Goal: Answer question/provide support: Share knowledge or assist other users

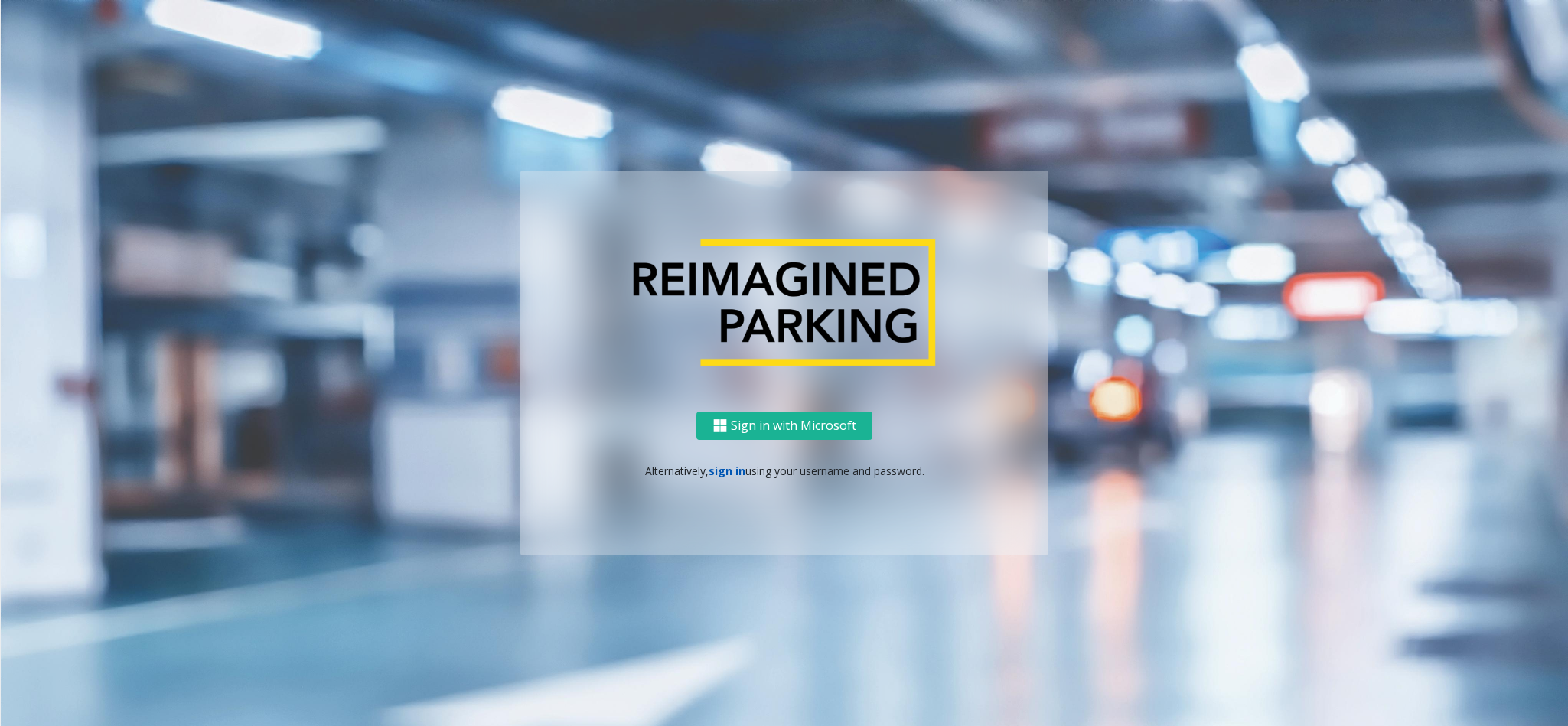
click at [731, 469] on link "sign in" at bounding box center [727, 471] width 37 height 14
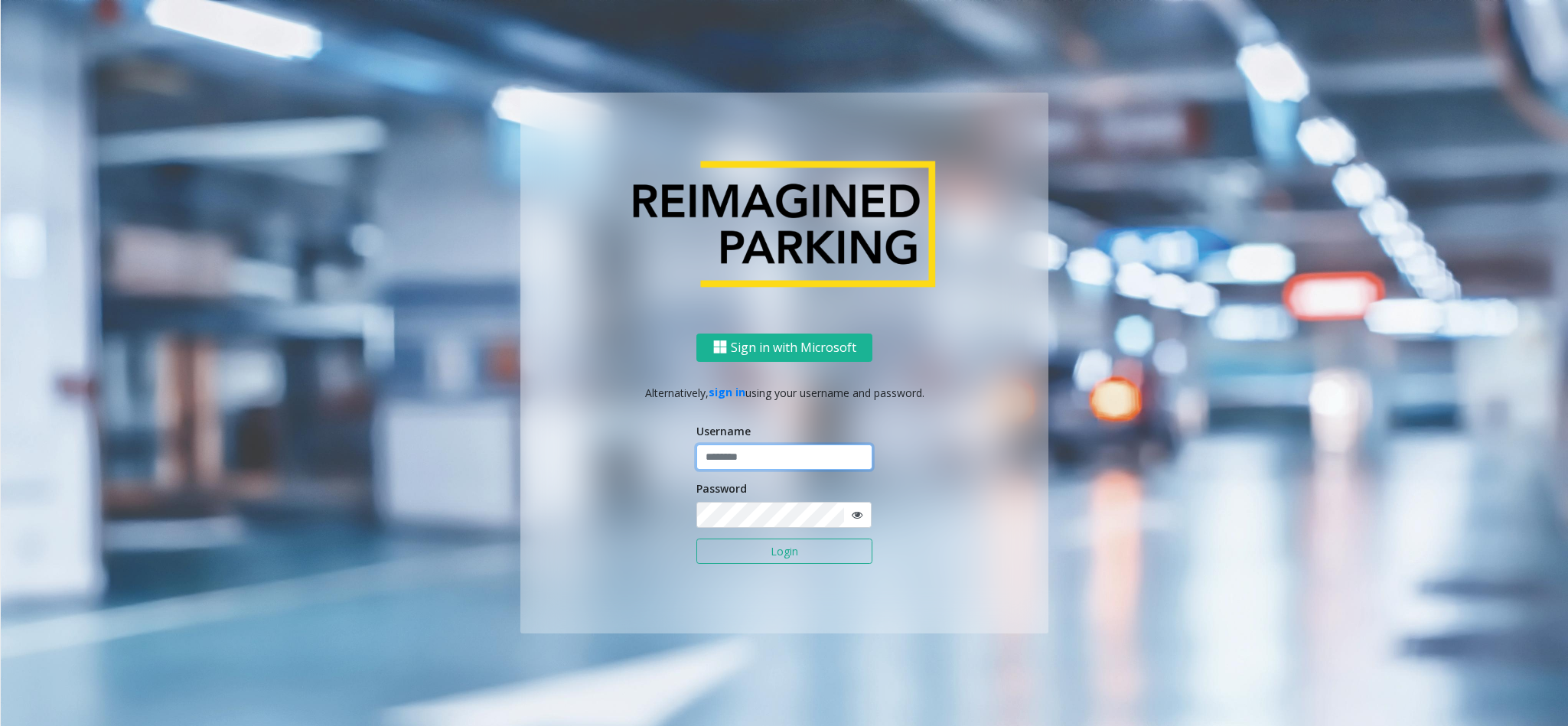
click at [731, 469] on input "text" at bounding box center [784, 457] width 176 height 26
type input "*********"
click at [785, 565] on button "Login" at bounding box center [784, 551] width 176 height 26
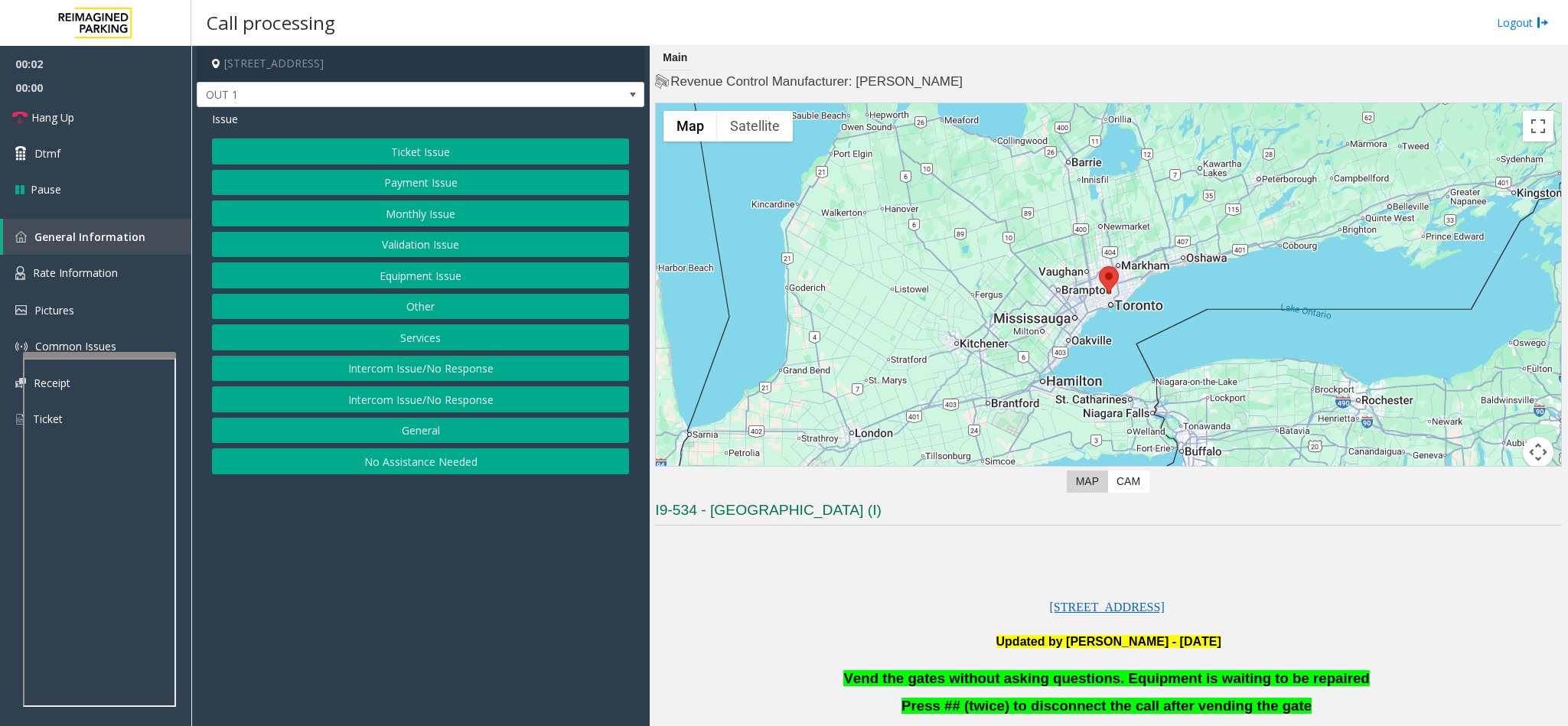
scroll to position [229, 0]
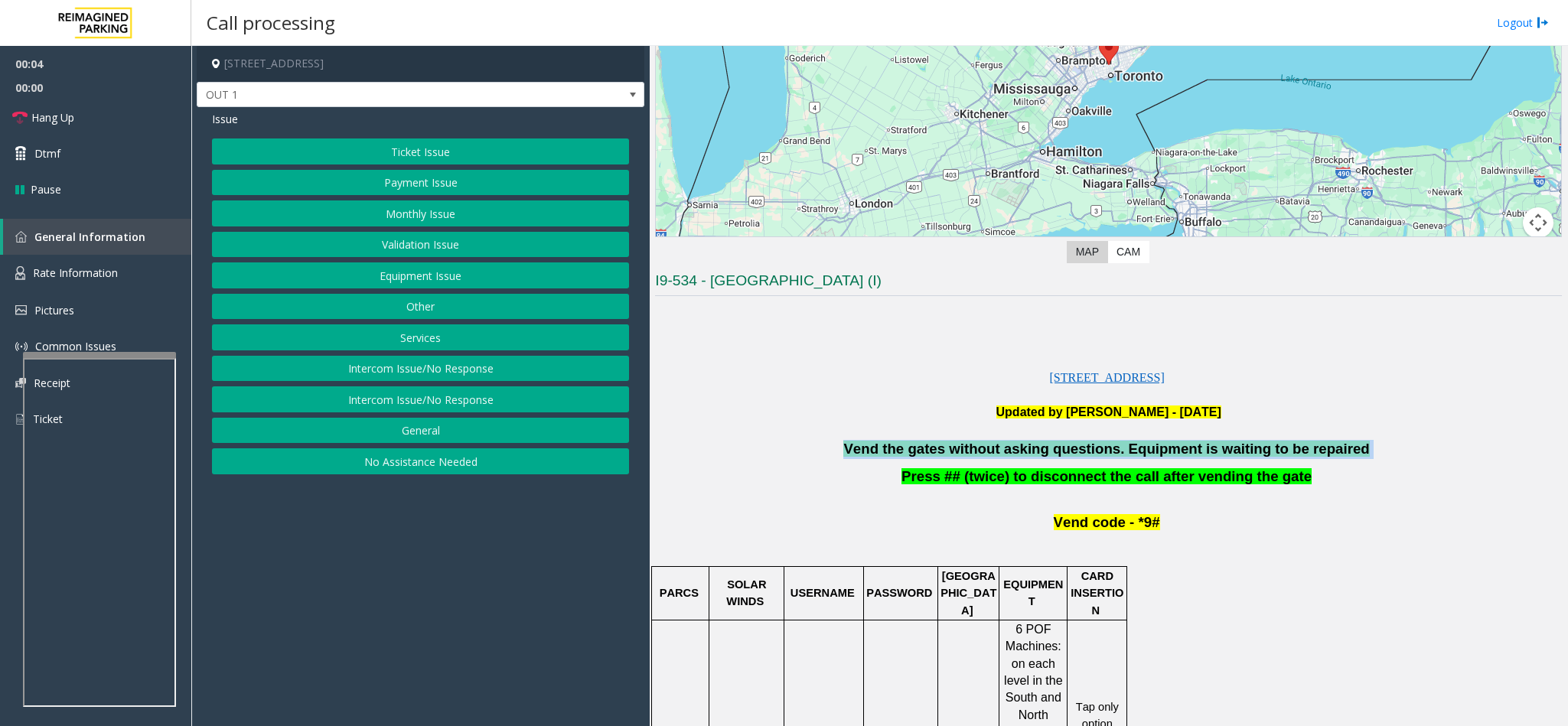
drag, startPoint x: 1334, startPoint y: 447, endPoint x: 865, endPoint y: 455, distance: 469.1
click at [865, 455] on p "Vend the gates without asking questions. Equipment is waiting to be repaired" at bounding box center [1108, 449] width 907 height 19
copy p "Vend the gates without asking questions. Equipment is waiting to be repaired"
click at [474, 237] on button "Validation Issue" at bounding box center [421, 245] width 417 height 26
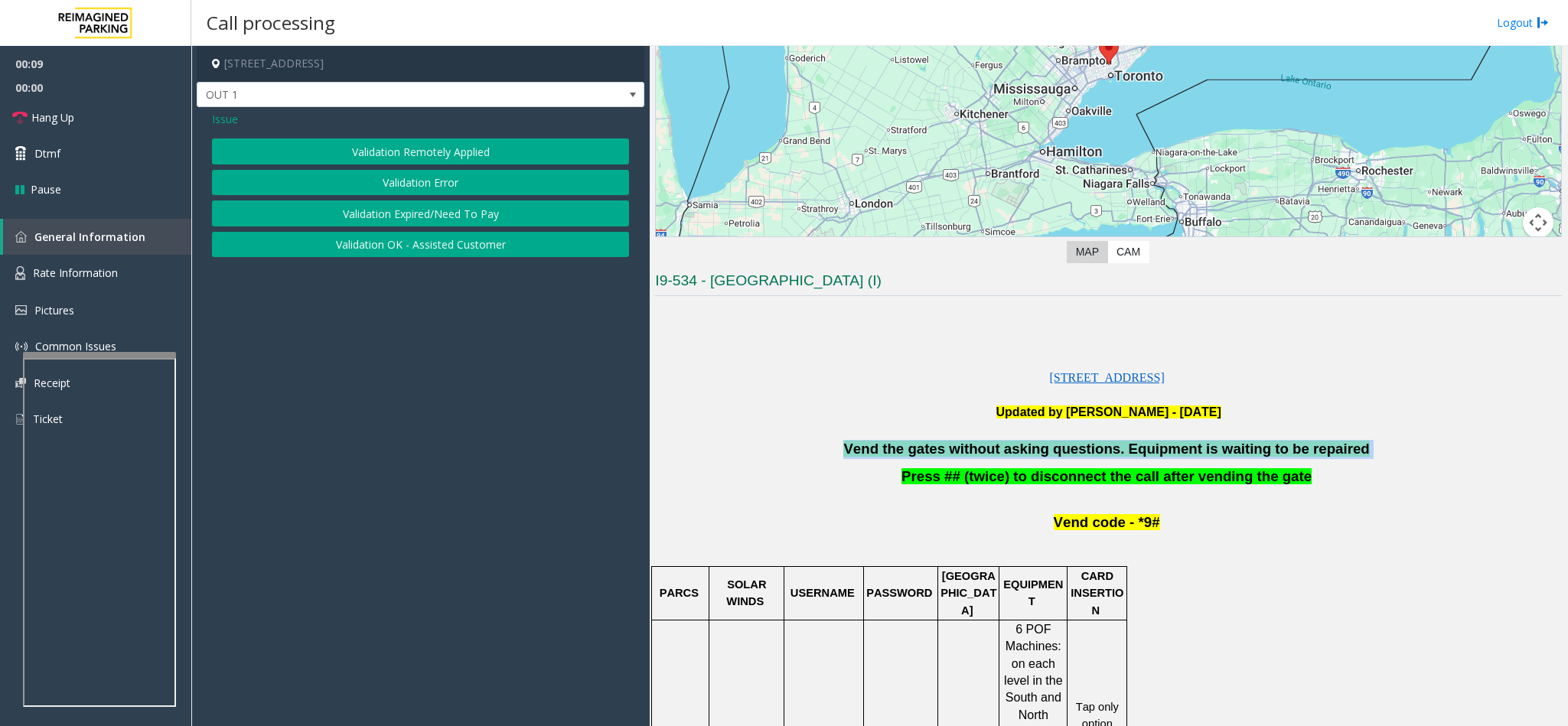
click at [443, 187] on button "Validation Error" at bounding box center [421, 183] width 417 height 26
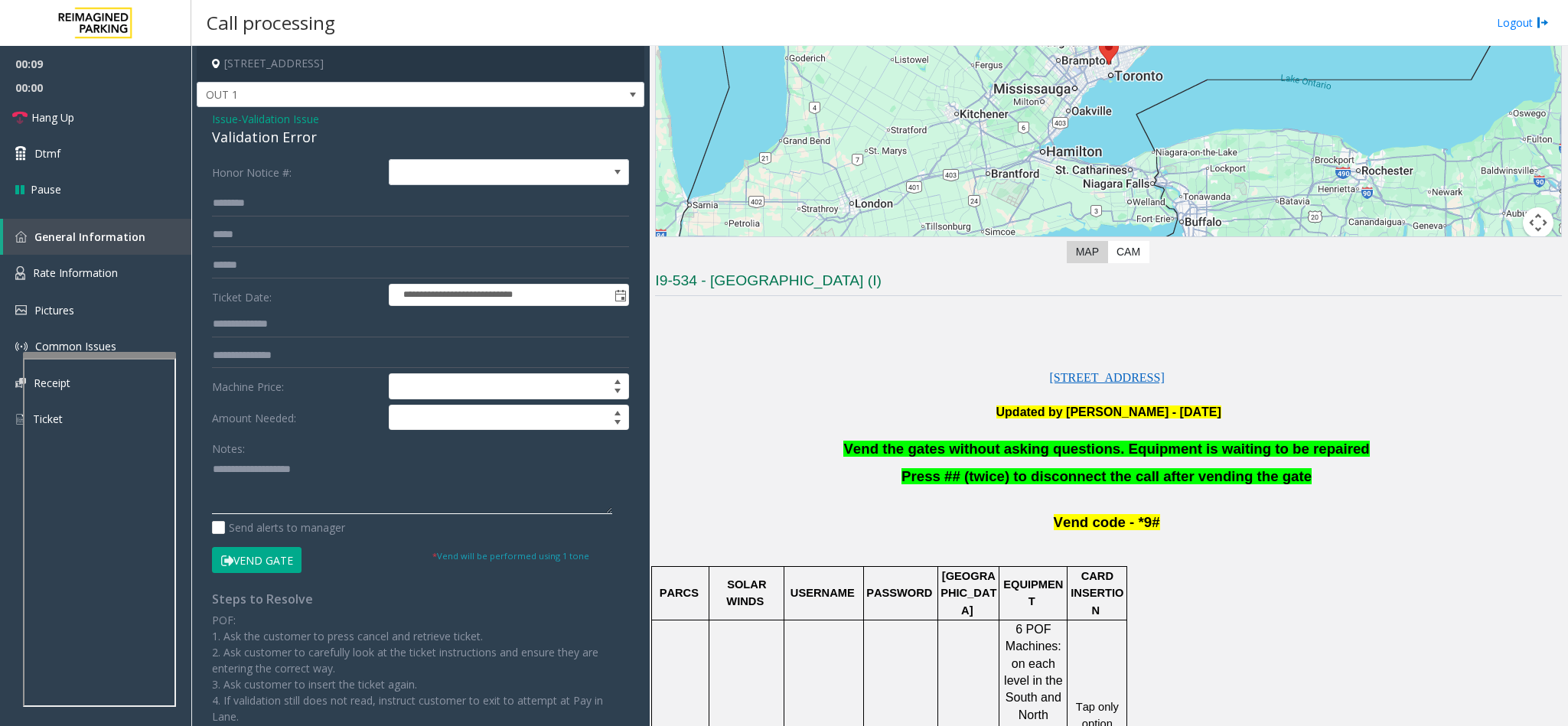
click at [361, 475] on textarea at bounding box center [412, 485] width 401 height 58
paste textarea "**********"
type textarea "**********"
drag, startPoint x: 265, startPoint y: 558, endPoint x: 335, endPoint y: 330, distance: 238.5
click at [335, 330] on form "**********" at bounding box center [421, 366] width 417 height 414
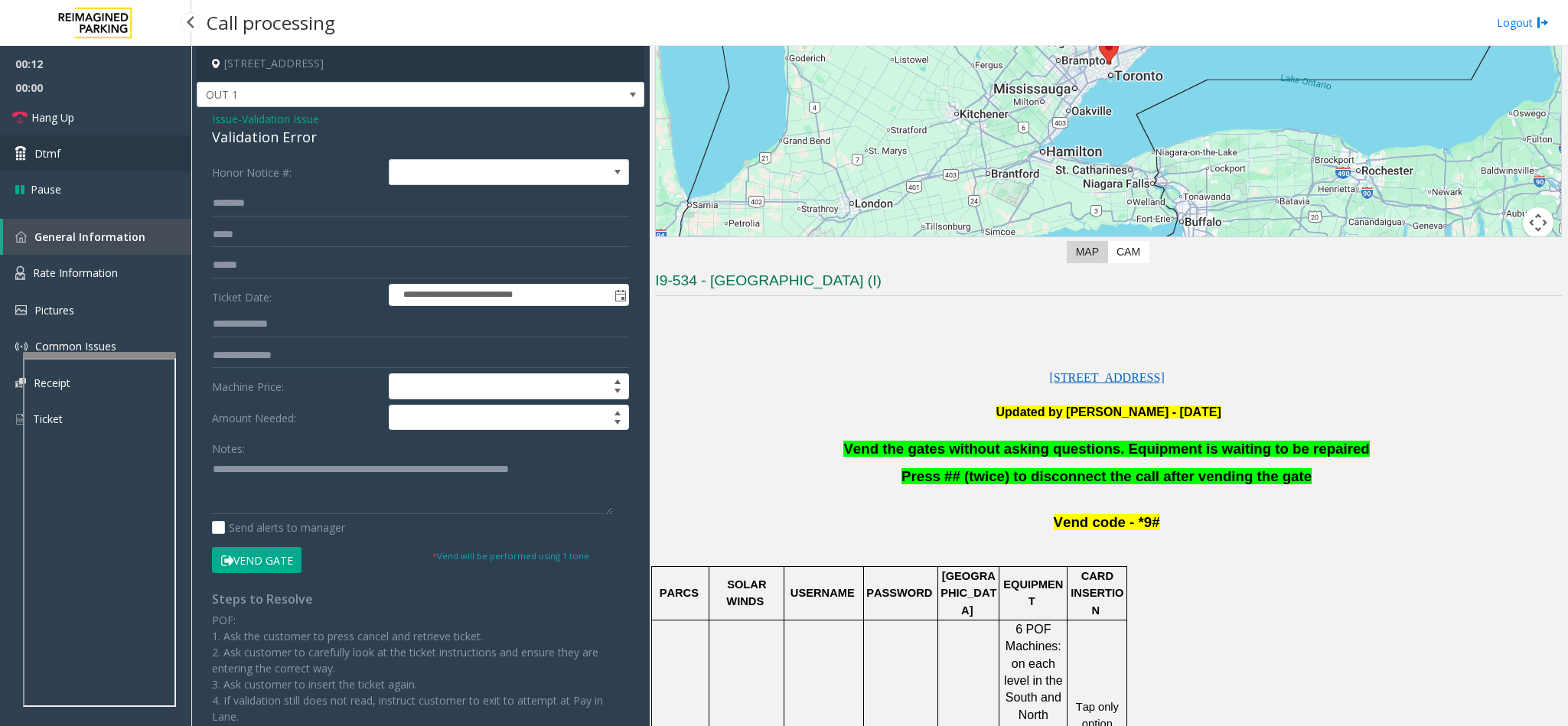
click at [15, 157] on icon at bounding box center [23, 154] width 15 height 15
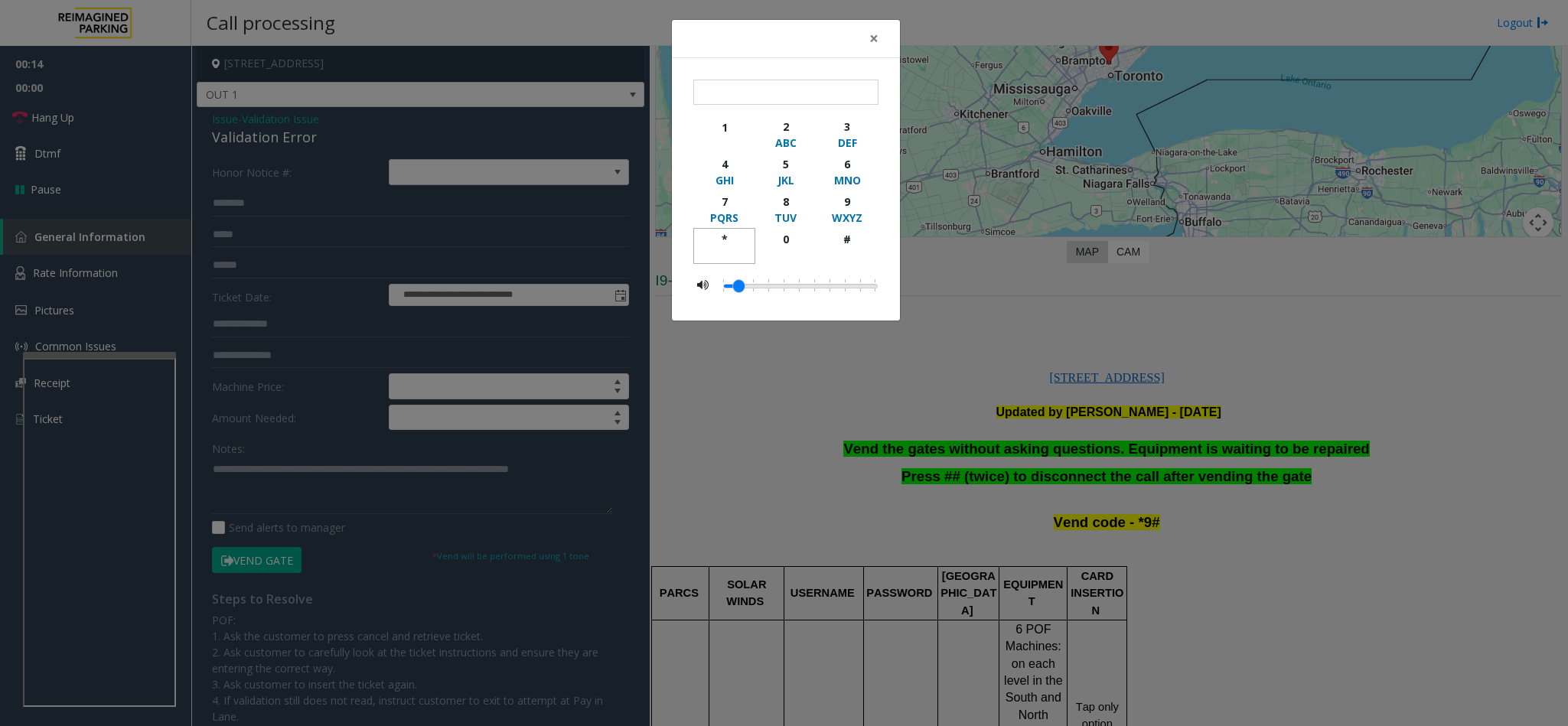
click at [717, 242] on div "*" at bounding box center [724, 239] width 42 height 16
click at [848, 205] on div "9" at bounding box center [847, 201] width 42 height 16
click at [831, 236] on div "#" at bounding box center [847, 239] width 42 height 16
type input "***"
click at [872, 38] on span "×" at bounding box center [874, 38] width 9 height 22
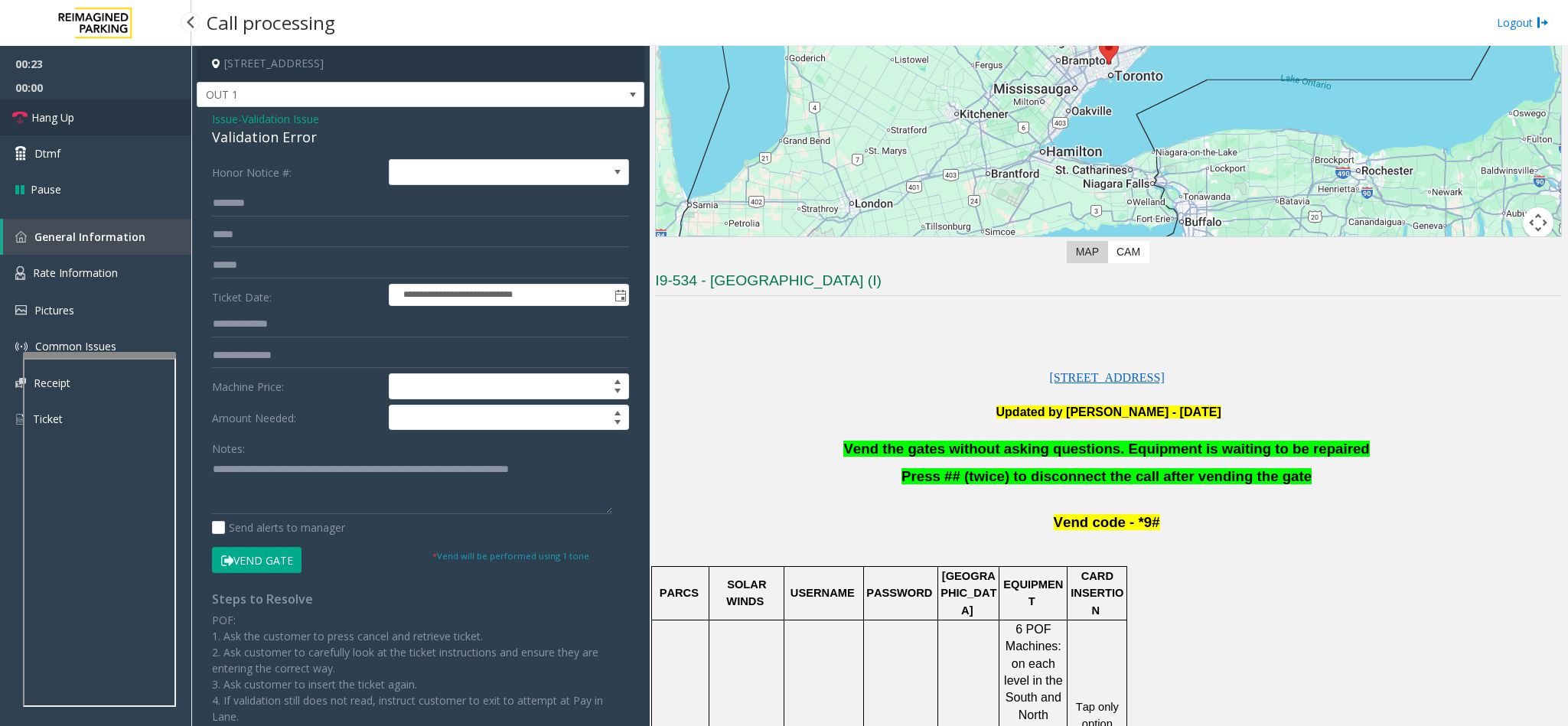
click at [101, 113] on link "Hang Up" at bounding box center [95, 117] width 191 height 36
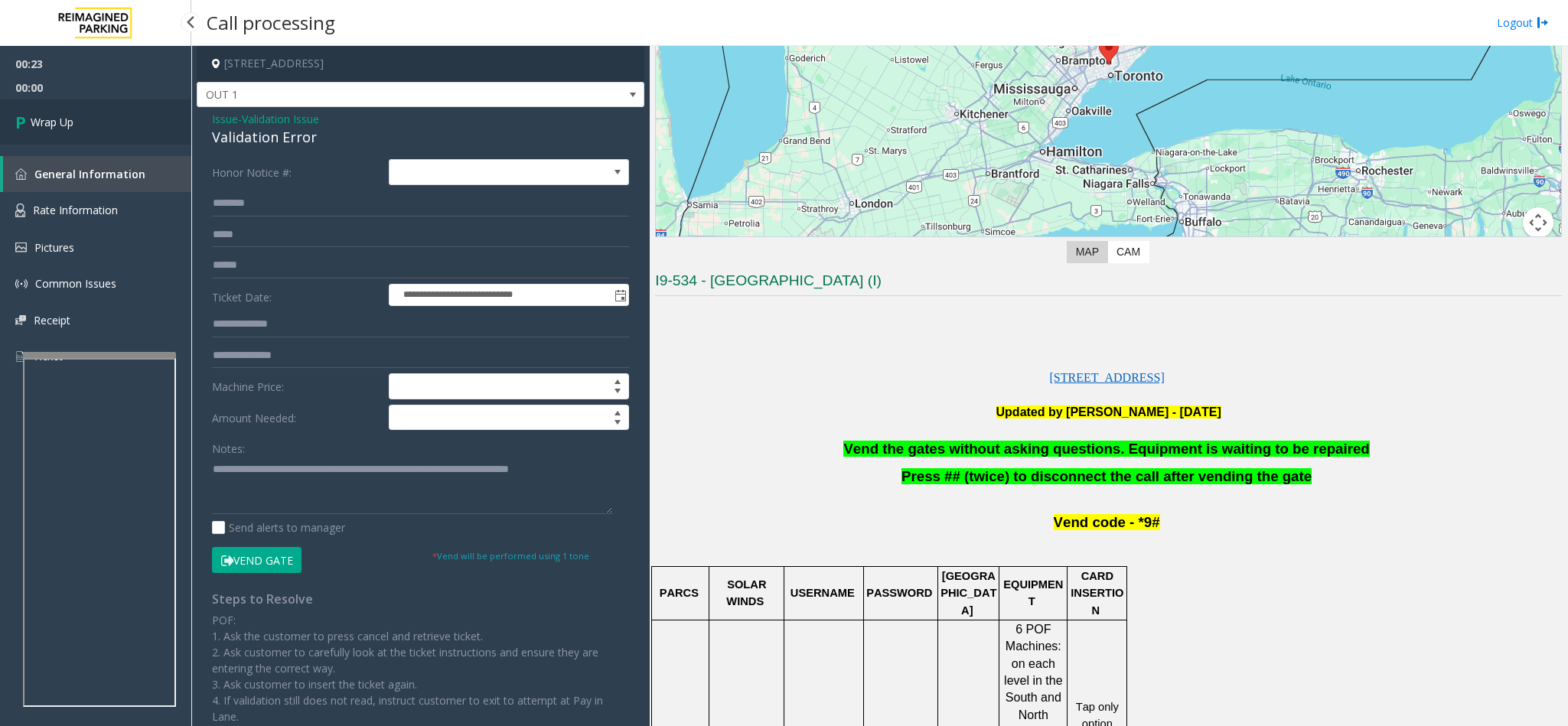
click at [101, 113] on link "Wrap Up" at bounding box center [95, 122] width 191 height 45
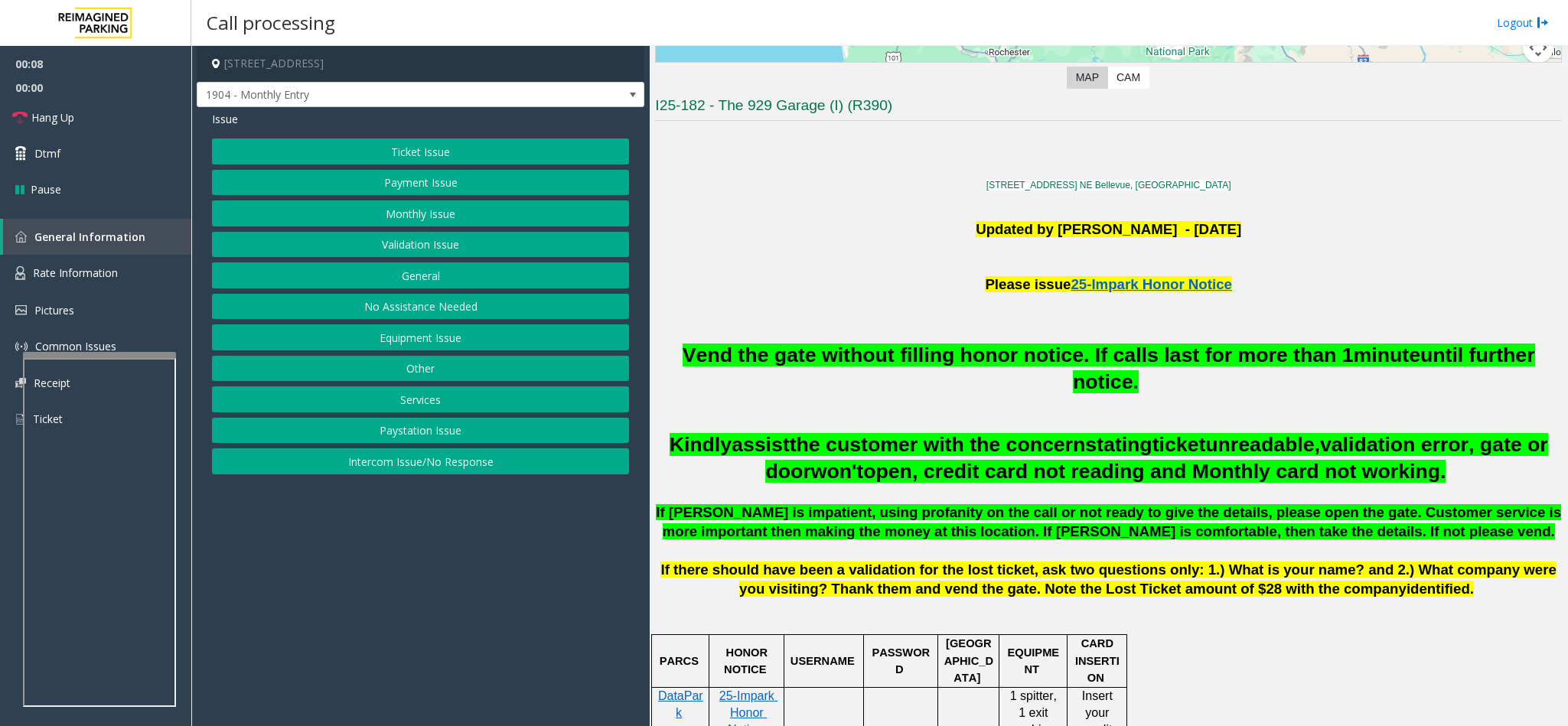
scroll to position [345, 0]
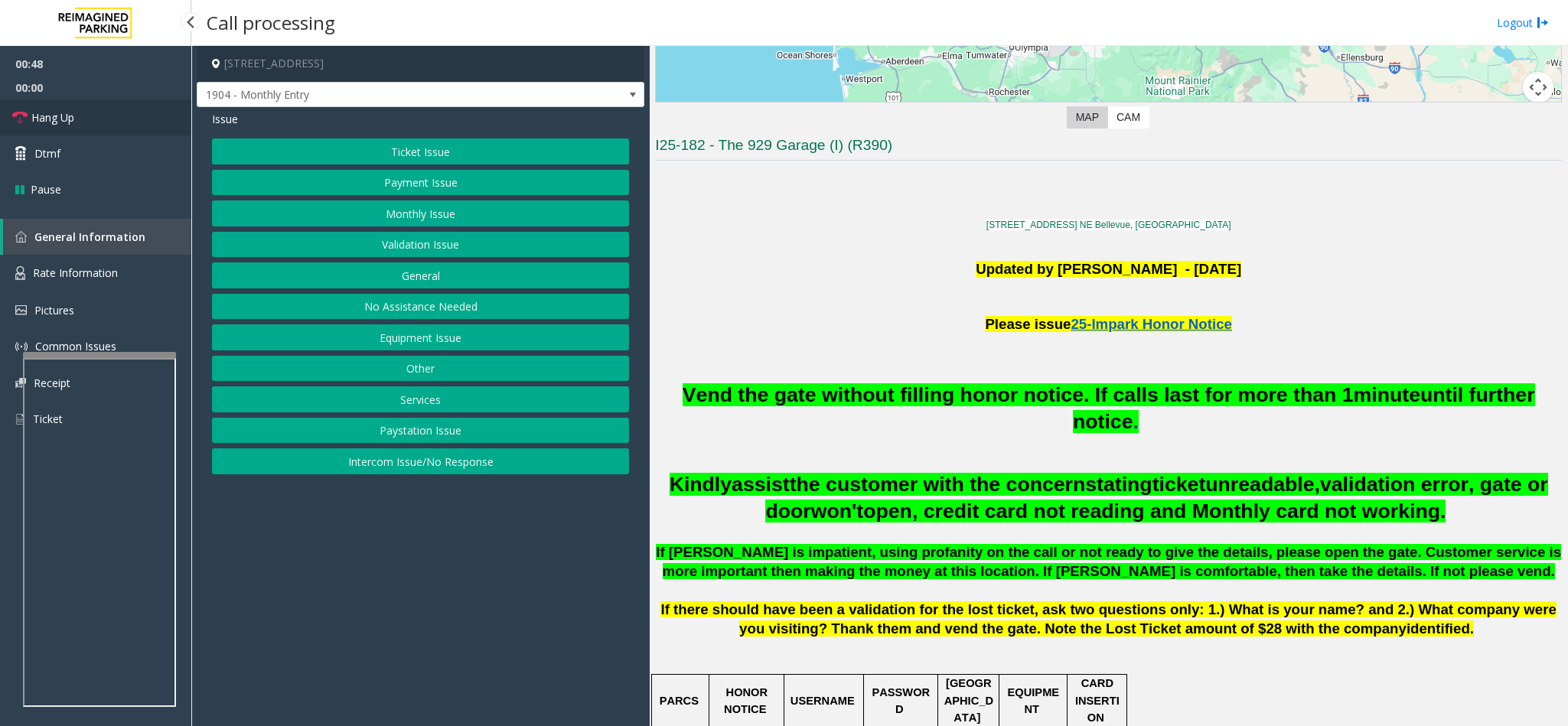
click at [106, 124] on link "Hang Up" at bounding box center [95, 117] width 191 height 36
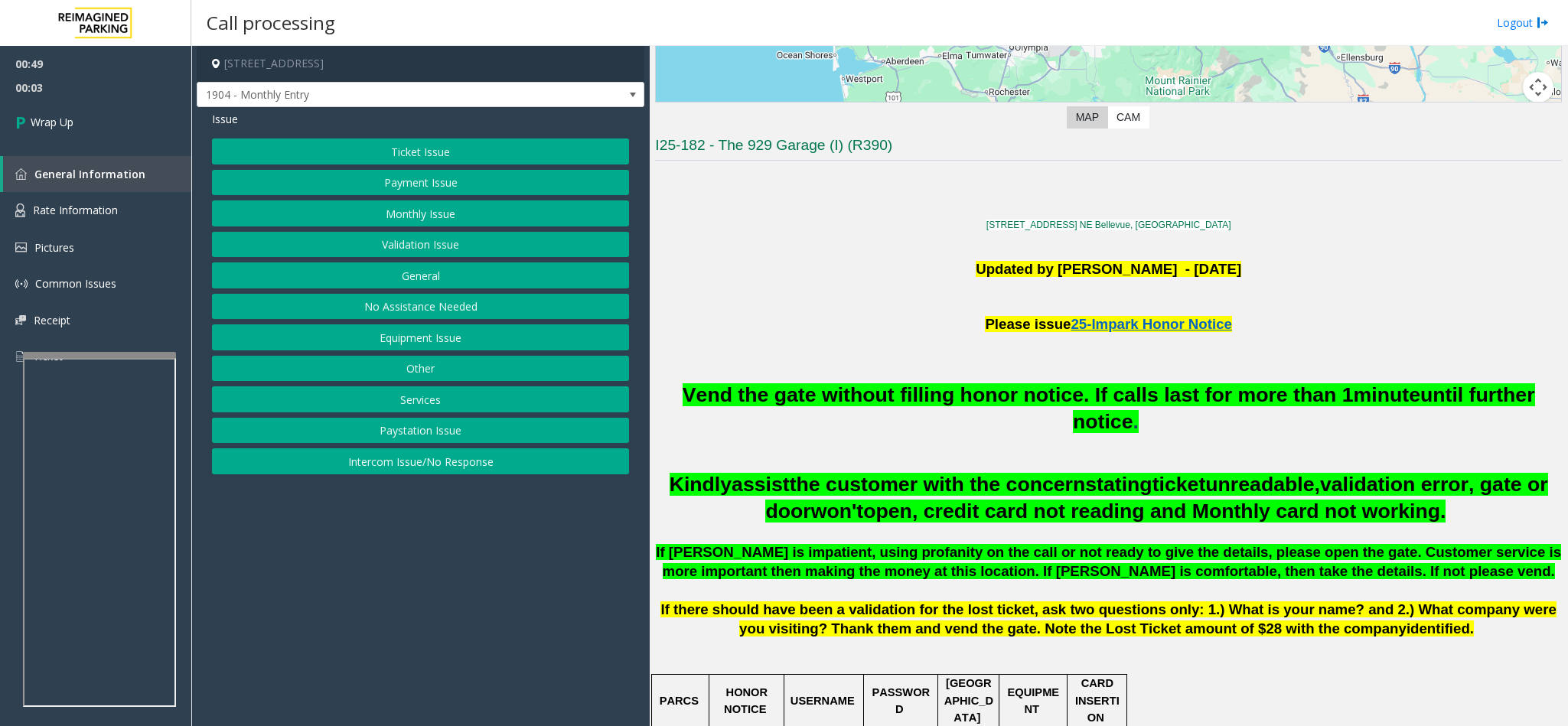
click at [420, 343] on button "Equipment Issue" at bounding box center [421, 337] width 417 height 26
click at [227, 118] on span "Issue" at bounding box center [224, 118] width 26 height 16
click at [461, 372] on button "Other" at bounding box center [421, 368] width 417 height 26
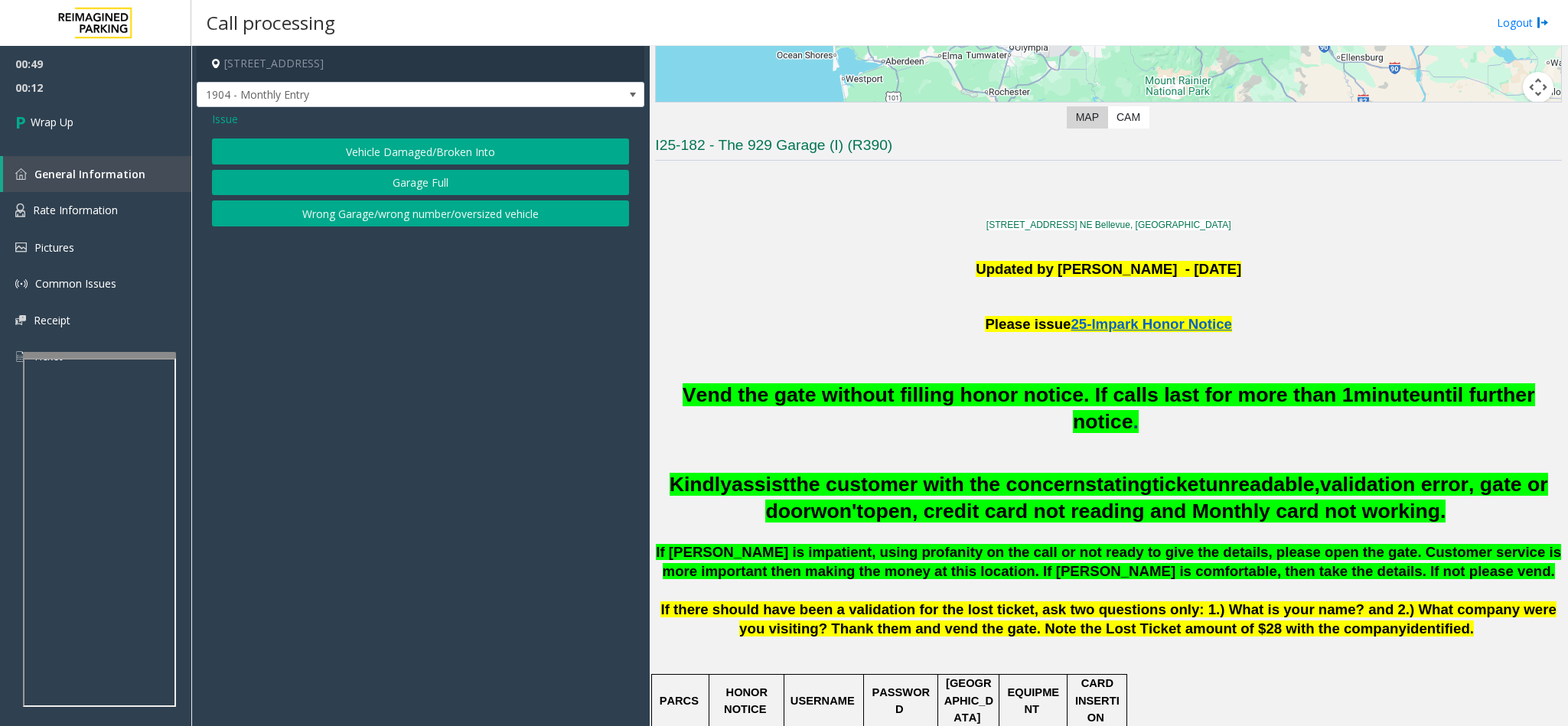
click at [376, 221] on button "Wrong Garage/wrong number/oversized vehicle" at bounding box center [421, 213] width 417 height 26
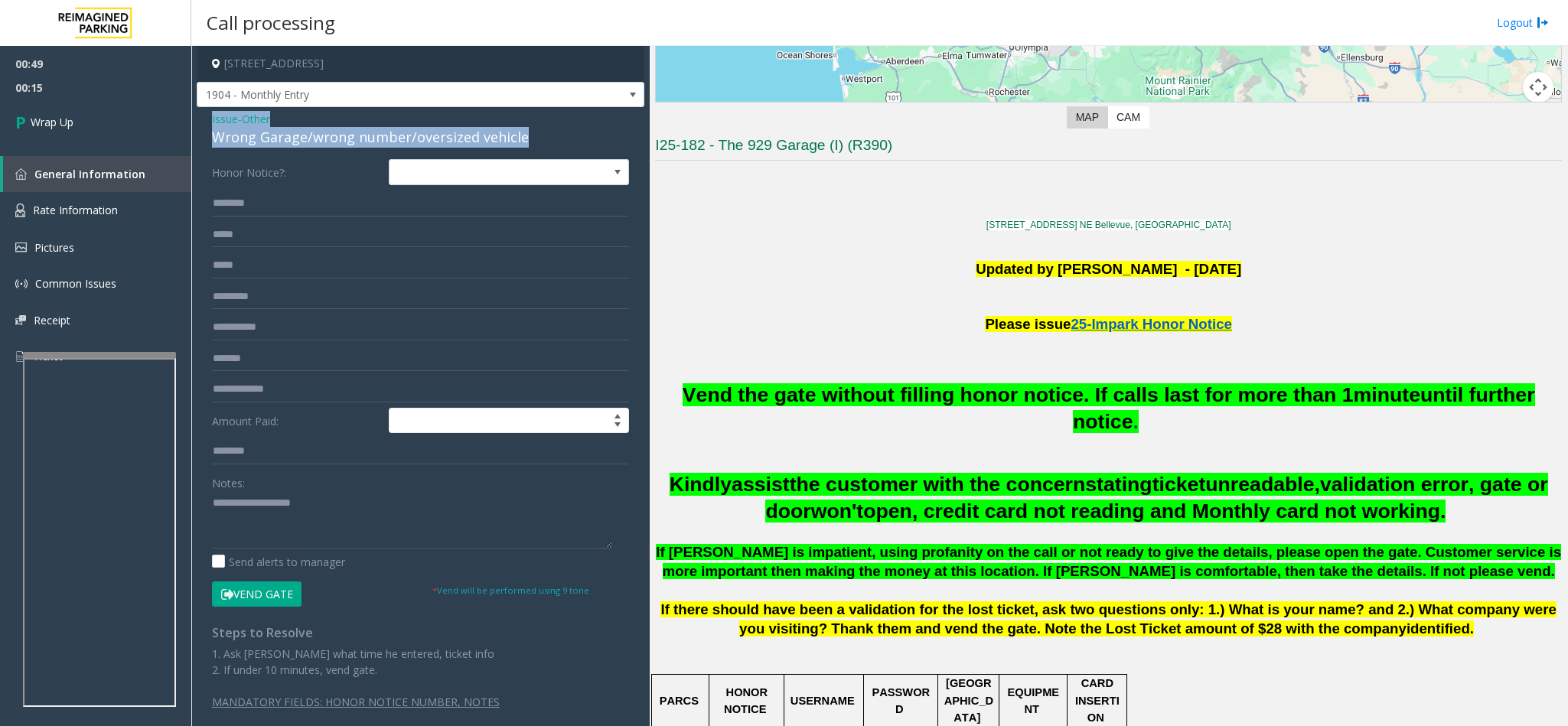
drag, startPoint x: 520, startPoint y: 139, endPoint x: 212, endPoint y: 122, distance: 308.5
click at [212, 122] on div "Issue - Other Wrong Garage/wrong number/oversized vehicle" at bounding box center [421, 129] width 417 height 37
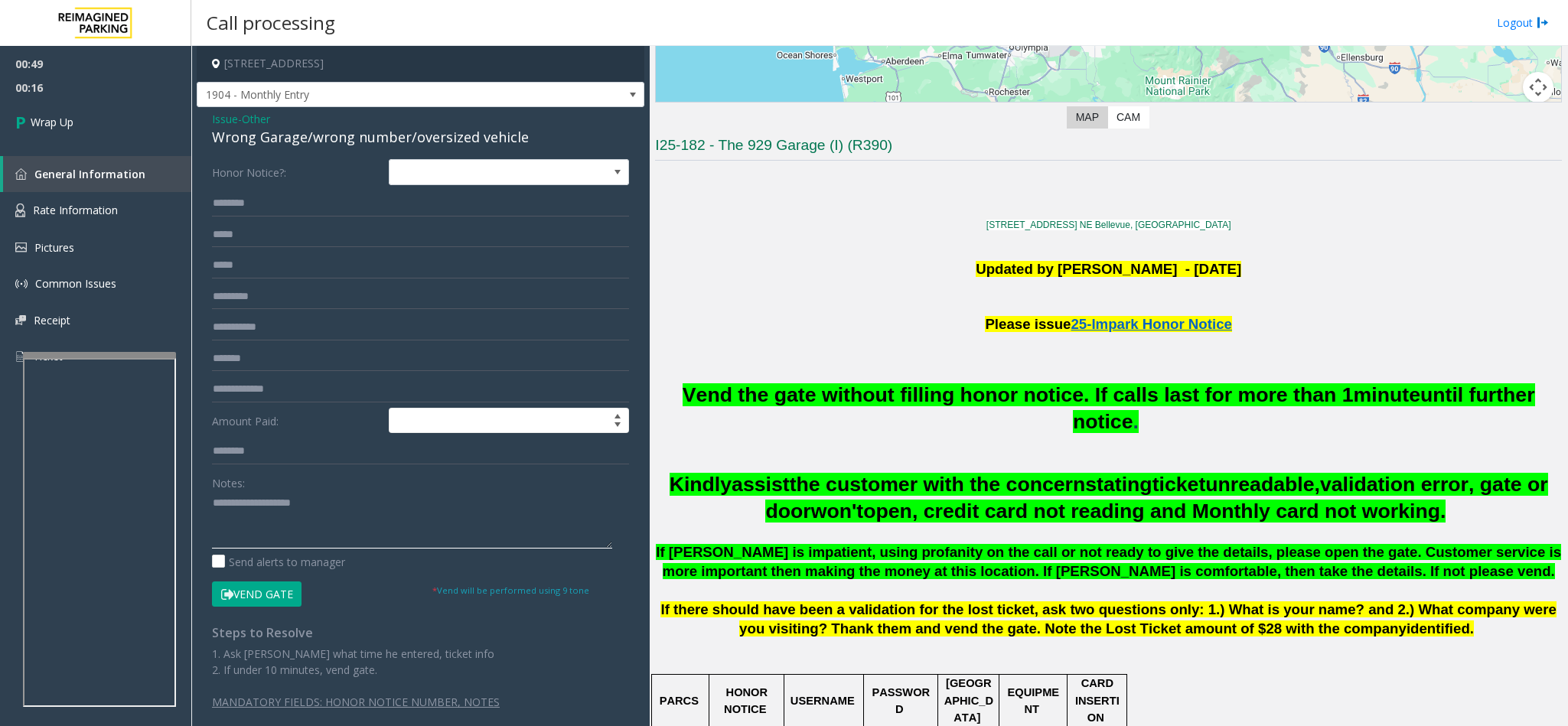
click at [352, 511] on textarea at bounding box center [412, 520] width 401 height 58
type textarea "**********"
click at [72, 119] on span "Wrap Up" at bounding box center [52, 122] width 43 height 16
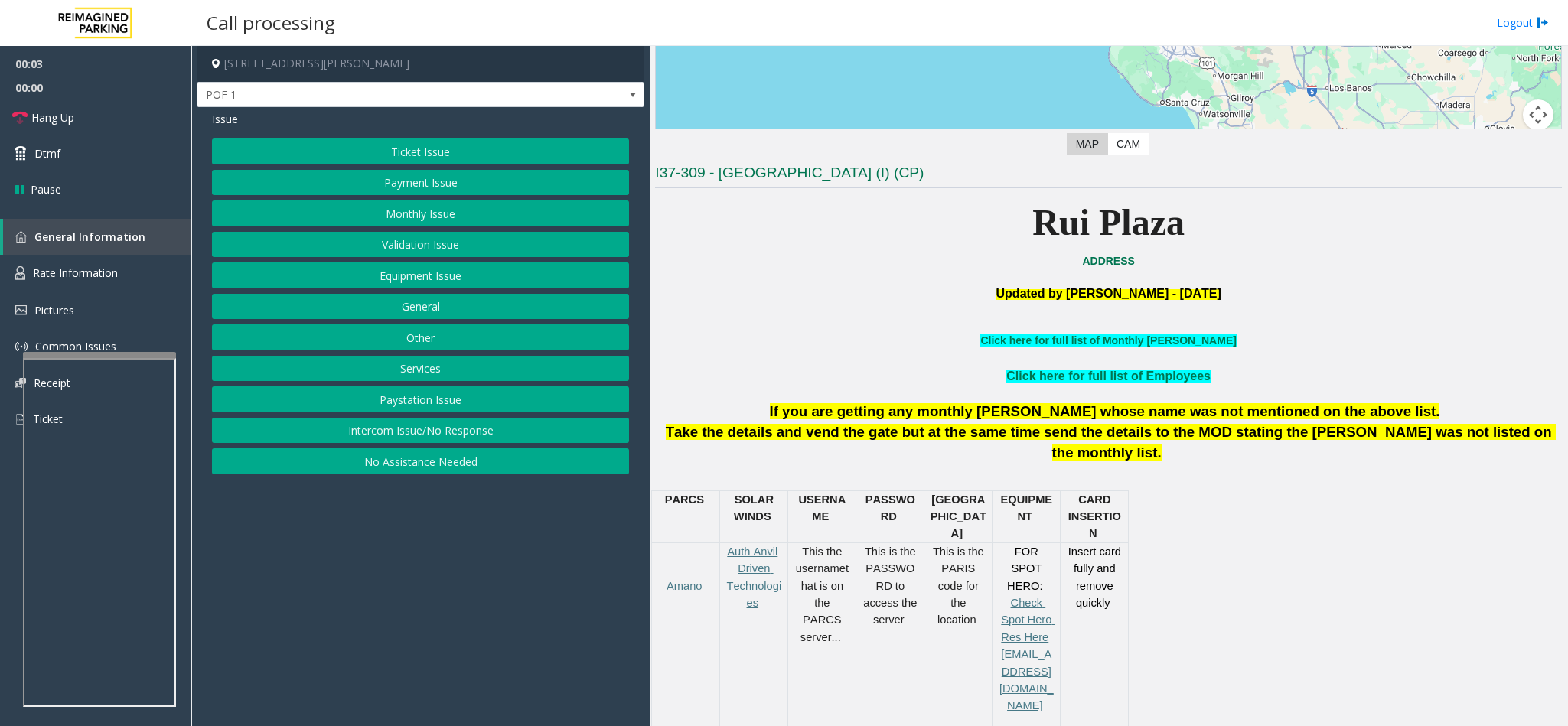
scroll to position [345, 0]
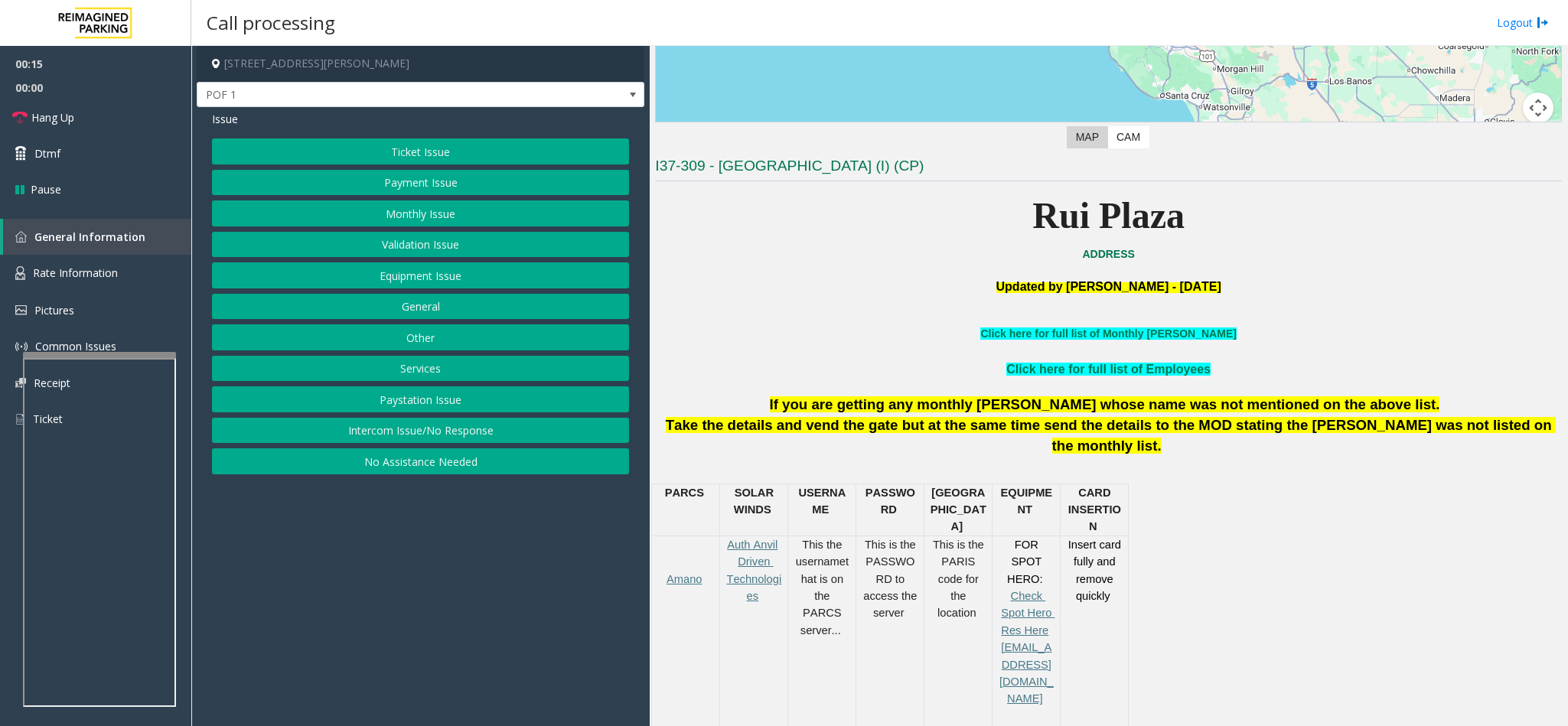
click at [459, 181] on button "Payment Issue" at bounding box center [421, 183] width 417 height 26
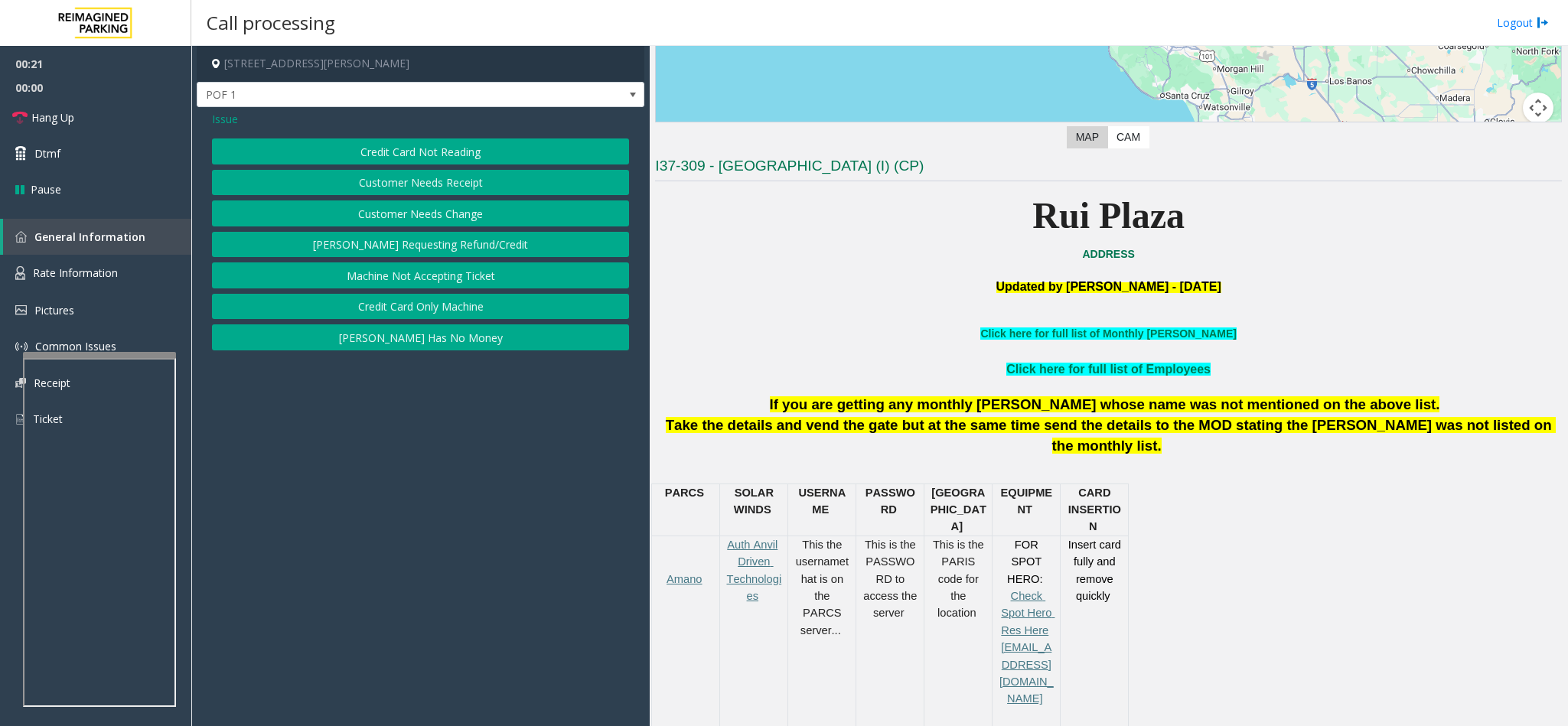
click at [476, 145] on button "Credit Card Not Reading" at bounding box center [421, 151] width 417 height 26
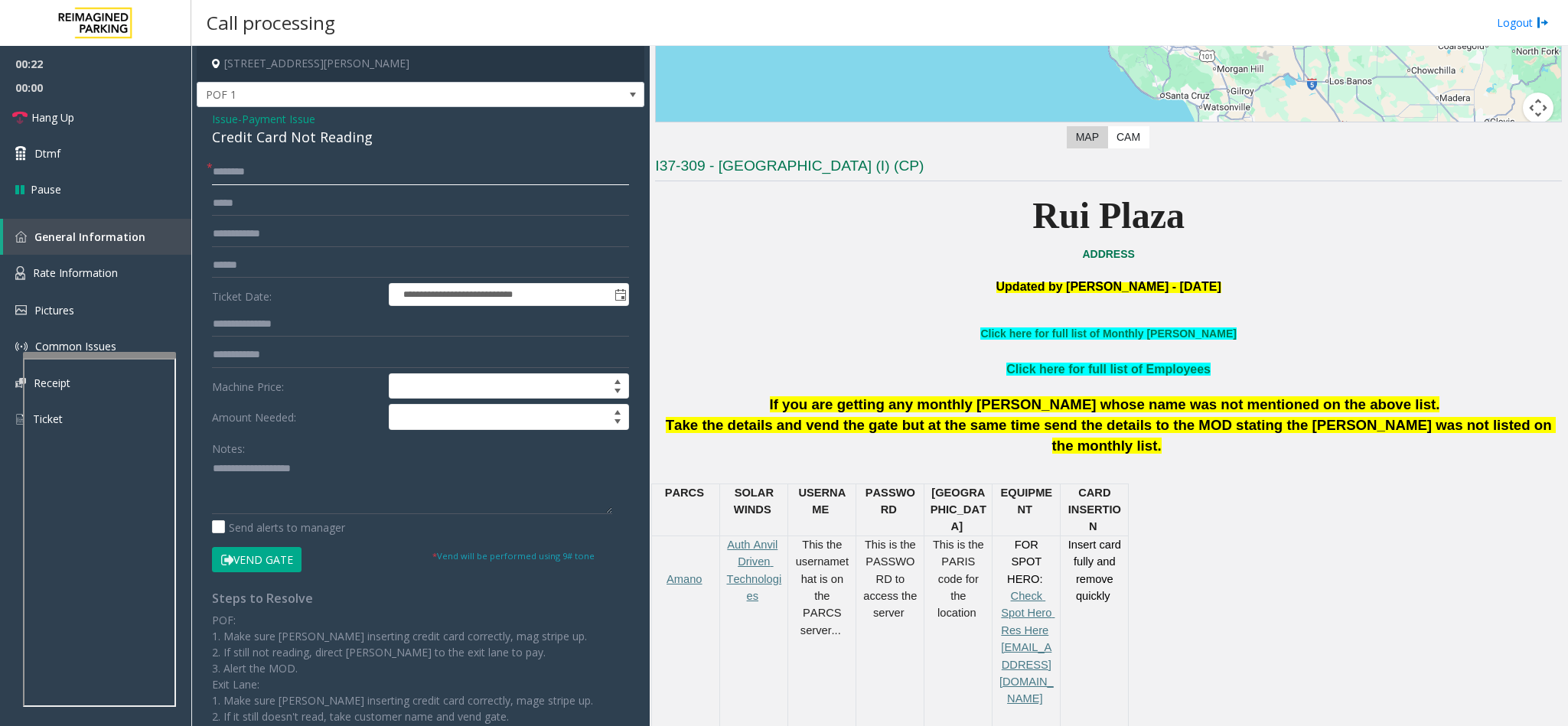
click at [328, 165] on input "text" at bounding box center [421, 172] width 417 height 26
type input "**"
drag, startPoint x: 375, startPoint y: 136, endPoint x: 207, endPoint y: 119, distance: 168.9
click at [207, 119] on div "**********" at bounding box center [421, 455] width 447 height 696
copy div "Issue - Payment Issue Credit Card Not Reading"
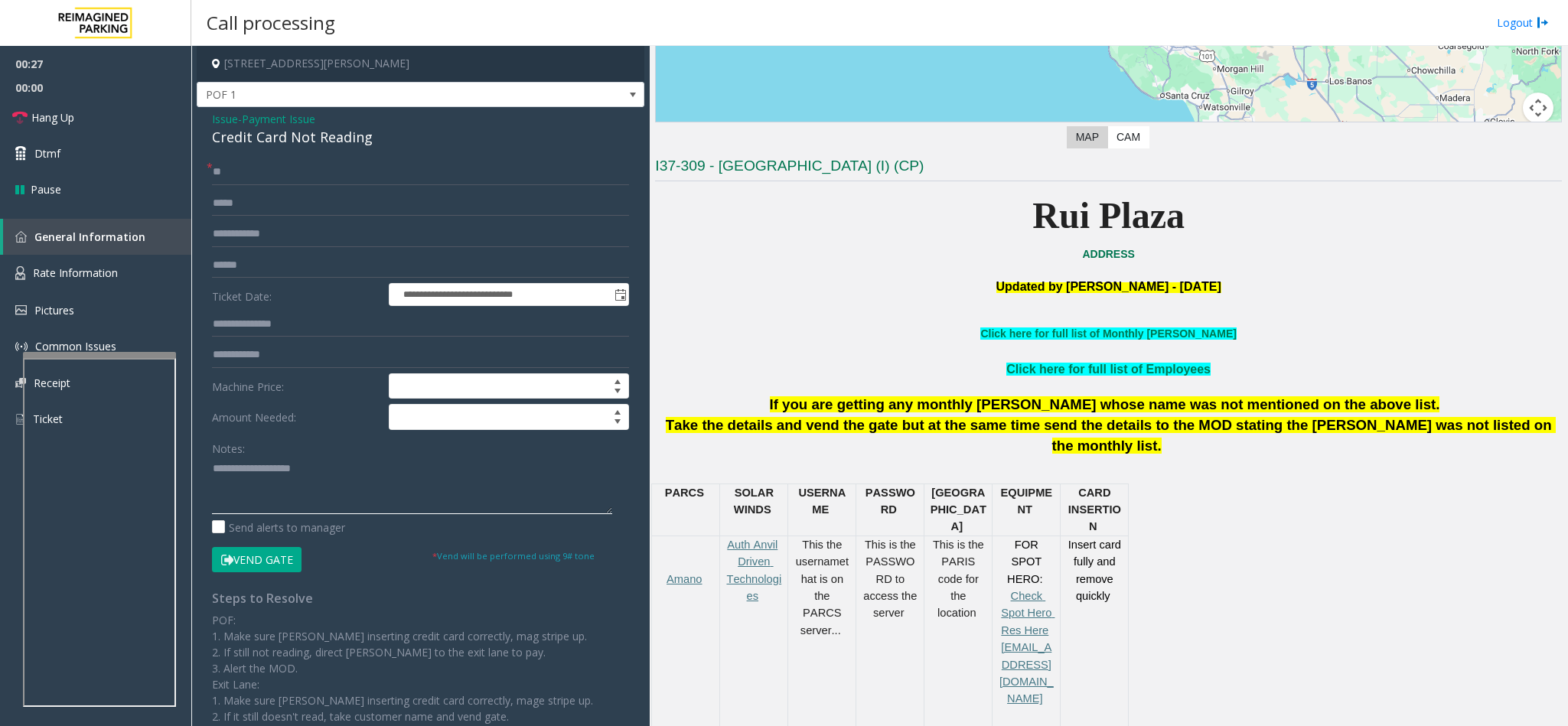
paste textarea "**********"
click at [300, 502] on textarea at bounding box center [412, 485] width 401 height 58
drag, startPoint x: 326, startPoint y: 466, endPoint x: 248, endPoint y: 466, distance: 78.0
click at [248, 466] on textarea at bounding box center [412, 485] width 401 height 58
click at [372, 484] on textarea at bounding box center [412, 485] width 401 height 58
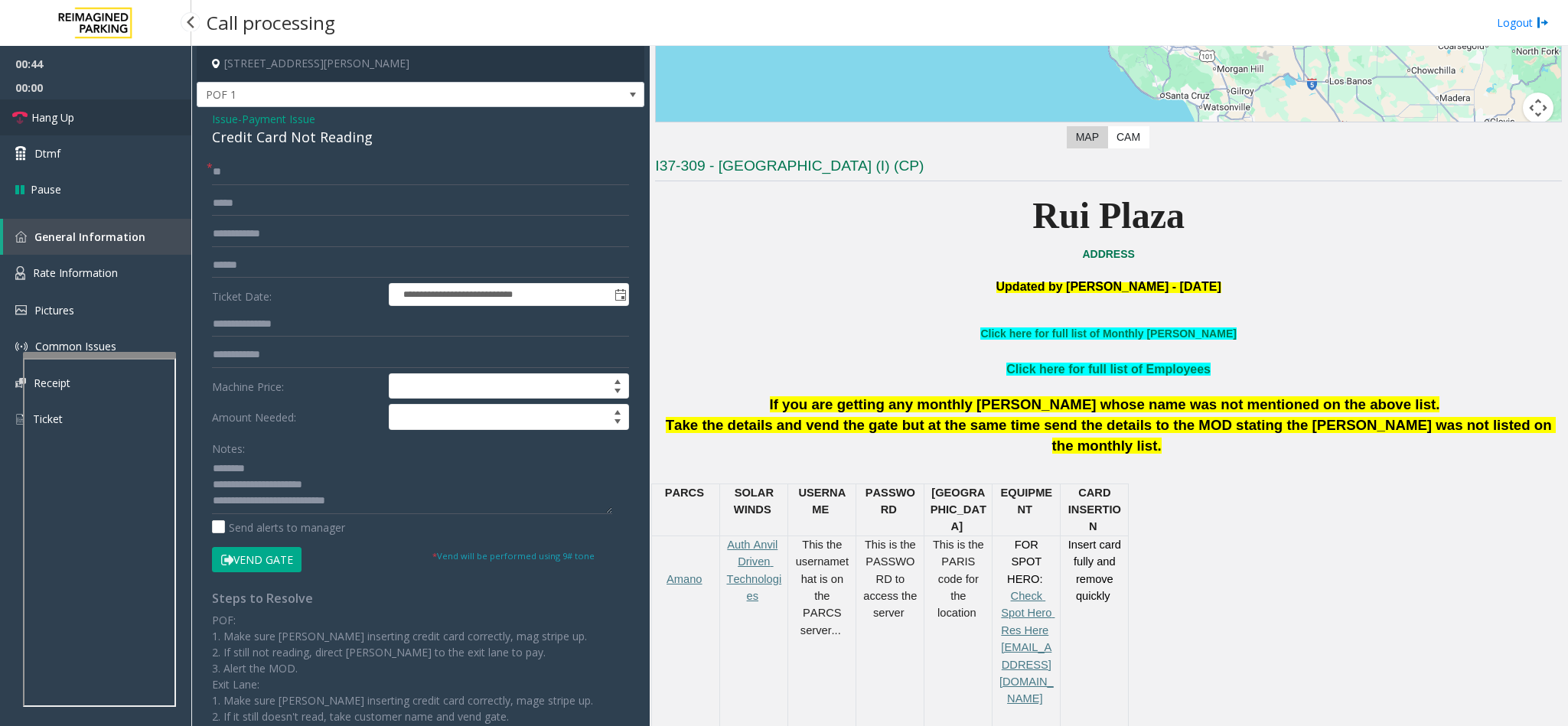
click at [88, 113] on link "Hang Up" at bounding box center [95, 117] width 191 height 36
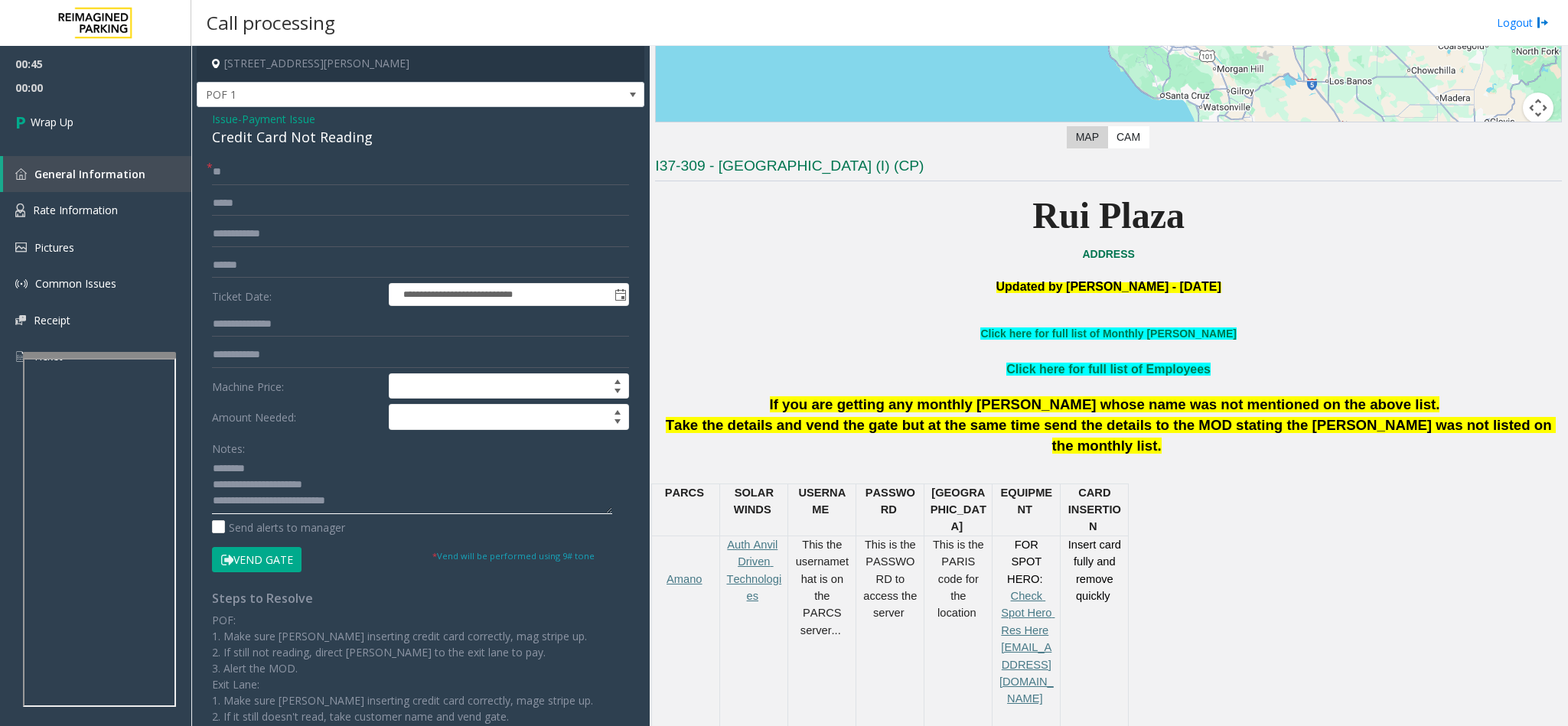
click at [396, 502] on textarea at bounding box center [412, 485] width 401 height 58
click at [489, 508] on textarea at bounding box center [412, 485] width 401 height 58
type textarea "**********"
click at [38, 129] on span "Wrap Up" at bounding box center [52, 122] width 43 height 16
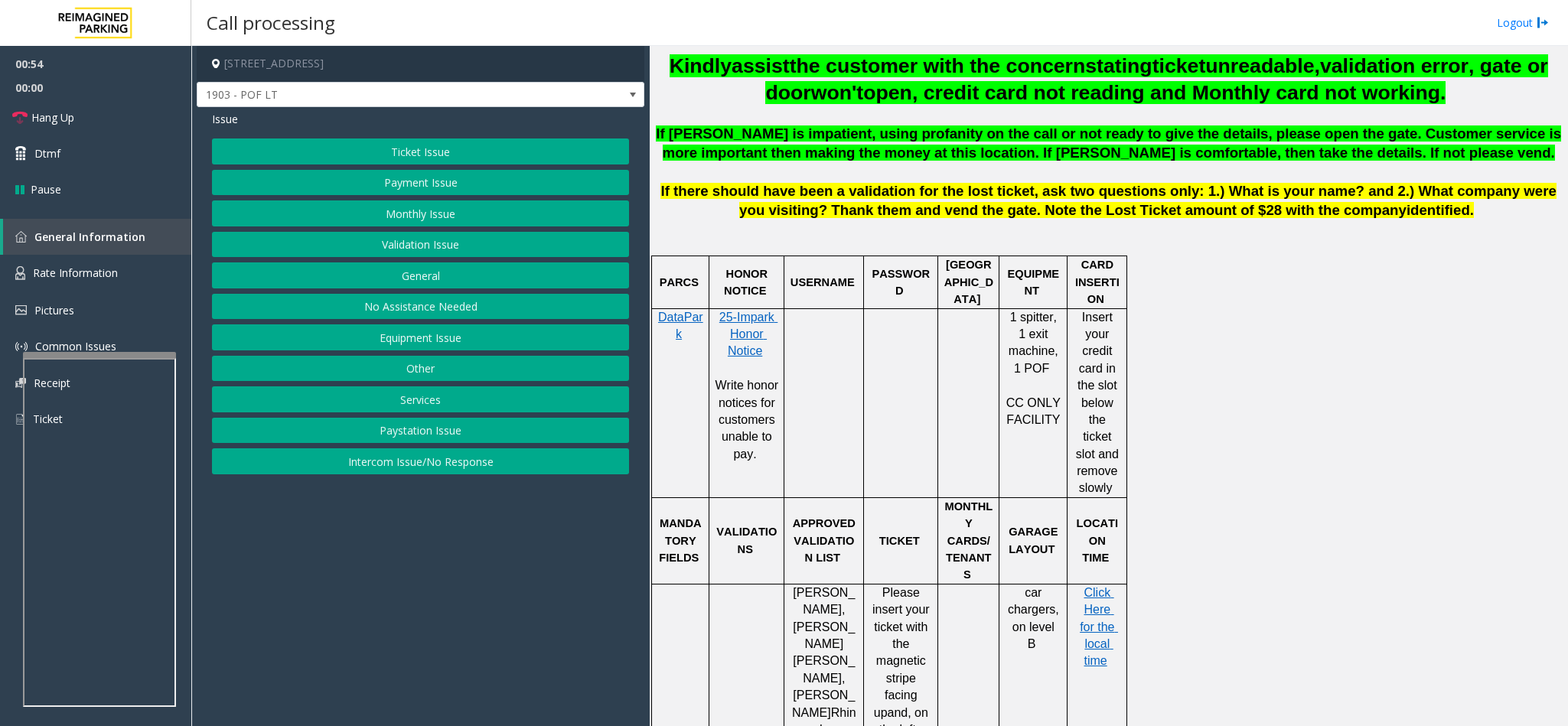
scroll to position [804, 0]
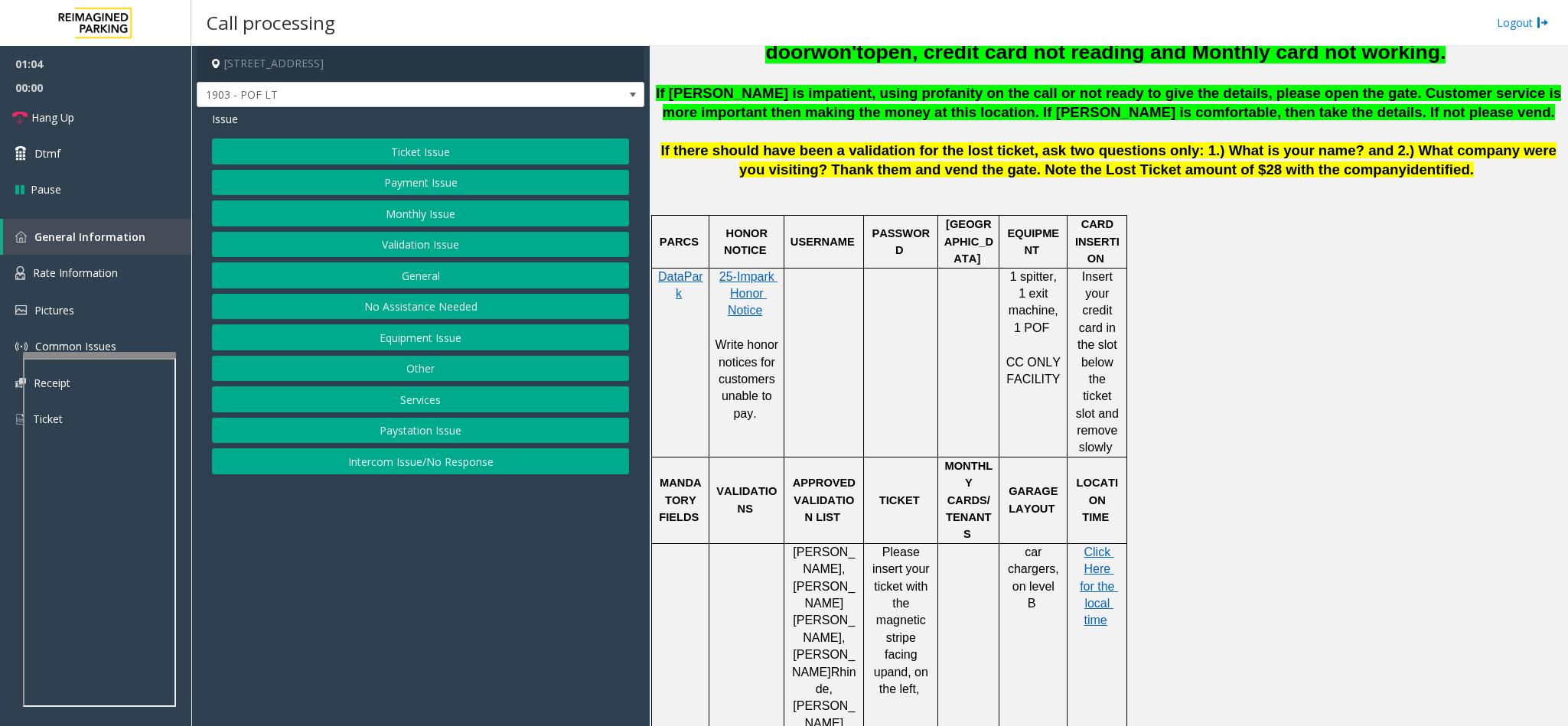
click at [439, 209] on button "Monthly Issue" at bounding box center [421, 213] width 417 height 26
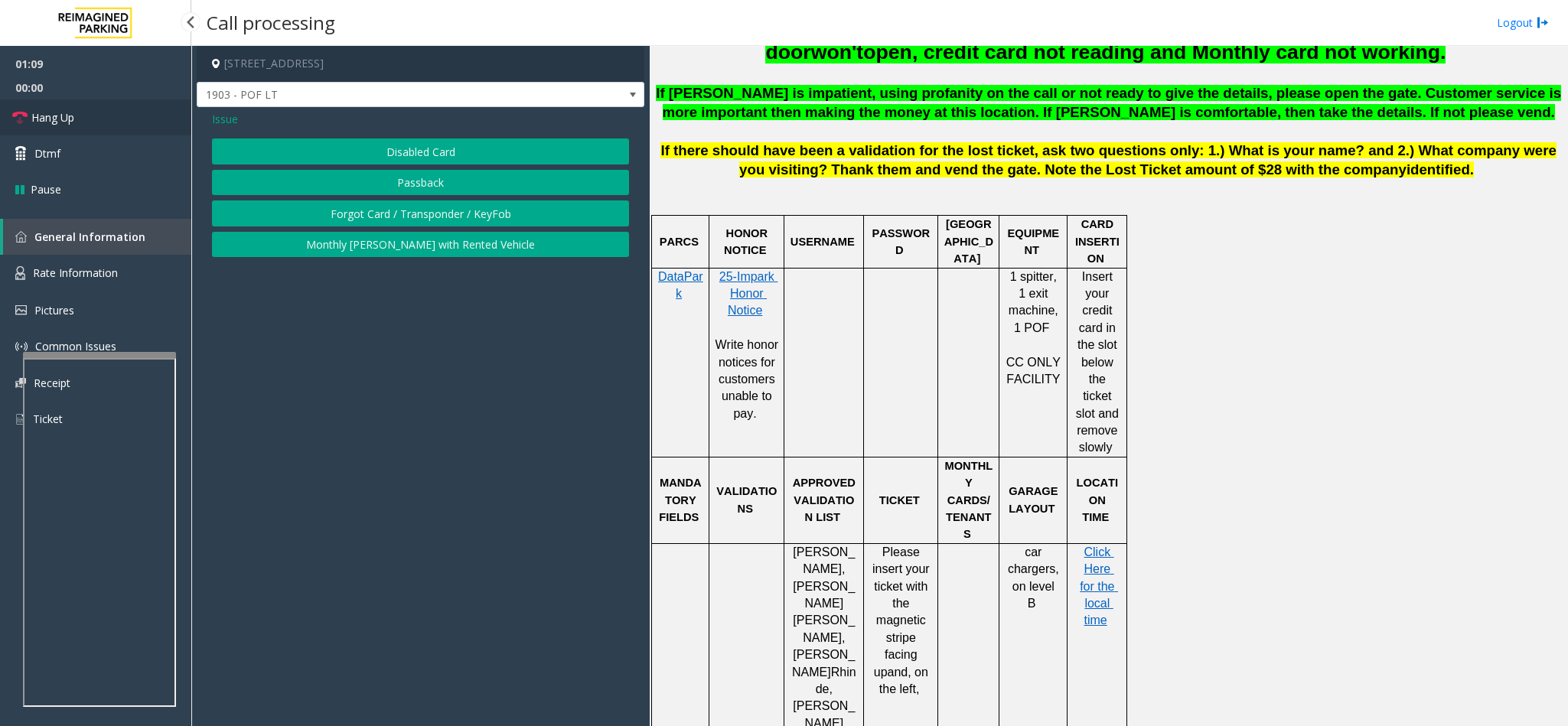
click at [76, 110] on link "Hang Up" at bounding box center [95, 117] width 191 height 36
click at [452, 149] on button "Disabled Card" at bounding box center [421, 151] width 417 height 26
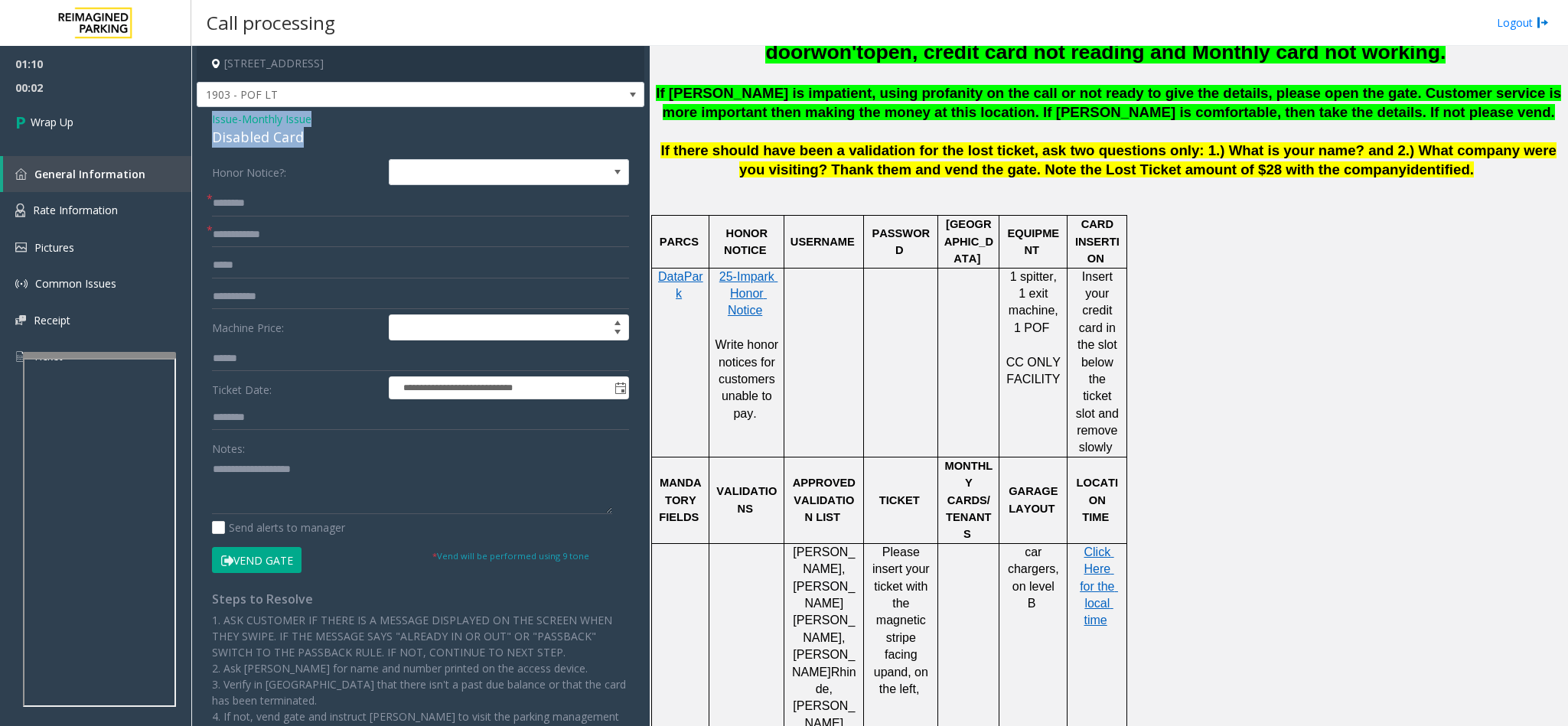
drag, startPoint x: 309, startPoint y: 144, endPoint x: 195, endPoint y: 120, distance: 116.5
click at [195, 120] on app-call-processing-form "**********" at bounding box center [420, 386] width 458 height 680
copy div "Issue - Monthly Issue Disabled Card"
click at [319, 487] on textarea at bounding box center [412, 485] width 401 height 58
paste textarea "**********"
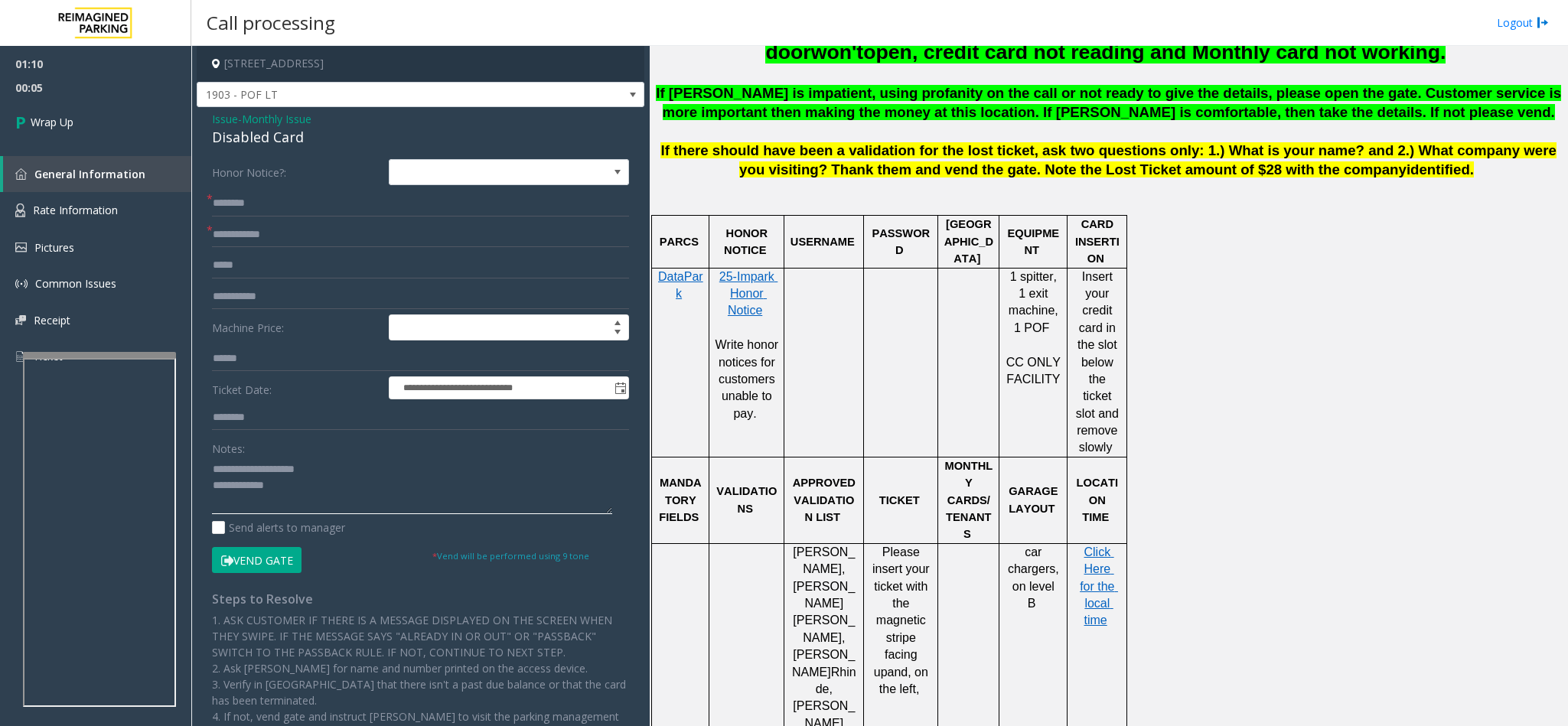
drag, startPoint x: 326, startPoint y: 468, endPoint x: 246, endPoint y: 475, distance: 80.3
click at [246, 475] on textarea at bounding box center [412, 485] width 401 height 58
click at [303, 492] on textarea at bounding box center [412, 485] width 401 height 58
type textarea "**********"
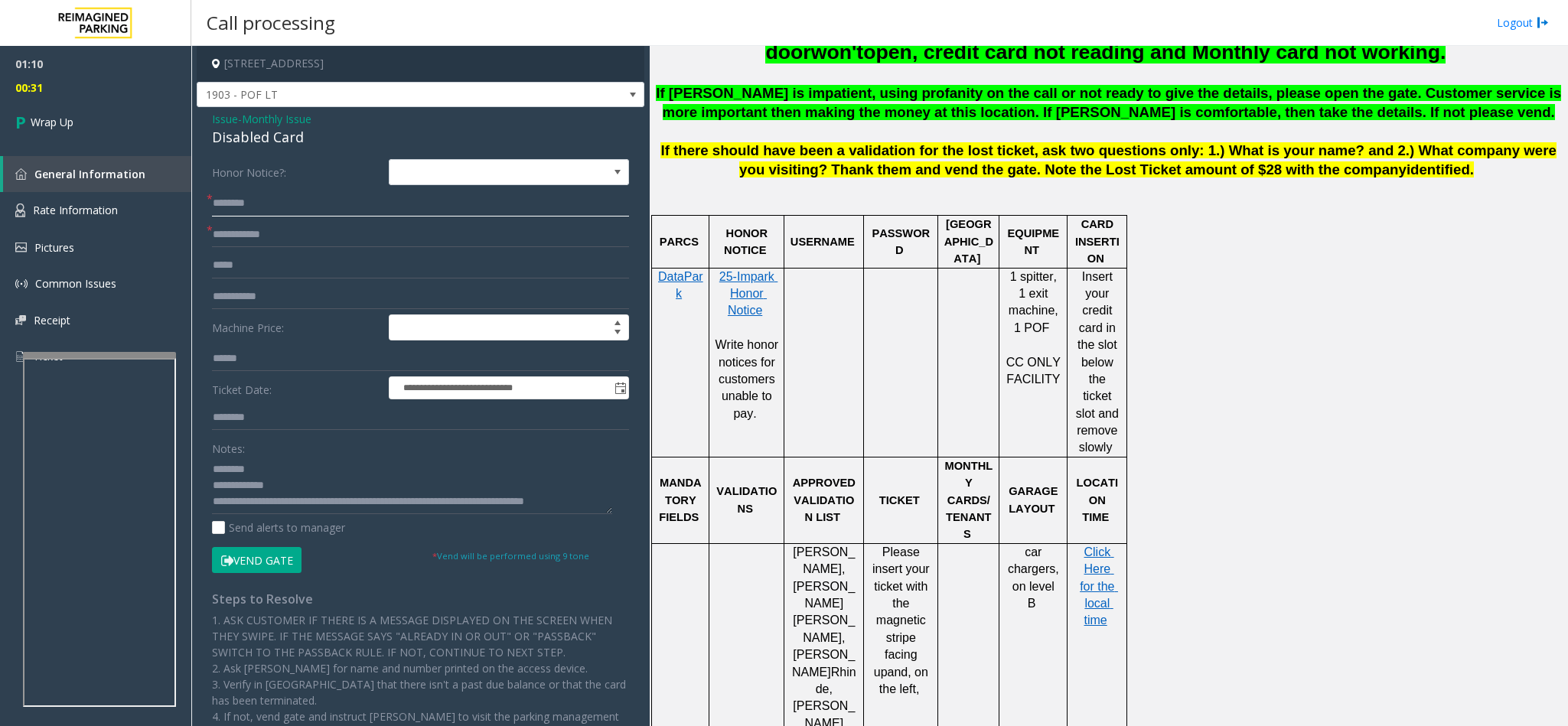
click at [278, 204] on input "text" at bounding box center [421, 203] width 417 height 26
type input "**"
click at [270, 234] on input "text" at bounding box center [421, 234] width 417 height 26
type input "**"
click at [113, 134] on link "Wrap Up" at bounding box center [95, 122] width 191 height 45
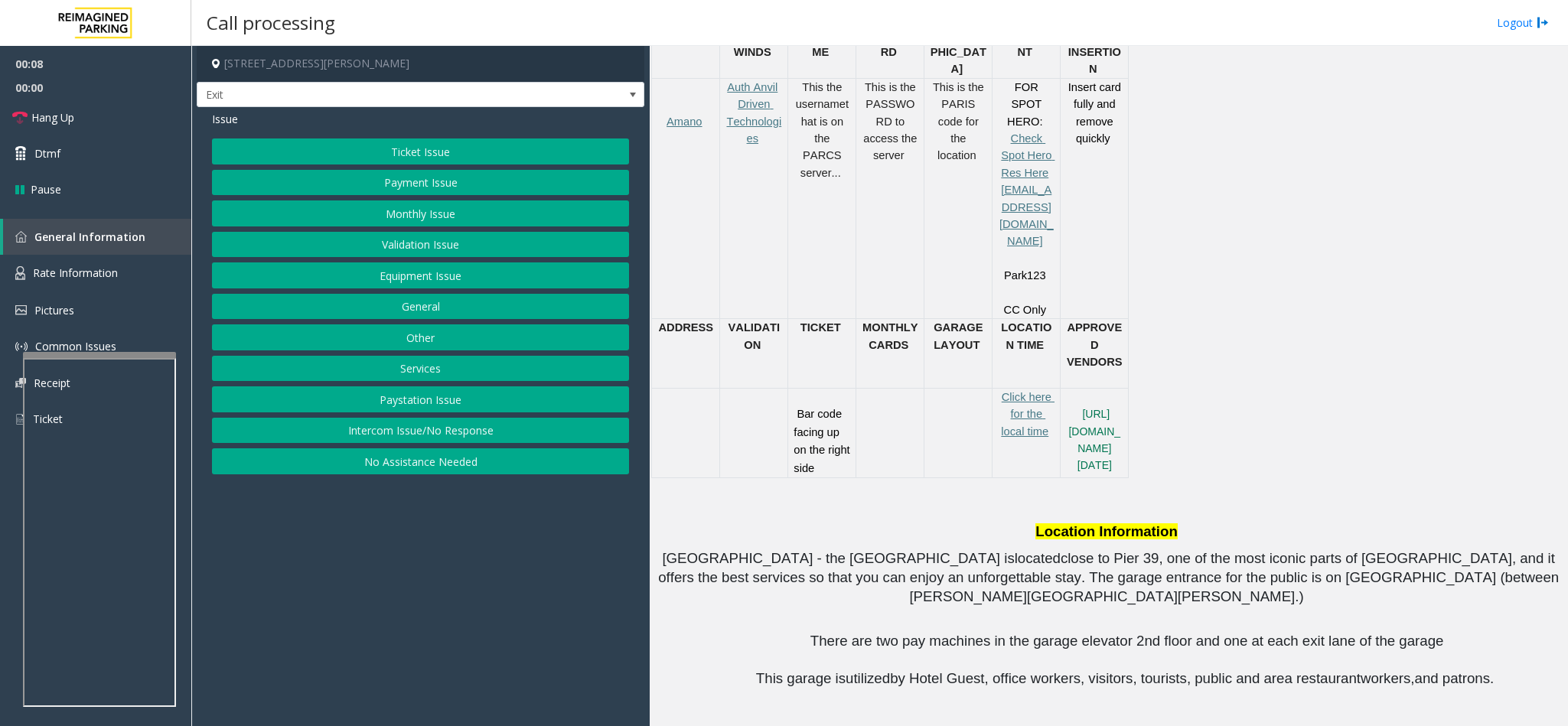
scroll to position [804, 0]
drag, startPoint x: 434, startPoint y: 118, endPoint x: 423, endPoint y: 134, distance: 19.4
click at [434, 119] on div "Issue" at bounding box center [421, 118] width 417 height 16
click at [421, 143] on button "Ticket Issue" at bounding box center [421, 151] width 417 height 26
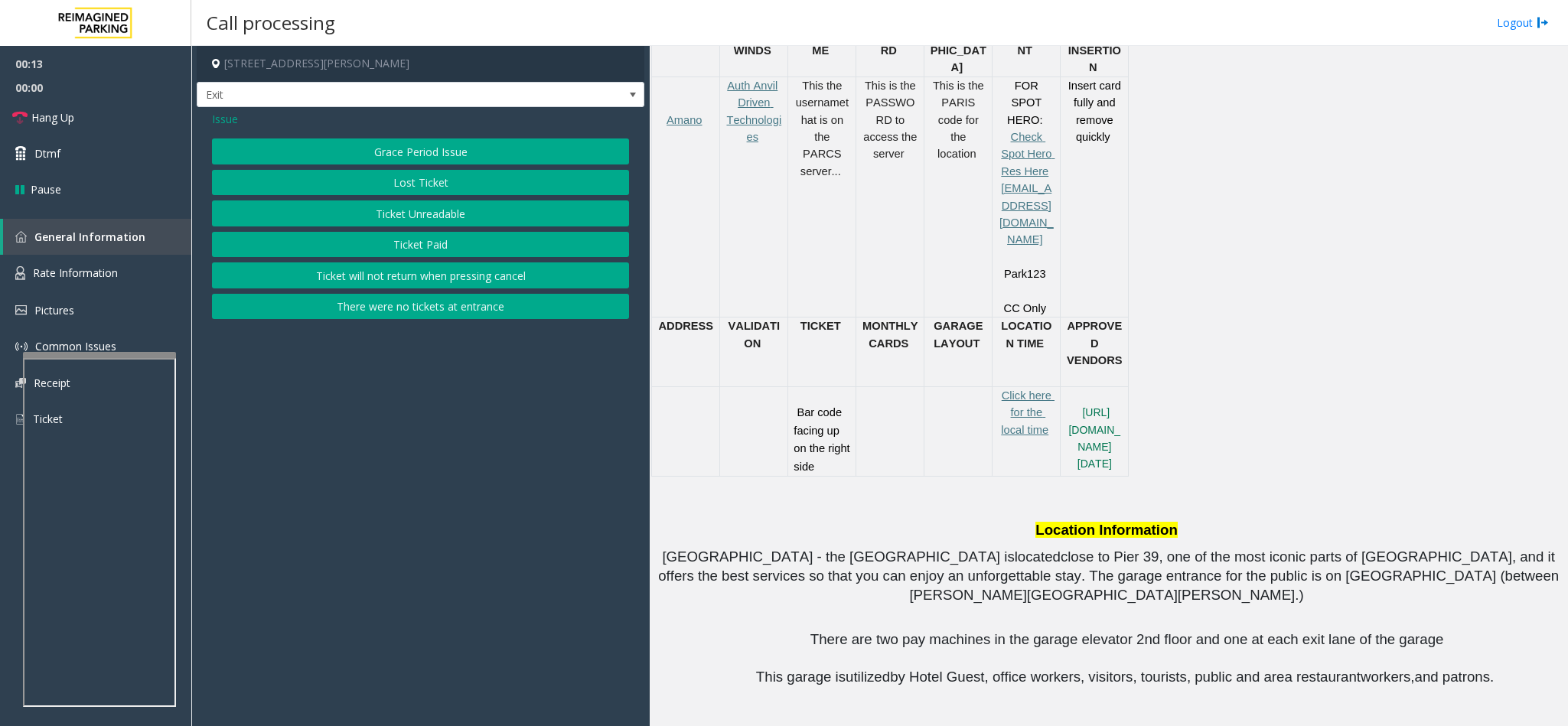
click at [418, 207] on button "Ticket Unreadable" at bounding box center [421, 213] width 417 height 26
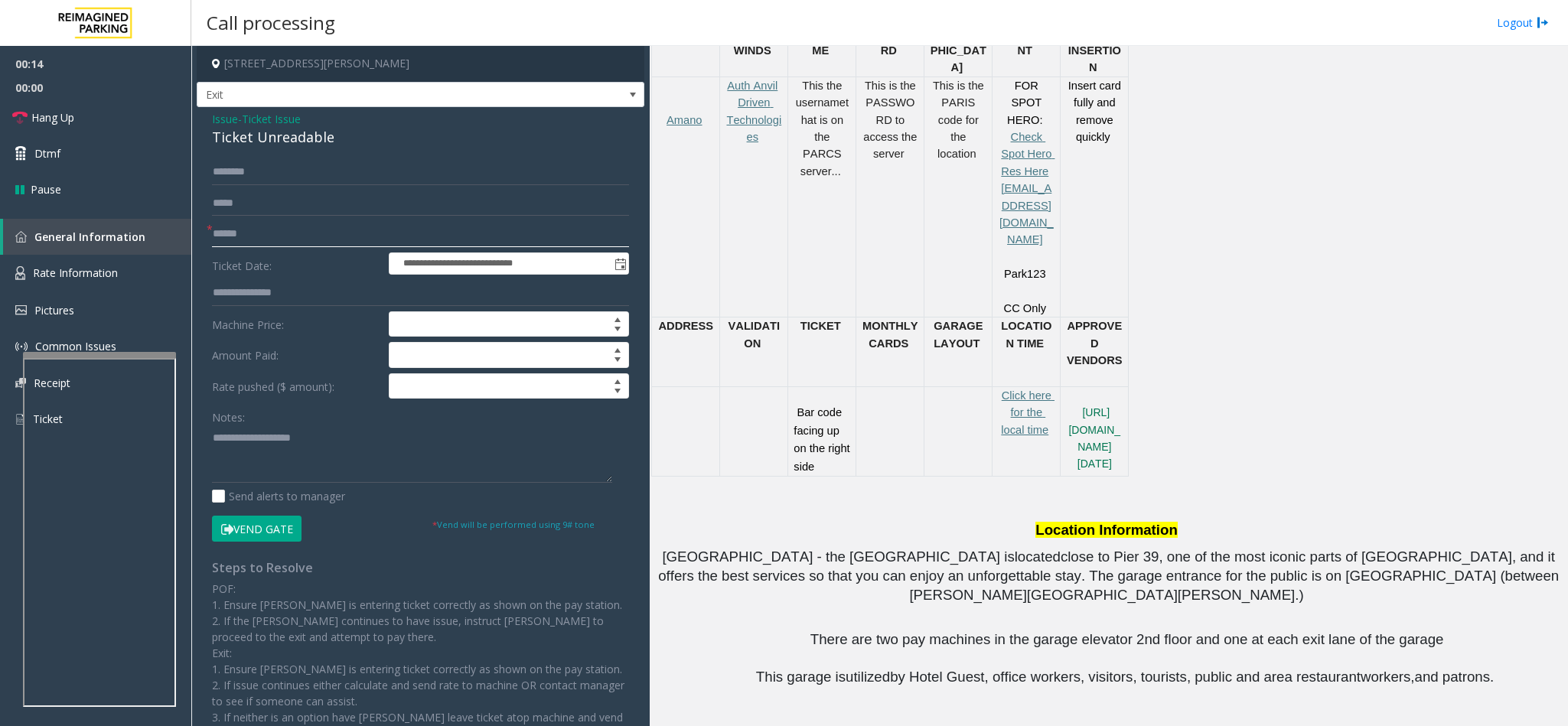
click at [267, 230] on input "text" at bounding box center [421, 234] width 417 height 26
type input "*"
type input "******"
click at [291, 531] on button "Vend Gate" at bounding box center [256, 528] width 89 height 26
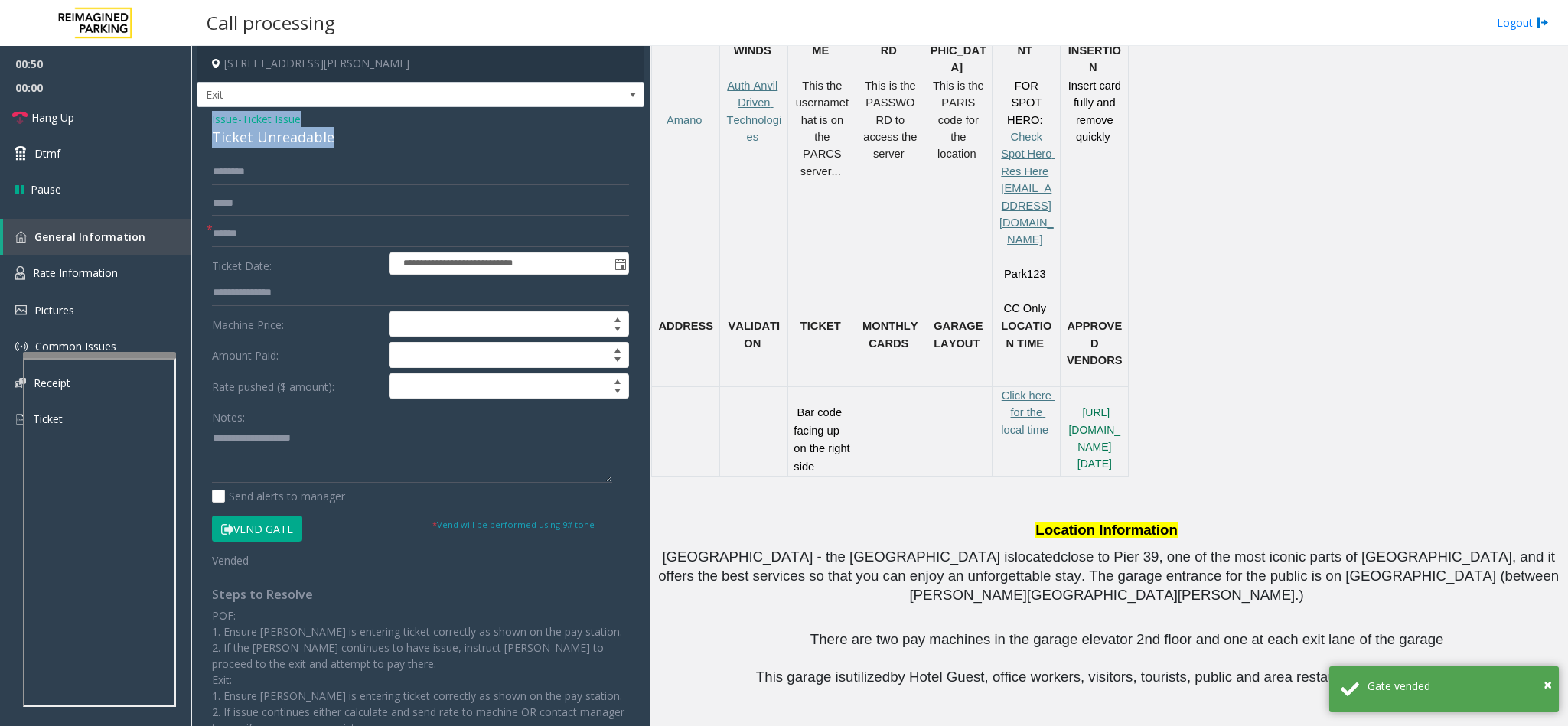
drag, startPoint x: 358, startPoint y: 141, endPoint x: 200, endPoint y: 115, distance: 160.1
click at [200, 115] on div "**********" at bounding box center [421, 469] width 447 height 724
copy div "Issue - Ticket Issue Ticket Unreadable"
click at [283, 435] on textarea at bounding box center [412, 454] width 401 height 58
paste textarea "**********"
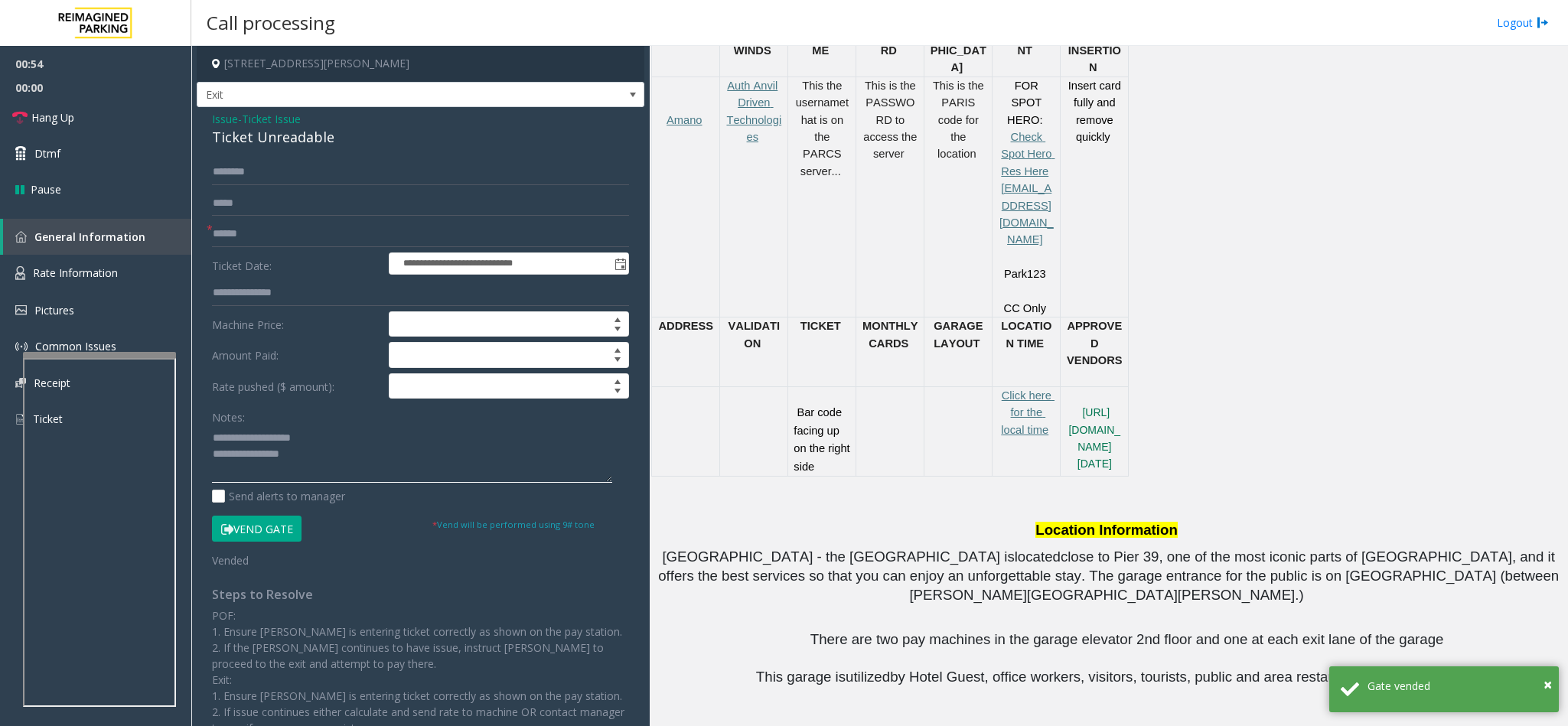
drag, startPoint x: 309, startPoint y: 441, endPoint x: 250, endPoint y: 441, distance: 59.0
click at [250, 441] on textarea at bounding box center [412, 454] width 401 height 58
click at [377, 473] on textarea at bounding box center [412, 454] width 401 height 58
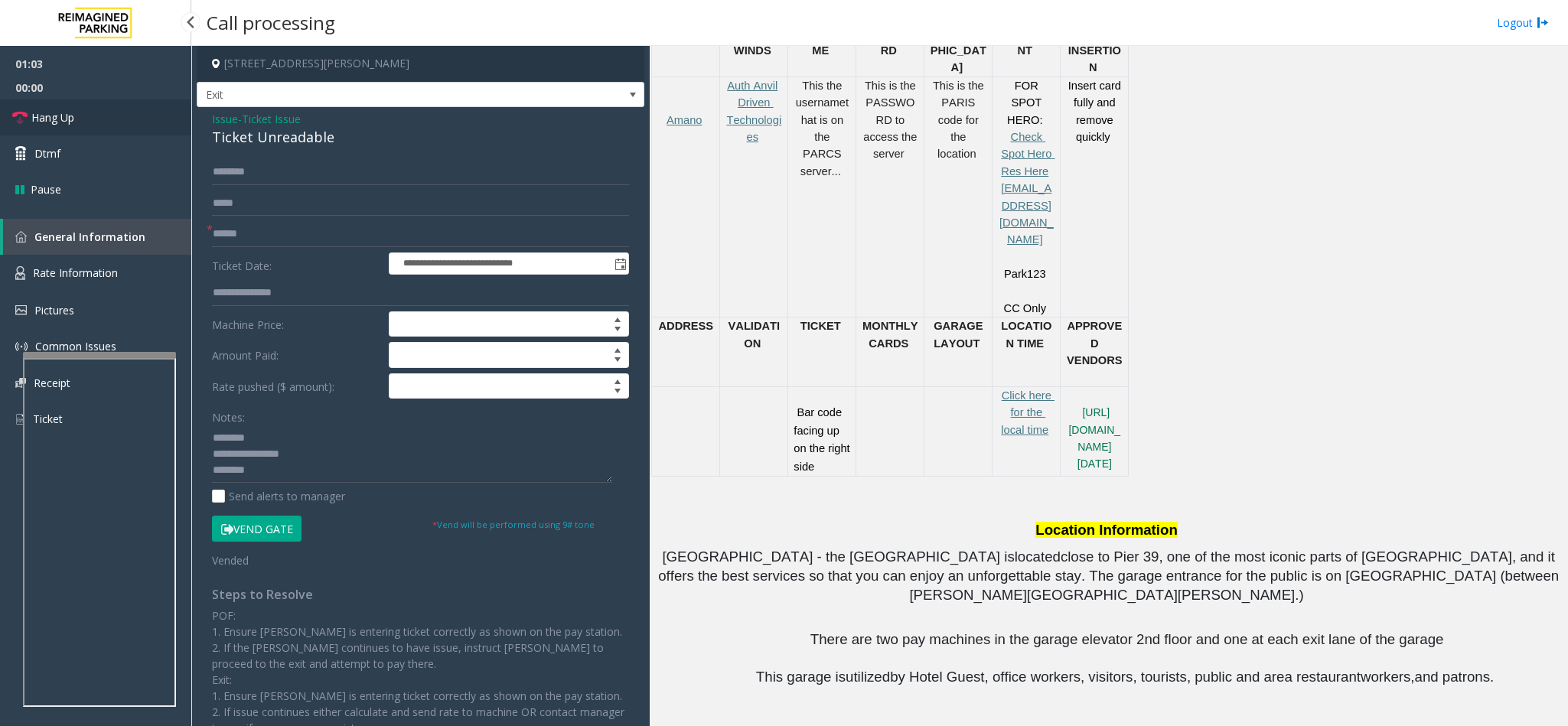
click at [46, 115] on span "Hang Up" at bounding box center [53, 117] width 43 height 16
click at [276, 471] on textarea at bounding box center [412, 454] width 401 height 58
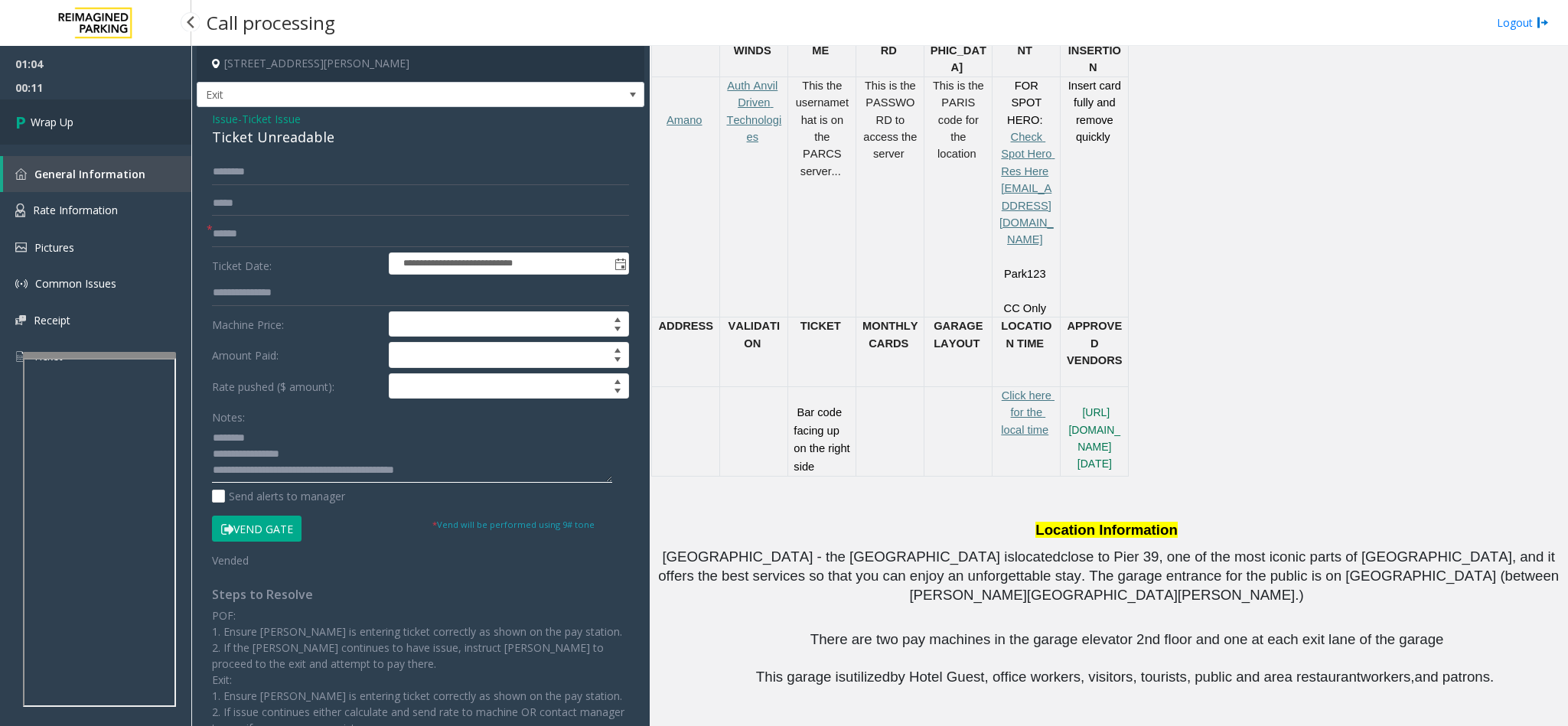
type textarea "**********"
click at [103, 127] on link "Wrap Up" at bounding box center [95, 122] width 191 height 45
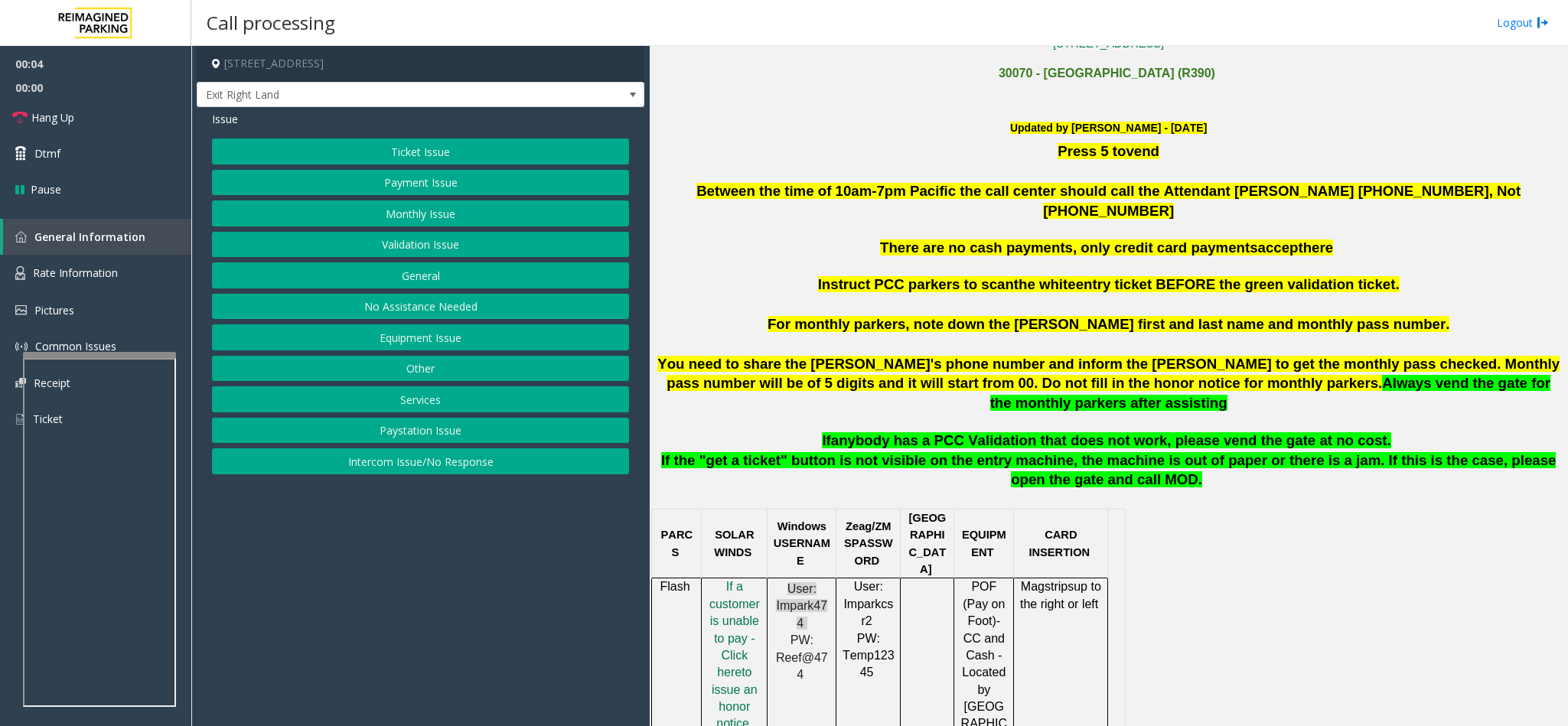
scroll to position [574, 0]
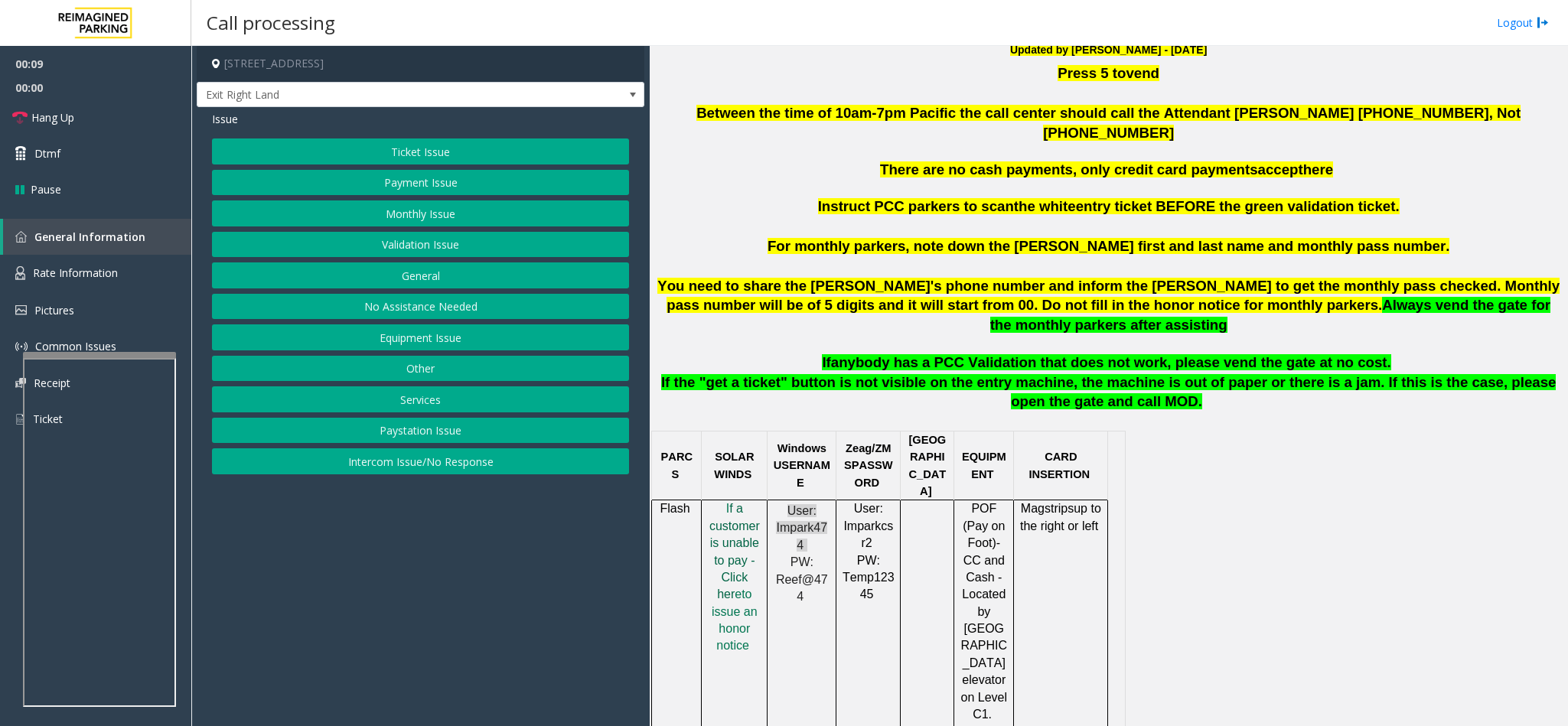
click at [731, 517] on span "f a customer is unable to pay - Click her" at bounding box center [734, 551] width 51 height 98
click at [95, 129] on link "Hang Up" at bounding box center [95, 117] width 191 height 36
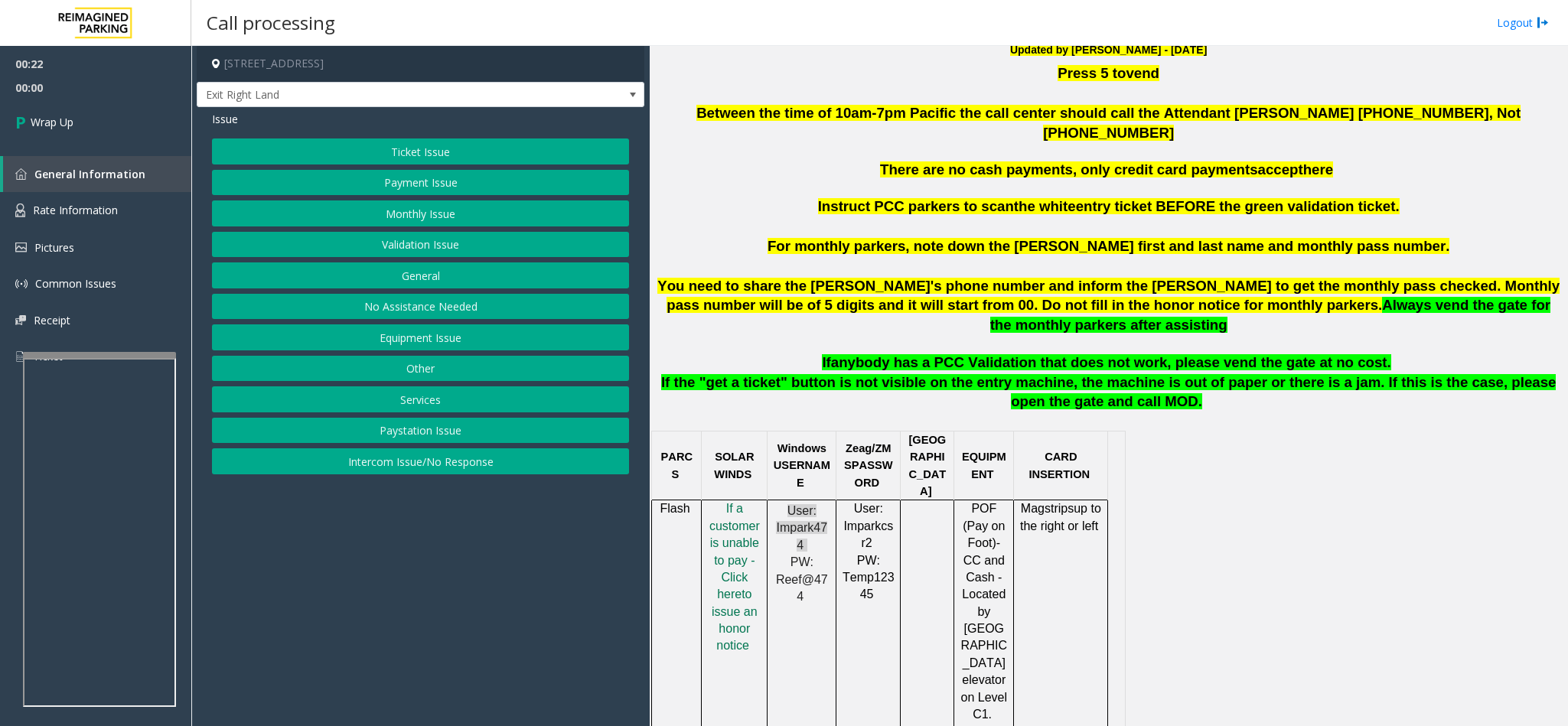
click at [462, 303] on button "No Assistance Needed" at bounding box center [421, 306] width 417 height 26
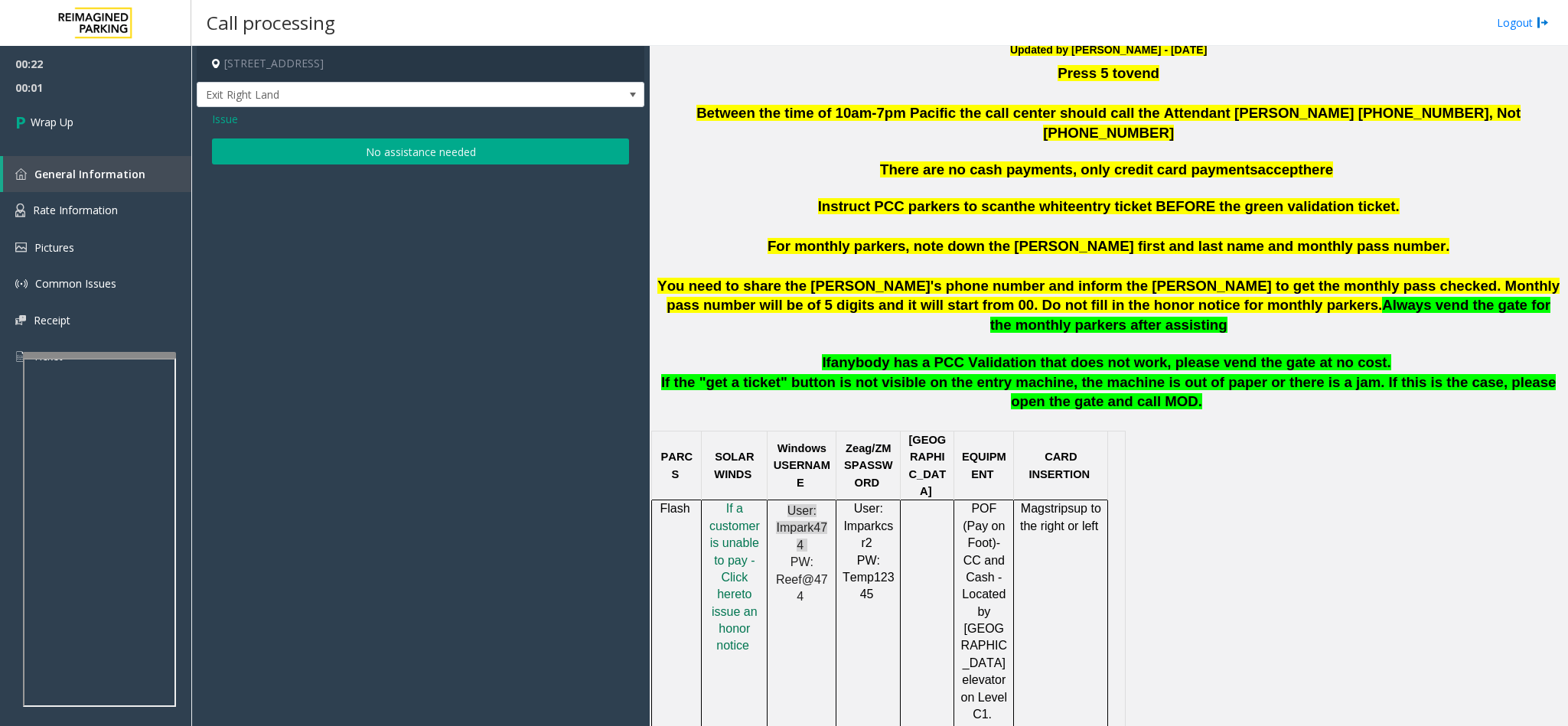
click at [406, 152] on button "No assistance needed" at bounding box center [421, 151] width 417 height 26
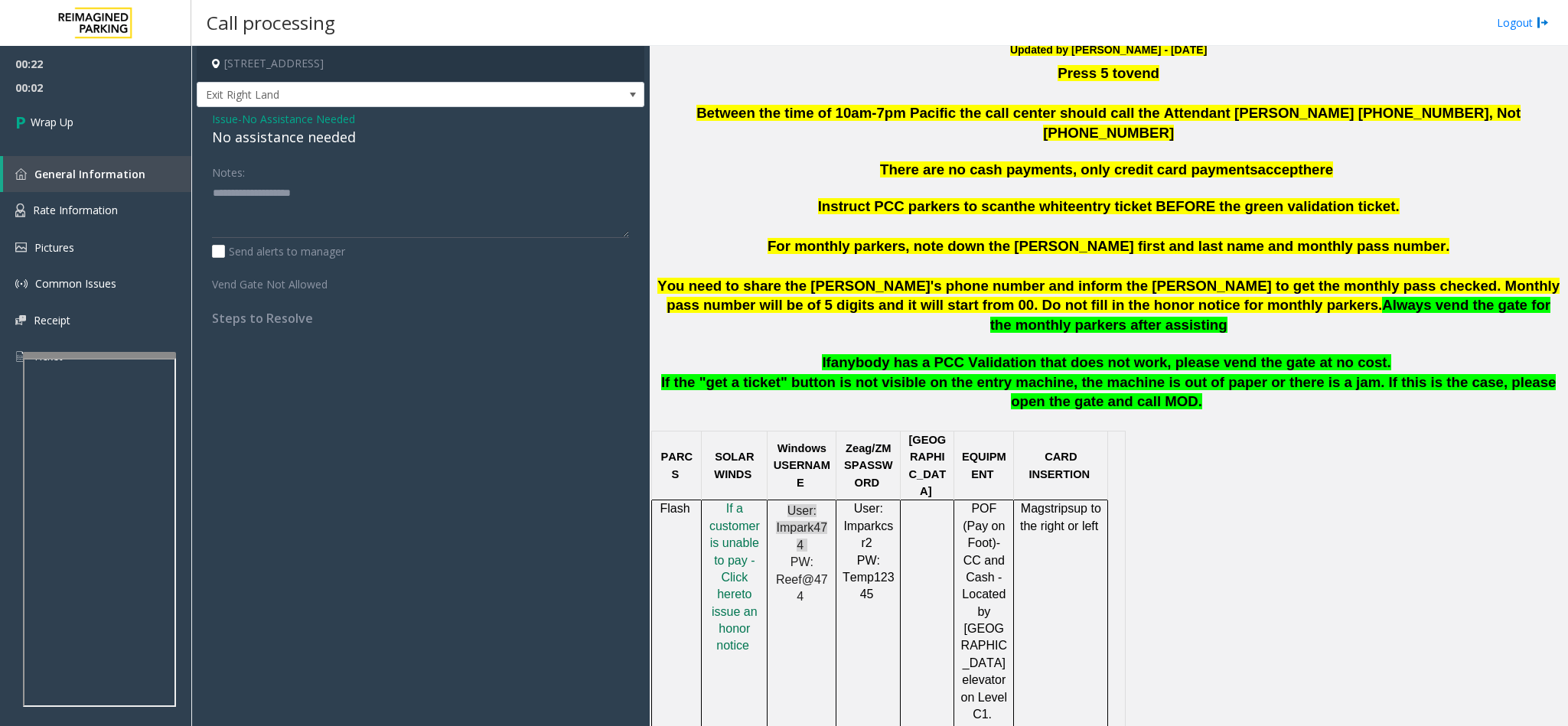
click at [308, 132] on div "No assistance needed" at bounding box center [421, 137] width 417 height 21
type textarea "**********"
click at [78, 127] on link "Wrap Up" at bounding box center [95, 122] width 191 height 45
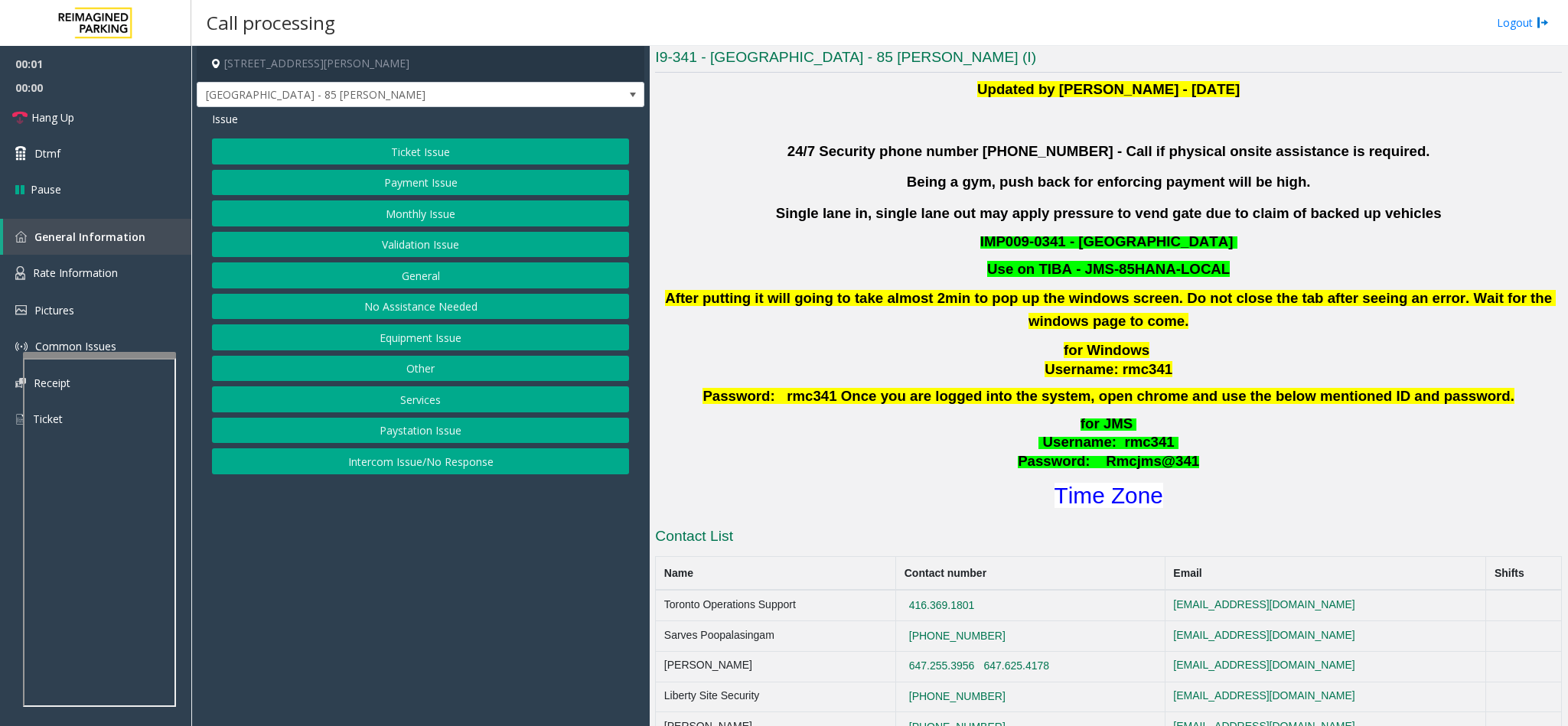
scroll to position [459, 0]
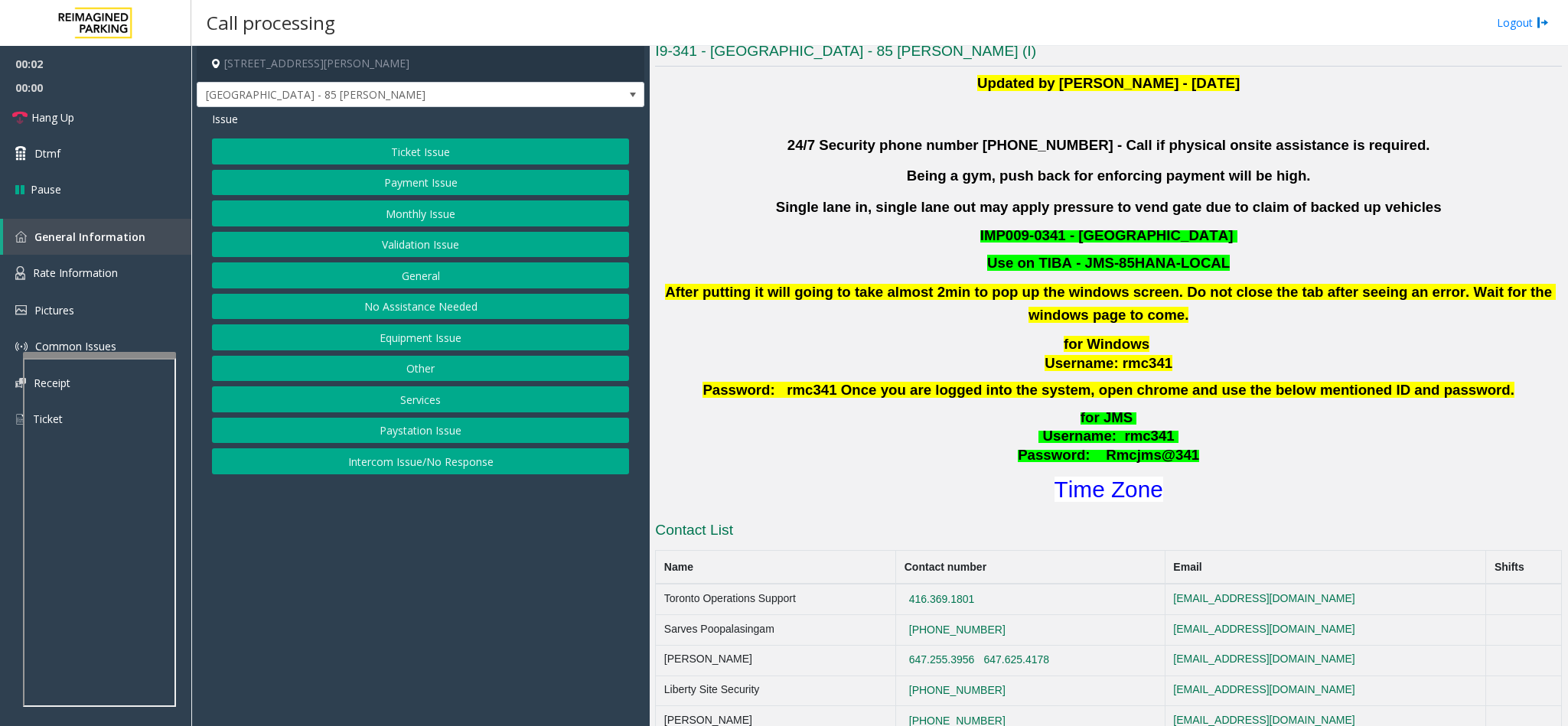
click at [456, 249] on button "Validation Issue" at bounding box center [421, 245] width 417 height 26
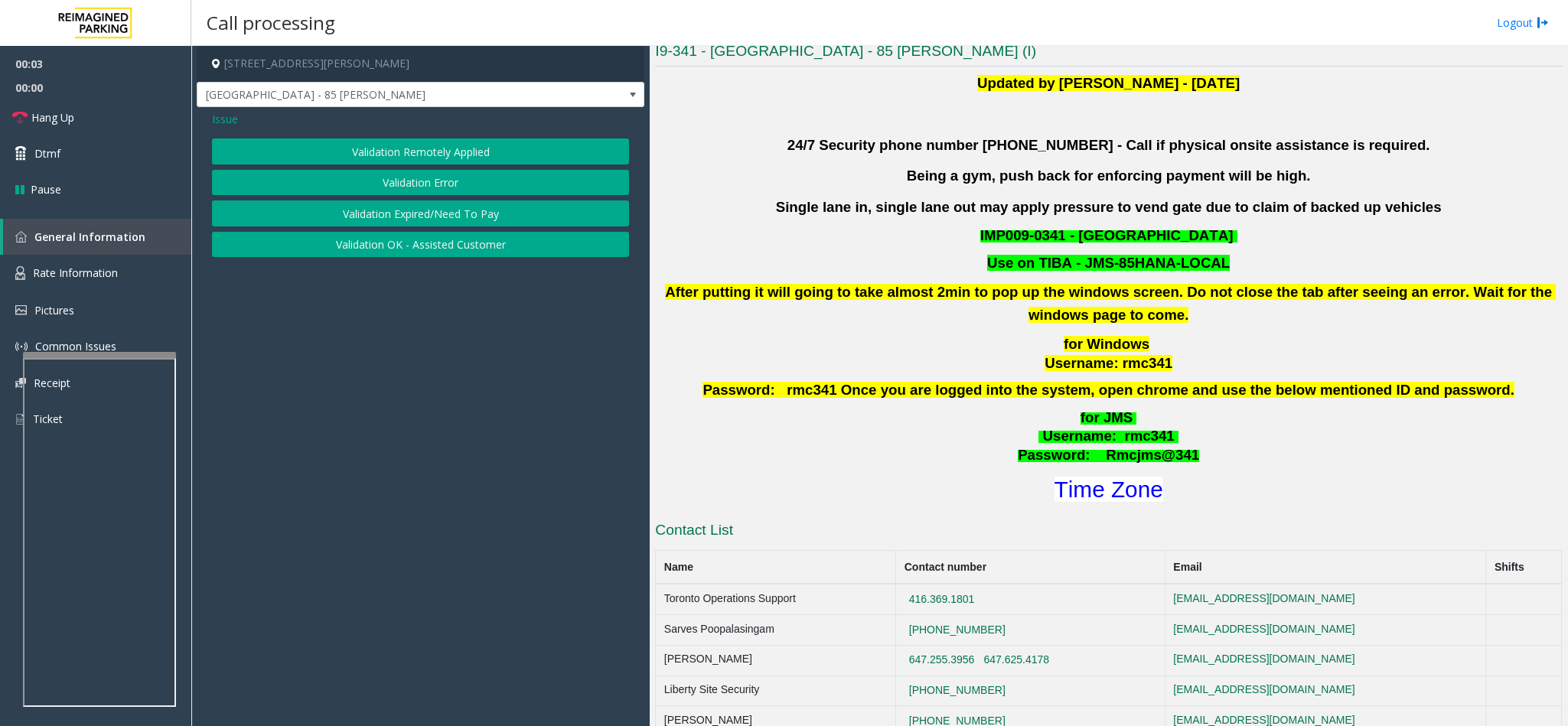
click at [422, 174] on button "Validation Error" at bounding box center [421, 183] width 417 height 26
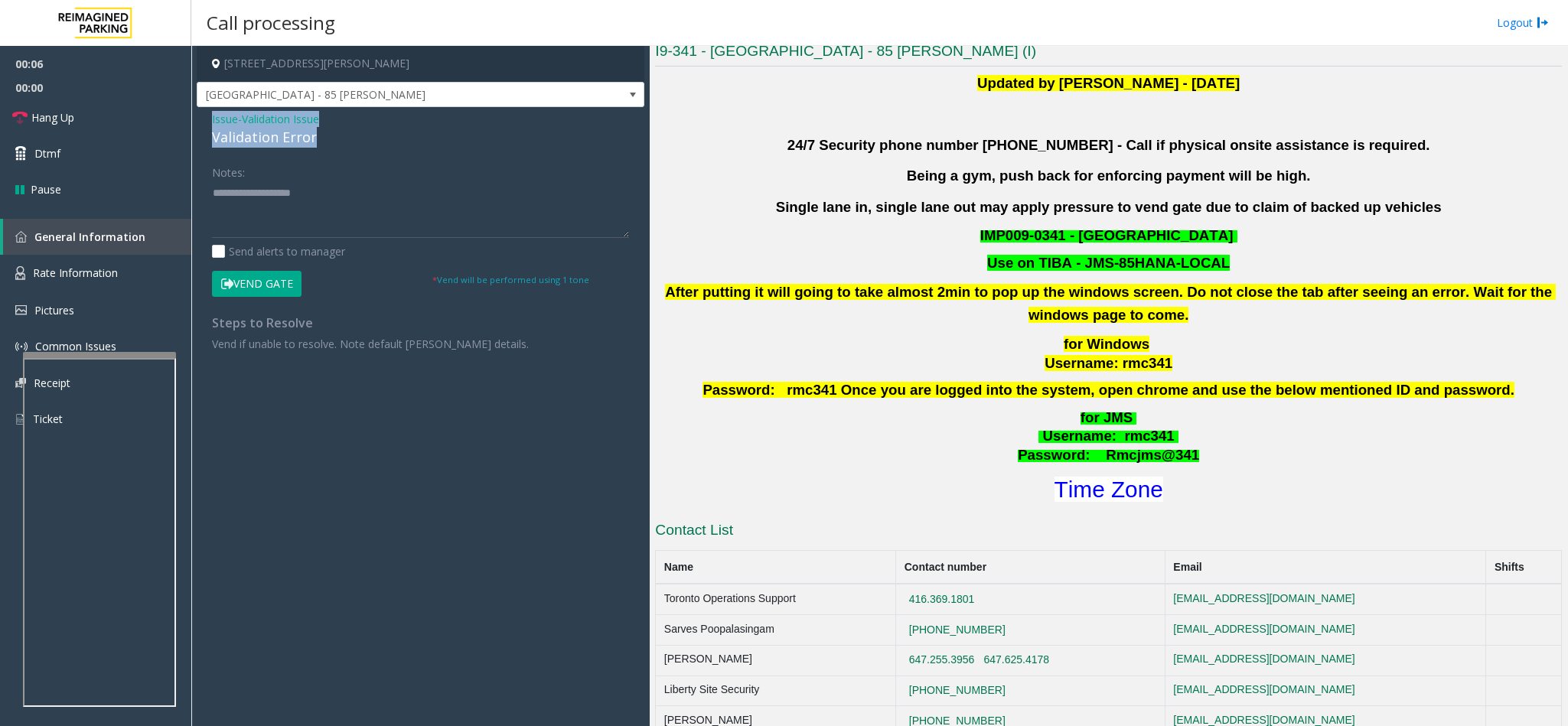
drag, startPoint x: 320, startPoint y: 135, endPoint x: 209, endPoint y: 120, distance: 112.0
click at [209, 120] on div "Issue - Validation Issue Validation Error Notes: Send alerts to manager Vend Ga…" at bounding box center [421, 237] width 447 height 260
copy div "Issue - Validation Issue Validation Error"
paste textarea "**********"
click at [349, 207] on textarea at bounding box center [421, 209] width 417 height 58
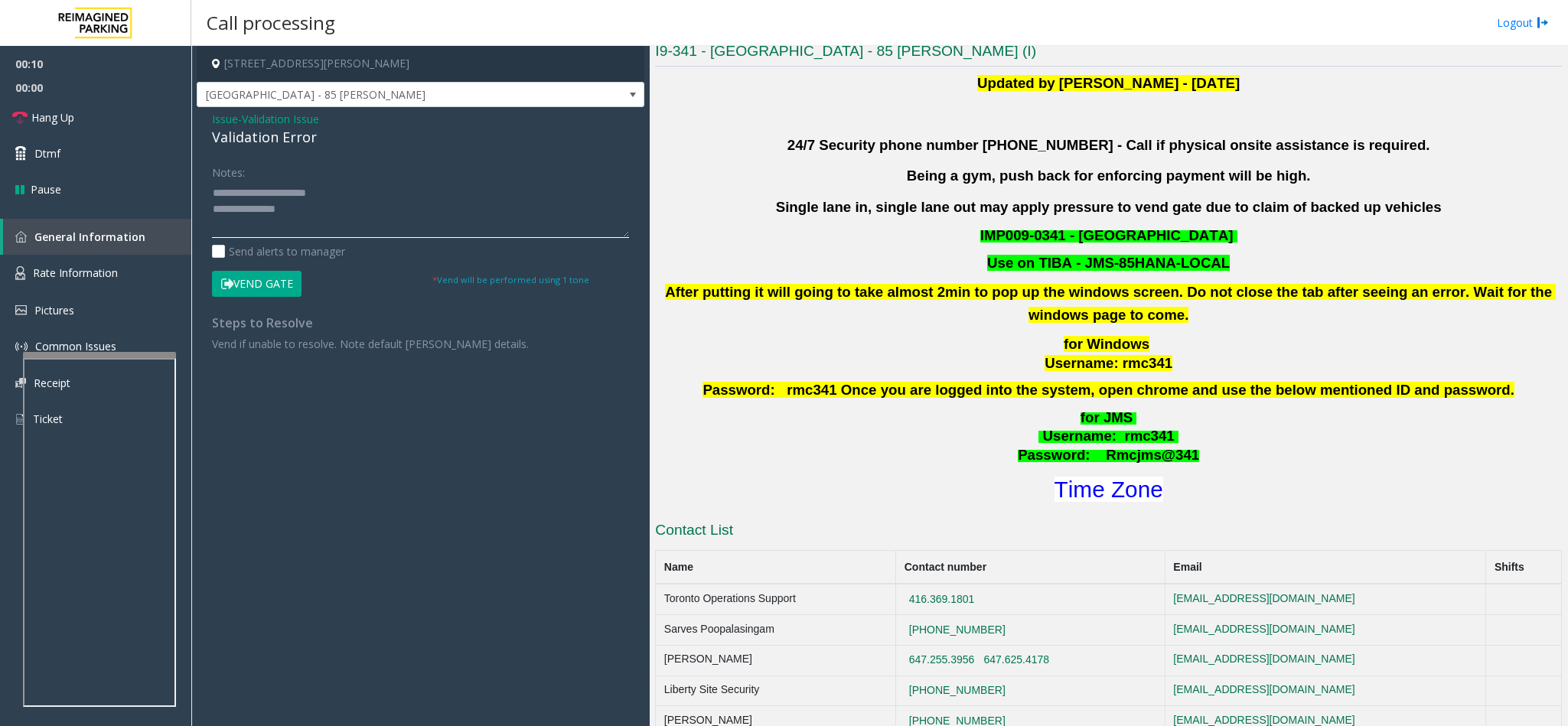
drag, startPoint x: 331, startPoint y: 195, endPoint x: 250, endPoint y: 189, distance: 81.2
click at [250, 189] on textarea at bounding box center [421, 209] width 417 height 58
click at [321, 207] on textarea at bounding box center [421, 209] width 417 height 58
click at [1120, 499] on font "Time Zone" at bounding box center [1108, 489] width 108 height 25
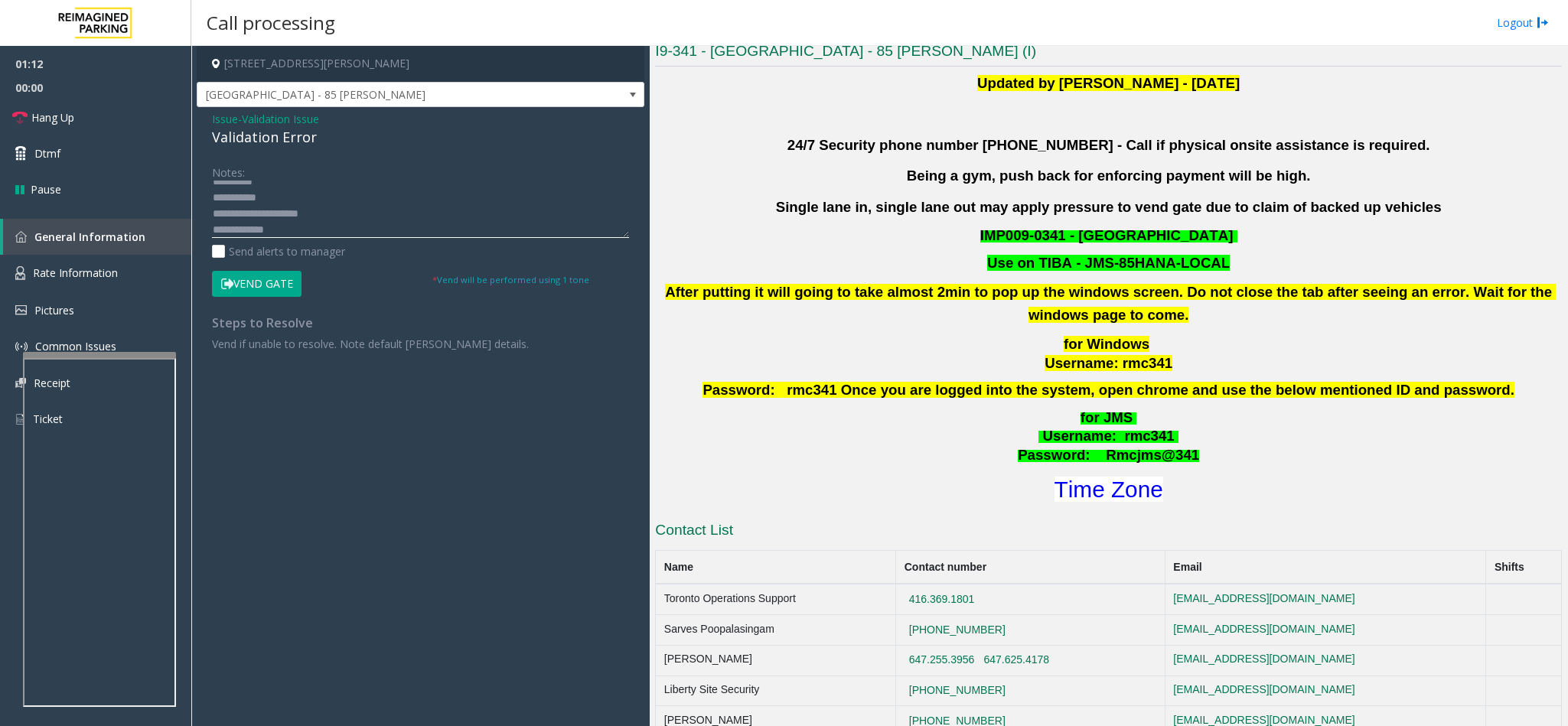
click at [447, 219] on textarea at bounding box center [421, 209] width 417 height 58
click at [437, 228] on textarea at bounding box center [421, 209] width 417 height 58
click at [262, 271] on button "Vend Gate" at bounding box center [256, 284] width 89 height 26
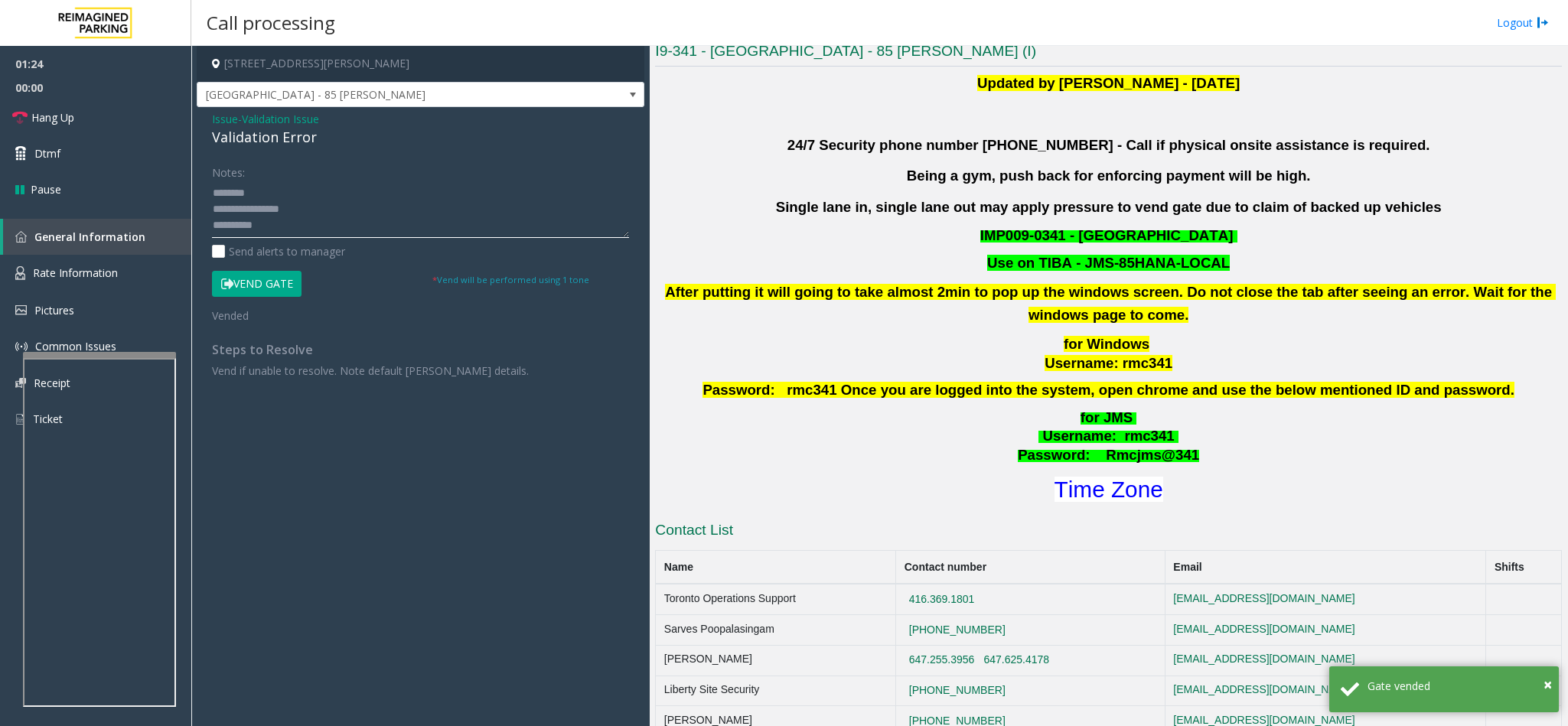
click at [269, 233] on textarea at bounding box center [421, 209] width 417 height 58
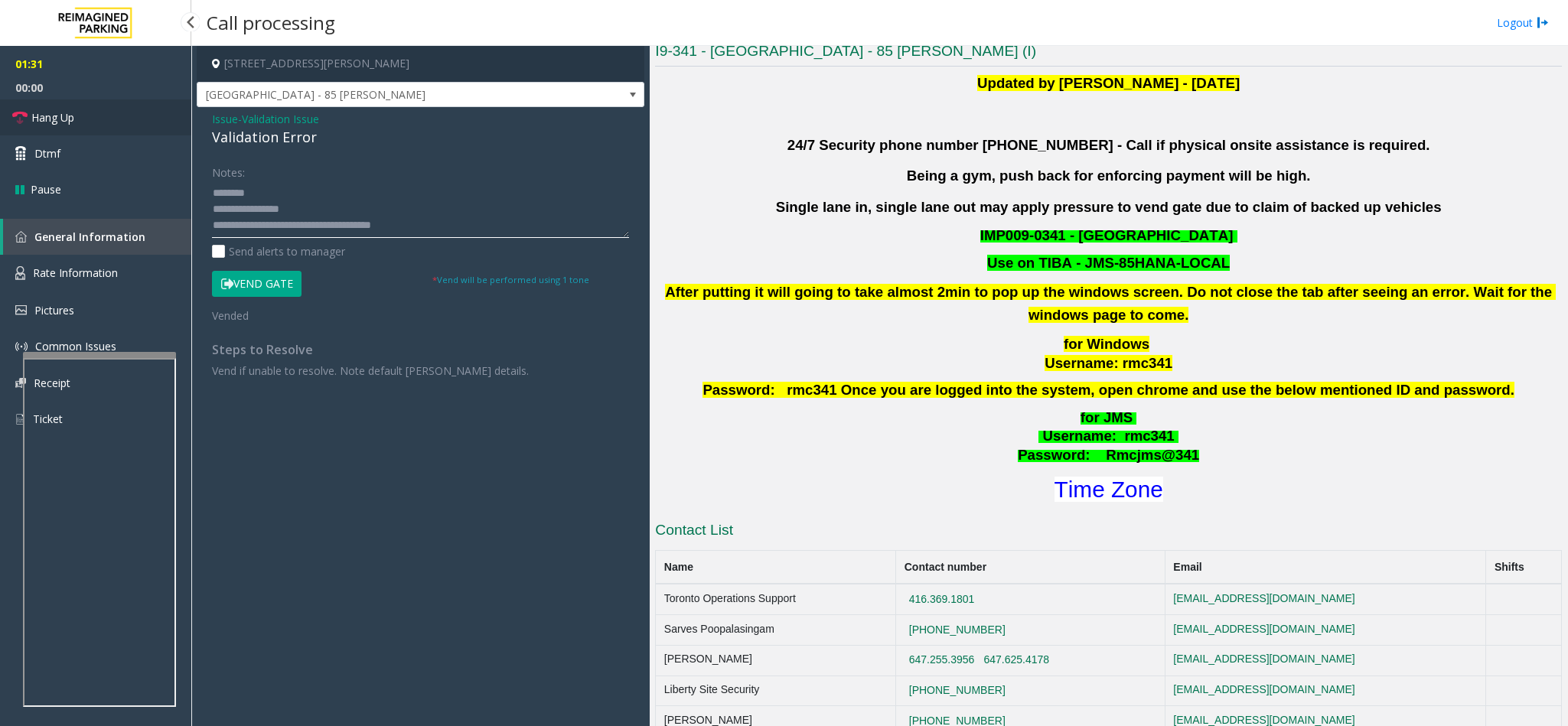
type textarea "**********"
click at [76, 129] on link "Hang Up" at bounding box center [95, 117] width 191 height 36
click at [76, 123] on link "Hang Up" at bounding box center [95, 117] width 191 height 36
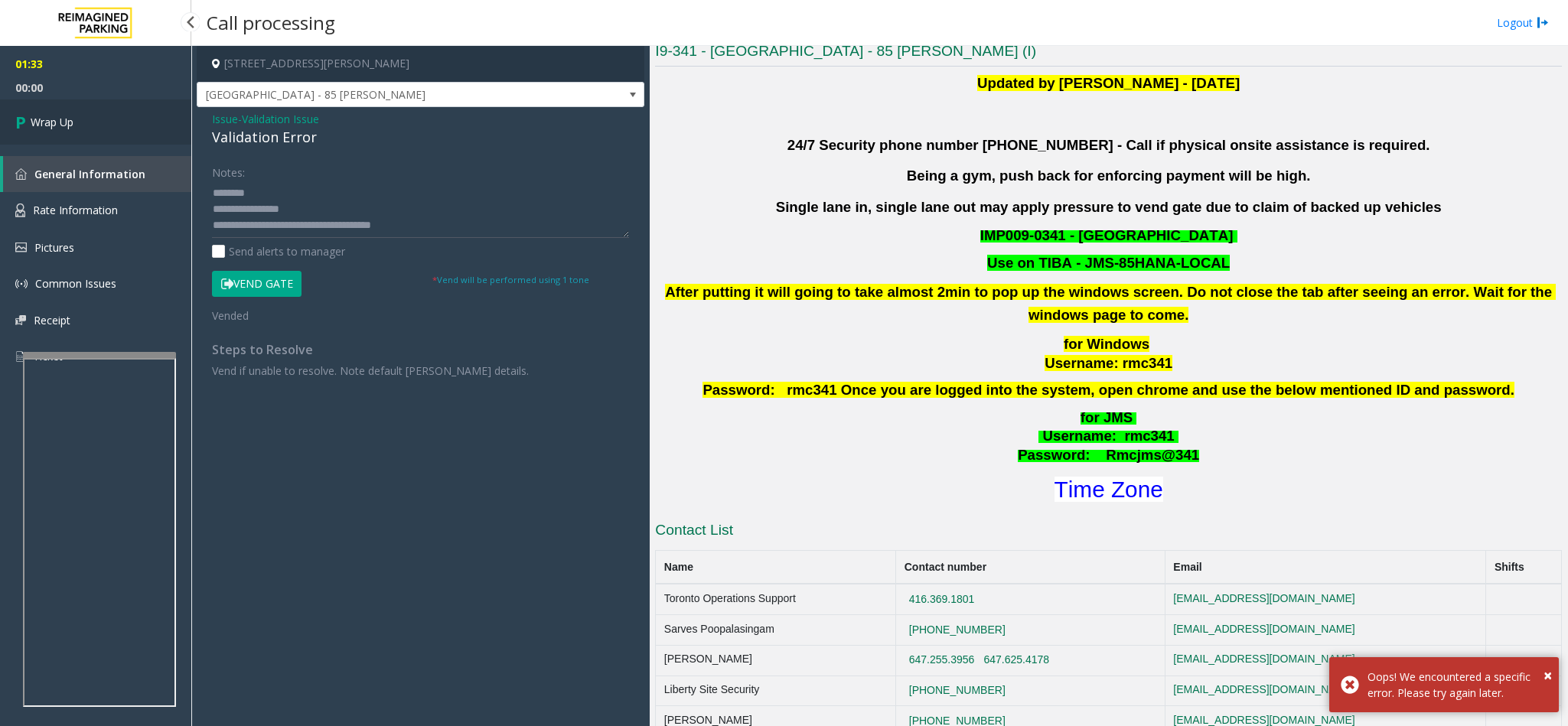
click at [76, 123] on link "Wrap Up" at bounding box center [95, 122] width 191 height 45
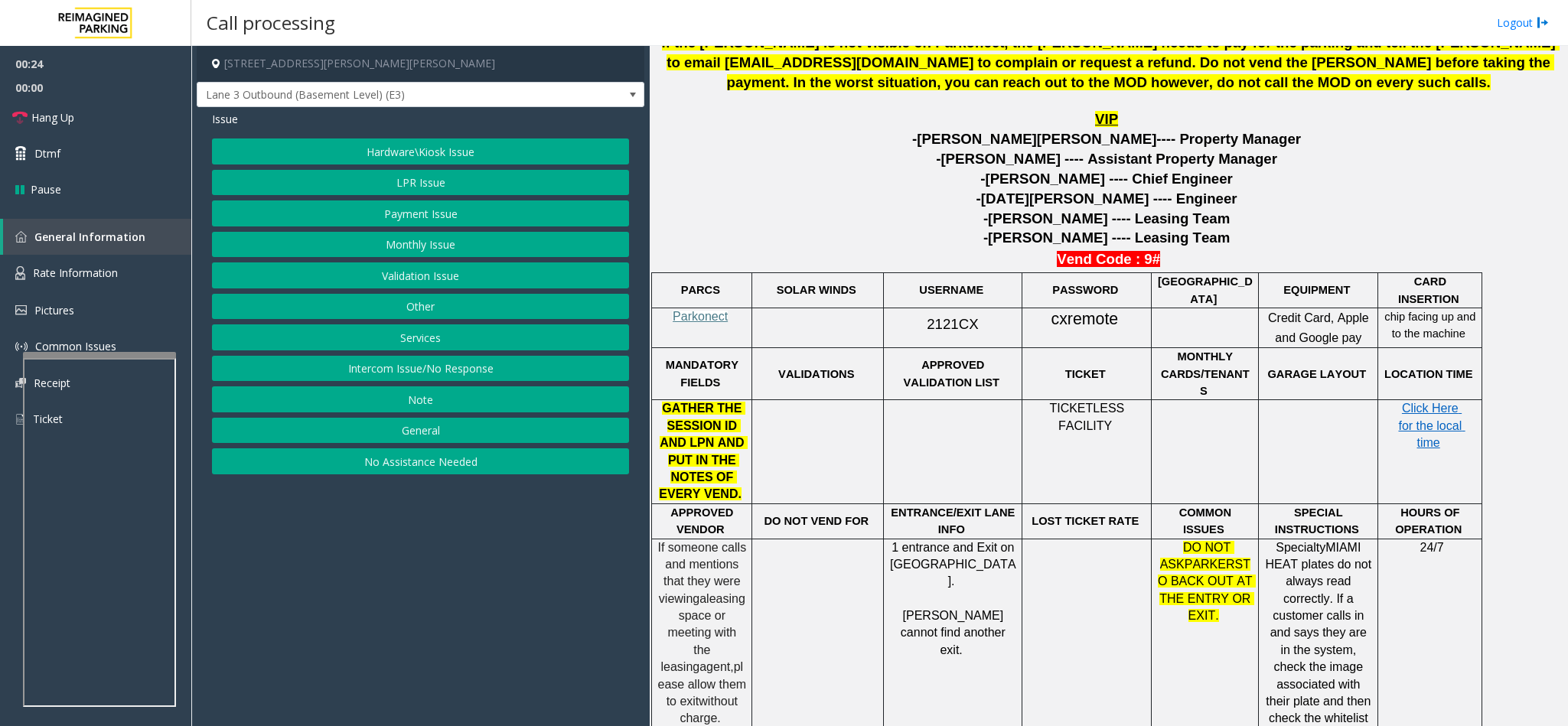
scroll to position [688, 0]
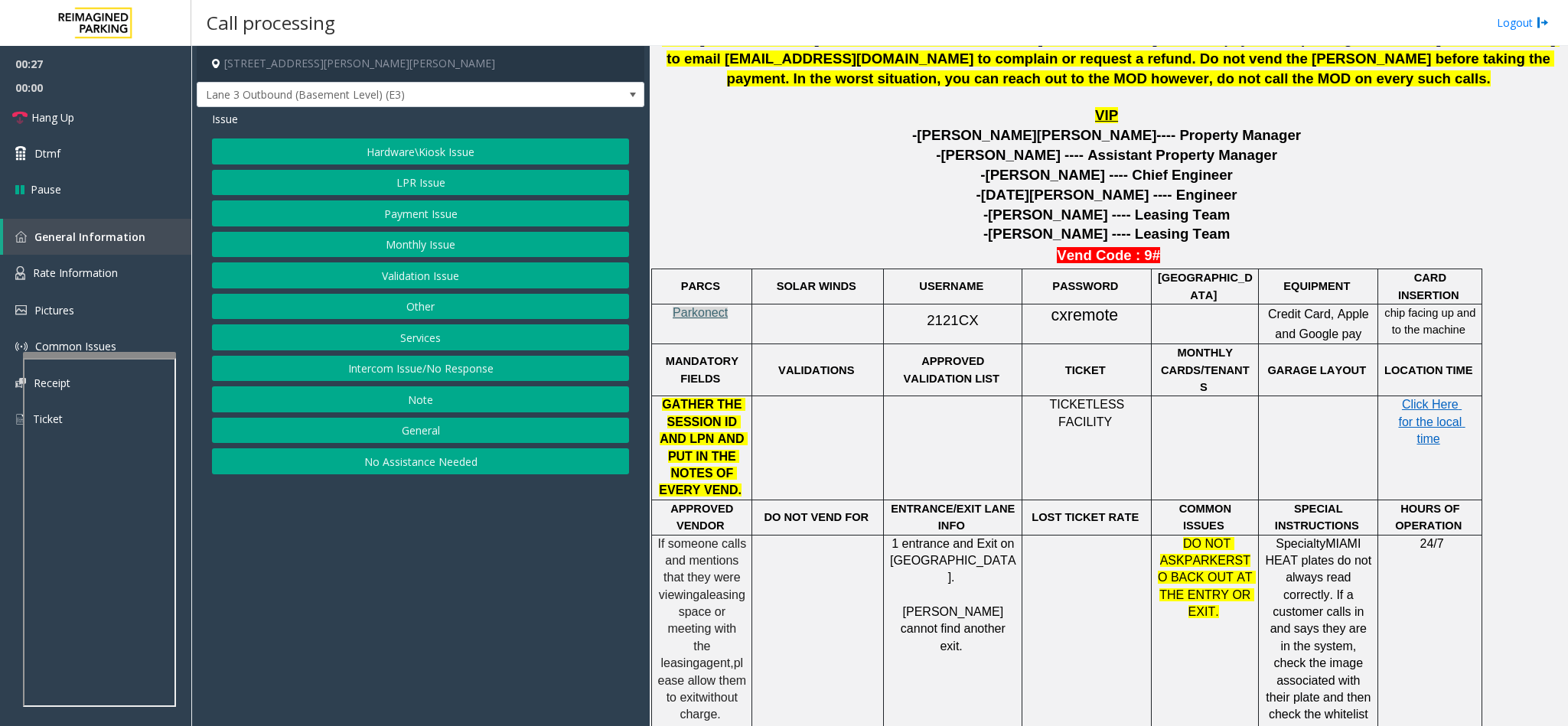
click at [713, 317] on span "Parkonect" at bounding box center [700, 313] width 55 height 13
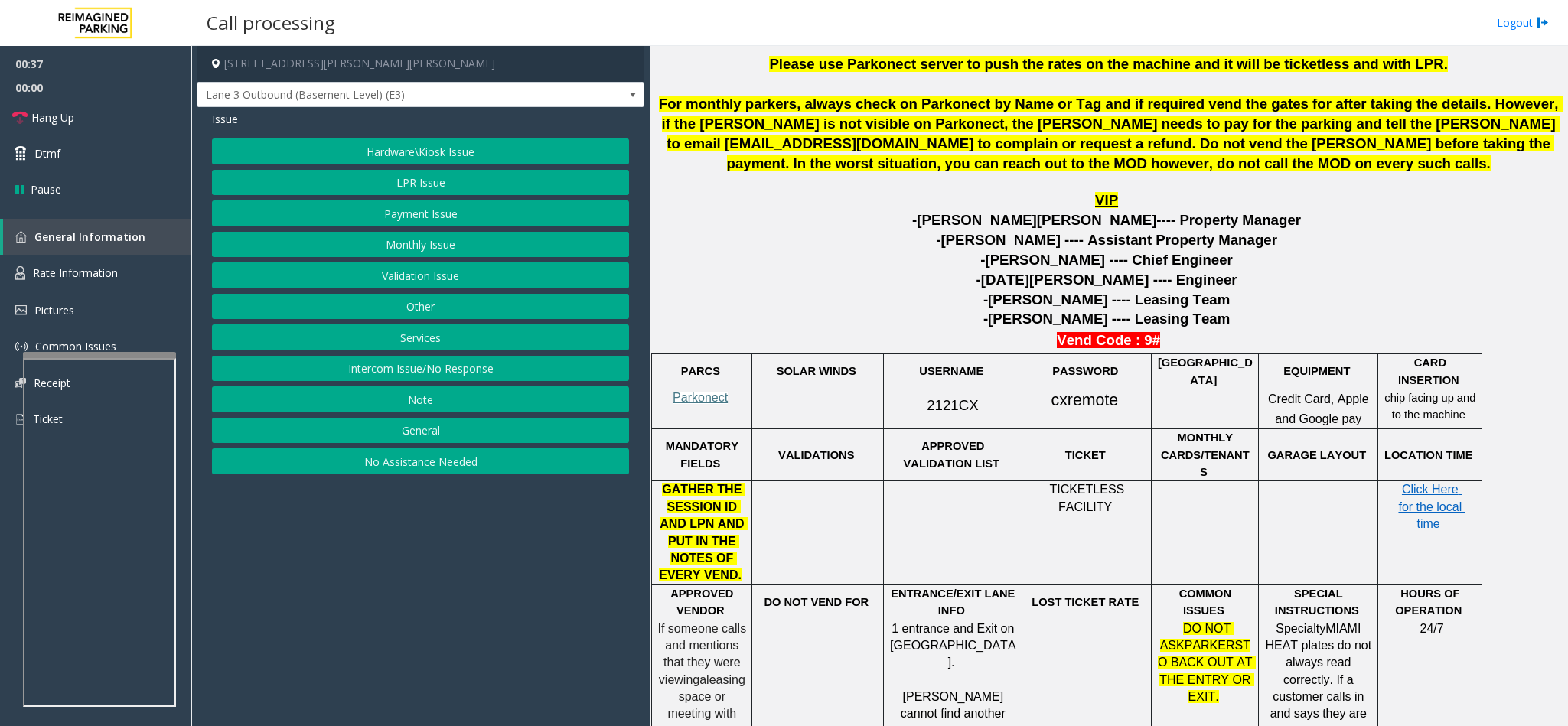
scroll to position [459, 0]
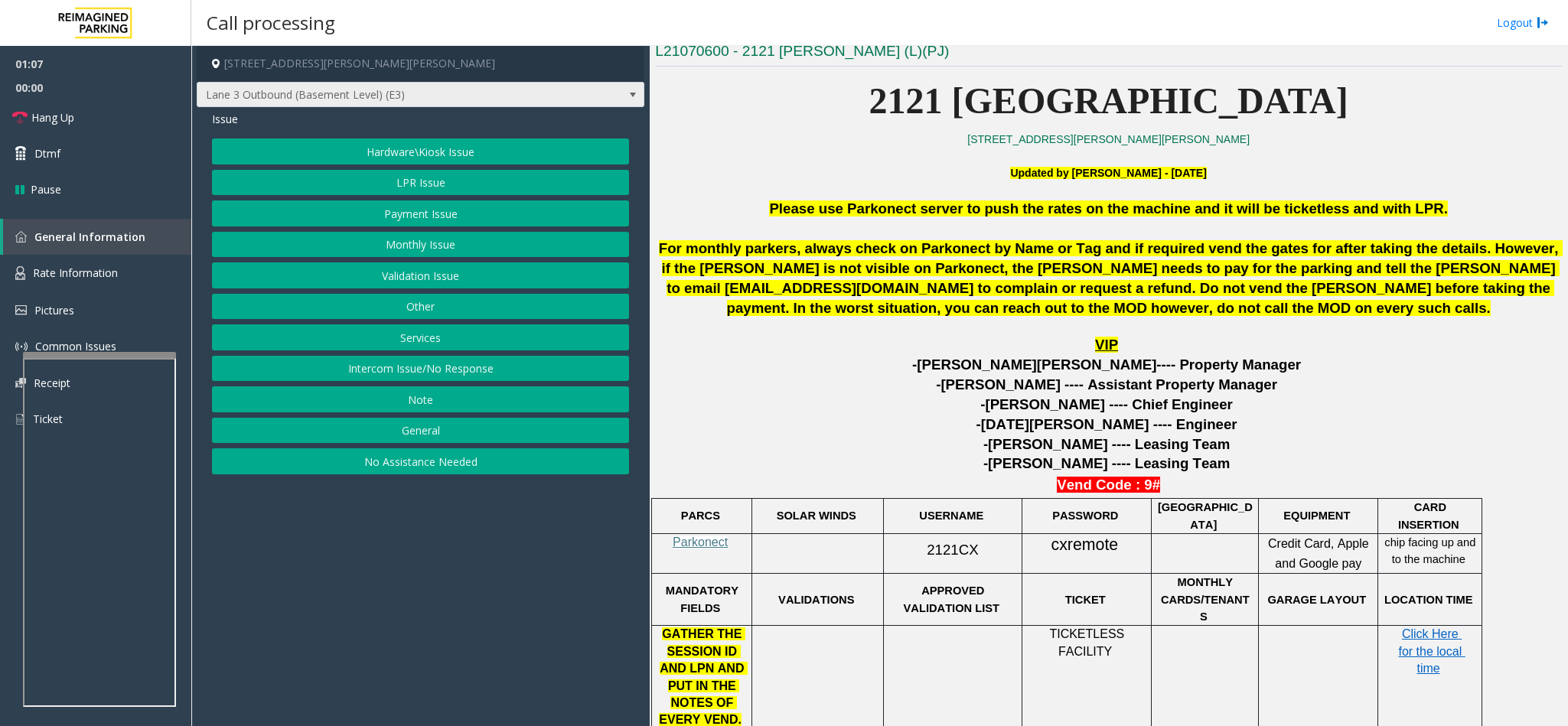
click at [625, 95] on span at bounding box center [633, 94] width 22 height 24
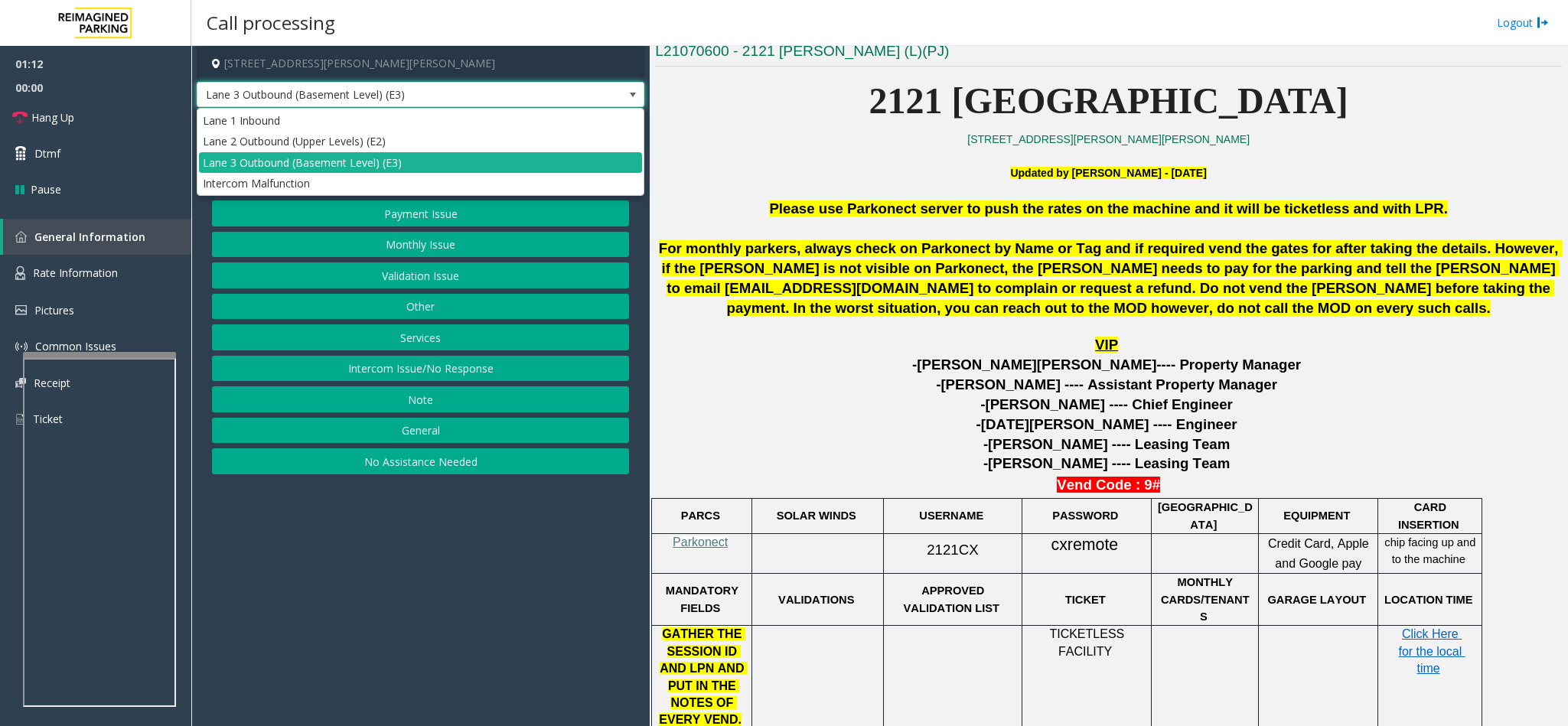
click at [631, 93] on span at bounding box center [633, 94] width 13 height 13
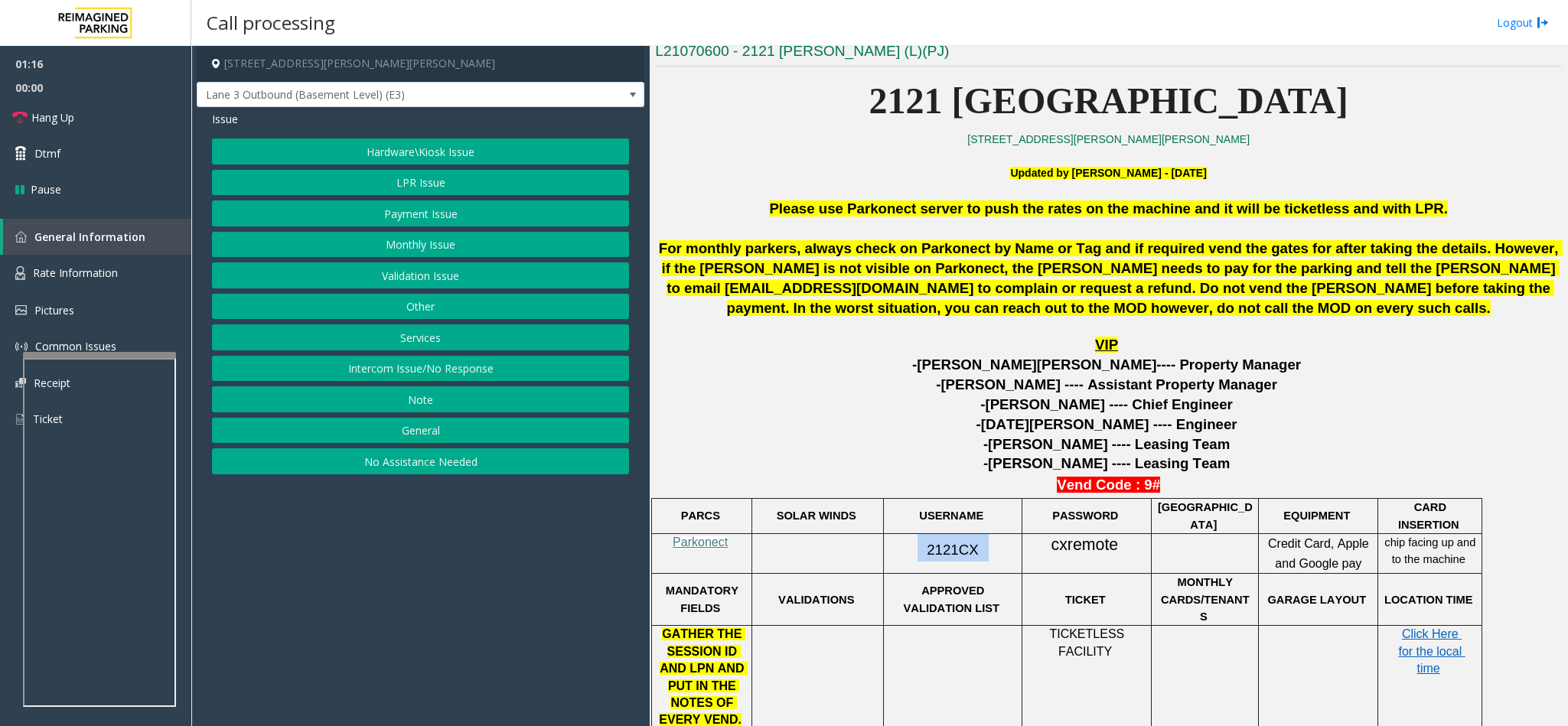
drag, startPoint x: 983, startPoint y: 540, endPoint x: 914, endPoint y: 551, distance: 69.9
click at [914, 551] on p "2121CX" at bounding box center [952, 547] width 127 height 28
copy p "2121CX"
click at [411, 216] on button "Payment Issue" at bounding box center [421, 213] width 417 height 26
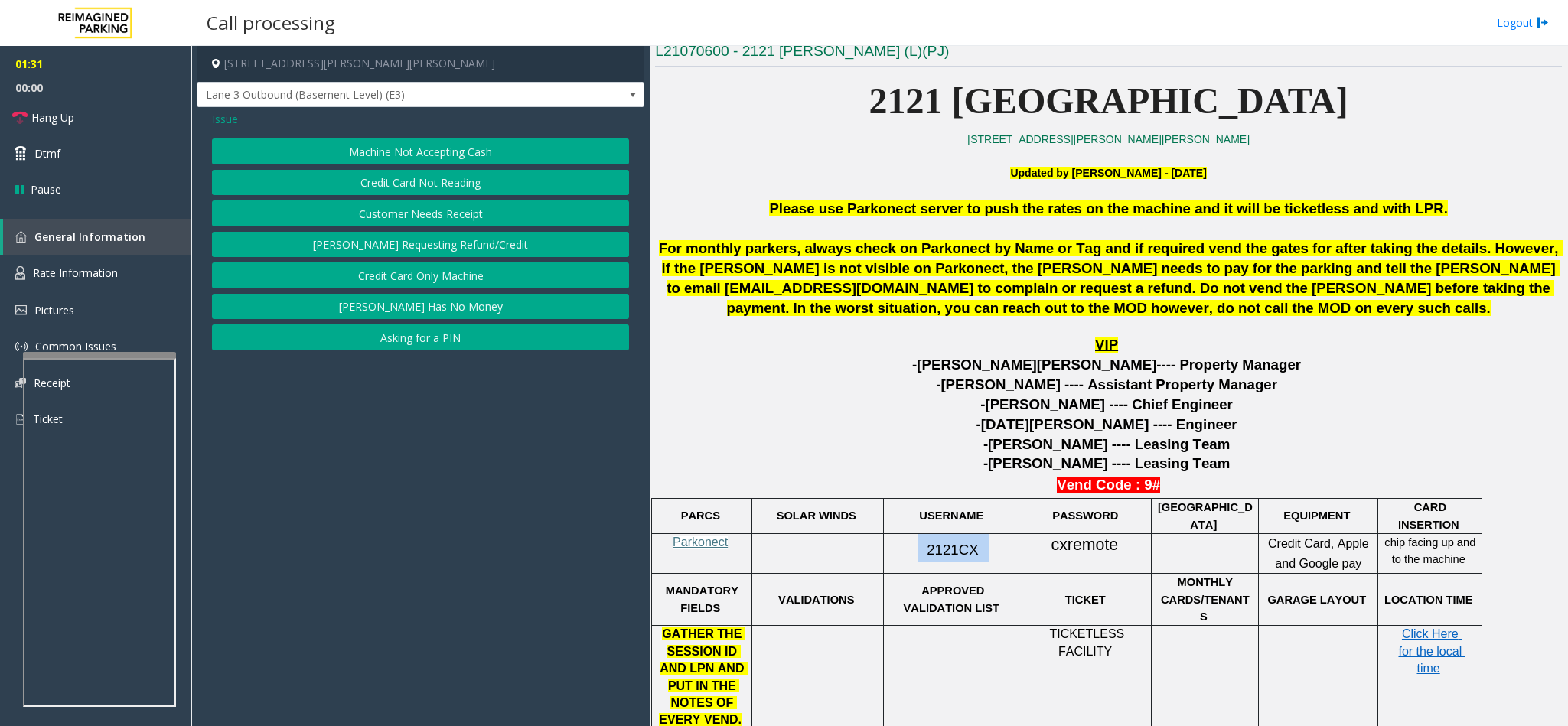
click at [438, 177] on button "Credit Card Not Reading" at bounding box center [421, 183] width 417 height 26
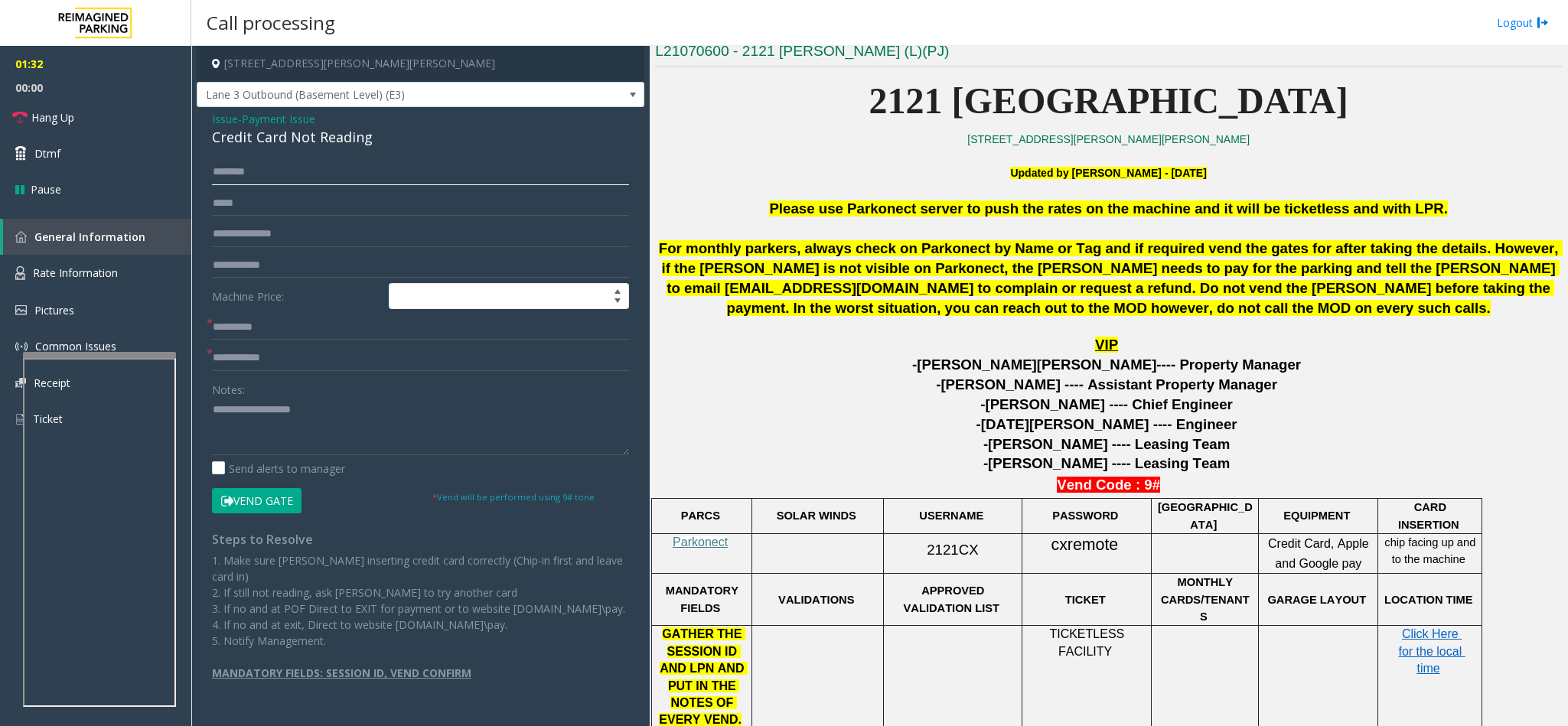
click at [260, 170] on input "text" at bounding box center [421, 172] width 417 height 26
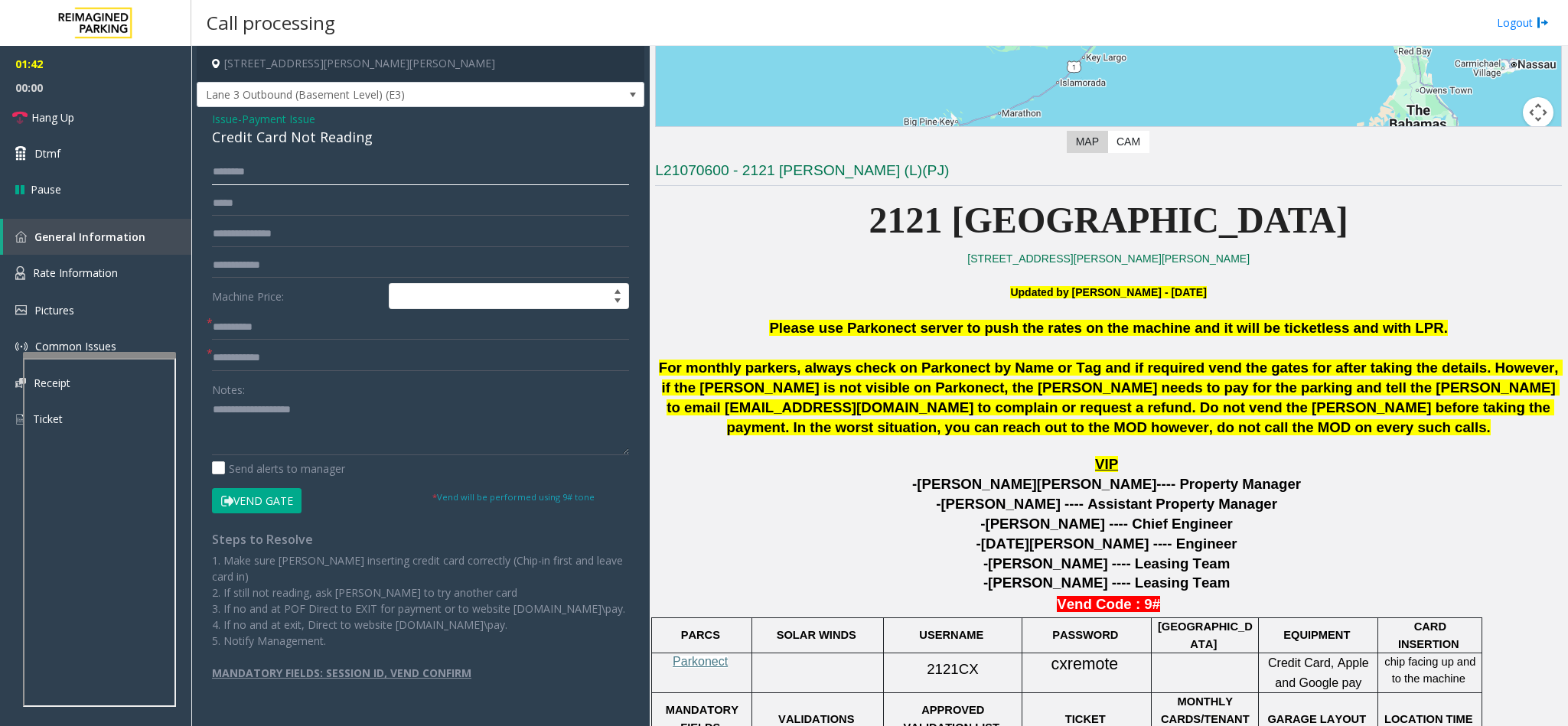
scroll to position [345, 0]
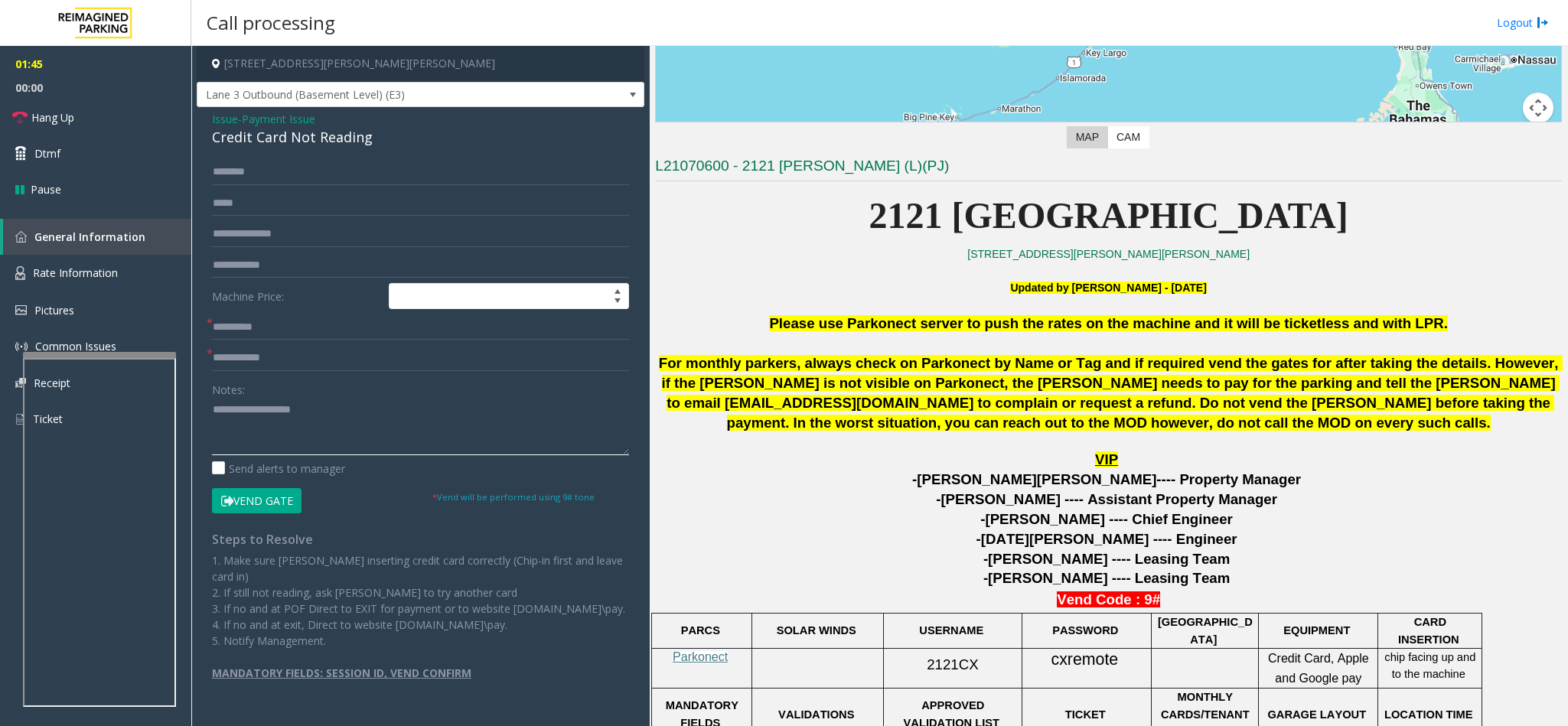
click at [329, 416] on textarea at bounding box center [421, 426] width 417 height 58
type textarea "*"
type textarea "******"
click at [267, 175] on input "text" at bounding box center [421, 172] width 417 height 26
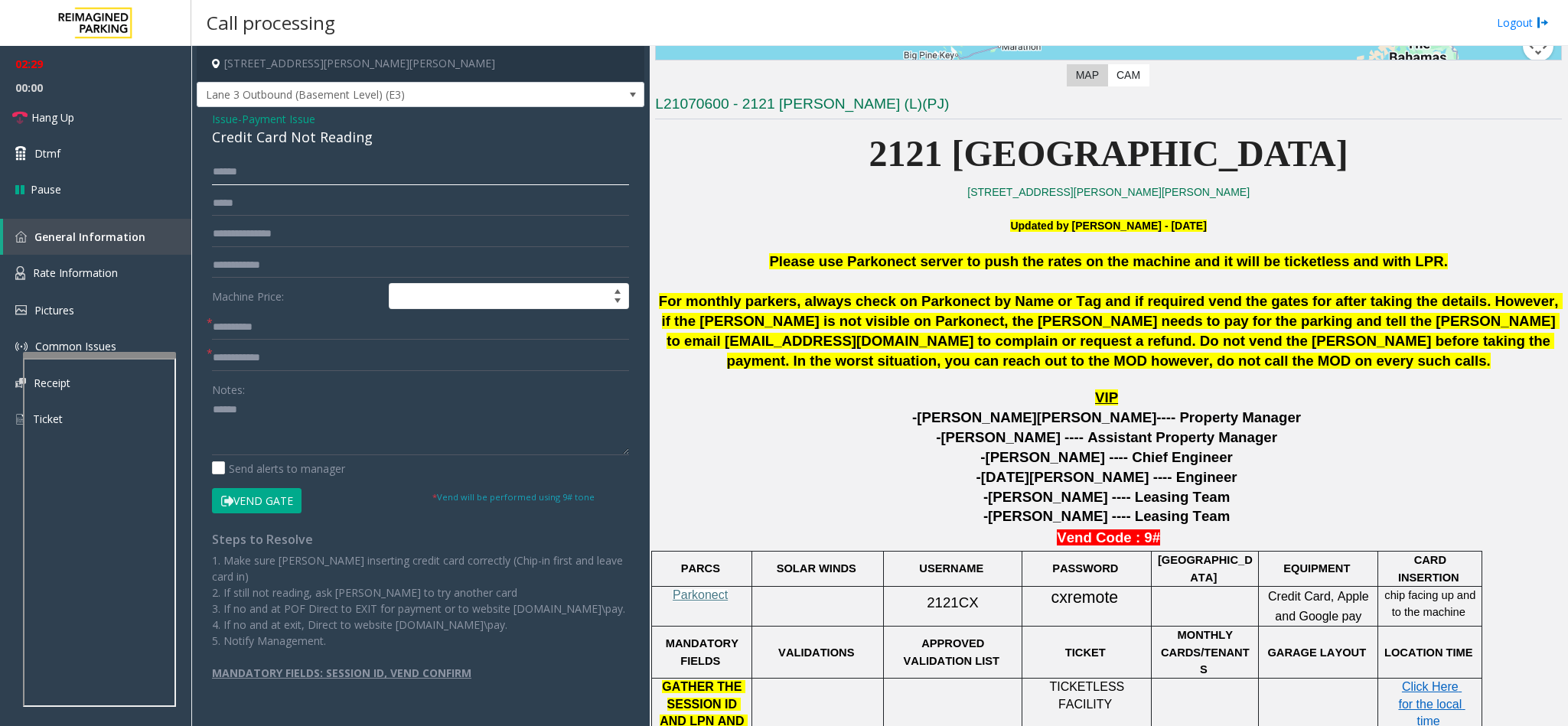
scroll to position [459, 0]
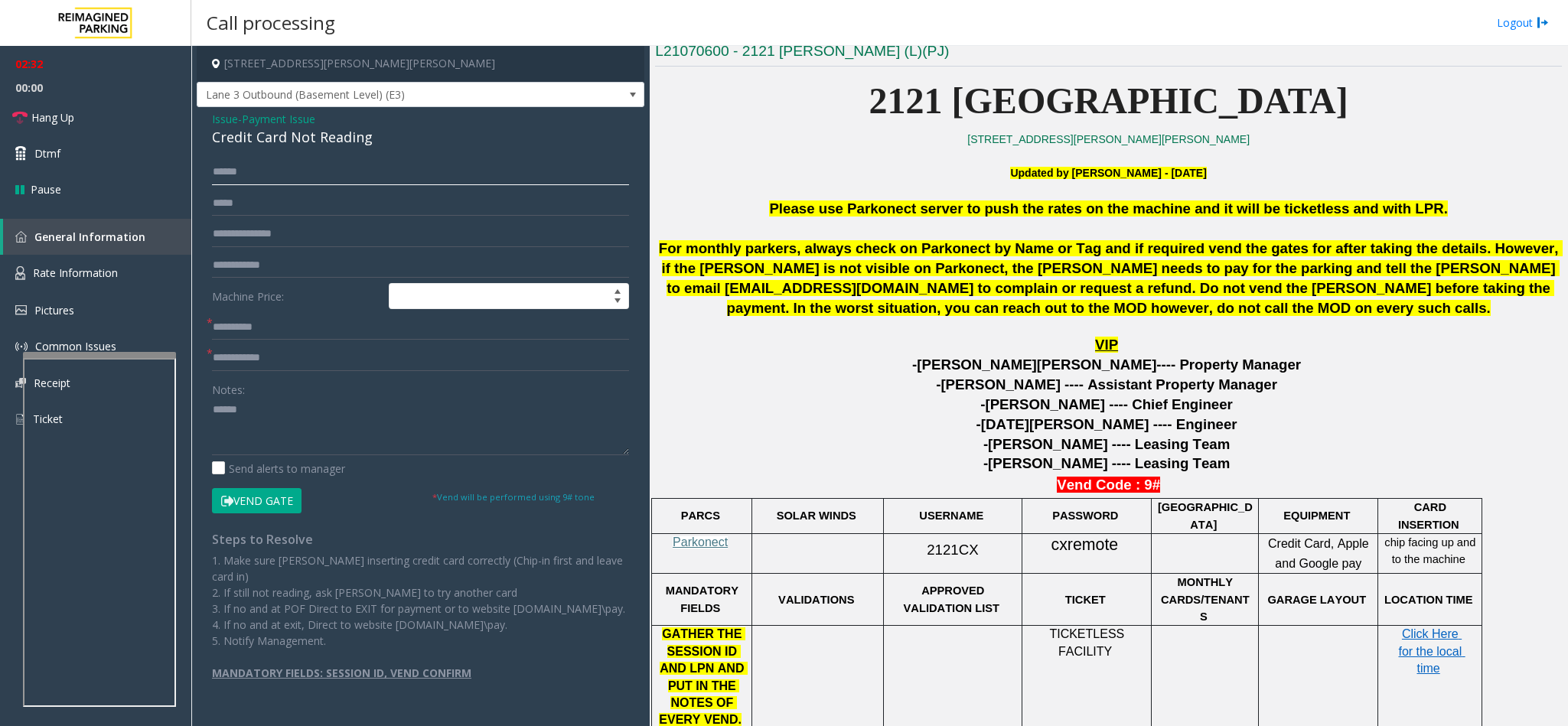
type input "******"
drag, startPoint x: 1138, startPoint y: 548, endPoint x: 1040, endPoint y: 544, distance: 98.1
click at [1040, 544] on p "cxremote" at bounding box center [1086, 545] width 118 height 23
copy p "cxremote"
drag, startPoint x: 368, startPoint y: 136, endPoint x: 209, endPoint y: 115, distance: 160.4
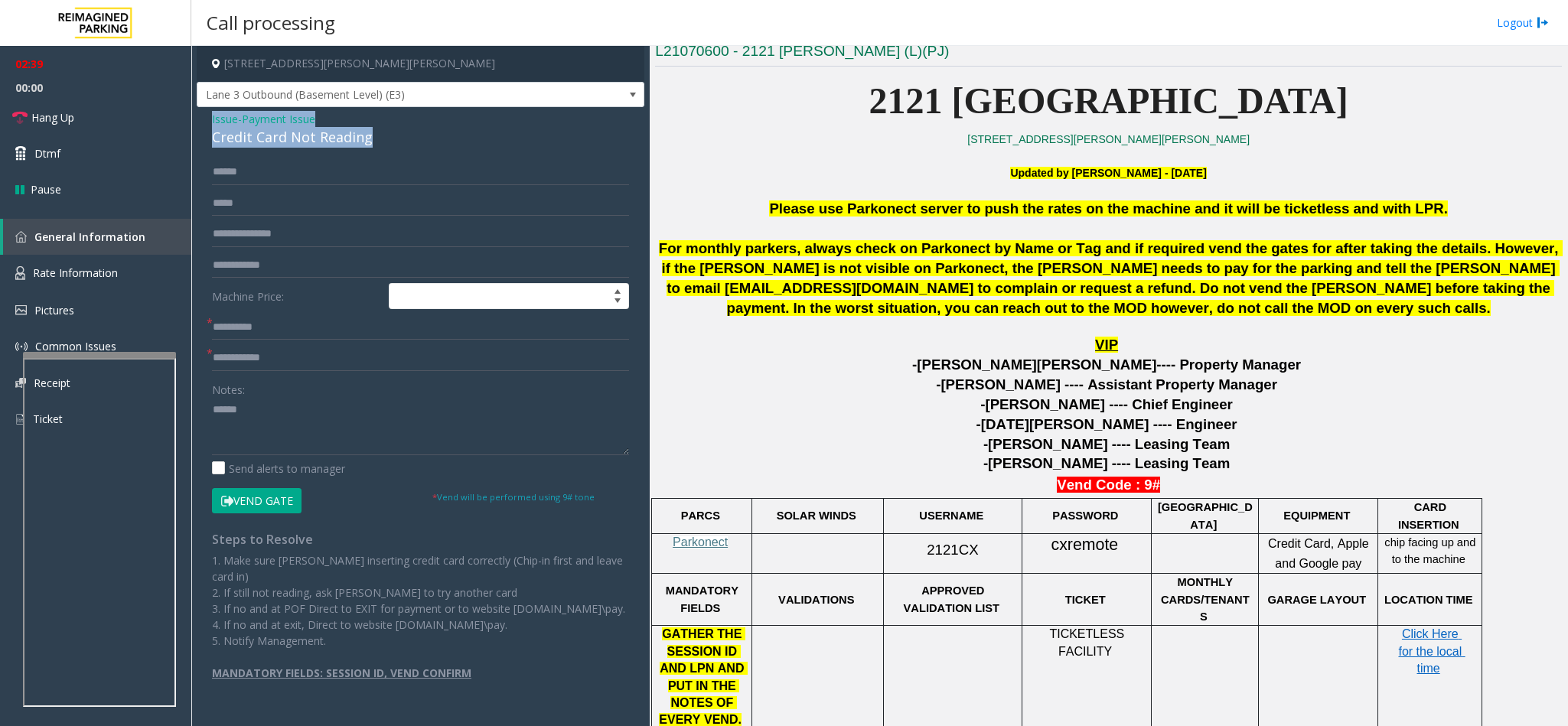
click at [209, 115] on div "Issue - Payment Issue Credit Card Not Reading ****** Machine Price: * * Notes: …" at bounding box center [421, 401] width 447 height 589
copy div "Issue - Payment Issue Credit Card Not Reading"
click at [214, 410] on textarea at bounding box center [421, 426] width 417 height 58
paste textarea "**********"
drag, startPoint x: 338, startPoint y: 406, endPoint x: 250, endPoint y: 409, distance: 88.1
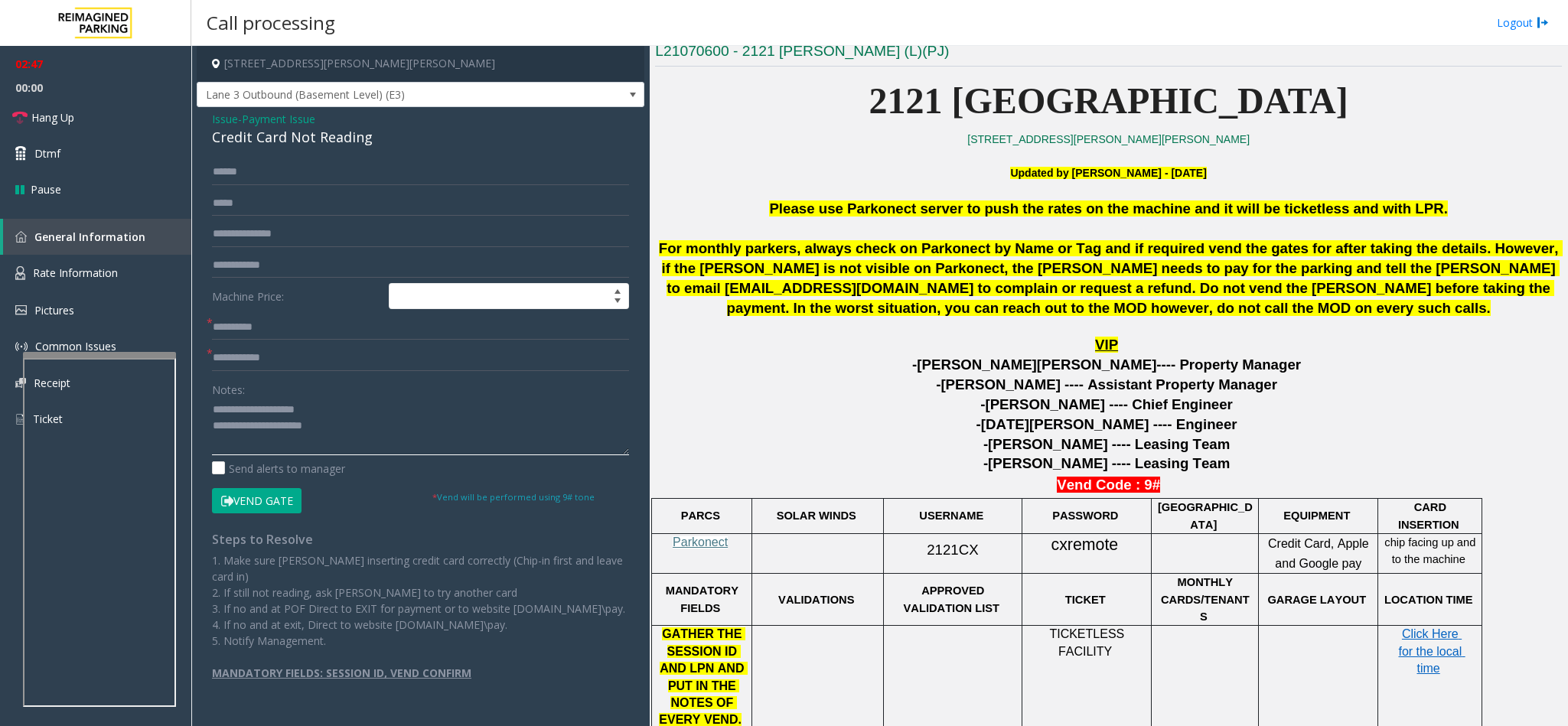
click at [250, 409] on textarea at bounding box center [421, 426] width 417 height 58
click at [347, 425] on textarea at bounding box center [421, 426] width 417 height 58
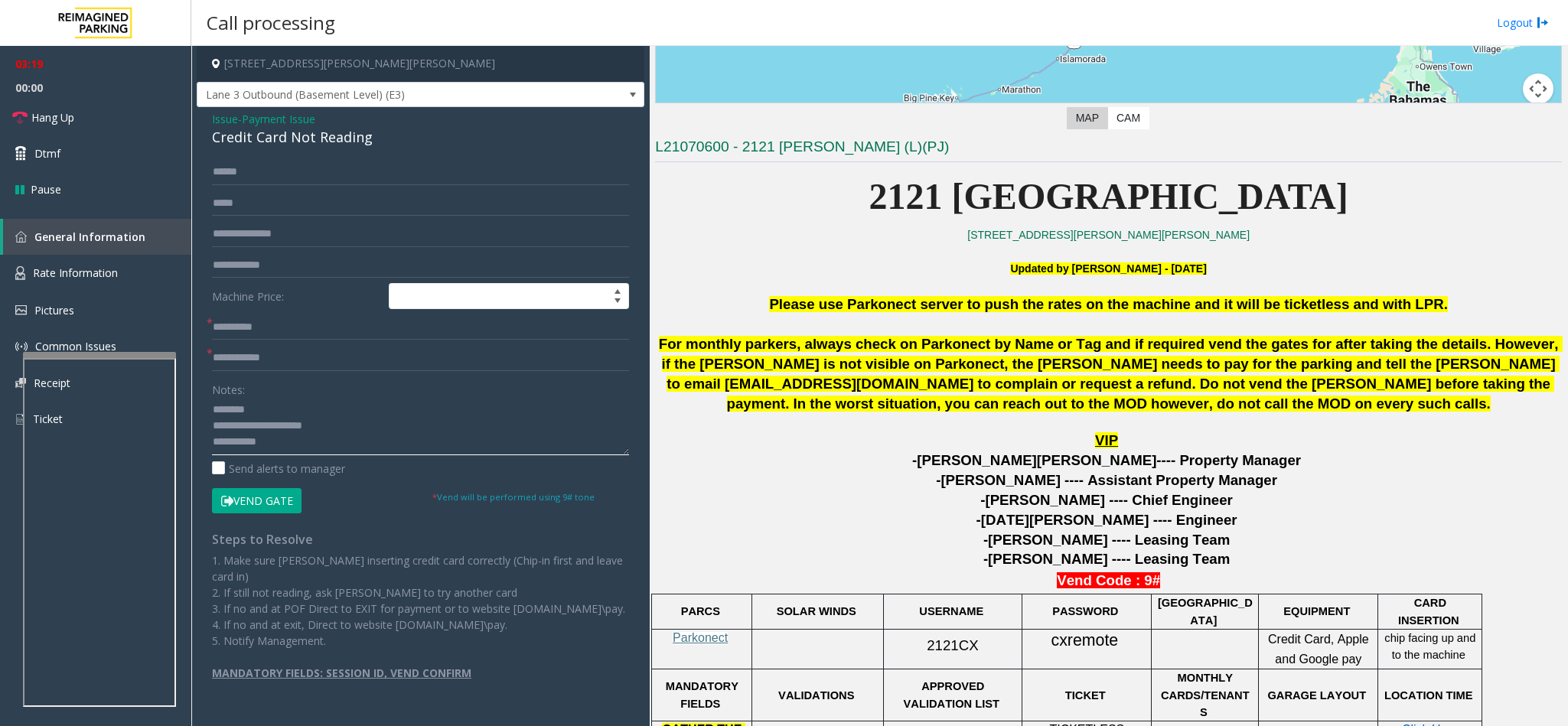
scroll to position [352, 0]
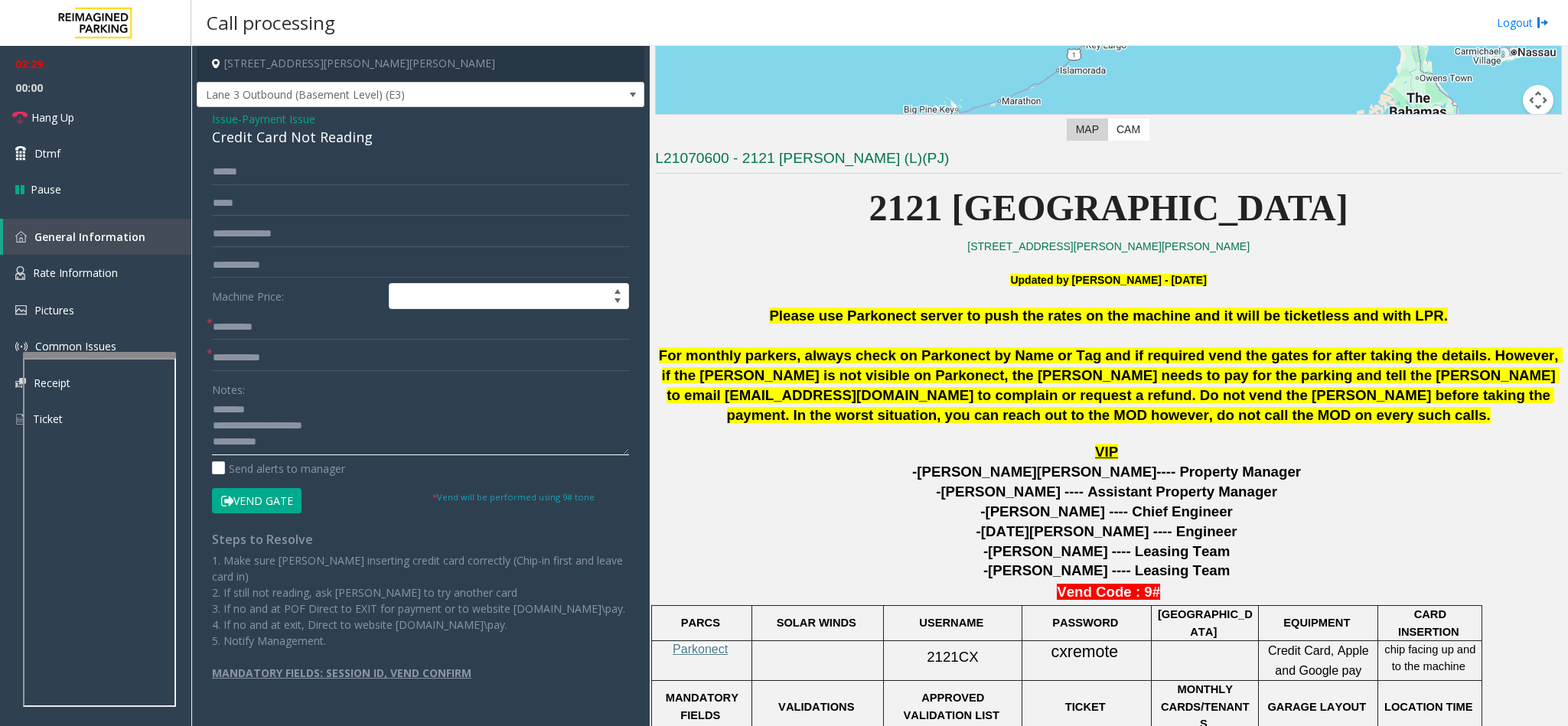
type textarea "**********"
click at [253, 492] on button "Vend Gate" at bounding box center [256, 501] width 89 height 26
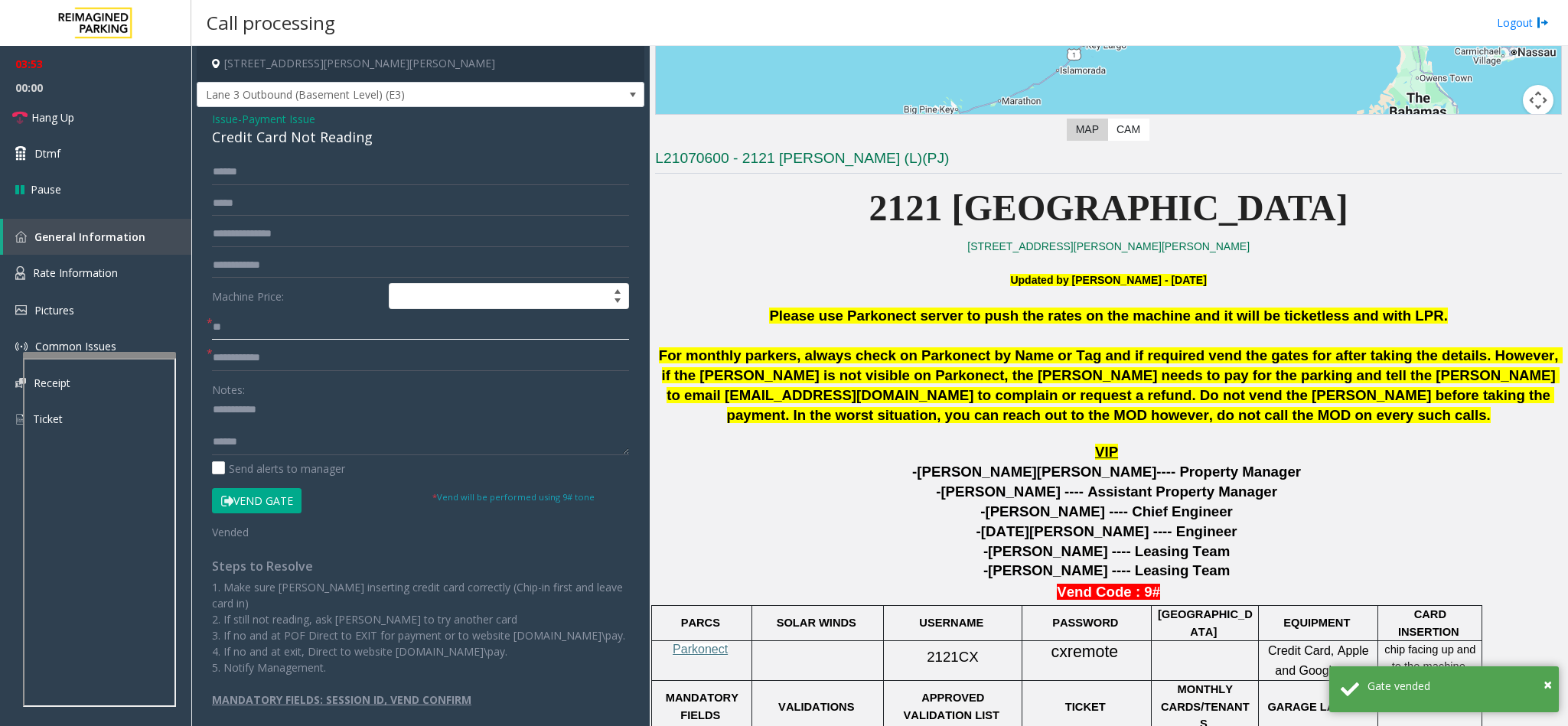
type input "***"
click at [269, 358] on input "text" at bounding box center [421, 358] width 417 height 26
type input "*"
type input "**"
click at [270, 328] on input "***" at bounding box center [421, 327] width 417 height 26
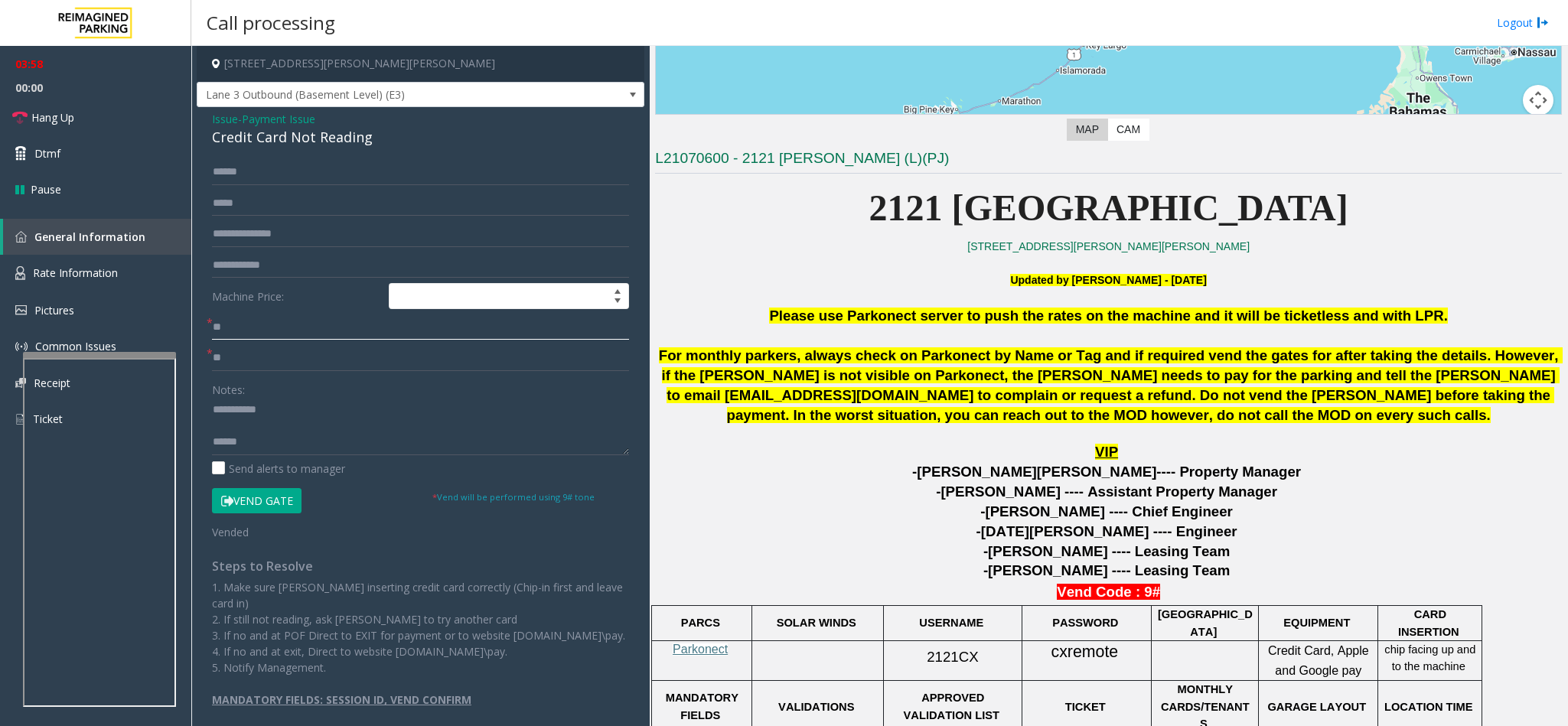
type input "**"
drag, startPoint x: 374, startPoint y: 138, endPoint x: 246, endPoint y: 124, distance: 128.8
click at [246, 124] on div "Issue - Payment Issue Credit Card Not Reading" at bounding box center [421, 129] width 417 height 37
click at [288, 439] on textarea at bounding box center [421, 426] width 417 height 58
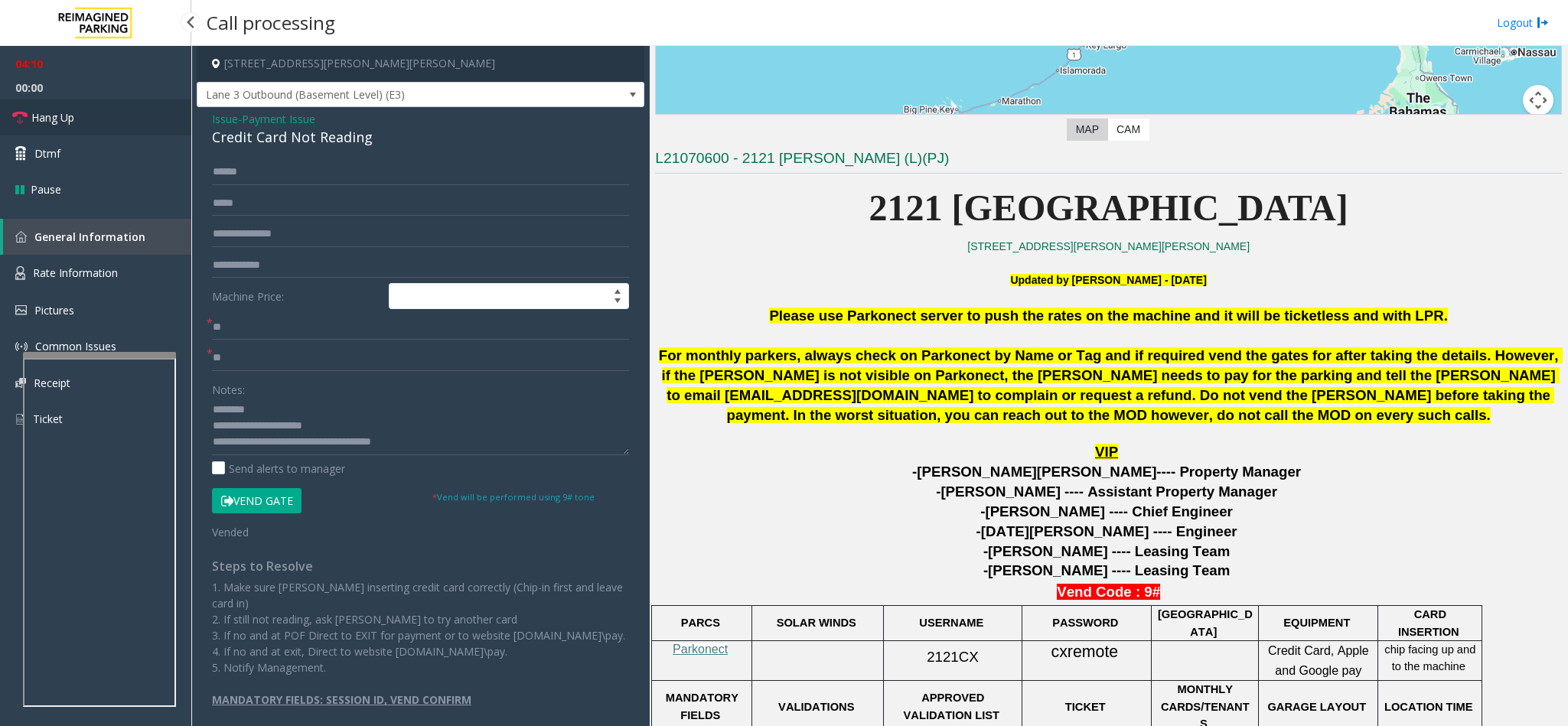
click at [42, 106] on link "Hang Up" at bounding box center [95, 117] width 191 height 36
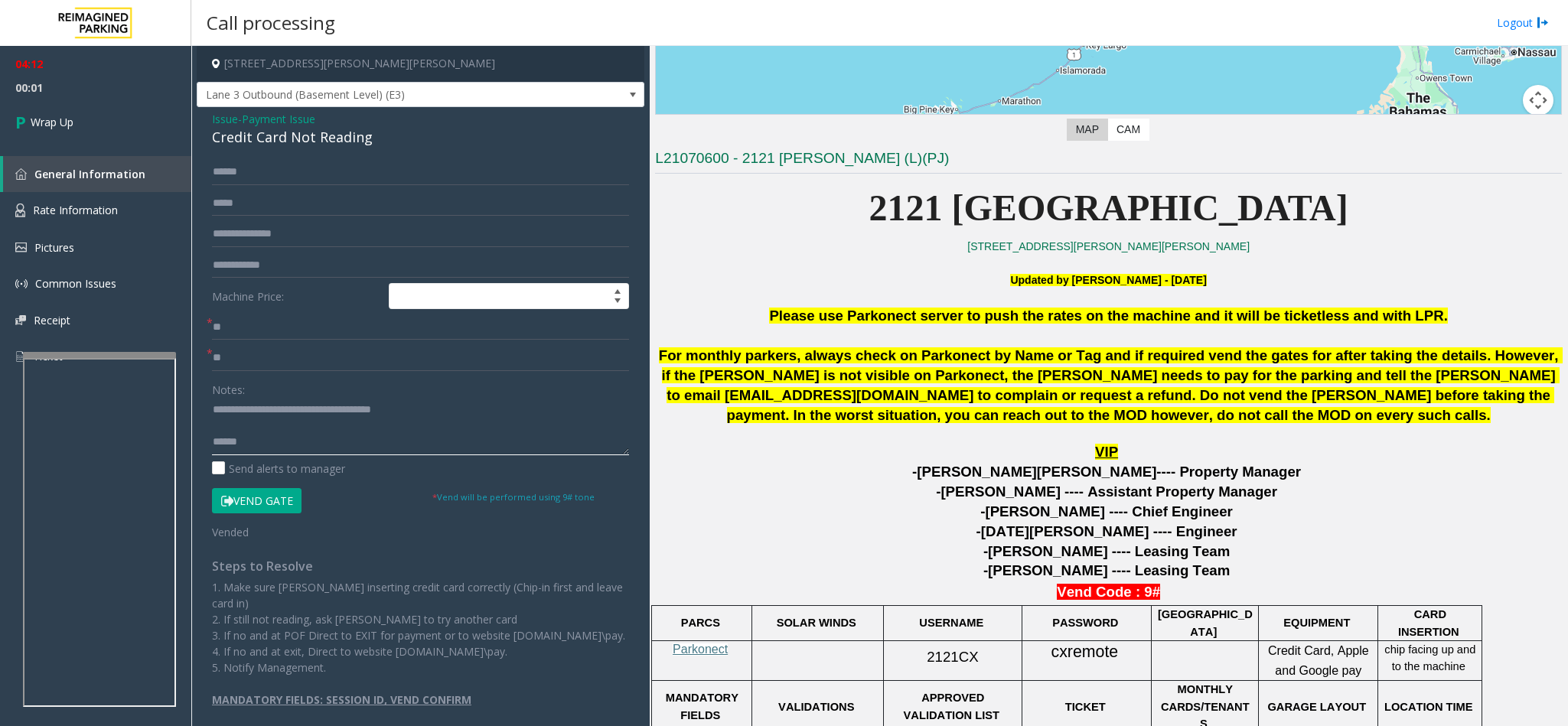
click at [216, 441] on textarea at bounding box center [421, 426] width 417 height 58
type textarea "**********"
click at [92, 131] on link "Wrap Up" at bounding box center [95, 122] width 191 height 45
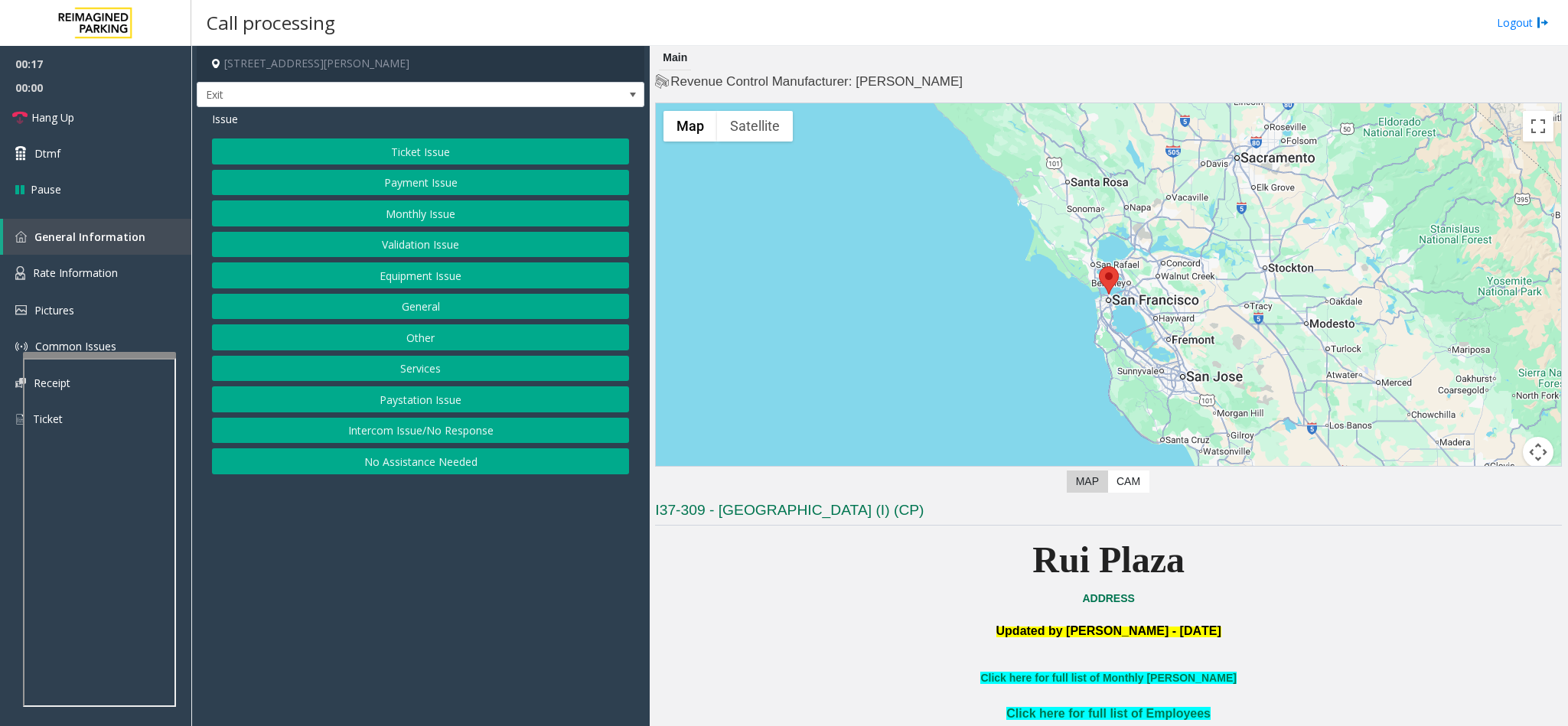
click at [466, 144] on button "Ticket Issue" at bounding box center [421, 151] width 417 height 26
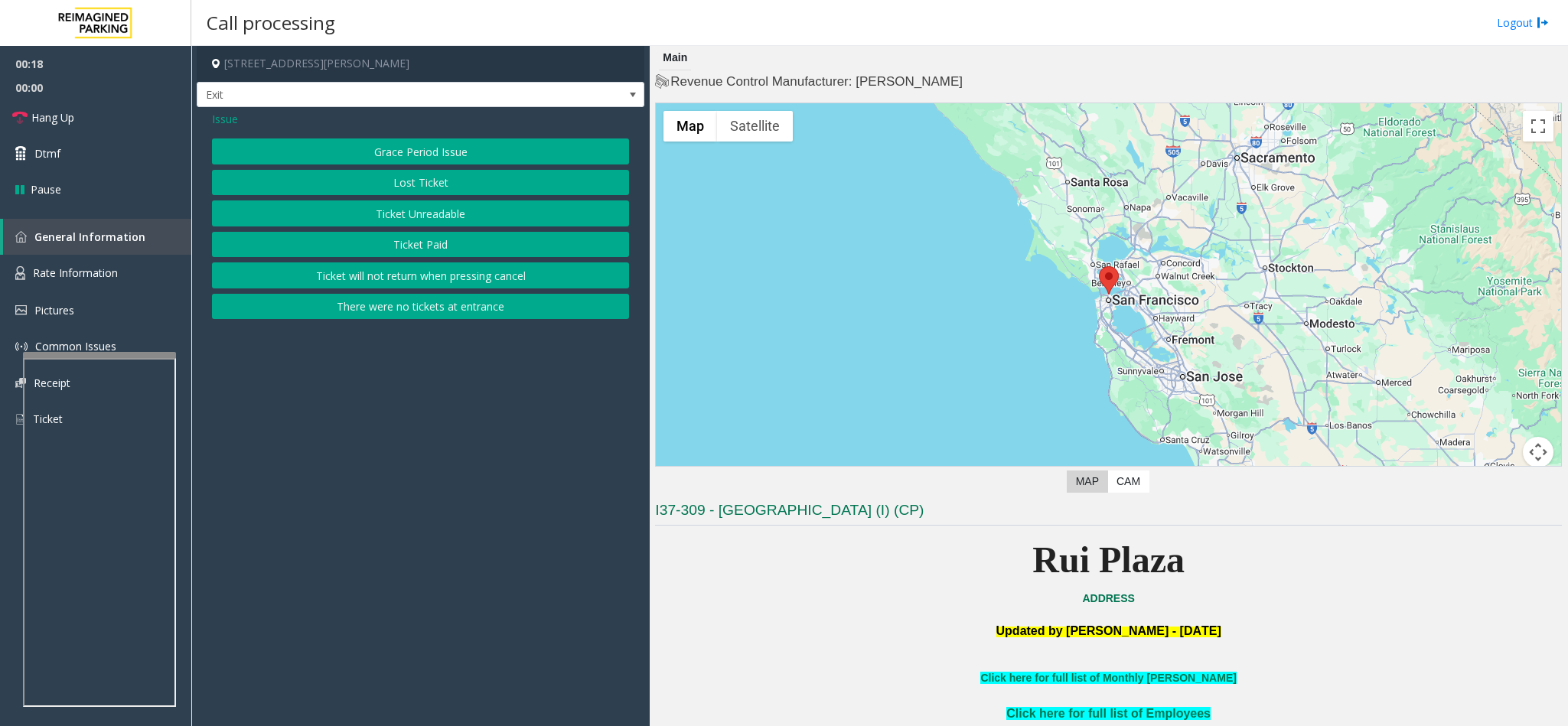
click at [441, 209] on button "Ticket Unreadable" at bounding box center [421, 213] width 417 height 26
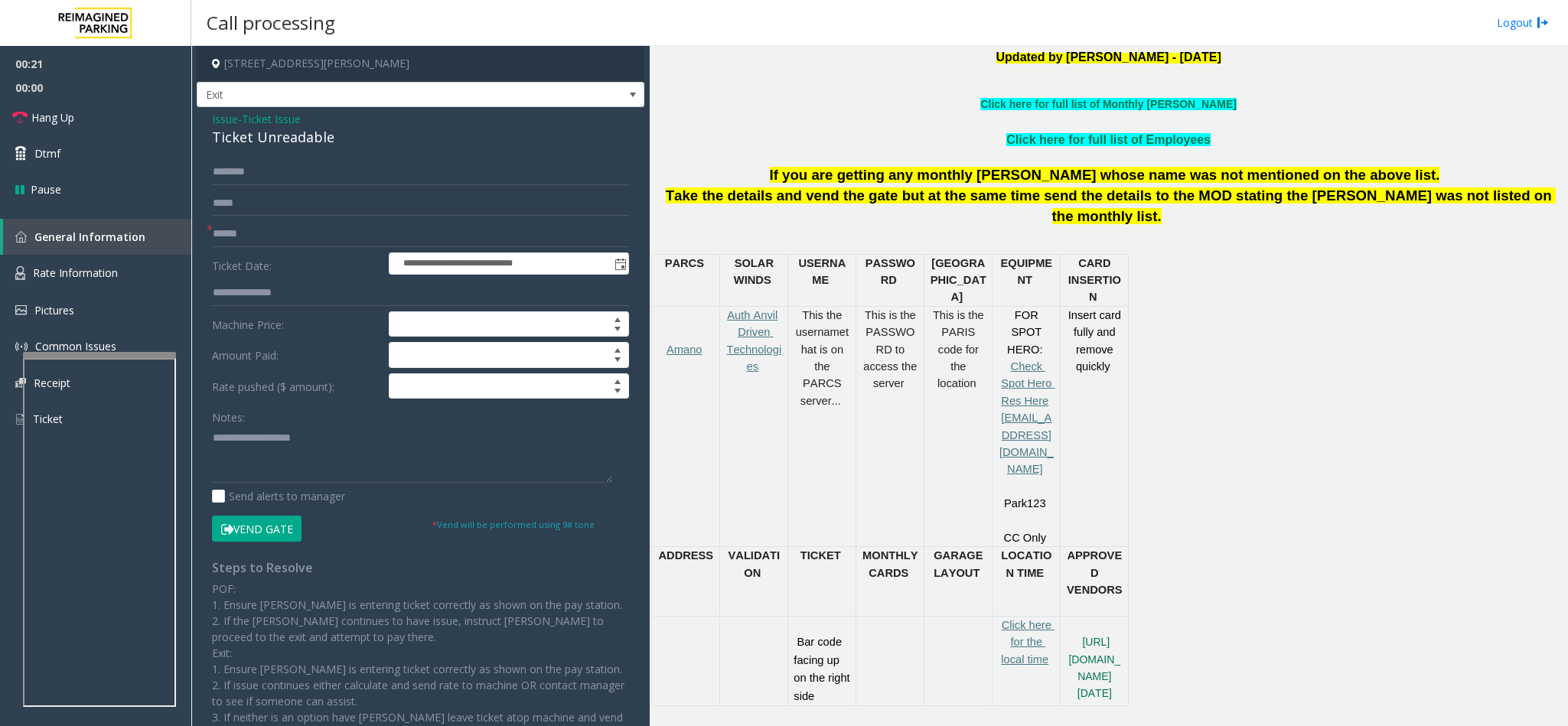
scroll to position [688, 0]
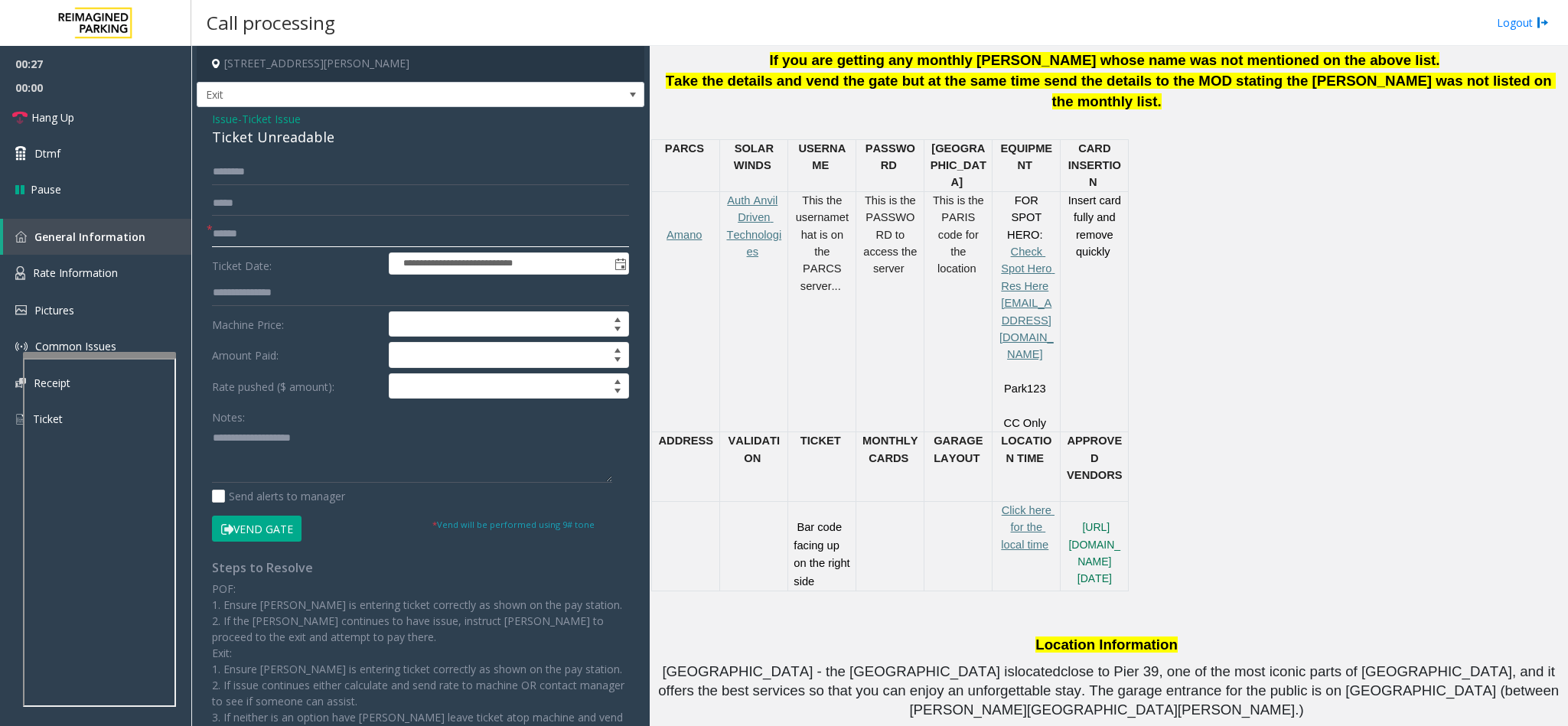
click at [269, 234] on input "text" at bounding box center [421, 234] width 417 height 26
drag, startPoint x: 335, startPoint y: 135, endPoint x: 202, endPoint y: 119, distance: 134.0
click at [202, 119] on div "**********" at bounding box center [421, 456] width 447 height 698
copy div "Issue - Ticket Issue Ticket Unreadable"
click at [337, 448] on textarea at bounding box center [412, 454] width 401 height 58
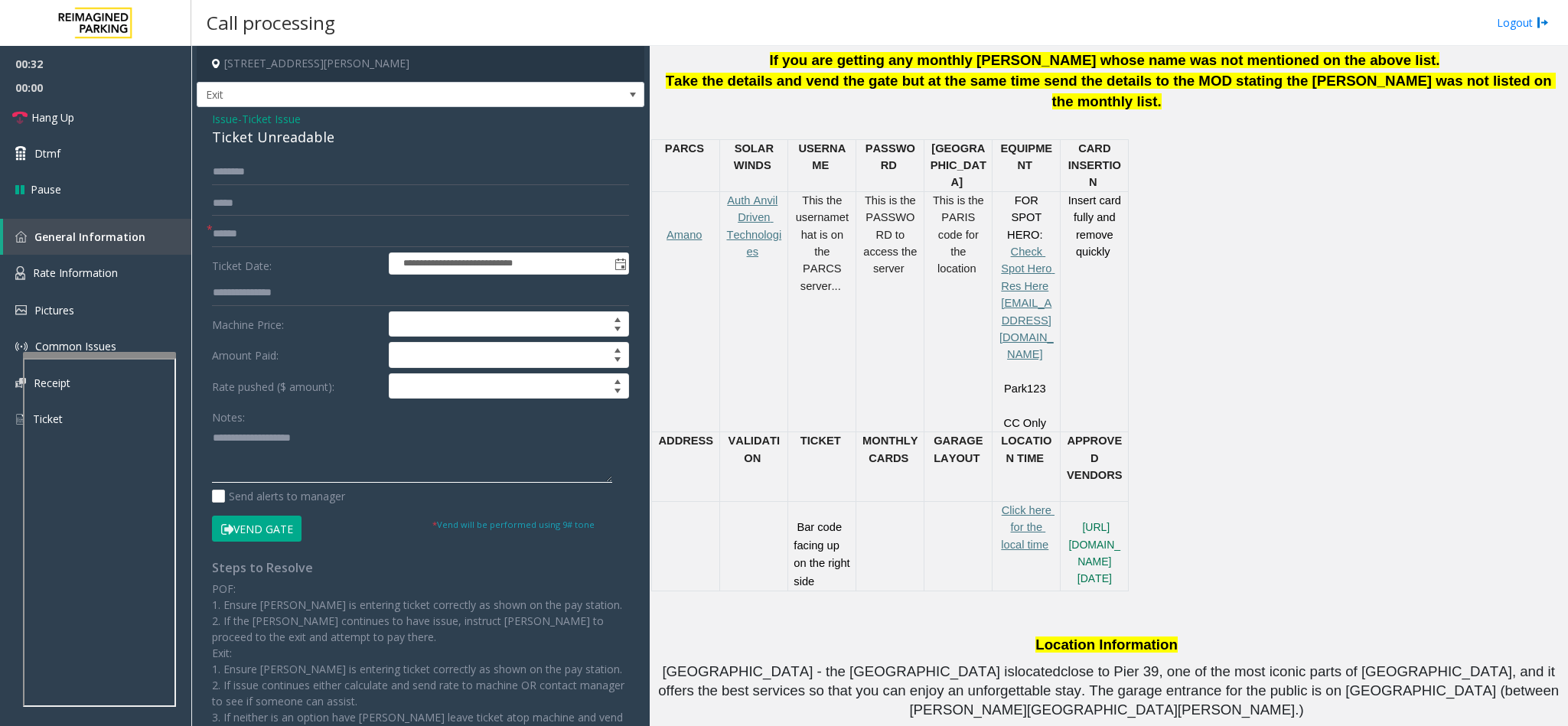
paste textarea "**********"
drag, startPoint x: 319, startPoint y: 438, endPoint x: 250, endPoint y: 436, distance: 69.0
click at [250, 436] on textarea at bounding box center [412, 454] width 401 height 58
click at [345, 452] on textarea at bounding box center [412, 454] width 401 height 58
click at [312, 239] on input "text" at bounding box center [421, 234] width 417 height 26
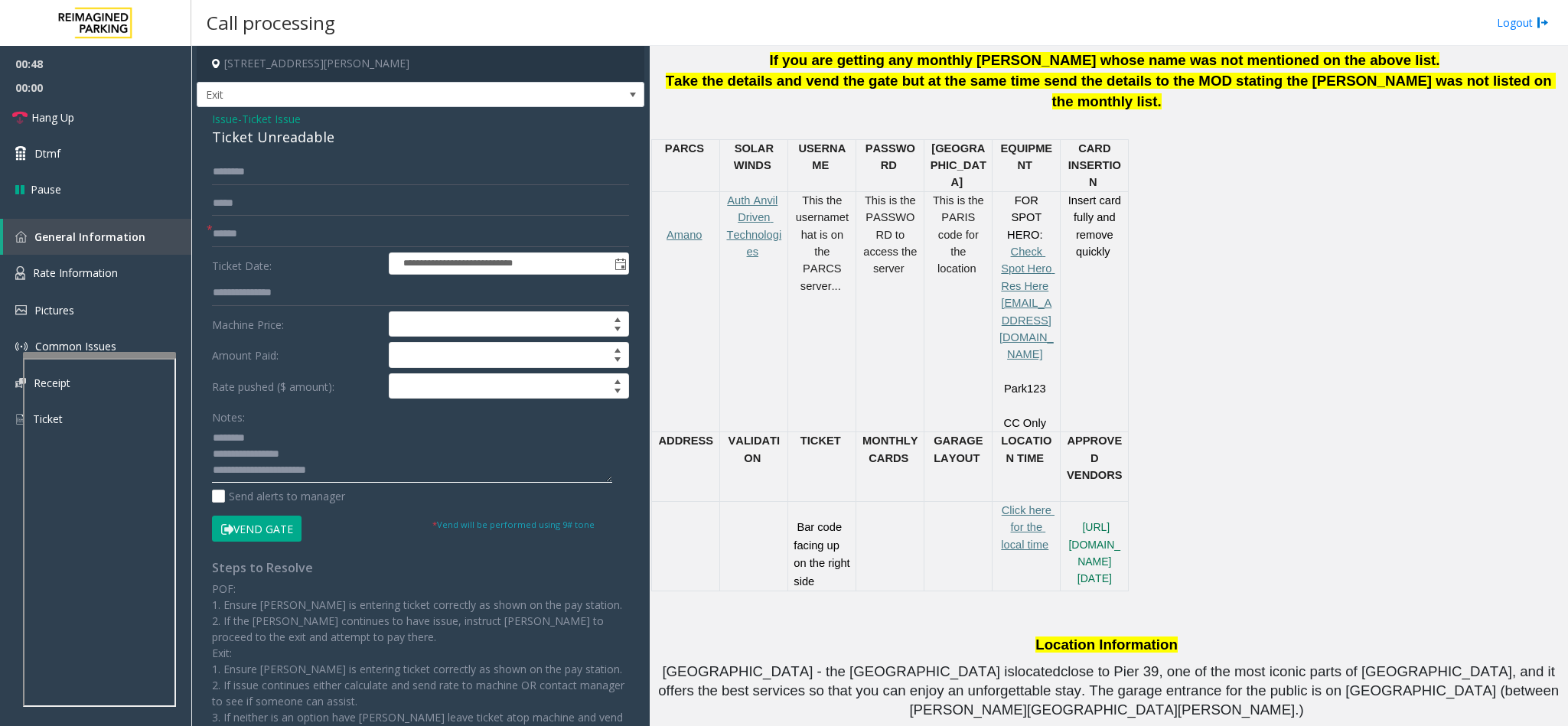
click at [349, 465] on textarea at bounding box center [412, 454] width 401 height 58
click at [352, 476] on textarea at bounding box center [412, 454] width 401 height 58
type textarea "**********"
click at [373, 236] on input "text" at bounding box center [421, 234] width 417 height 26
type input "******"
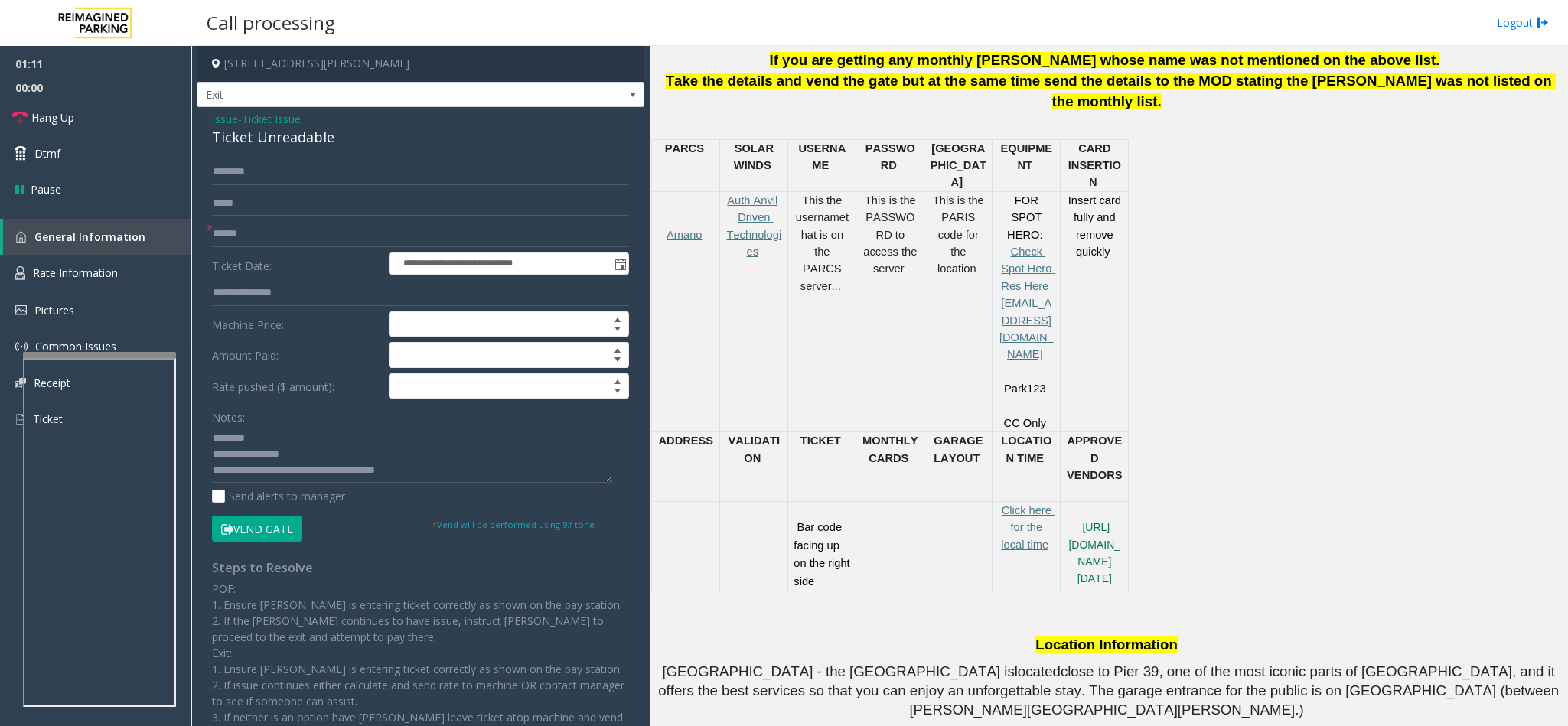
click at [265, 529] on button "Vend Gate" at bounding box center [256, 528] width 89 height 26
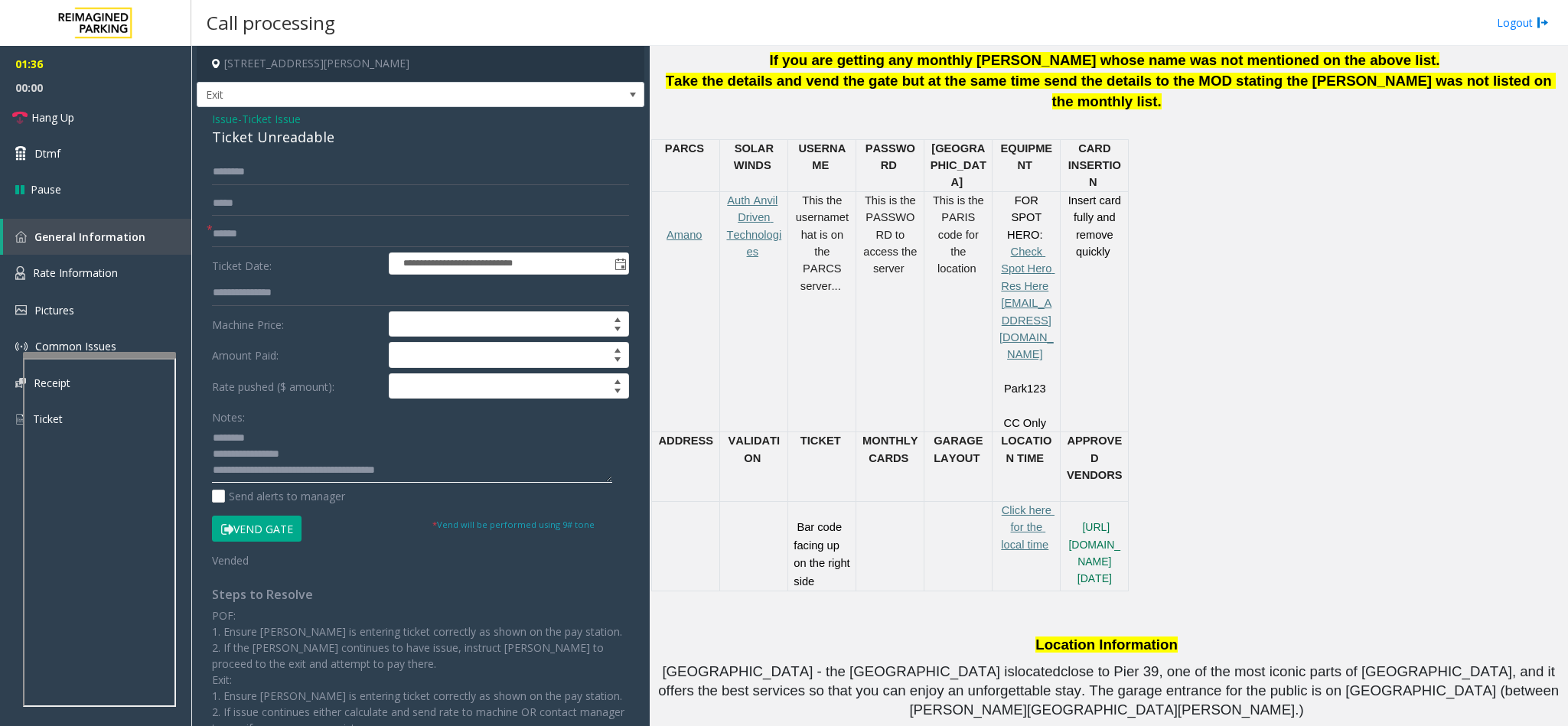
click at [482, 464] on textarea at bounding box center [412, 454] width 401 height 58
click at [456, 473] on textarea at bounding box center [412, 454] width 401 height 58
click at [117, 115] on link "Hang Up" at bounding box center [95, 117] width 191 height 36
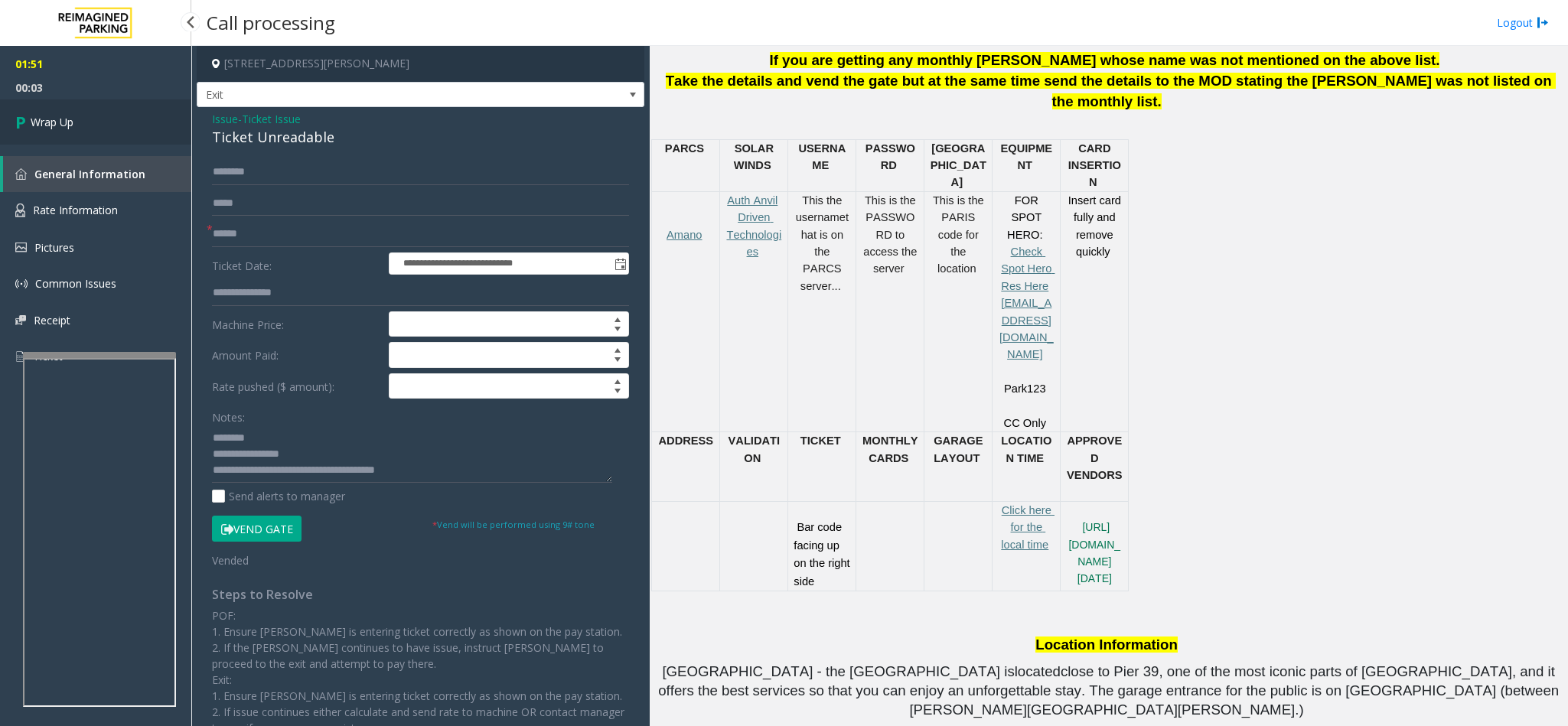
click at [108, 115] on link "Wrap Up" at bounding box center [95, 122] width 191 height 45
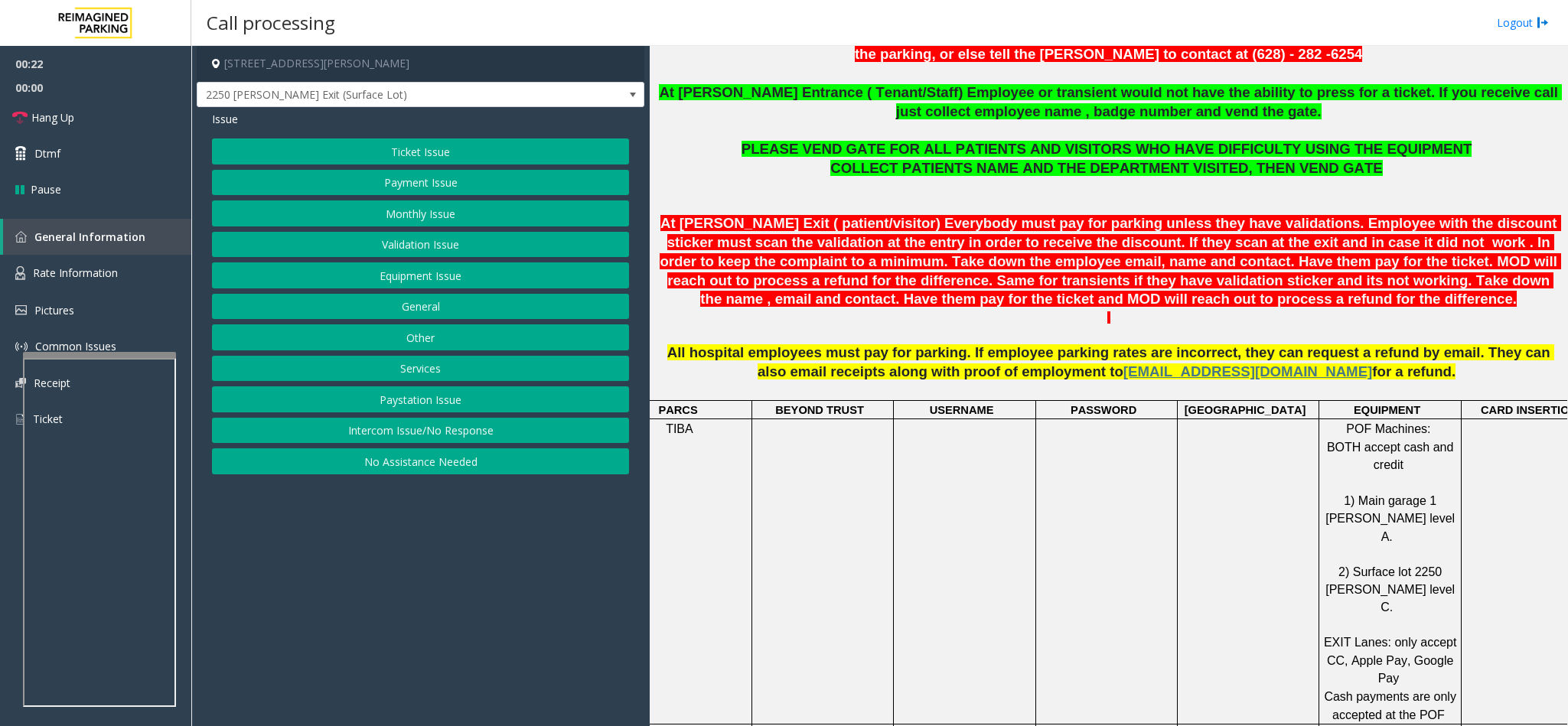
scroll to position [574, 0]
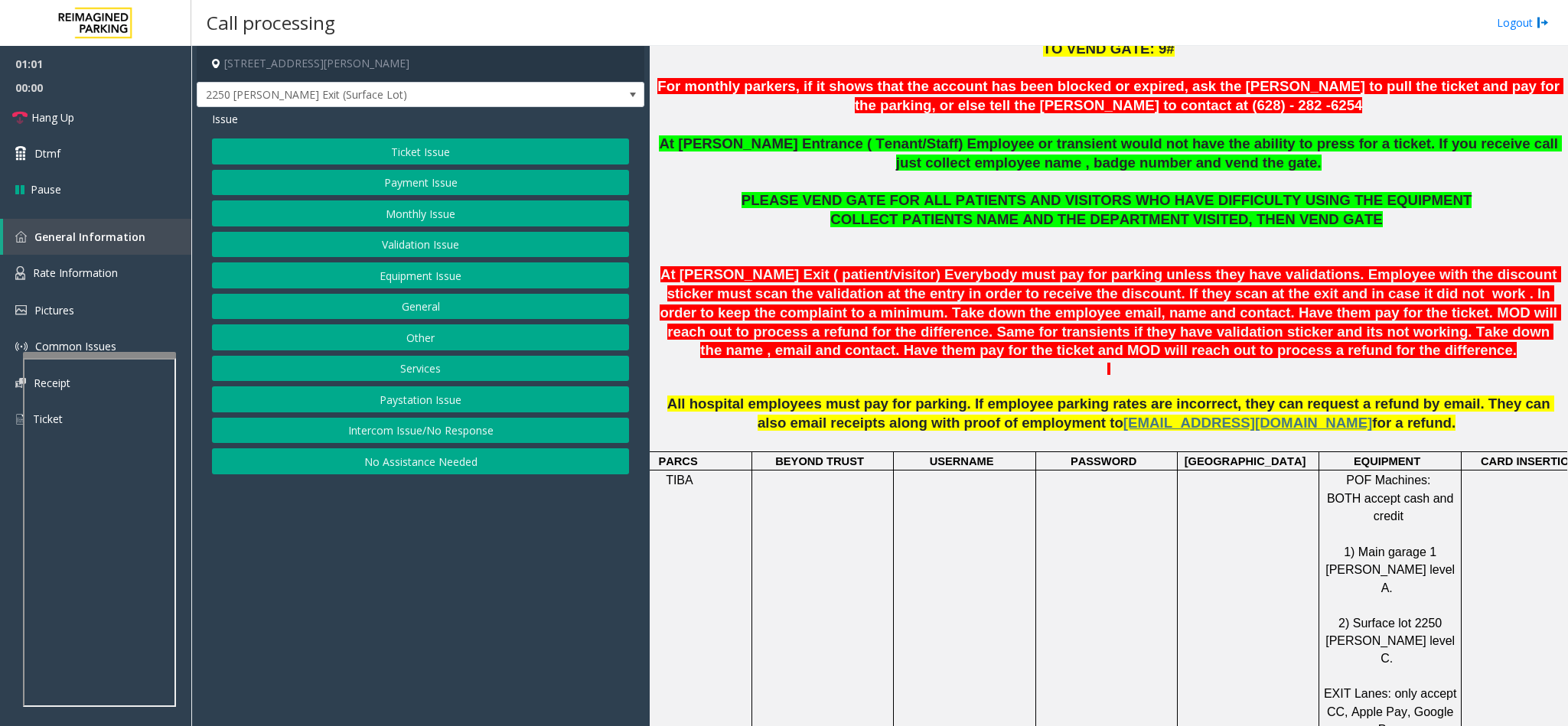
click at [452, 189] on button "Payment Issue" at bounding box center [421, 183] width 417 height 26
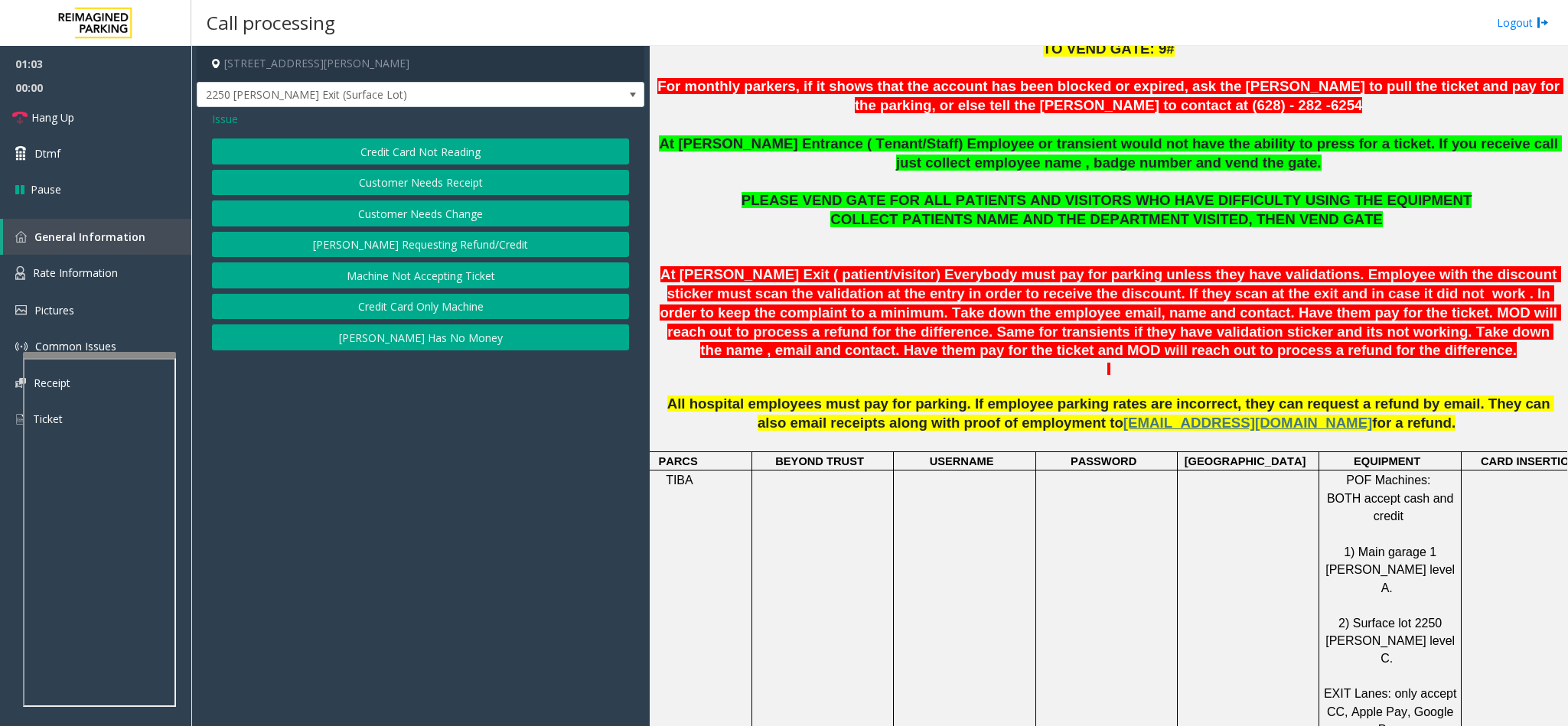
drag, startPoint x: 457, startPoint y: 152, endPoint x: 496, endPoint y: 120, distance: 50.4
click at [496, 120] on div "Issue Credit Card Not Reading Customer Needs Receipt Customer Needs Change [PER…" at bounding box center [421, 232] width 447 height 251
click at [441, 305] on button "Credit Card Only Machine" at bounding box center [421, 306] width 417 height 26
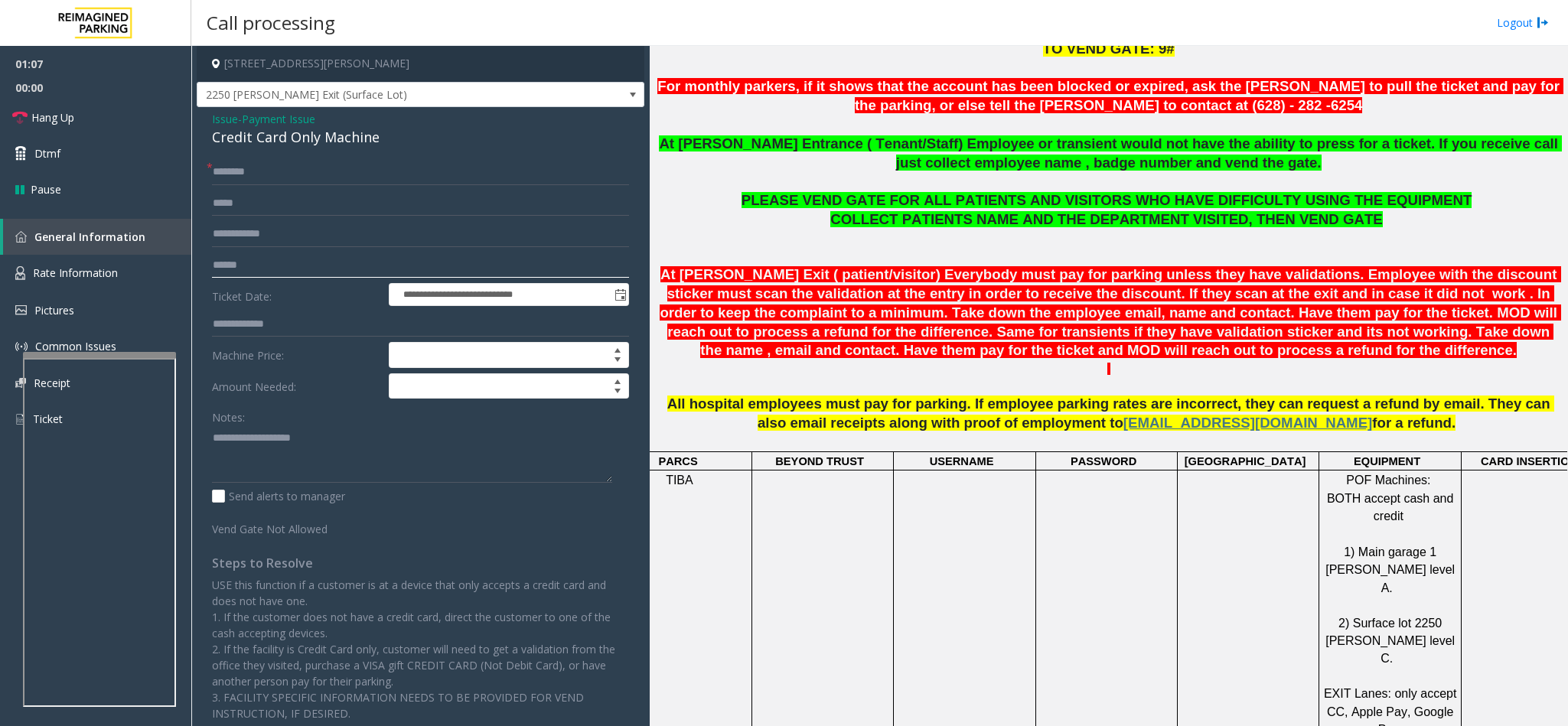
drag, startPoint x: 285, startPoint y: 269, endPoint x: 397, endPoint y: 251, distance: 113.4
click at [294, 265] on input "text" at bounding box center [421, 265] width 417 height 26
type input "*********"
click at [329, 170] on input "text" at bounding box center [421, 172] width 417 height 26
type input "*****"
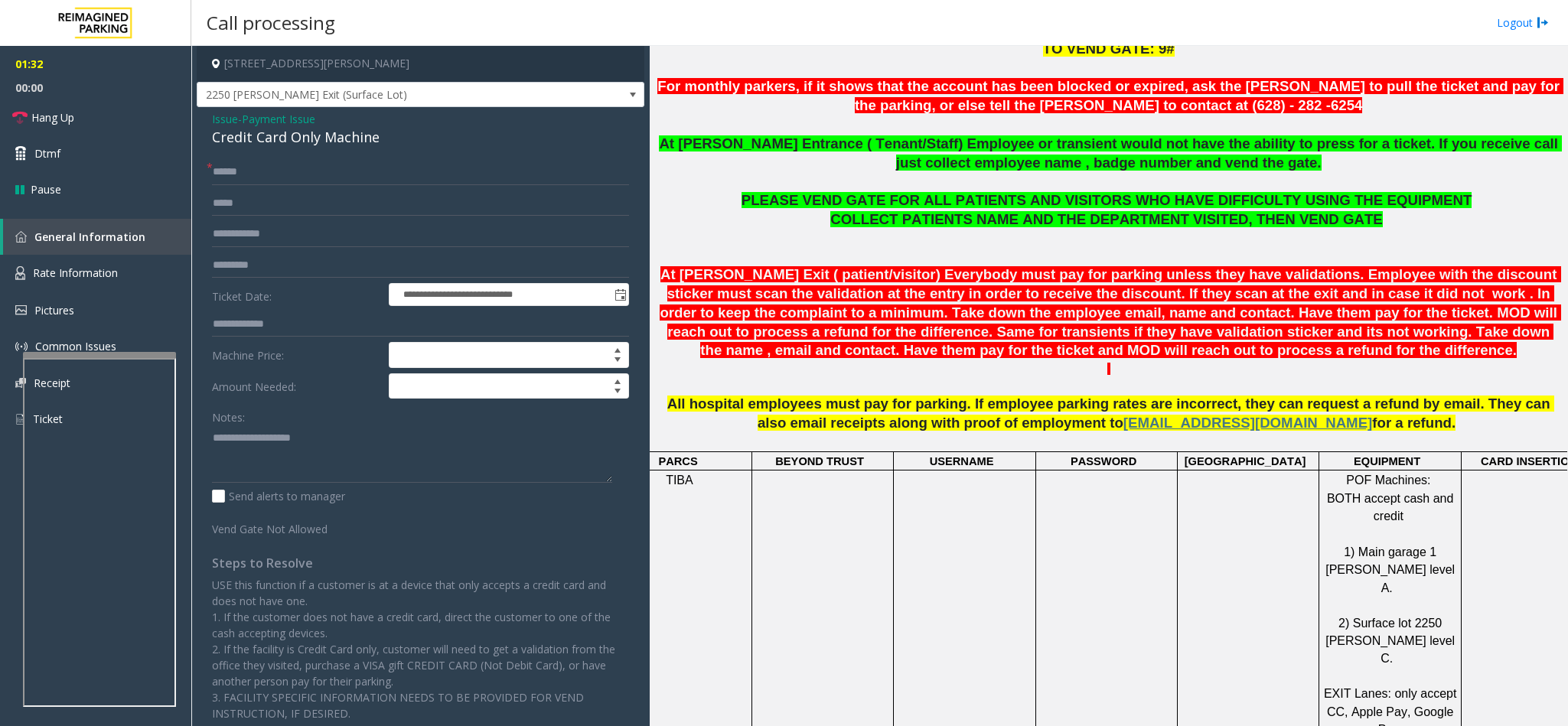
click at [274, 113] on span "Payment Issue" at bounding box center [279, 118] width 73 height 16
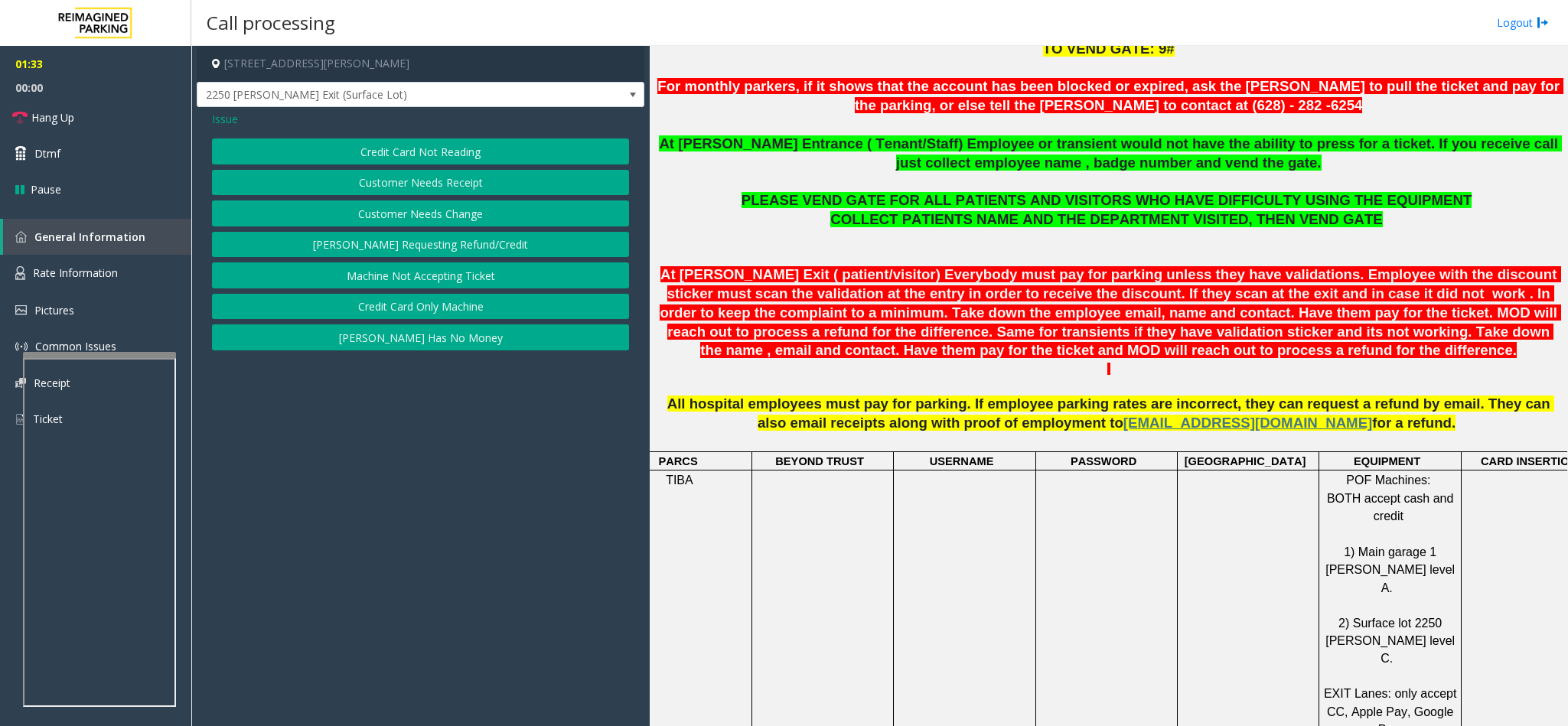
click at [237, 118] on span "Issue" at bounding box center [224, 118] width 26 height 16
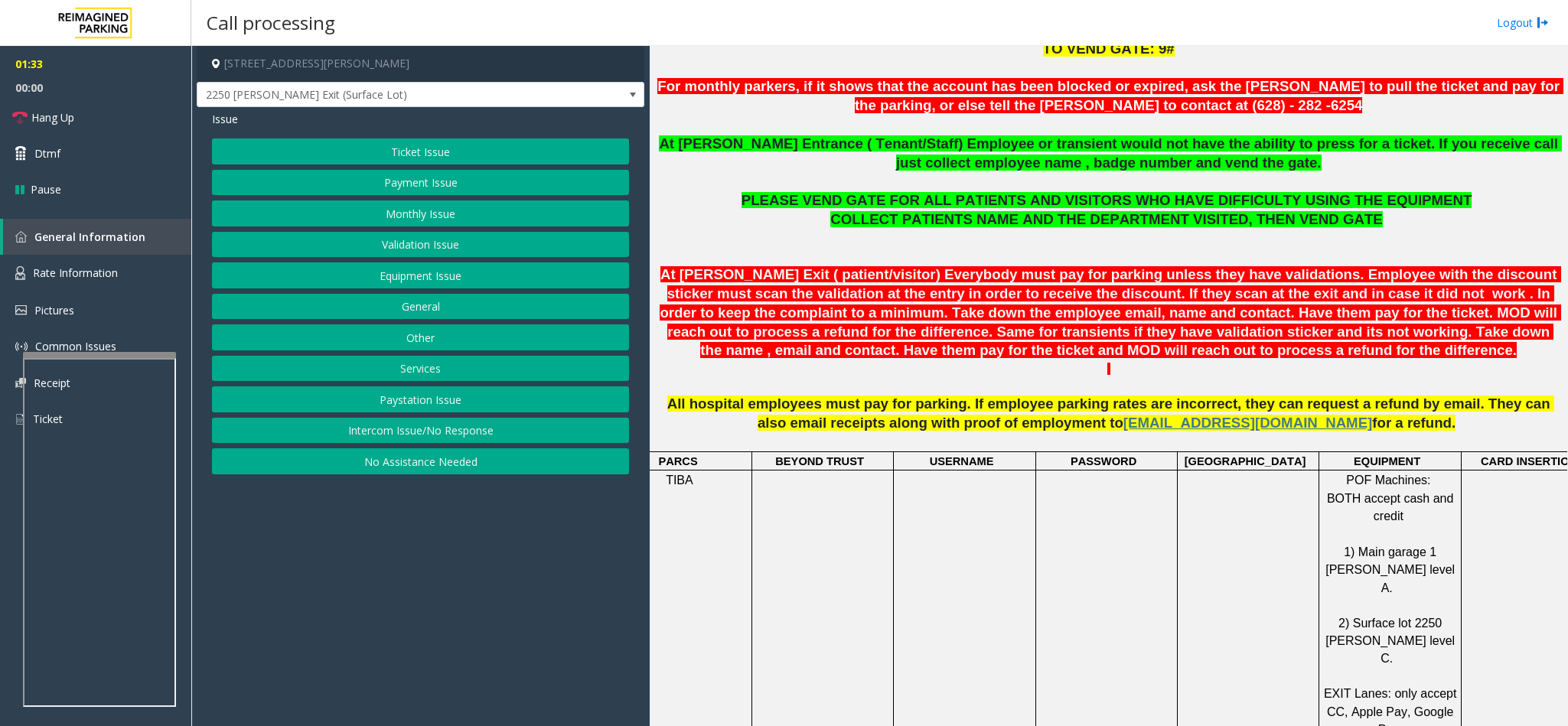
click at [456, 143] on button "Ticket Issue" at bounding box center [421, 151] width 417 height 26
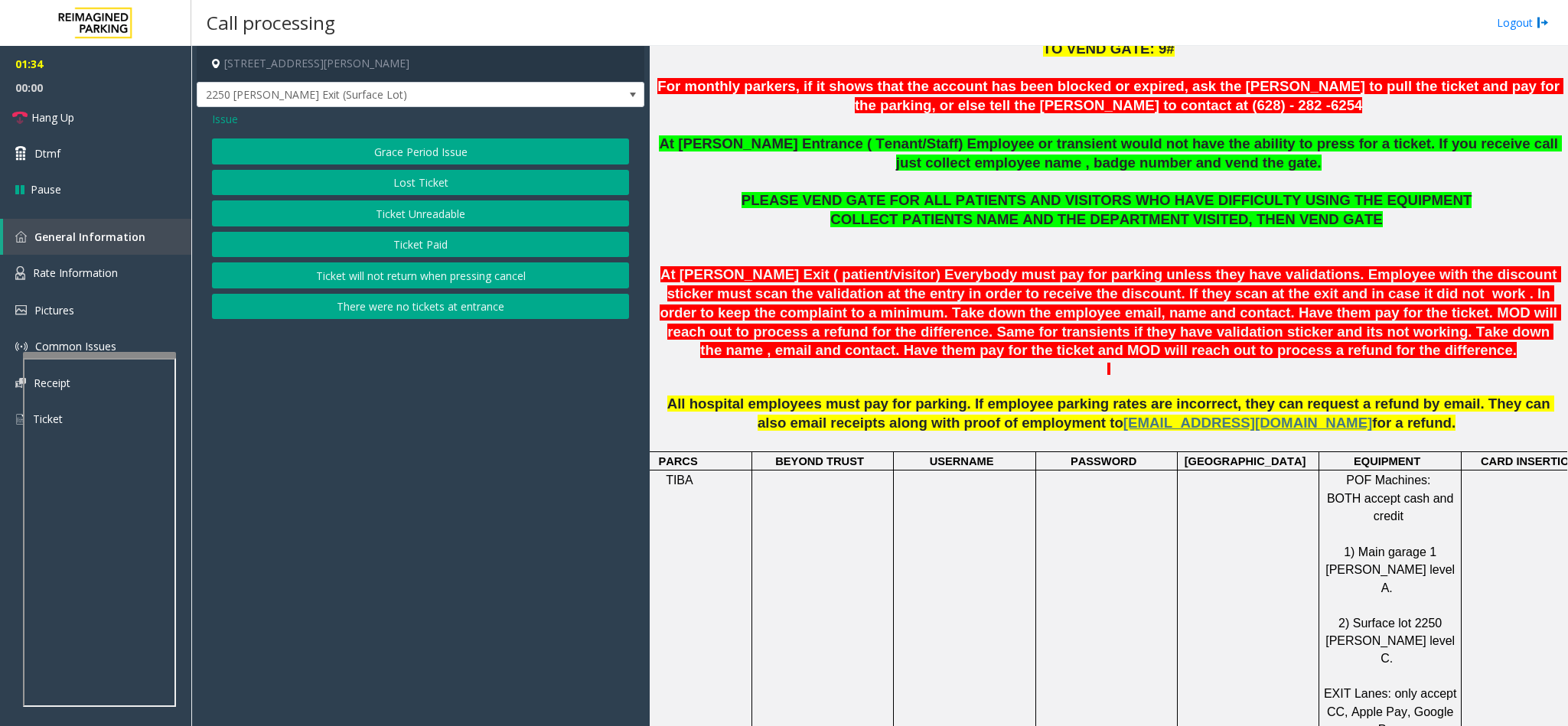
click at [401, 209] on button "Ticket Unreadable" at bounding box center [421, 213] width 417 height 26
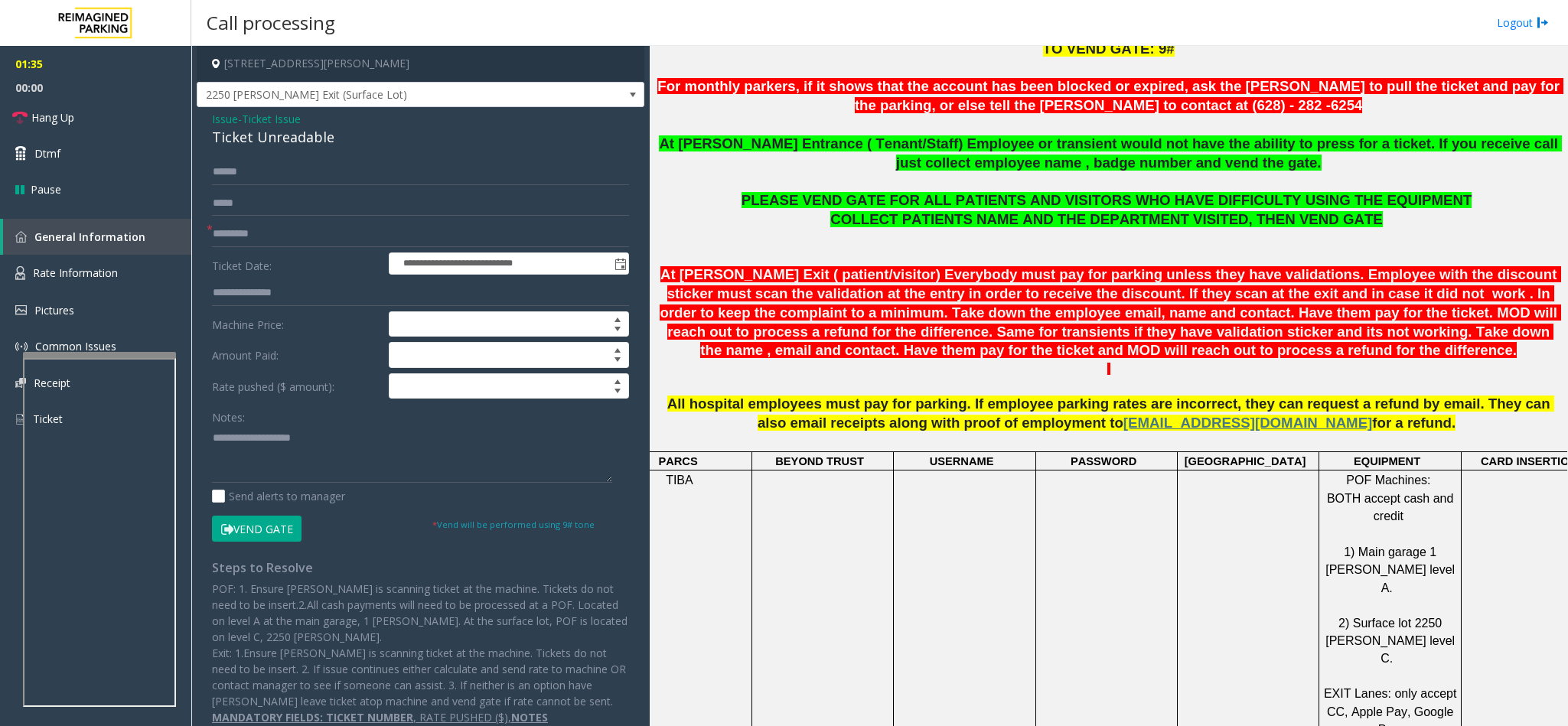
click at [281, 527] on button "Vend Gate" at bounding box center [256, 528] width 89 height 26
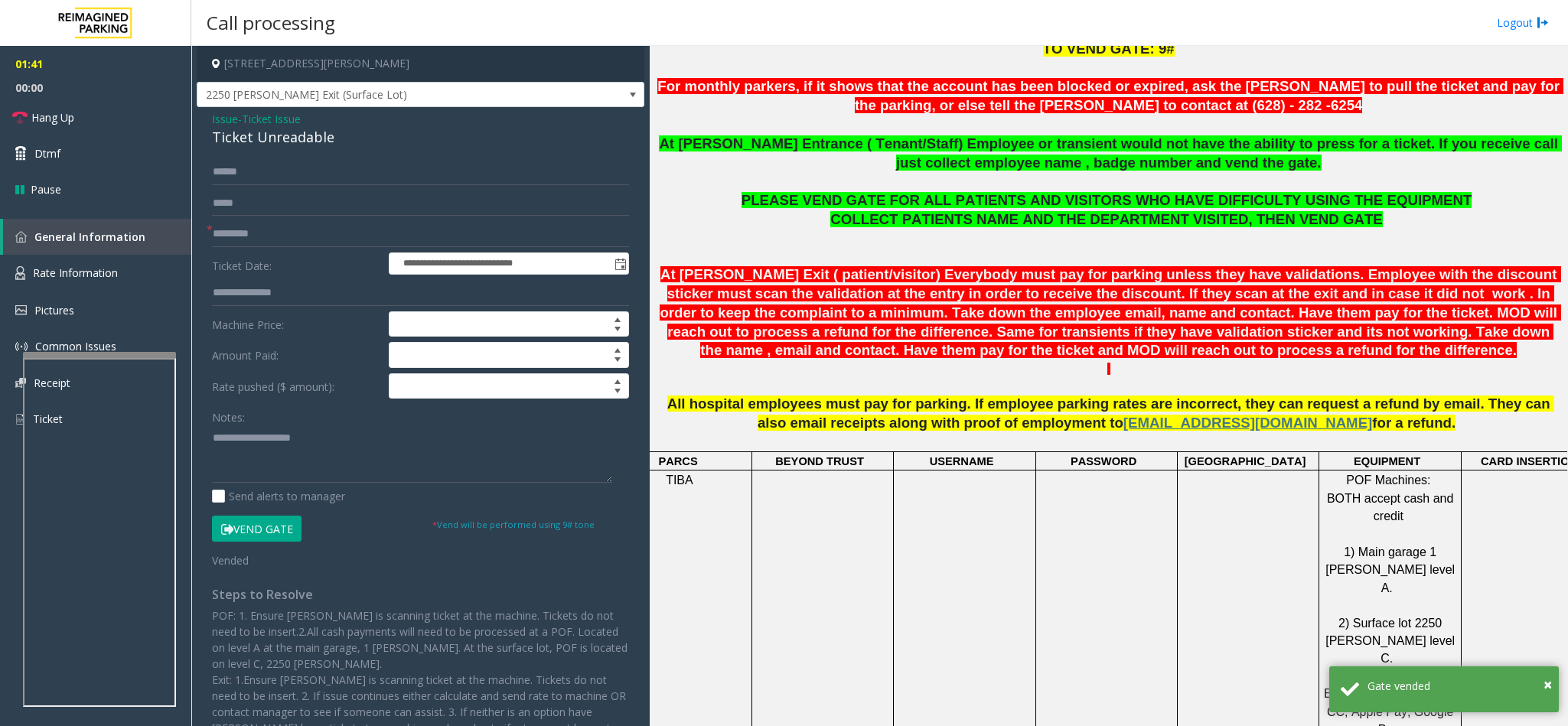
click at [327, 139] on div "Ticket Unreadable" at bounding box center [421, 137] width 417 height 21
click at [280, 117] on span "Ticket Issue" at bounding box center [271, 118] width 59 height 16
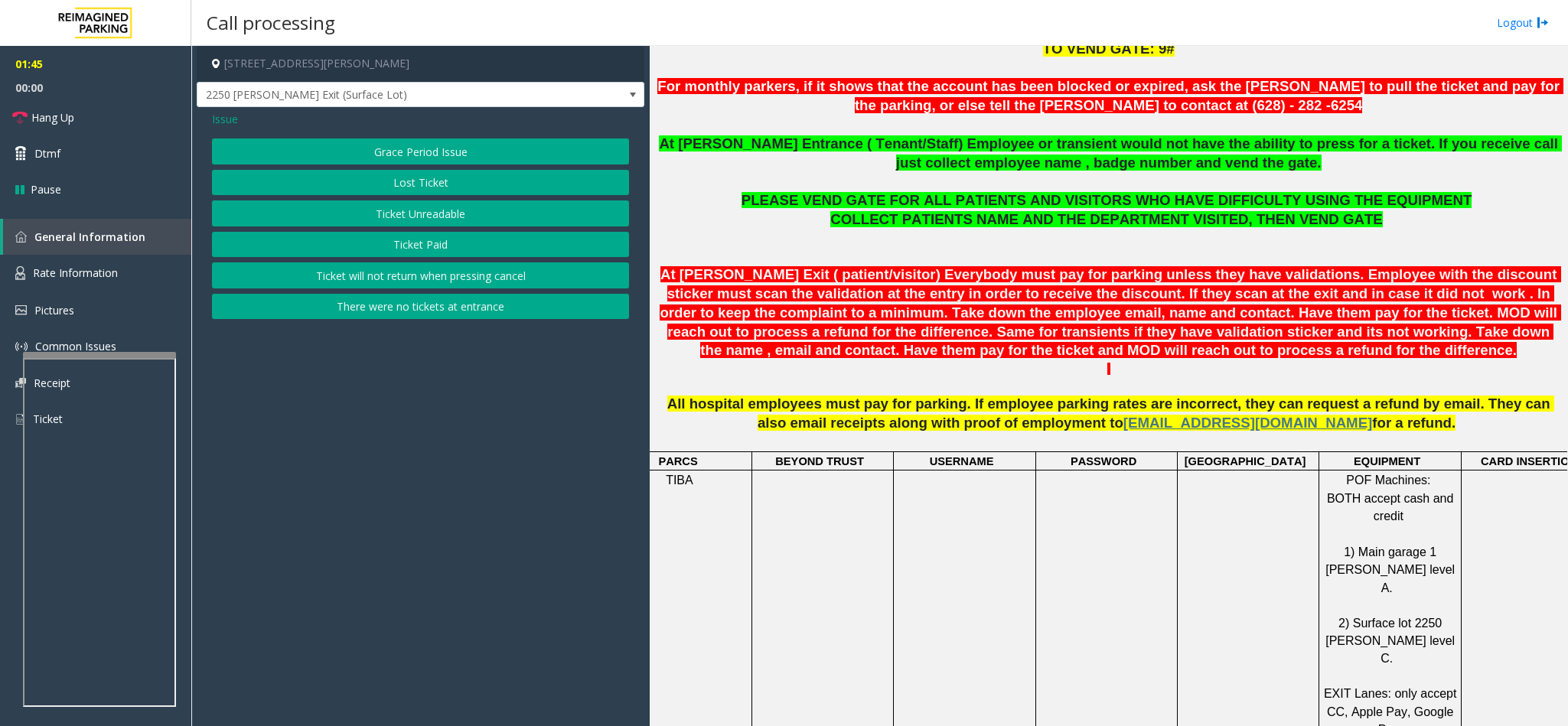
click at [236, 119] on span "Issue" at bounding box center [224, 118] width 26 height 16
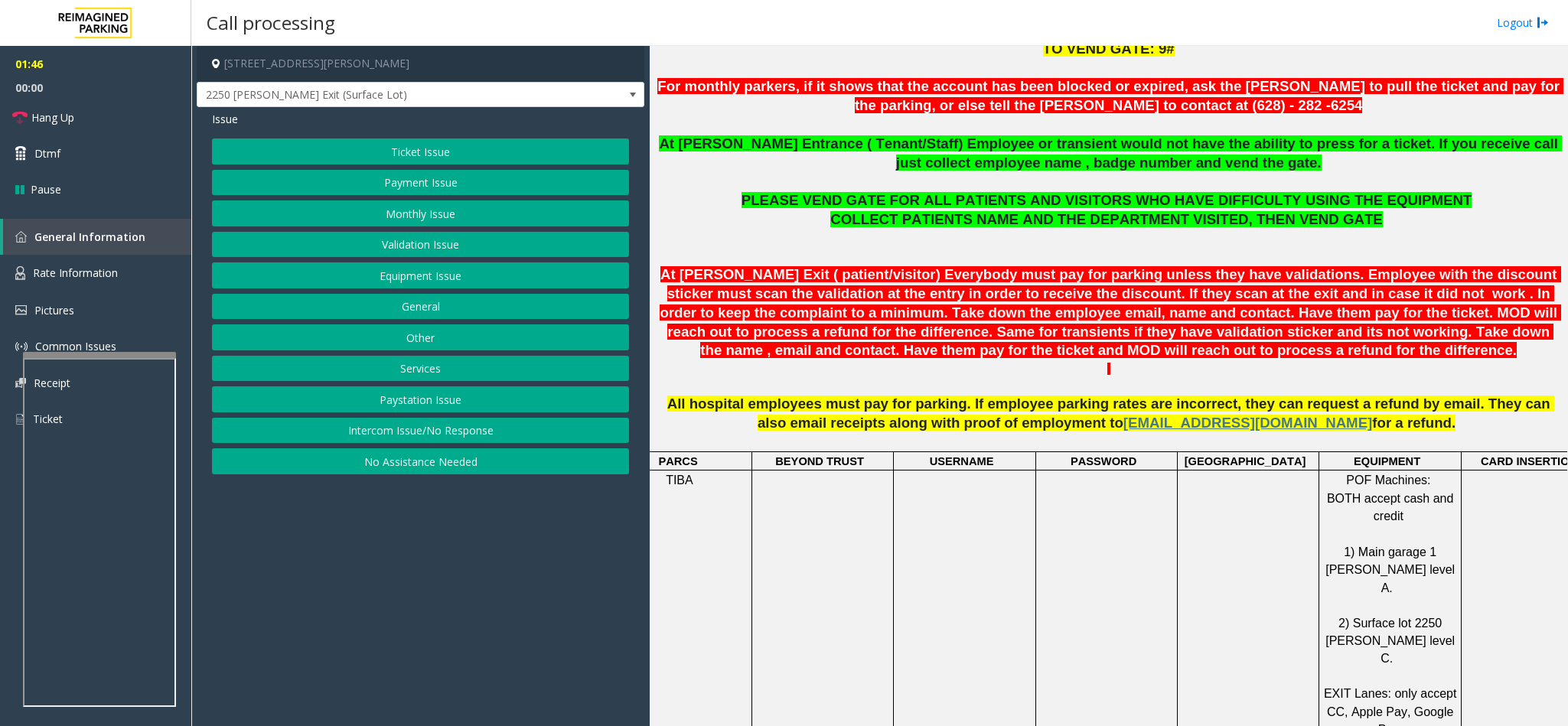
click at [419, 190] on button "Payment Issue" at bounding box center [421, 183] width 417 height 26
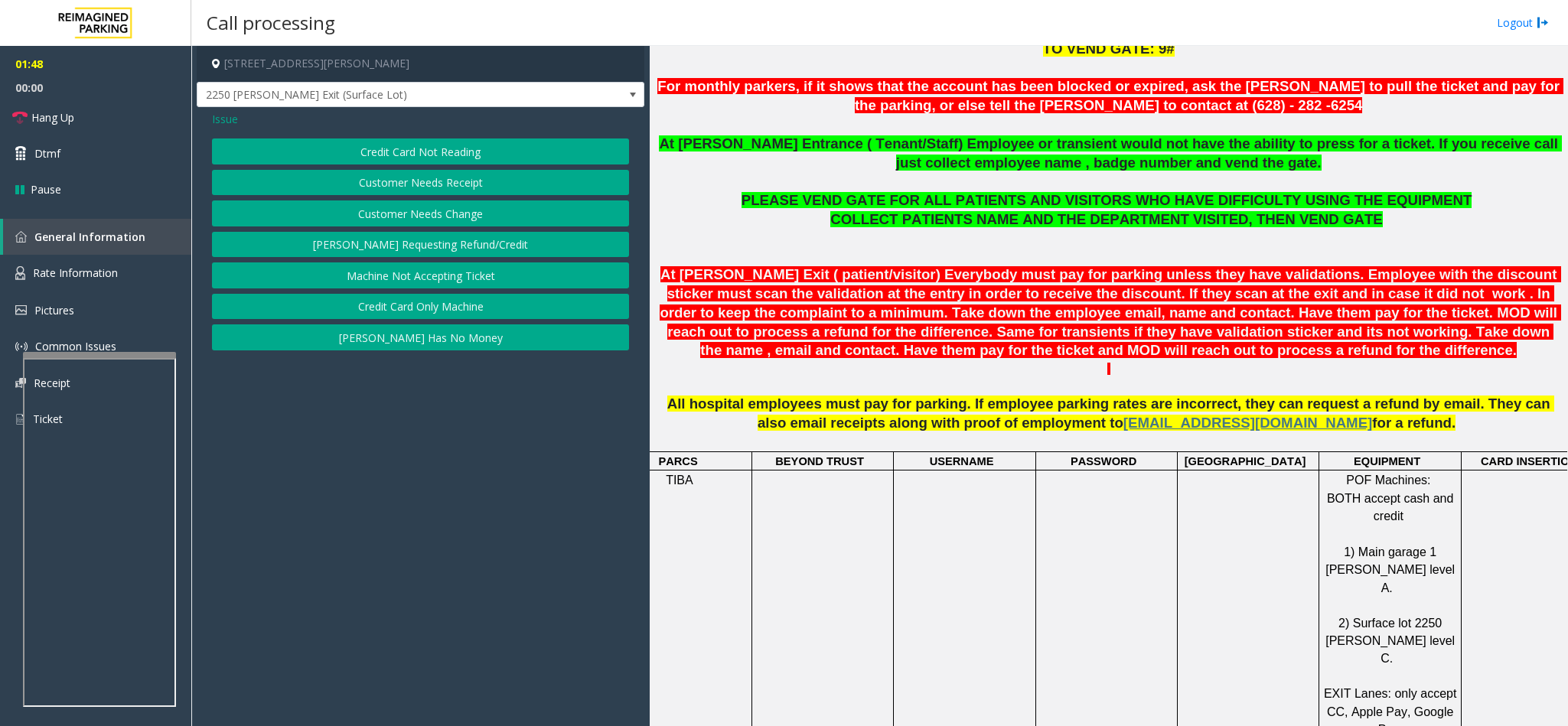
click at [427, 308] on button "Credit Card Only Machine" at bounding box center [421, 306] width 417 height 26
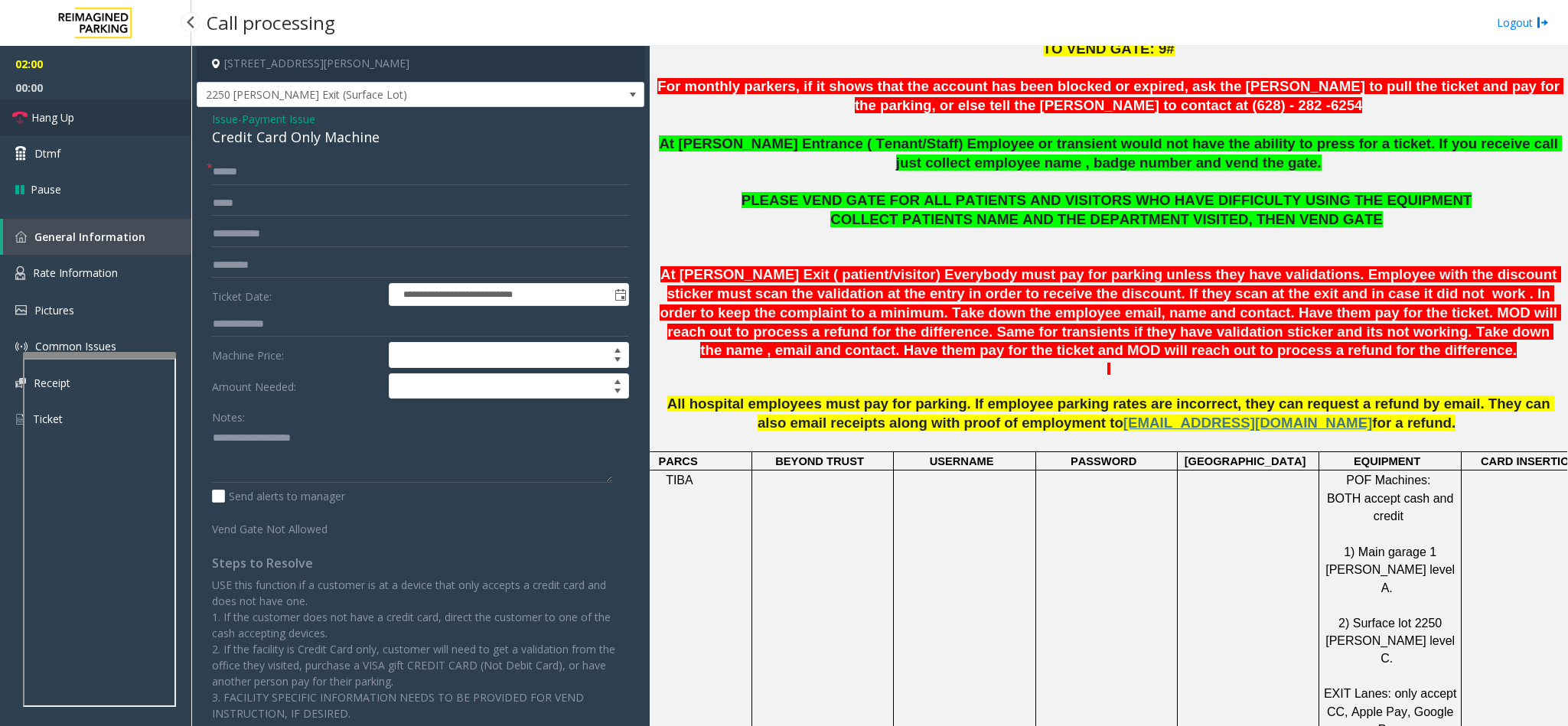
click at [67, 115] on span "Hang Up" at bounding box center [53, 117] width 43 height 16
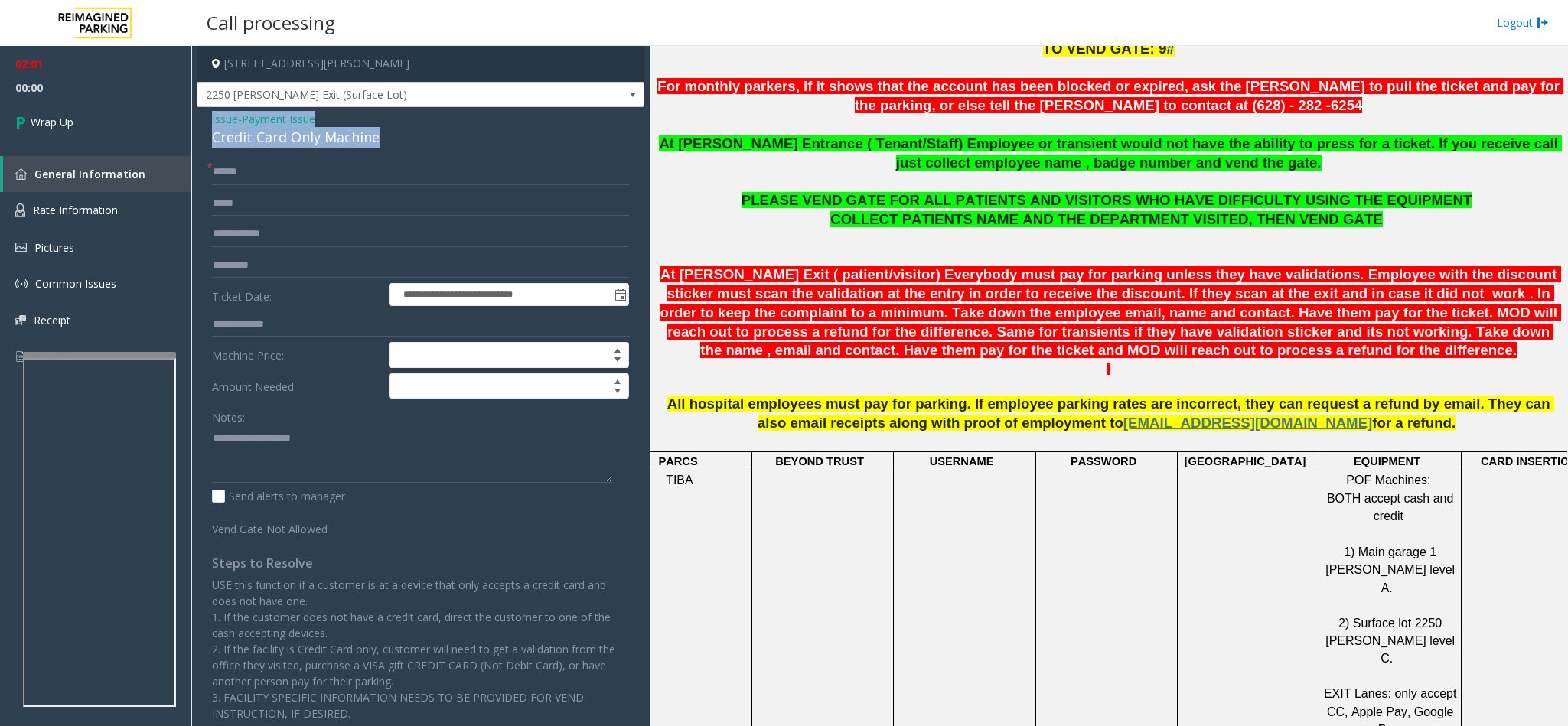
drag, startPoint x: 386, startPoint y: 136, endPoint x: 203, endPoint y: 115, distance: 184.2
click at [203, 115] on div "**********" at bounding box center [421, 445] width 447 height 677
copy div "Issue - Payment Issue Credit Card Only Machine"
paste textarea "**********"
click at [310, 441] on textarea at bounding box center [412, 454] width 401 height 58
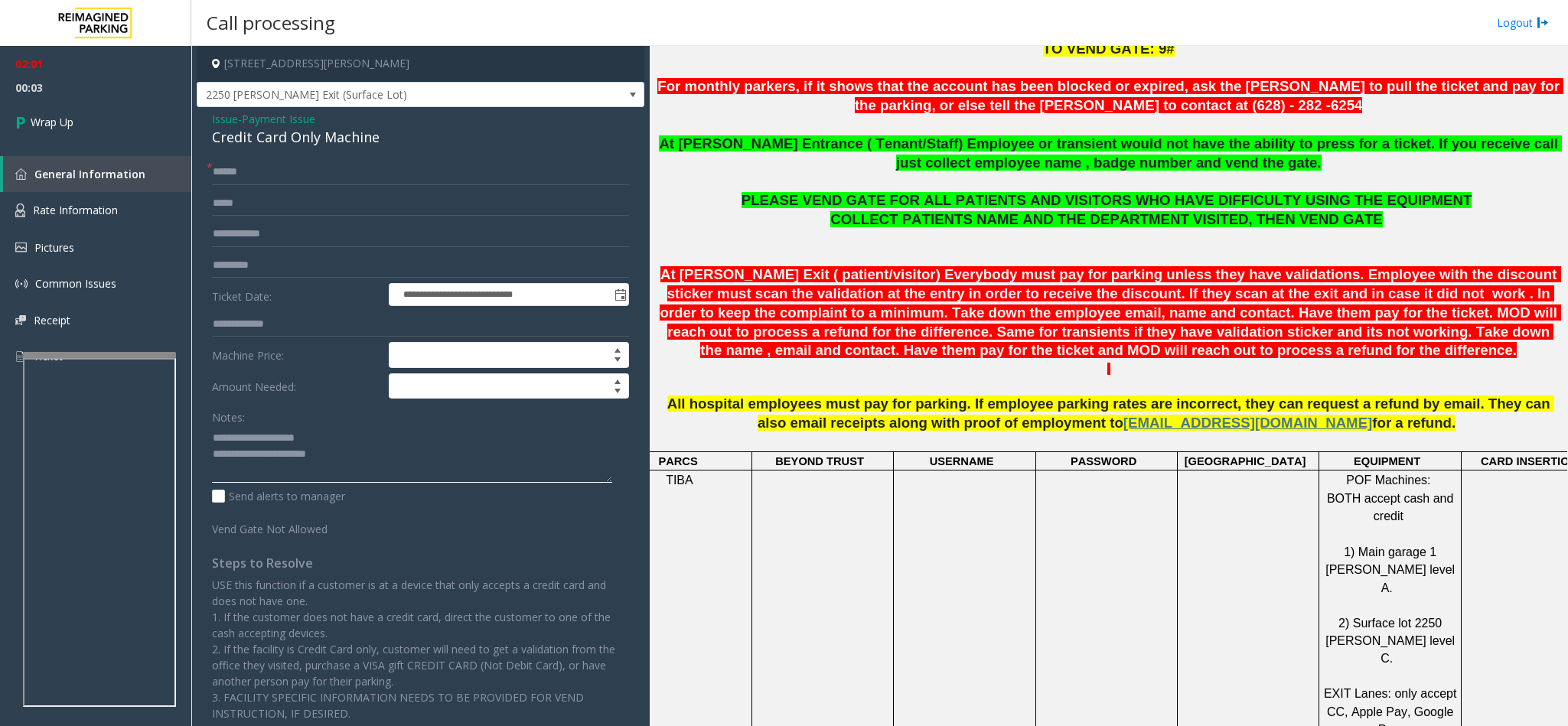
drag, startPoint x: 330, startPoint y: 441, endPoint x: 249, endPoint y: 423, distance: 83.0
click at [249, 423] on div "Notes:" at bounding box center [421, 443] width 417 height 78
click at [373, 466] on textarea at bounding box center [412, 454] width 401 height 58
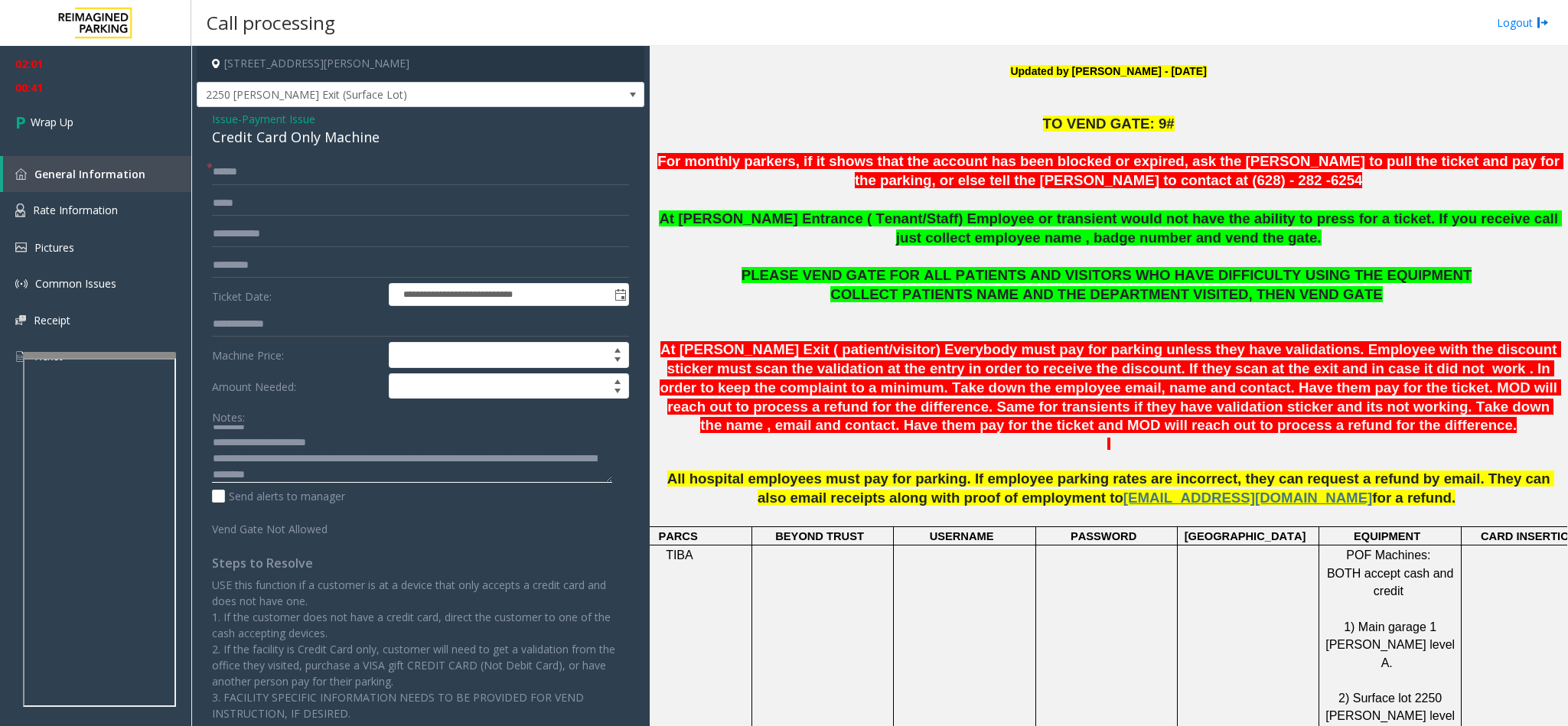
scroll to position [459, 0]
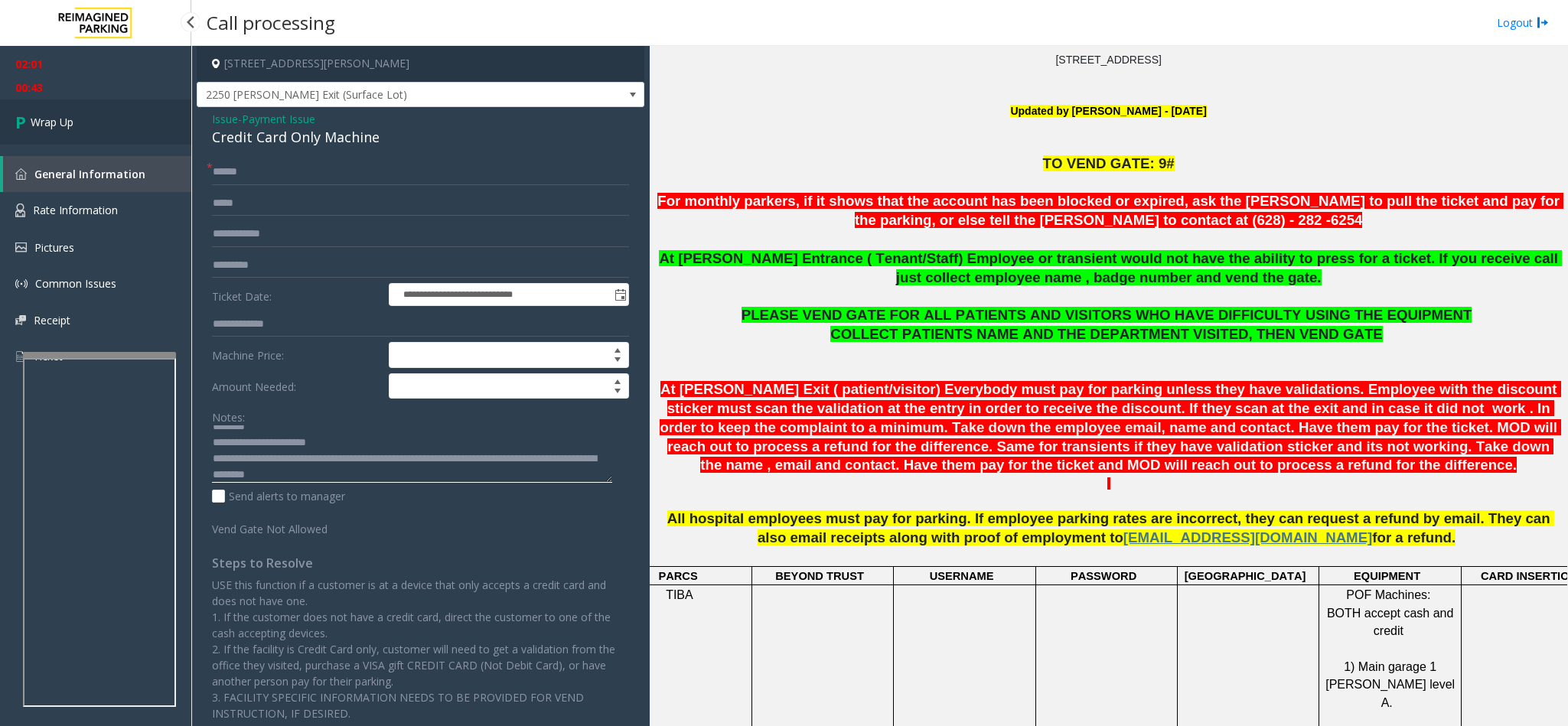
type textarea "**********"
click at [76, 115] on link "Wrap Up" at bounding box center [95, 122] width 191 height 45
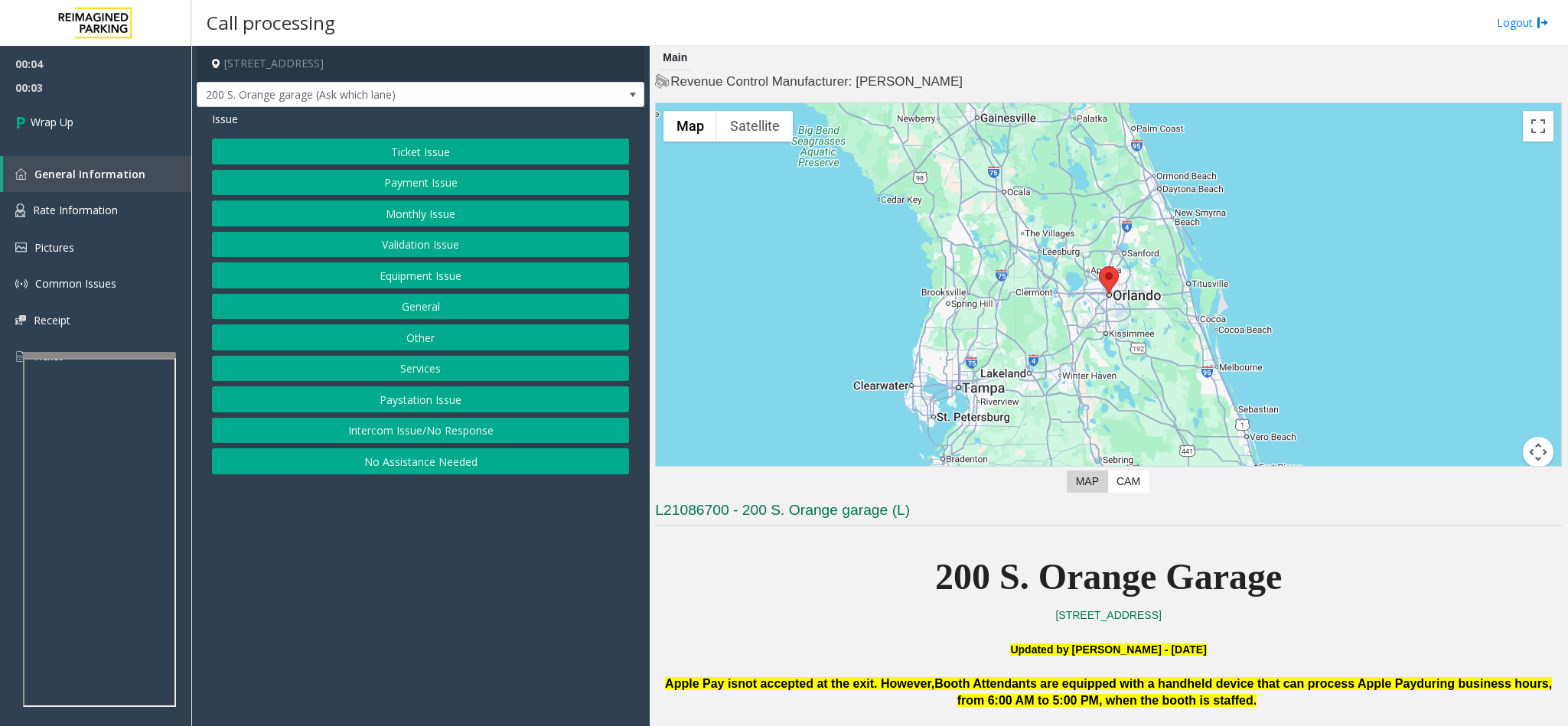
click at [432, 437] on button "Intercom Issue/No Response" at bounding box center [421, 431] width 417 height 26
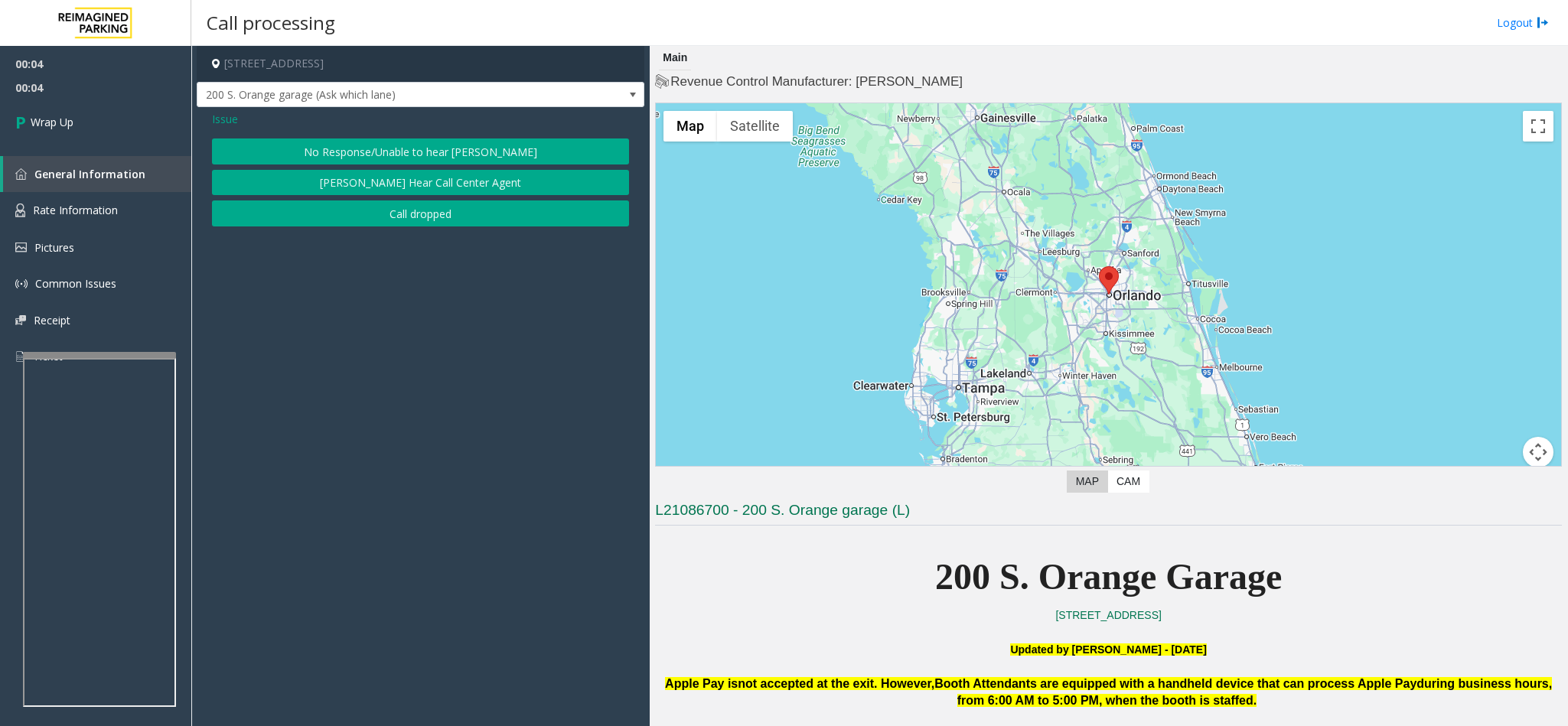
click at [356, 205] on button "Call dropped" at bounding box center [421, 213] width 417 height 26
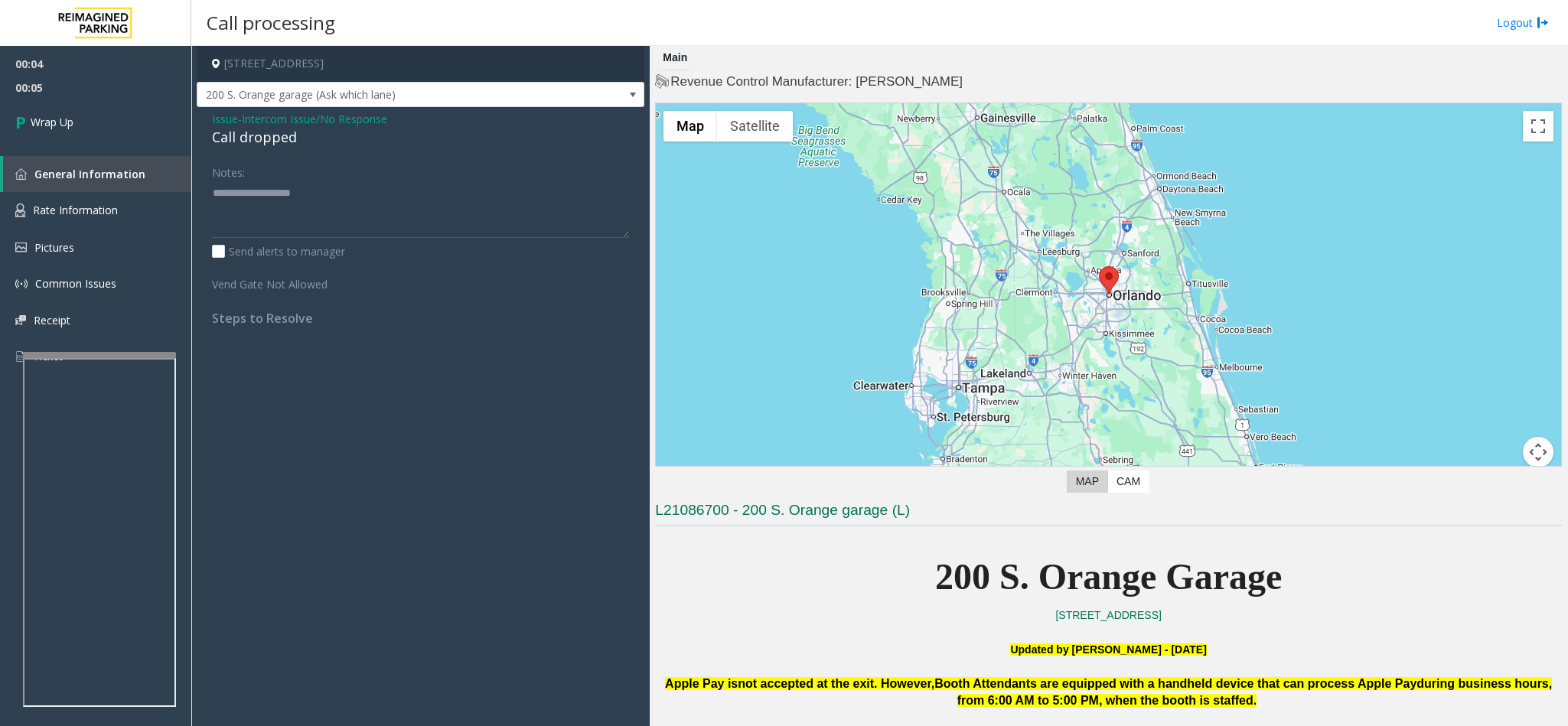
click at [275, 140] on div "Call dropped" at bounding box center [421, 137] width 417 height 21
type textarea "**********"
click at [89, 120] on link "Wrap Up" at bounding box center [95, 122] width 191 height 45
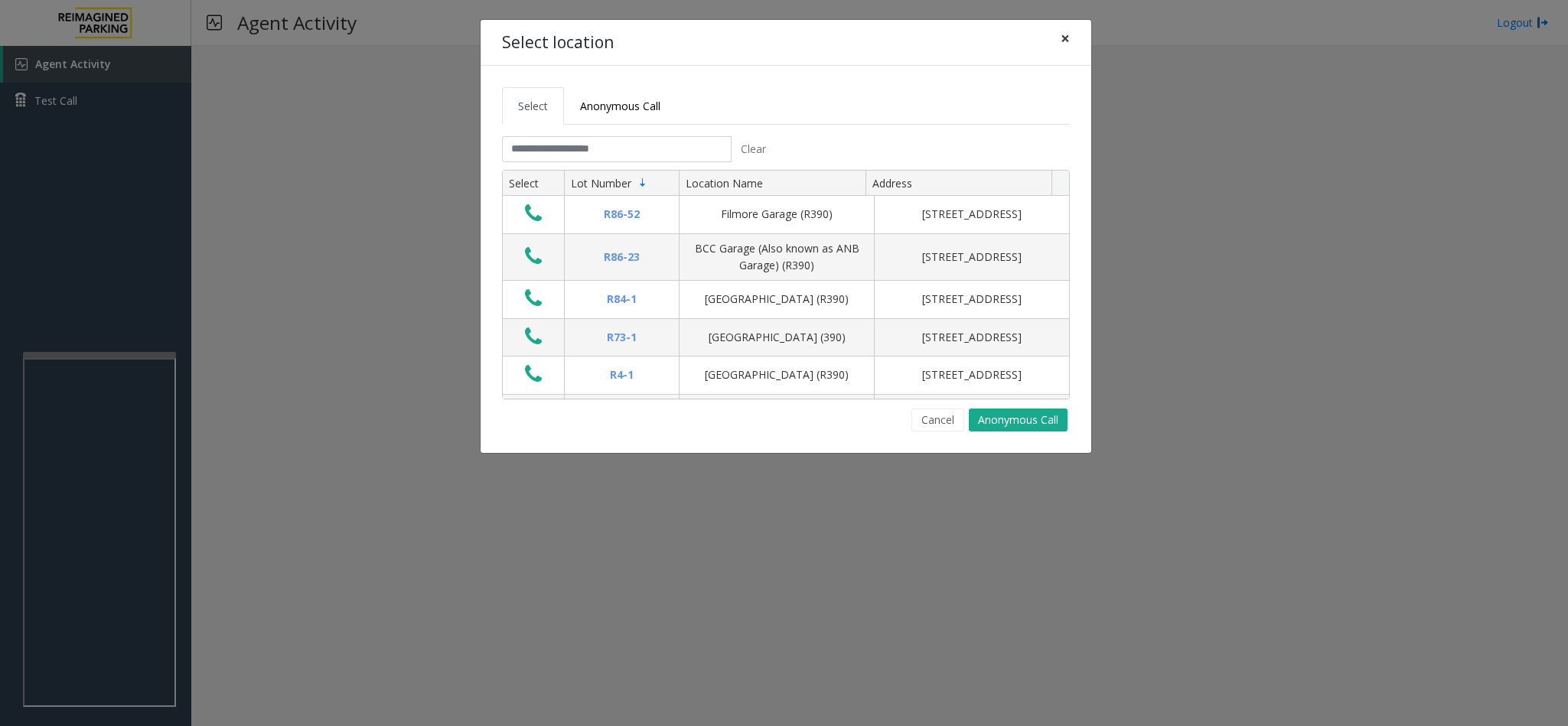
click at [1067, 34] on span "×" at bounding box center [1065, 38] width 9 height 22
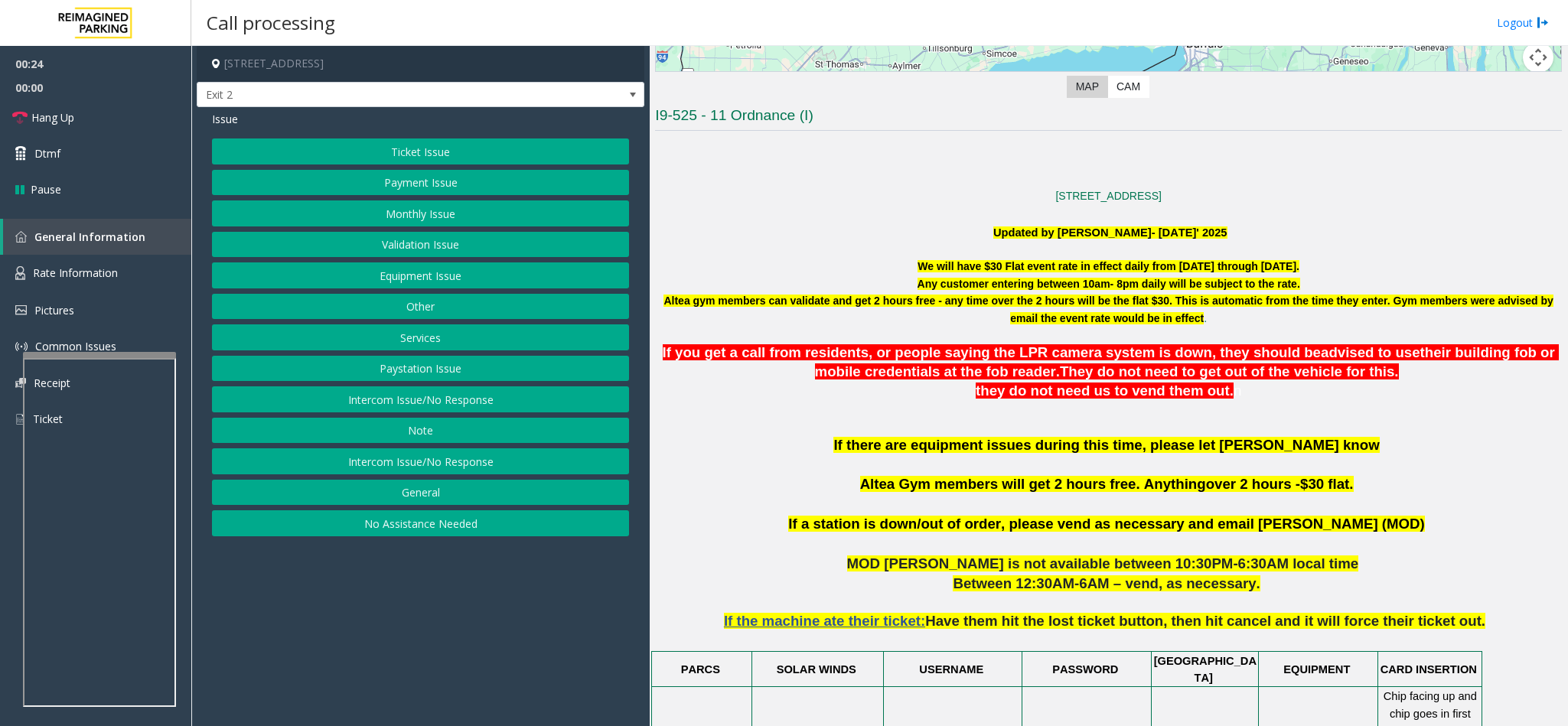
scroll to position [345, 0]
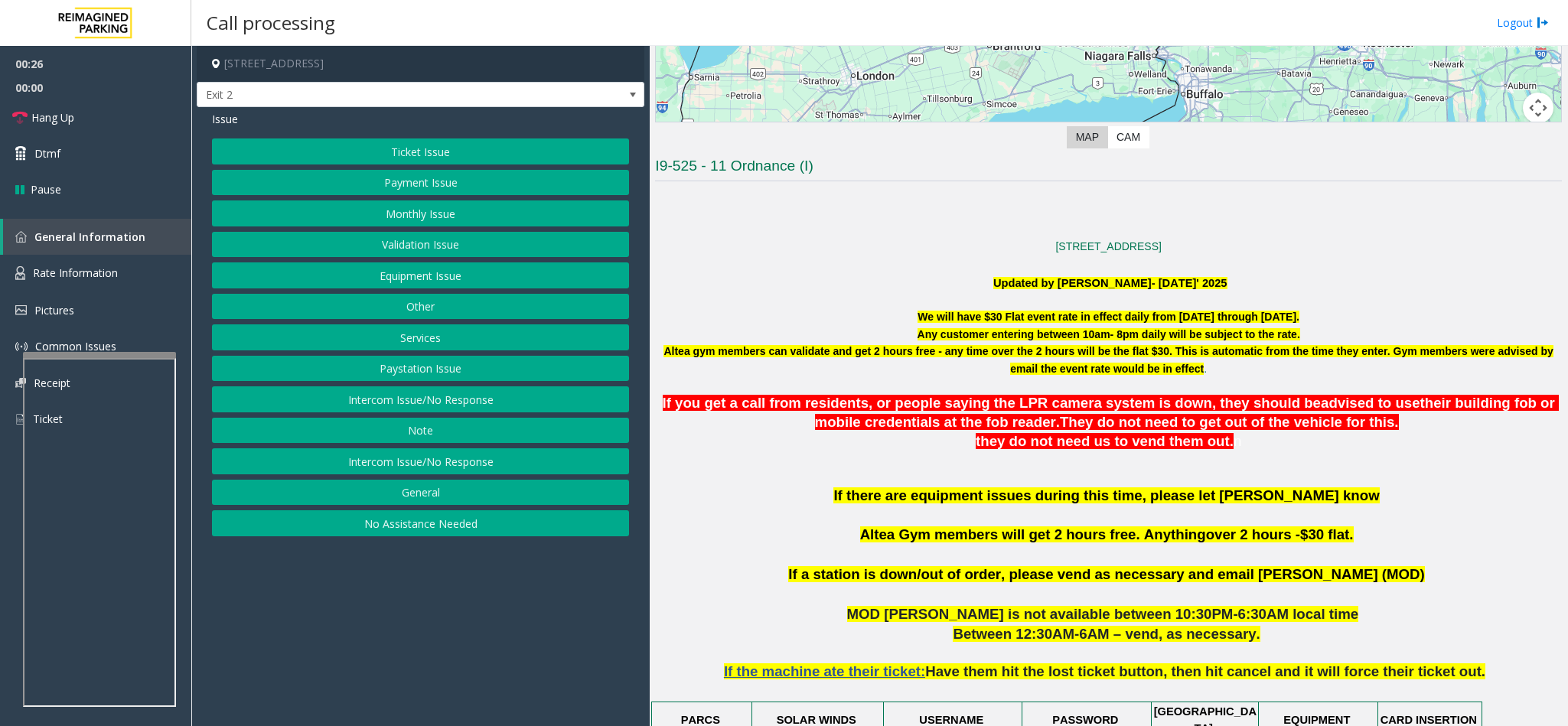
click at [432, 141] on button "Ticket Issue" at bounding box center [421, 151] width 417 height 26
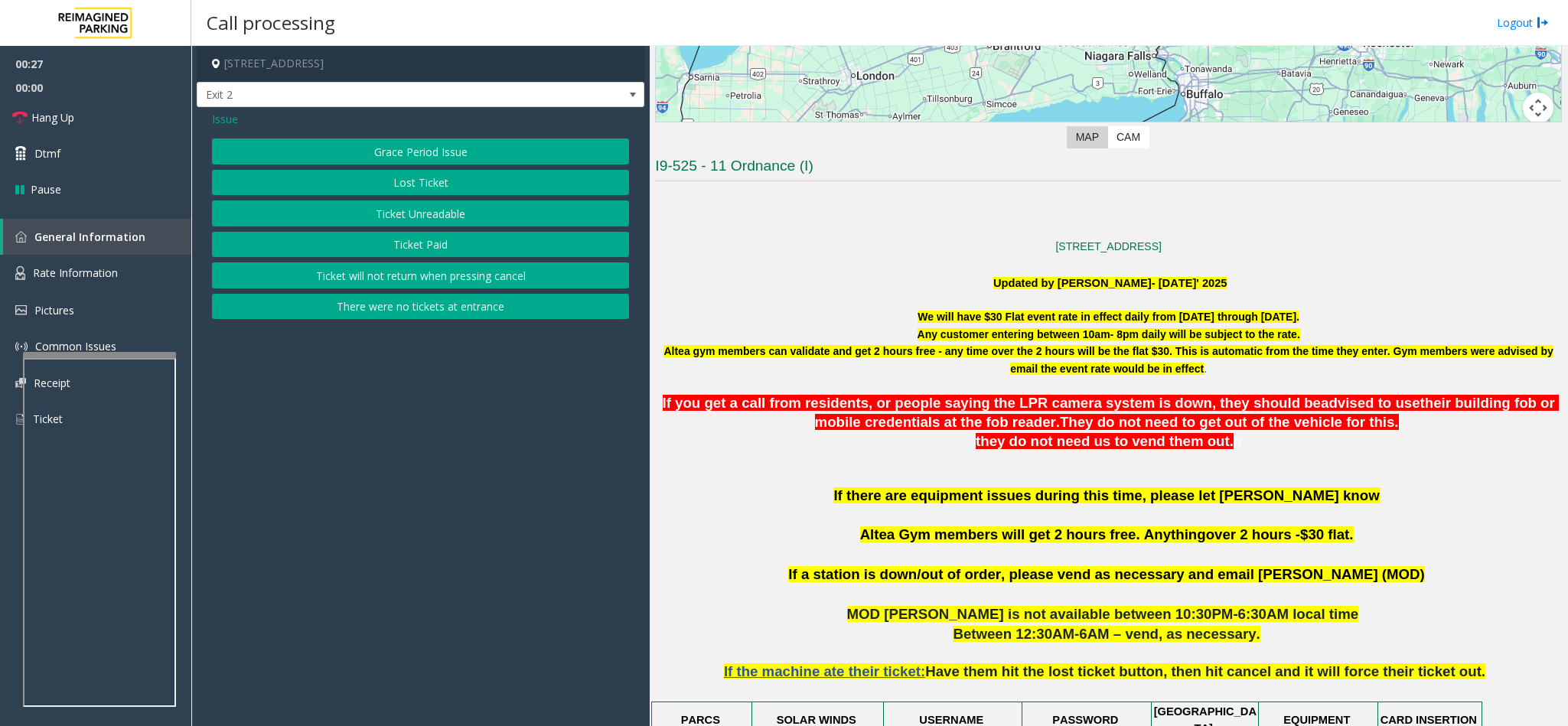
click at [398, 239] on button "Ticket Paid" at bounding box center [421, 245] width 417 height 26
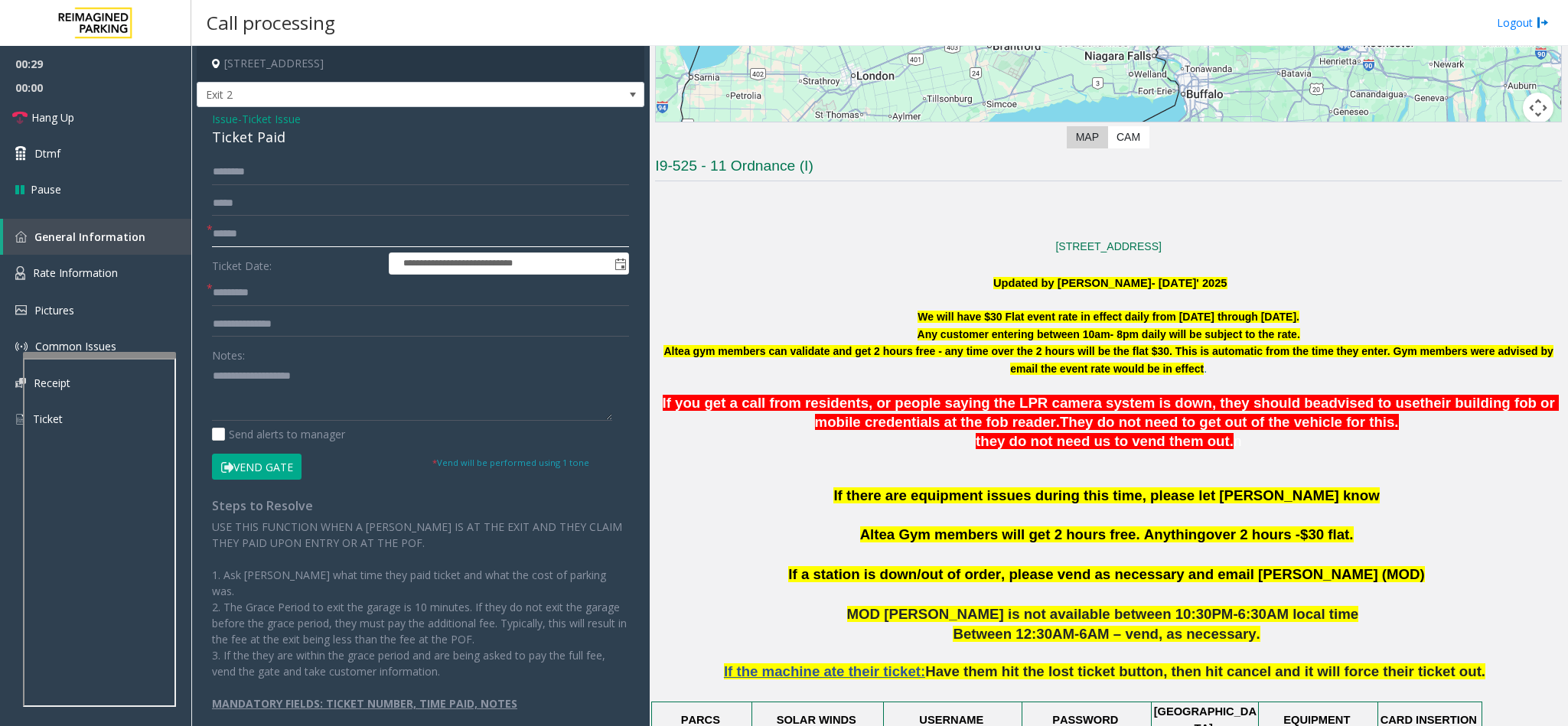
click at [309, 229] on input "text" at bounding box center [421, 234] width 417 height 26
click at [318, 404] on textarea at bounding box center [412, 392] width 401 height 58
click at [471, 405] on textarea at bounding box center [412, 392] width 401 height 58
type textarea "**********"
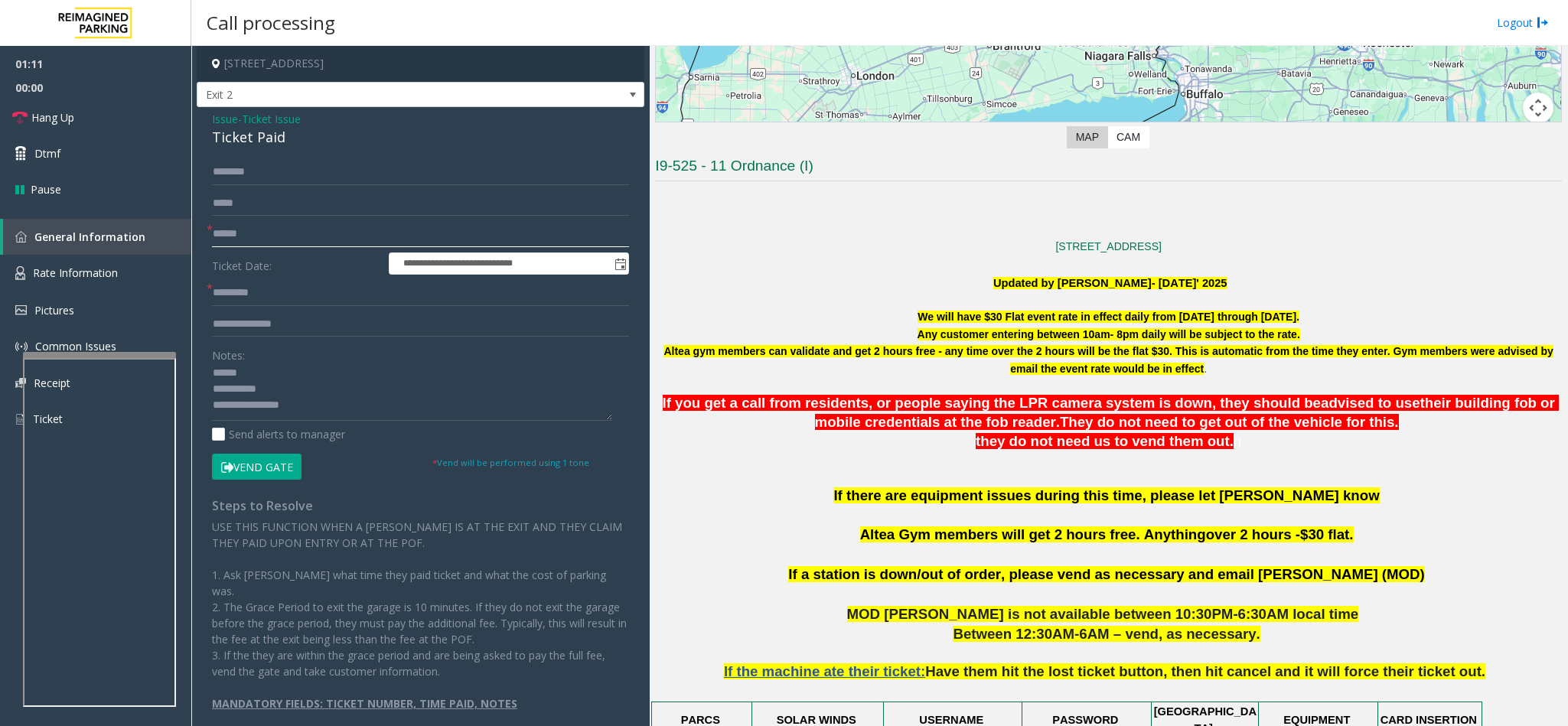
click at [309, 236] on input "text" at bounding box center [421, 234] width 417 height 26
type input "*"
click at [305, 405] on textarea at bounding box center [412, 392] width 401 height 58
type textarea "**********"
click at [229, 242] on input "*" at bounding box center [421, 234] width 417 height 26
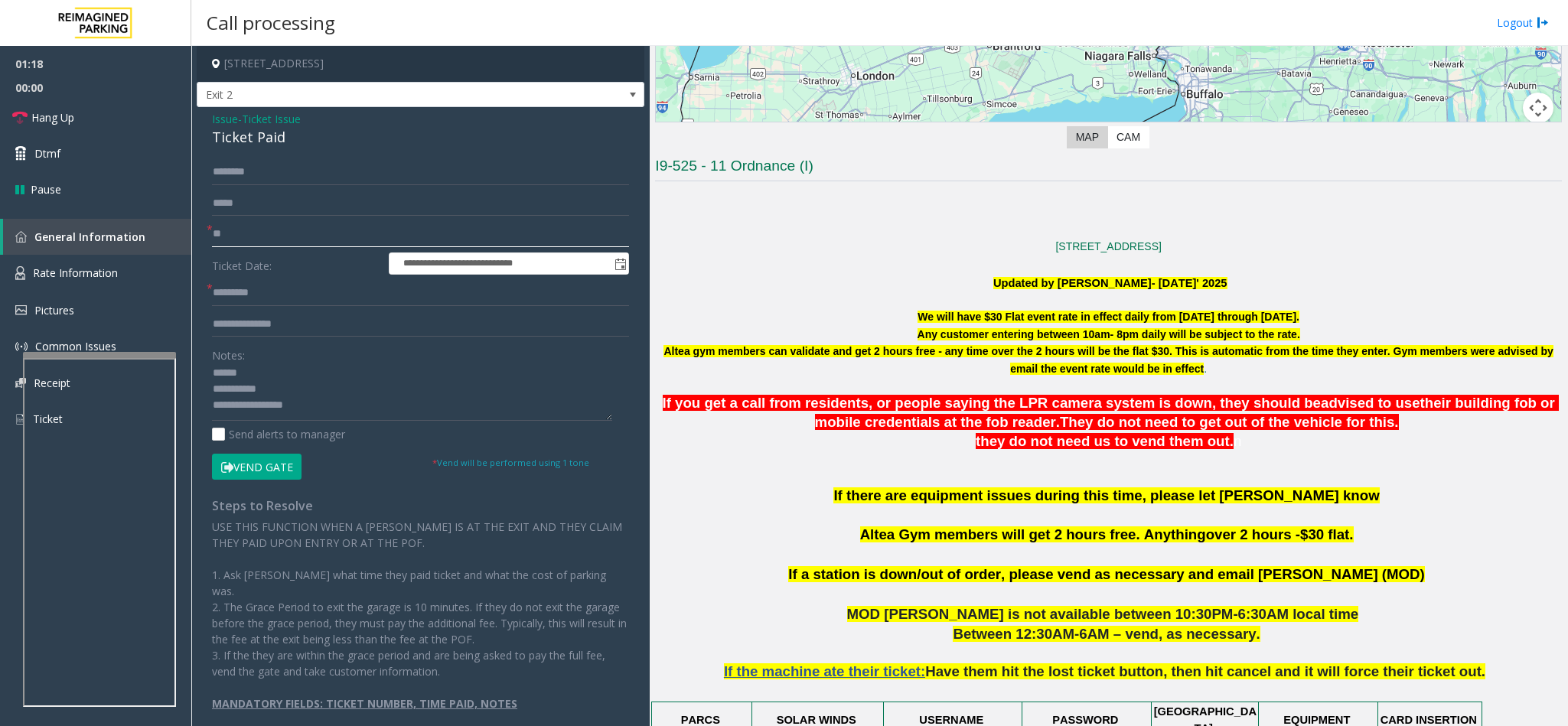
type input "**"
click at [266, 178] on input "text" at bounding box center [421, 172] width 417 height 26
click at [462, 170] on input "text" at bounding box center [421, 172] width 417 height 26
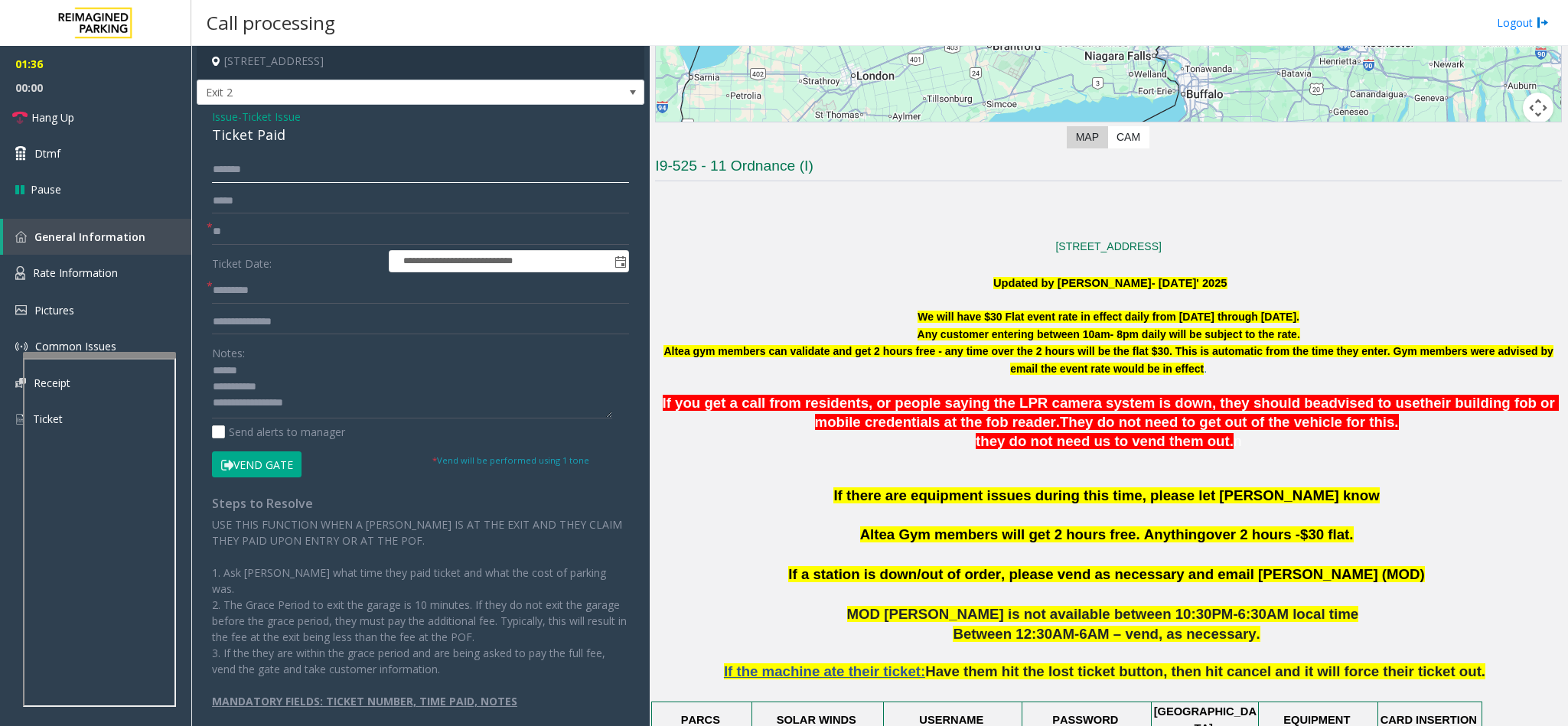
type input "*******"
click at [275, 290] on input "text" at bounding box center [421, 290] width 417 height 26
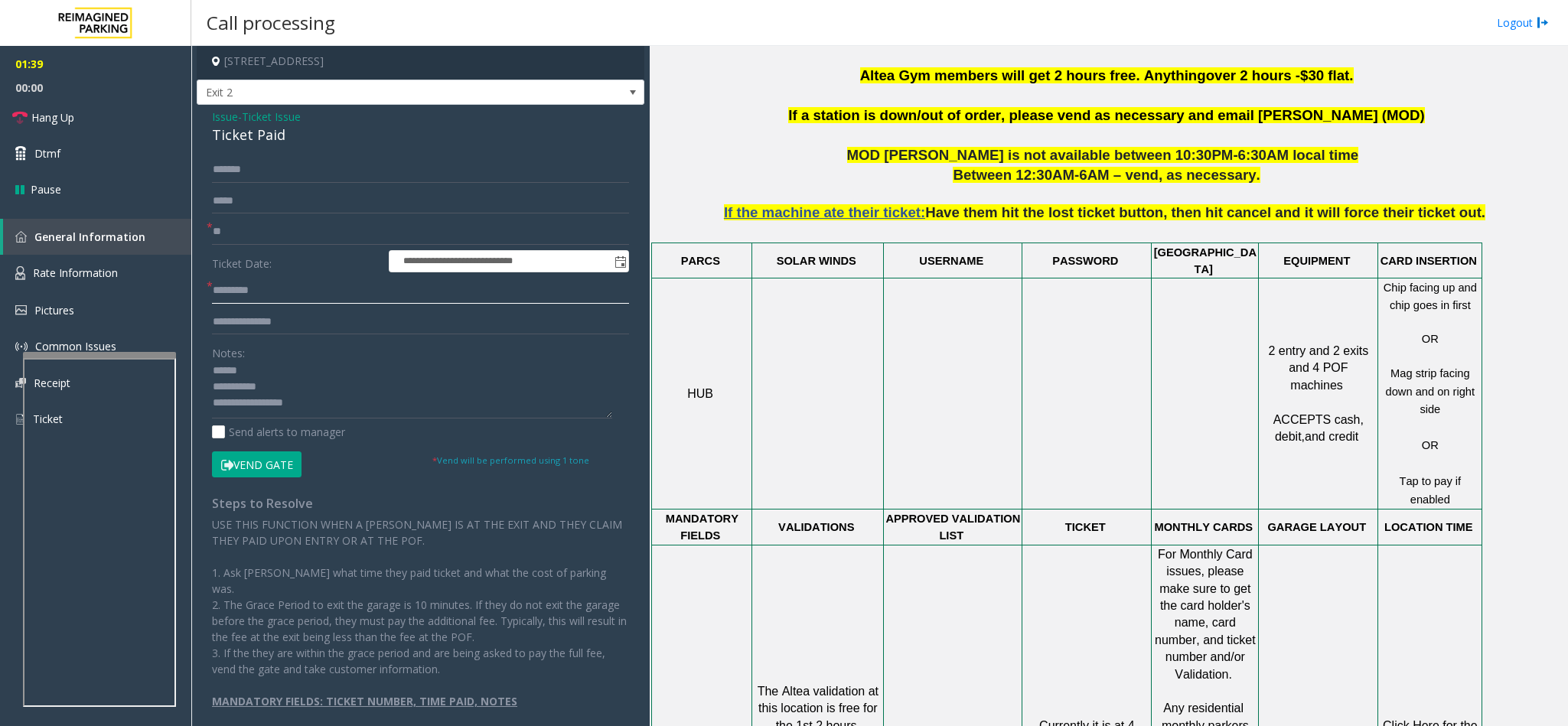
scroll to position [918, 0]
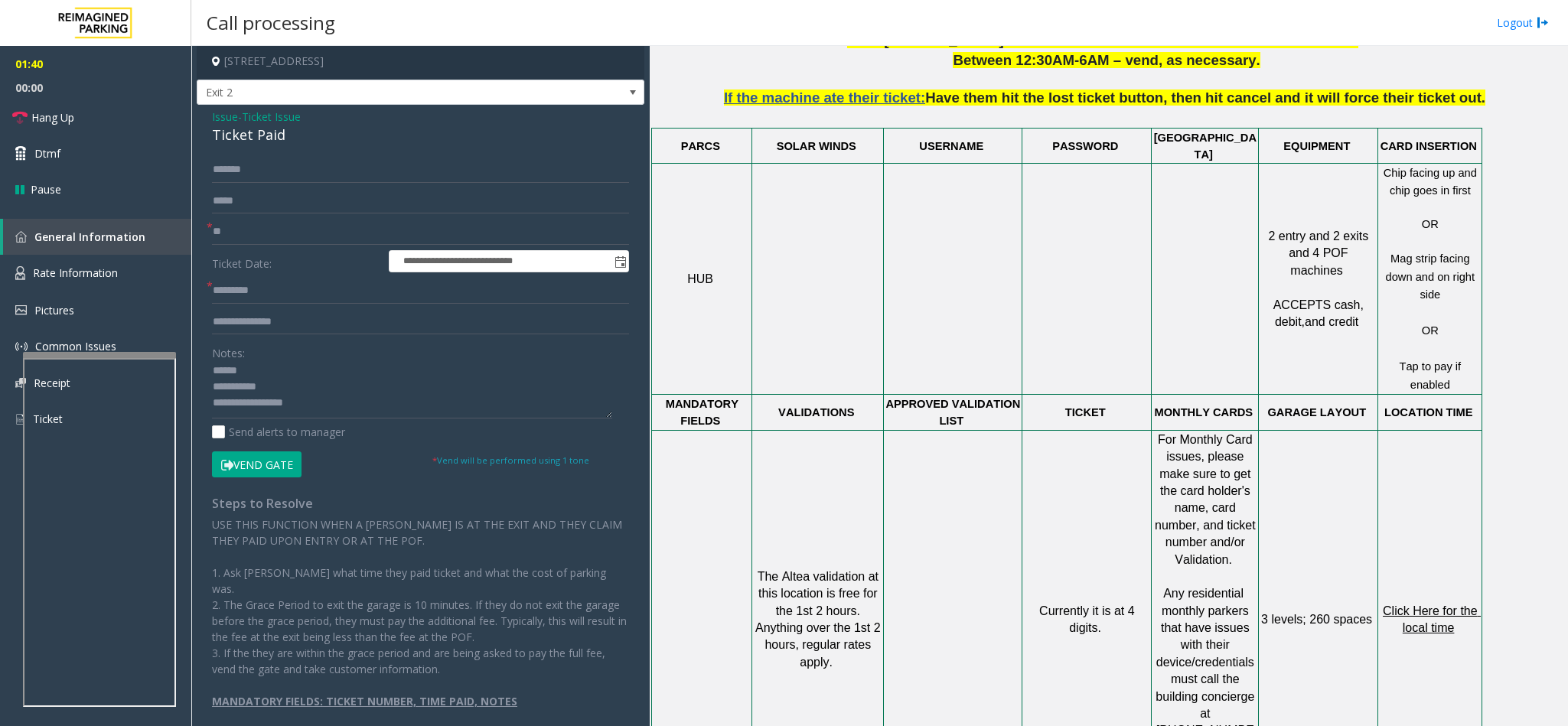
click at [1422, 604] on span "Click Here for the local time" at bounding box center [1431, 619] width 98 height 30
click at [345, 327] on input "text" at bounding box center [421, 321] width 417 height 26
type input "*****"
click at [361, 383] on textarea at bounding box center [412, 390] width 401 height 58
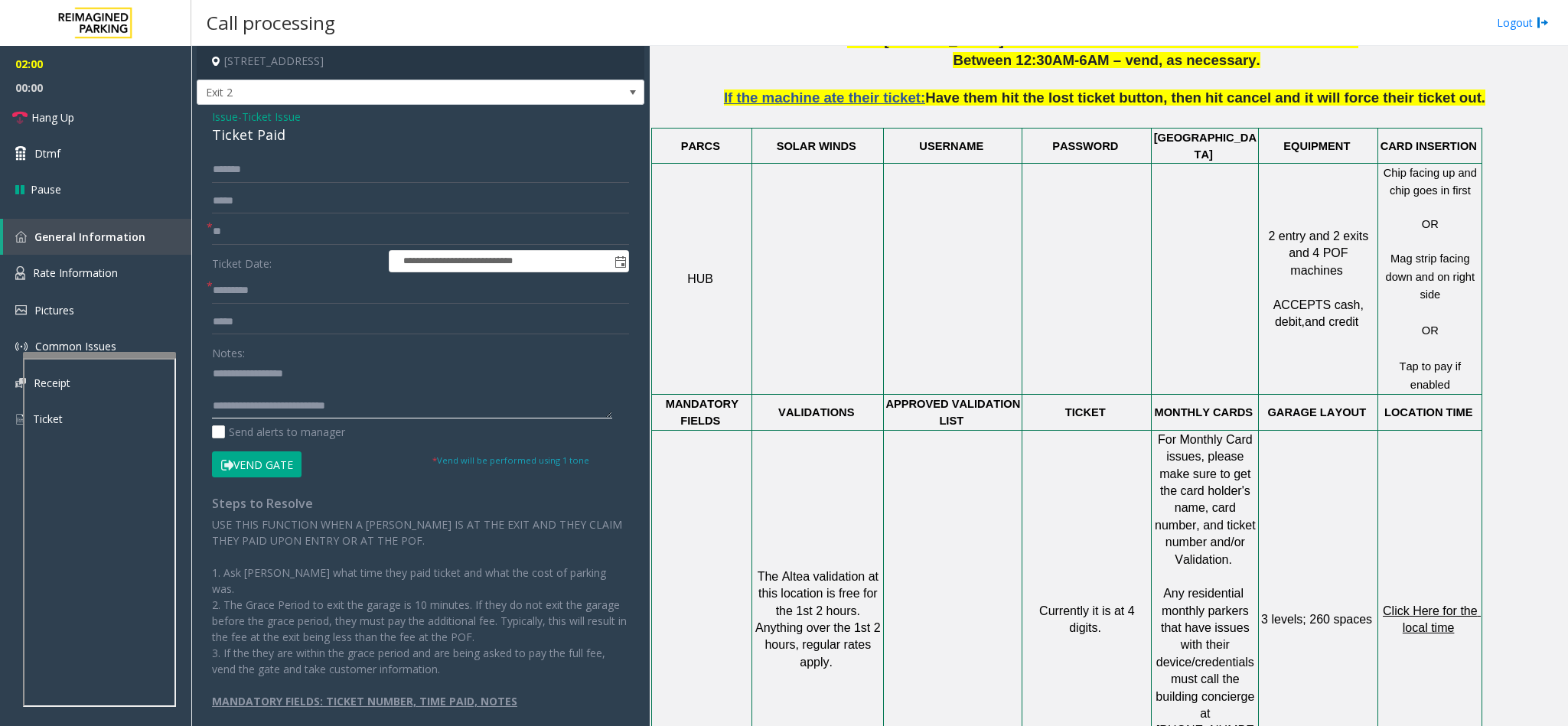
scroll to position [43, 0]
click at [270, 466] on button "Vend Gate" at bounding box center [256, 464] width 89 height 26
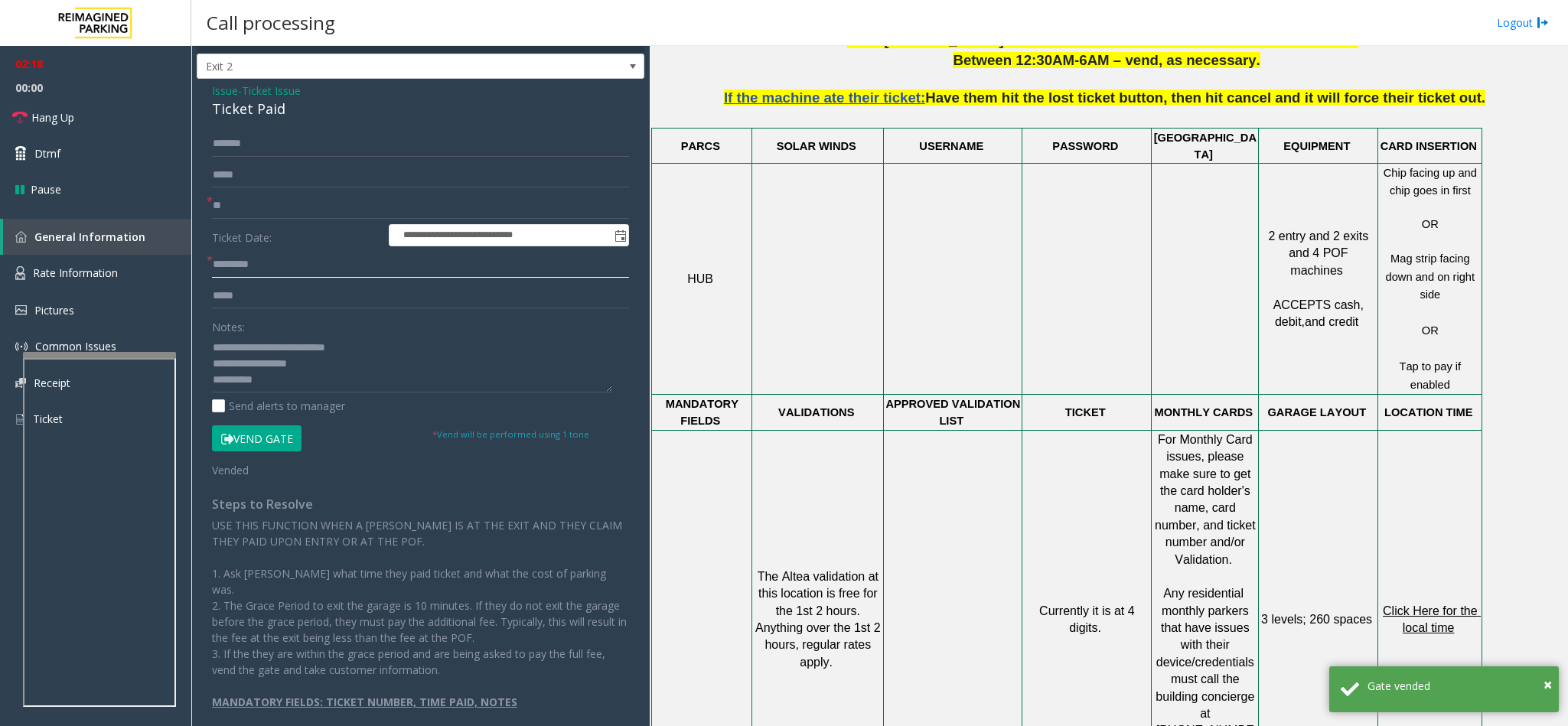
scroll to position [0, 0]
click at [274, 365] on textarea at bounding box center [412, 364] width 401 height 58
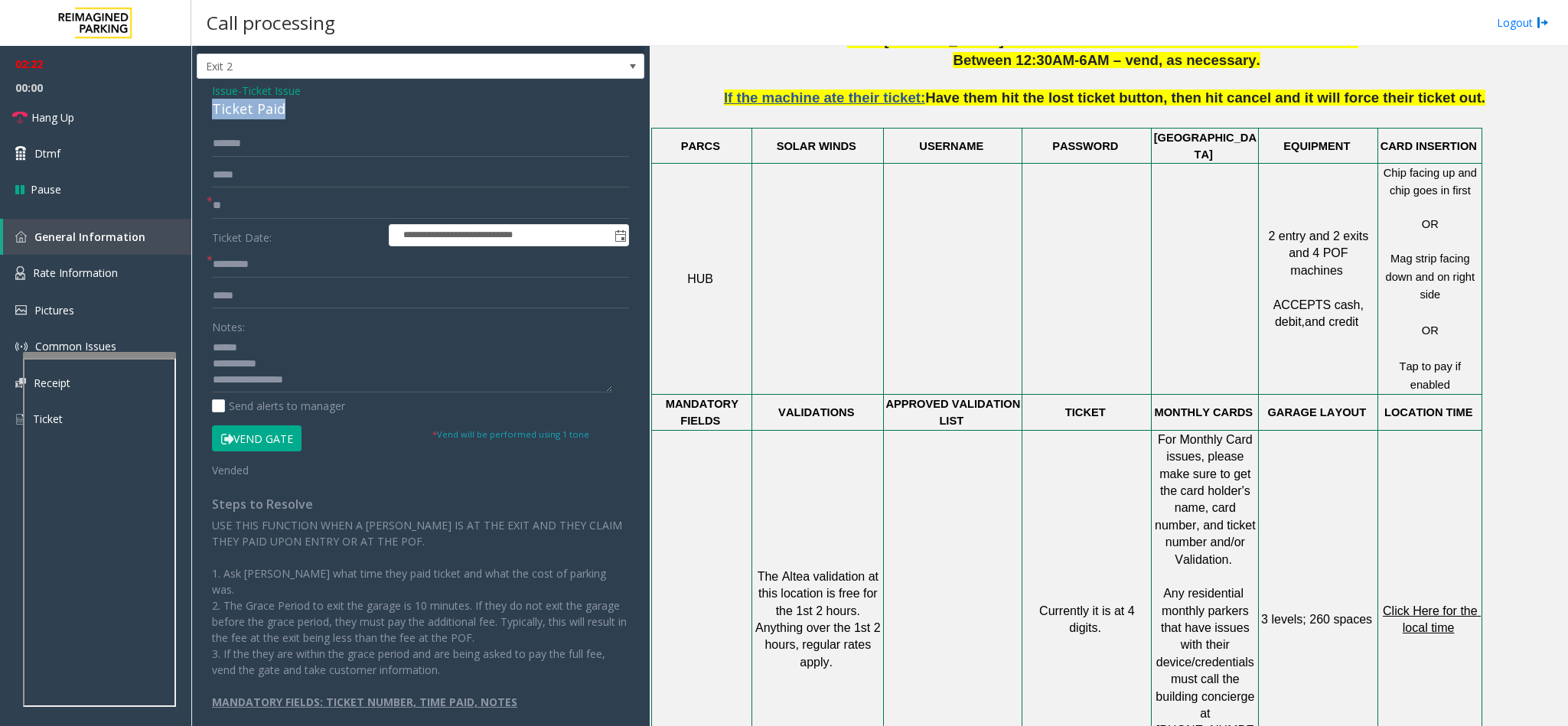
drag, startPoint x: 297, startPoint y: 106, endPoint x: 212, endPoint y: 106, distance: 85.0
click at [212, 106] on div "Ticket Paid" at bounding box center [421, 108] width 417 height 21
click at [65, 113] on span "Hang Up" at bounding box center [53, 117] width 43 height 16
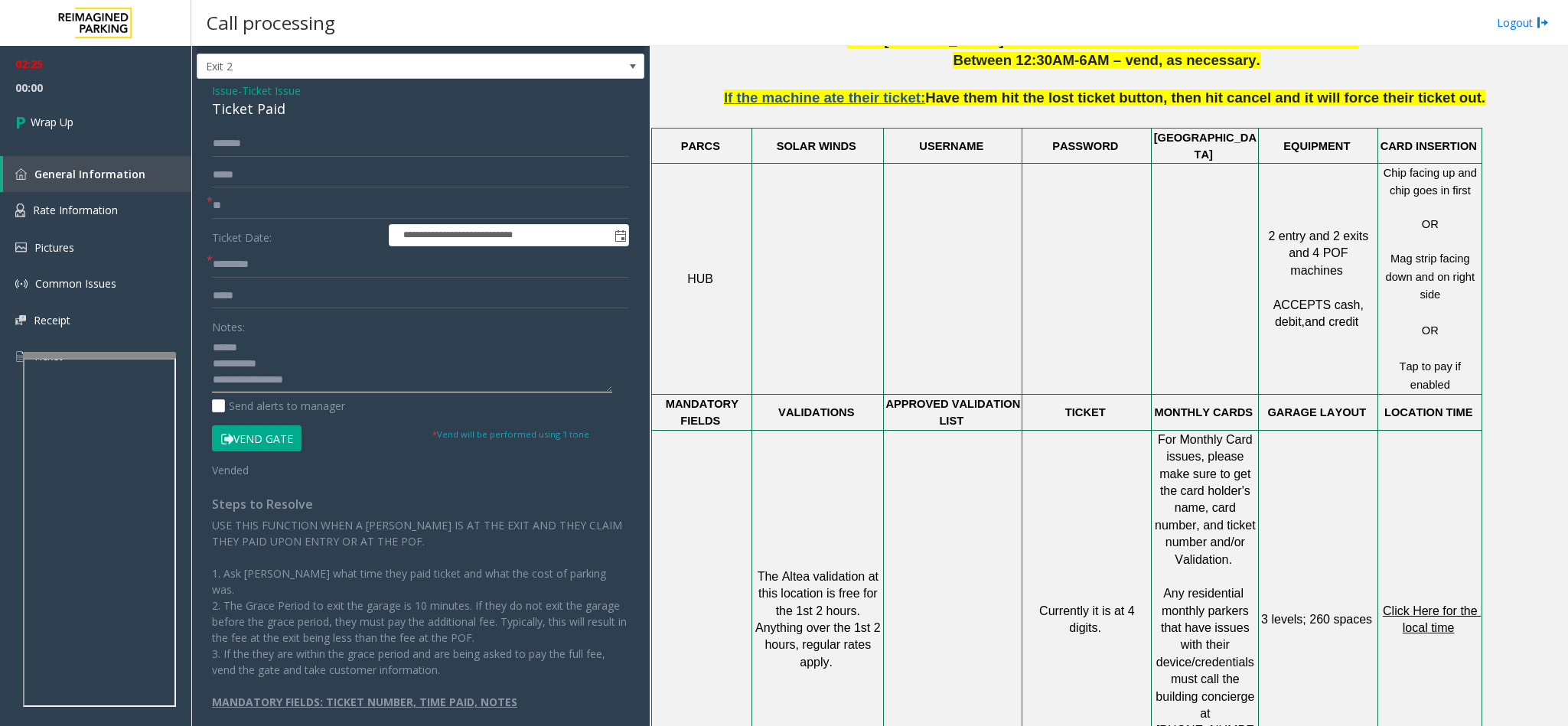
click at [318, 347] on textarea at bounding box center [412, 364] width 401 height 58
paste textarea "**********"
click at [295, 372] on textarea at bounding box center [412, 364] width 401 height 58
type textarea "**********"
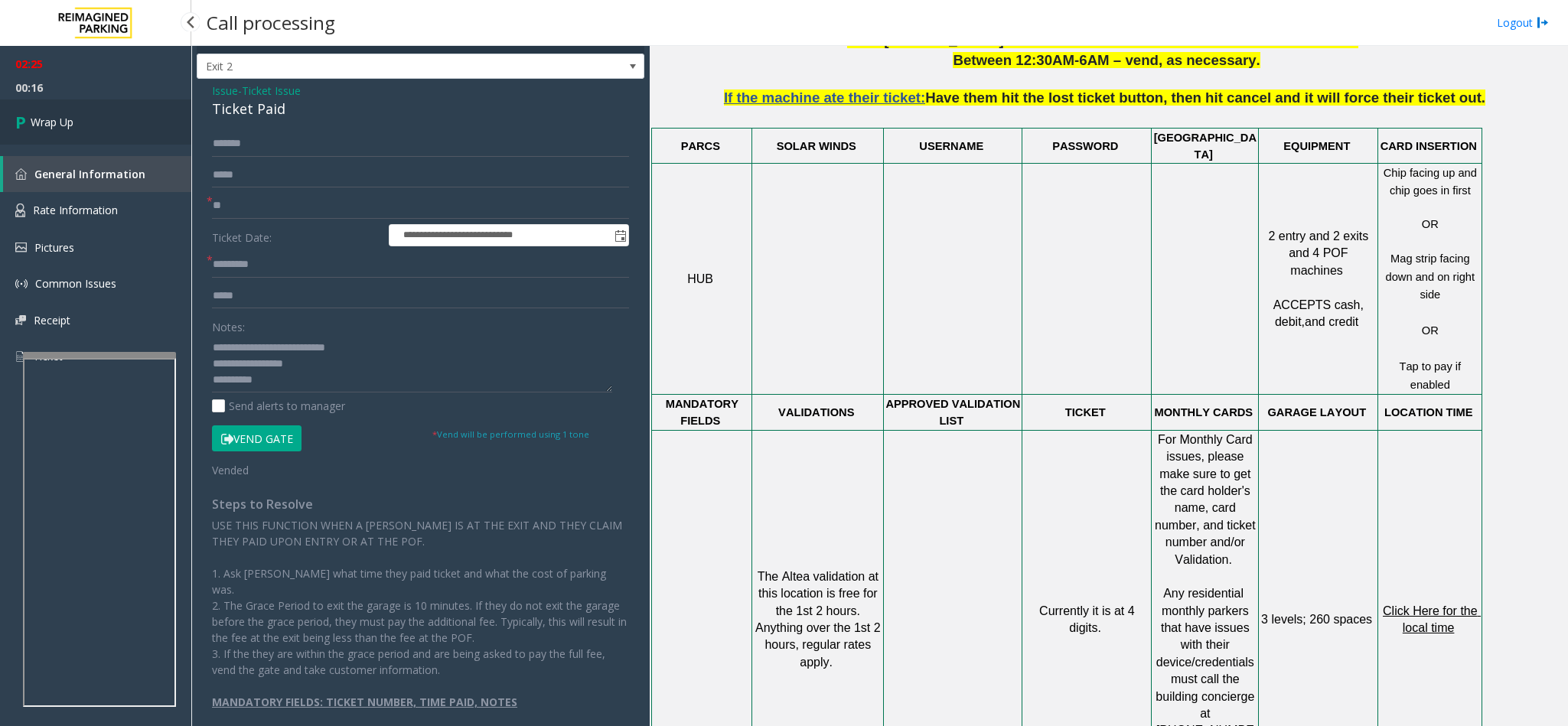
click at [111, 129] on link "Wrap Up" at bounding box center [95, 122] width 191 height 45
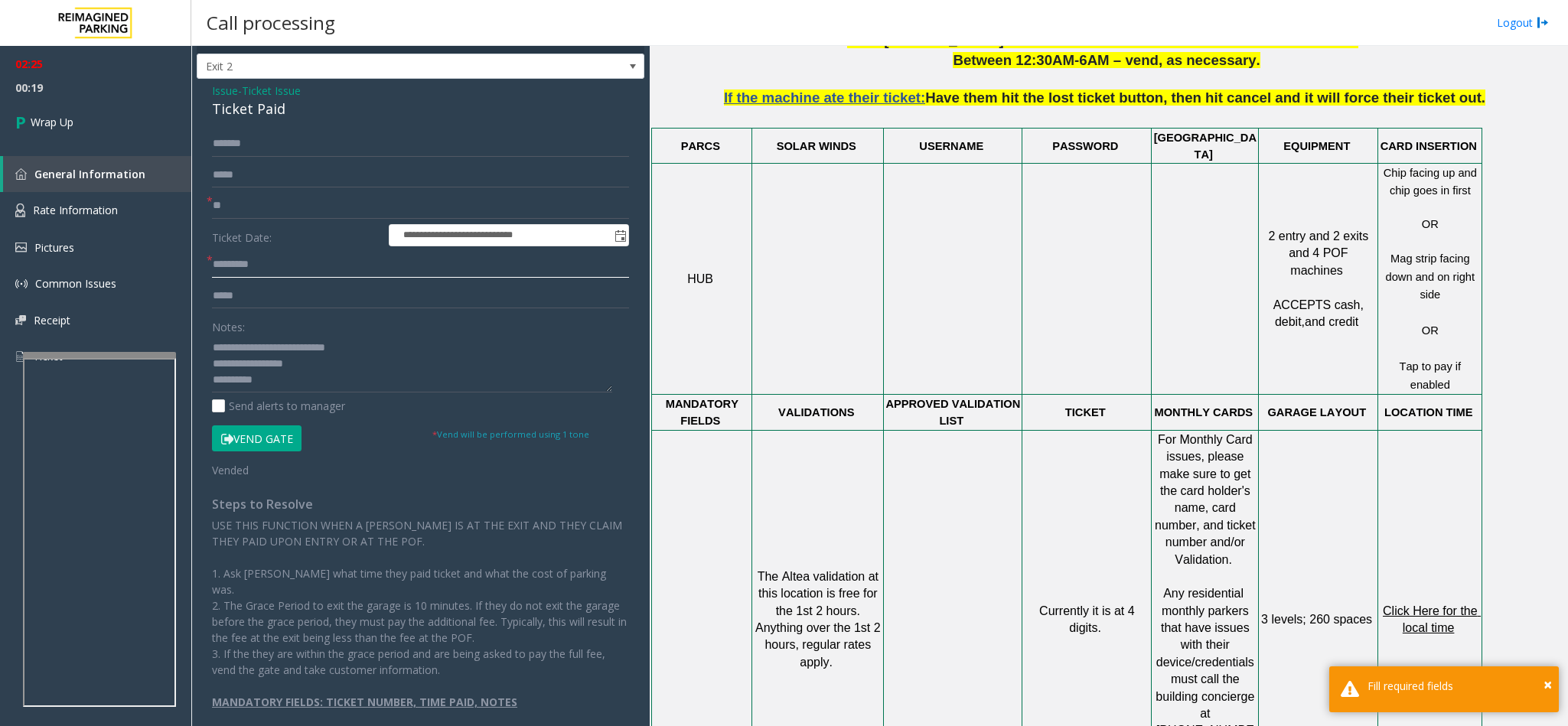
click at [244, 278] on input "text" at bounding box center [421, 265] width 417 height 26
drag, startPoint x: 258, startPoint y: 296, endPoint x: 179, endPoint y: 294, distance: 79.0
click at [177, 295] on app-root "**********" at bounding box center [784, 363] width 1568 height 726
click at [290, 269] on input "text" at bounding box center [421, 265] width 417 height 26
paste input "*****"
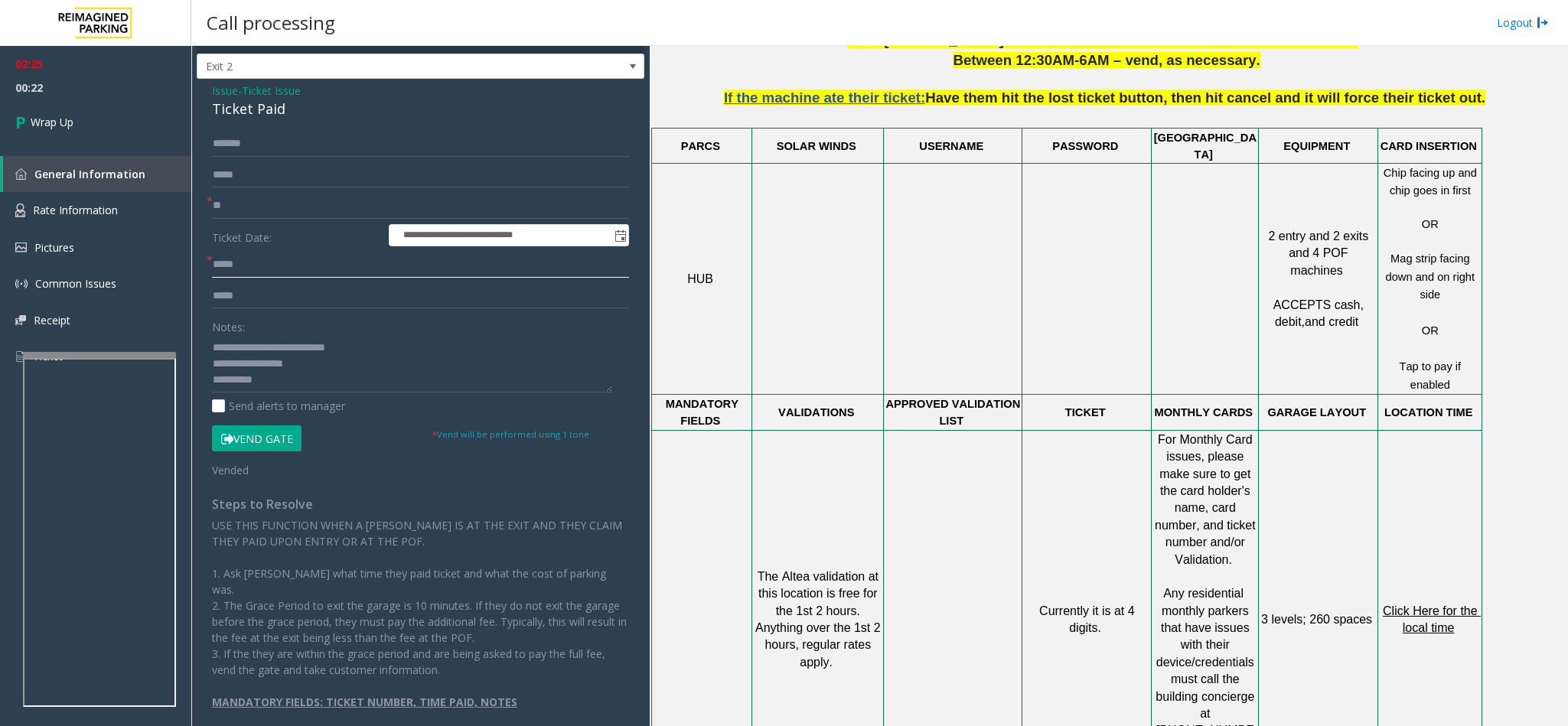
type input "*****"
drag, startPoint x: 334, startPoint y: 303, endPoint x: 216, endPoint y: 290, distance: 118.7
click at [214, 292] on input "*****" at bounding box center [421, 295] width 417 height 26
type input "**********"
click at [42, 114] on span "Wrap Up" at bounding box center [52, 122] width 43 height 16
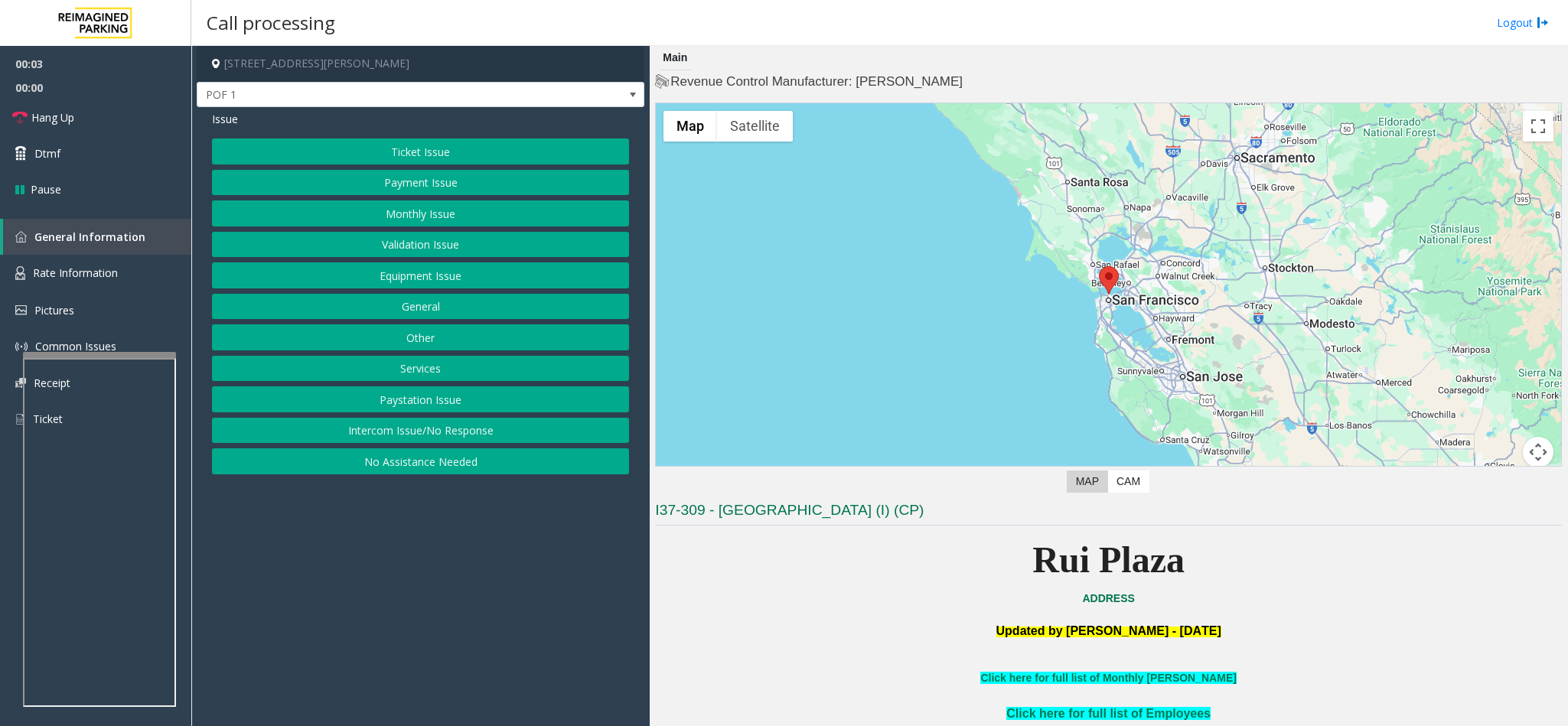
click at [450, 182] on button "Payment Issue" at bounding box center [421, 183] width 417 height 26
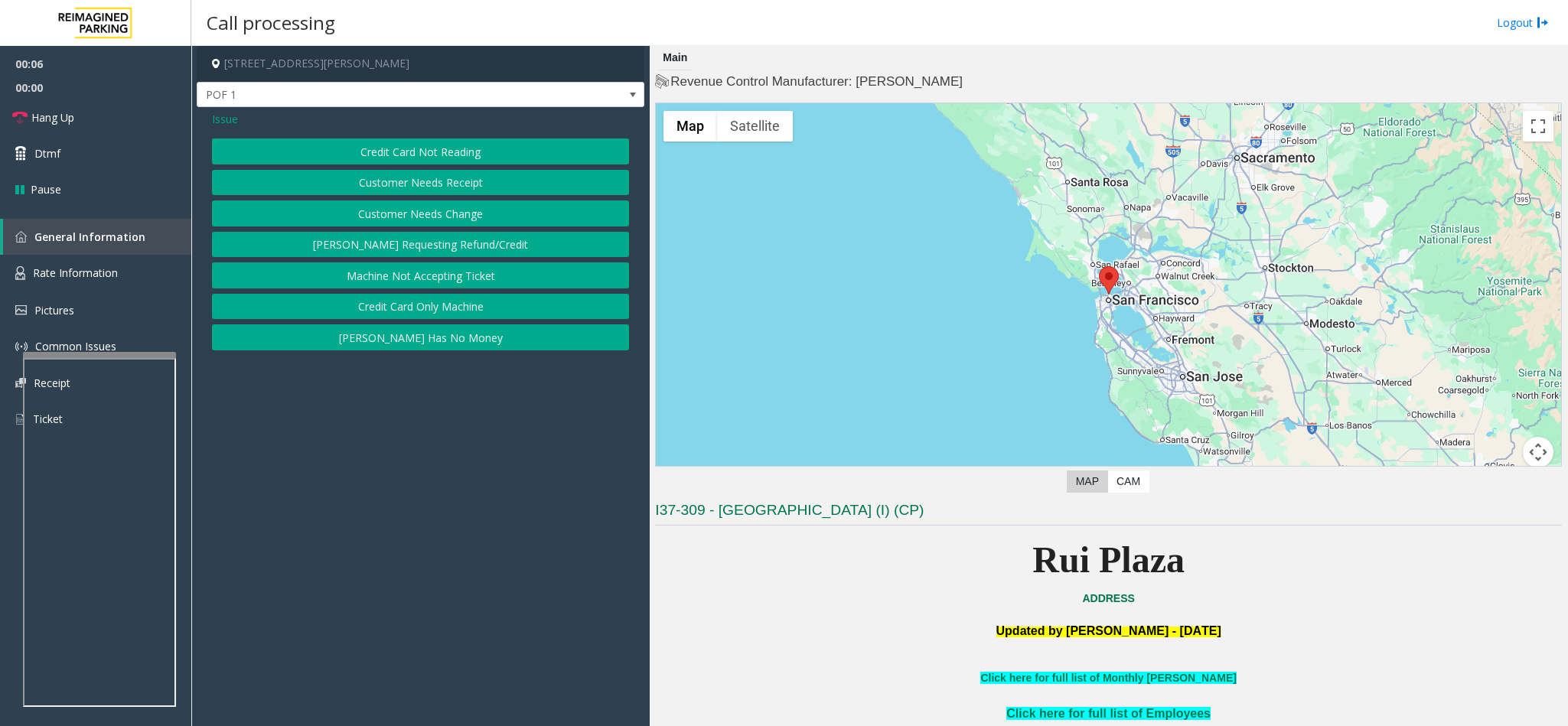
click at [227, 117] on span "Issue" at bounding box center [224, 118] width 26 height 16
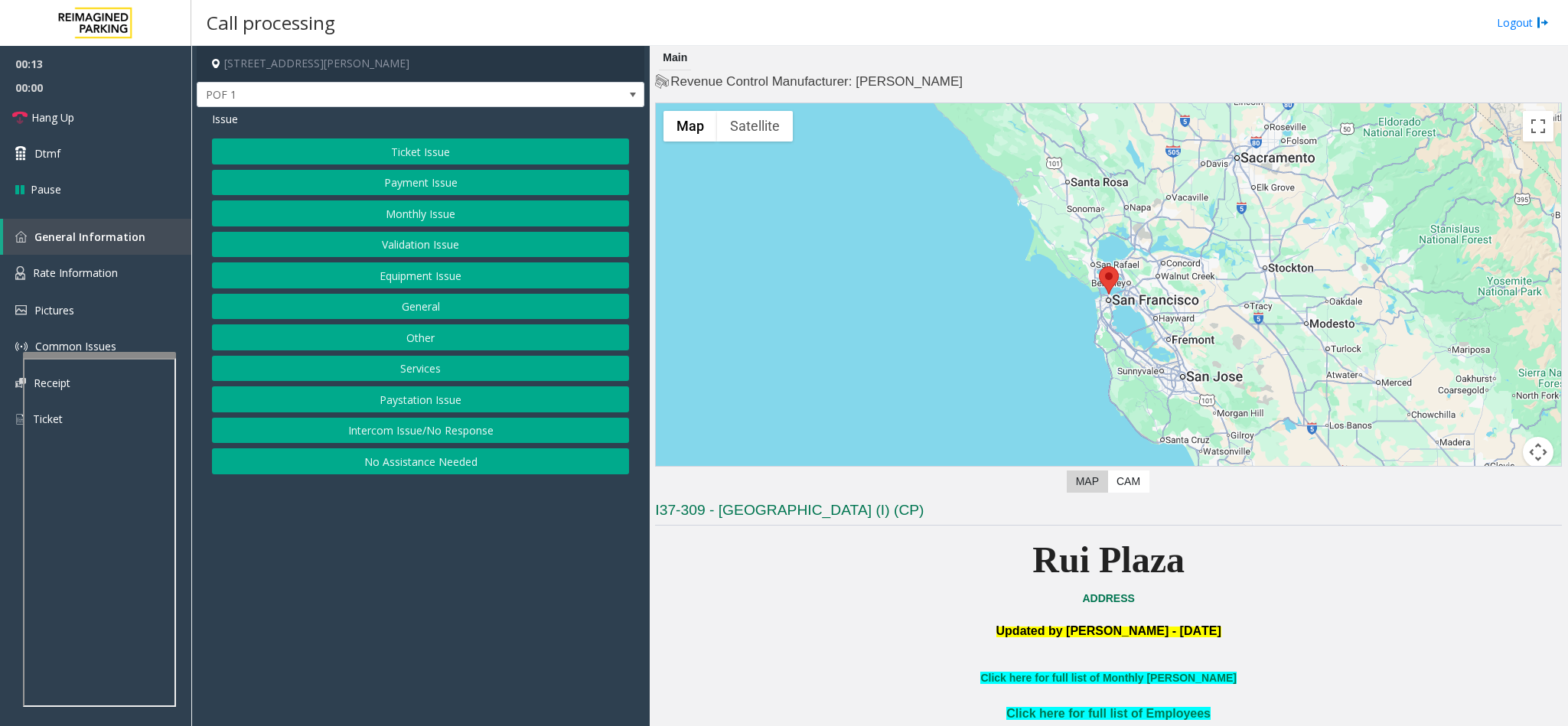
click at [456, 187] on button "Payment Issue" at bounding box center [421, 183] width 417 height 26
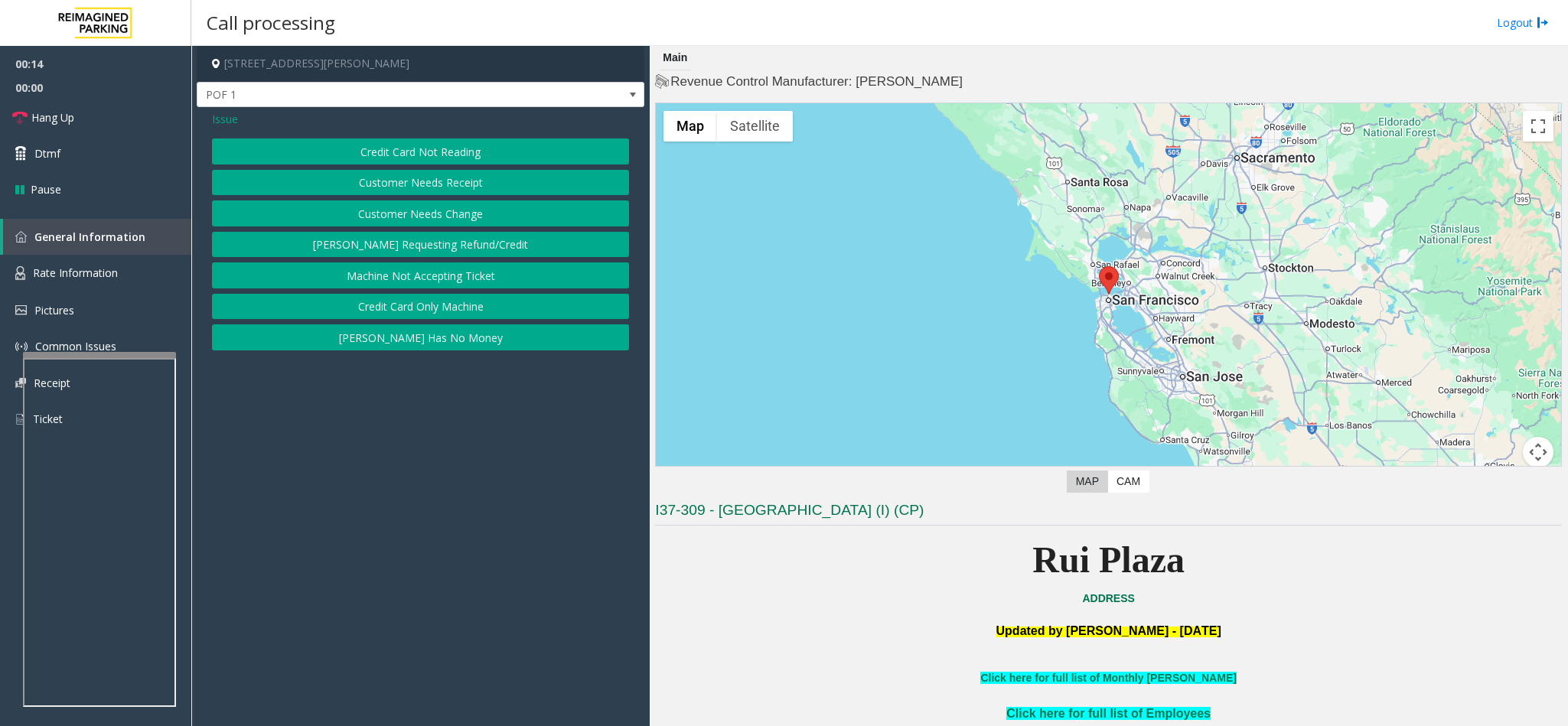
click at [465, 156] on button "Credit Card Not Reading" at bounding box center [421, 151] width 417 height 26
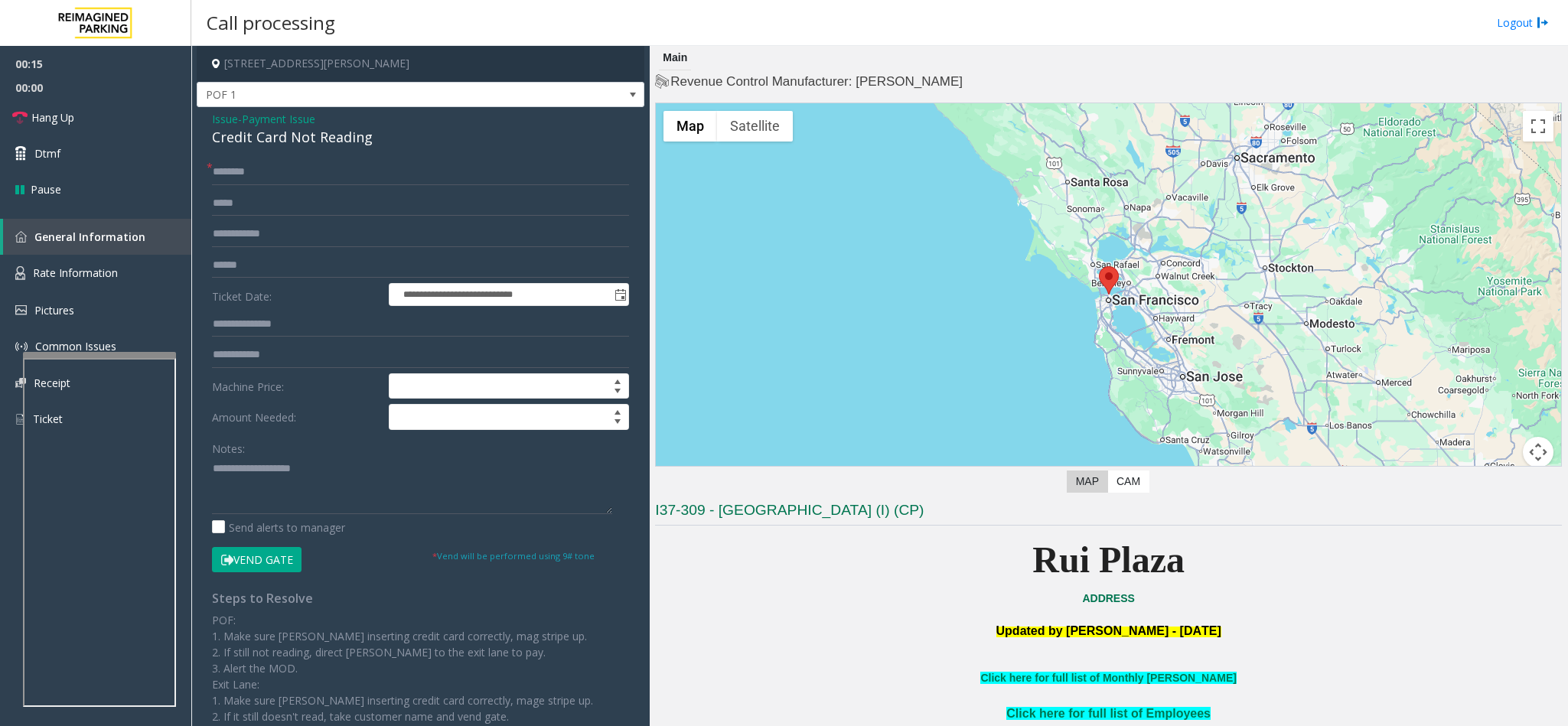
click at [312, 189] on form "**********" at bounding box center [421, 366] width 417 height 413
click at [315, 181] on input "text" at bounding box center [421, 172] width 417 height 26
type input "**"
drag, startPoint x: 380, startPoint y: 144, endPoint x: 207, endPoint y: 118, distance: 174.9
click at [207, 118] on div "**********" at bounding box center [421, 455] width 447 height 696
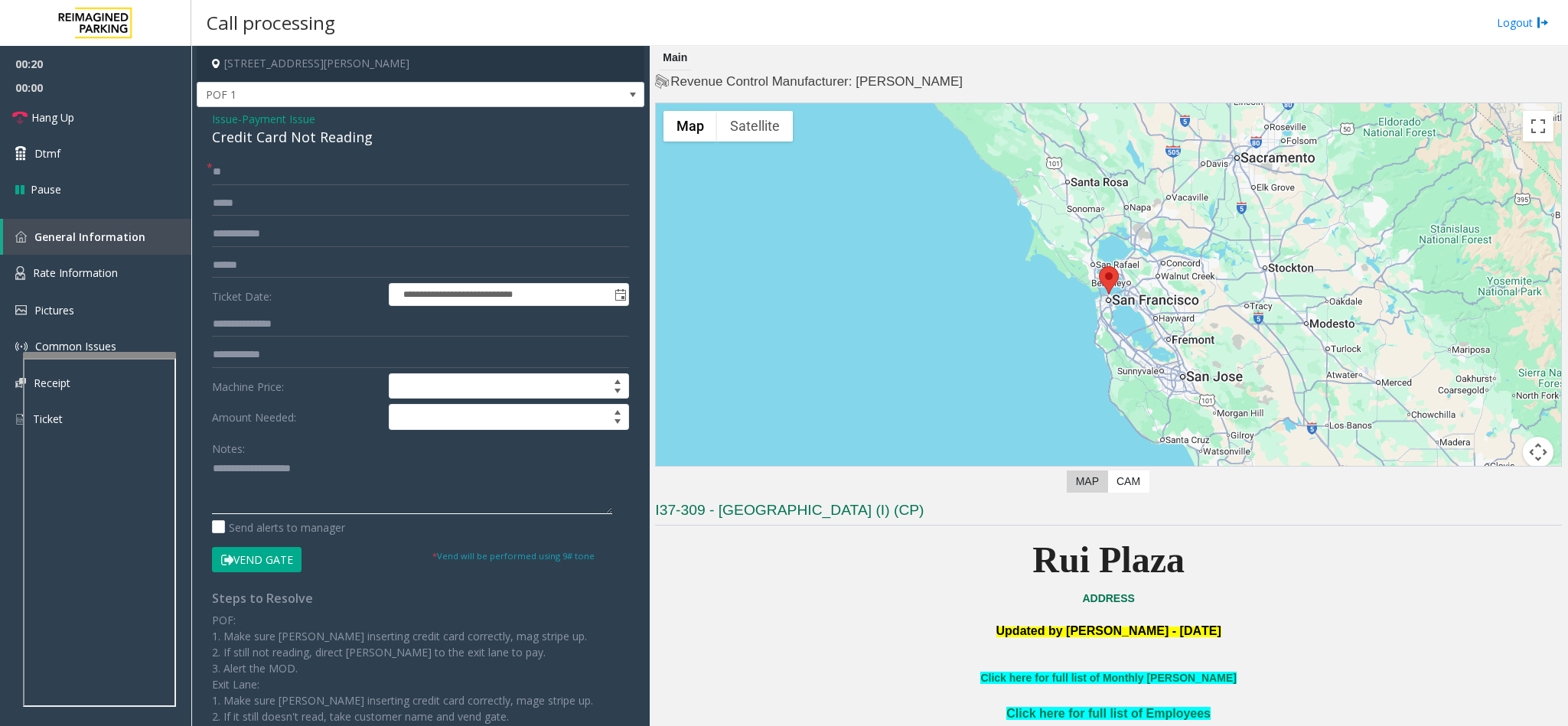
click at [290, 489] on textarea at bounding box center [412, 485] width 401 height 58
paste textarea "**********"
drag, startPoint x: 336, startPoint y: 471, endPoint x: 249, endPoint y: 476, distance: 87.1
click at [249, 476] on textarea at bounding box center [412, 485] width 401 height 58
click at [360, 492] on textarea at bounding box center [412, 485] width 401 height 58
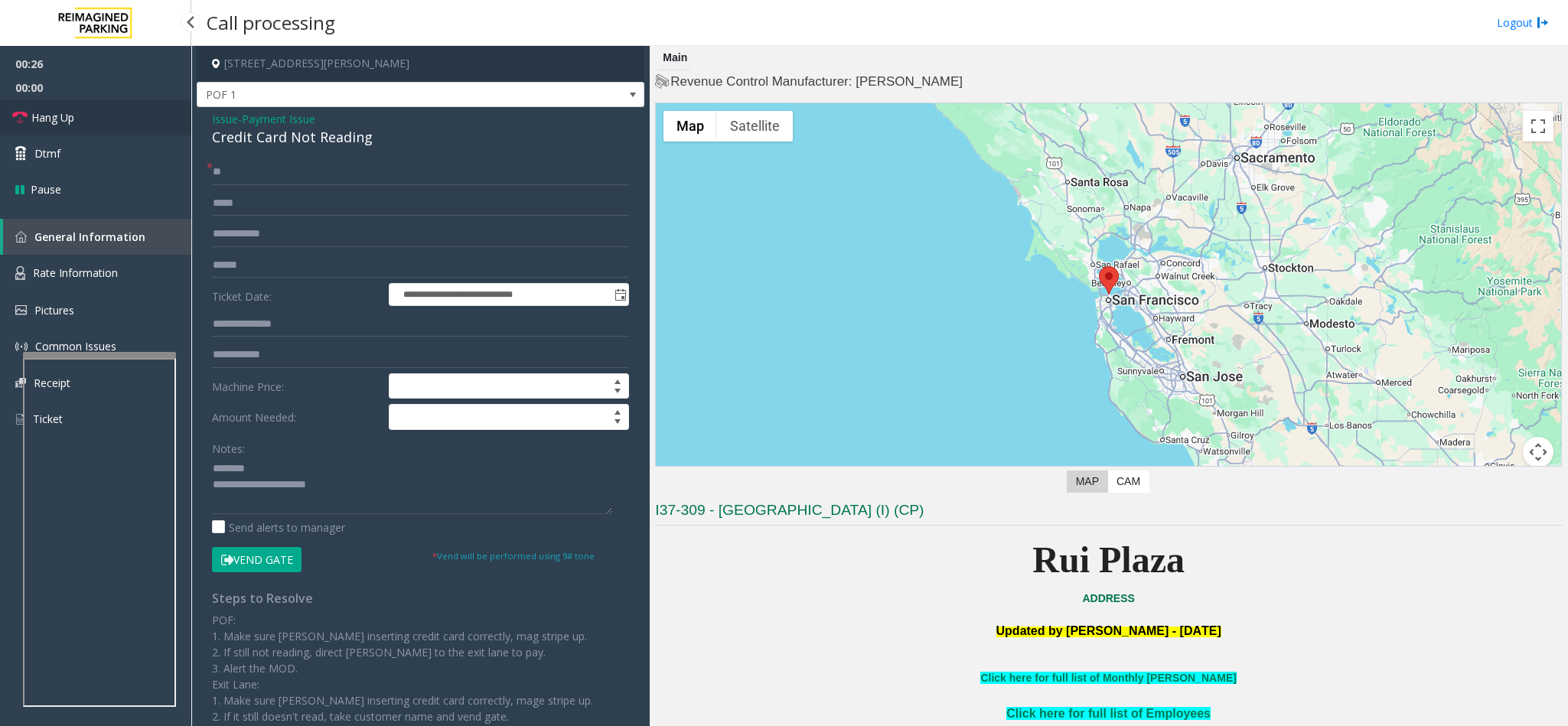
click at [43, 115] on span "Hang Up" at bounding box center [53, 117] width 43 height 16
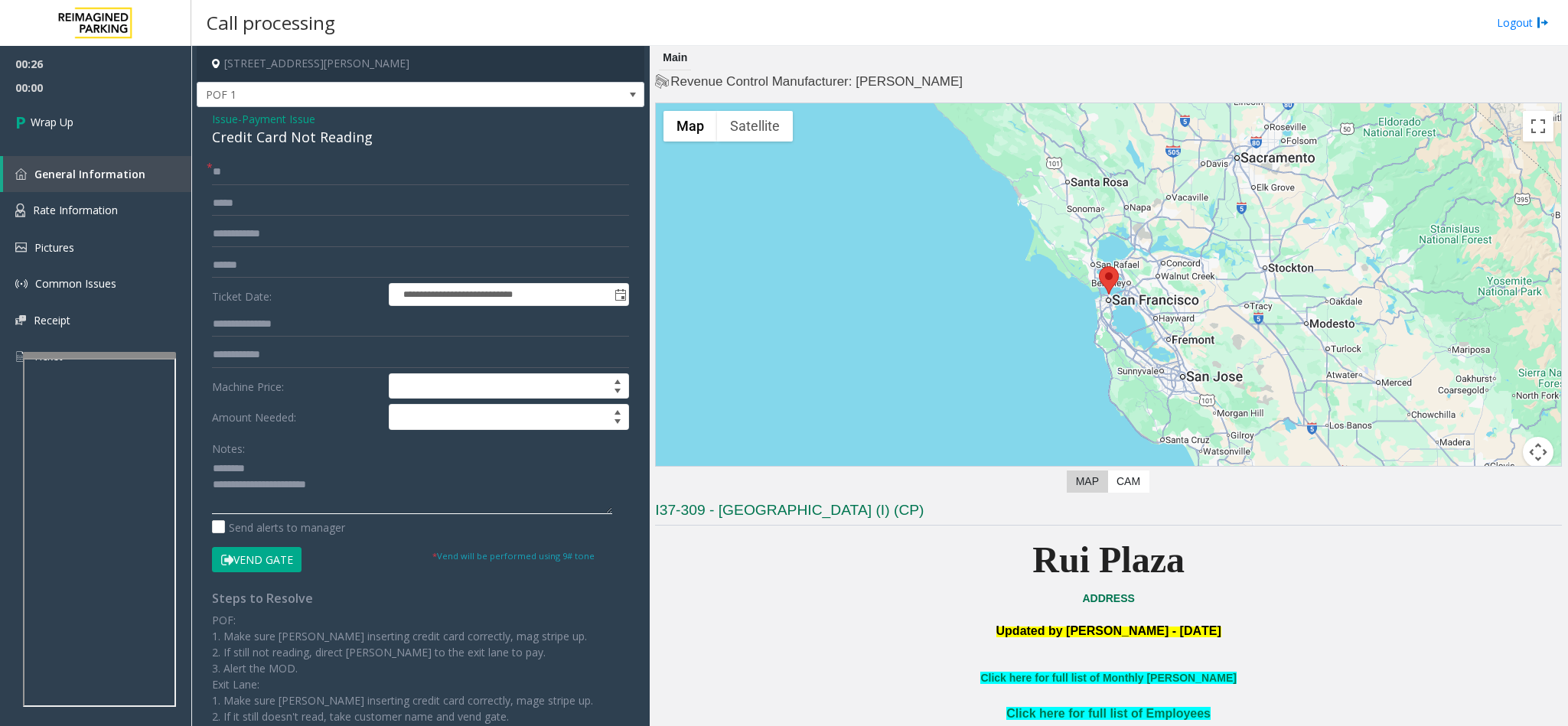
click at [474, 494] on textarea at bounding box center [412, 485] width 401 height 58
type textarea "**********"
click at [106, 115] on link "Wrap Up" at bounding box center [95, 122] width 191 height 45
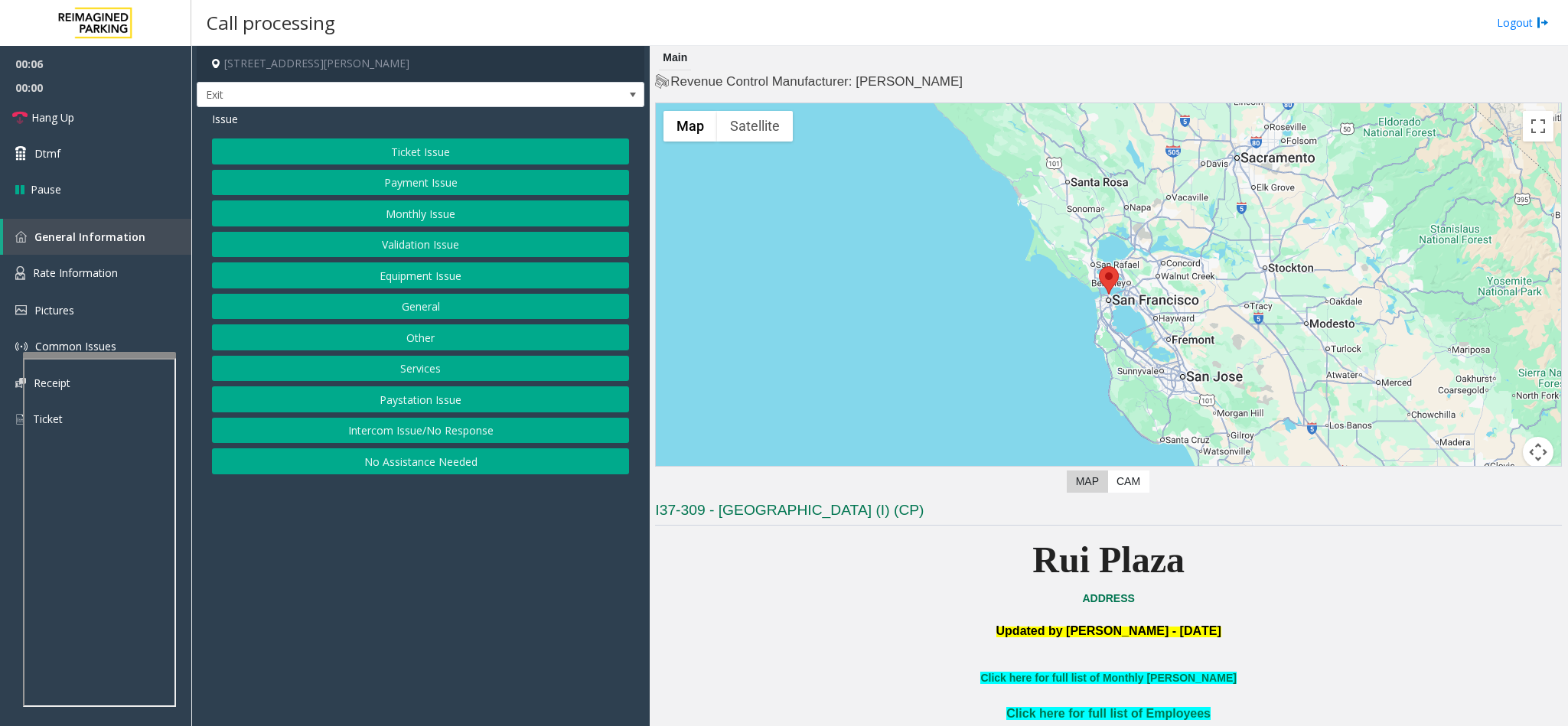
click at [428, 461] on button "No Assistance Needed" at bounding box center [421, 461] width 417 height 26
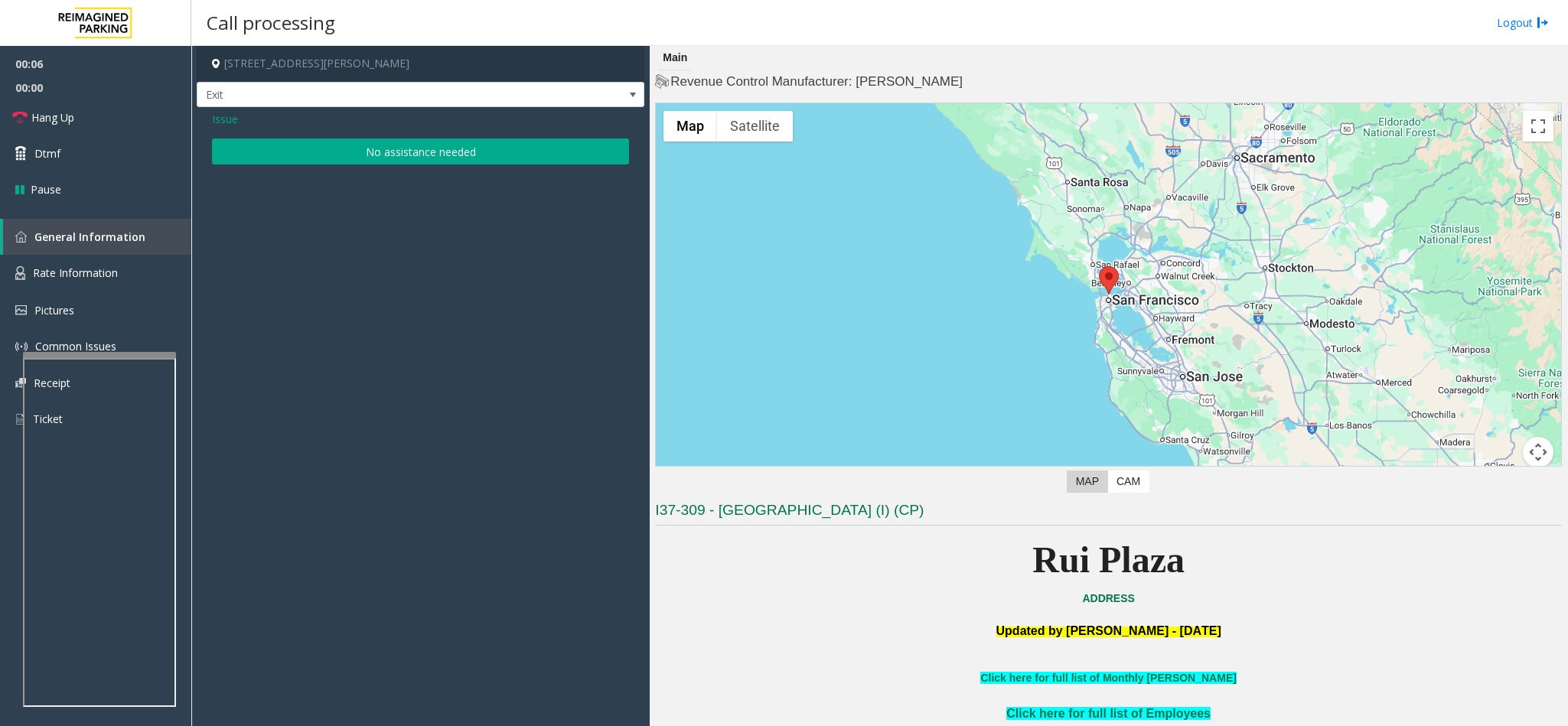
click at [401, 154] on button "No assistance needed" at bounding box center [421, 151] width 417 height 26
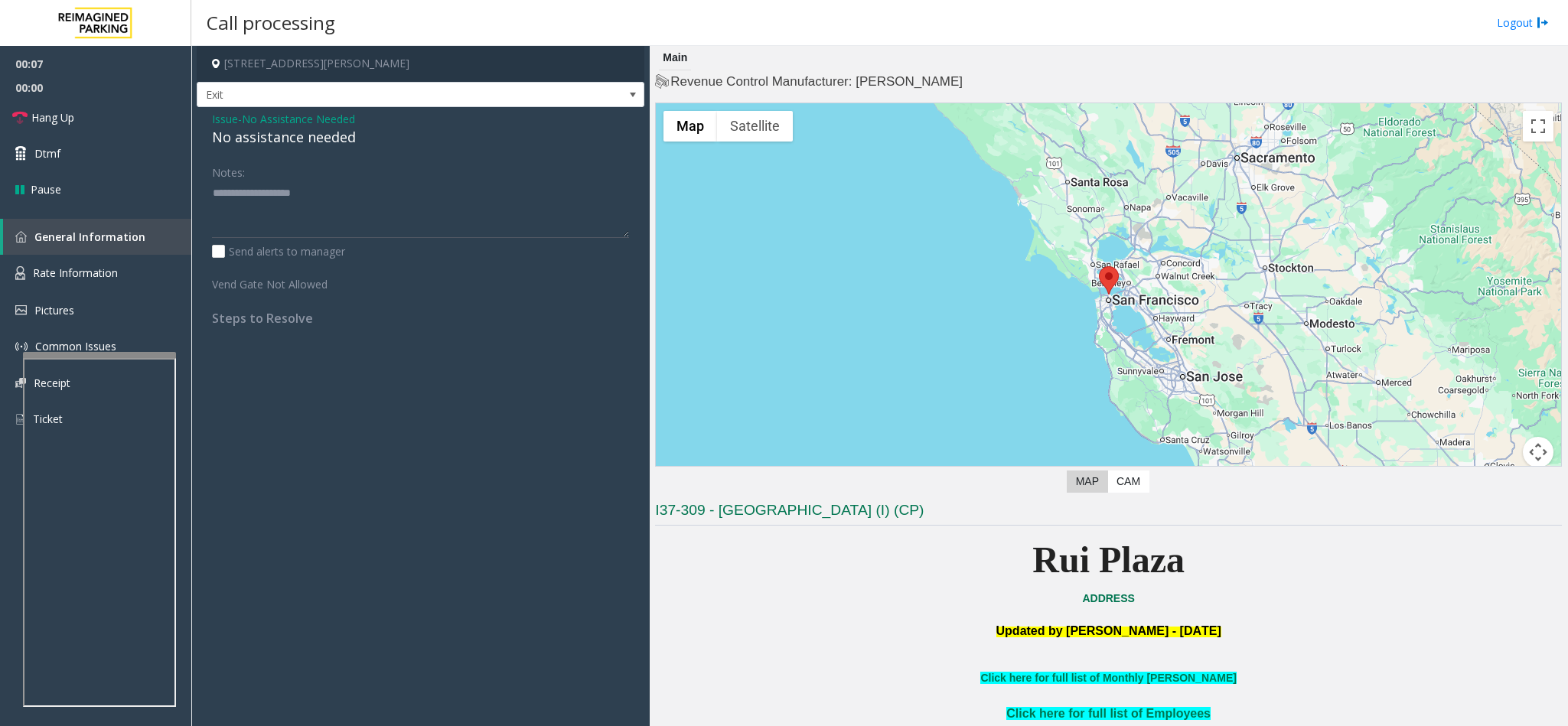
click at [285, 139] on div "No assistance needed" at bounding box center [421, 137] width 417 height 21
type textarea "**********"
click at [78, 113] on link "Hang Up" at bounding box center [95, 117] width 191 height 36
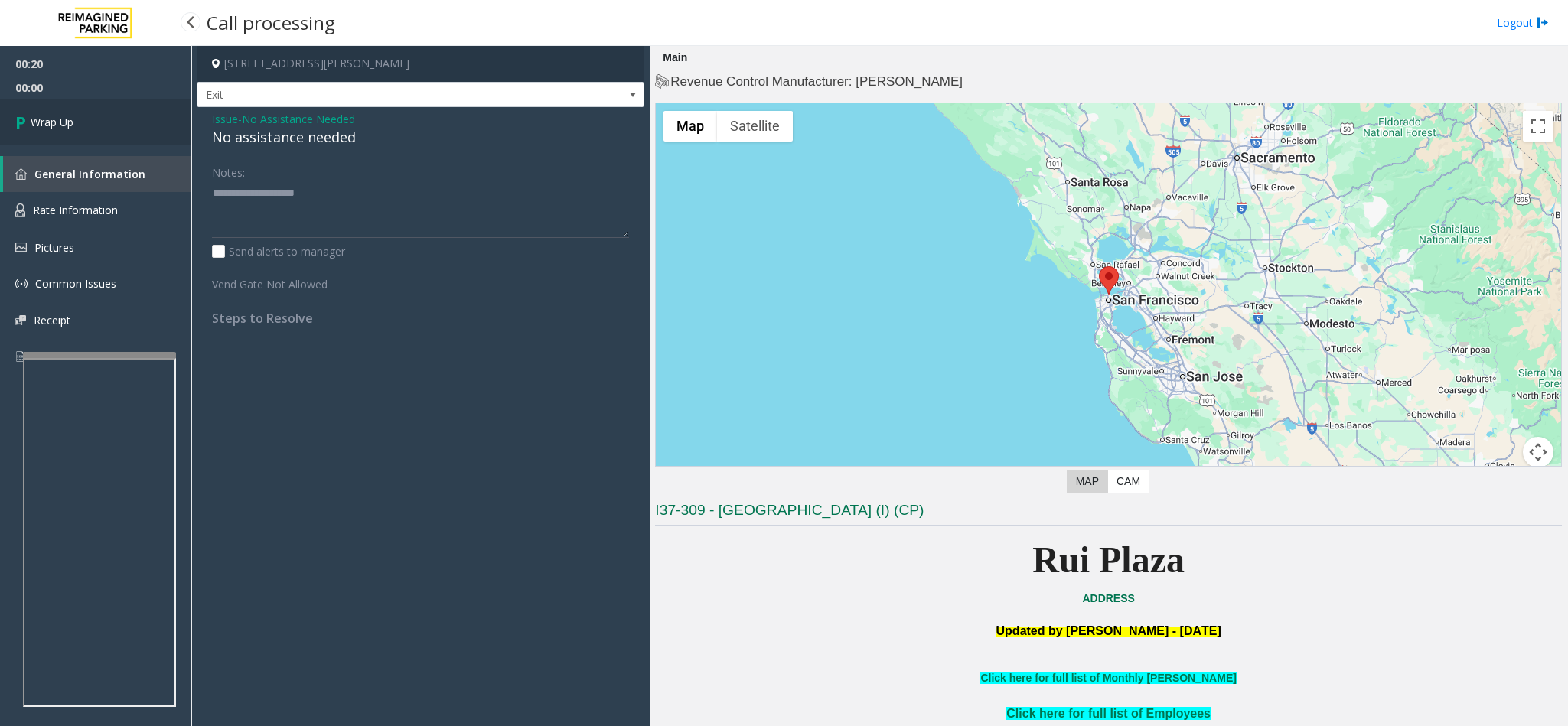
click at [78, 113] on link "Wrap Up" at bounding box center [95, 122] width 191 height 45
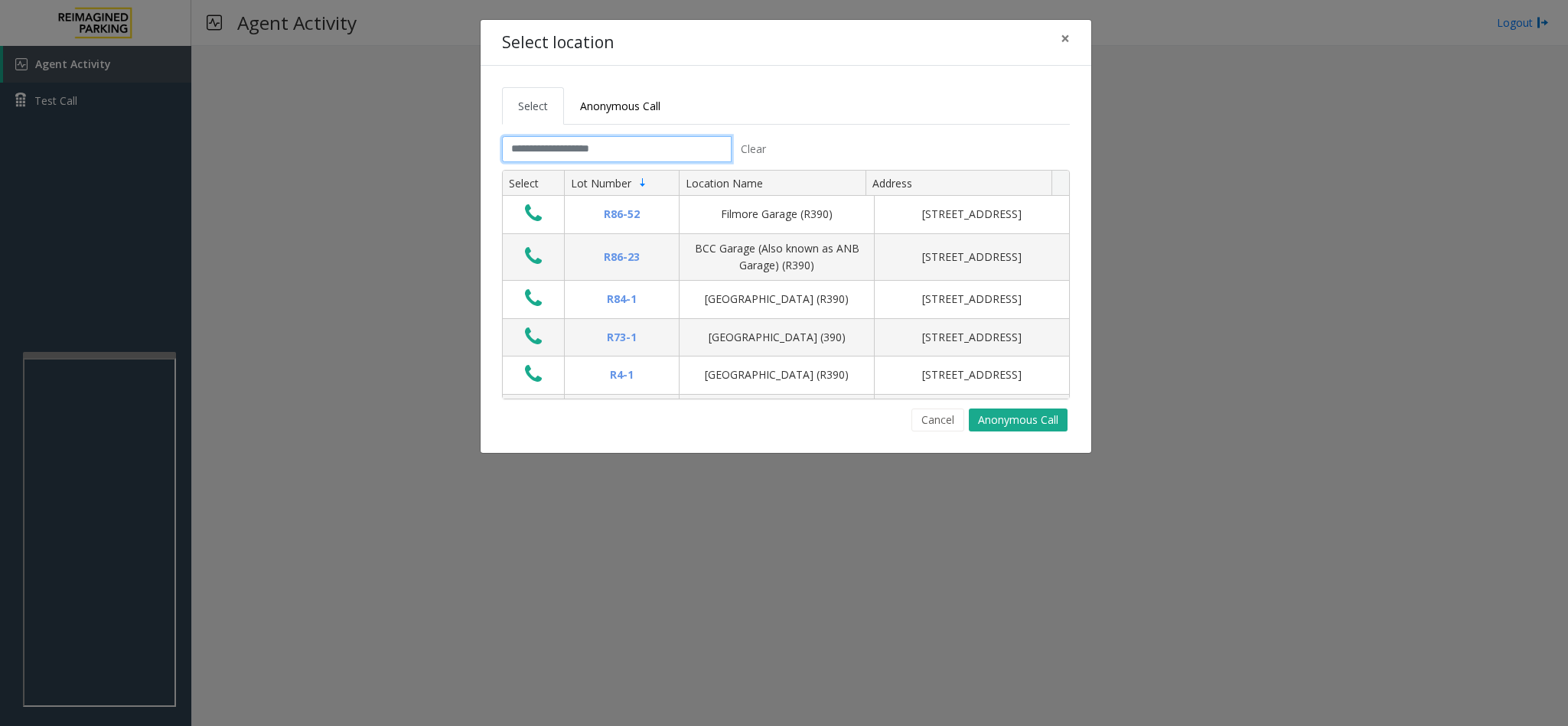
click at [682, 152] on input "text" at bounding box center [616, 149] width 229 height 26
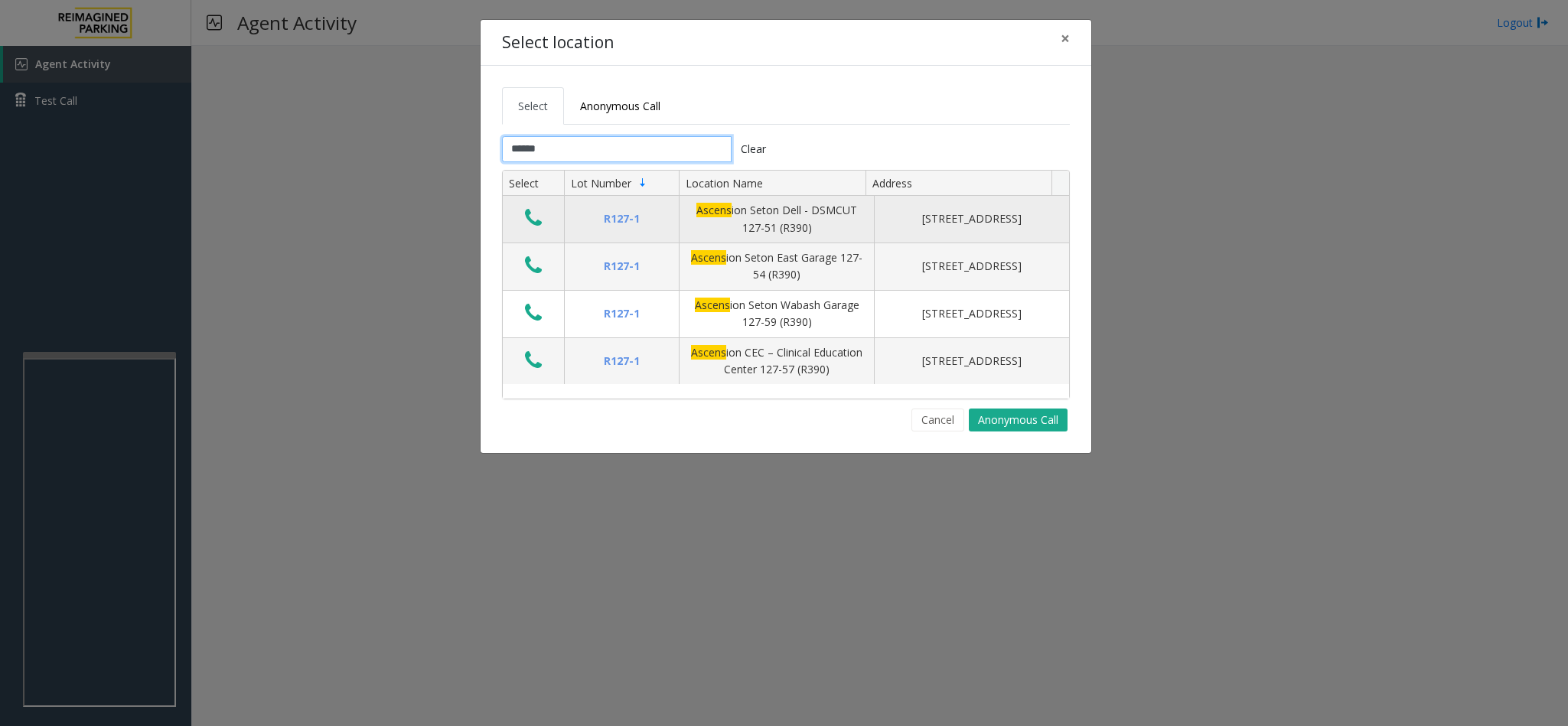
type input "******"
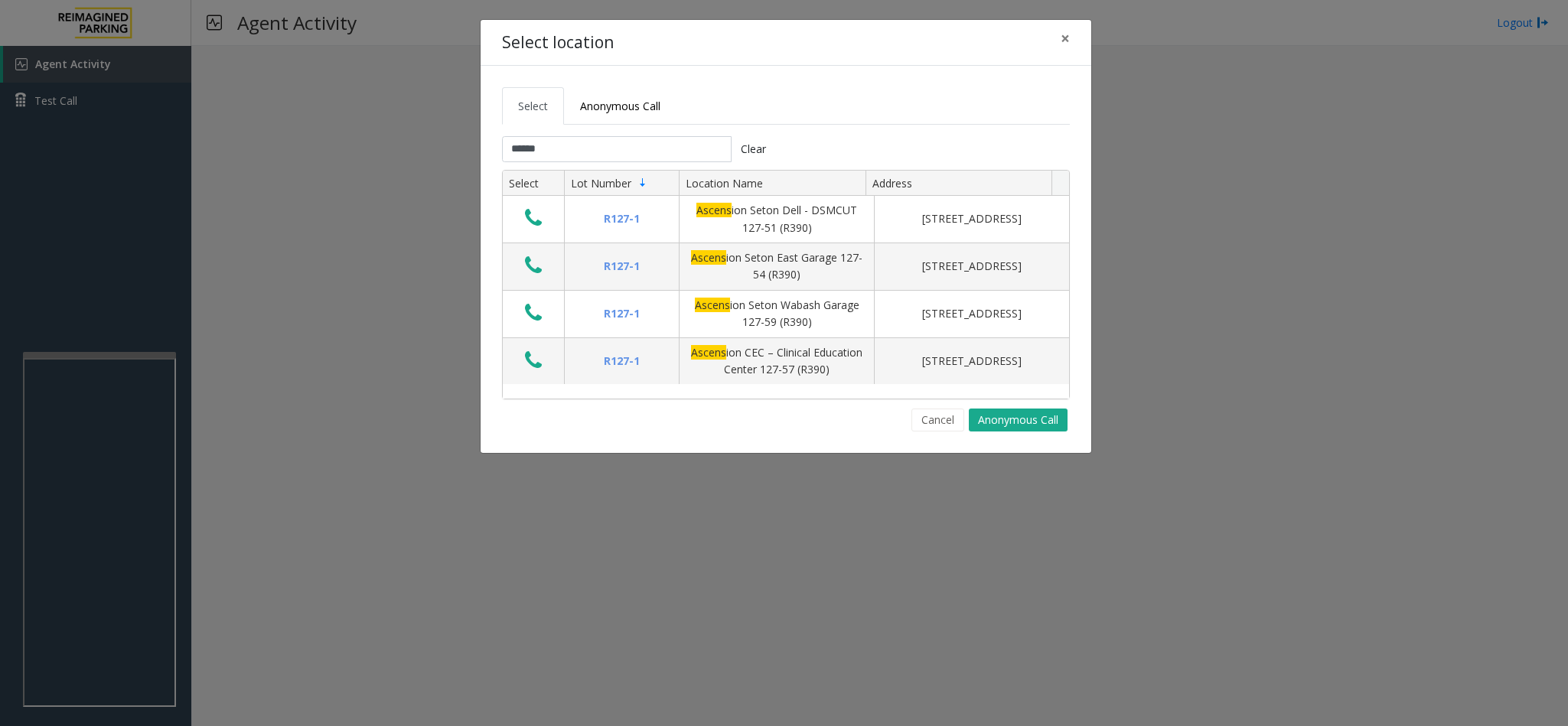
drag, startPoint x: 527, startPoint y: 216, endPoint x: 682, endPoint y: 134, distance: 175.4
click at [682, 134] on tabset "Select Anonymous Call ****** Clear Select Lot Number Location Name Address R127…" at bounding box center [785, 260] width 567 height 345
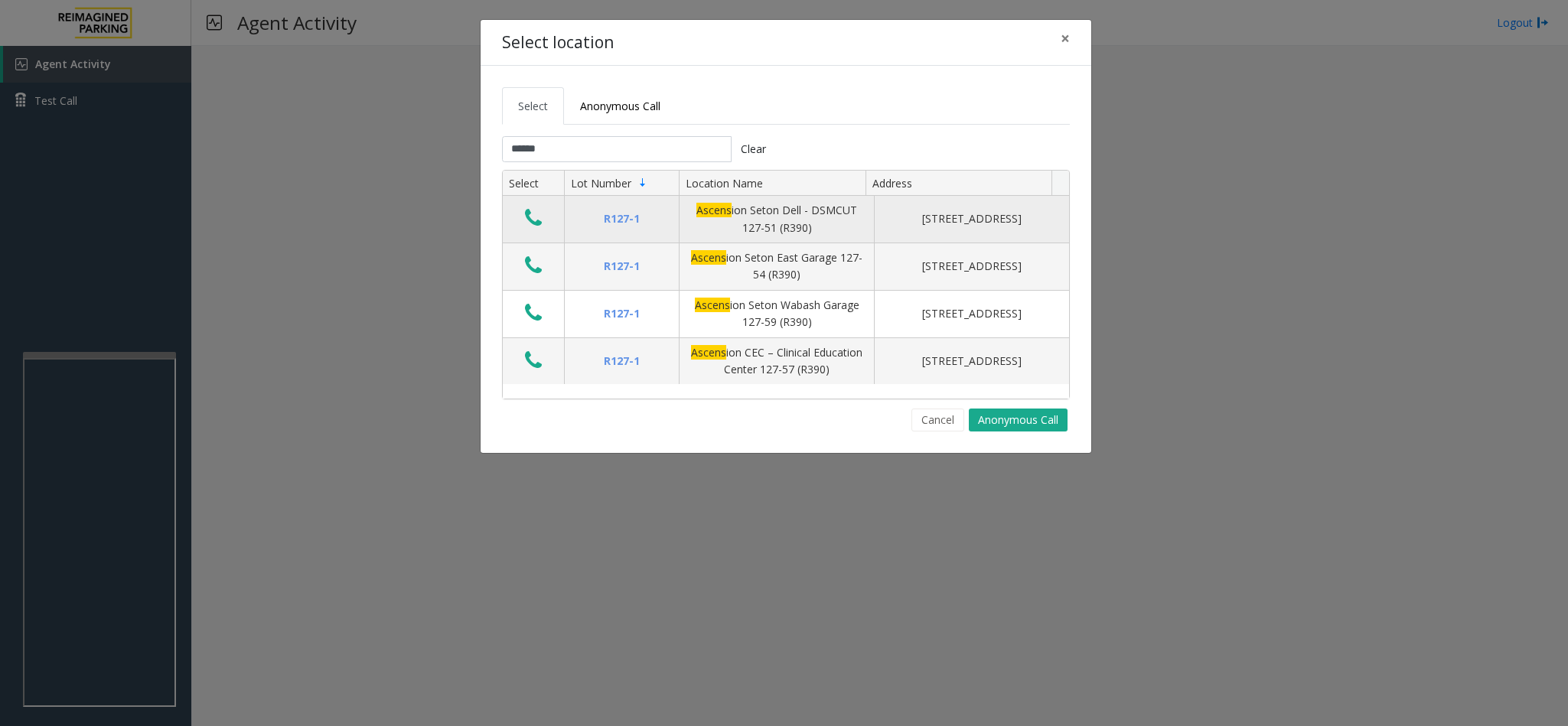
click at [533, 220] on icon "Data table" at bounding box center [533, 218] width 17 height 22
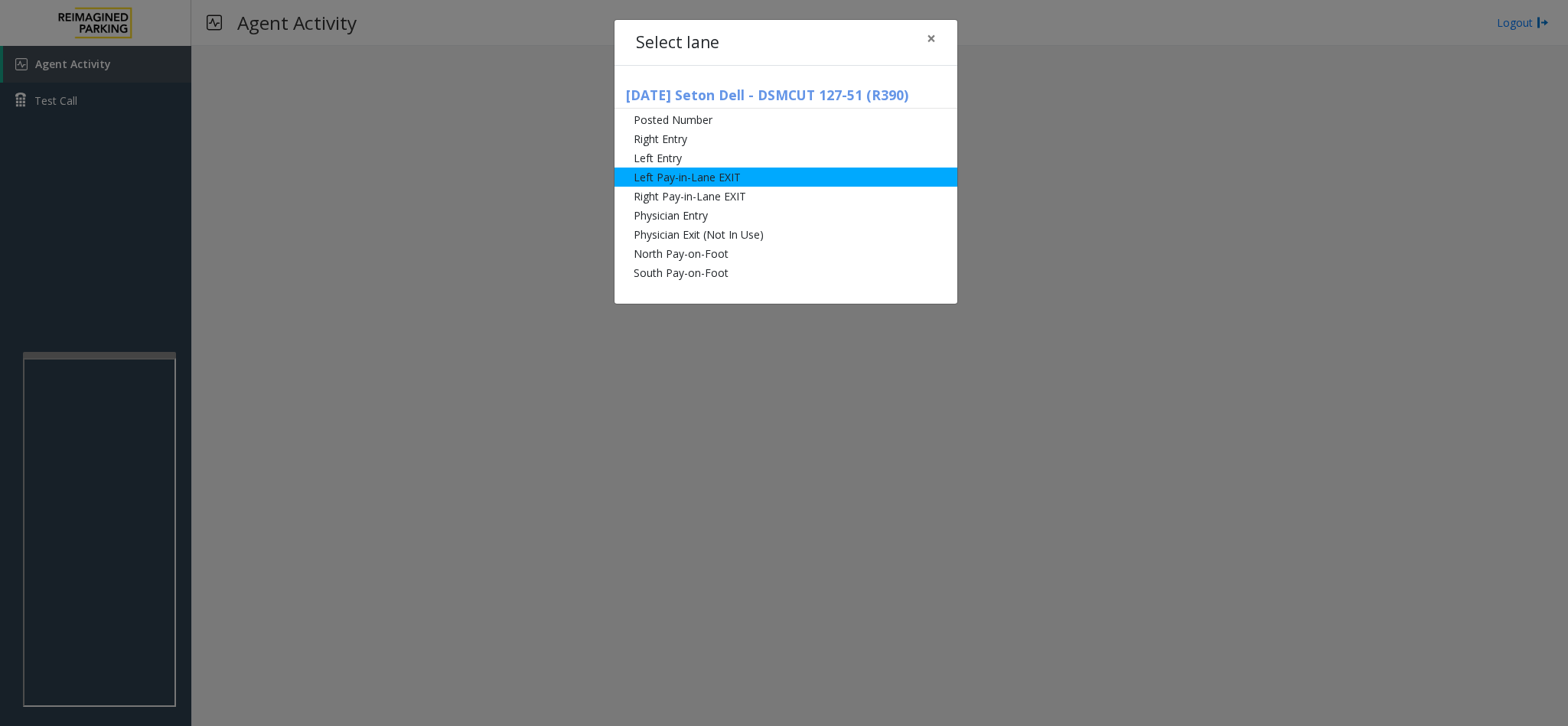
click at [688, 172] on li "Left Pay-in-Lane EXIT" at bounding box center [785, 177] width 343 height 19
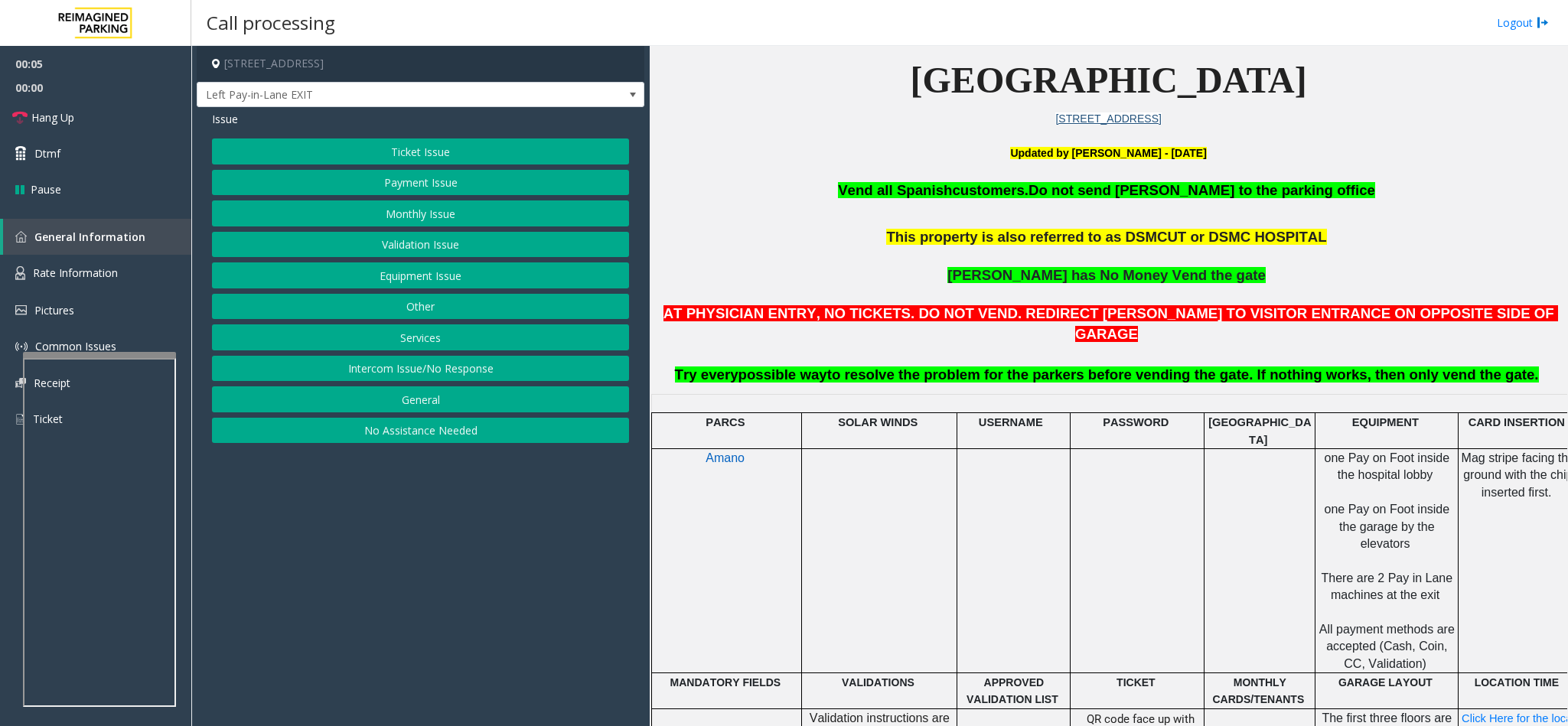
scroll to position [345, 0]
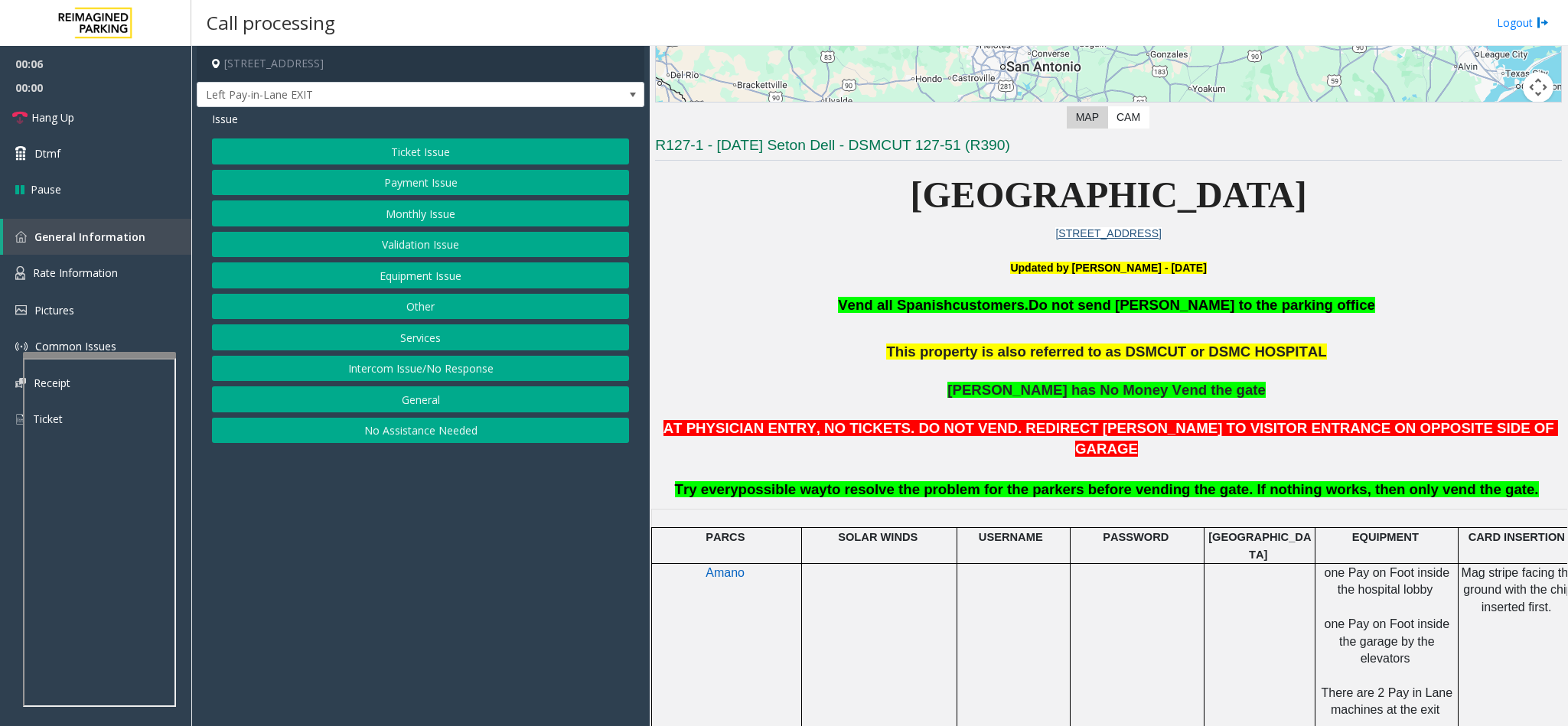
click at [1404, 154] on h3 "R127-1 - [DATE] Seton Dell - DSMCUT 127-51 (R390)" at bounding box center [1108, 148] width 907 height 25
drag, startPoint x: 430, startPoint y: 172, endPoint x: 428, endPoint y: 181, distance: 9.2
click at [428, 181] on button "Payment Issue" at bounding box center [421, 183] width 417 height 26
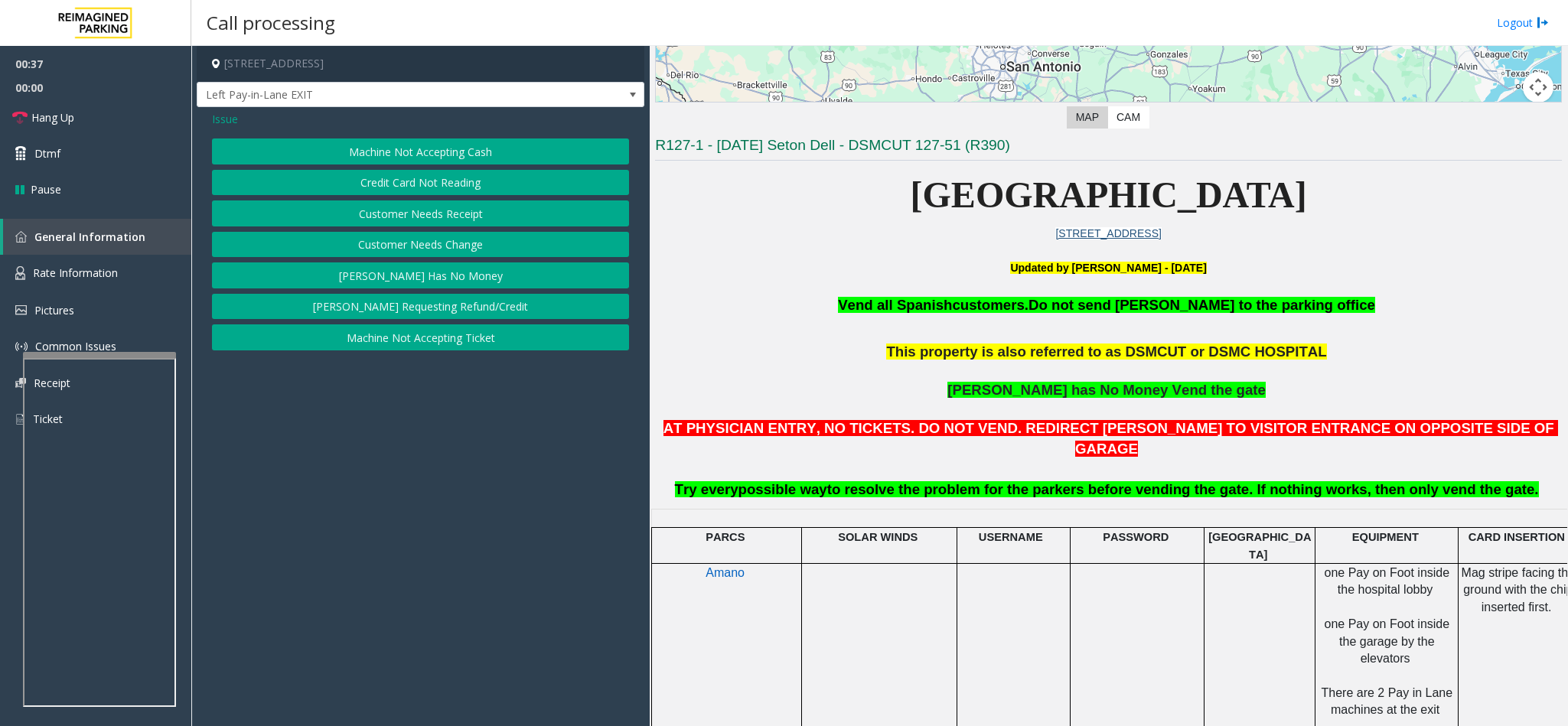
click at [462, 182] on button "Credit Card Not Reading" at bounding box center [421, 183] width 417 height 26
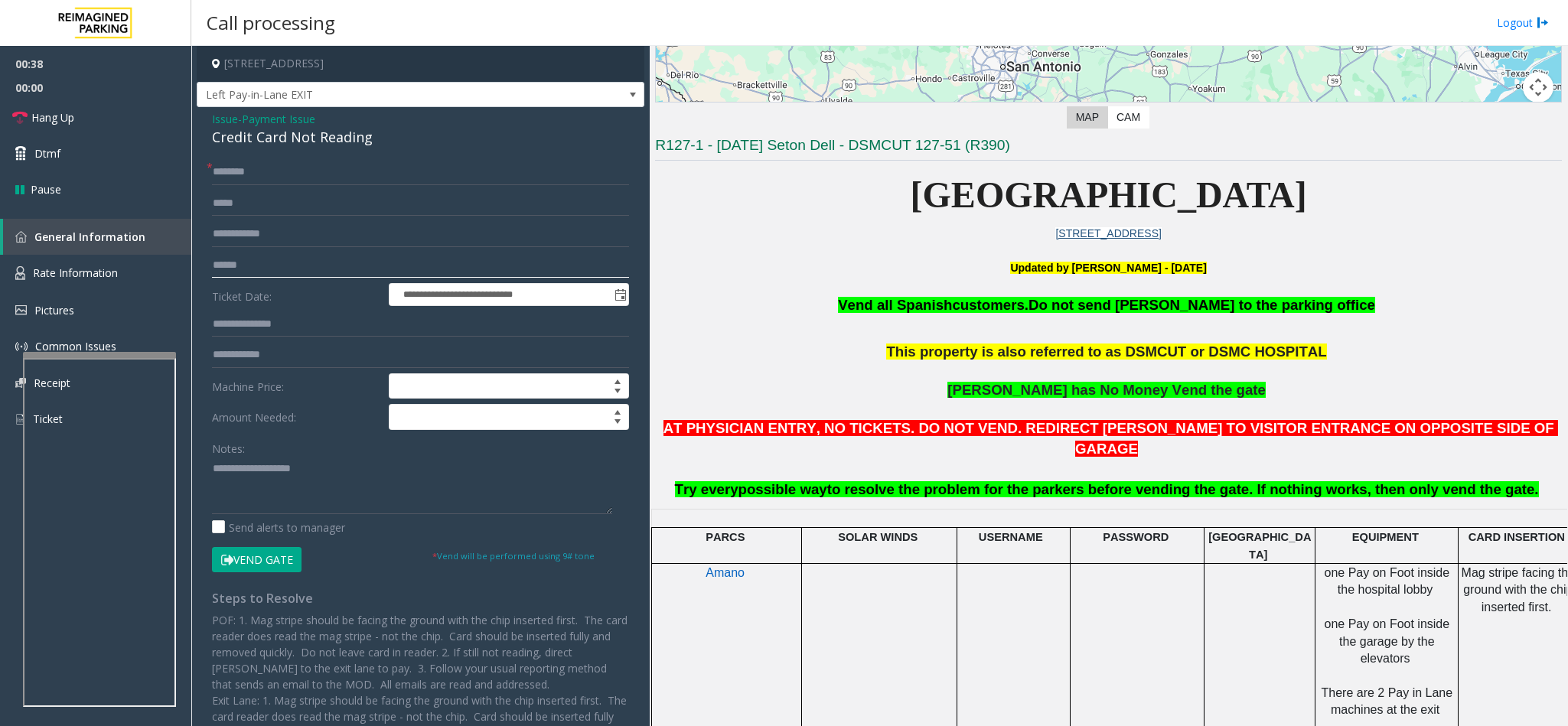
click at [273, 260] on input "text" at bounding box center [421, 265] width 417 height 26
click at [275, 267] on input "text" at bounding box center [421, 265] width 417 height 26
click at [347, 170] on input "text" at bounding box center [421, 172] width 417 height 26
drag, startPoint x: 380, startPoint y: 140, endPoint x: 204, endPoint y: 113, distance: 178.1
click at [204, 113] on div "**********" at bounding box center [421, 471] width 447 height 729
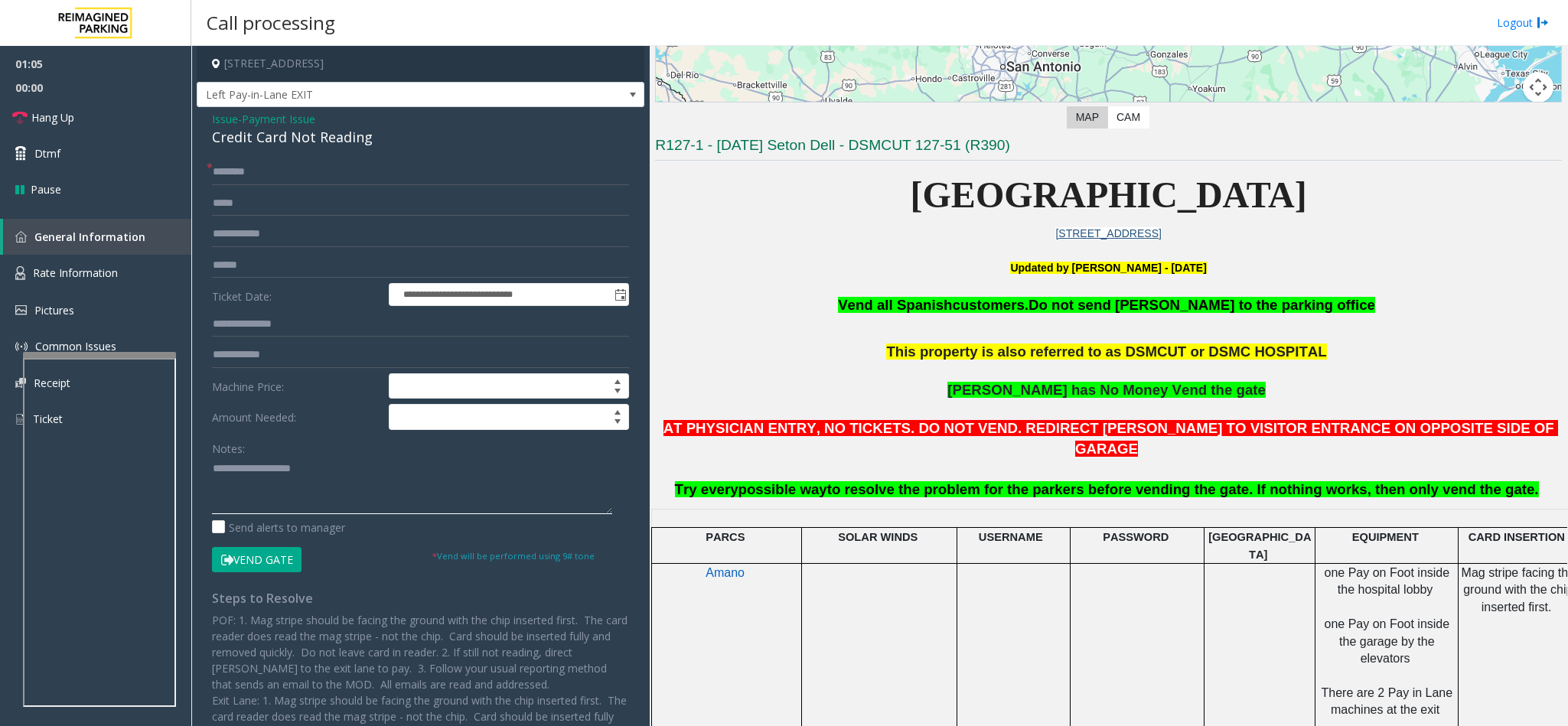
paste textarea "**********"
click at [326, 493] on textarea at bounding box center [412, 485] width 401 height 58
drag, startPoint x: 331, startPoint y: 469, endPoint x: 250, endPoint y: 475, distance: 81.2
click at [250, 475] on textarea at bounding box center [412, 485] width 401 height 58
click at [401, 490] on textarea at bounding box center [412, 485] width 401 height 58
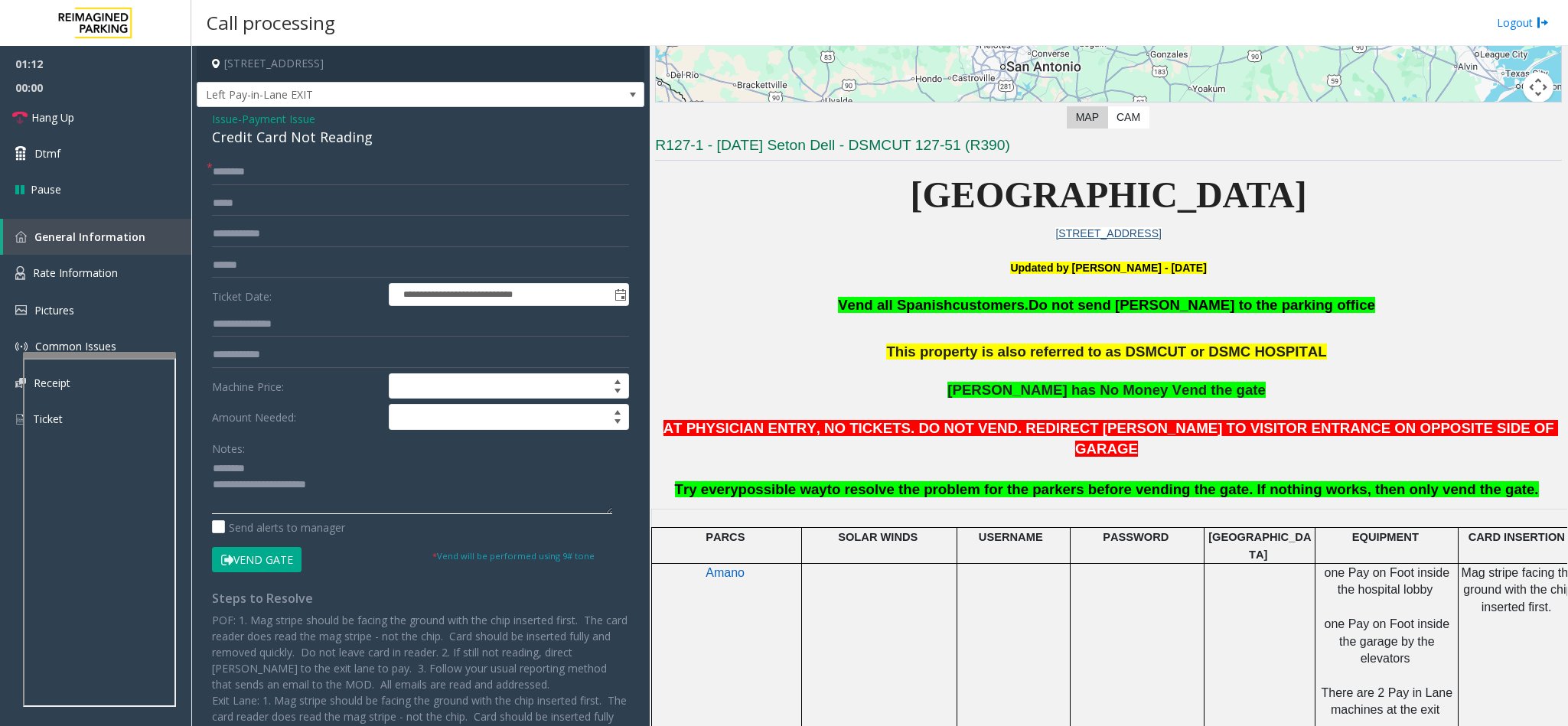
type textarea "**********"
click at [260, 262] on input "text" at bounding box center [421, 265] width 417 height 26
type input "******"
click at [270, 178] on input "text" at bounding box center [421, 172] width 417 height 26
type input "*"
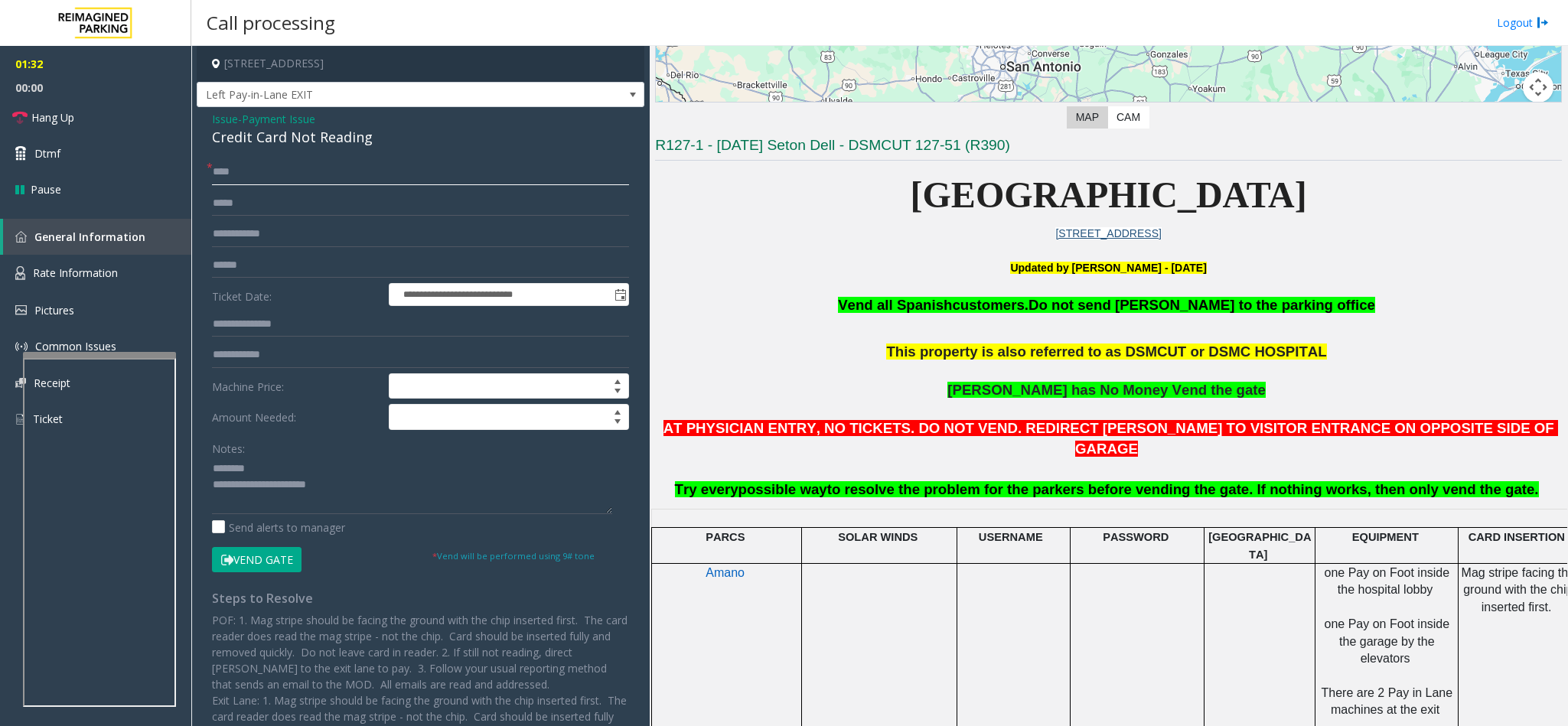
click at [273, 172] on input "****" at bounding box center [421, 172] width 417 height 26
drag, startPoint x: 236, startPoint y: 168, endPoint x: 207, endPoint y: 177, distance: 30.4
click at [207, 177] on div "**********" at bounding box center [420, 490] width 440 height 661
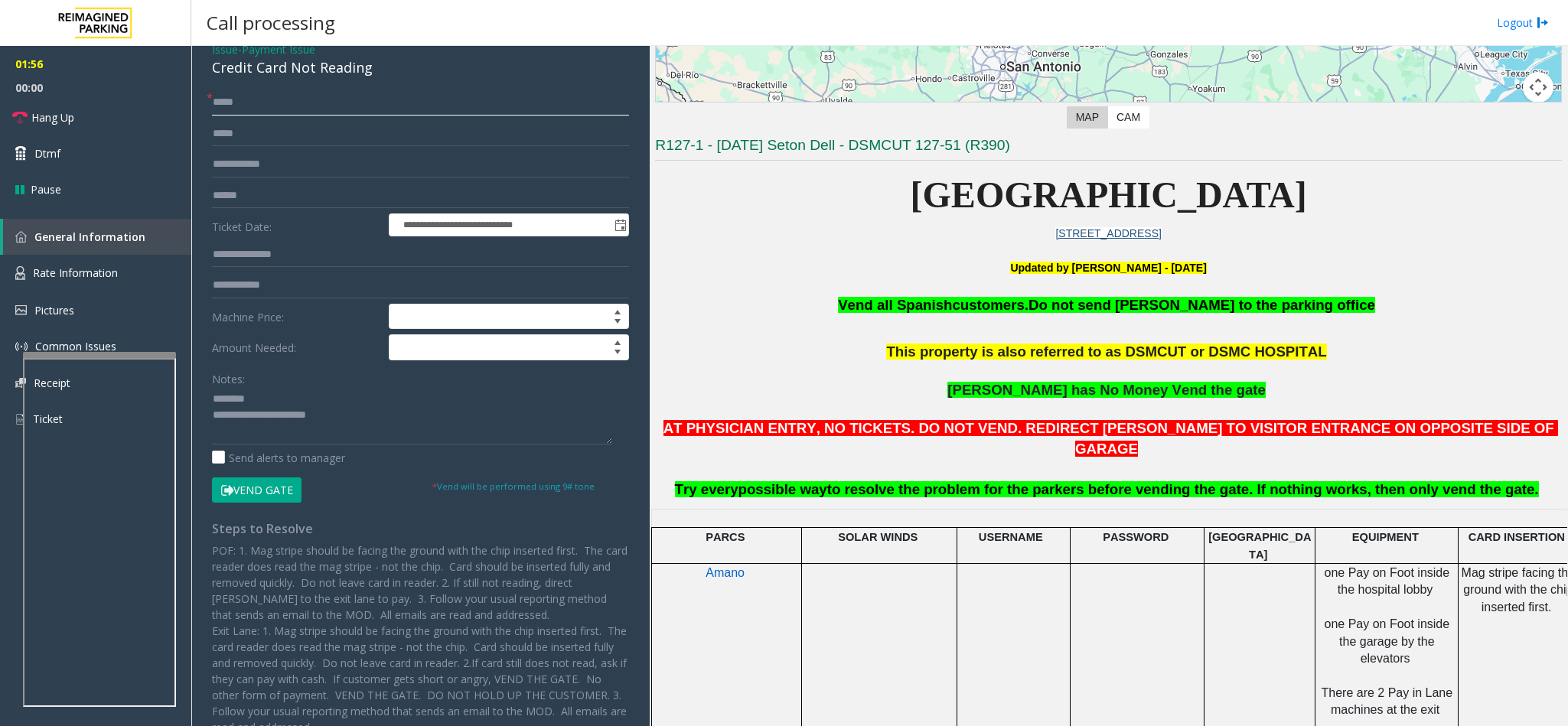
scroll to position [0, 0]
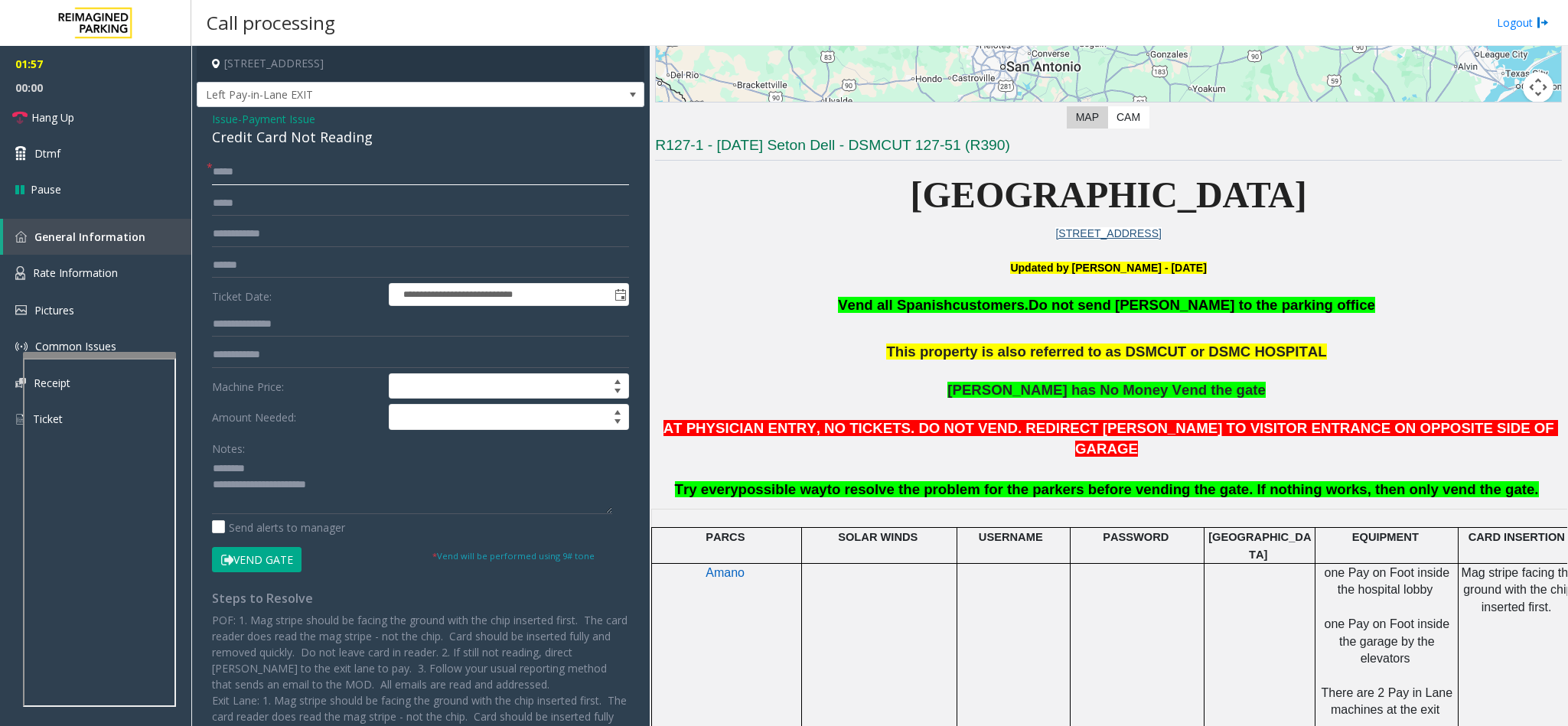
type input "****"
click at [280, 570] on button "Vend Gate" at bounding box center [256, 560] width 89 height 26
click at [371, 492] on textarea at bounding box center [412, 485] width 401 height 58
click at [106, 122] on link "Hang Up" at bounding box center [95, 117] width 191 height 36
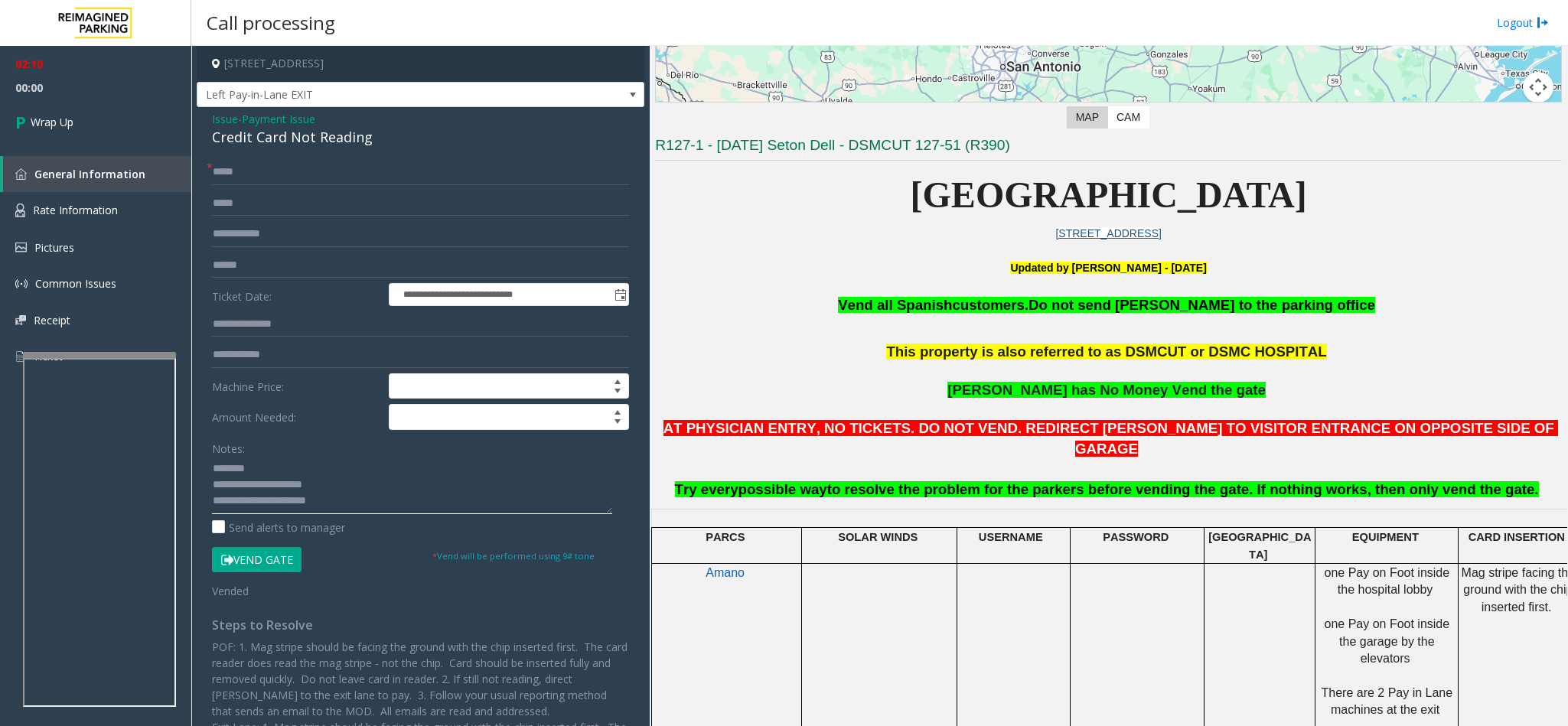
click at [310, 502] on textarea at bounding box center [412, 485] width 401 height 58
type textarea "**********"
click at [42, 120] on span "Wrap Up" at bounding box center [52, 122] width 43 height 16
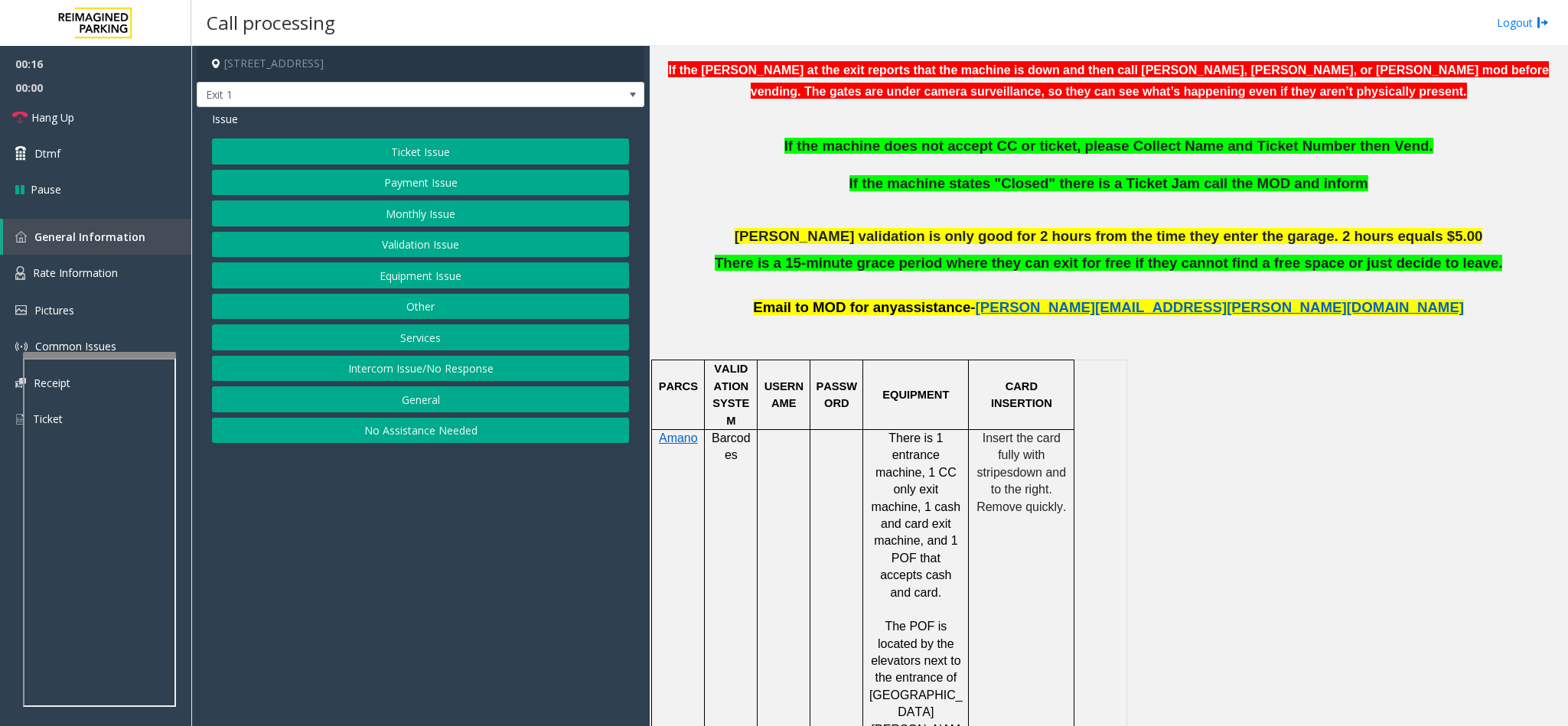
scroll to position [574, 0]
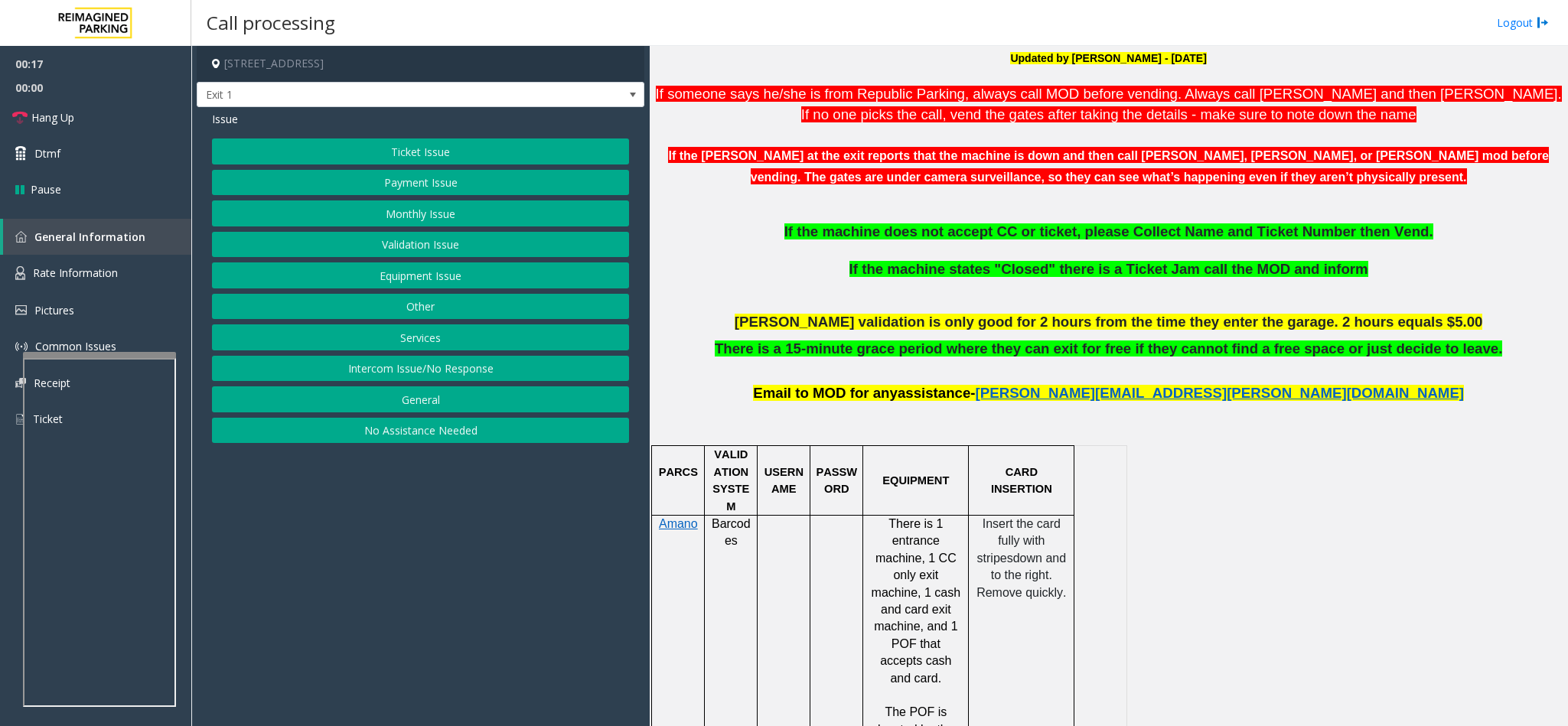
click at [482, 138] on div "Issue Ticket Issue Payment Issue Monthly Issue Validation Issue Equipment Issue…" at bounding box center [421, 279] width 447 height 344
click at [468, 135] on div "Issue Ticket Issue Payment Issue Monthly Issue Validation Issue Equipment Issue…" at bounding box center [421, 279] width 447 height 344
click at [431, 147] on button "Ticket Issue" at bounding box center [421, 151] width 417 height 26
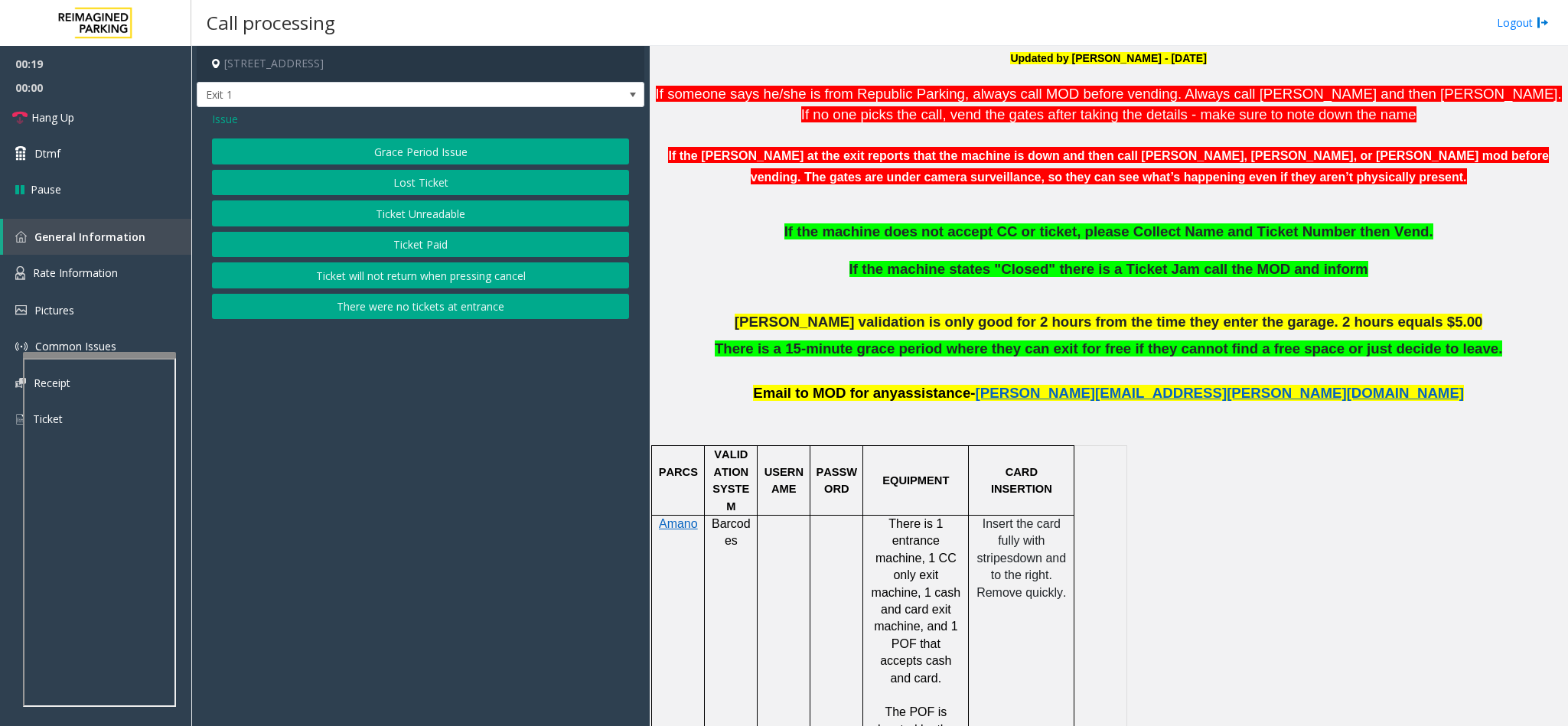
click at [395, 244] on button "Ticket Paid" at bounding box center [421, 245] width 417 height 26
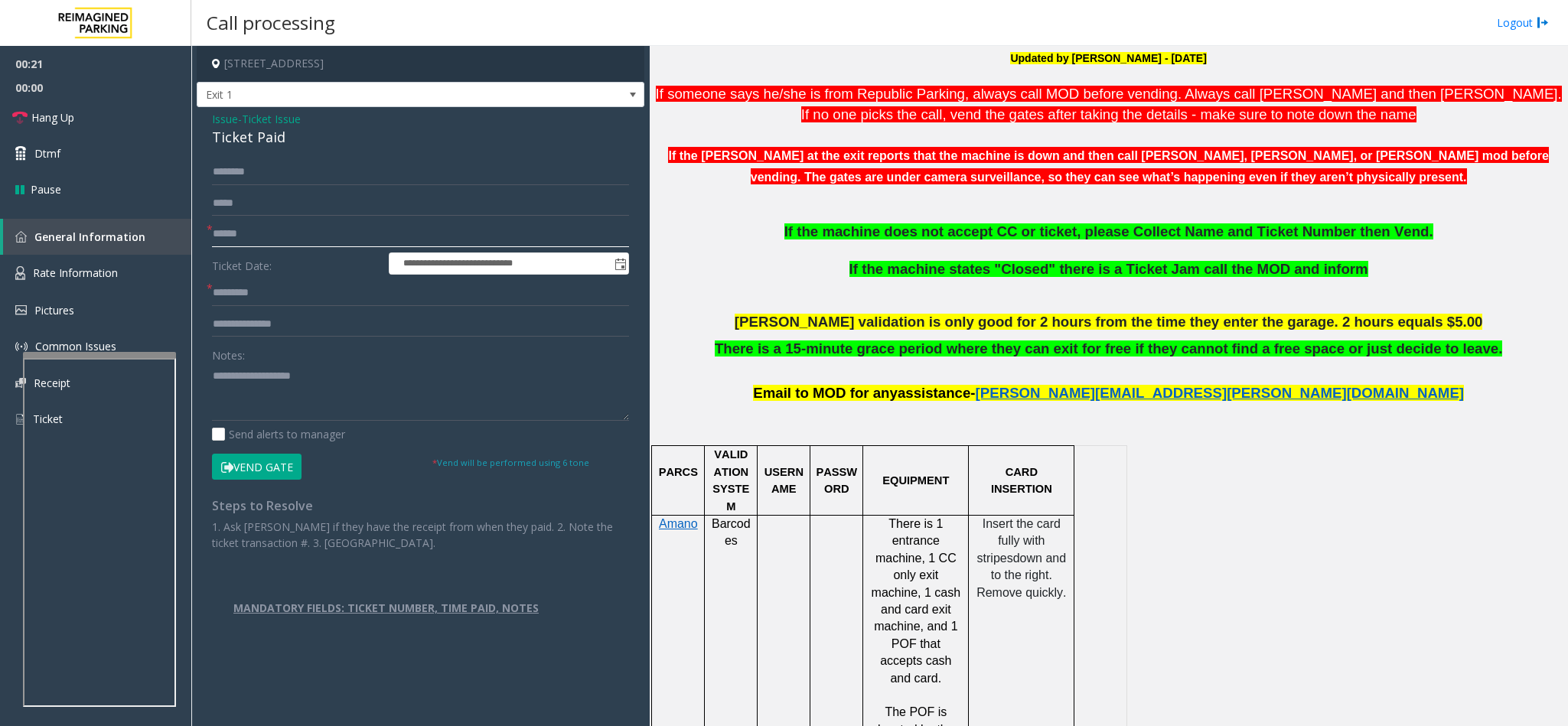
click at [300, 230] on input "text" at bounding box center [421, 234] width 417 height 26
drag, startPoint x: 275, startPoint y: 396, endPoint x: 338, endPoint y: 393, distance: 63.1
click at [282, 396] on textarea at bounding box center [421, 392] width 417 height 58
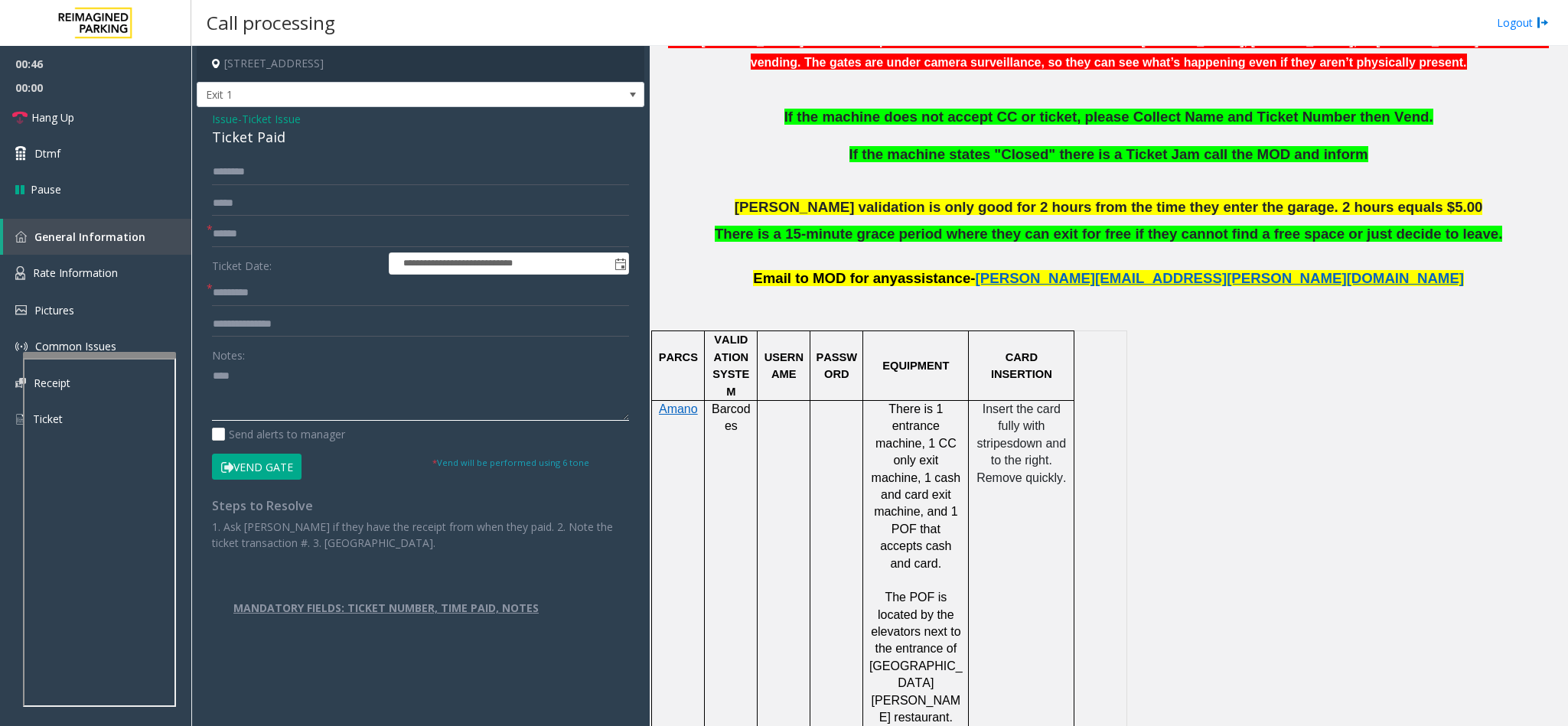
click at [482, 386] on textarea at bounding box center [421, 392] width 417 height 58
type textarea "****"
click at [315, 326] on input "text" at bounding box center [421, 324] width 417 height 26
type input "****"
click at [283, 220] on form "**********" at bounding box center [421, 320] width 417 height 320
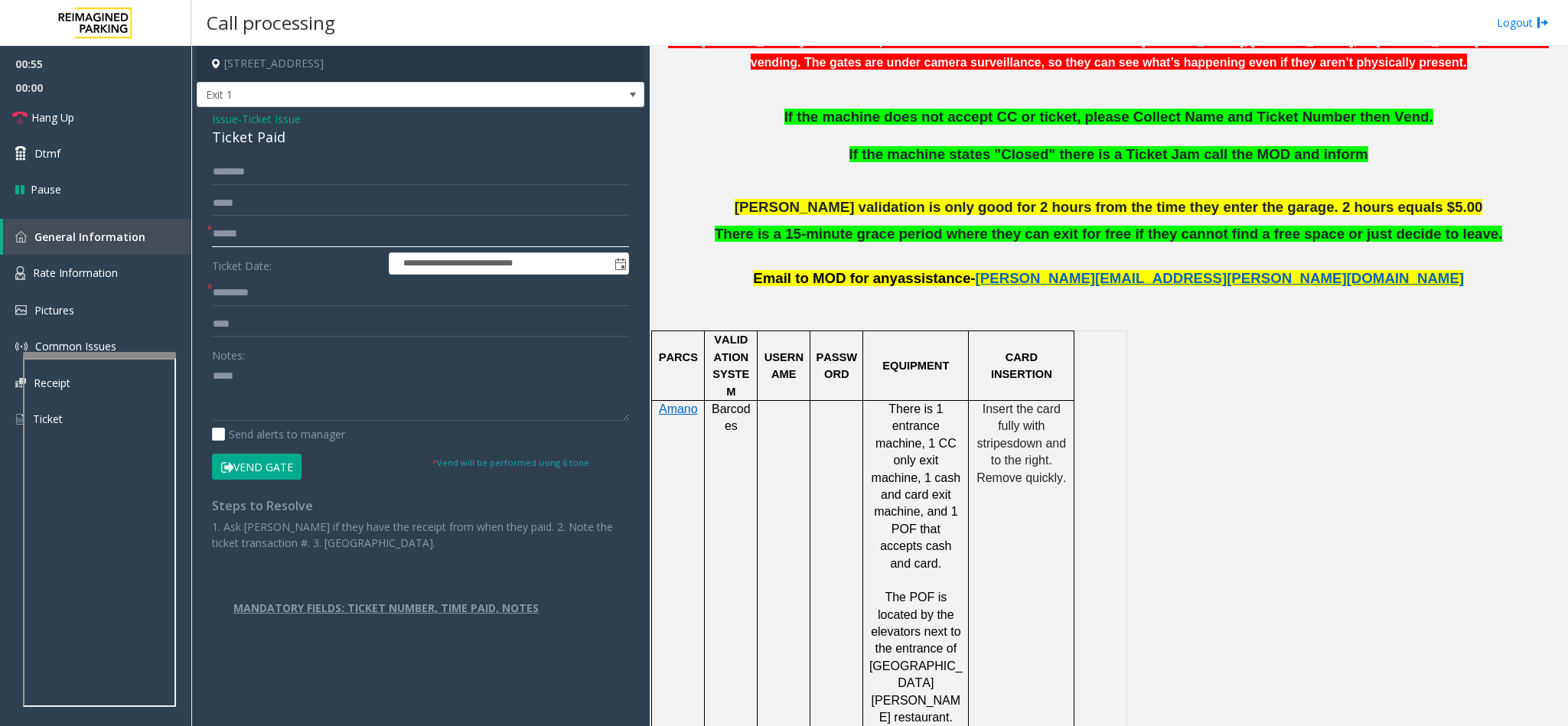
click at [279, 233] on input "text" at bounding box center [421, 234] width 417 height 26
type input "******"
click at [274, 168] on input "text" at bounding box center [421, 172] width 417 height 26
type input "*"
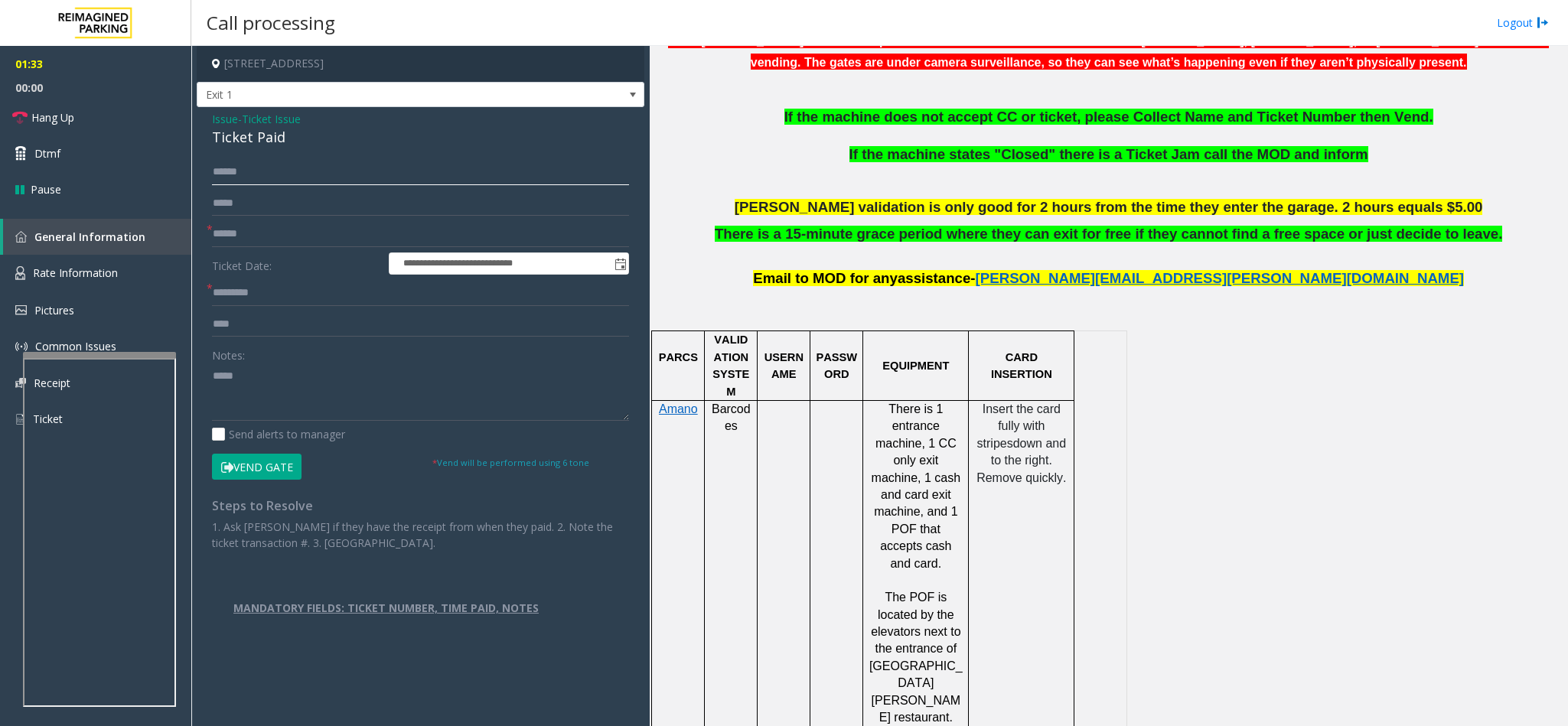
type input "******"
click at [322, 288] on input "text" at bounding box center [421, 293] width 417 height 26
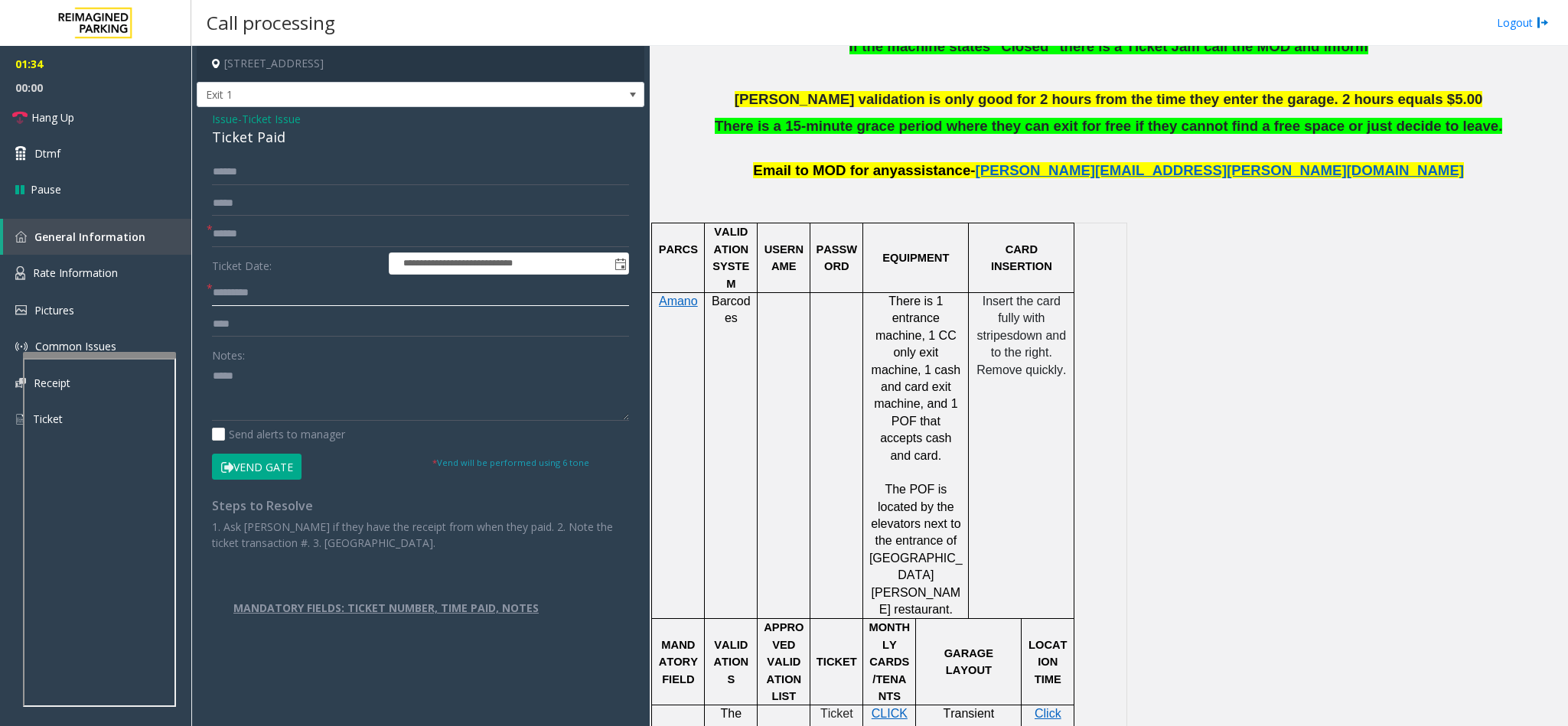
scroll to position [918, 0]
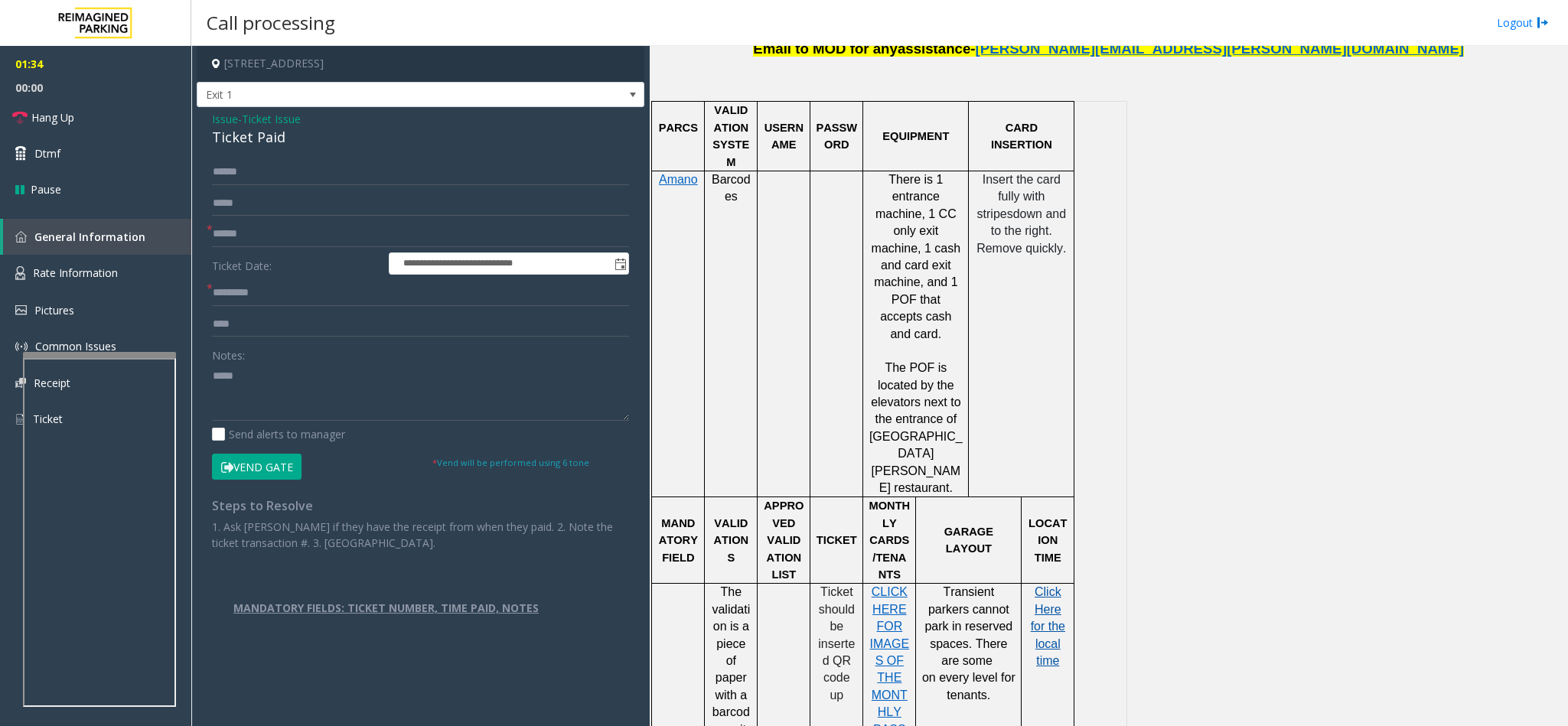
click at [1049, 585] on span "Click Here for the local time" at bounding box center [1047, 626] width 34 height 82
click at [269, 306] on input "text" at bounding box center [421, 293] width 417 height 26
click at [274, 291] on input "text" at bounding box center [421, 293] width 417 height 26
click at [352, 295] on input "text" at bounding box center [421, 293] width 417 height 26
type input "****"
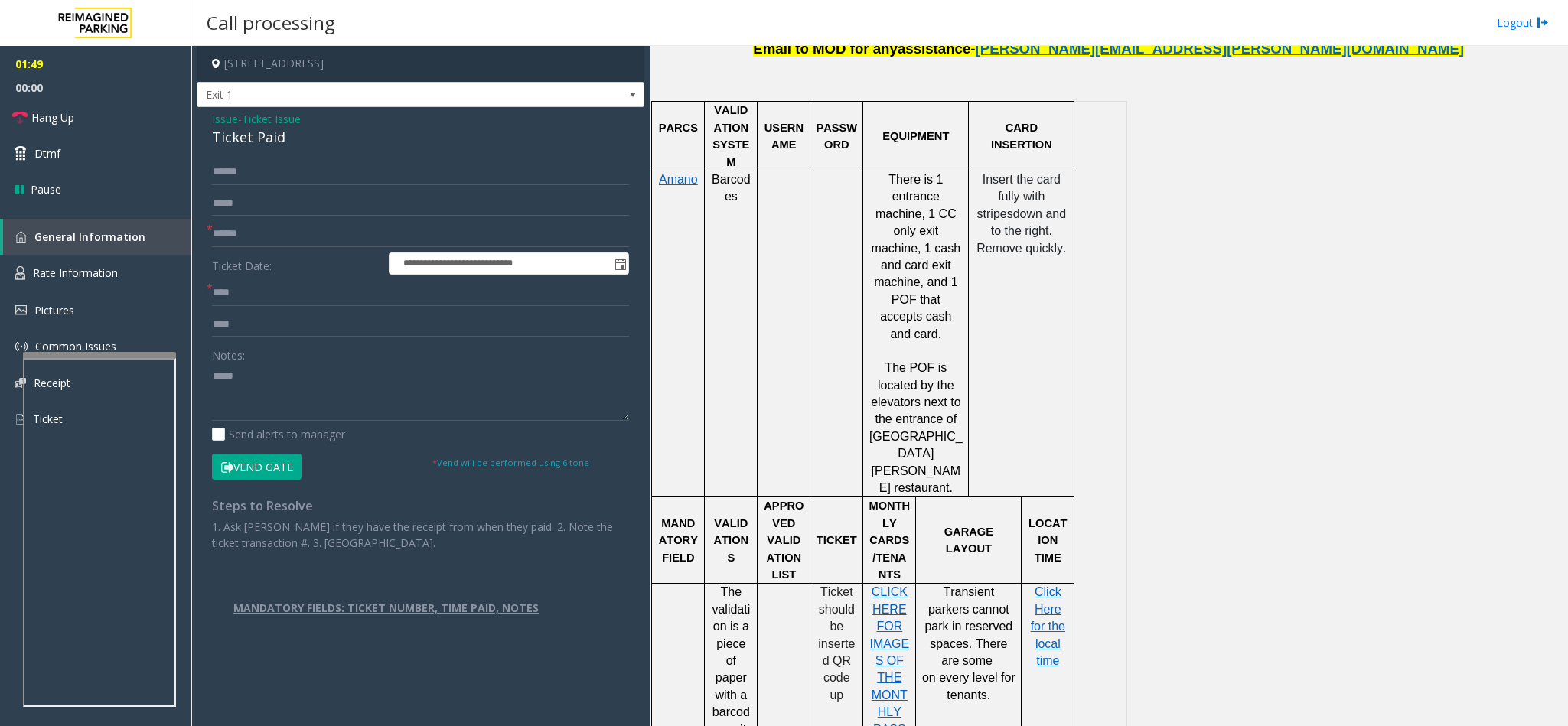
click at [288, 466] on button "Vend Gate" at bounding box center [256, 466] width 89 height 26
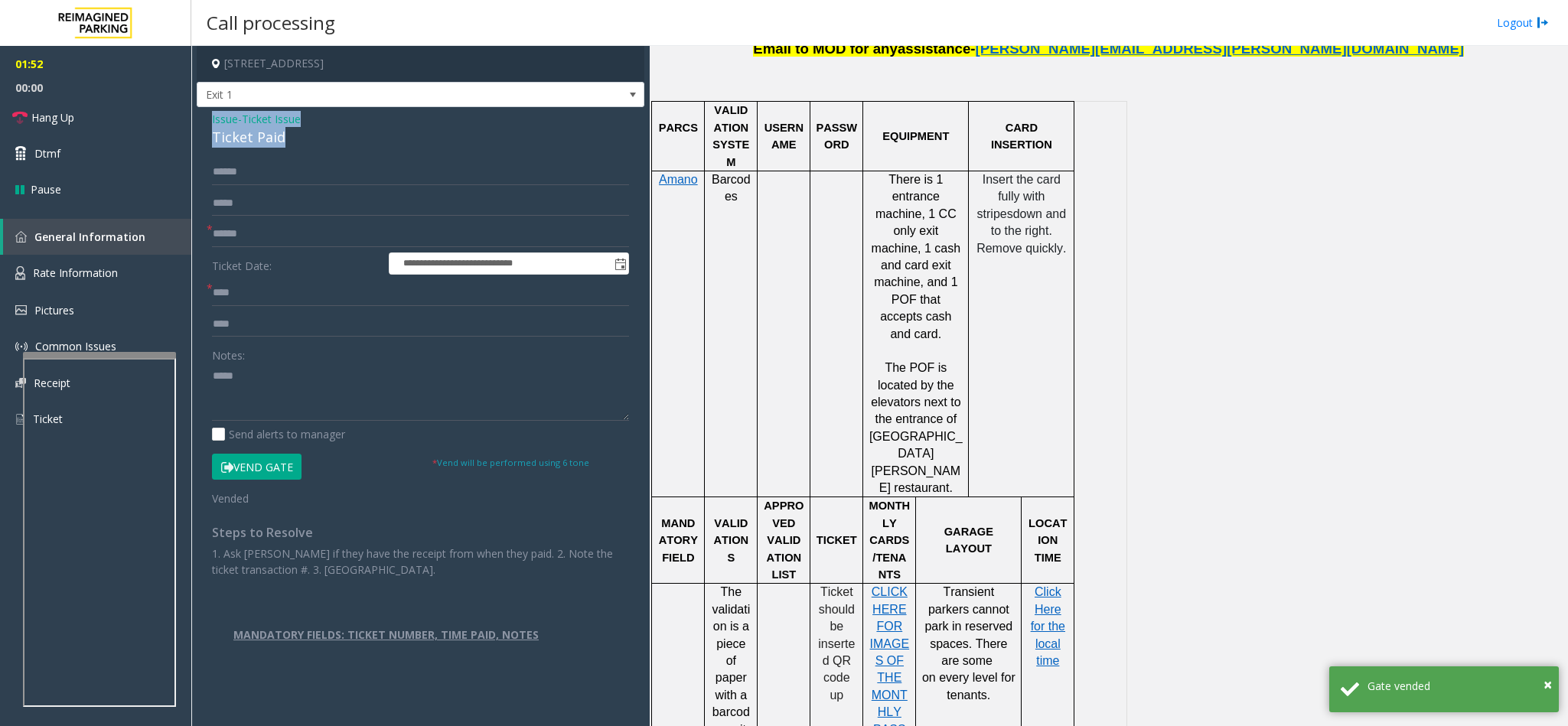
drag, startPoint x: 285, startPoint y: 145, endPoint x: 214, endPoint y: 119, distance: 75.6
click at [214, 119] on div "Issue - Ticket Issue Ticket Paid" at bounding box center [421, 129] width 417 height 37
click at [214, 379] on textarea at bounding box center [421, 392] width 417 height 58
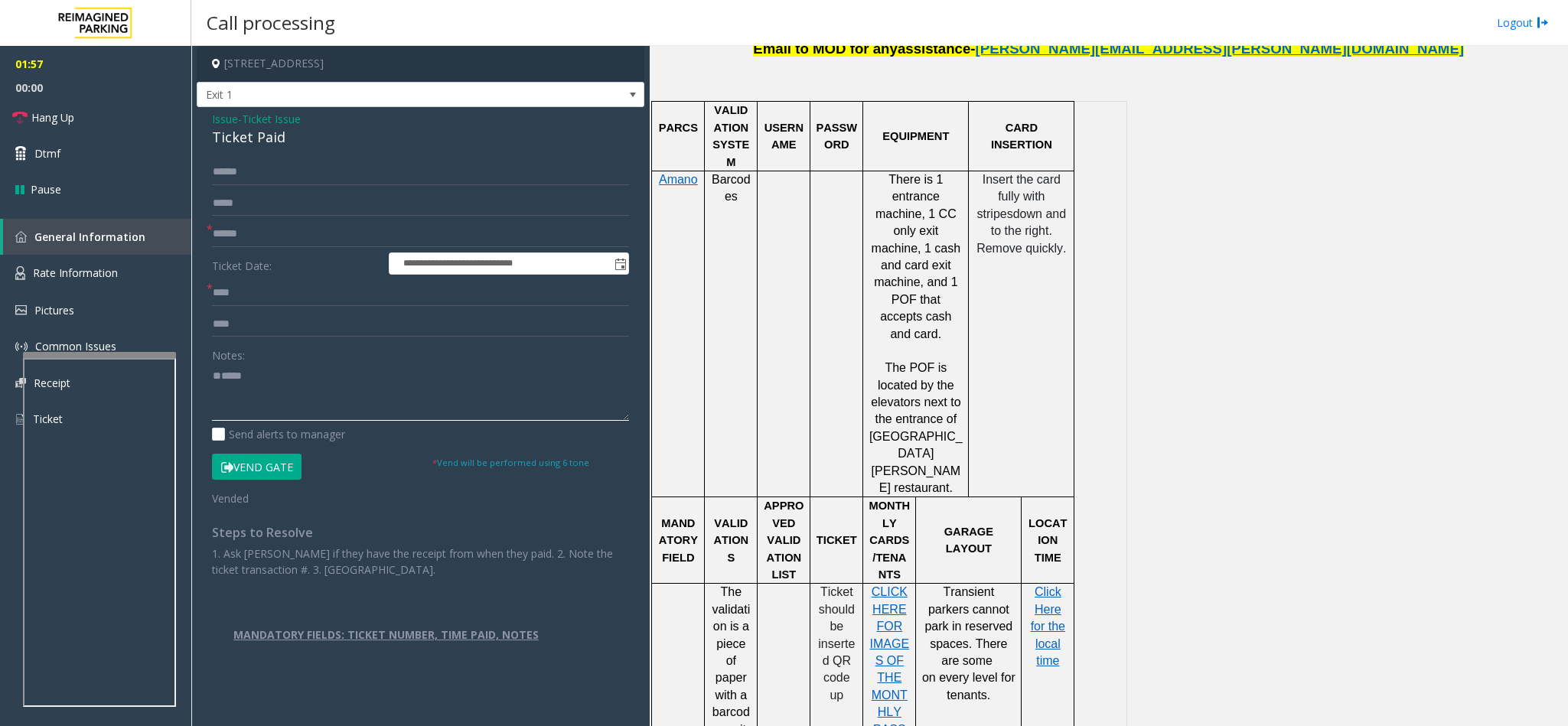
paste textarea "**********"
click at [78, 119] on link "Hang Up" at bounding box center [95, 117] width 191 height 36
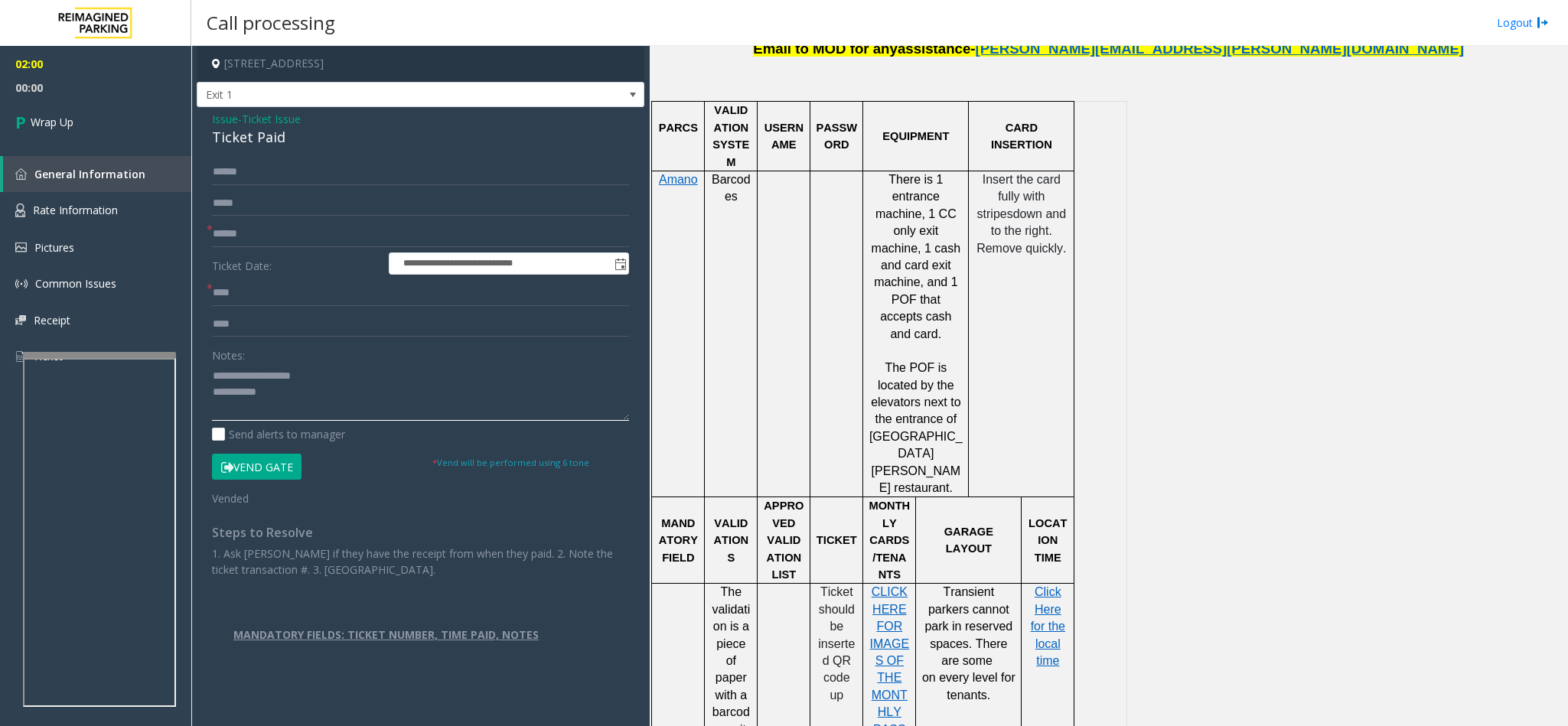
drag, startPoint x: 328, startPoint y: 384, endPoint x: 246, endPoint y: 380, distance: 82.1
click at [246, 380] on textarea at bounding box center [421, 392] width 417 height 58
click at [281, 392] on textarea at bounding box center [421, 392] width 417 height 58
type textarea "**********"
click at [78, 127] on link "Wrap Up" at bounding box center [95, 122] width 191 height 45
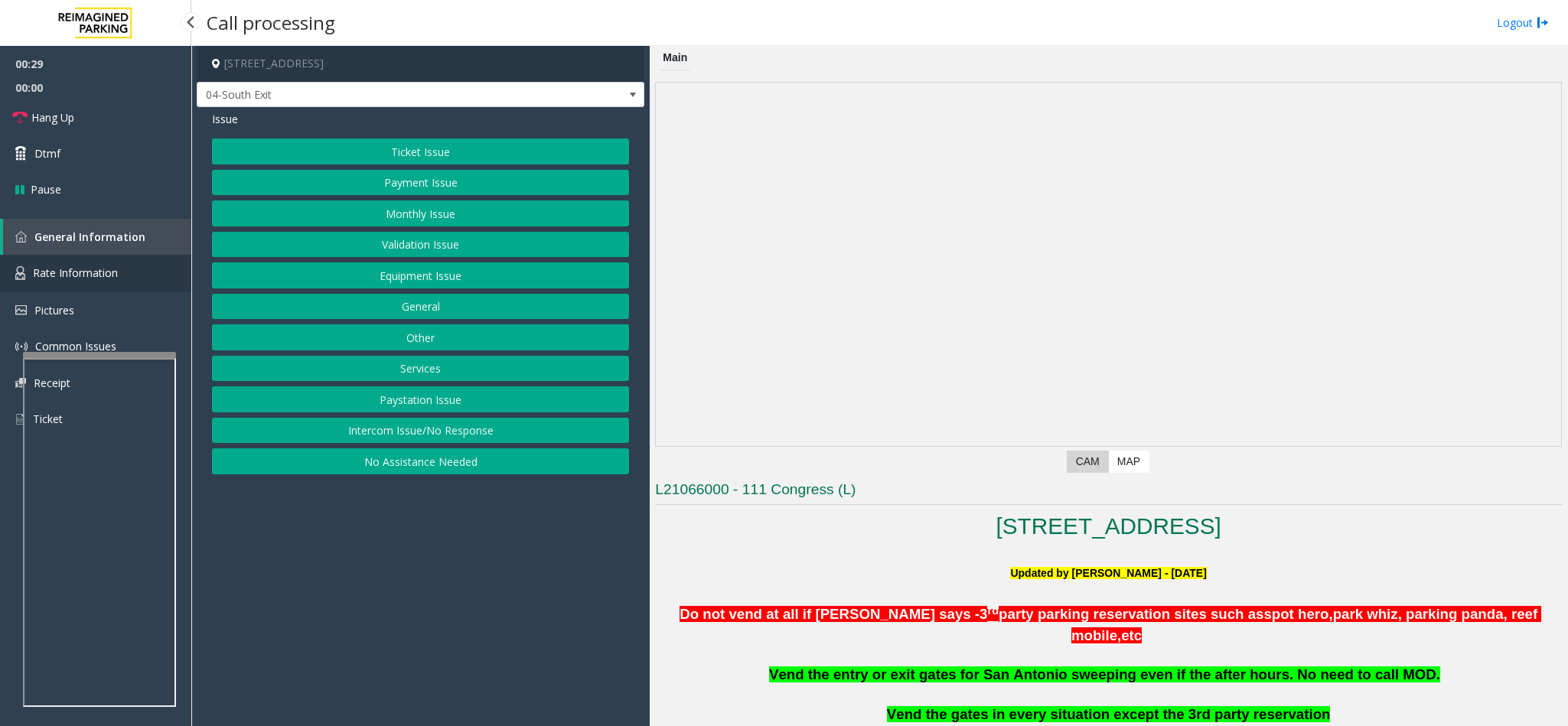
click at [78, 265] on span "Rate Information" at bounding box center [75, 272] width 85 height 14
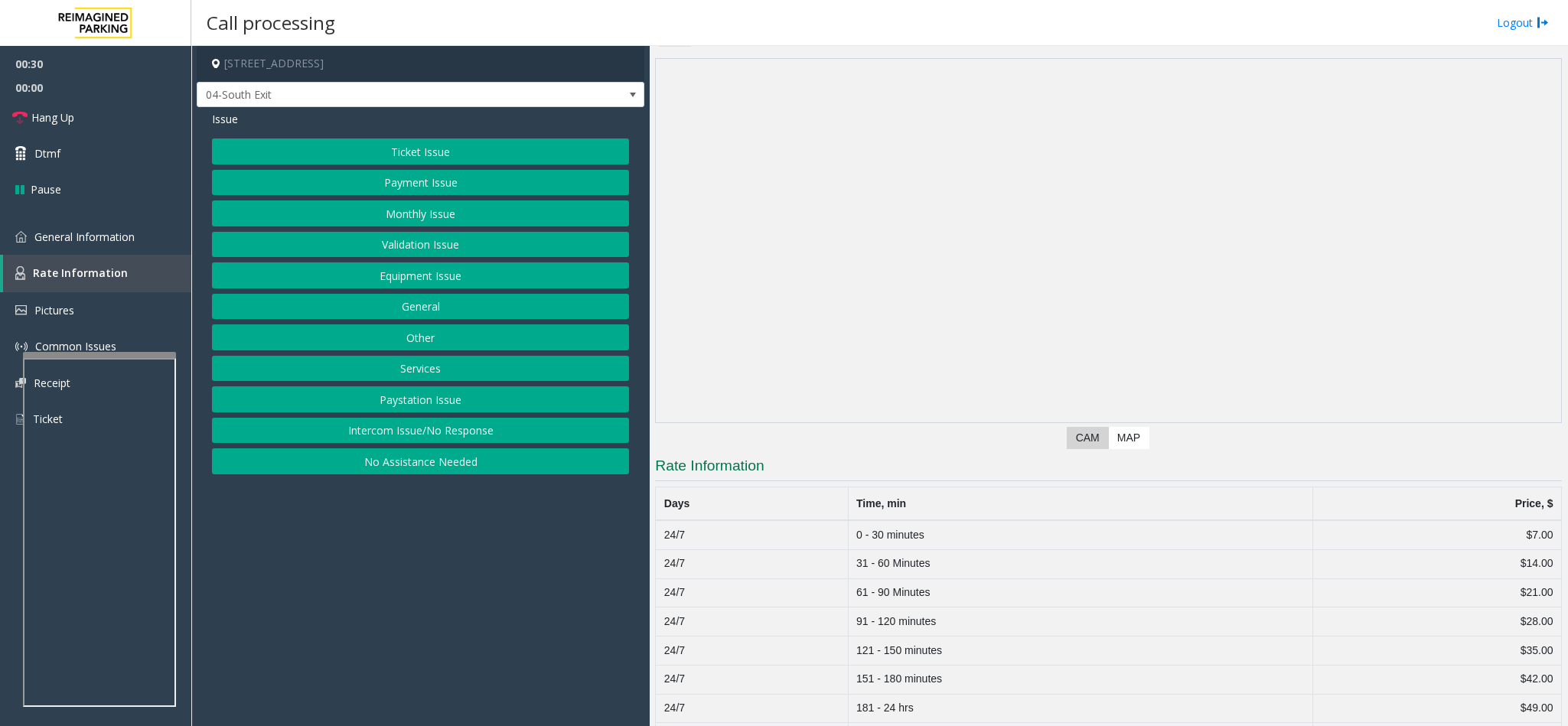
scroll to position [68, 0]
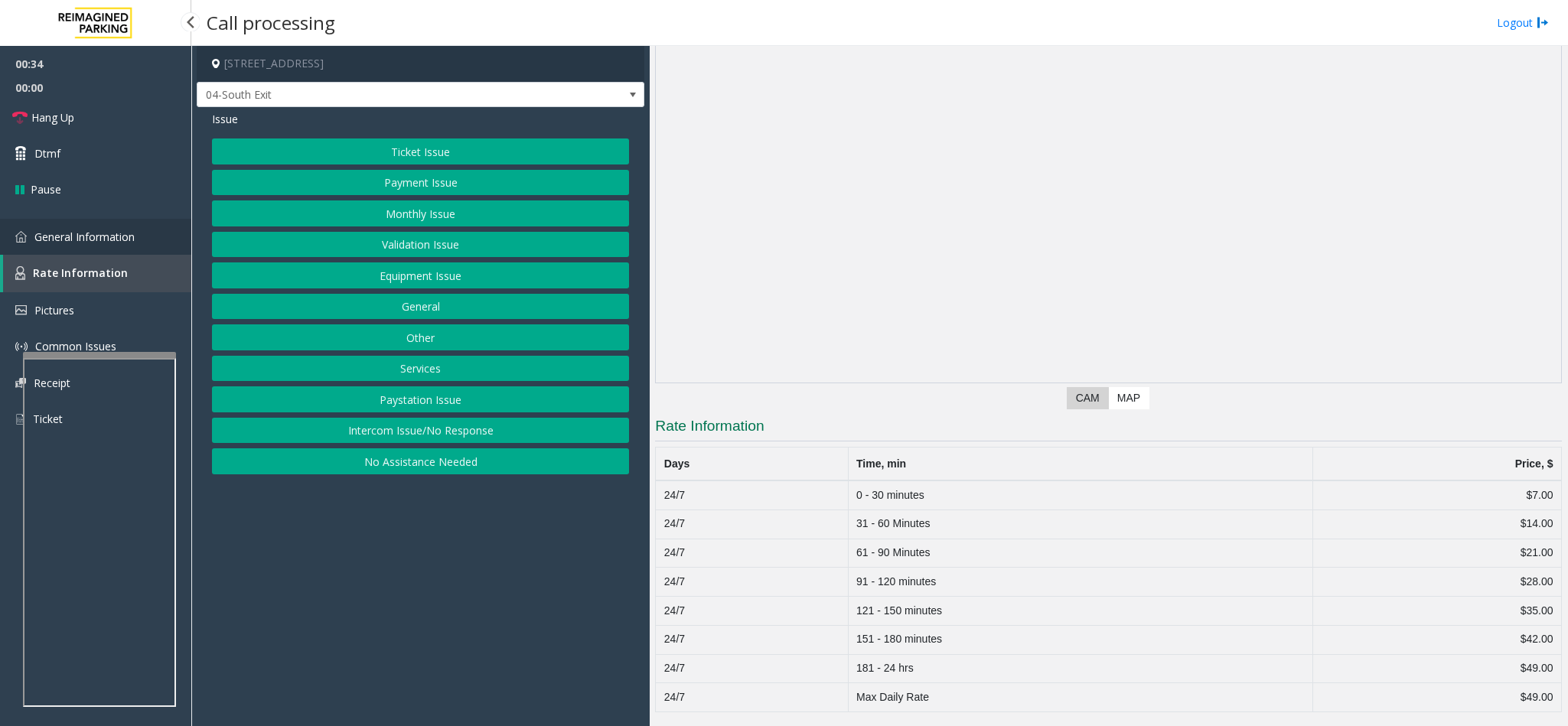
click at [64, 225] on link "General Information" at bounding box center [95, 236] width 191 height 36
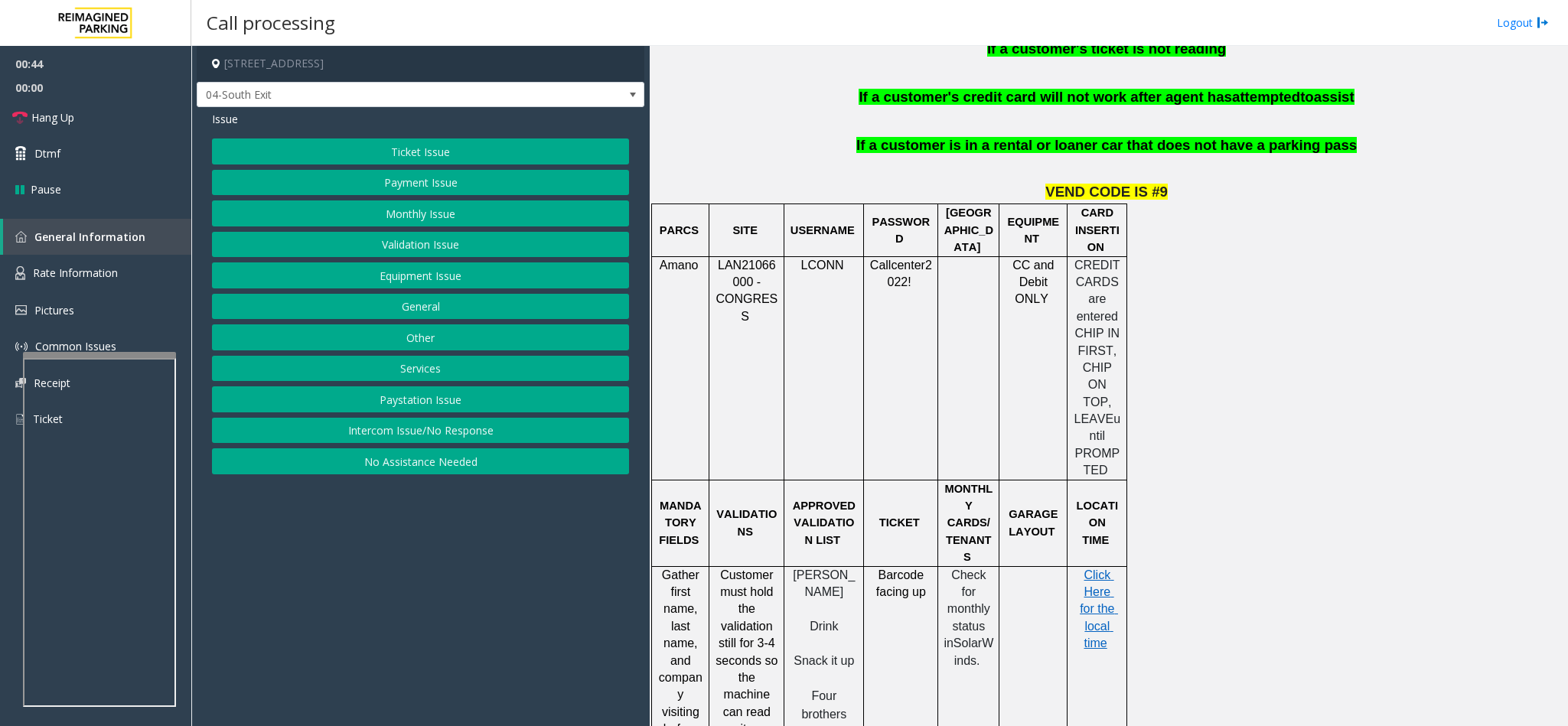
scroll to position [1215, 0]
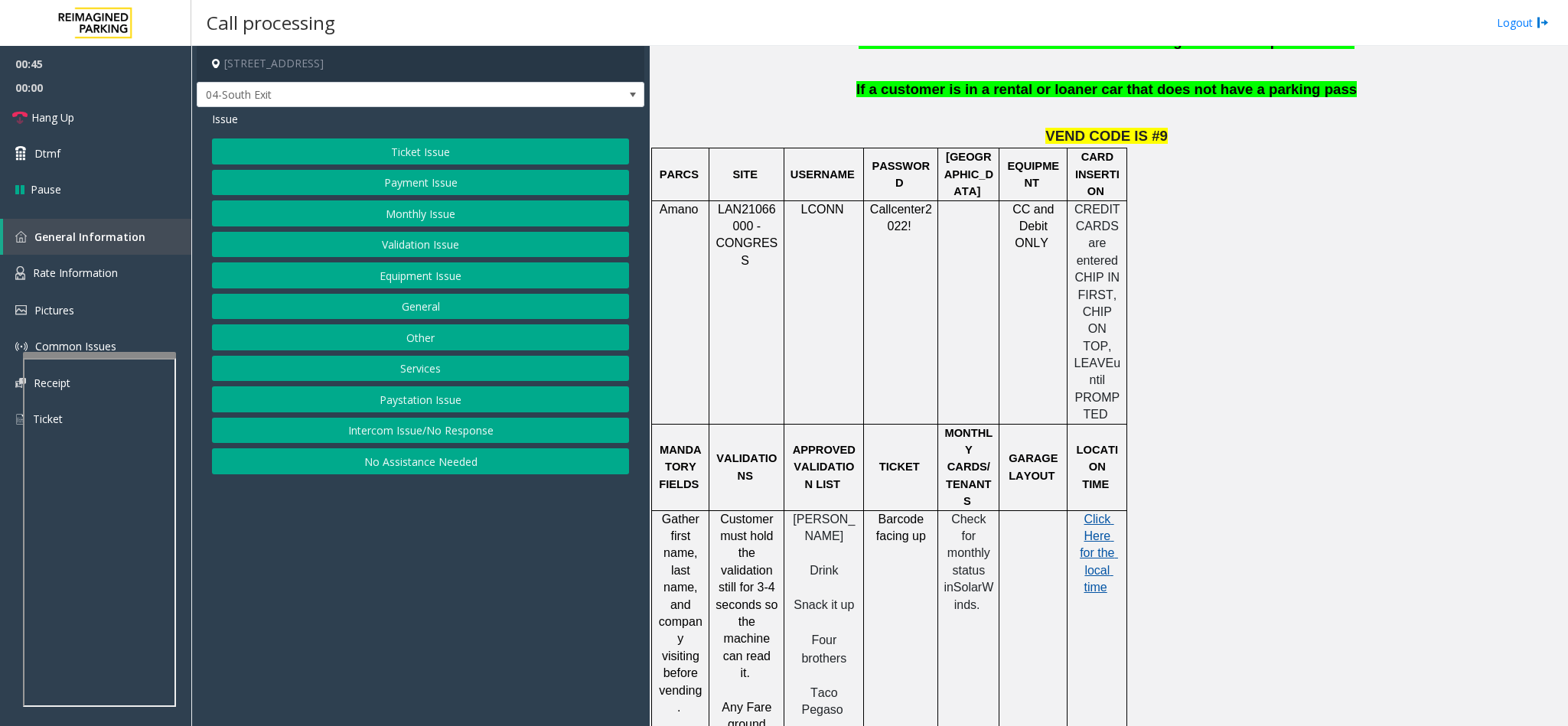
click at [1101, 512] on span "Click Here for the local time" at bounding box center [1099, 553] width 38 height 82
click at [83, 274] on span "Rate Information" at bounding box center [75, 272] width 85 height 14
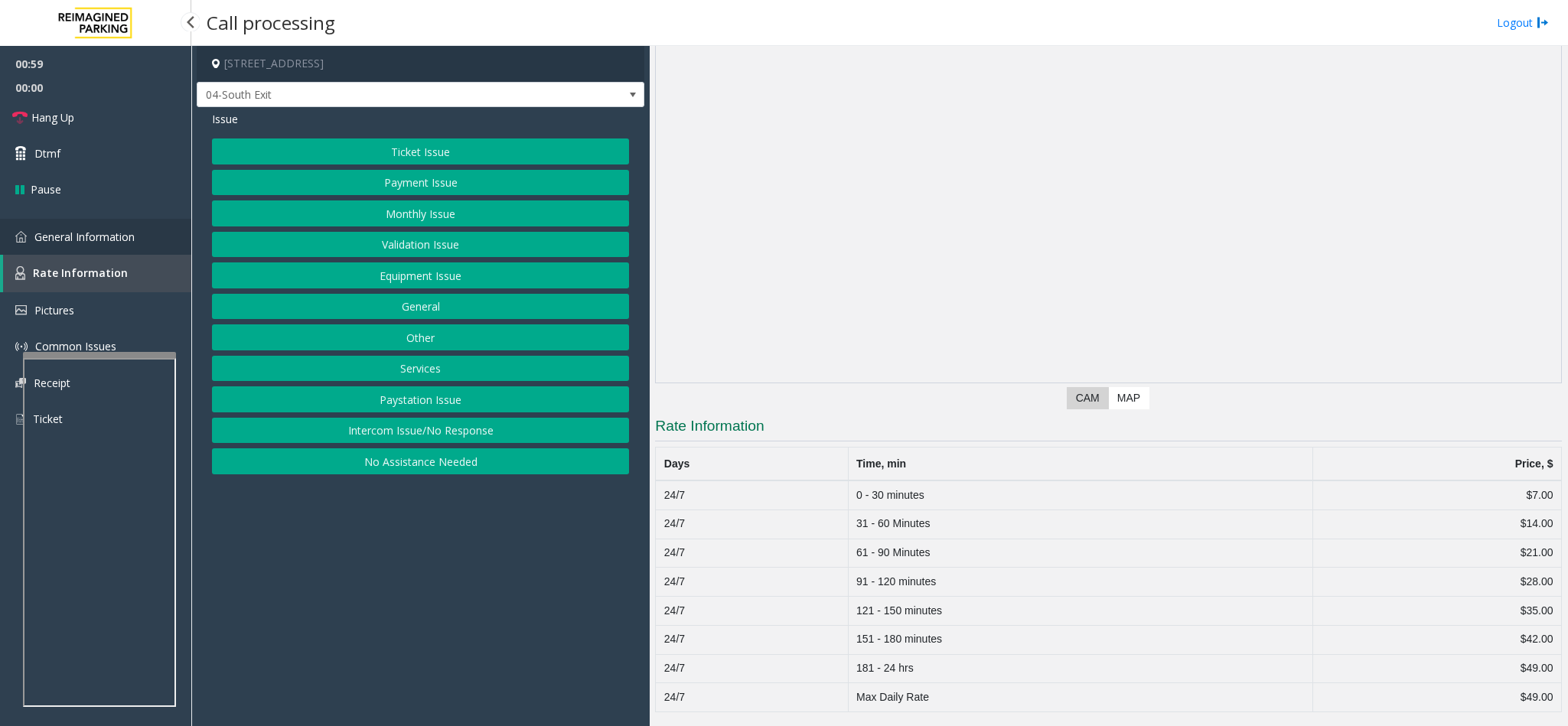
click at [63, 232] on span "General Information" at bounding box center [84, 236] width 100 height 14
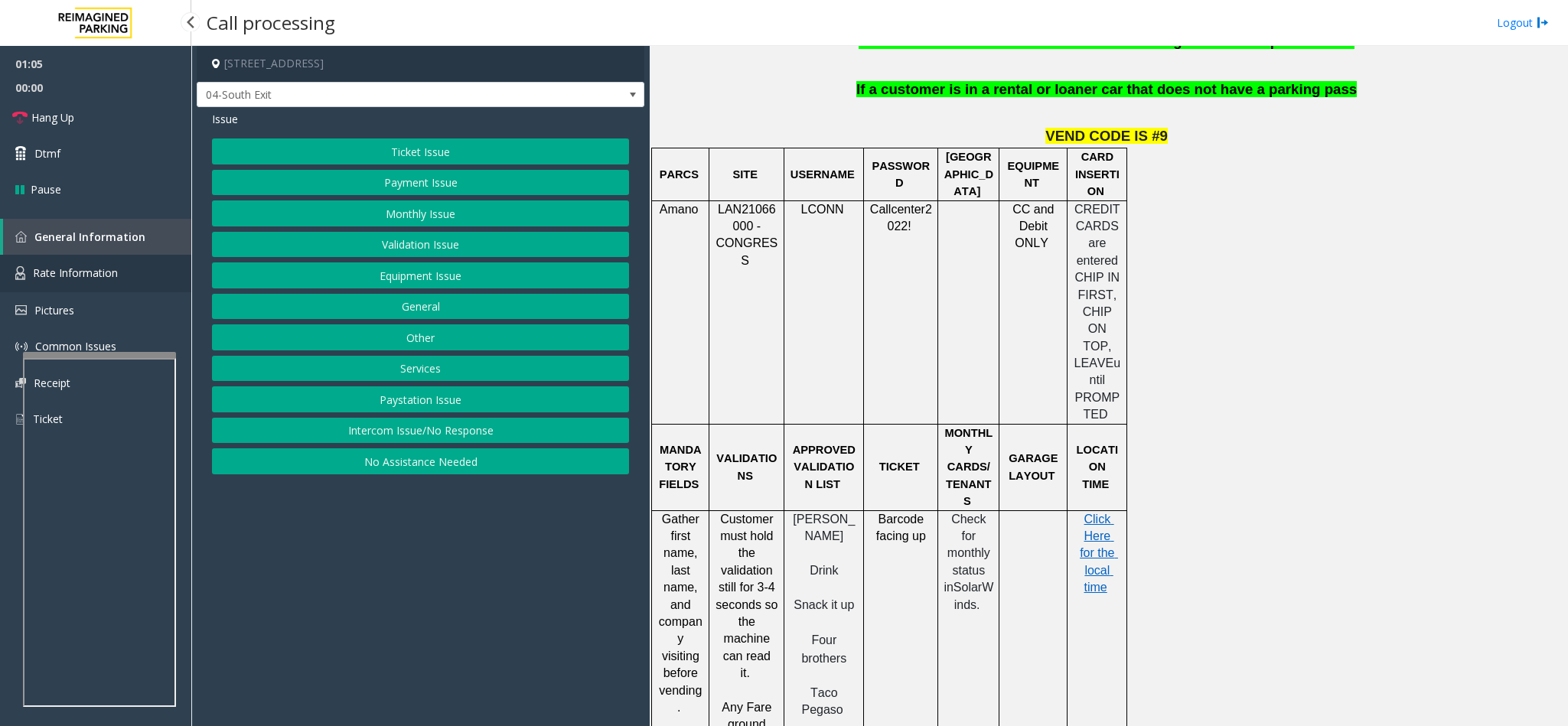
click at [77, 266] on span "Rate Information" at bounding box center [75, 272] width 85 height 14
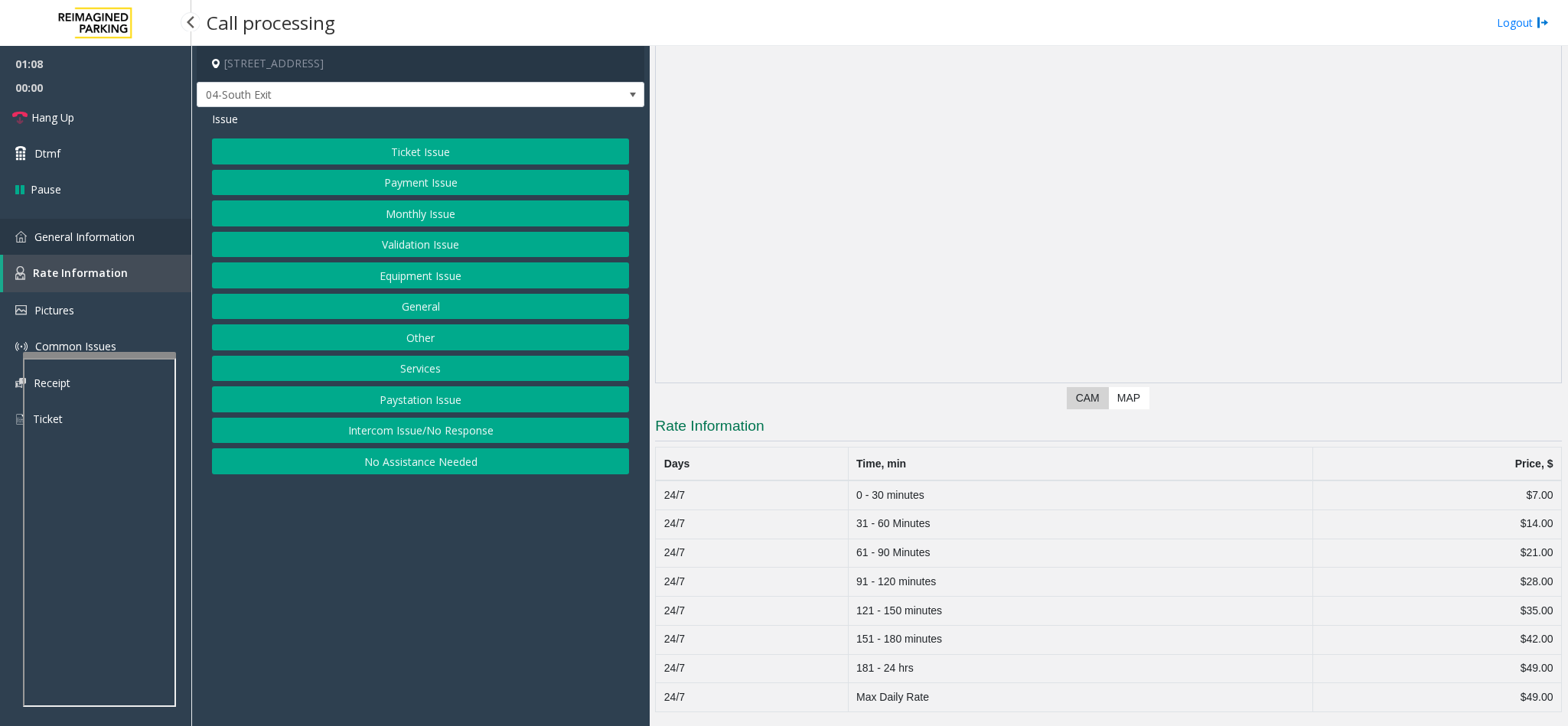
click at [98, 229] on span "General Information" at bounding box center [84, 236] width 100 height 14
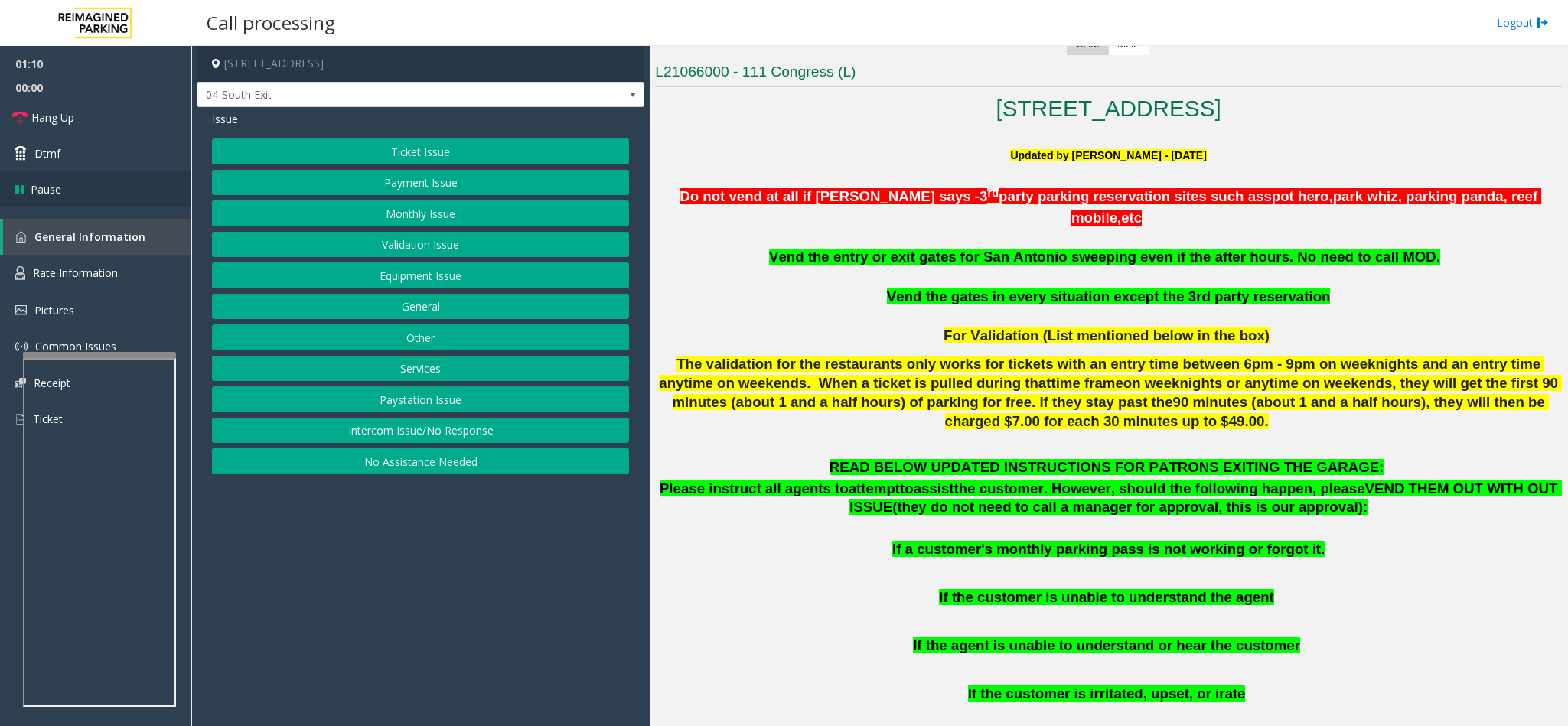
scroll to position [297, 0]
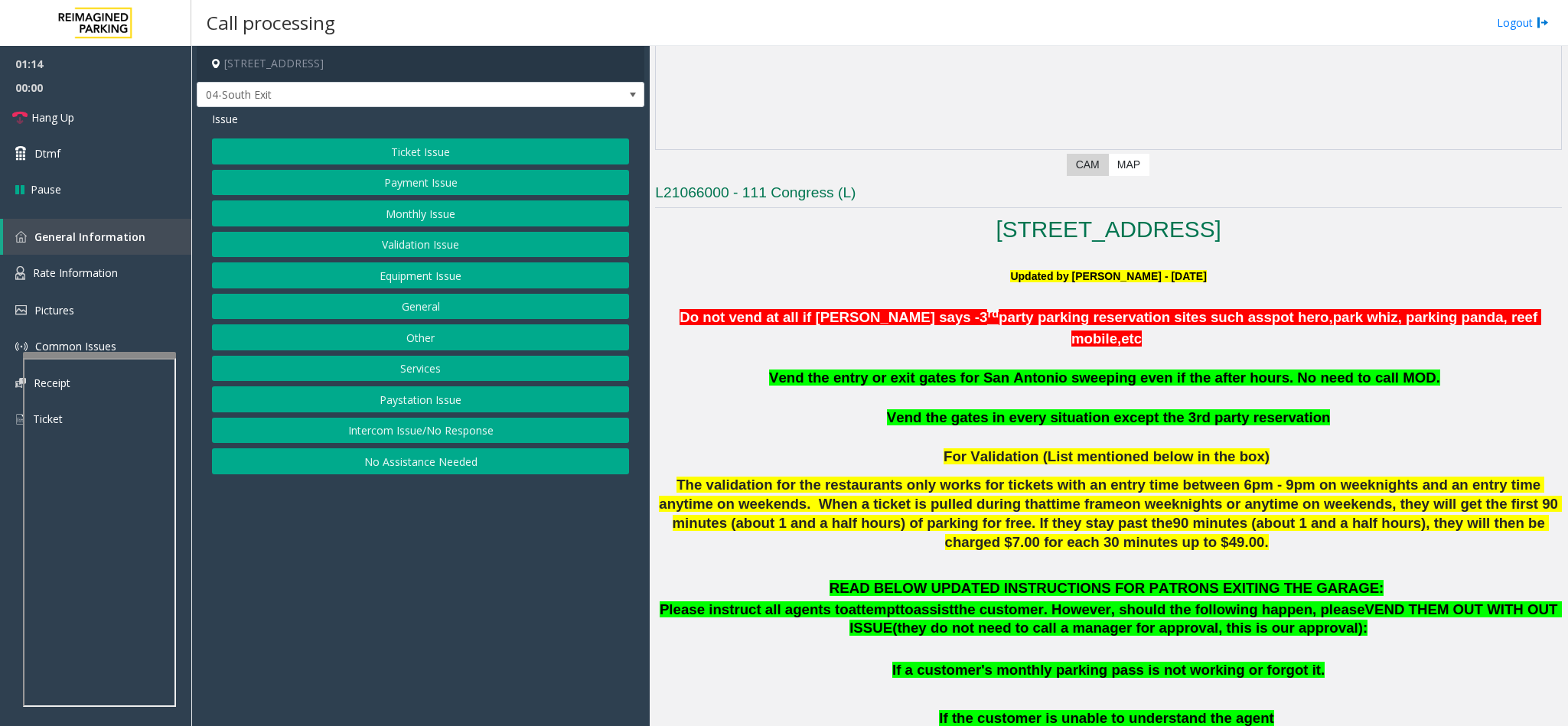
click at [428, 150] on button "Ticket Issue" at bounding box center [421, 151] width 417 height 26
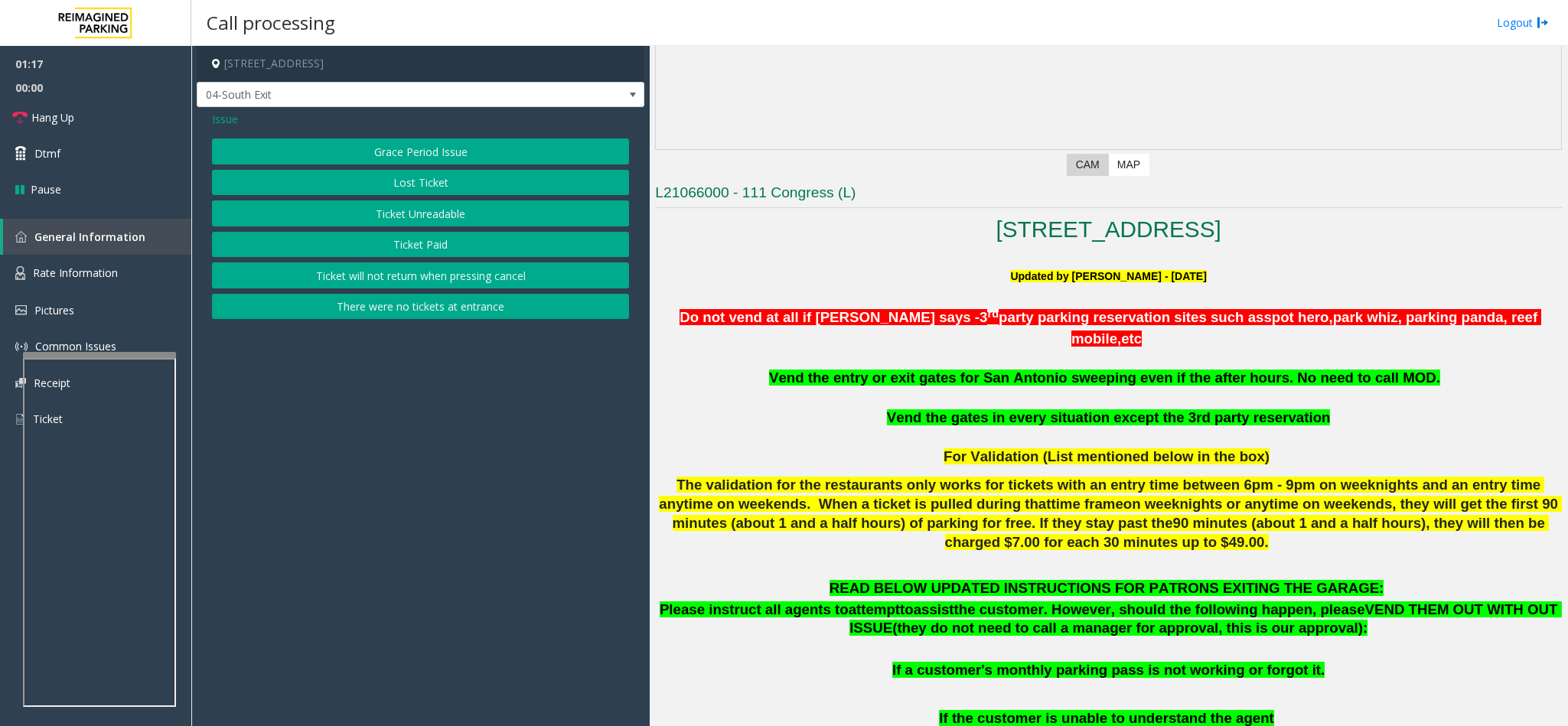
click at [229, 119] on span "Issue" at bounding box center [224, 118] width 26 height 16
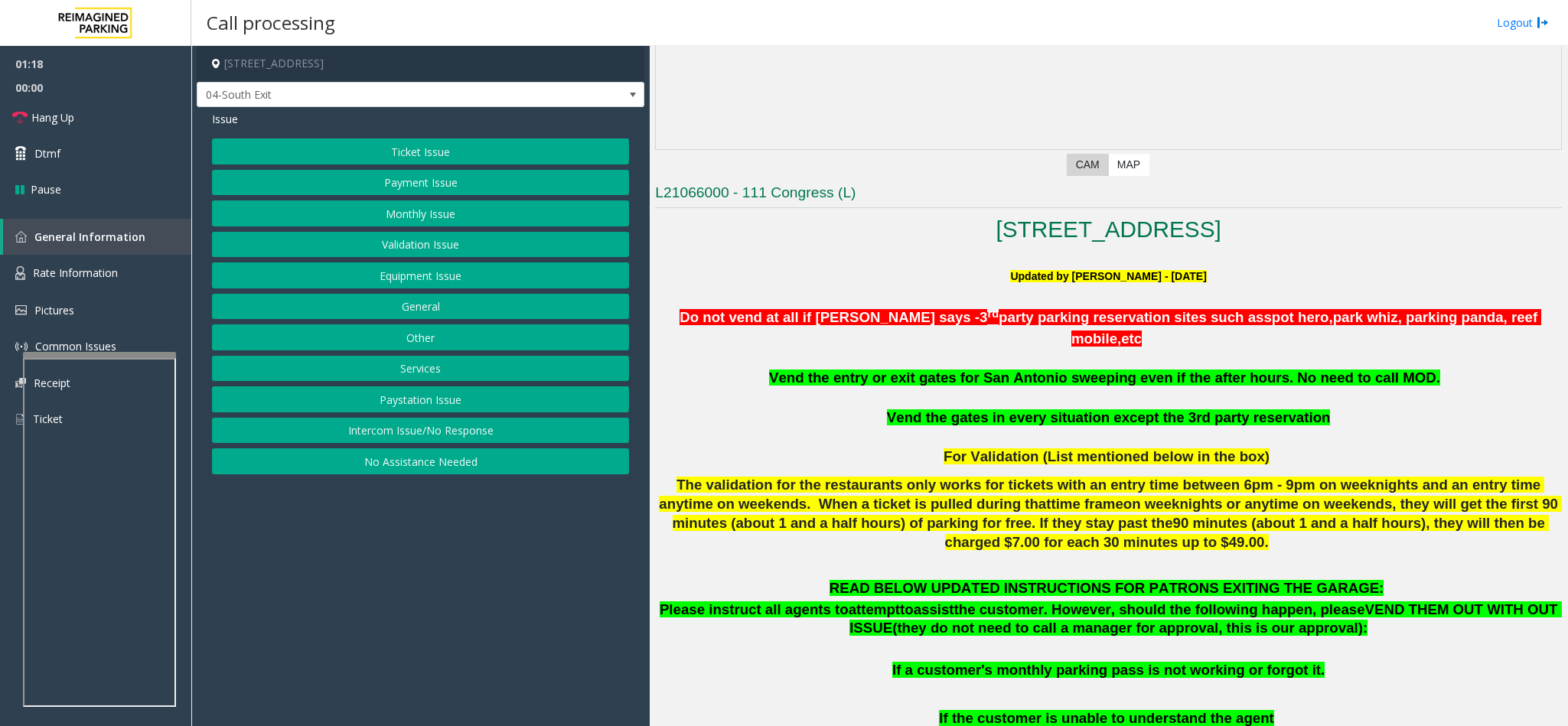
click at [446, 274] on button "Equipment Issue" at bounding box center [421, 275] width 417 height 26
drag, startPoint x: 420, startPoint y: 262, endPoint x: 420, endPoint y: 271, distance: 9.0
click at [420, 271] on div "Pay Station Down/Out of Order Ticket Jam Out of Tickets [GEOGRAPHIC_DATA] / Doo…" at bounding box center [421, 306] width 417 height 336
click at [420, 271] on button "Gate / Door Won't Open" at bounding box center [421, 275] width 417 height 26
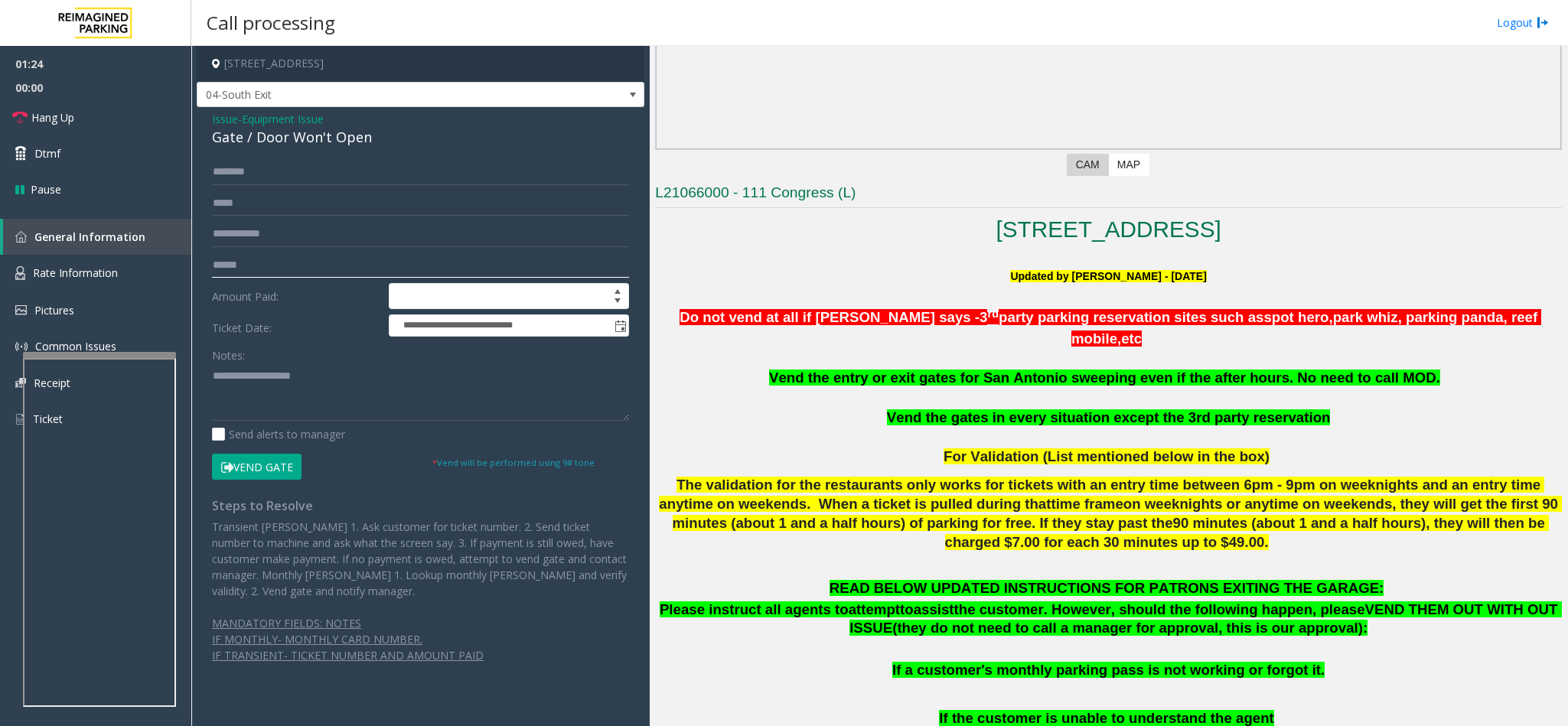
click at [255, 267] on input "text" at bounding box center [421, 265] width 417 height 26
drag, startPoint x: 381, startPoint y: 139, endPoint x: 211, endPoint y: 124, distance: 170.7
click at [212, 124] on div "Issue - Equipment Issue Gate / Door Won't Open" at bounding box center [421, 129] width 417 height 37
paste textarea "**********"
click at [303, 409] on textarea at bounding box center [421, 392] width 417 height 58
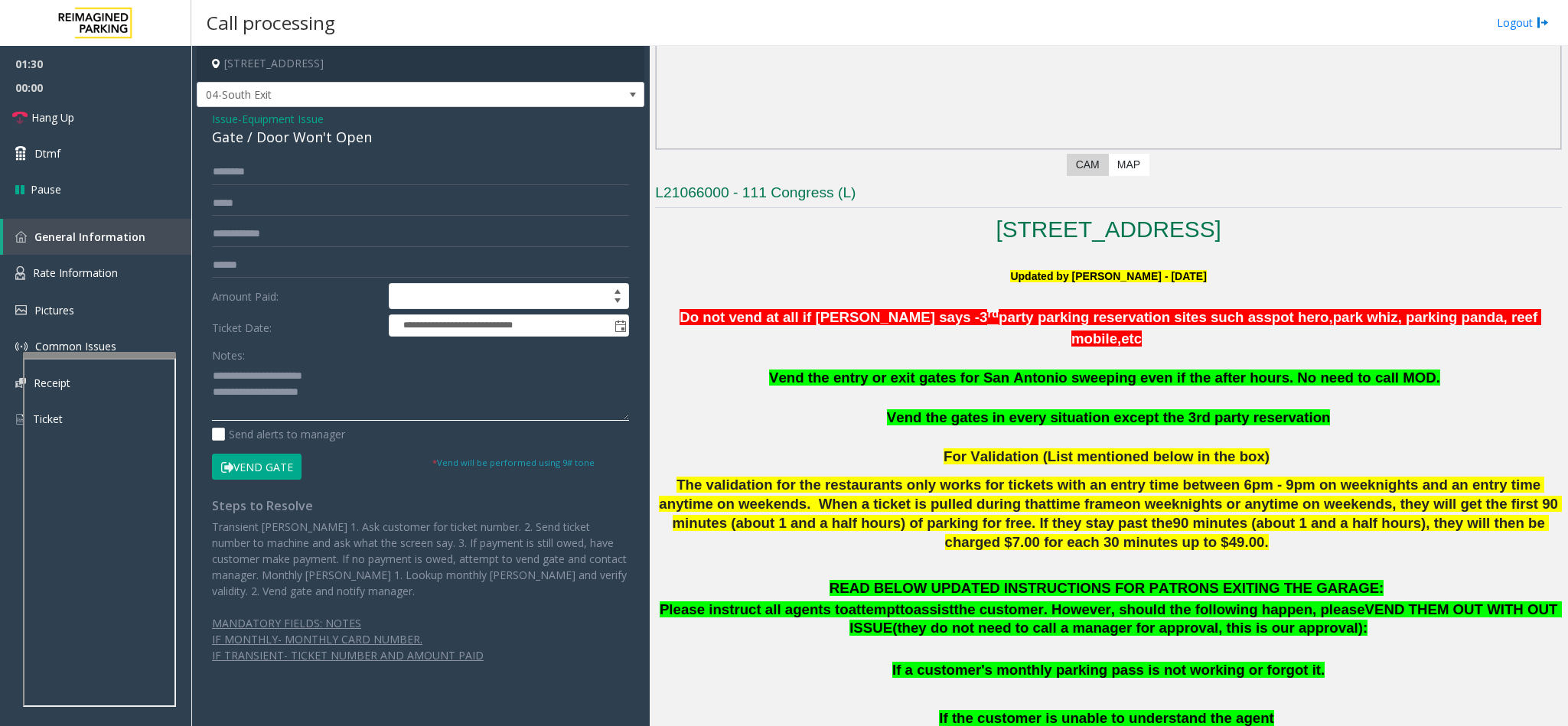
drag, startPoint x: 340, startPoint y: 381, endPoint x: 249, endPoint y: 377, distance: 91.1
click at [249, 377] on textarea at bounding box center [421, 392] width 417 height 58
click at [349, 397] on textarea at bounding box center [421, 392] width 417 height 58
click at [318, 411] on textarea at bounding box center [421, 392] width 417 height 58
type textarea "**********"
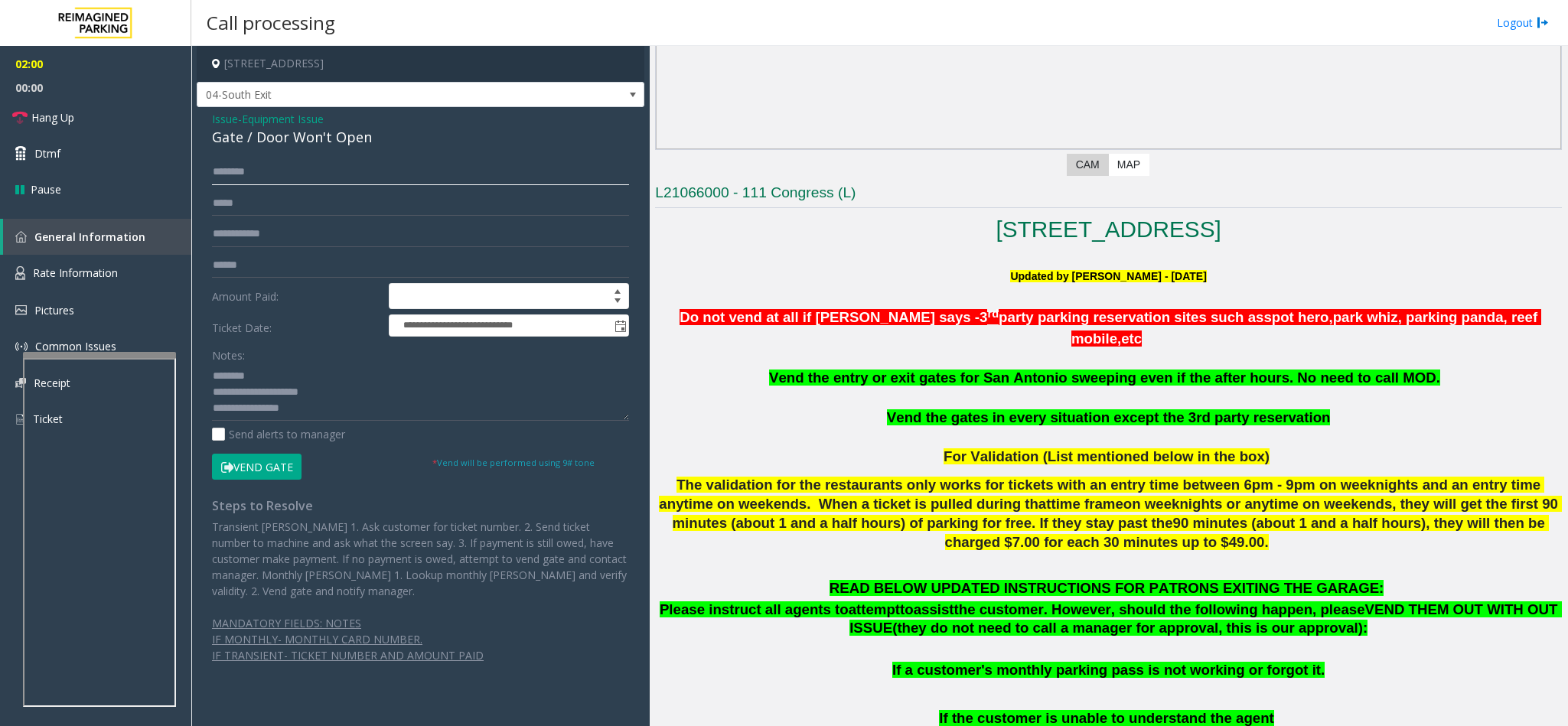
click at [266, 181] on input "text" at bounding box center [421, 172] width 417 height 26
drag, startPoint x: 335, startPoint y: 402, endPoint x: 271, endPoint y: 411, distance: 64.6
click at [271, 411] on textarea at bounding box center [421, 392] width 417 height 58
click at [251, 262] on input "text" at bounding box center [421, 265] width 417 height 26
paste input "******"
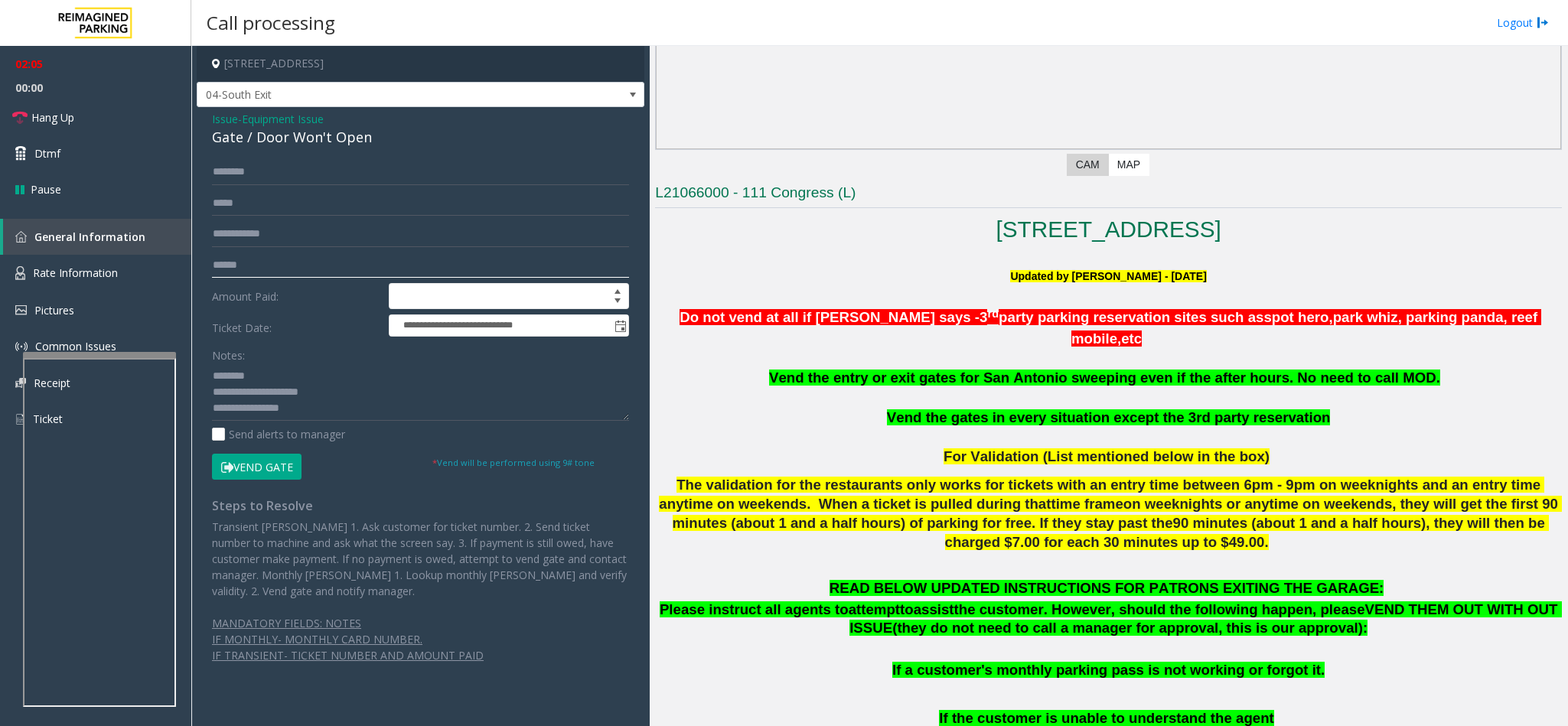
type input "******"
drag, startPoint x: 325, startPoint y: 414, endPoint x: 273, endPoint y: 411, distance: 52.1
click at [273, 411] on textarea at bounding box center [421, 392] width 417 height 58
type textarea "**********"
click at [304, 170] on input "text" at bounding box center [421, 172] width 417 height 26
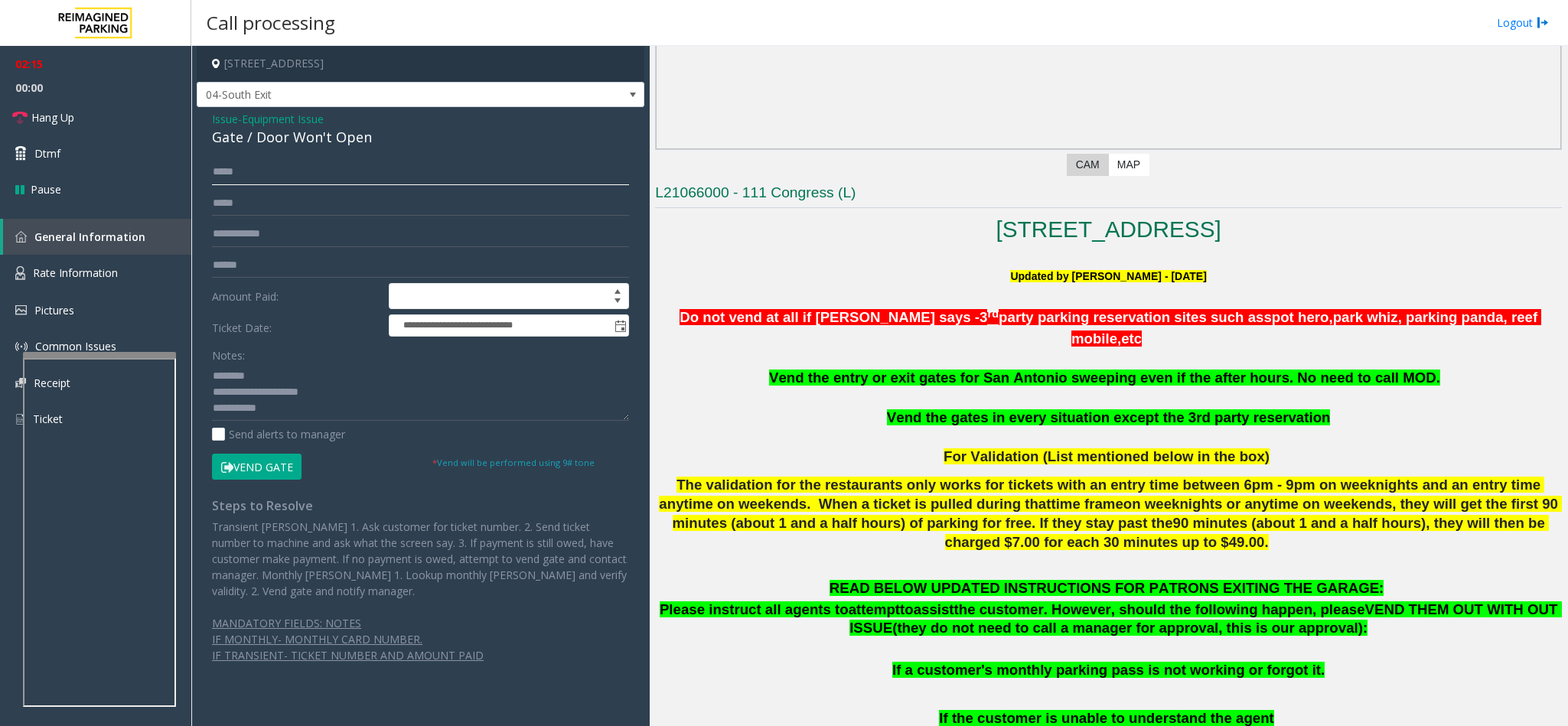
type input "*****"
click at [285, 471] on button "Vend Gate" at bounding box center [256, 466] width 89 height 26
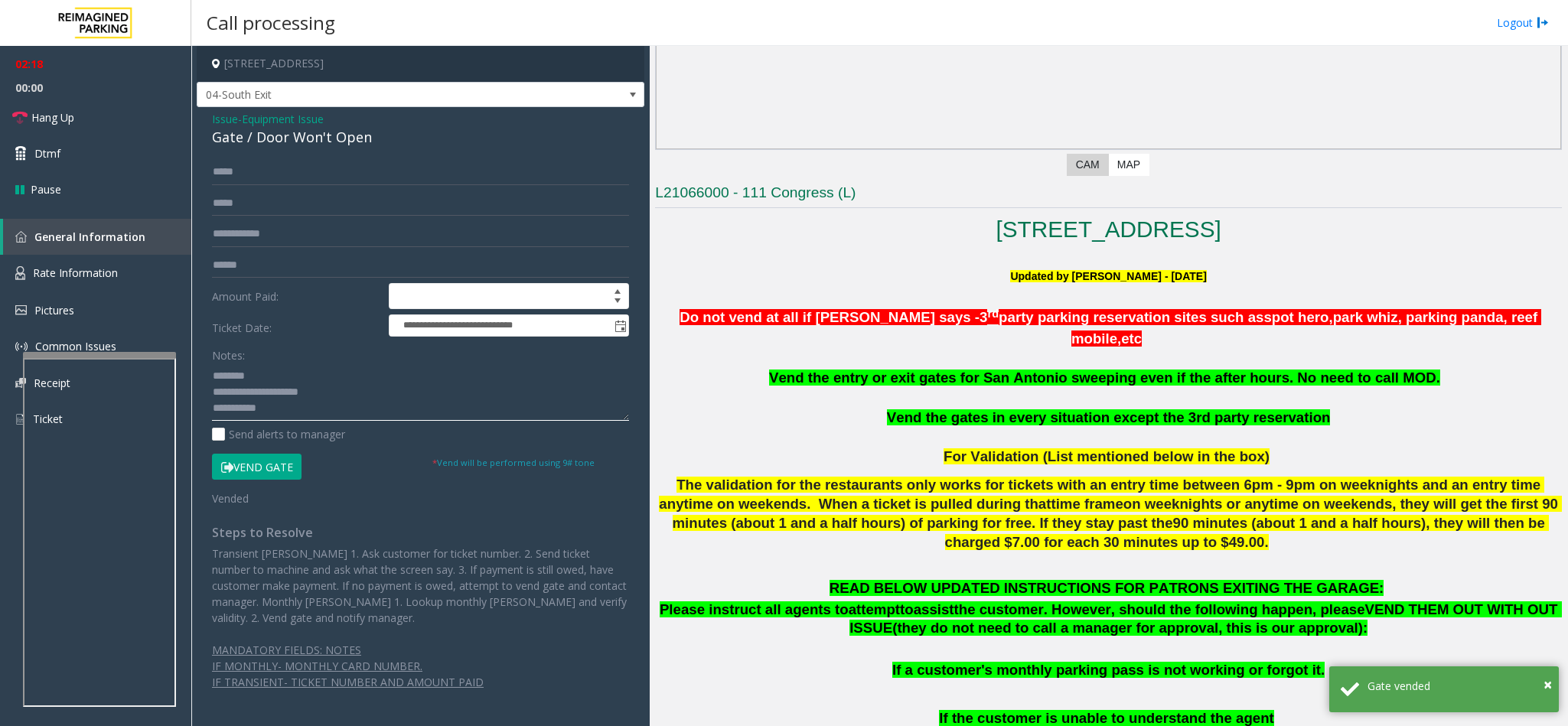
click at [291, 416] on textarea at bounding box center [421, 392] width 417 height 58
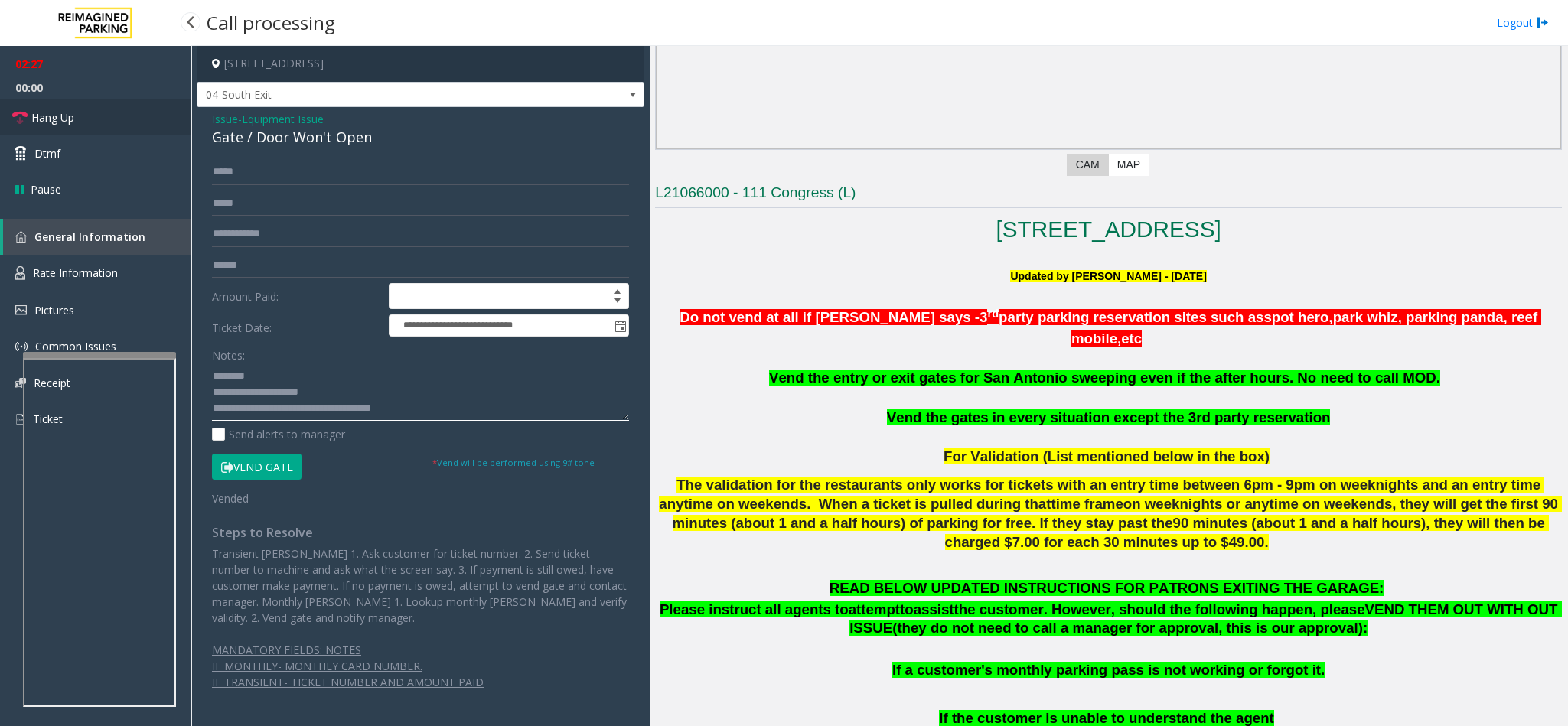
type textarea "**********"
click at [78, 113] on link "Hang Up" at bounding box center [95, 117] width 191 height 36
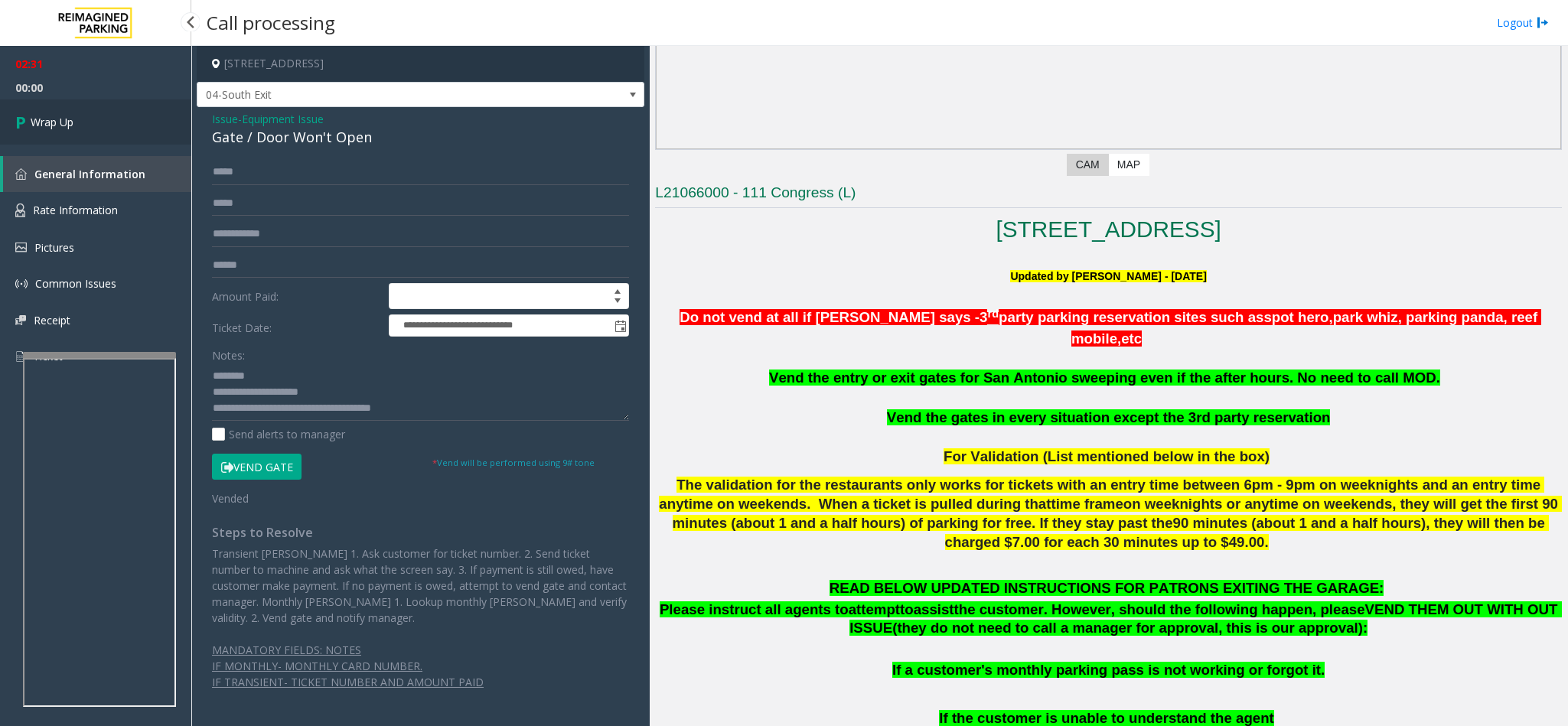
click at [78, 113] on link "Wrap Up" at bounding box center [95, 122] width 191 height 45
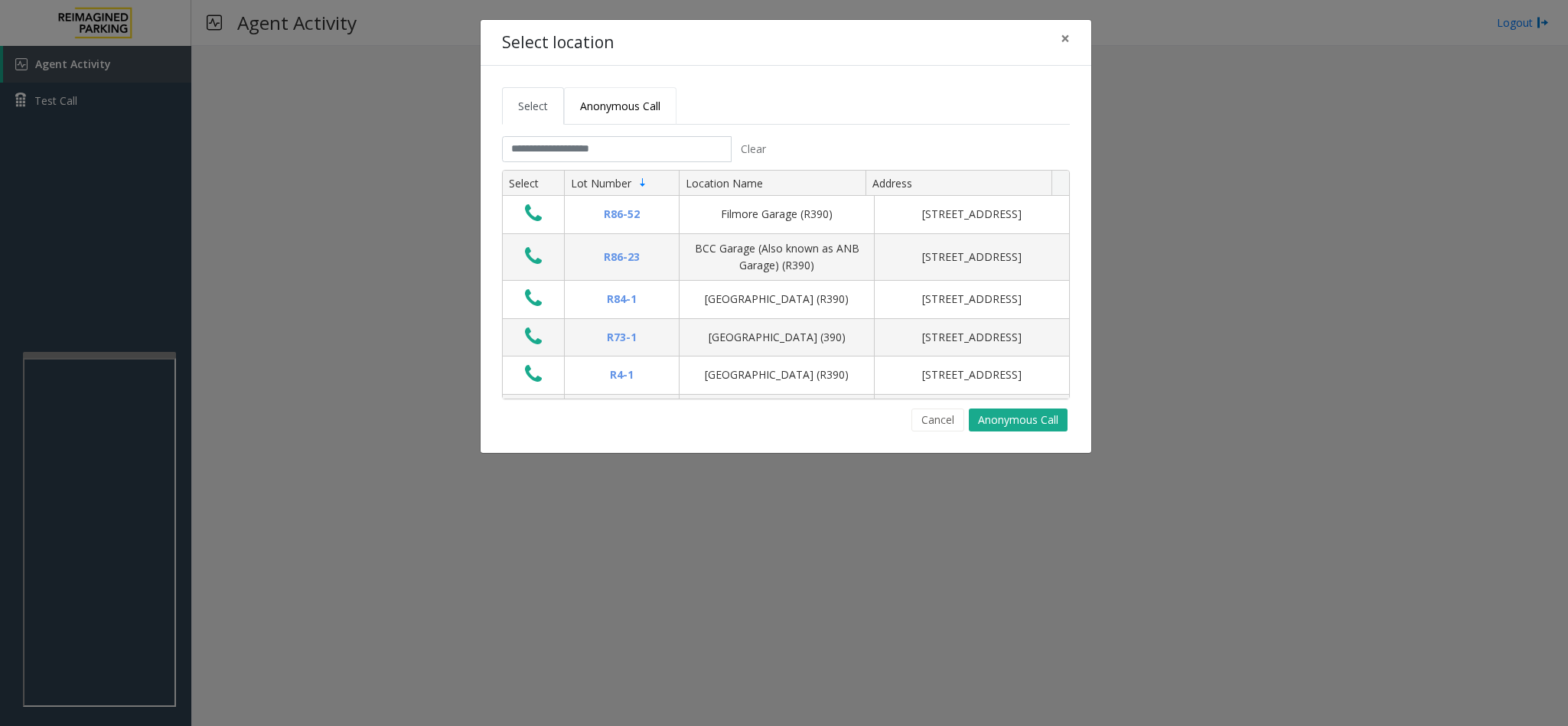
click at [630, 102] on span "Anonymous Call" at bounding box center [620, 105] width 80 height 14
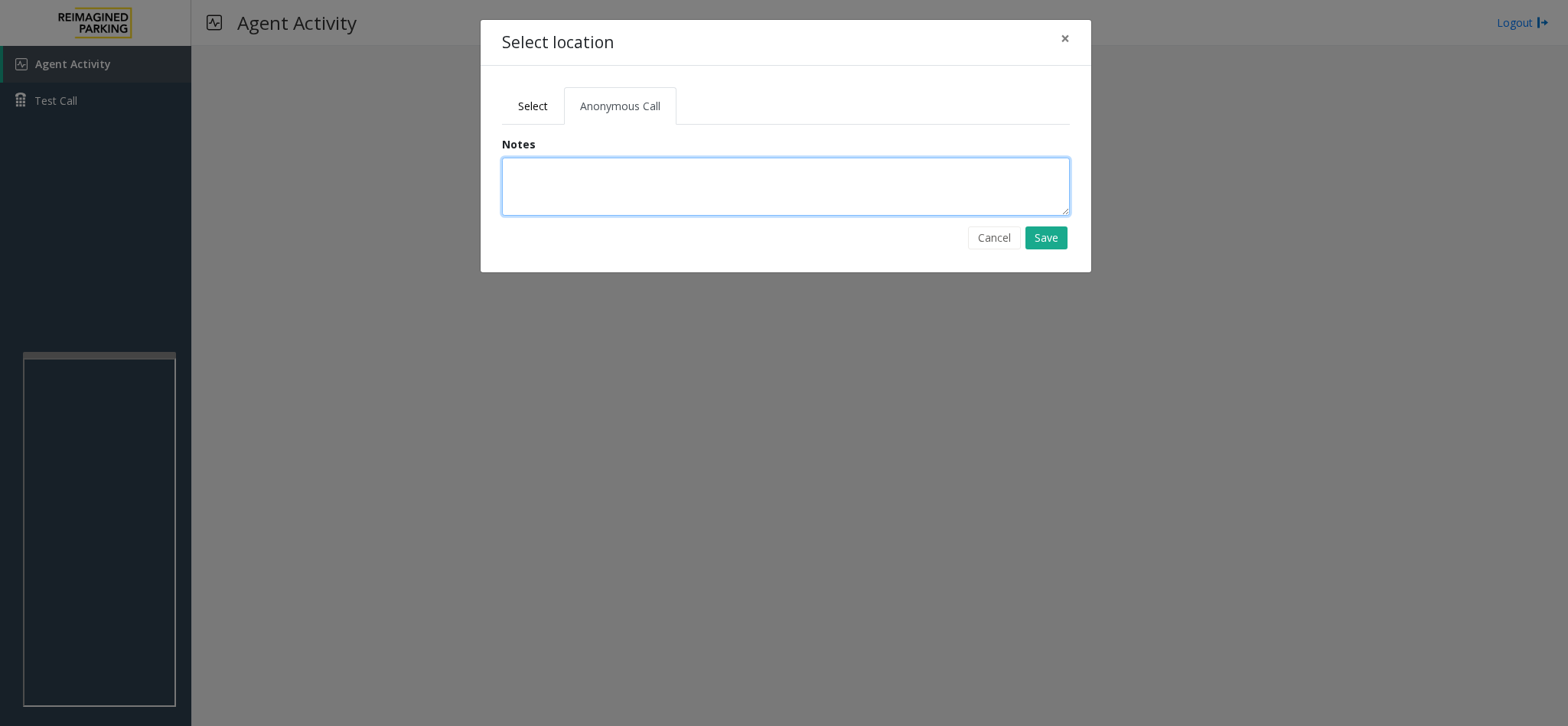
click at [683, 184] on textarea at bounding box center [785, 187] width 567 height 58
type textarea "**********"
click at [1056, 236] on button "Save" at bounding box center [1046, 238] width 42 height 23
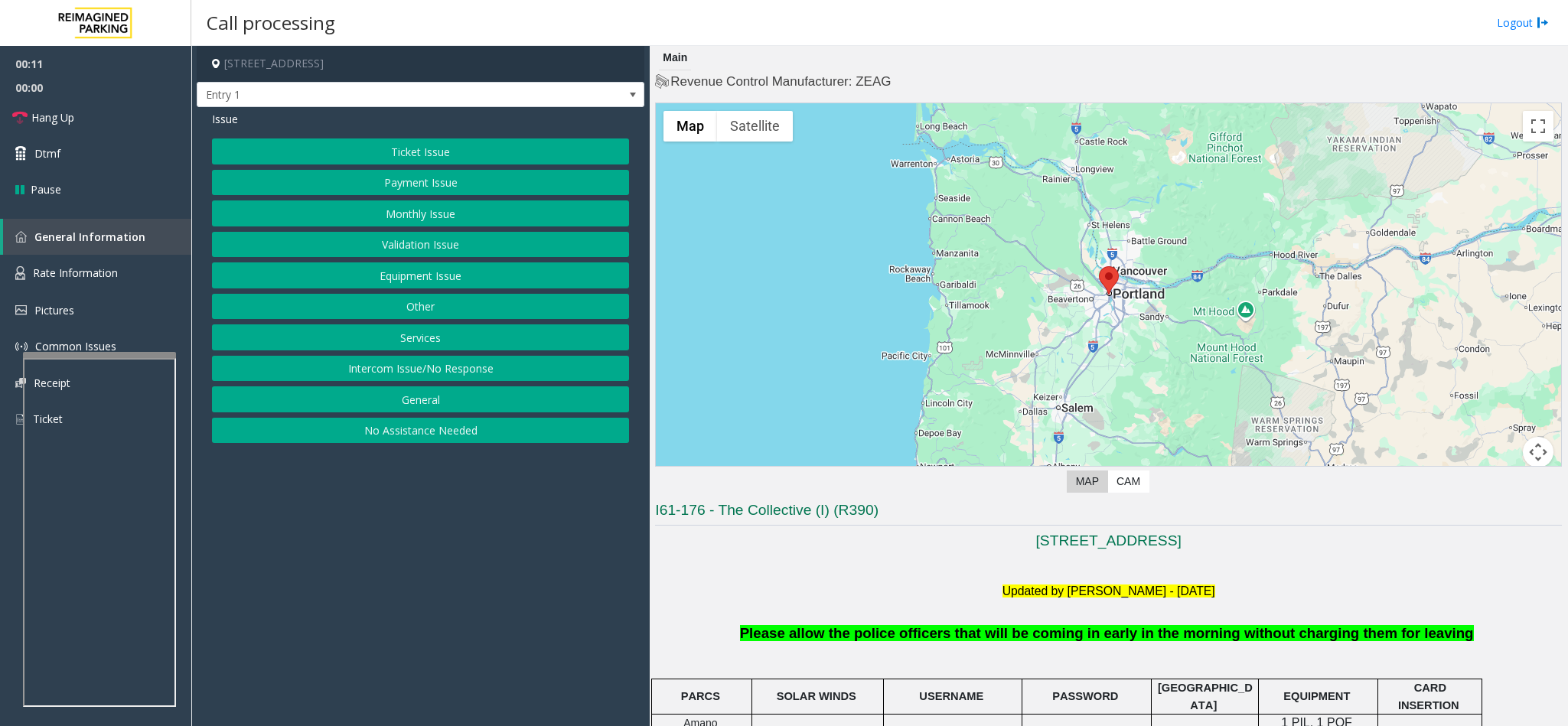
click at [429, 375] on button "Intercom Issue/No Response" at bounding box center [421, 368] width 417 height 26
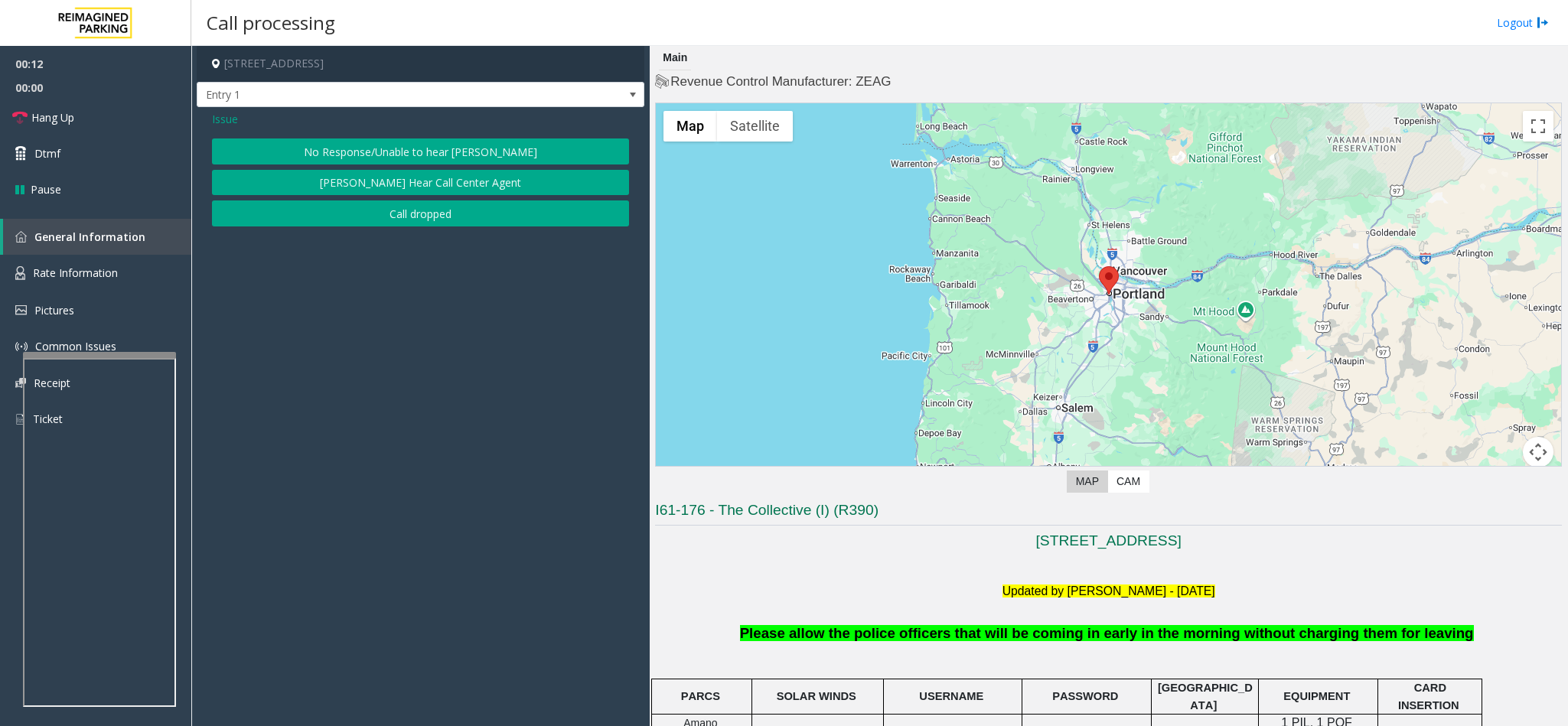
click at [452, 154] on button "No Response/Unable to hear [PERSON_NAME]" at bounding box center [421, 151] width 417 height 26
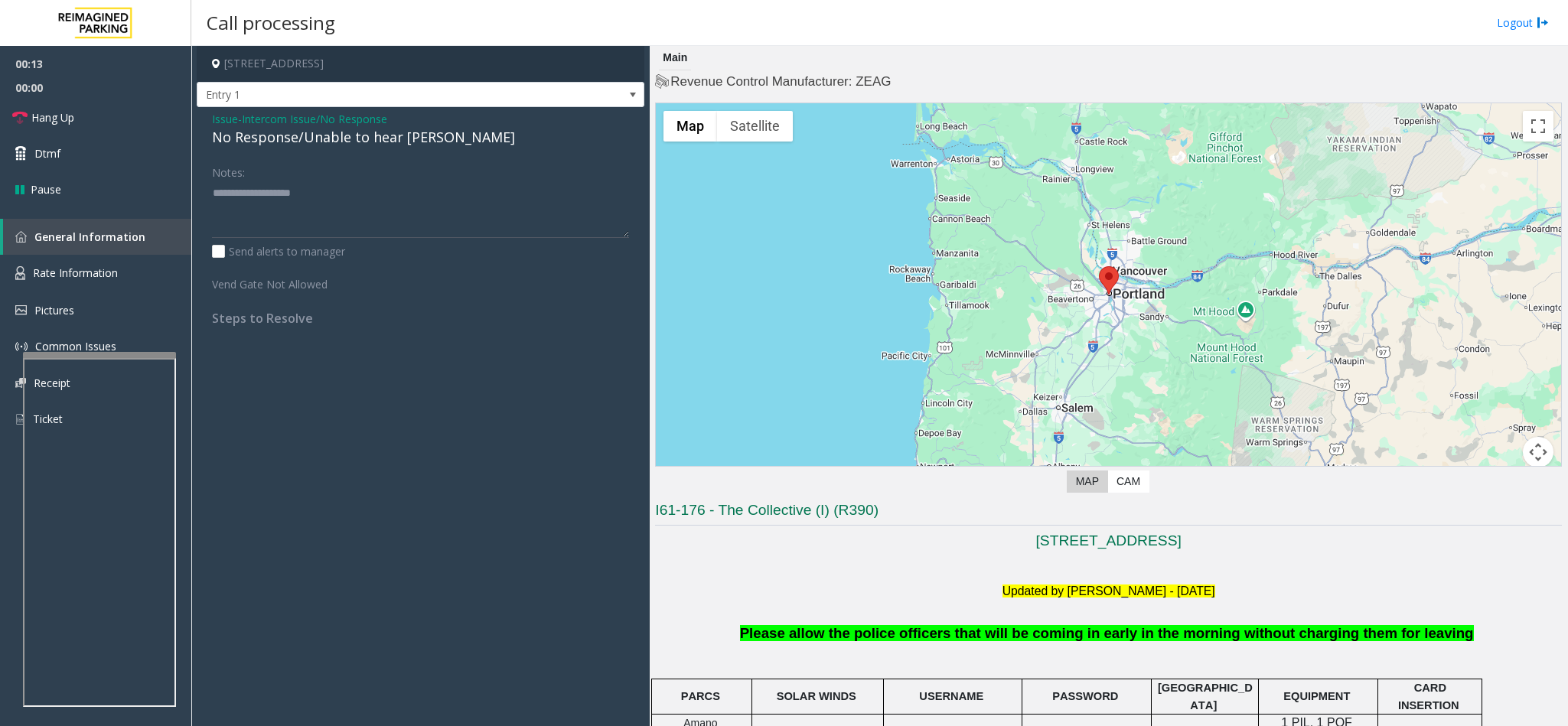
click at [420, 148] on div "No Response/Unable to hear [PERSON_NAME]" at bounding box center [421, 137] width 417 height 21
click at [416, 138] on div "No Response/Unable to hear [PERSON_NAME]" at bounding box center [421, 137] width 417 height 21
type textarea "**********"
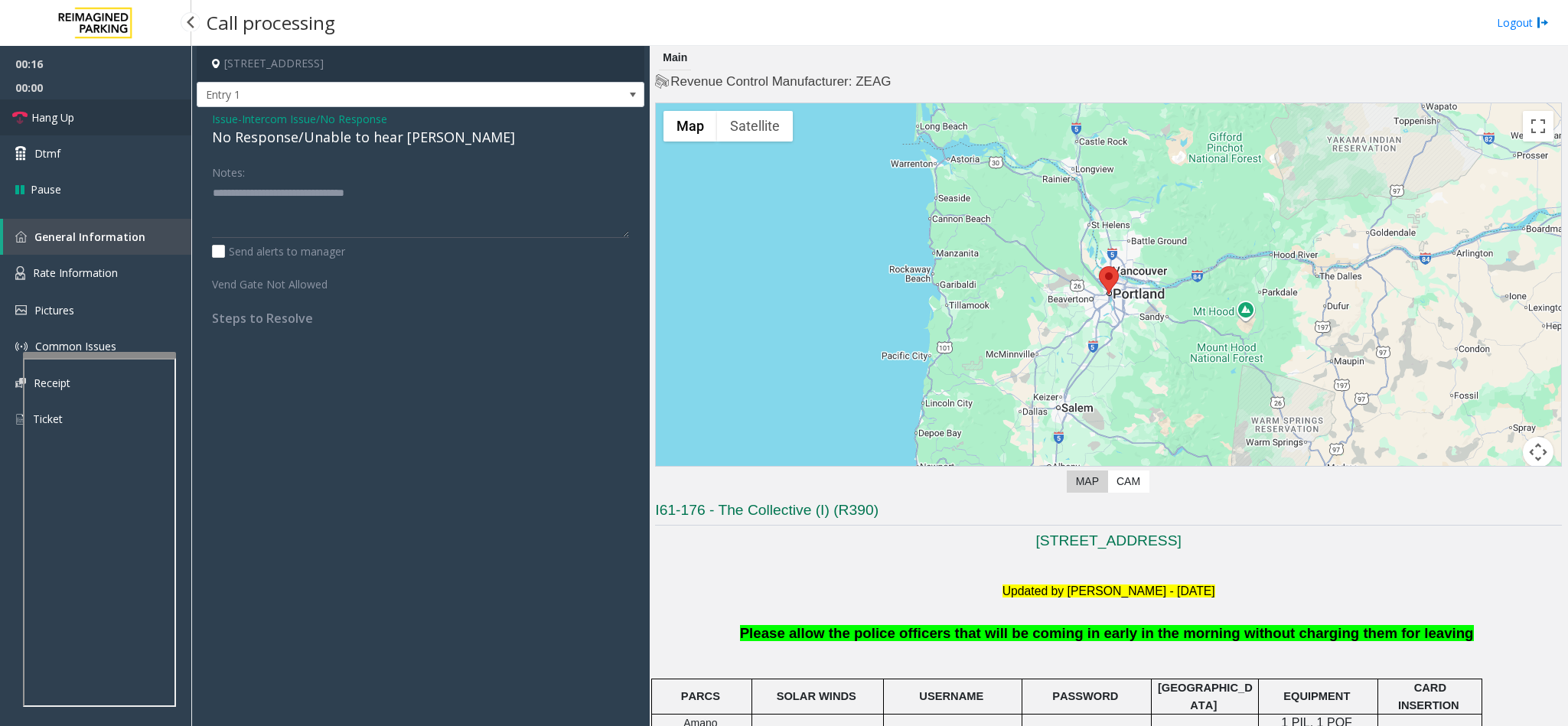
click at [76, 117] on link "Hang Up" at bounding box center [95, 117] width 191 height 36
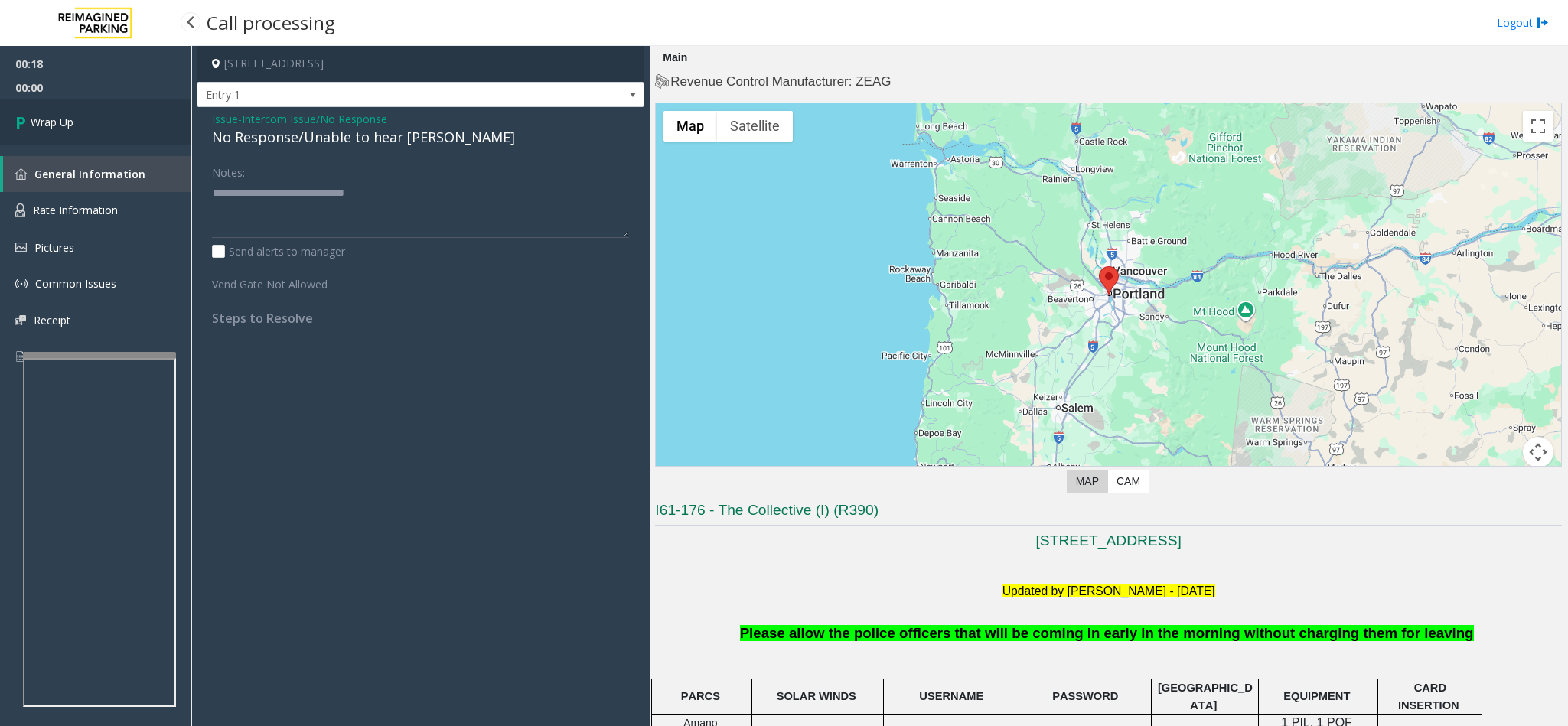
click at [80, 119] on link "Wrap Up" at bounding box center [95, 122] width 191 height 45
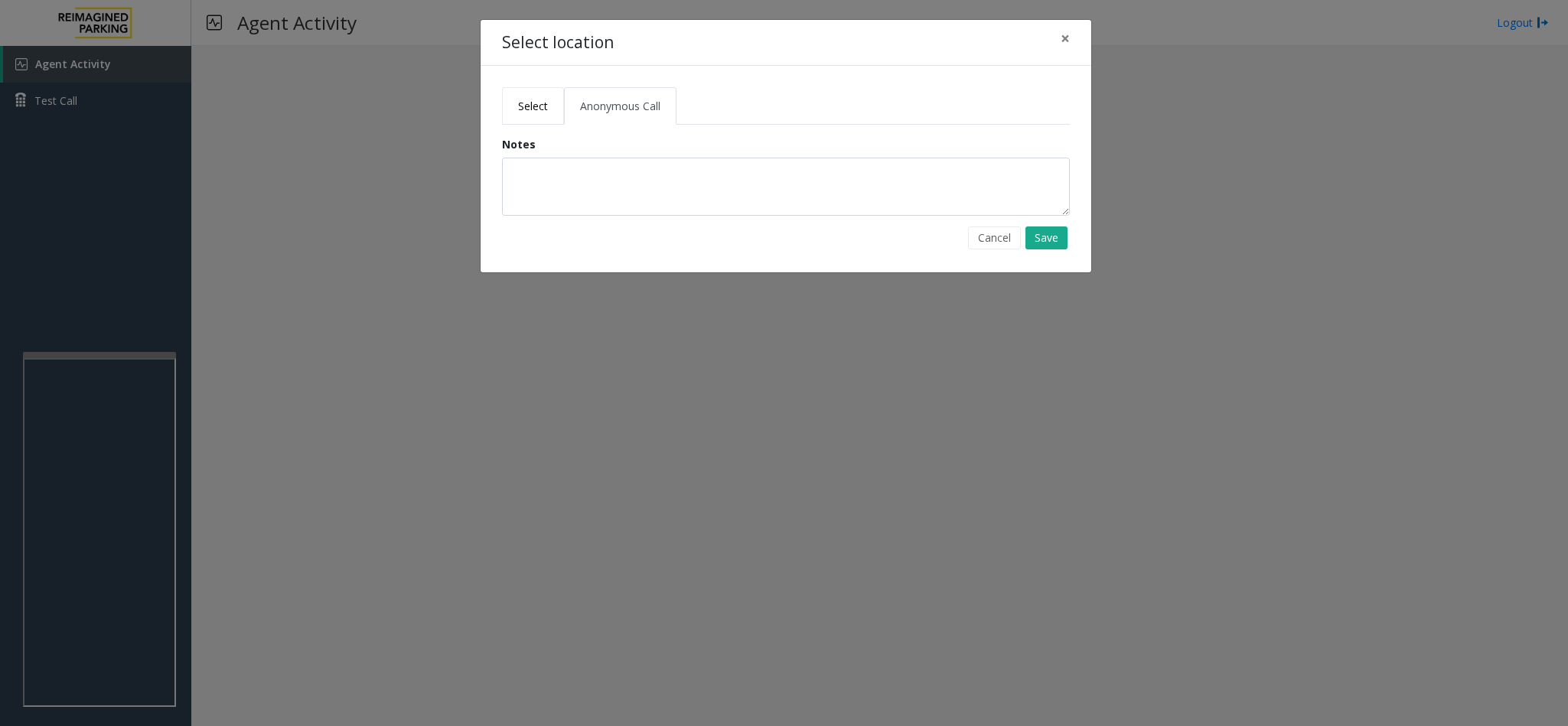
click at [514, 90] on link "Select" at bounding box center [532, 106] width 62 height 38
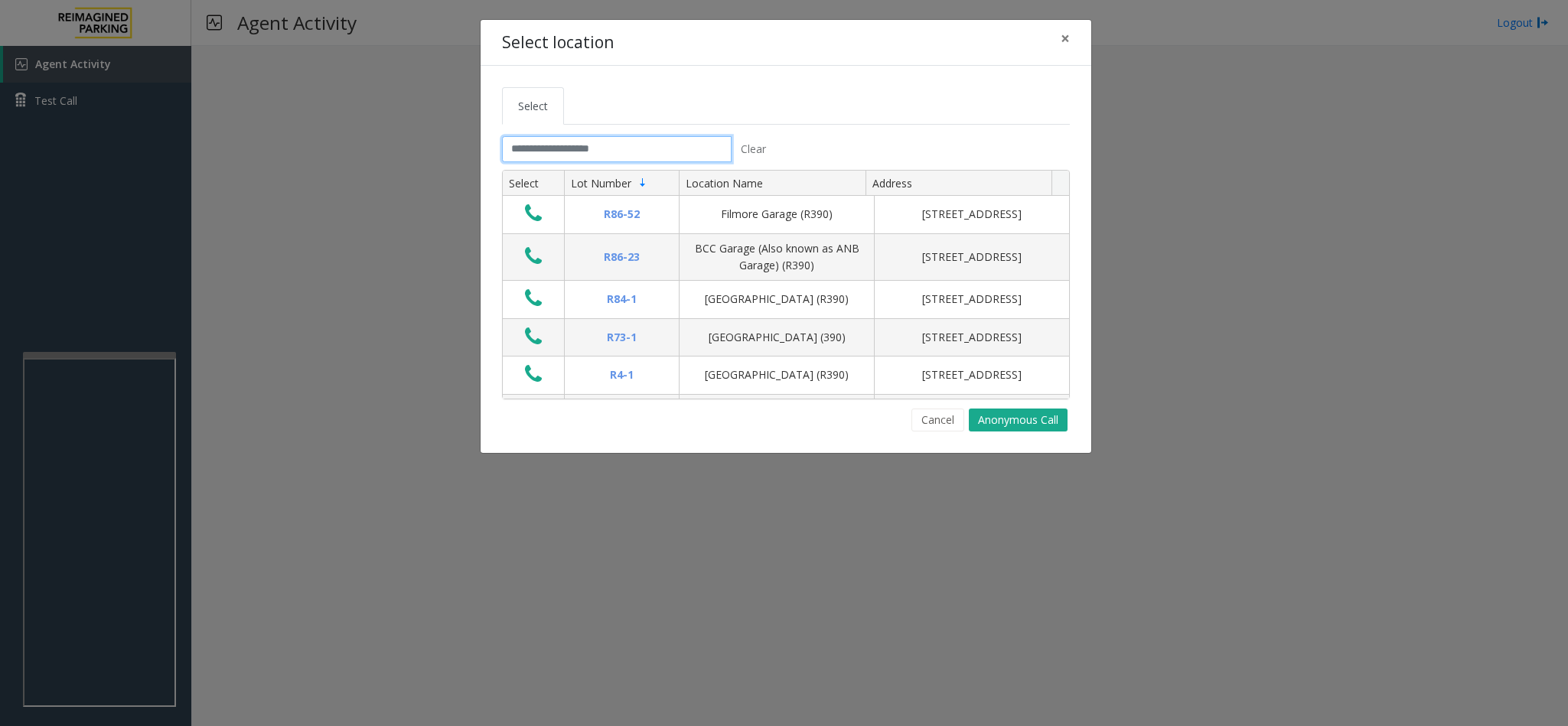
click at [621, 147] on input "text" at bounding box center [616, 149] width 229 height 26
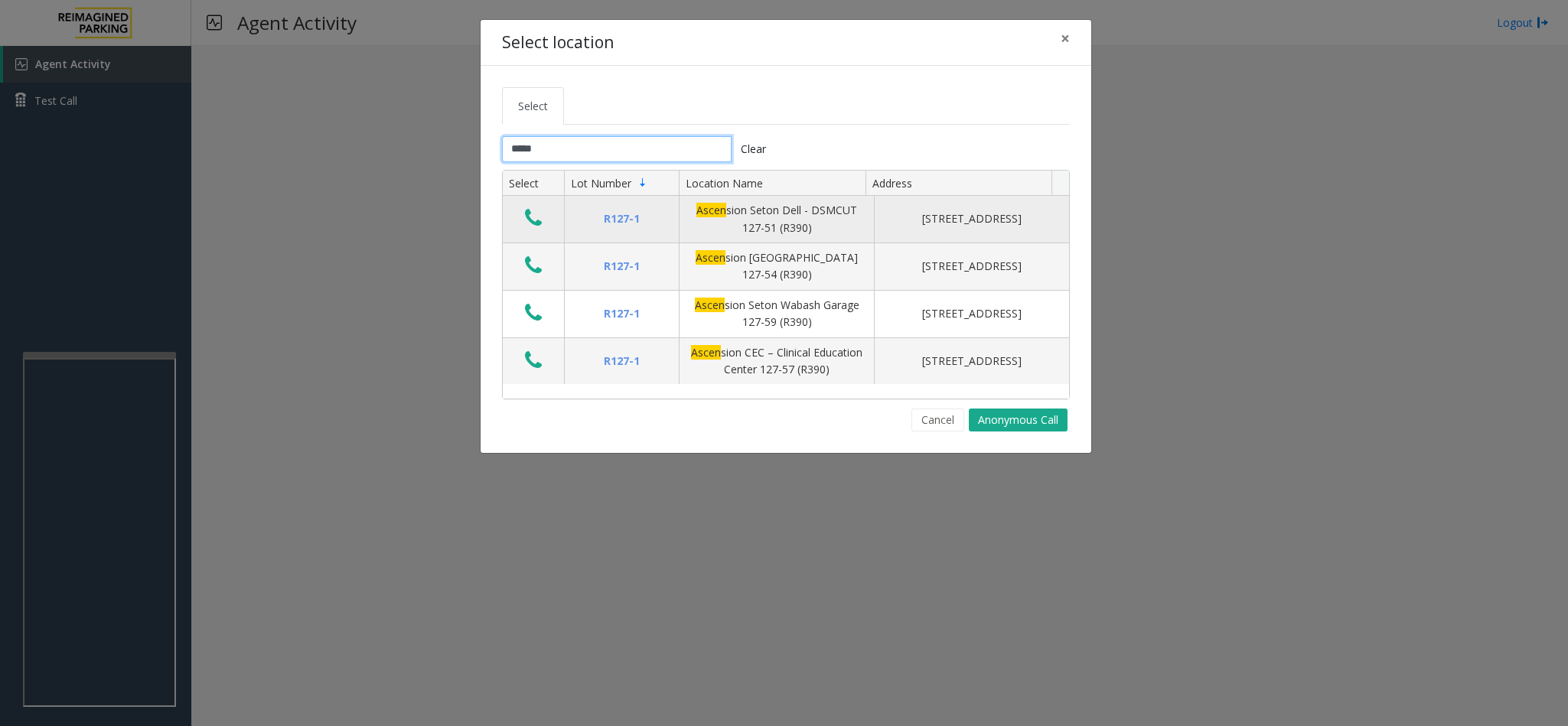
type input "*****"
click at [528, 216] on icon "Data table" at bounding box center [533, 218] width 17 height 22
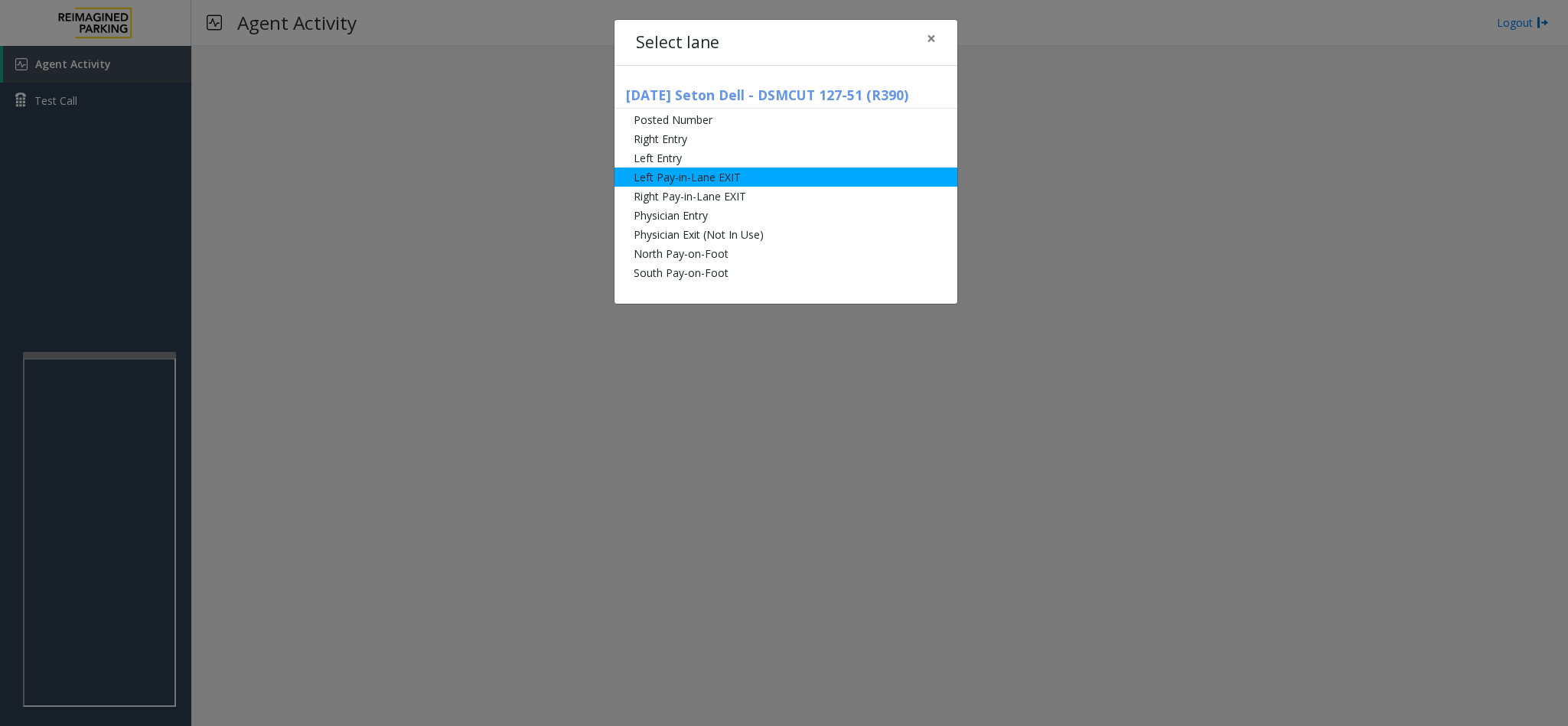
click at [712, 178] on li "Left Pay-in-Lane EXIT" at bounding box center [785, 177] width 343 height 19
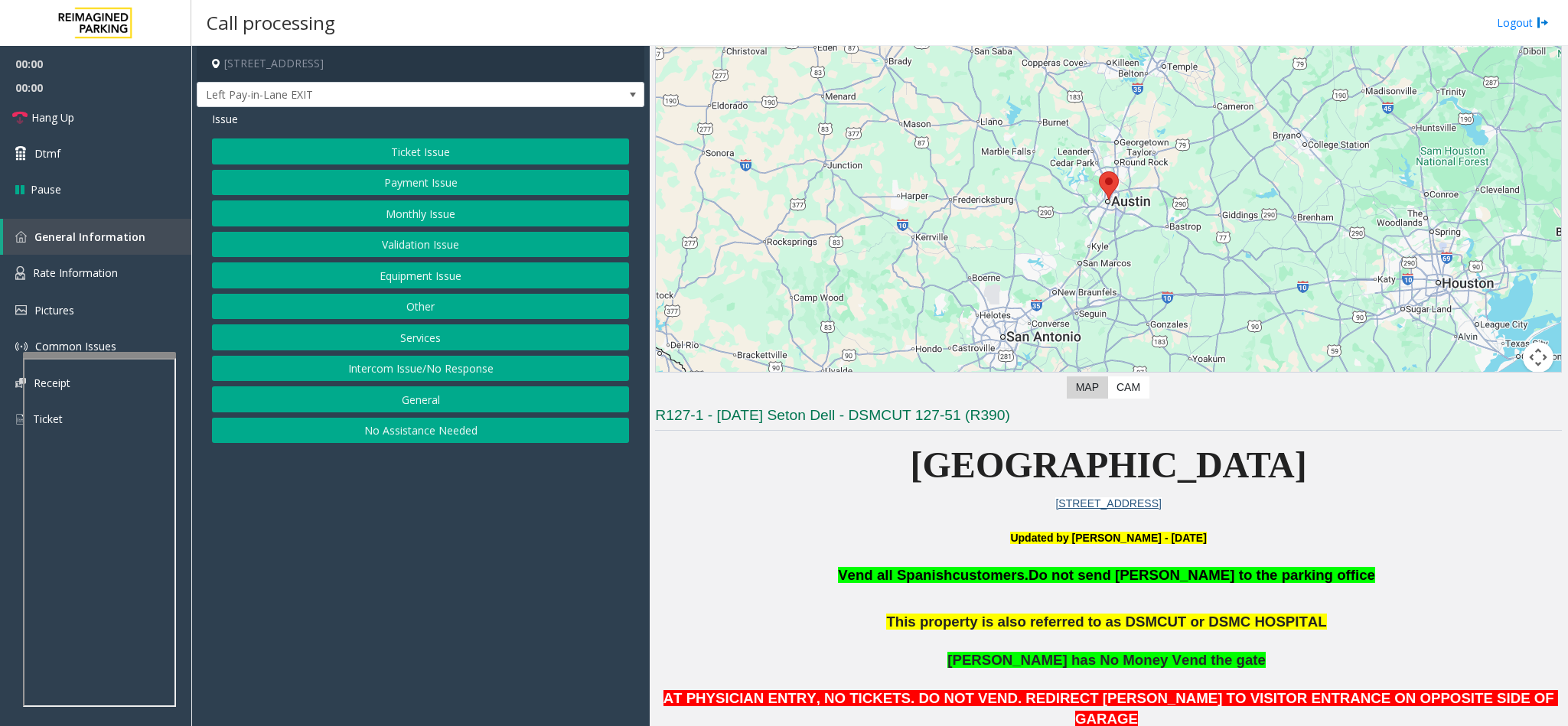
scroll to position [115, 0]
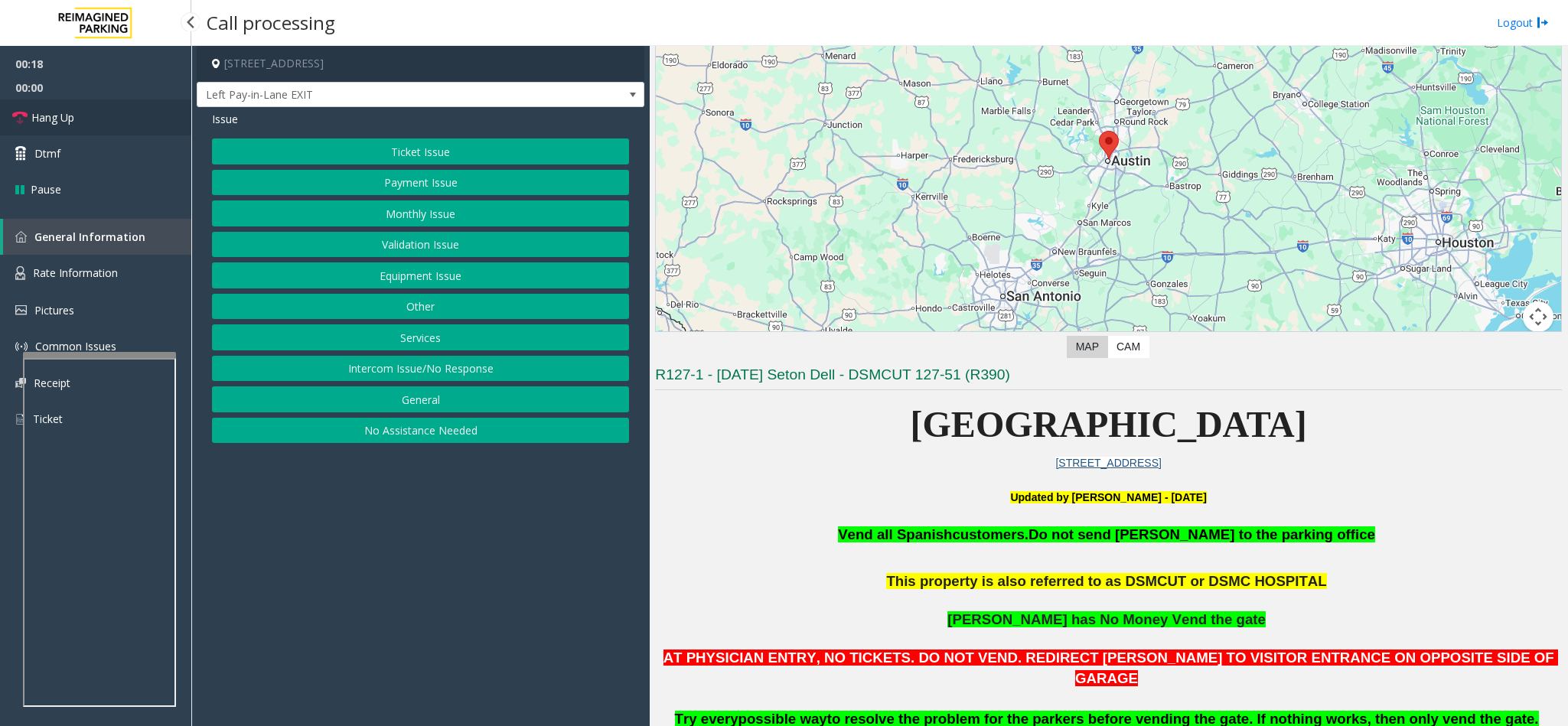
click at [92, 113] on link "Hang Up" at bounding box center [95, 117] width 191 height 36
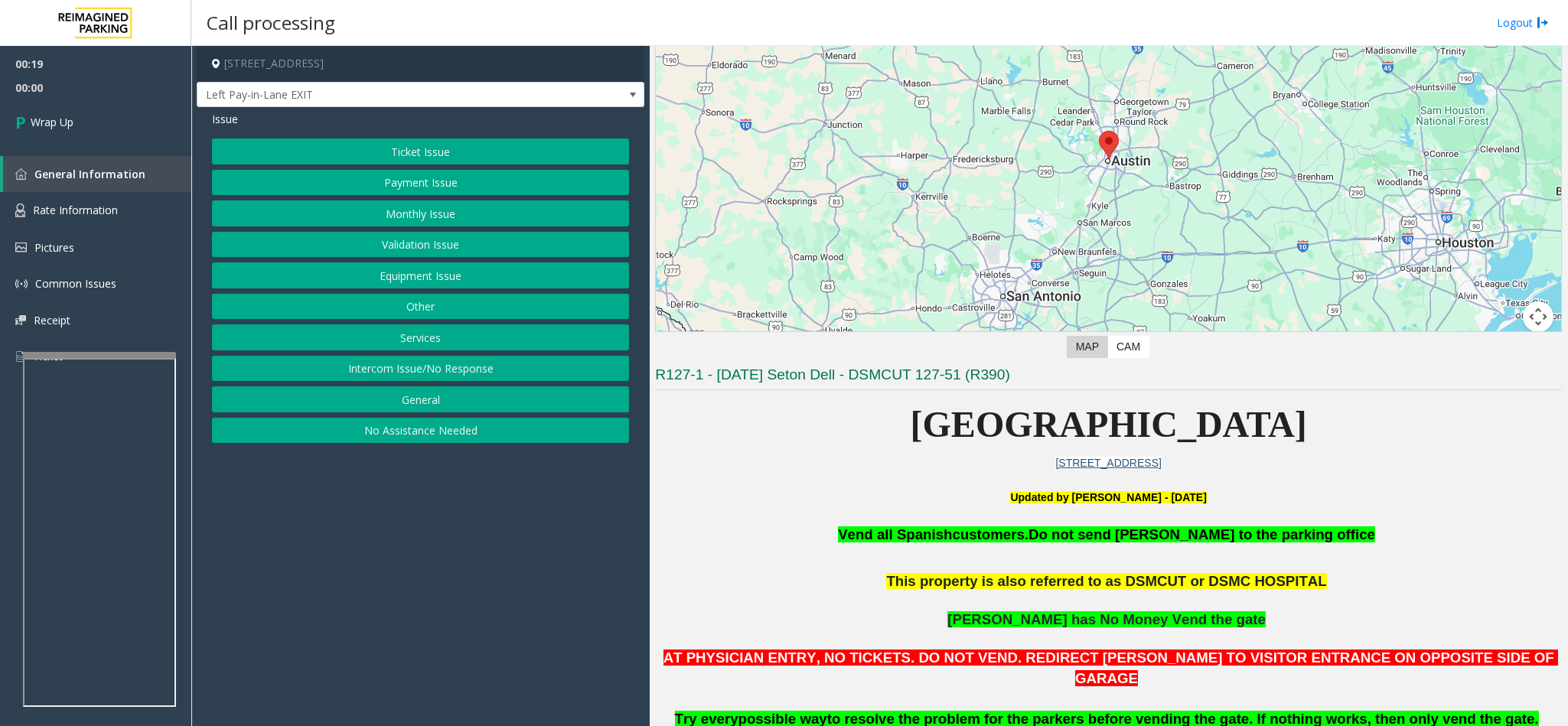
click at [435, 373] on button "Intercom Issue/No Response" at bounding box center [421, 368] width 417 height 26
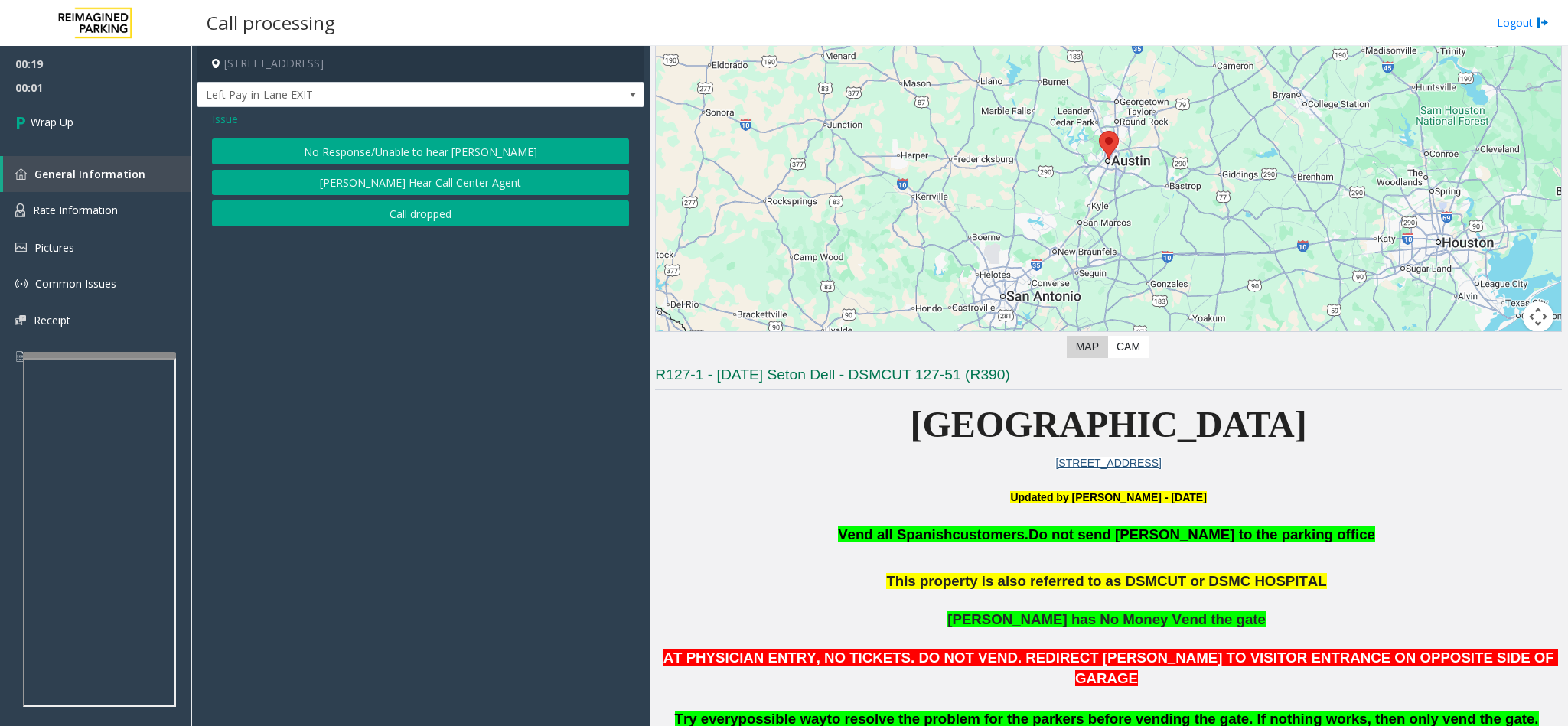
click at [426, 161] on button "No Response/Unable to hear [PERSON_NAME]" at bounding box center [421, 151] width 417 height 26
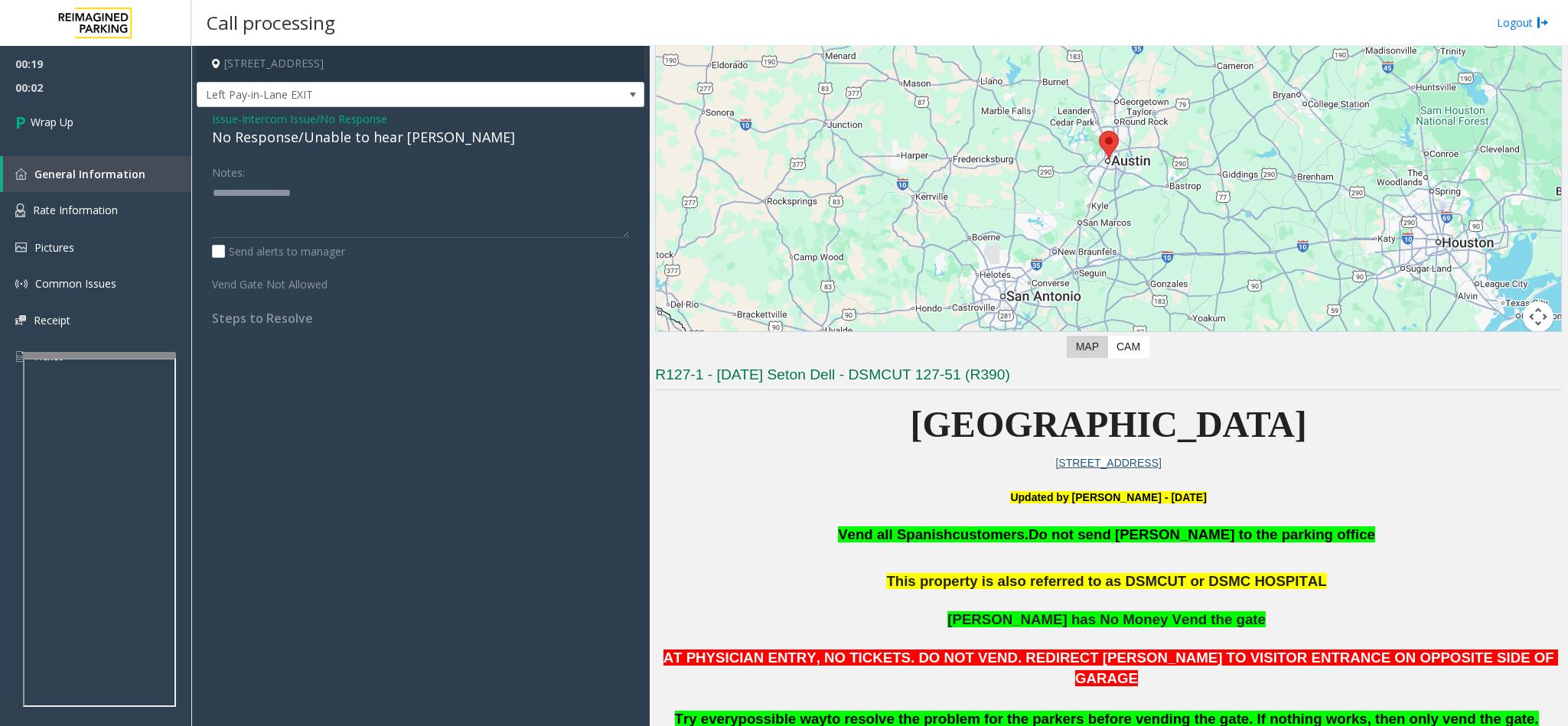
click at [393, 144] on div "No Response/Unable to hear [PERSON_NAME]" at bounding box center [421, 137] width 417 height 21
type textarea "**********"
click at [67, 129] on span "Wrap Up" at bounding box center [52, 122] width 43 height 16
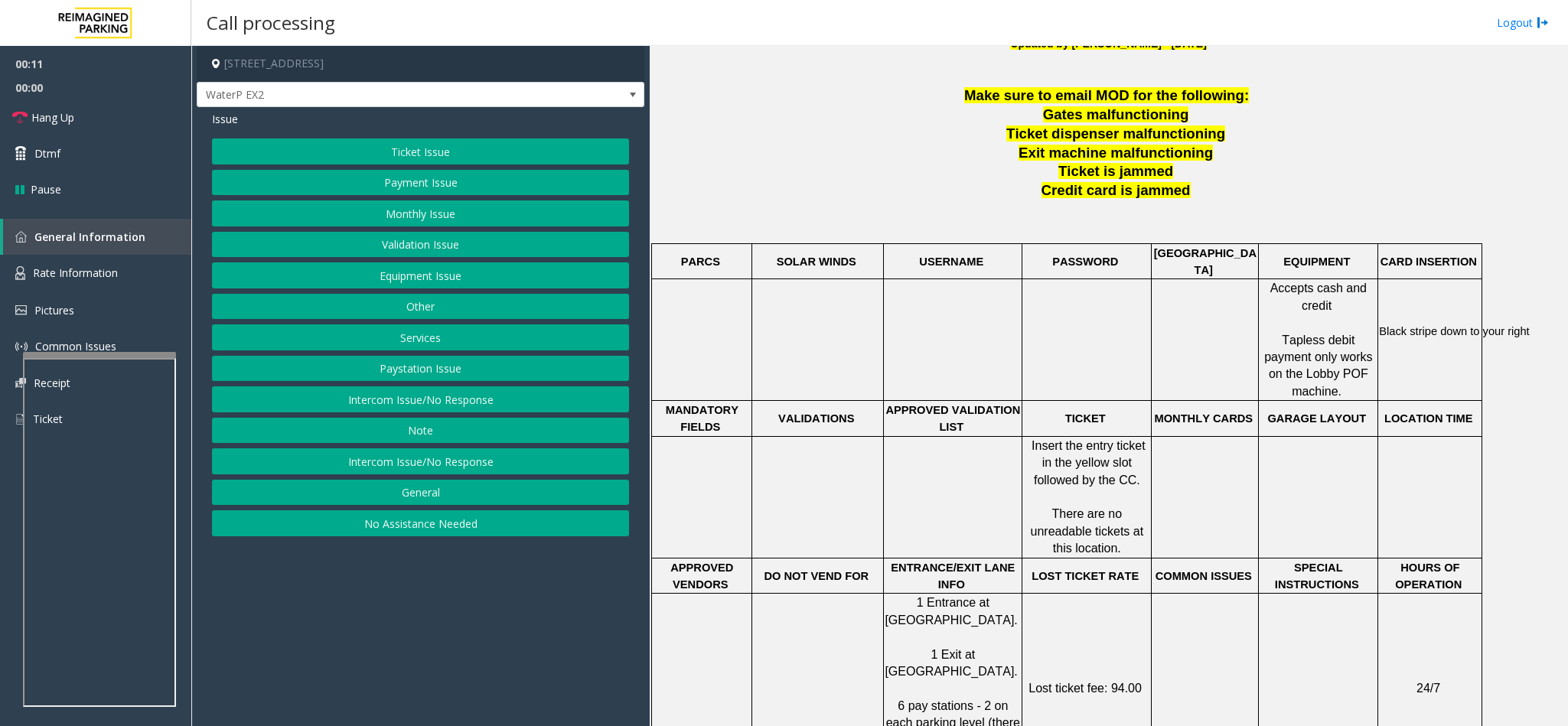
scroll to position [574, 0]
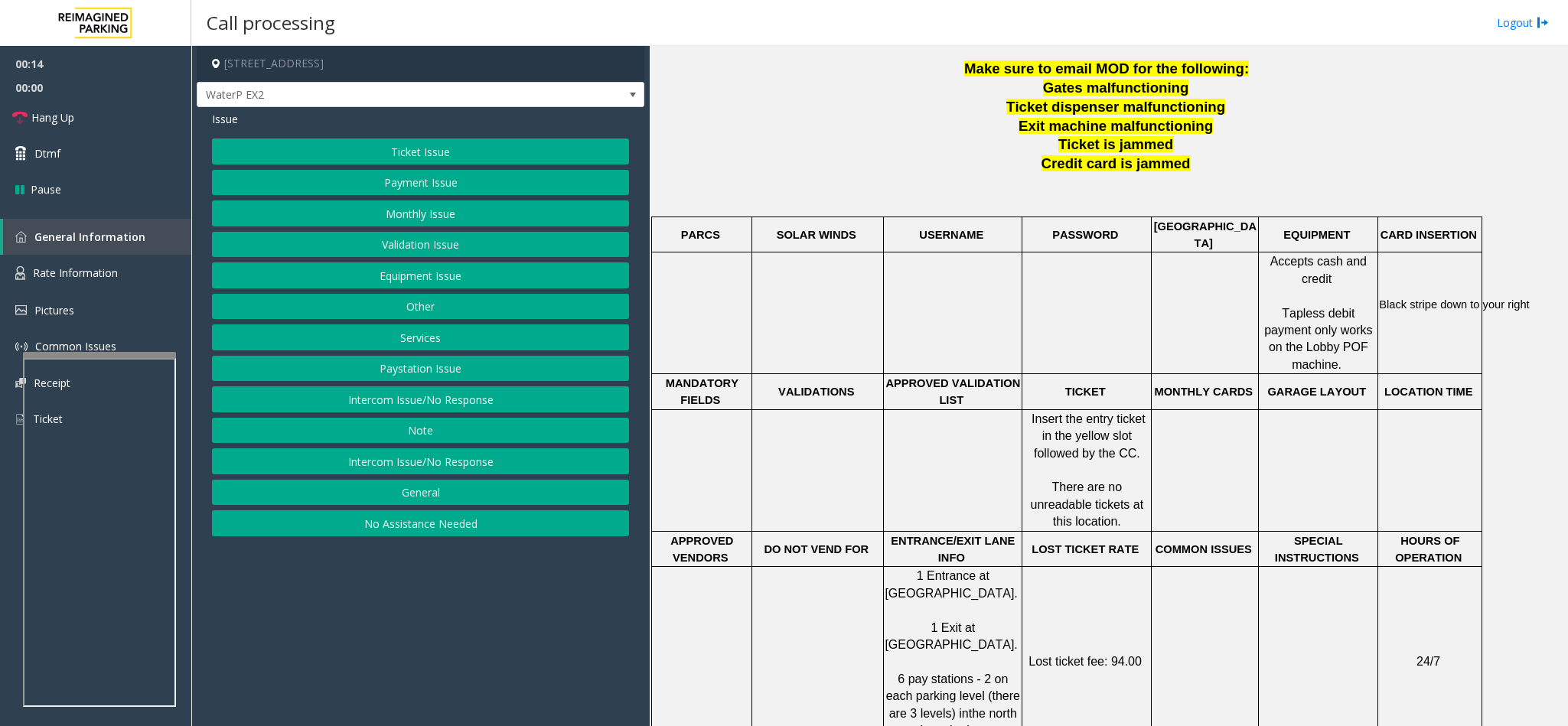
click at [457, 157] on button "Ticket Issue" at bounding box center [421, 151] width 417 height 26
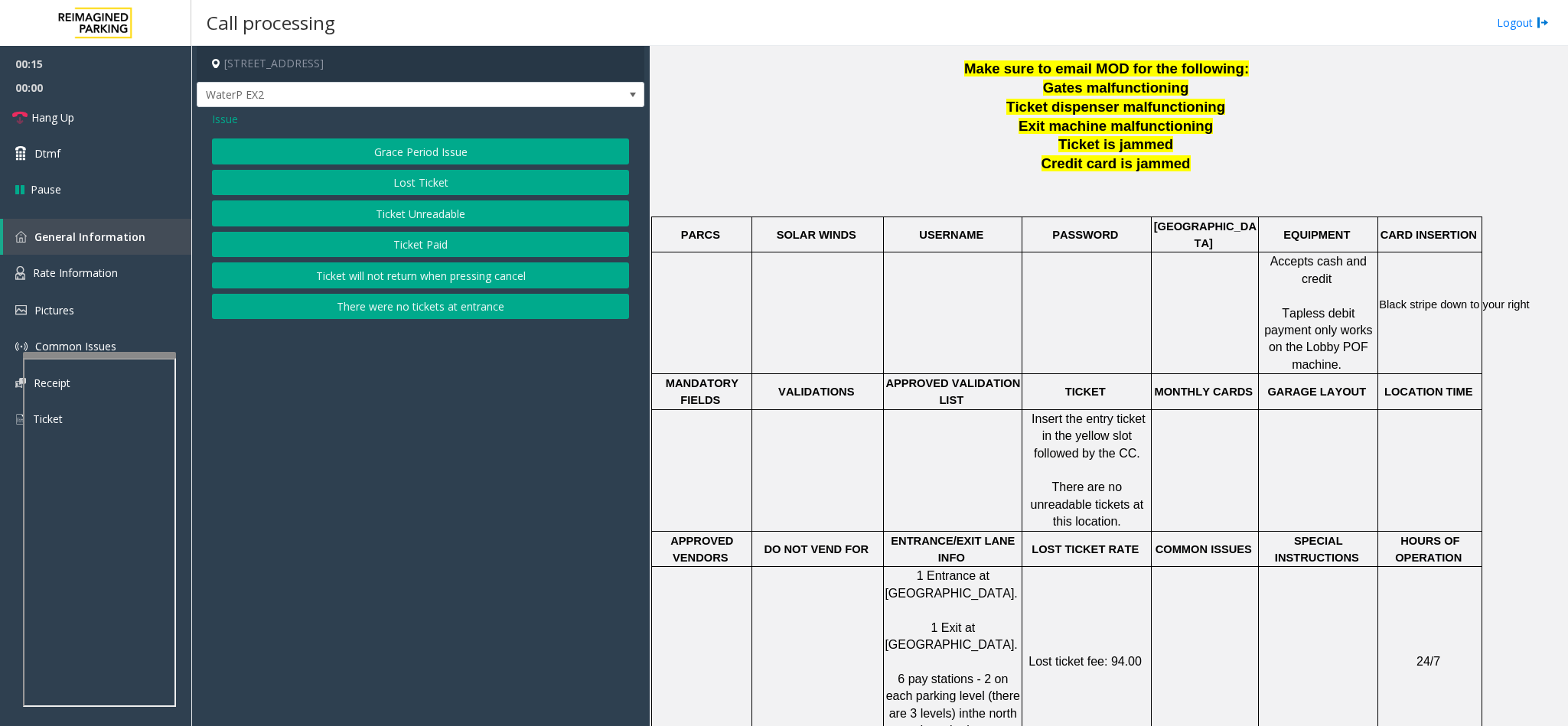
click at [397, 203] on button "Ticket Unreadable" at bounding box center [421, 213] width 417 height 26
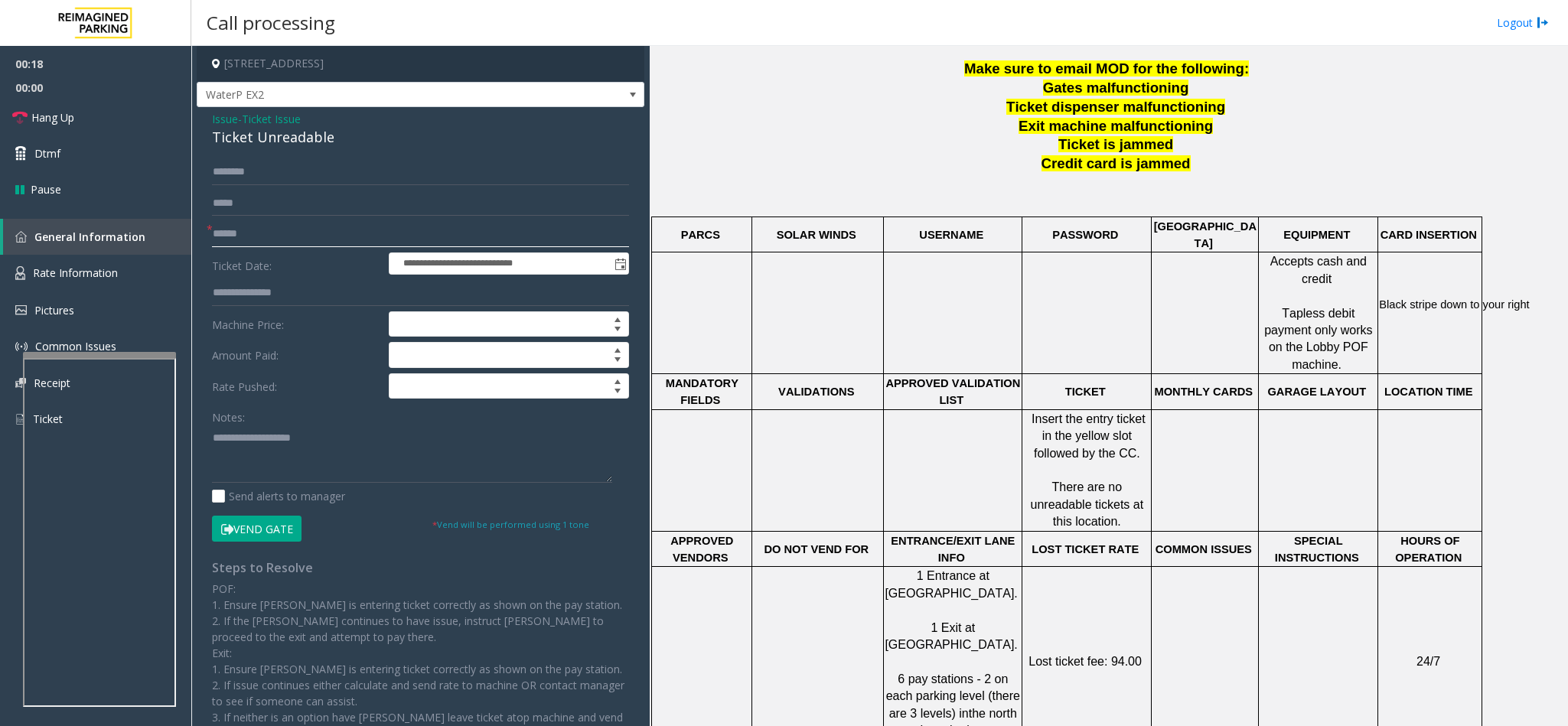
click at [228, 228] on input "text" at bounding box center [421, 234] width 417 height 26
click at [242, 234] on input "text" at bounding box center [421, 234] width 417 height 26
drag, startPoint x: 328, startPoint y: 143, endPoint x: 203, endPoint y: 124, distance: 126.4
click at [203, 124] on div "**********" at bounding box center [421, 456] width 447 height 698
click at [282, 439] on textarea at bounding box center [412, 454] width 401 height 58
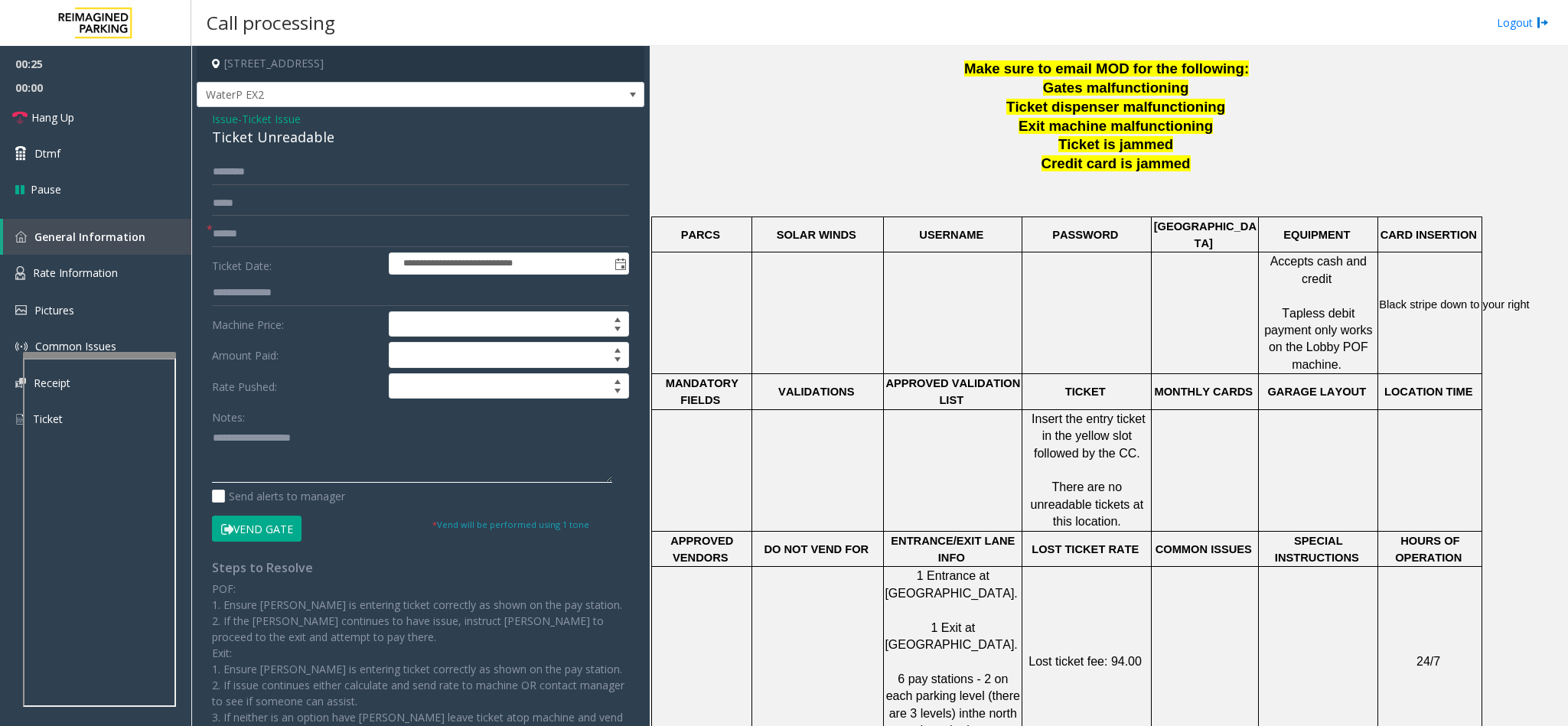
paste textarea "**********"
drag, startPoint x: 324, startPoint y: 441, endPoint x: 248, endPoint y: 439, distance: 76.0
click at [248, 439] on textarea at bounding box center [412, 454] width 401 height 58
click at [367, 457] on textarea at bounding box center [412, 454] width 401 height 58
type textarea "**********"
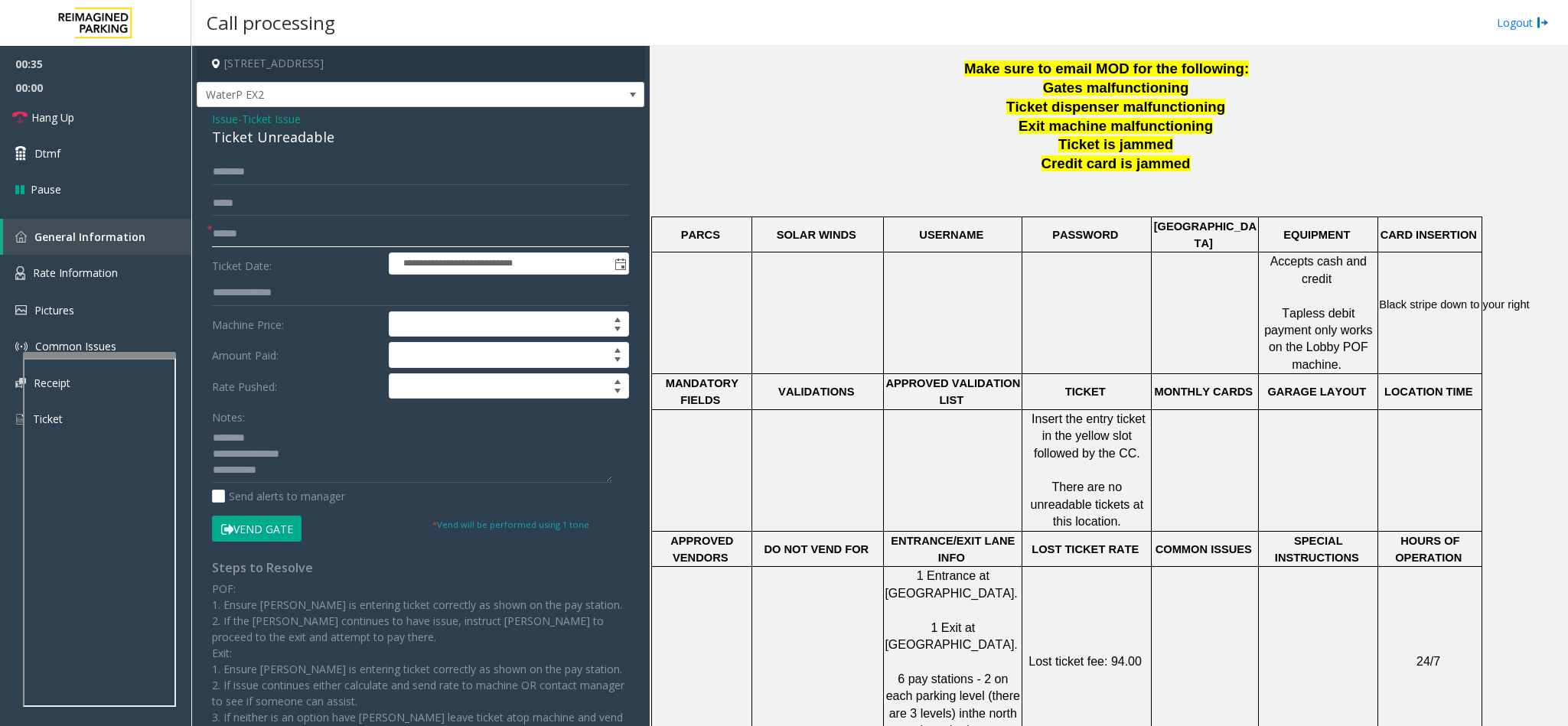
click at [303, 228] on input "text" at bounding box center [421, 234] width 417 height 26
click at [274, 225] on input "*****" at bounding box center [421, 234] width 417 height 26
click at [327, 229] on input "*****" at bounding box center [421, 234] width 417 height 26
click at [328, 228] on input "*****" at bounding box center [421, 234] width 417 height 26
type input "*****"
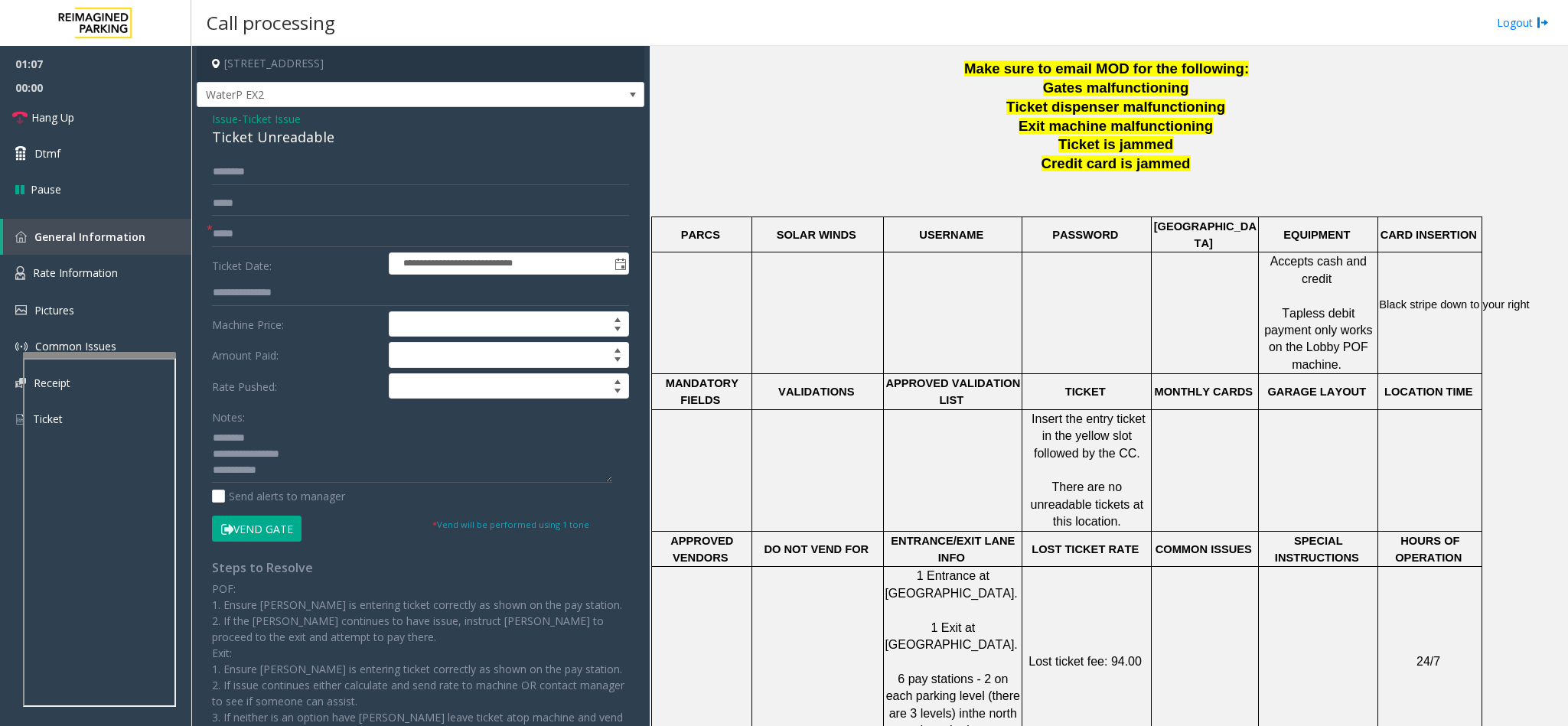
click at [285, 530] on button "Vend Gate" at bounding box center [256, 528] width 89 height 26
click at [320, 474] on textarea at bounding box center [412, 454] width 401 height 58
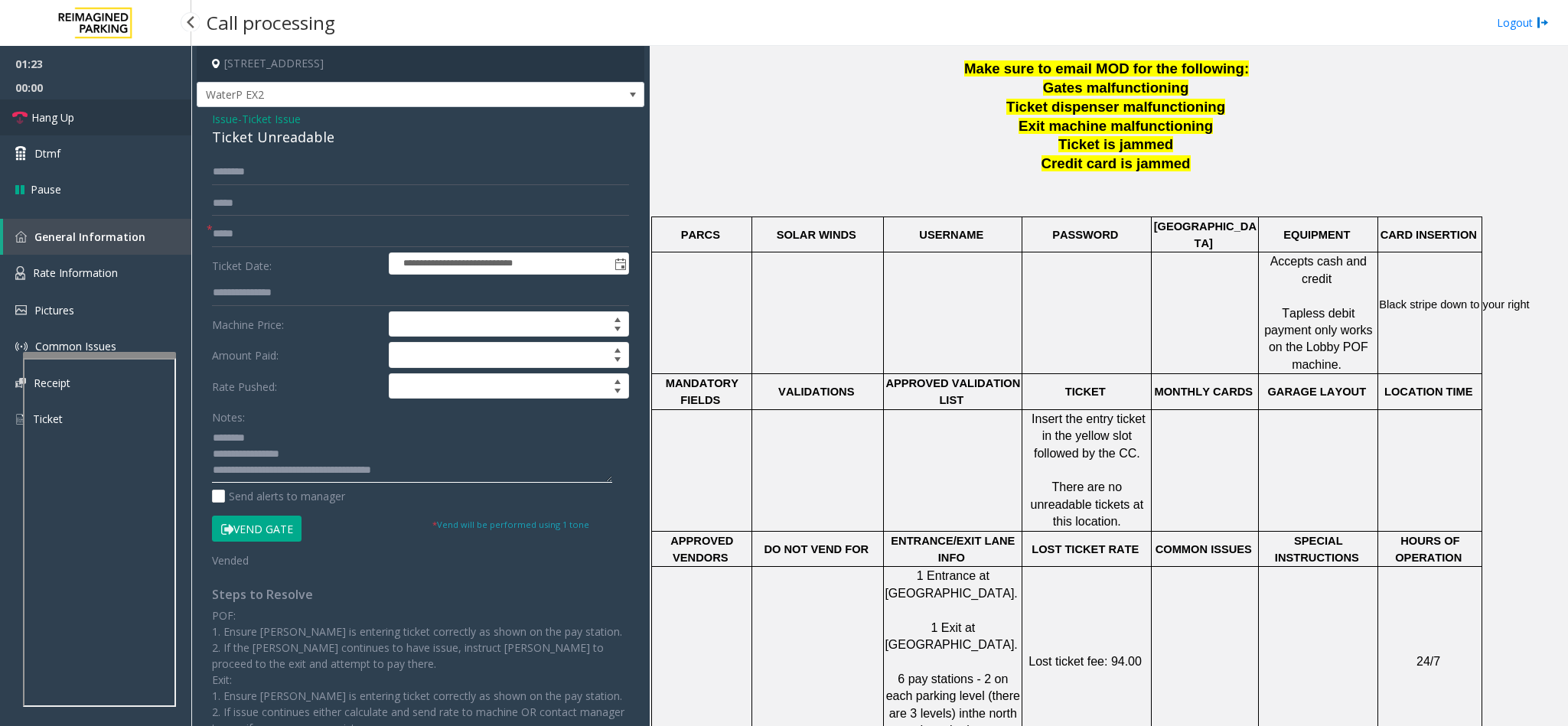
type textarea "**********"
click at [108, 115] on link "Hang Up" at bounding box center [95, 117] width 191 height 36
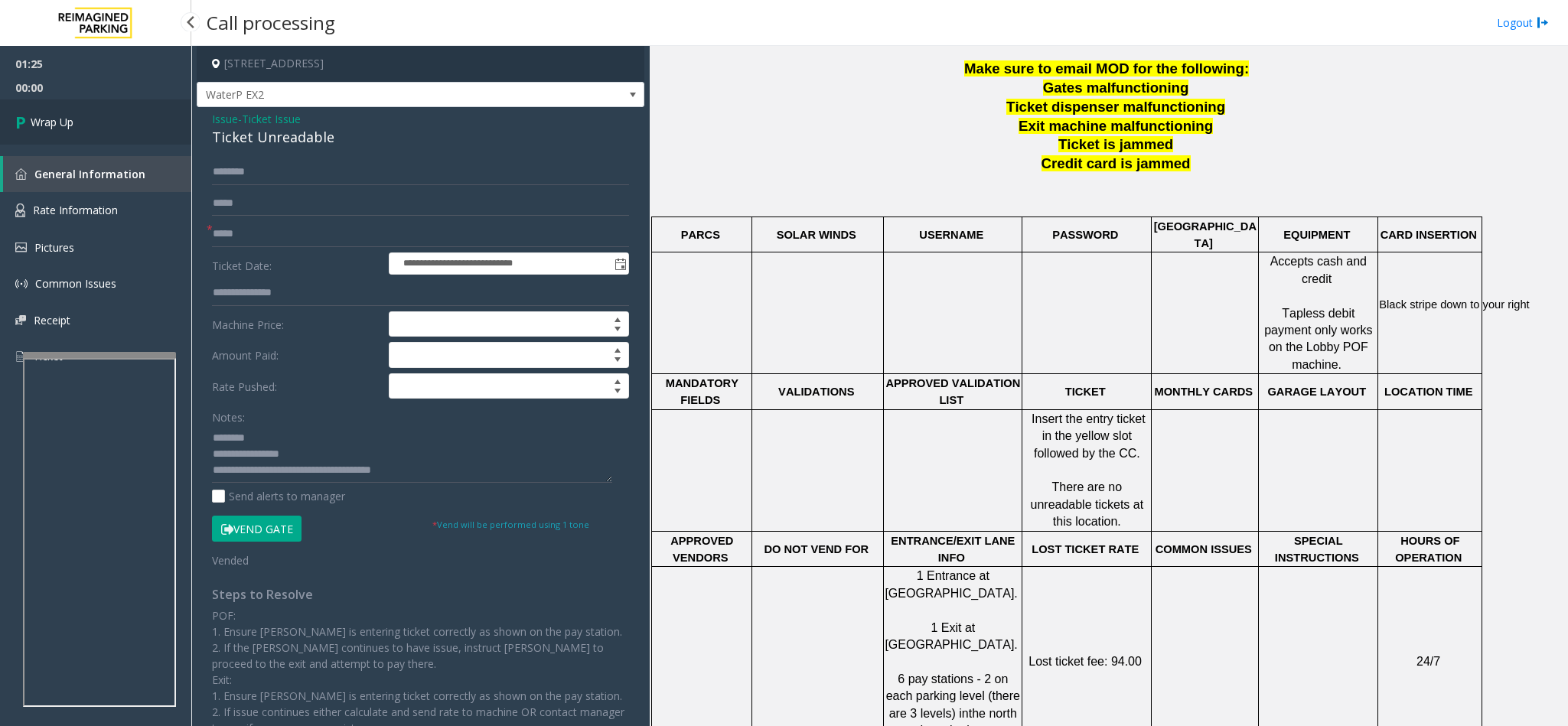
click at [108, 115] on link "Wrap Up" at bounding box center [95, 122] width 191 height 45
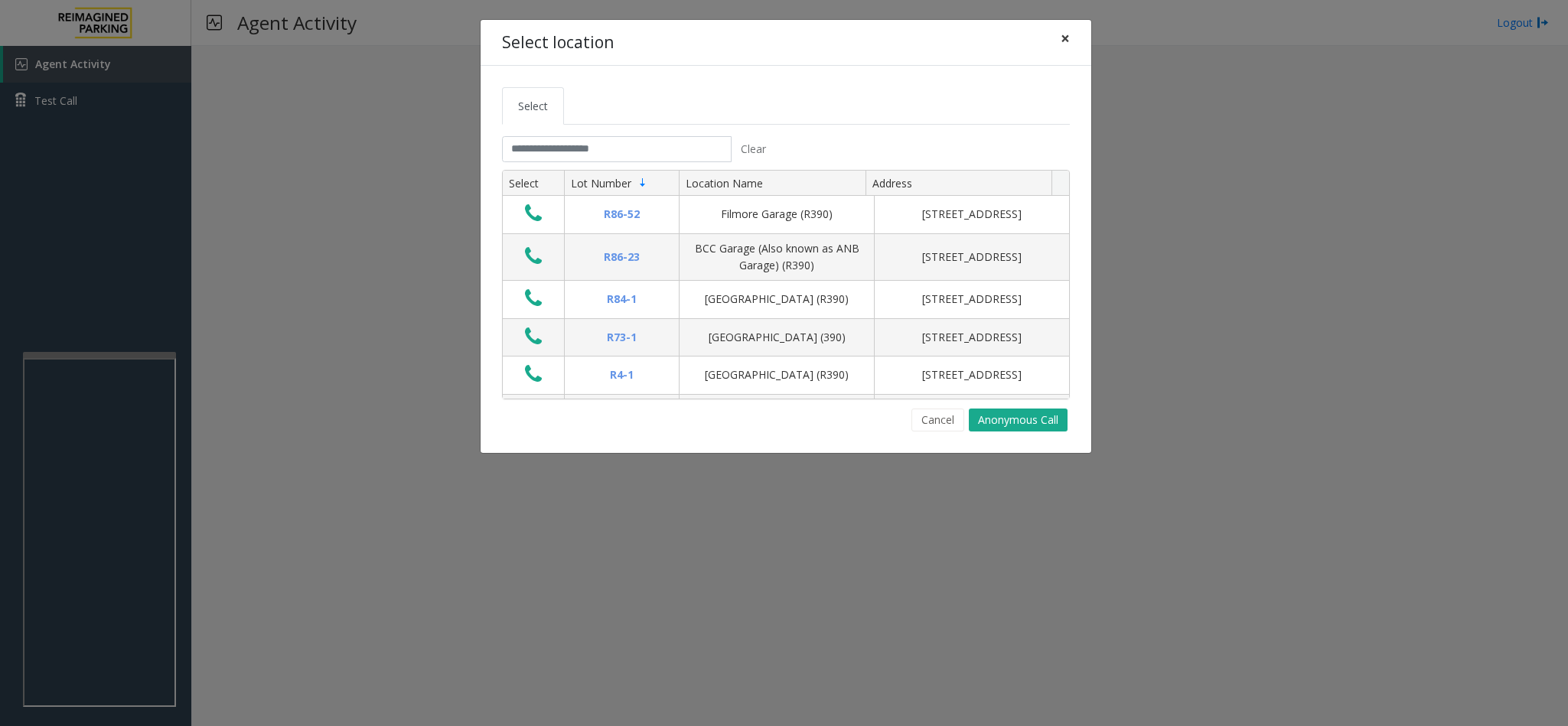
click at [1058, 33] on button "×" at bounding box center [1065, 38] width 31 height 38
click at [1070, 46] on button "×" at bounding box center [1065, 38] width 31 height 38
click at [1070, 42] on button "×" at bounding box center [1065, 38] width 31 height 38
drag, startPoint x: 689, startPoint y: 131, endPoint x: 677, endPoint y: 143, distance: 17.0
click at [691, 129] on tabset "Select Clear Select Lot Number Location Name Address R86-[GEOGRAPHIC_DATA][STRE…" at bounding box center [785, 260] width 567 height 345
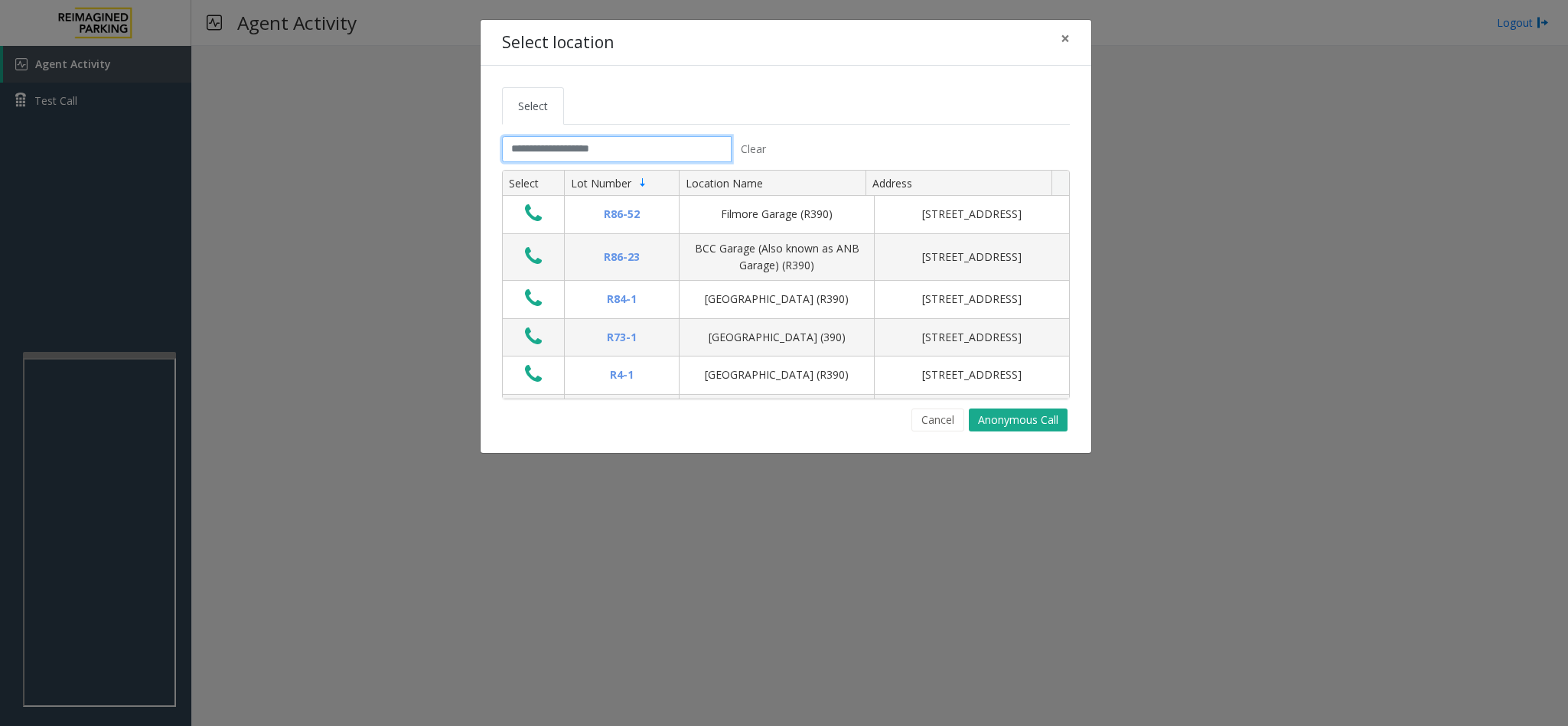
click at [664, 161] on input "text" at bounding box center [616, 149] width 229 height 26
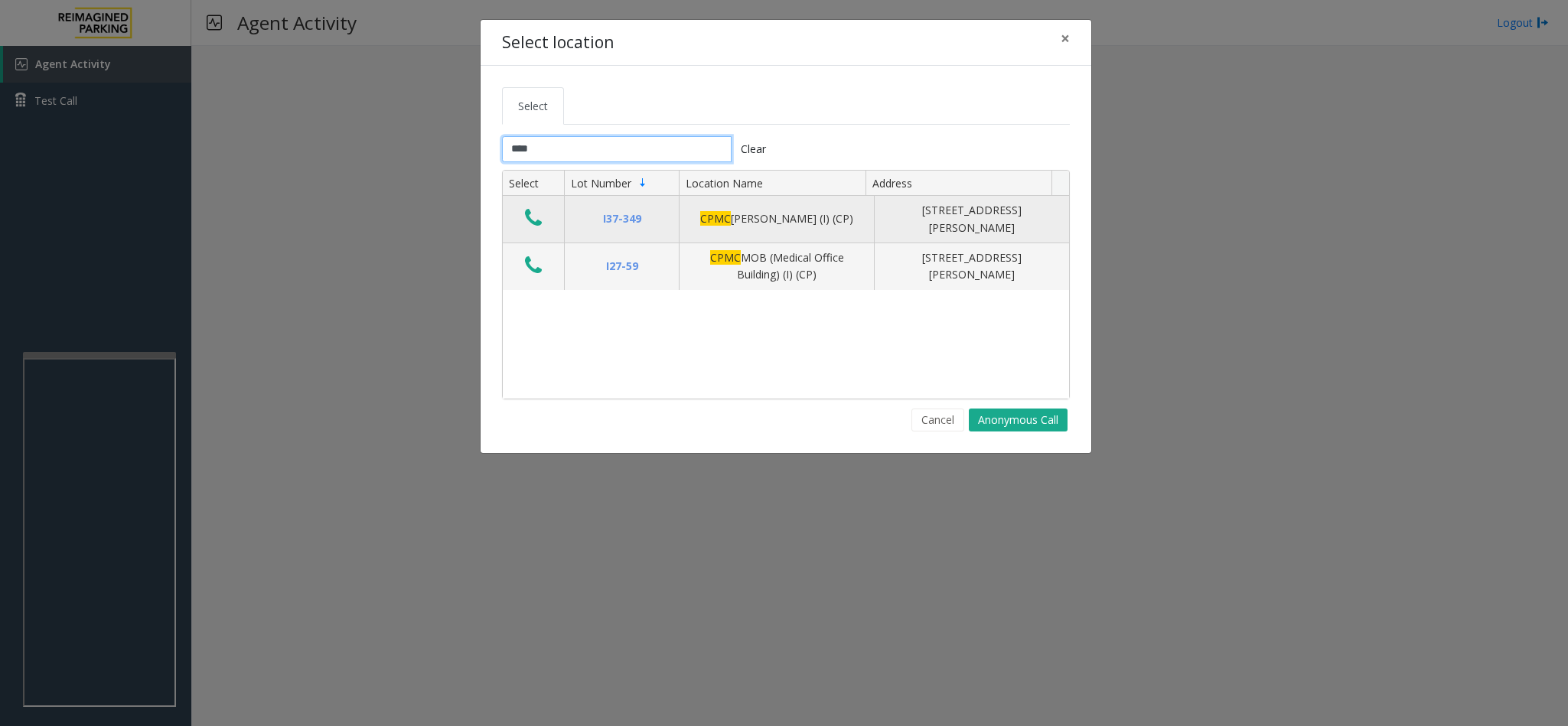
type input "****"
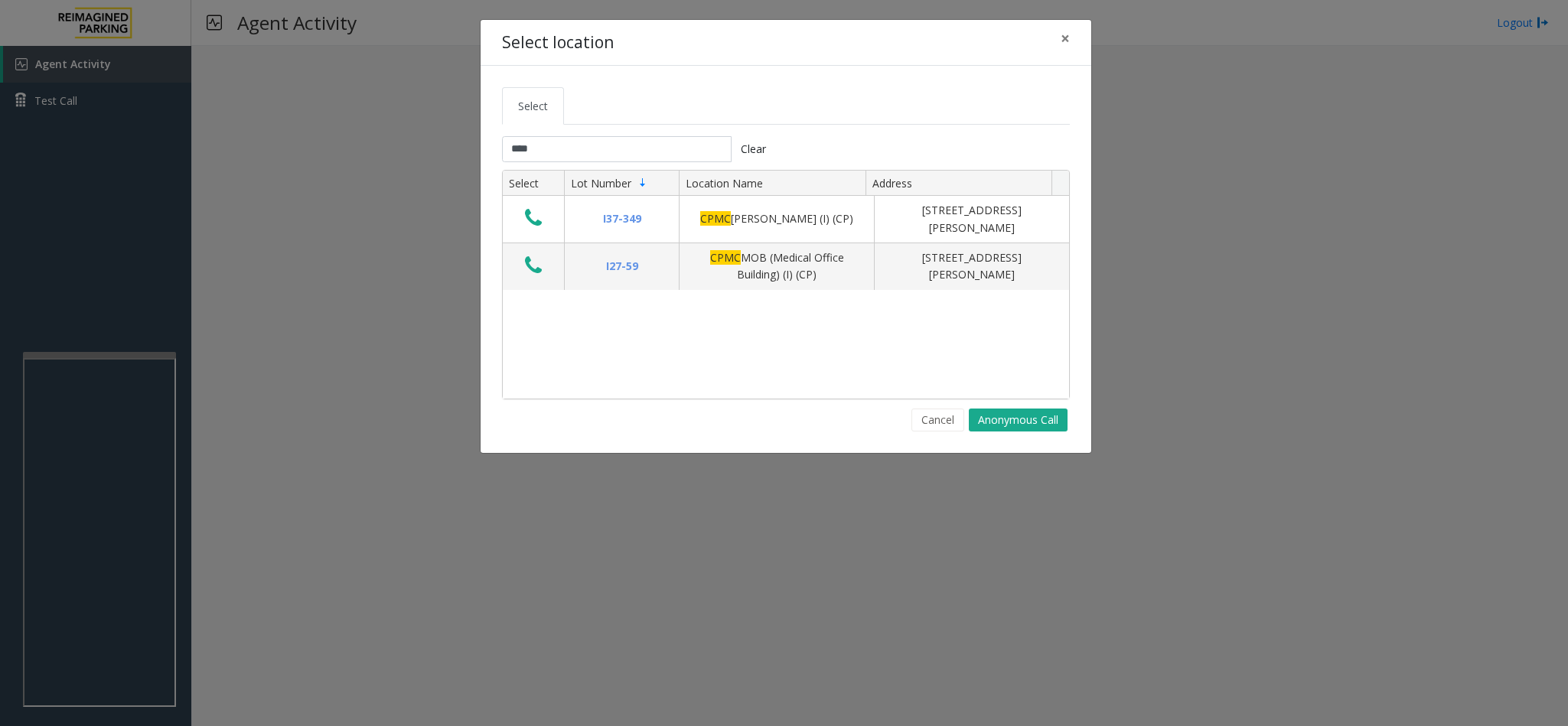
drag, startPoint x: 533, startPoint y: 220, endPoint x: 623, endPoint y: 123, distance: 132.3
click at [623, 123] on tabset "Select **** Clear Select Lot Number Location Name Address I37-349 CPMC [PERSON_…" at bounding box center [785, 260] width 567 height 345
click at [1065, 43] on span "×" at bounding box center [1065, 38] width 9 height 22
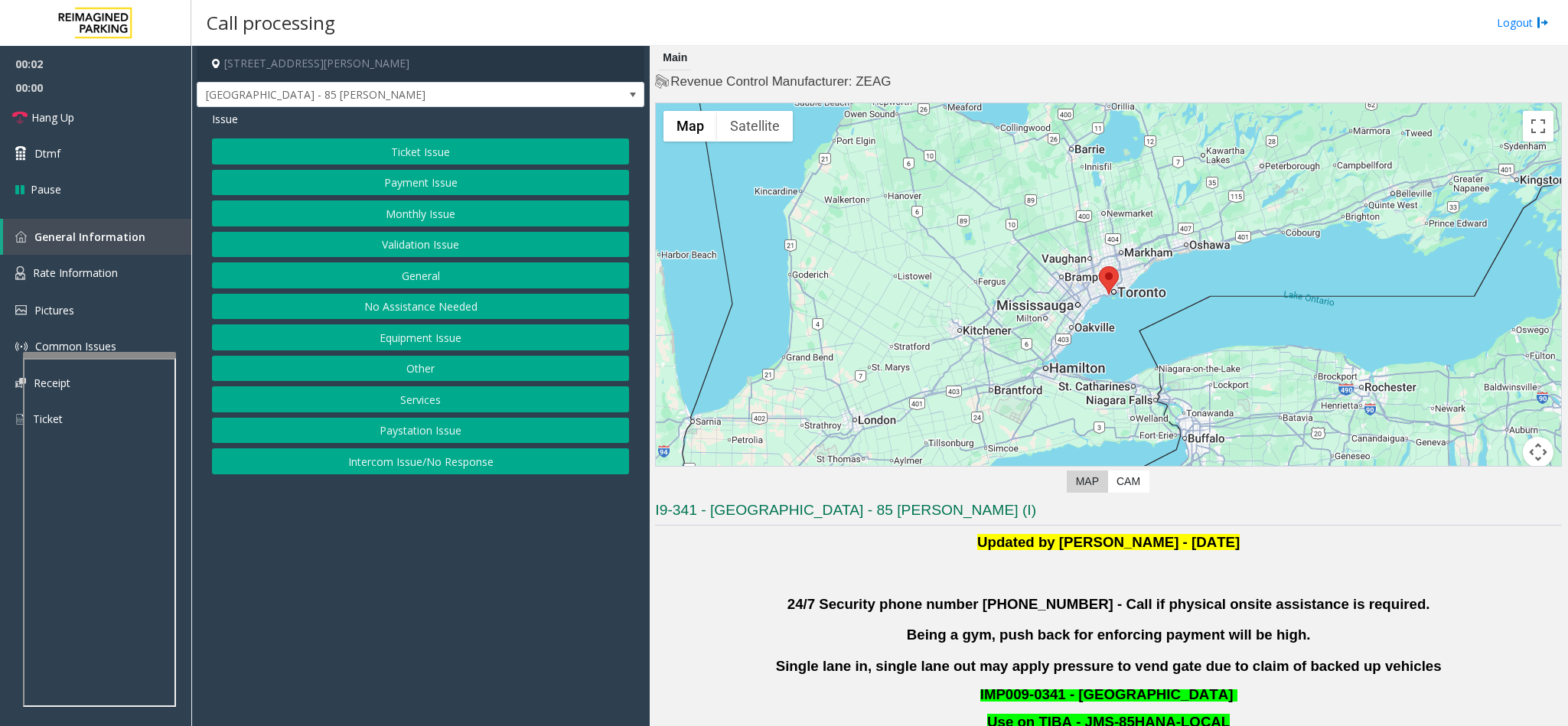
click at [439, 245] on button "Validation Issue" at bounding box center [421, 245] width 417 height 26
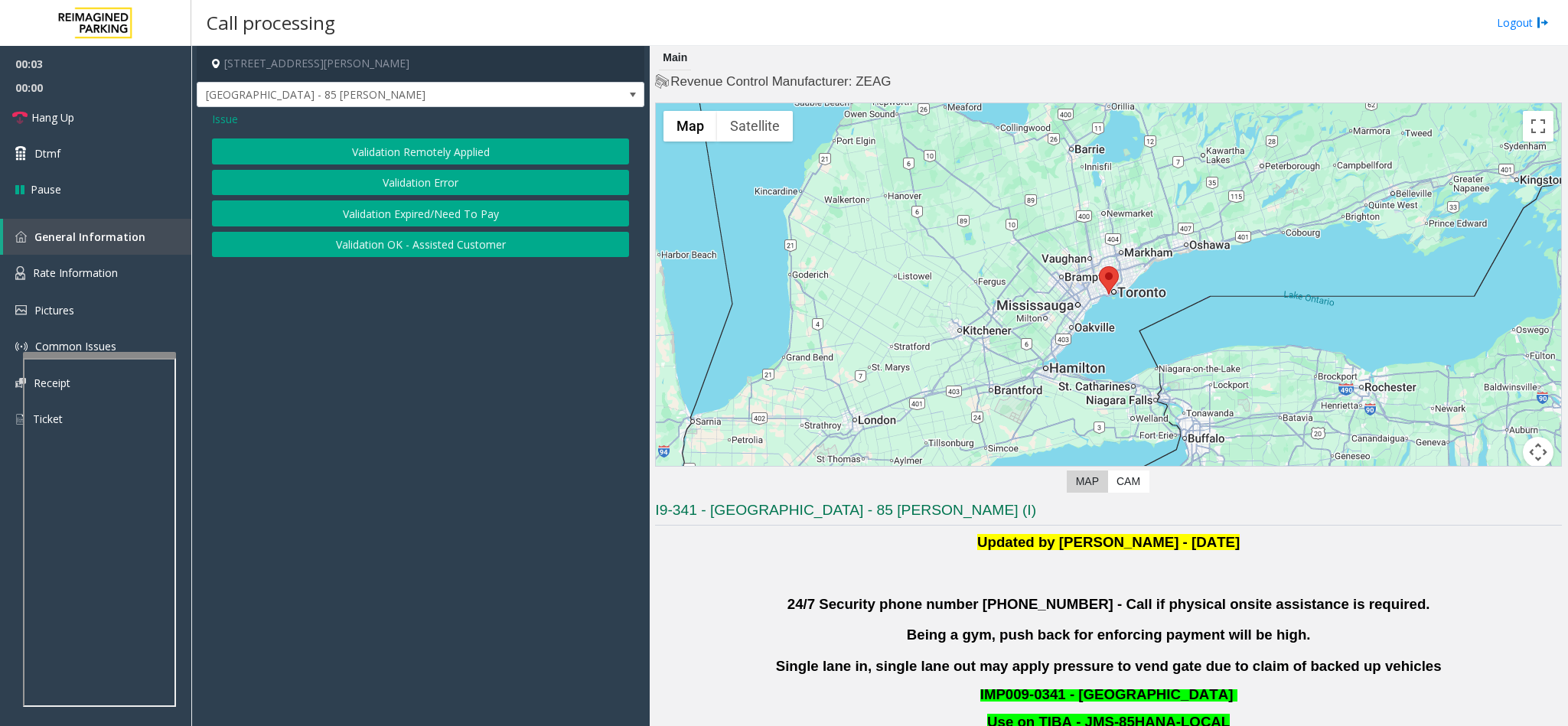
click at [448, 182] on button "Validation Error" at bounding box center [421, 183] width 417 height 26
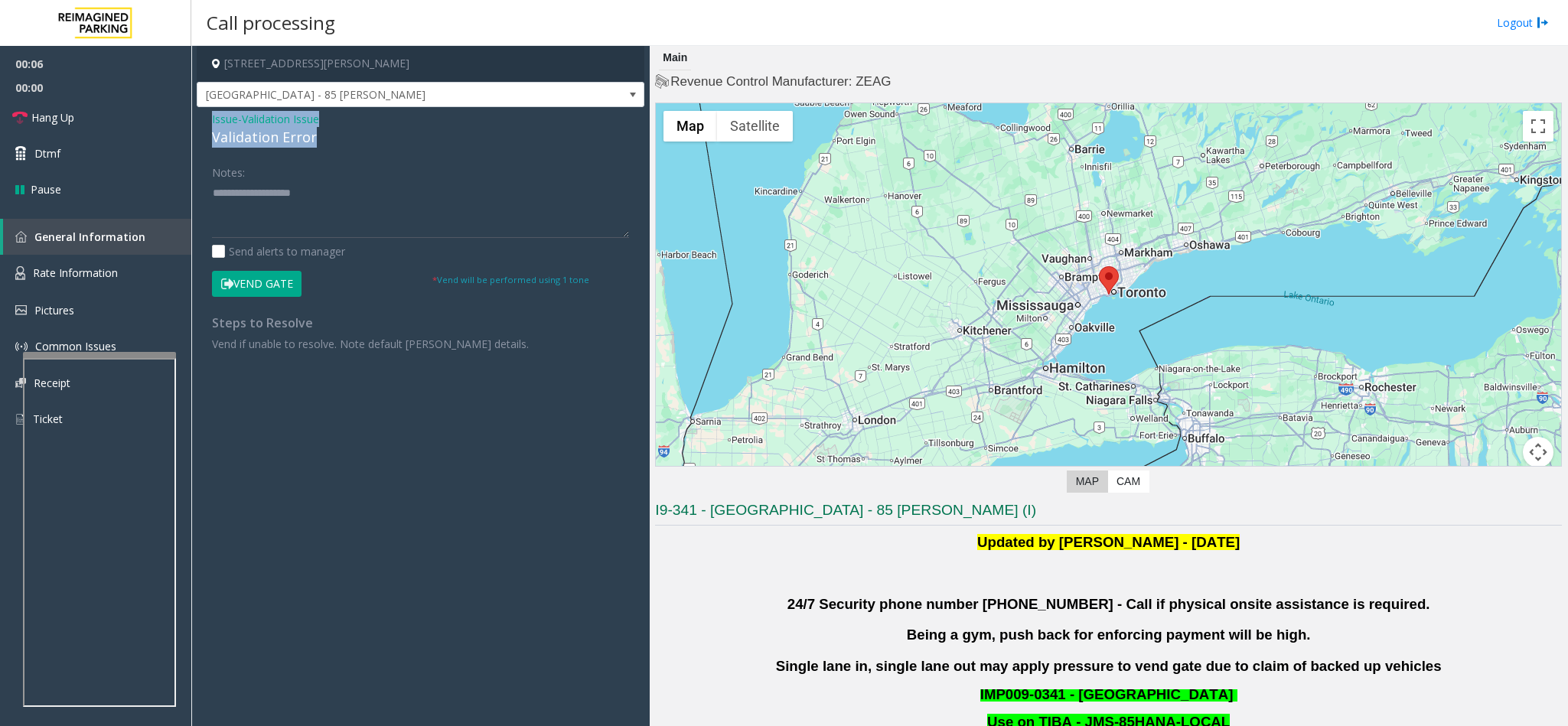
drag, startPoint x: 312, startPoint y: 143, endPoint x: 209, endPoint y: 120, distance: 105.5
click at [209, 120] on div "Issue - Validation Issue Validation Error Notes: Send alerts to manager Vend Ga…" at bounding box center [421, 237] width 447 height 260
paste textarea "**********"
click at [325, 205] on textarea at bounding box center [421, 209] width 417 height 58
drag, startPoint x: 342, startPoint y: 190, endPoint x: 249, endPoint y: 196, distance: 93.2
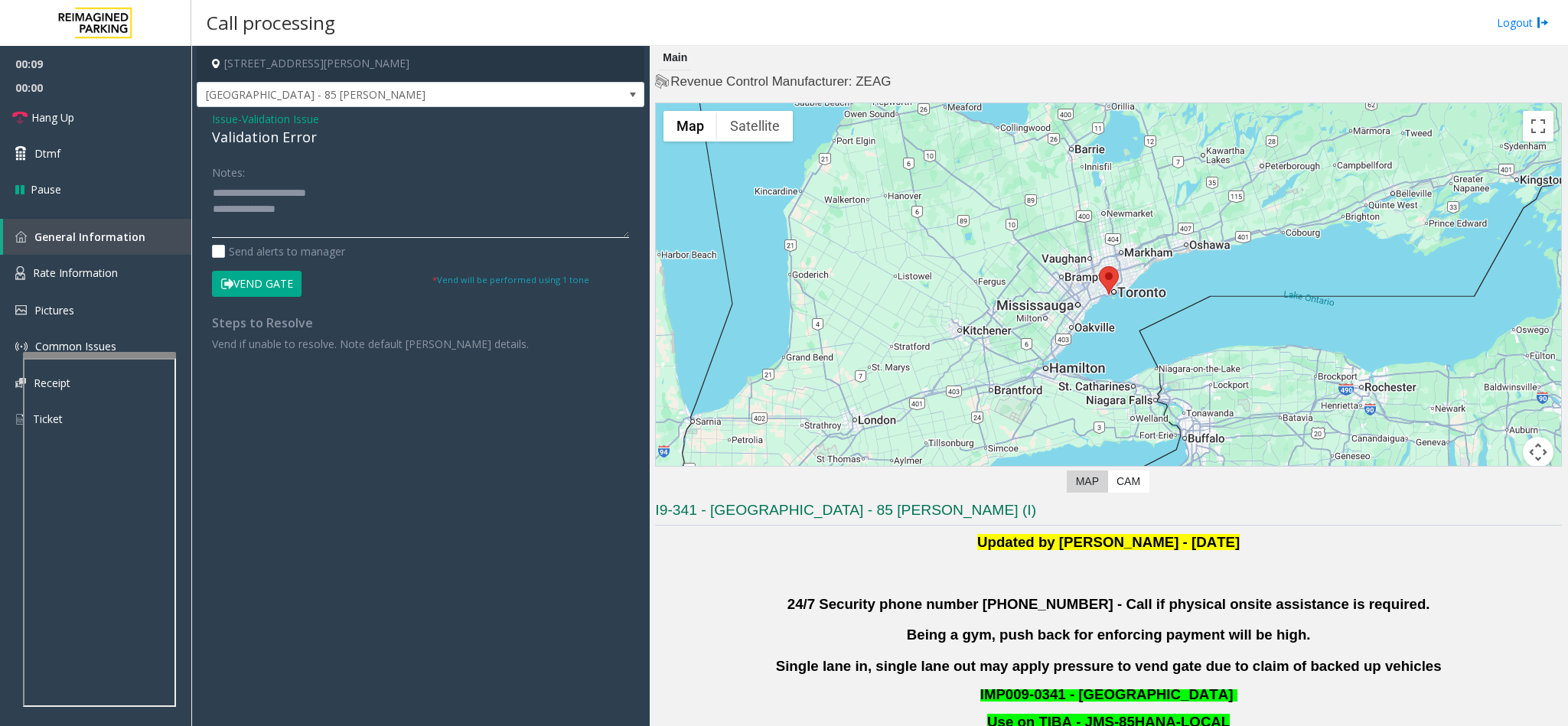
click at [249, 196] on textarea at bounding box center [421, 209] width 417 height 58
click at [346, 223] on textarea at bounding box center [421, 209] width 417 height 58
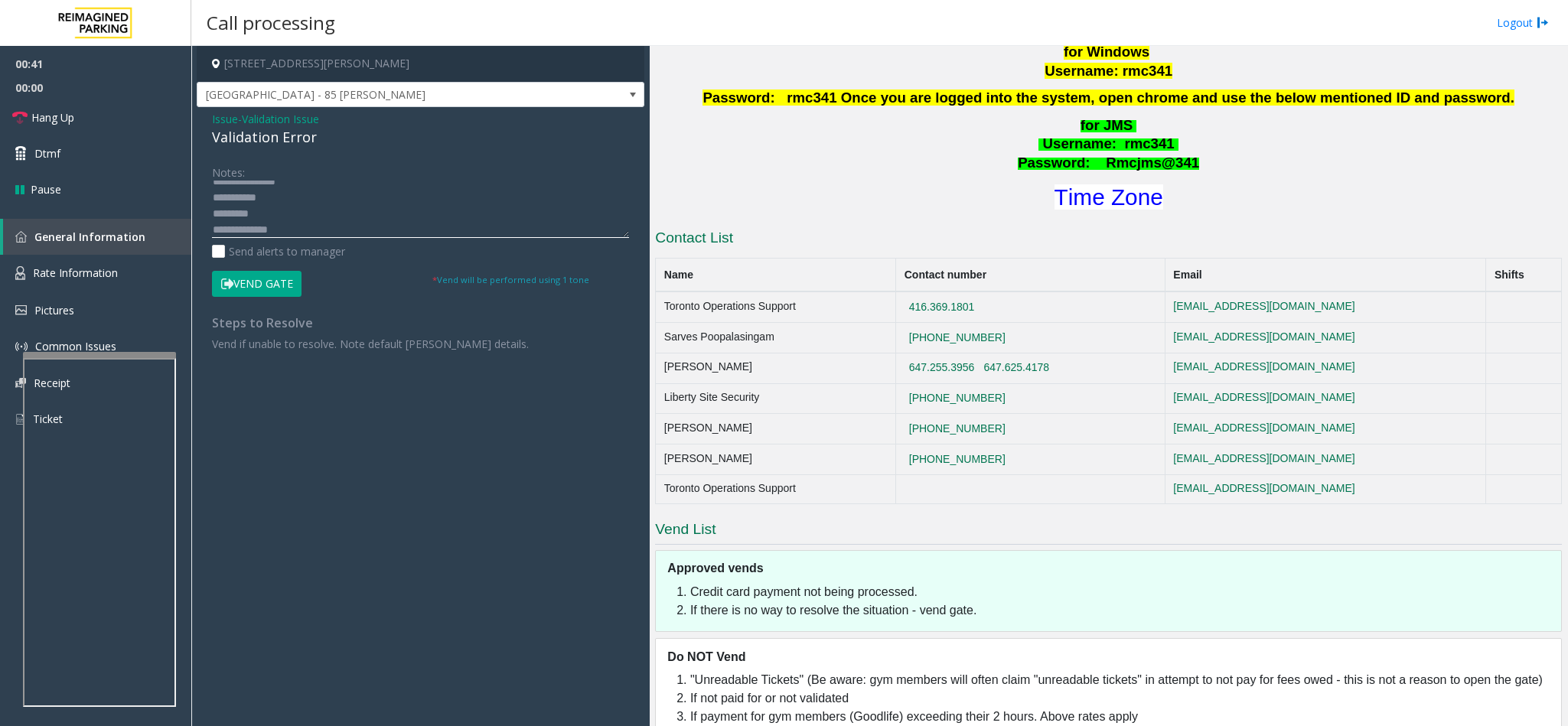
scroll to position [628, 0]
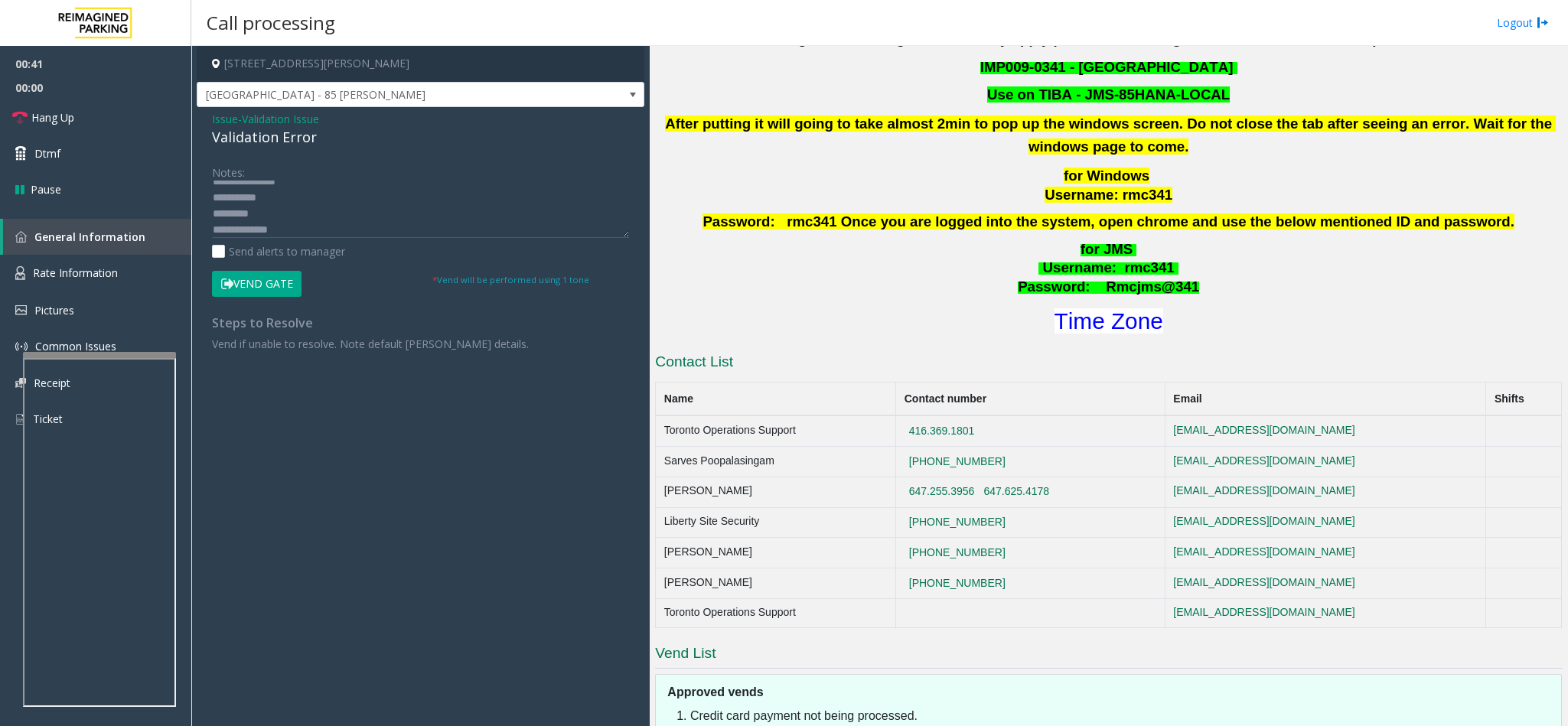
click at [1135, 337] on h1 "Time Zone" at bounding box center [1108, 321] width 910 height 33
click at [1132, 333] on font "Time Zone" at bounding box center [1108, 321] width 108 height 25
drag, startPoint x: 327, startPoint y: 218, endPoint x: 1412, endPoint y: 209, distance: 1085.0
click at [328, 218] on textarea at bounding box center [421, 209] width 417 height 58
drag, startPoint x: 304, startPoint y: 200, endPoint x: 315, endPoint y: 198, distance: 11.2
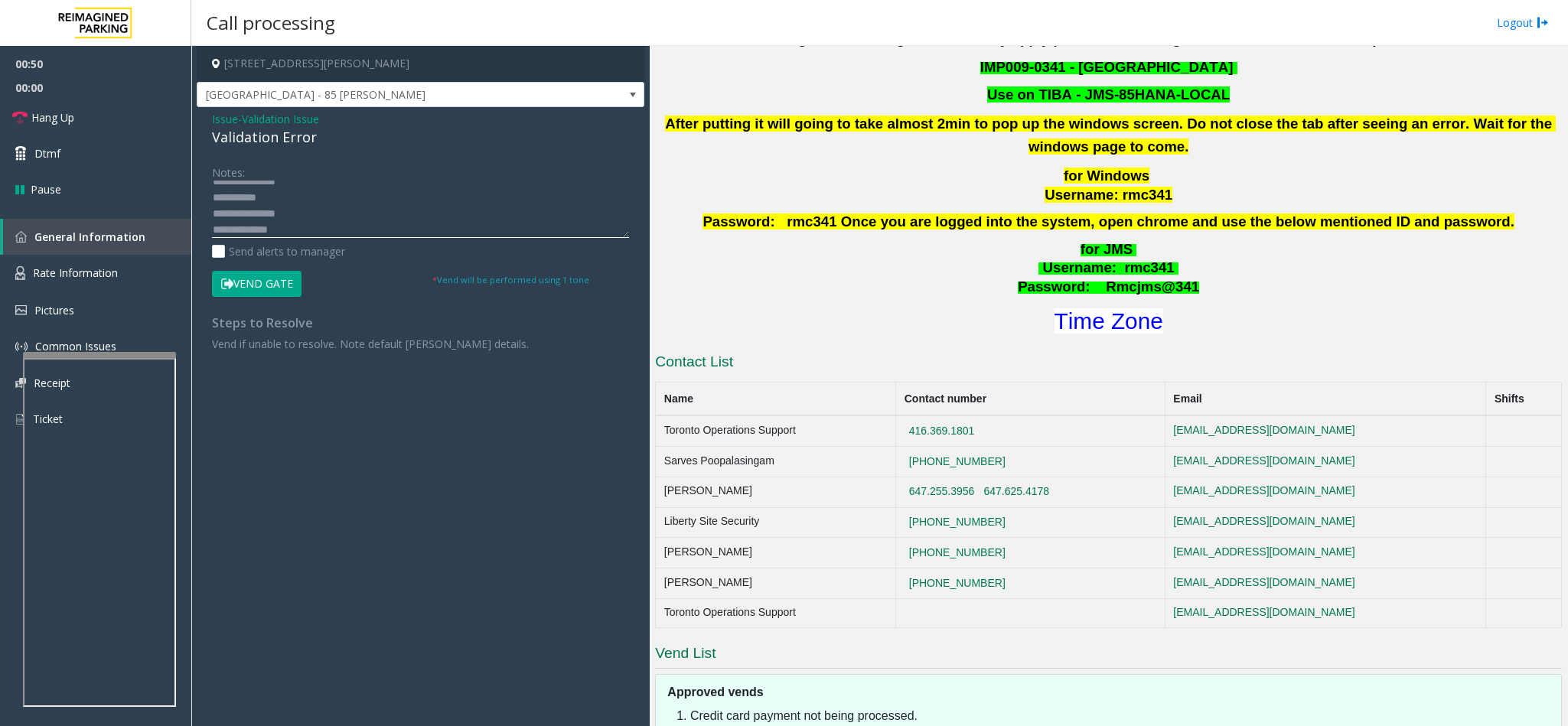
click at [312, 198] on textarea at bounding box center [421, 209] width 417 height 58
click at [283, 216] on textarea at bounding box center [421, 209] width 417 height 58
click at [367, 203] on textarea at bounding box center [421, 209] width 417 height 58
click at [300, 223] on textarea at bounding box center [421, 209] width 417 height 58
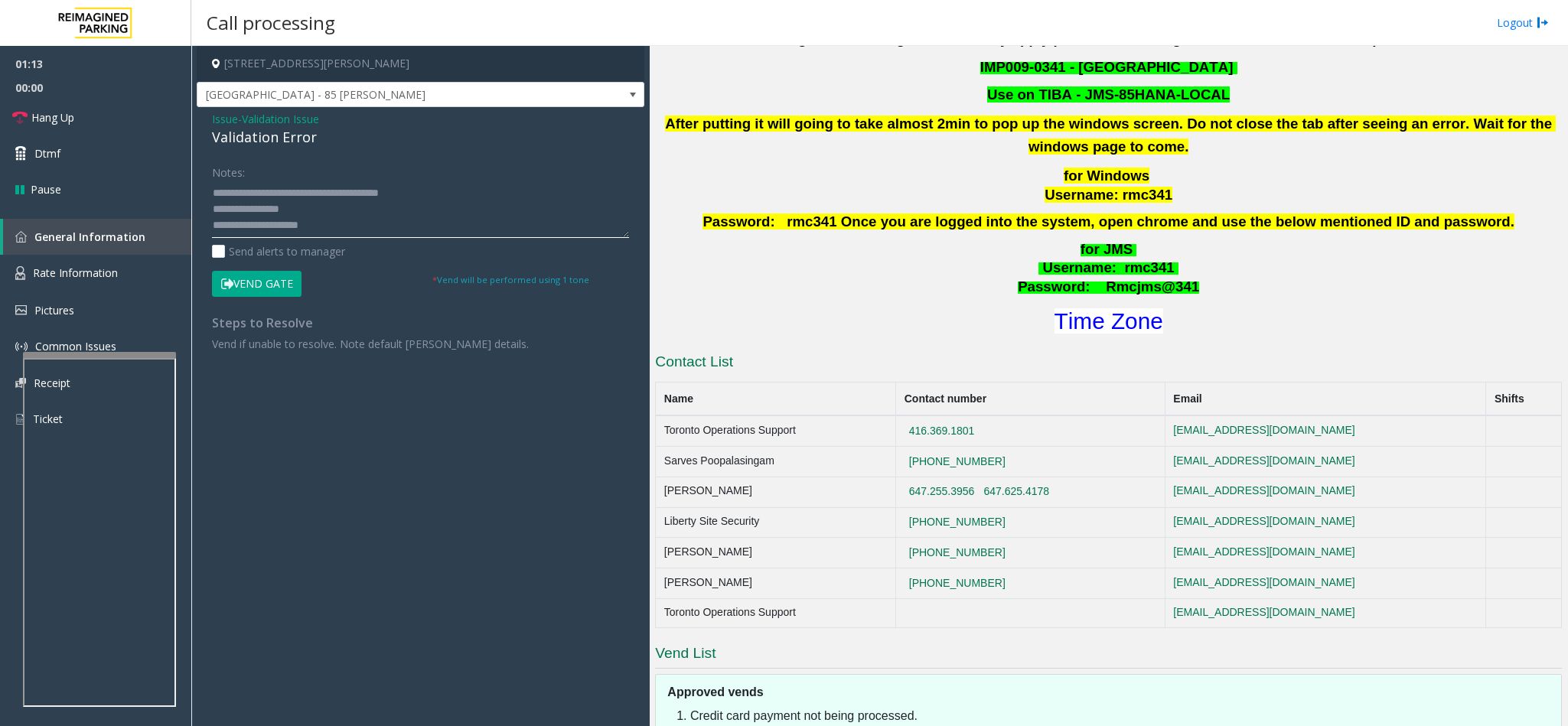
click at [338, 204] on textarea at bounding box center [421, 209] width 417 height 58
click at [428, 233] on textarea at bounding box center [421, 209] width 417 height 58
click at [258, 225] on textarea at bounding box center [421, 209] width 417 height 58
click at [328, 228] on textarea at bounding box center [421, 209] width 417 height 58
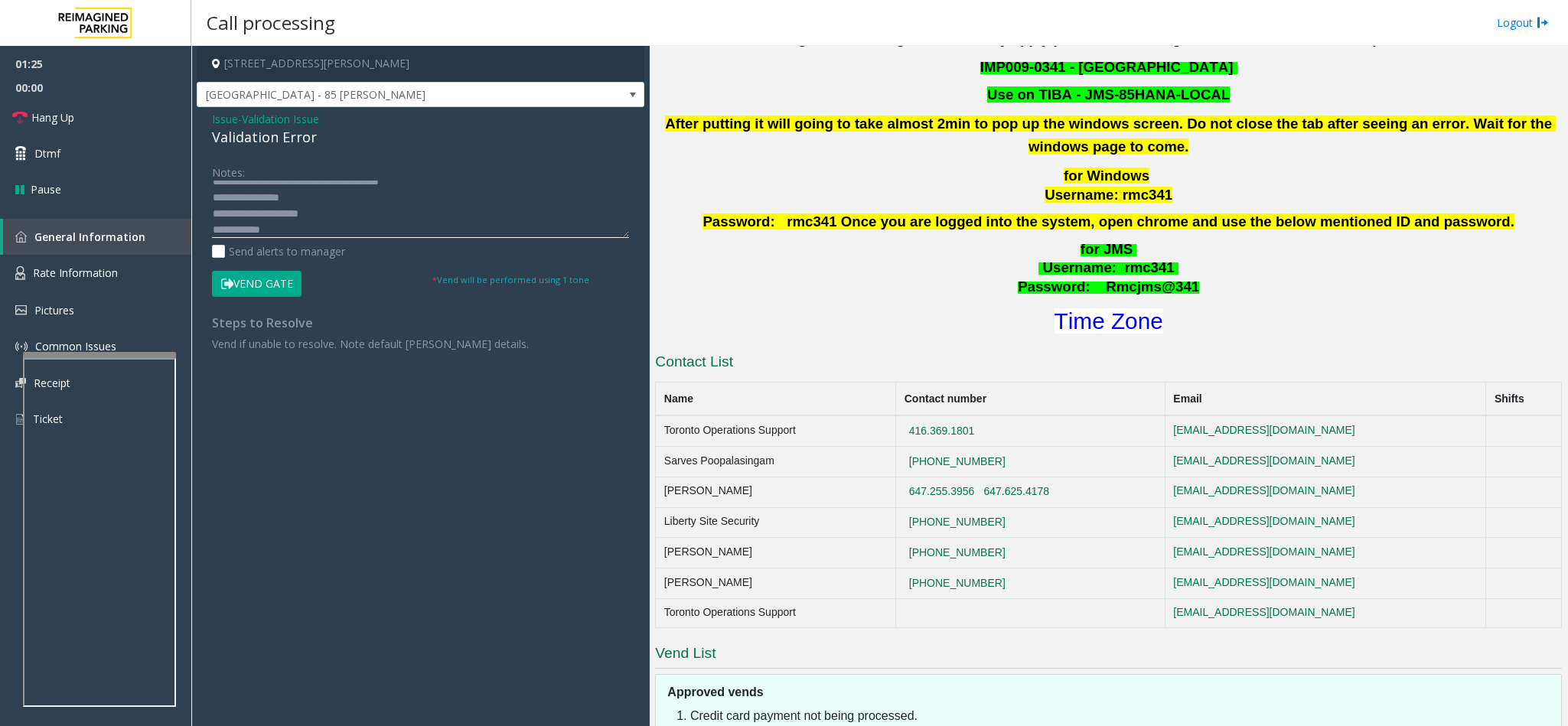
scroll to position [48, 0]
click at [258, 276] on button "Vend Gate" at bounding box center [256, 284] width 89 height 26
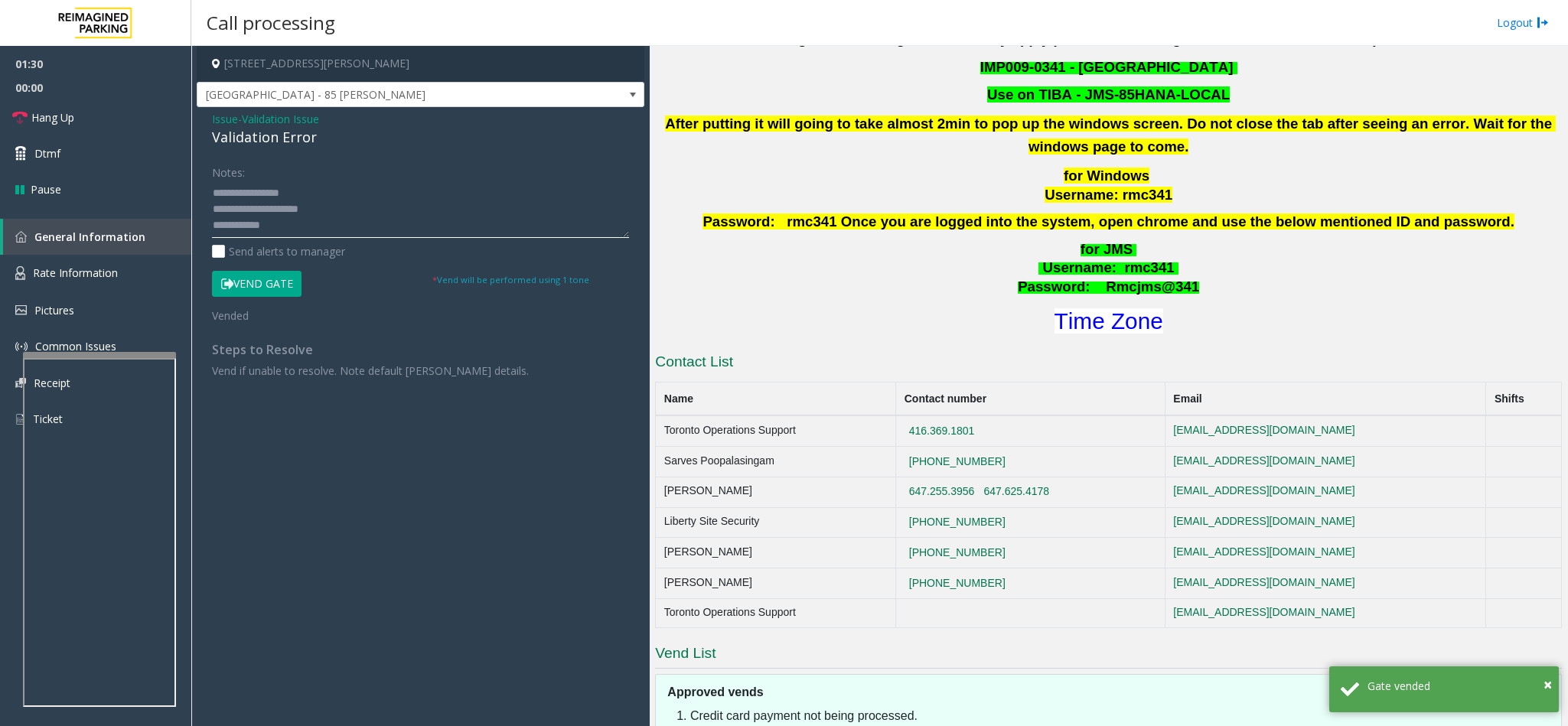
click at [334, 224] on textarea at bounding box center [421, 209] width 417 height 58
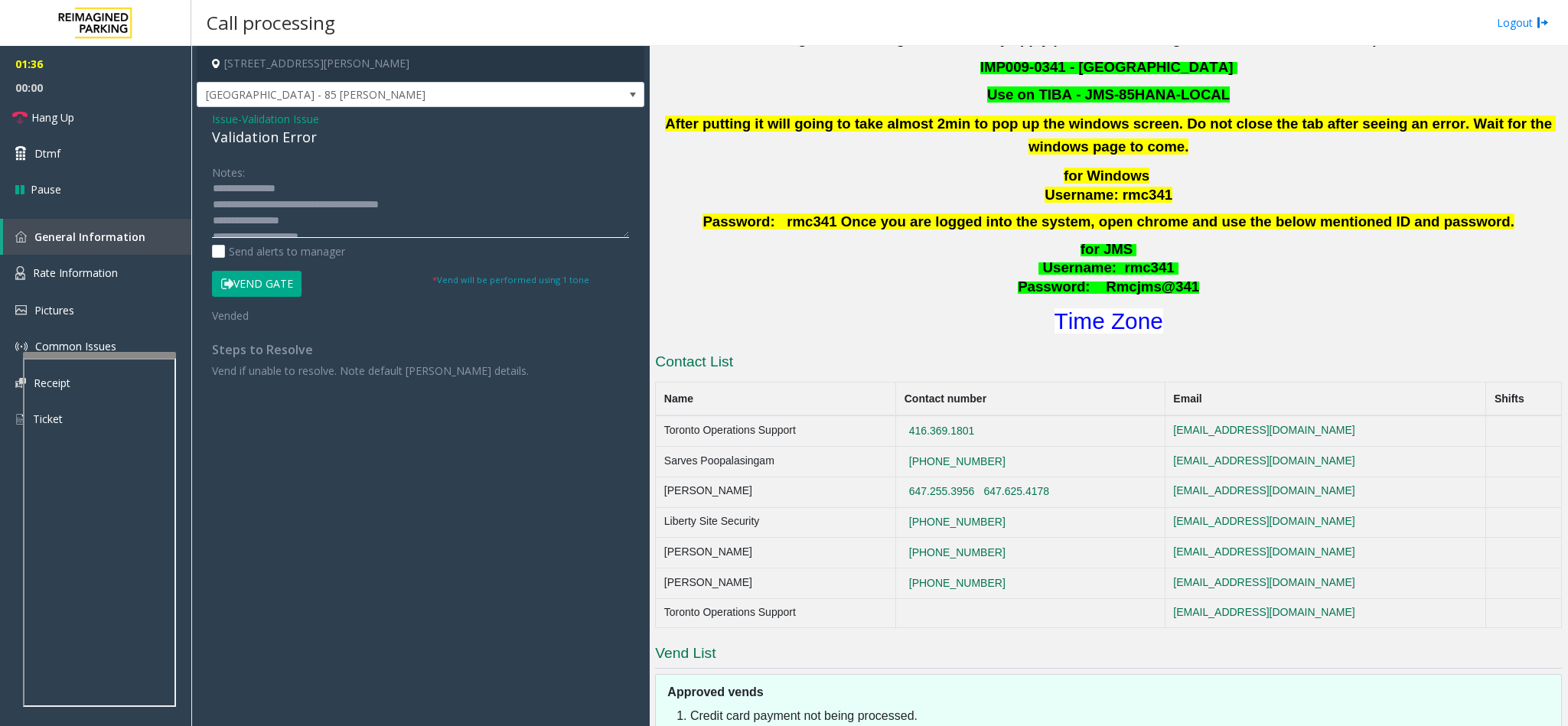
scroll to position [0, 0]
click at [69, 117] on span "Hang Up" at bounding box center [53, 117] width 43 height 16
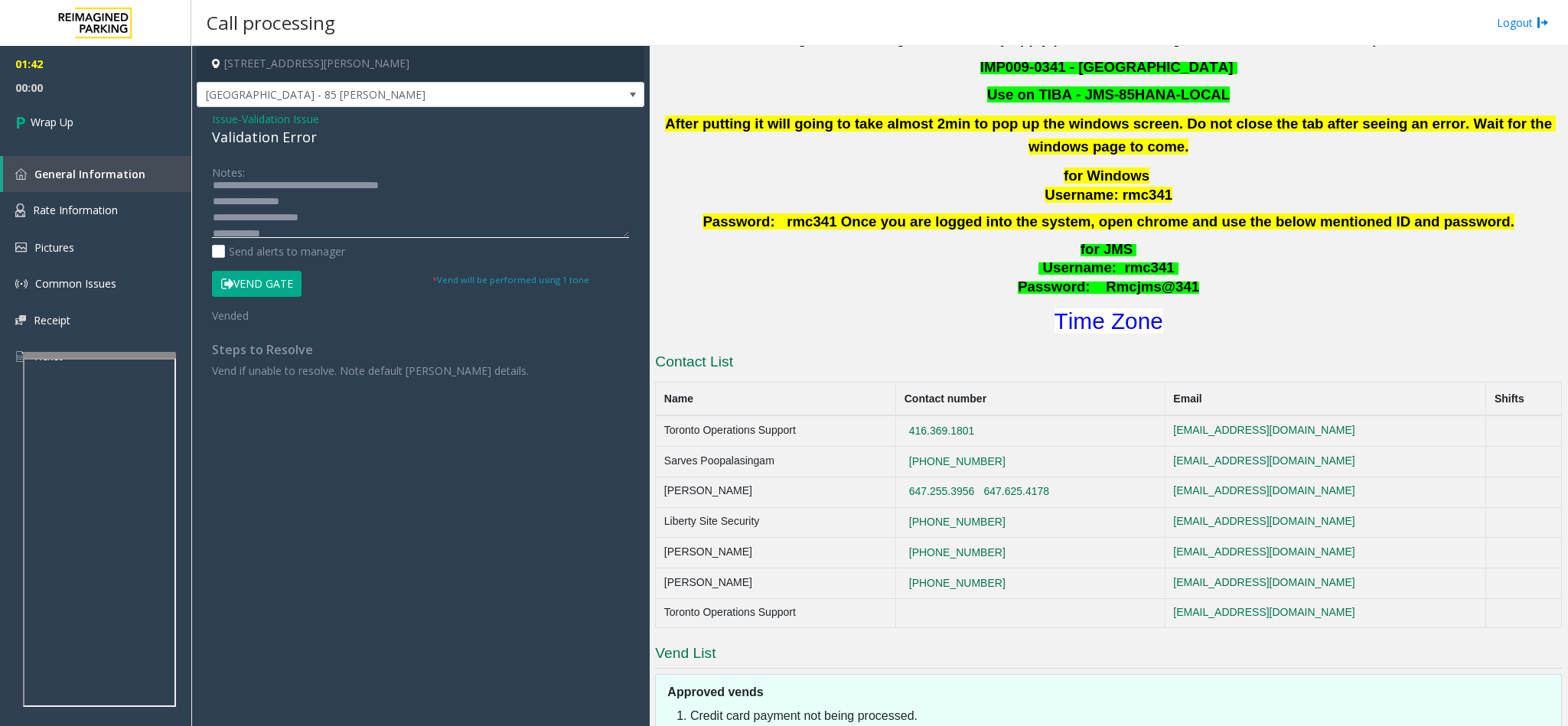
scroll to position [18, 0]
click at [382, 227] on textarea at bounding box center [421, 209] width 417 height 58
type textarea "**********"
click at [108, 123] on link "Wrap Up" at bounding box center [95, 122] width 191 height 45
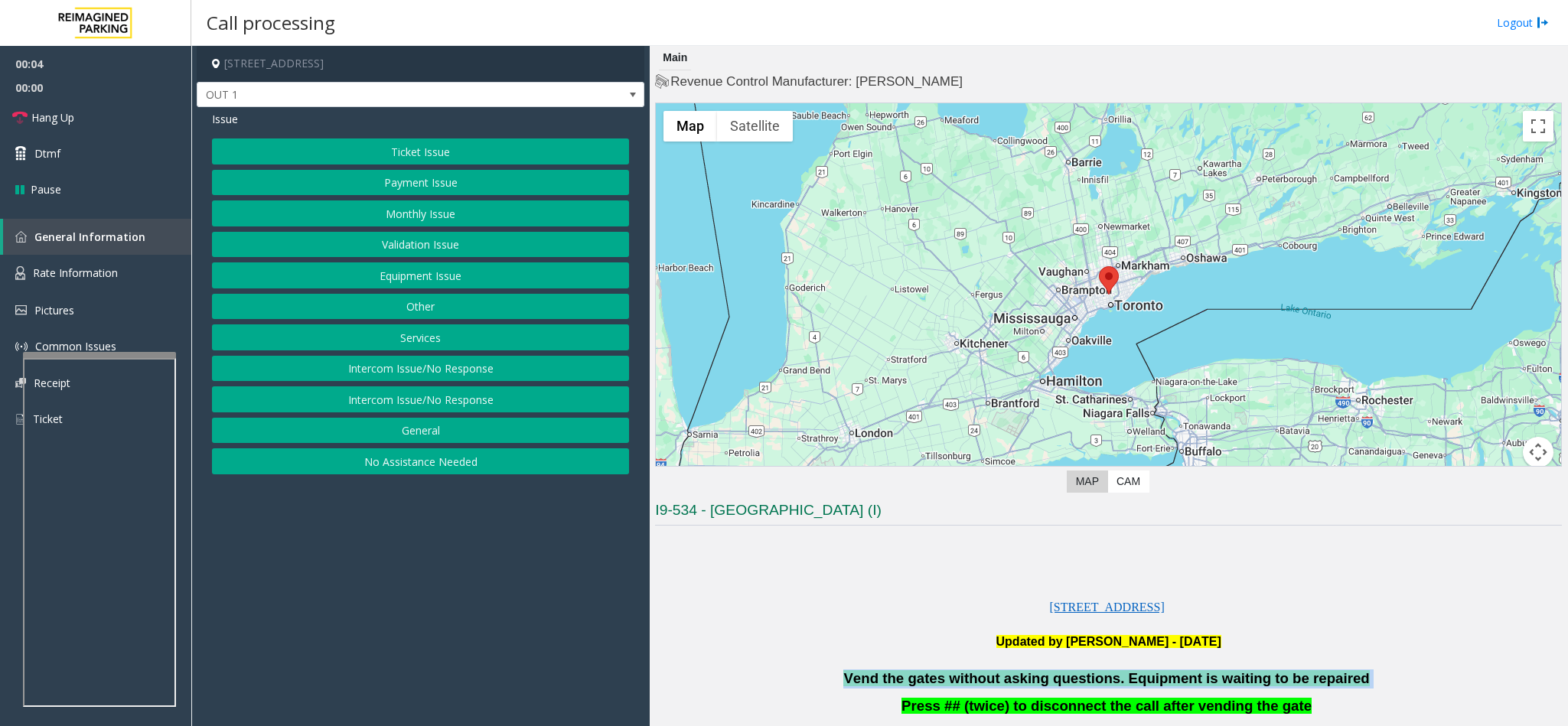
drag, startPoint x: 1350, startPoint y: 679, endPoint x: 1059, endPoint y: 670, distance: 291.1
click at [446, 334] on button "Services" at bounding box center [421, 337] width 417 height 26
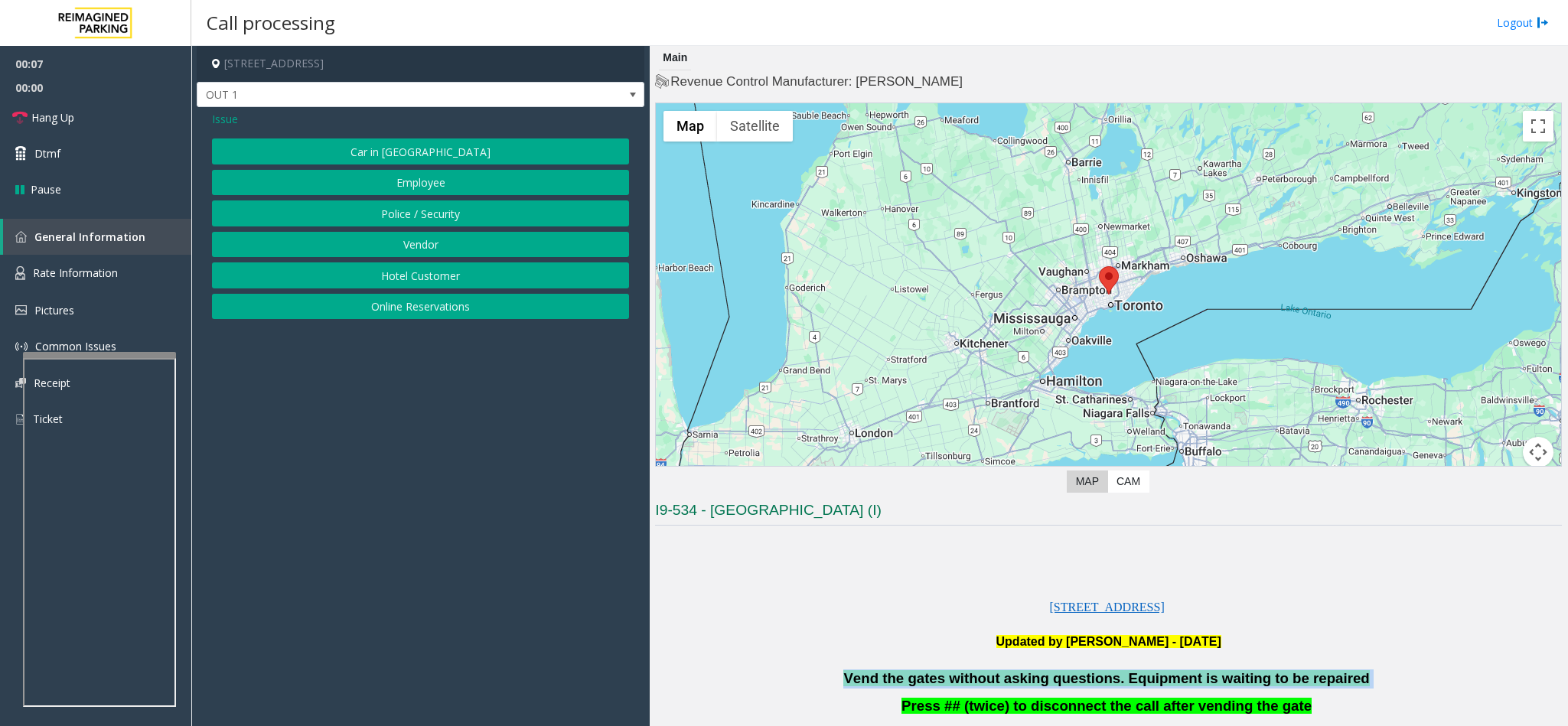
click at [423, 319] on button "Online Reservations" at bounding box center [421, 306] width 417 height 26
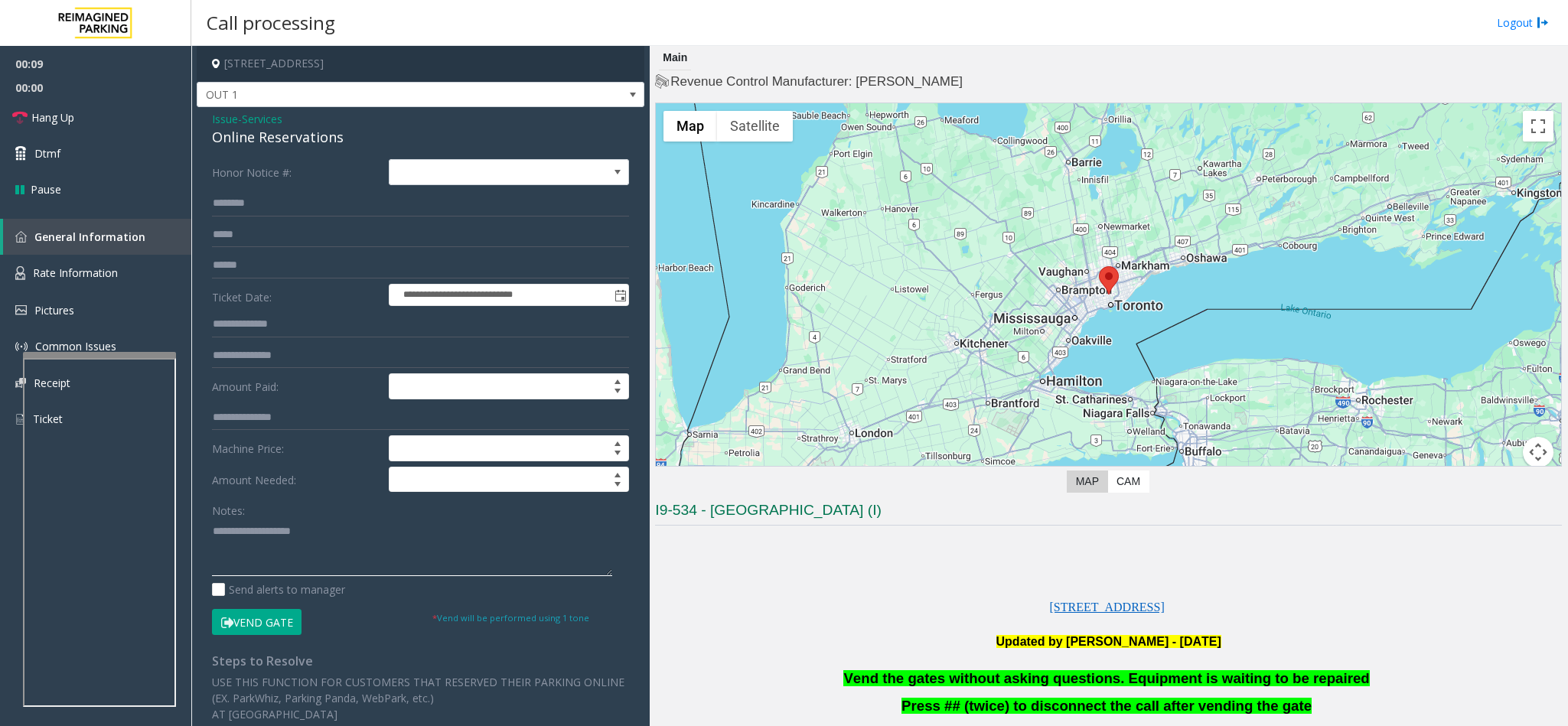
paste textarea "**********"
click at [367, 570] on textarea at bounding box center [412, 547] width 401 height 58
type textarea "**********"
click at [288, 631] on button "Vend Gate" at bounding box center [256, 622] width 89 height 26
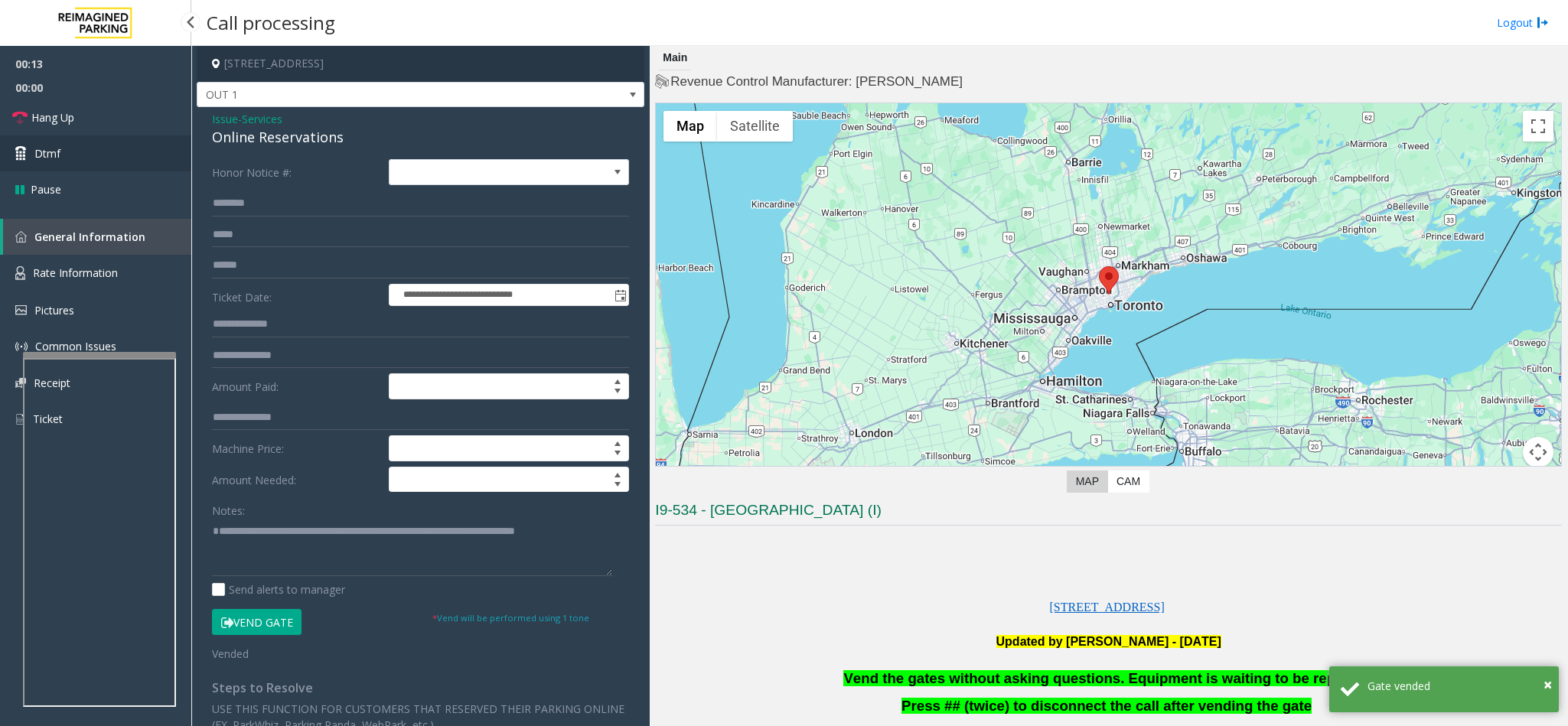
click at [104, 149] on link "Dtmf" at bounding box center [95, 153] width 191 height 36
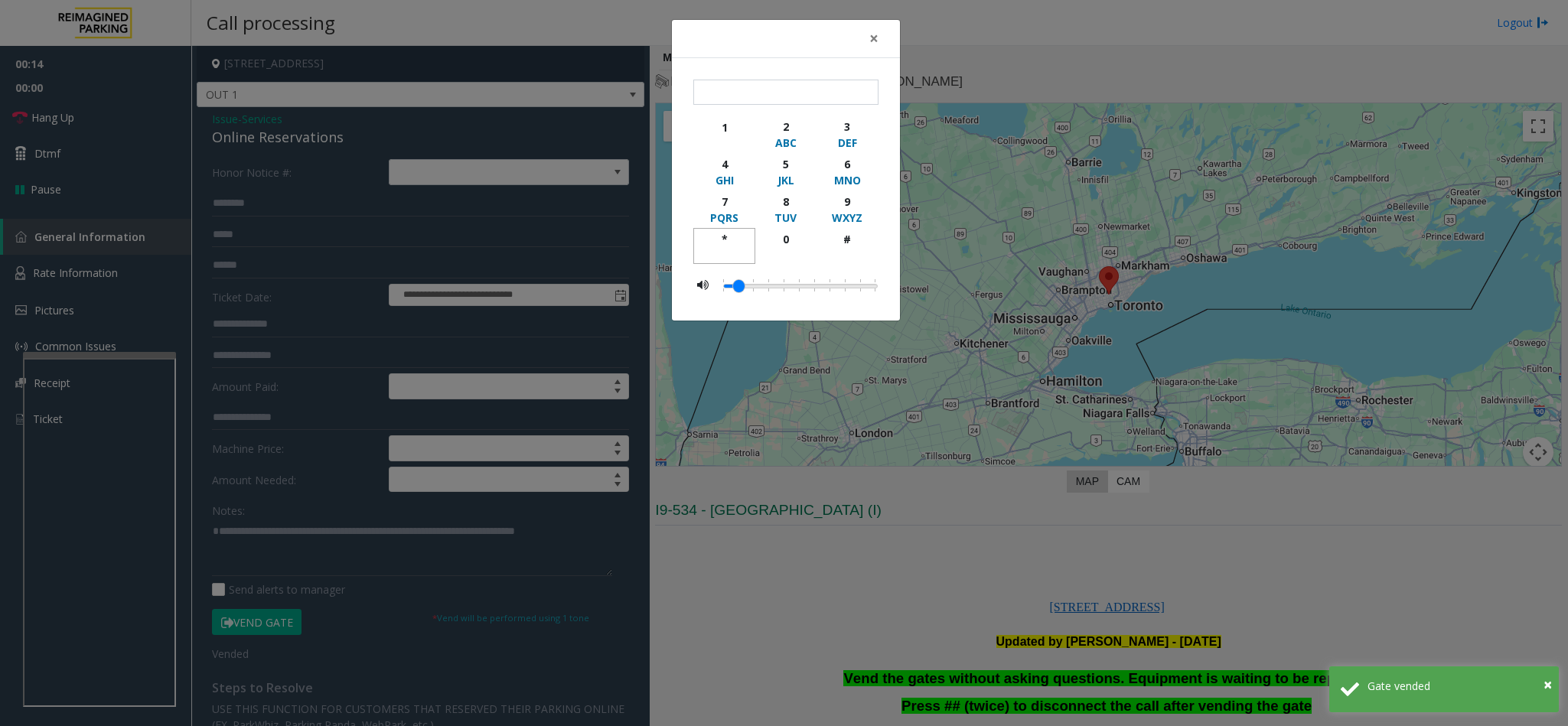
click at [723, 237] on div "*" at bounding box center [724, 239] width 42 height 16
click at [850, 198] on div "9" at bounding box center [847, 201] width 42 height 16
click at [854, 237] on div "#" at bounding box center [847, 239] width 42 height 16
type input "***"
click at [875, 34] on span "×" at bounding box center [874, 38] width 9 height 22
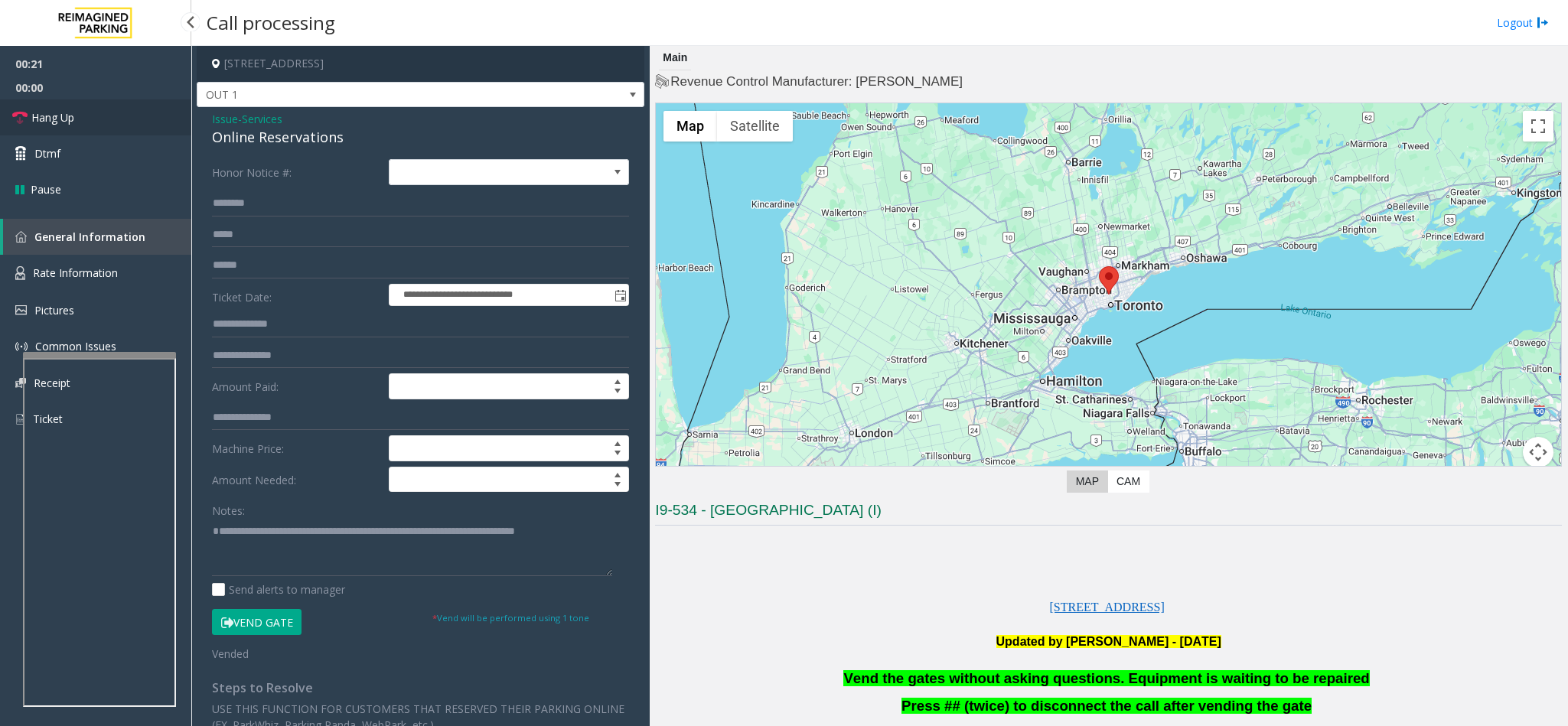
click at [74, 113] on span "Hang Up" at bounding box center [53, 117] width 43 height 16
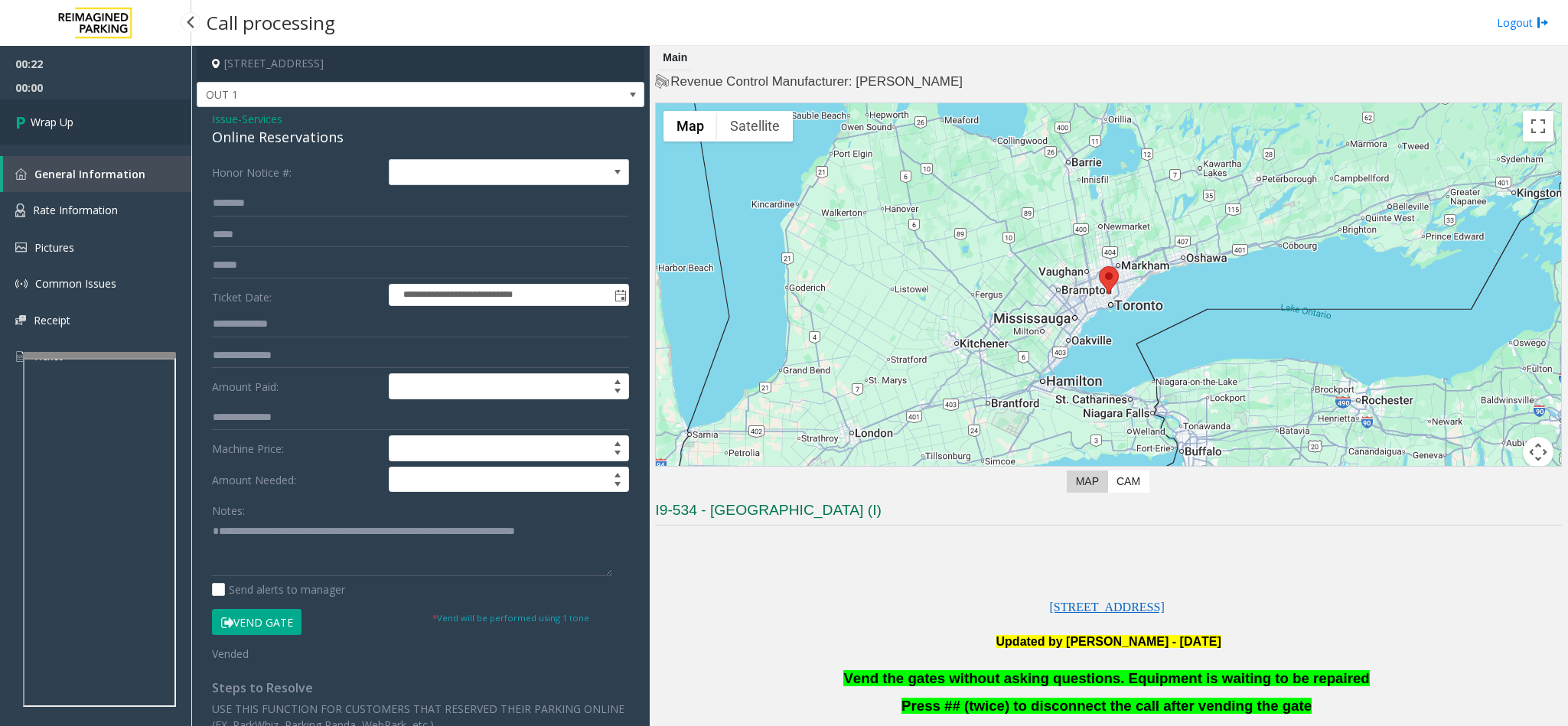
click at [76, 113] on link "Wrap Up" at bounding box center [95, 122] width 191 height 45
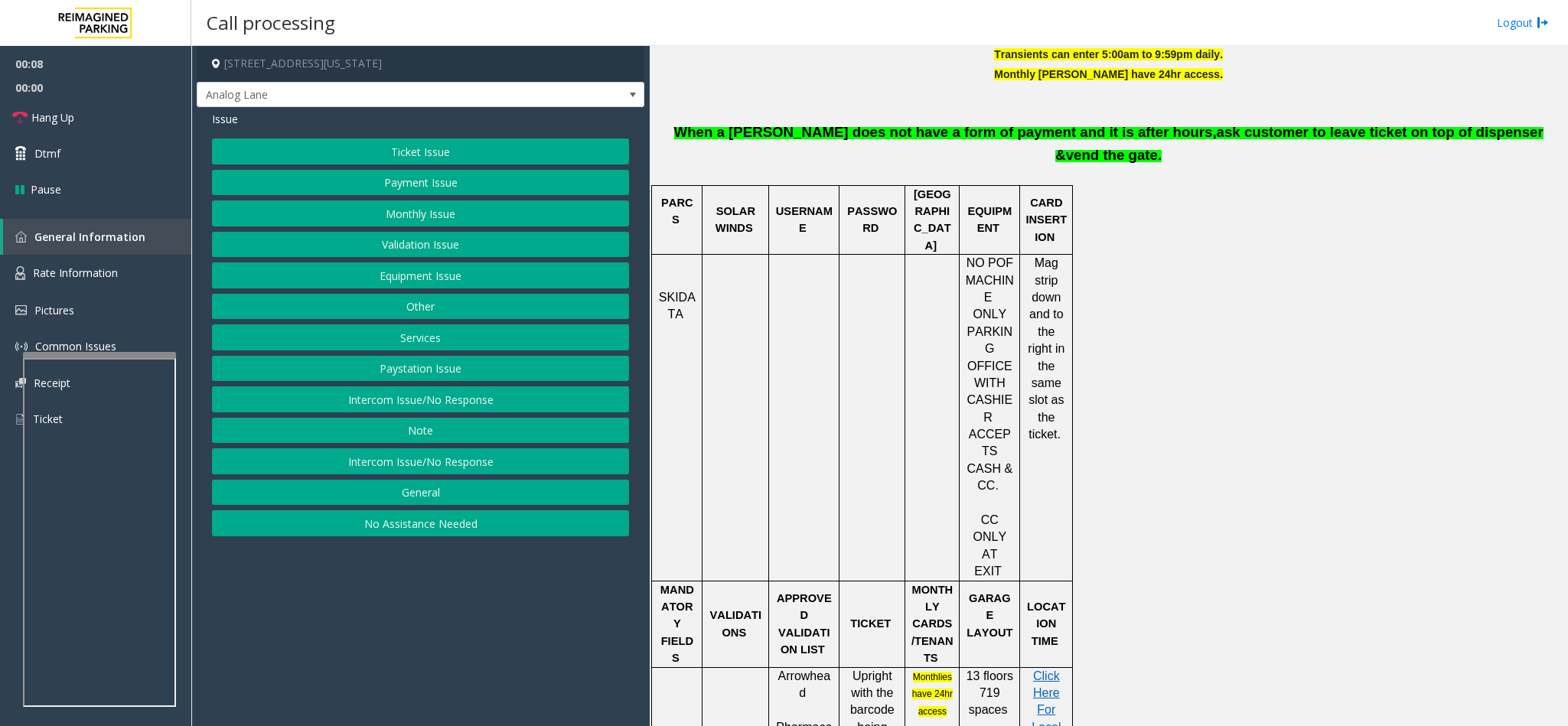
scroll to position [804, 0]
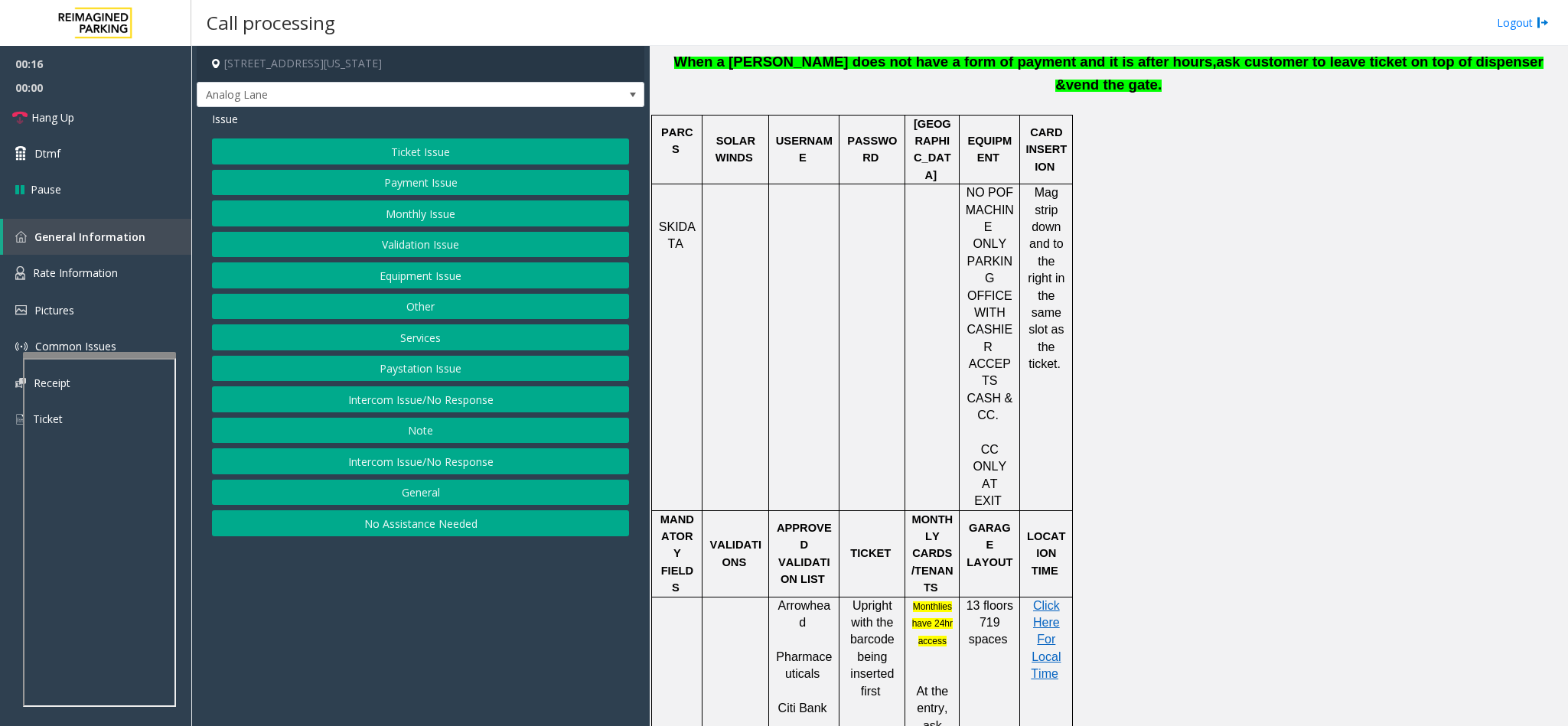
click at [502, 127] on div "Issue" at bounding box center [421, 118] width 417 height 16
click at [490, 143] on button "Ticket Issue" at bounding box center [421, 151] width 417 height 26
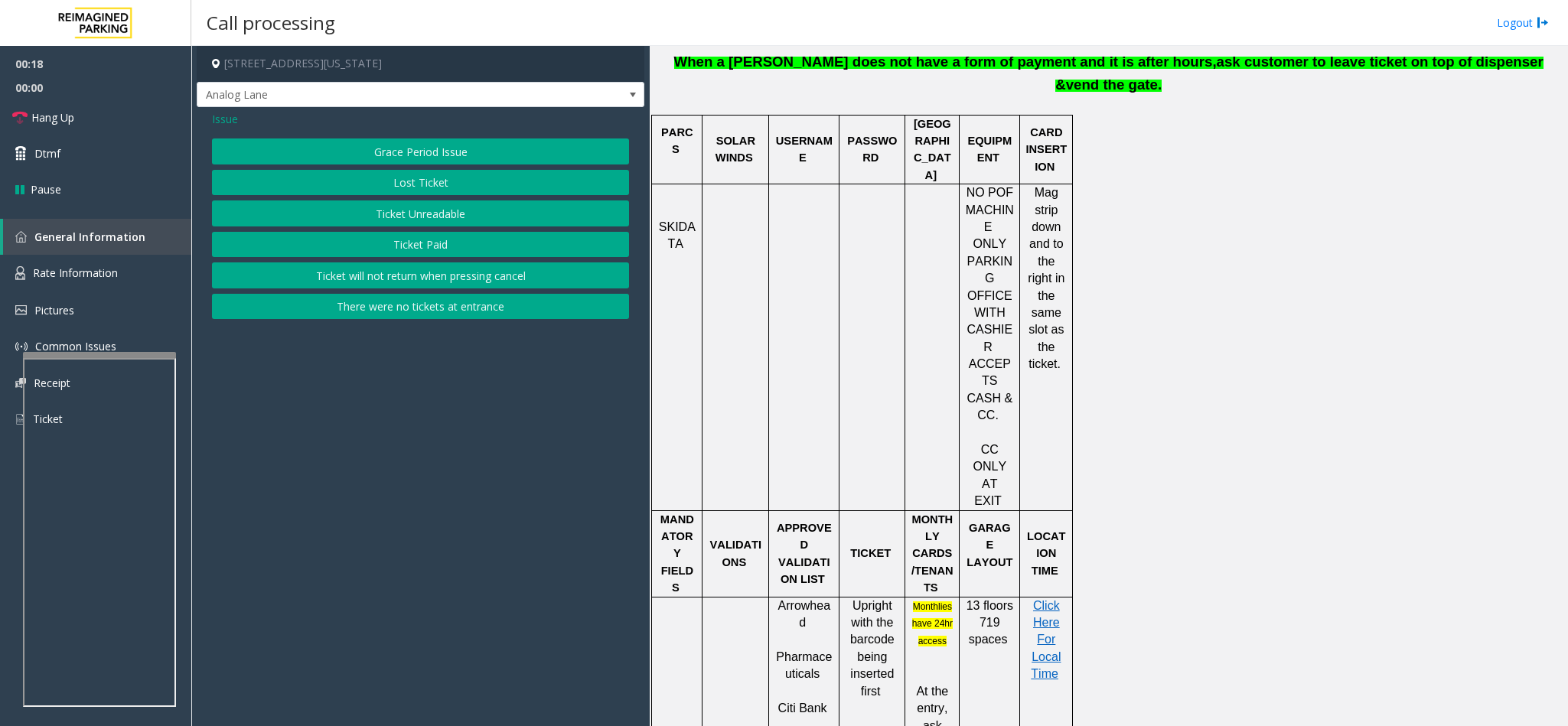
click at [398, 218] on button "Ticket Unreadable" at bounding box center [421, 213] width 417 height 26
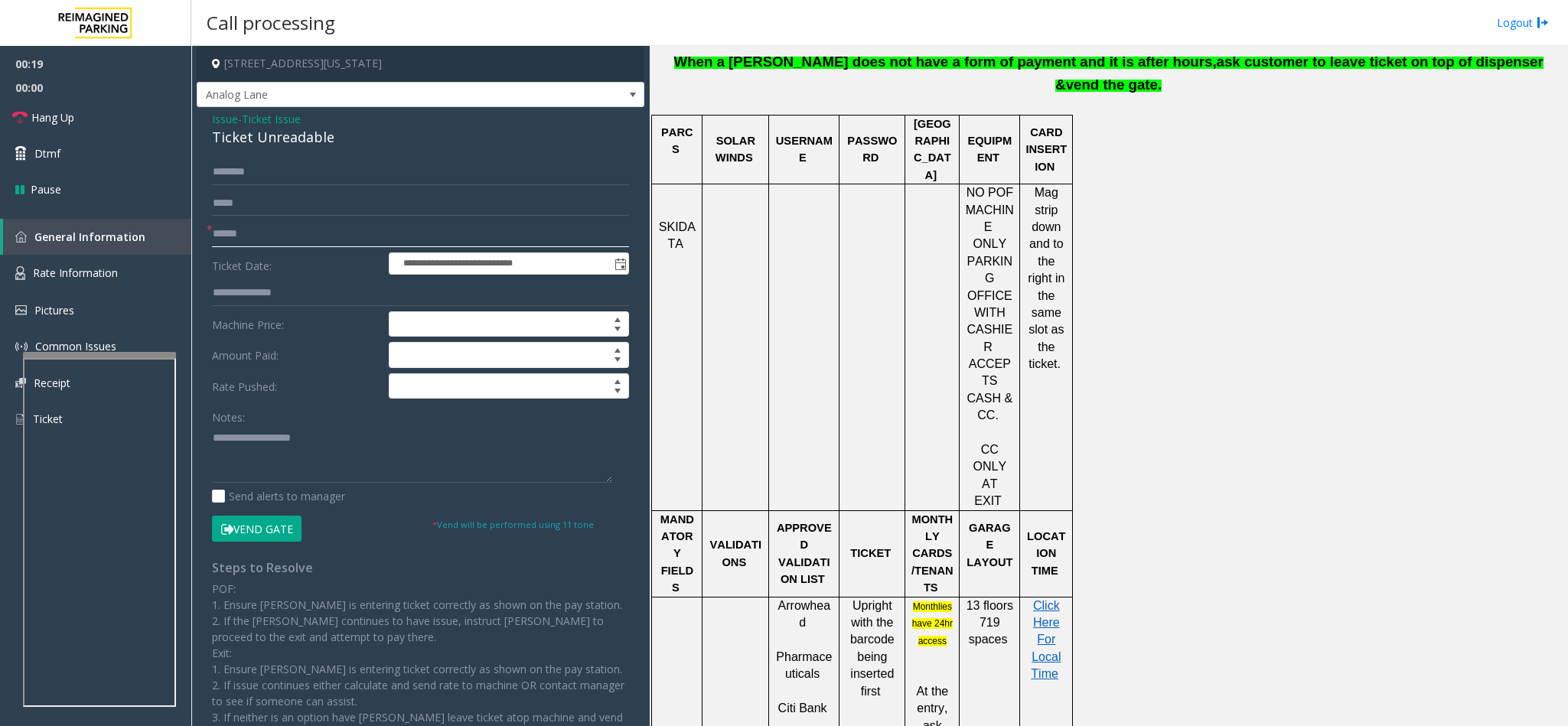
click at [331, 228] on input "text" at bounding box center [421, 234] width 417 height 26
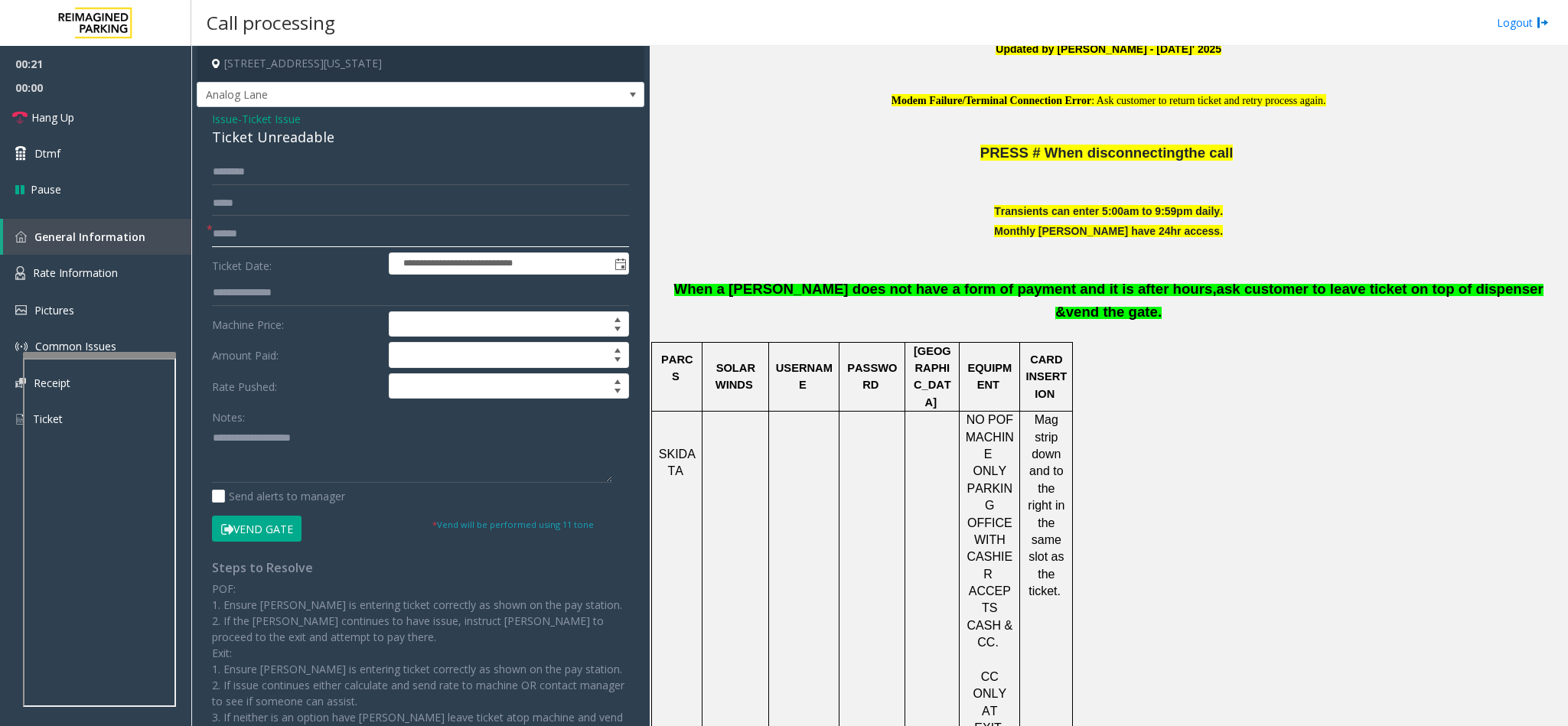
scroll to position [459, 0]
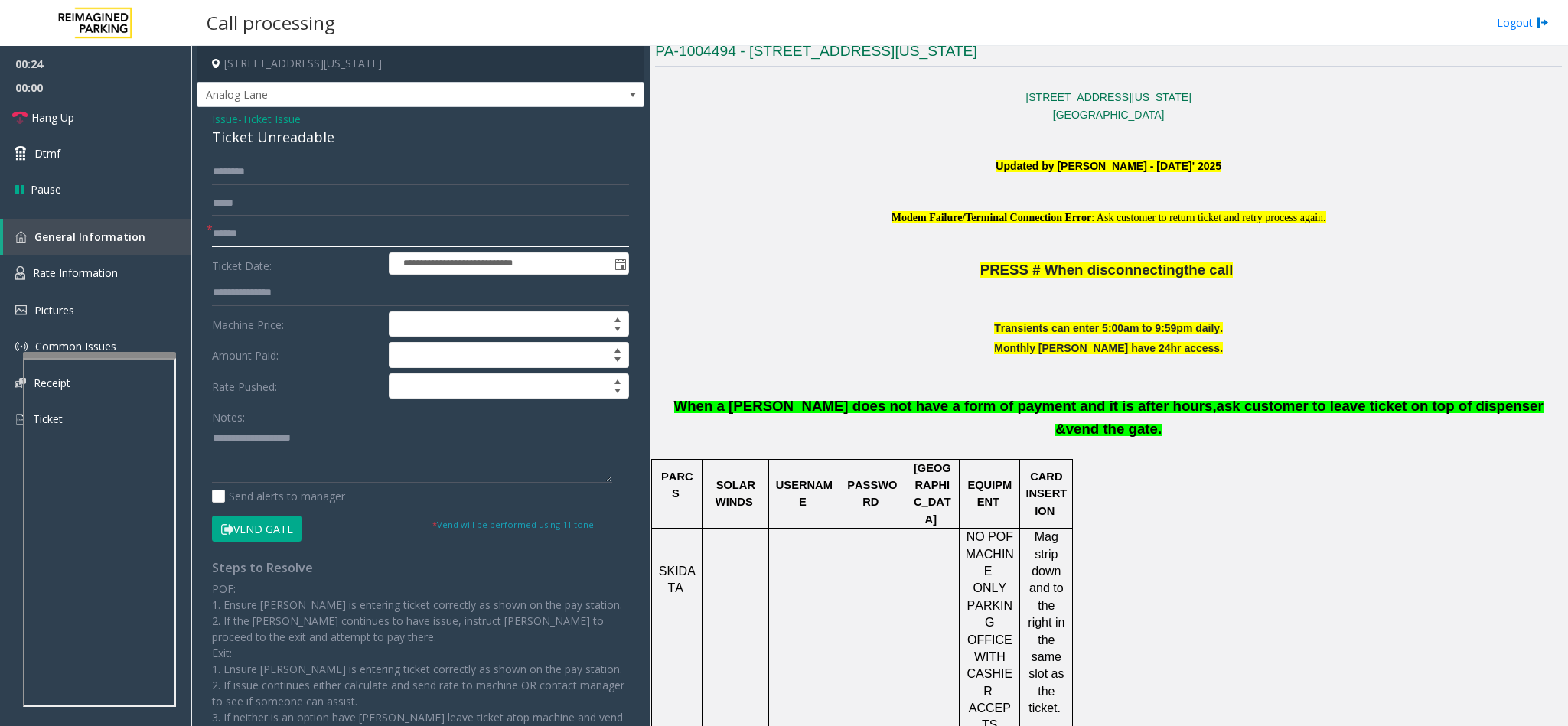
click at [354, 223] on input "text" at bounding box center [421, 234] width 417 height 26
drag, startPoint x: 326, startPoint y: 144, endPoint x: 209, endPoint y: 123, distance: 118.9
click at [209, 123] on div "**********" at bounding box center [421, 456] width 447 height 698
paste textarea "**********"
click at [270, 460] on textarea at bounding box center [412, 454] width 401 height 58
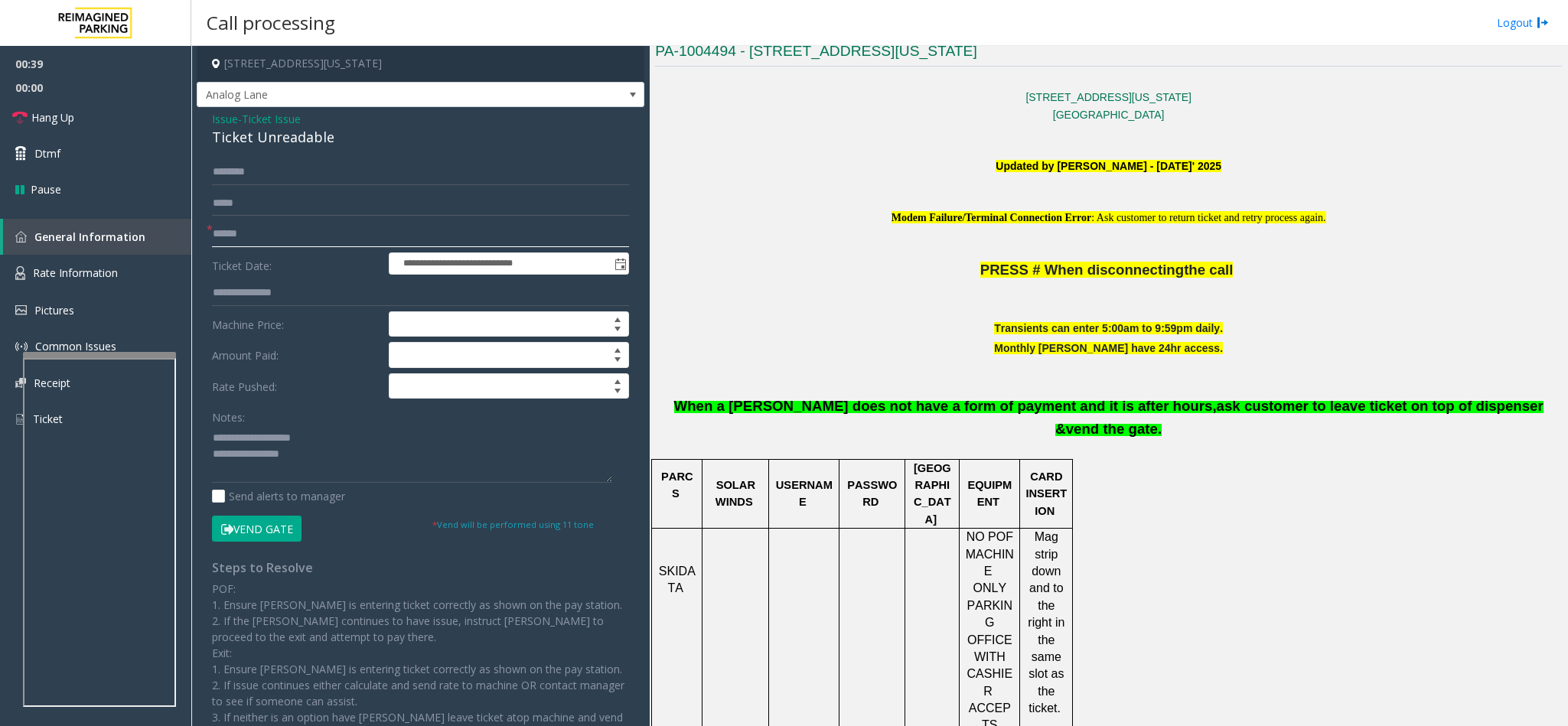
click at [305, 223] on input "text" at bounding box center [421, 234] width 417 height 26
click at [303, 234] on input "text" at bounding box center [421, 234] width 417 height 26
drag, startPoint x: 317, startPoint y: 437, endPoint x: 245, endPoint y: 428, distance: 72.6
click at [245, 428] on div "Notes:" at bounding box center [421, 443] width 417 height 78
click at [306, 456] on textarea at bounding box center [412, 454] width 401 height 58
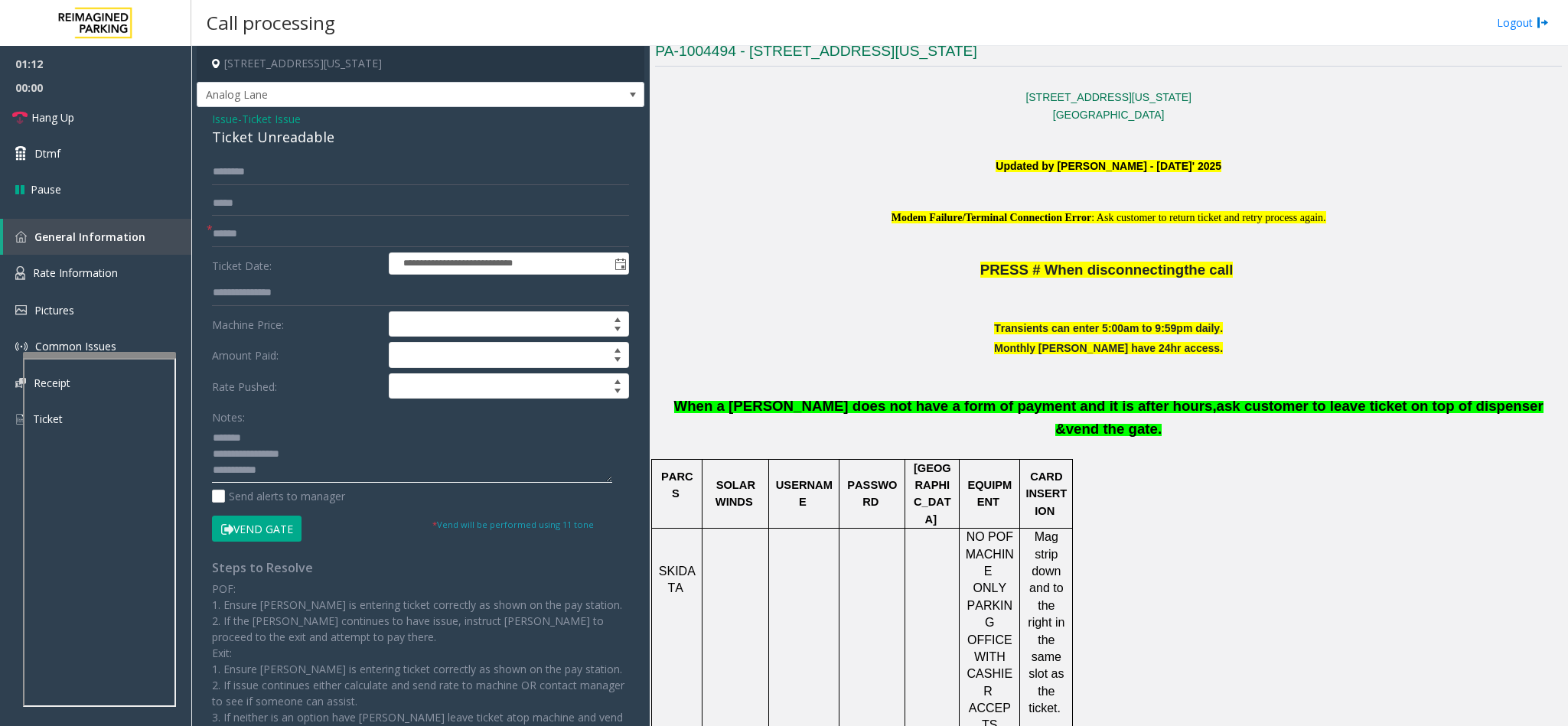
type textarea "**********"
click at [275, 237] on input "text" at bounding box center [421, 234] width 417 height 26
type input "*"
type input "**********"
click at [237, 527] on button "Vend Gate" at bounding box center [256, 528] width 89 height 26
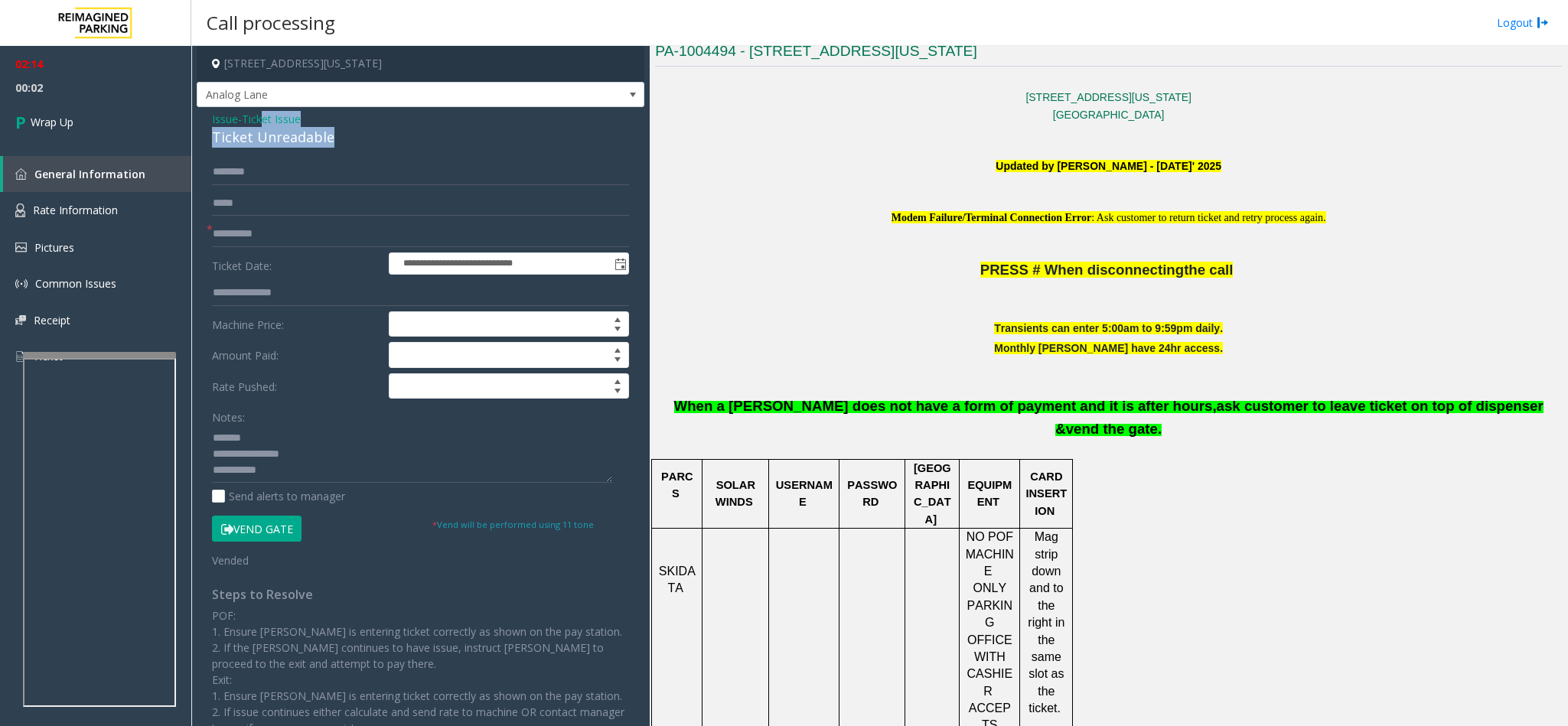
drag, startPoint x: 337, startPoint y: 136, endPoint x: 267, endPoint y: 122, distance: 71.4
click at [267, 122] on div "Issue - Ticket Issue Ticket Unreadable" at bounding box center [421, 129] width 417 height 37
click at [262, 119] on span "Ticket Issue" at bounding box center [271, 118] width 59 height 16
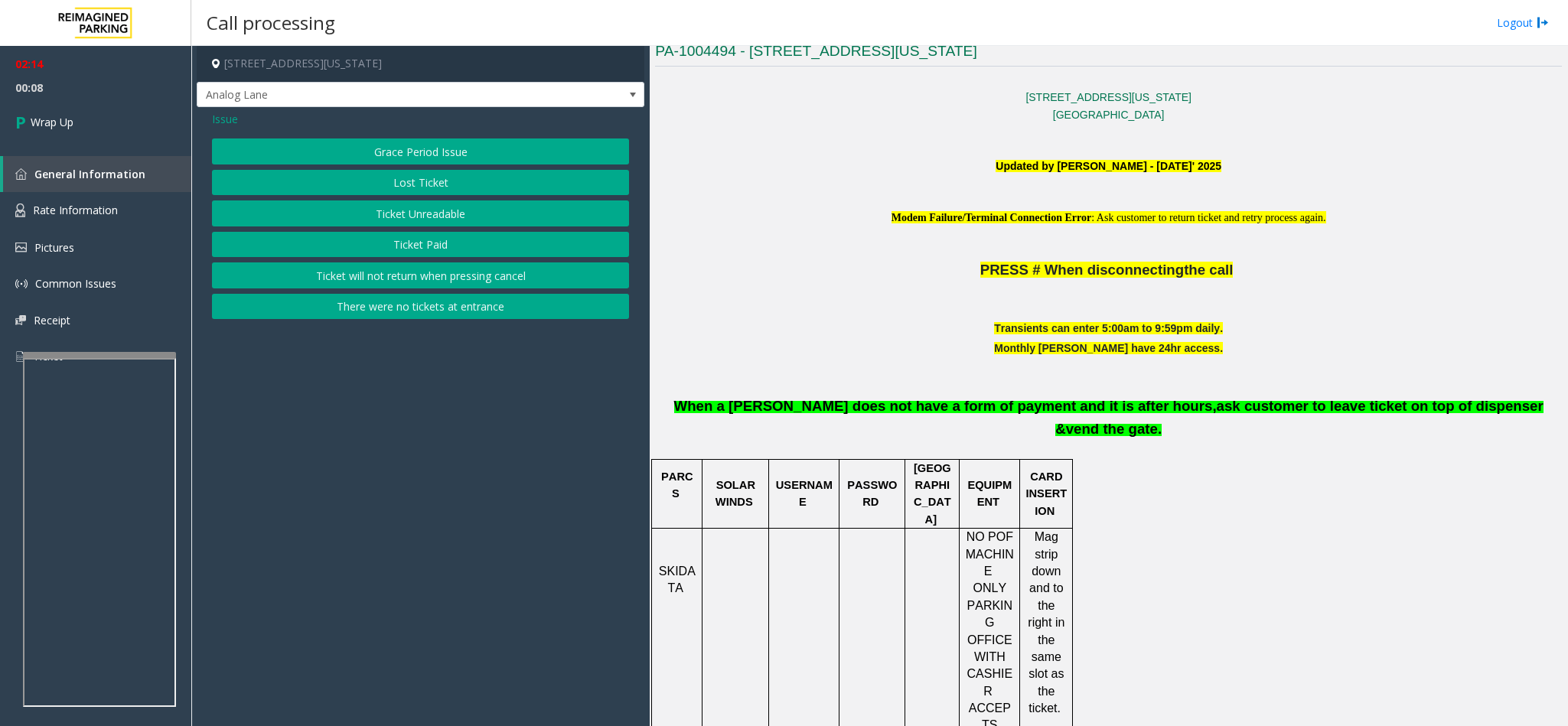
click at [377, 209] on button "Ticket Unreadable" at bounding box center [421, 213] width 417 height 26
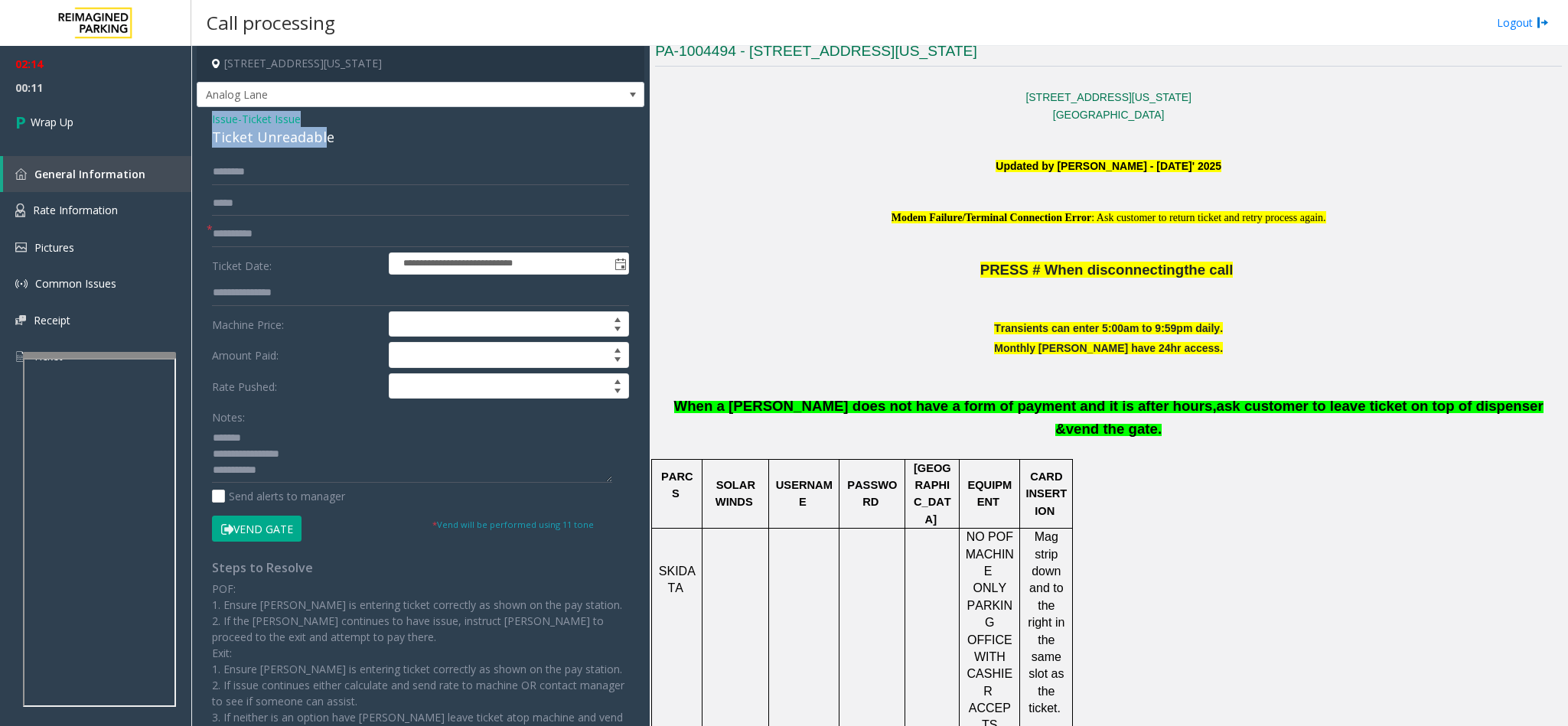
drag, startPoint x: 322, startPoint y: 131, endPoint x: 196, endPoint y: 123, distance: 126.3
click at [197, 123] on div "**********" at bounding box center [421, 456] width 447 height 698
click at [294, 477] on textarea at bounding box center [412, 454] width 401 height 58
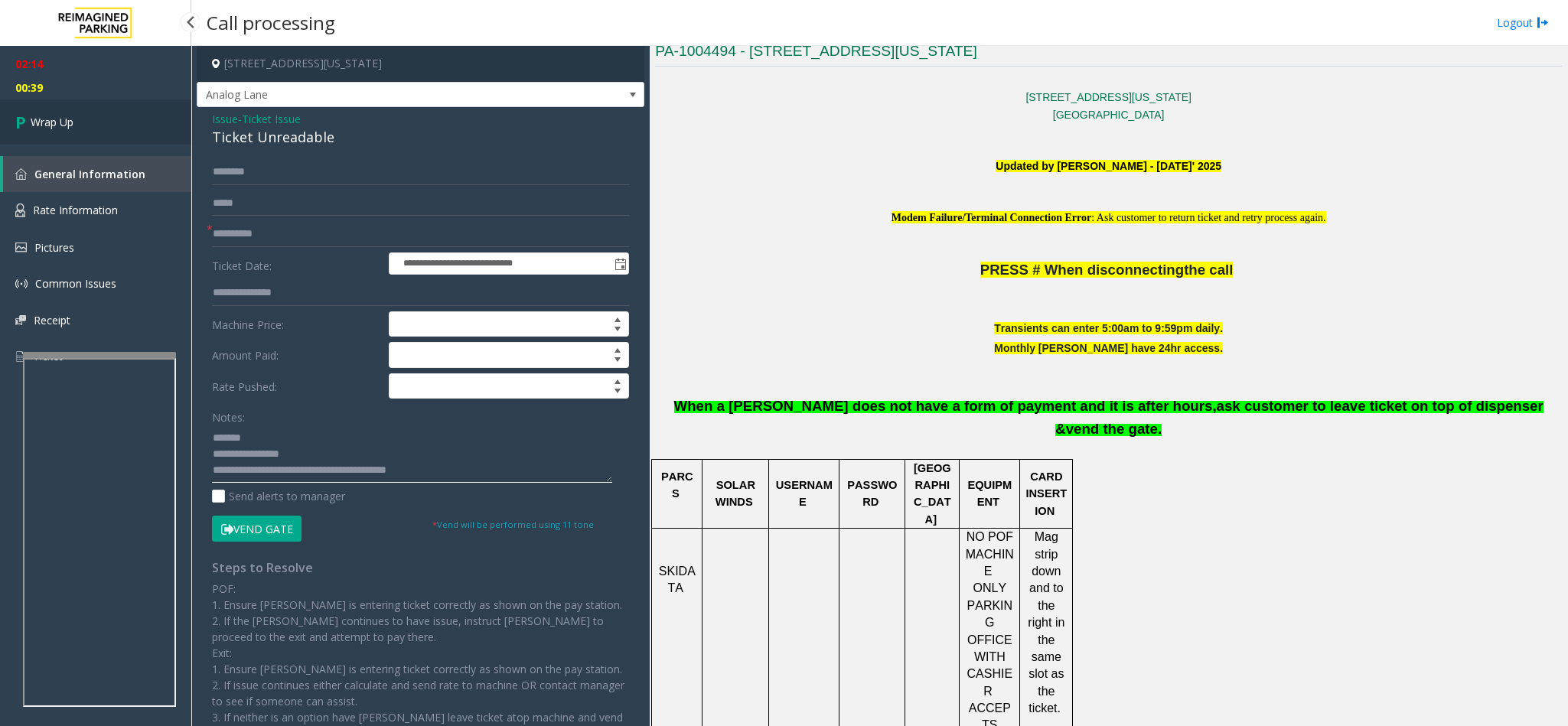
type textarea "**********"
click at [92, 123] on link "Wrap Up" at bounding box center [95, 122] width 191 height 45
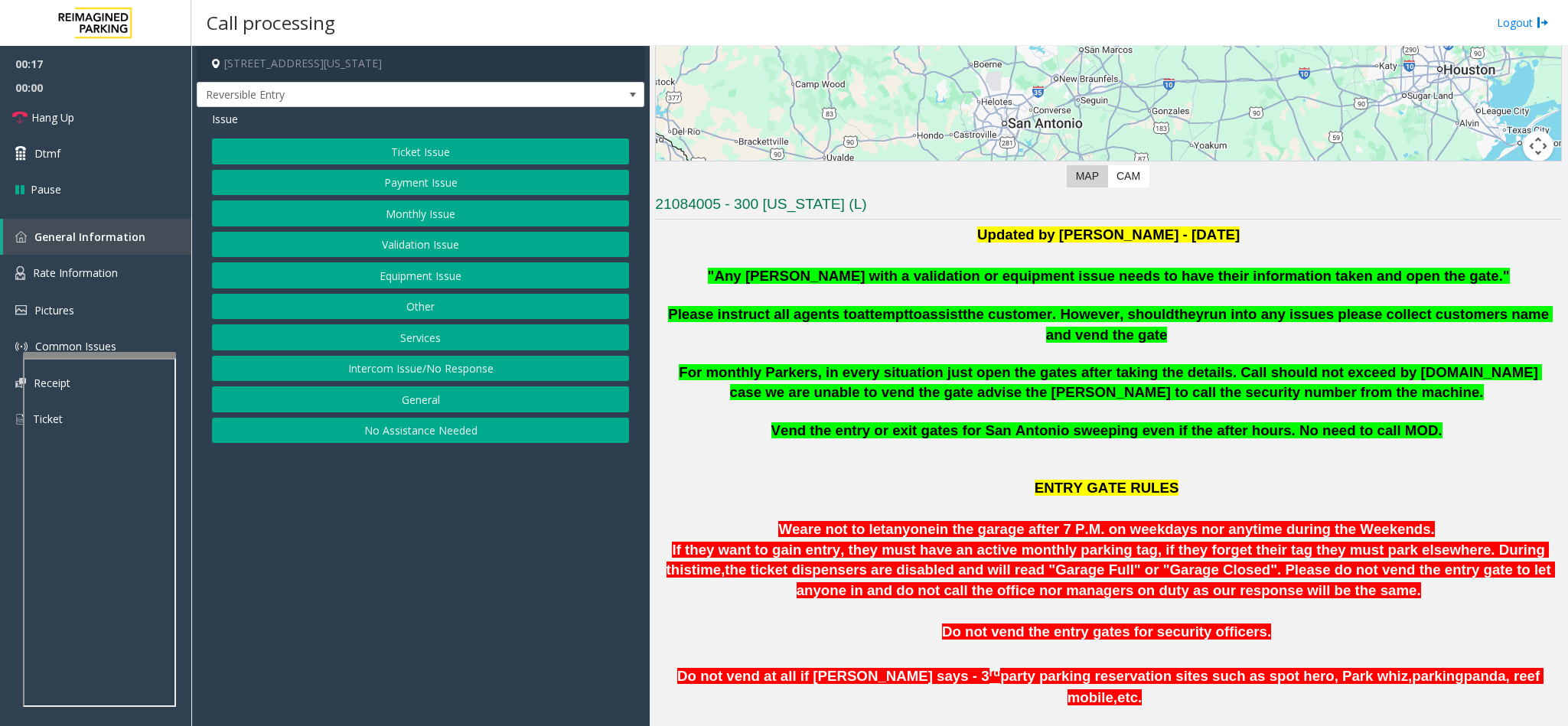
scroll to position [229, 0]
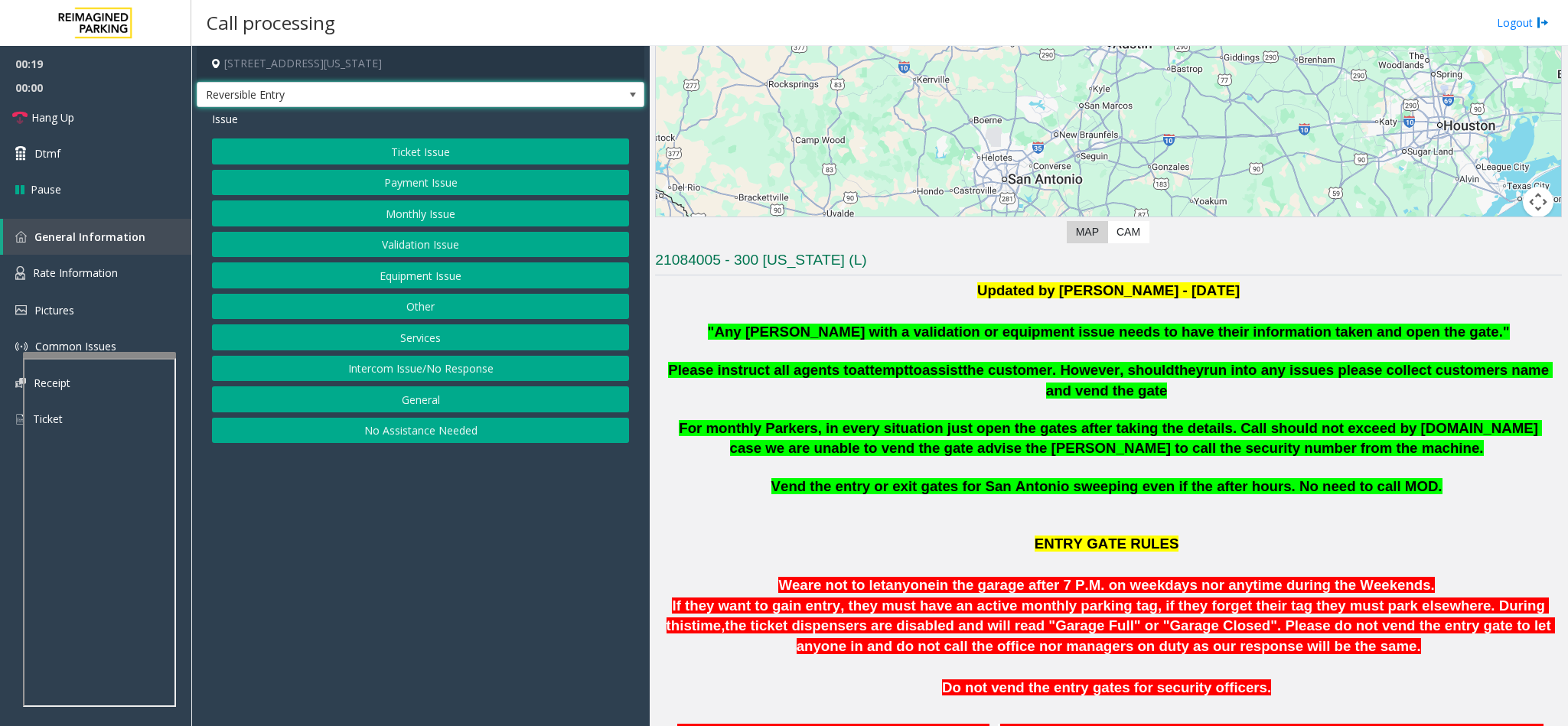
click at [638, 95] on span at bounding box center [633, 94] width 13 height 13
click at [679, 340] on p ""Any [PERSON_NAME] with a validation or equipment issue needs to have their inf…" at bounding box center [1108, 333] width 907 height 22
click at [428, 281] on button "Equipment Issue" at bounding box center [421, 275] width 417 height 26
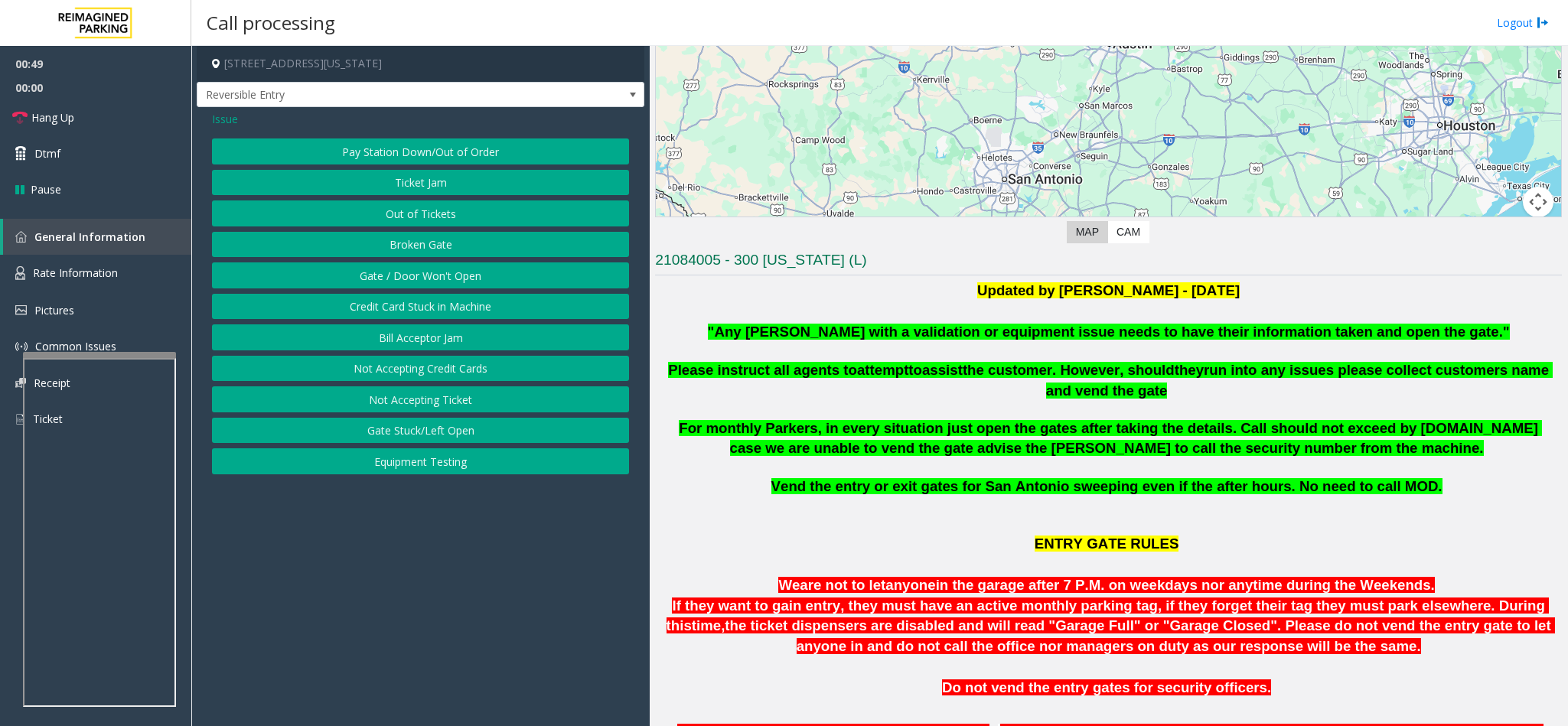
drag, startPoint x: 416, startPoint y: 184, endPoint x: 409, endPoint y: 200, distance: 17.5
click at [411, 199] on div "Pay Station Down/Out of Order Ticket Jam Out of Tickets [GEOGRAPHIC_DATA] / Doo…" at bounding box center [421, 306] width 417 height 336
click at [401, 218] on button "Out of Tickets" at bounding box center [421, 213] width 417 height 26
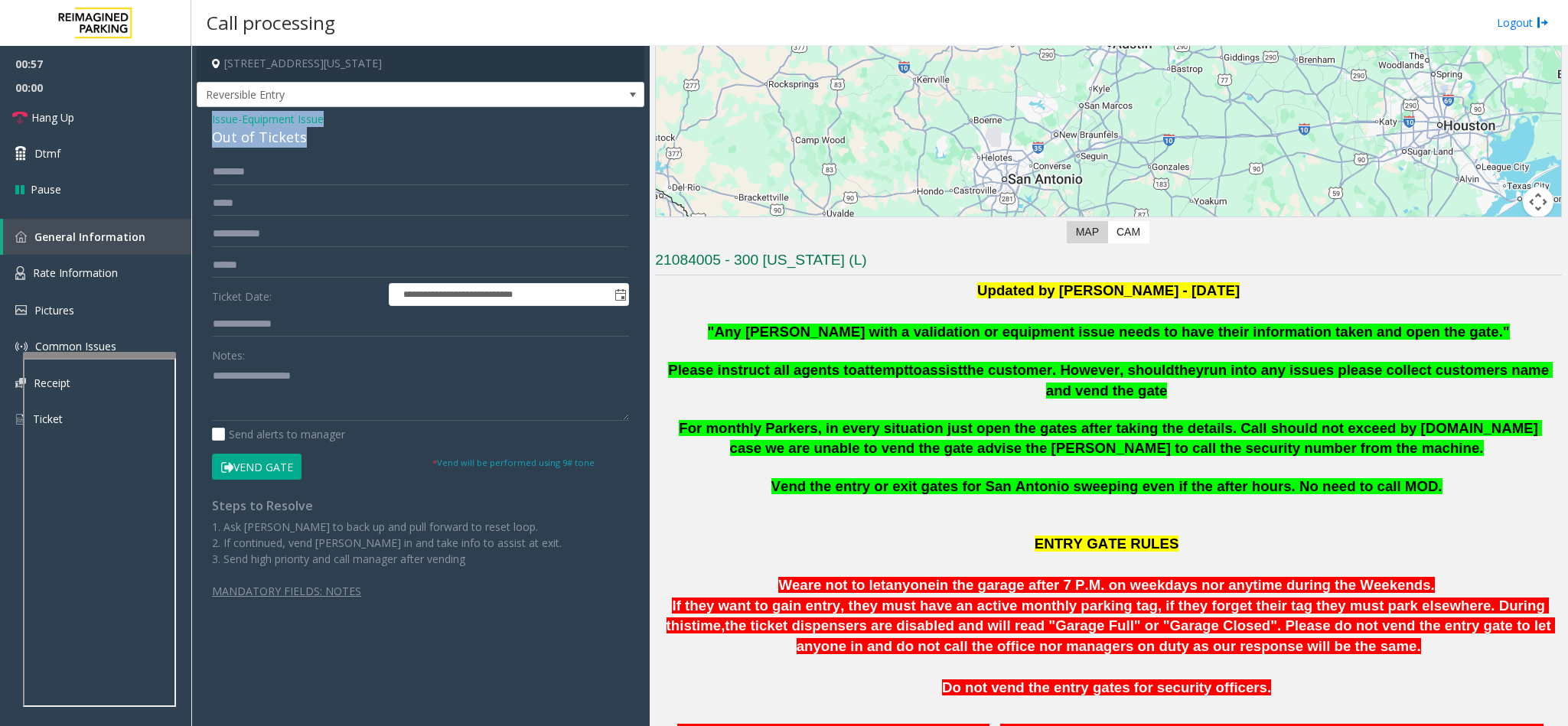
drag, startPoint x: 313, startPoint y: 141, endPoint x: 205, endPoint y: 118, distance: 110.4
click at [205, 118] on div "**********" at bounding box center [421, 368] width 447 height 523
paste textarea "**********"
click at [343, 410] on textarea at bounding box center [421, 392] width 417 height 58
click at [99, 108] on link "Hang Up" at bounding box center [95, 117] width 191 height 36
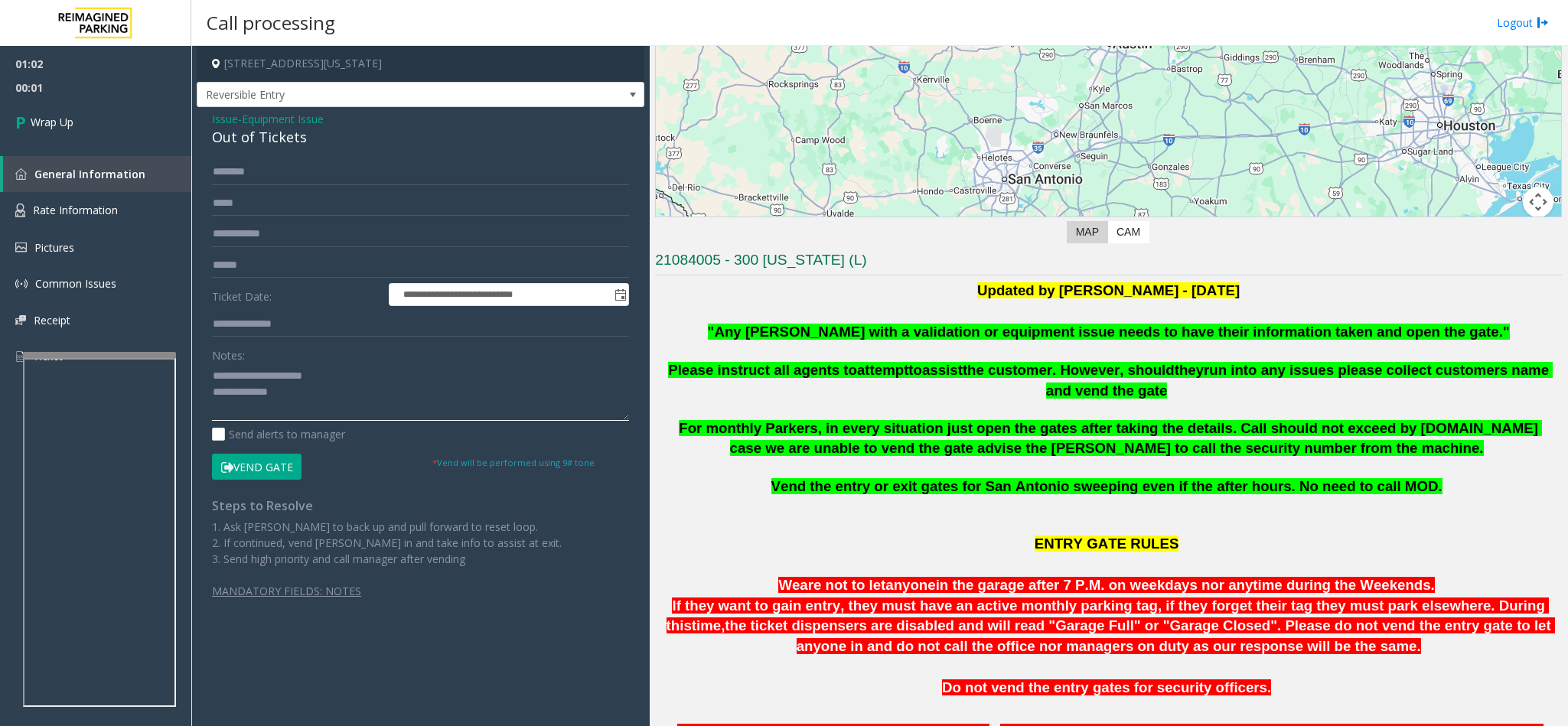
drag, startPoint x: 345, startPoint y: 374, endPoint x: 250, endPoint y: 373, distance: 95.0
click at [250, 373] on textarea at bounding box center [421, 392] width 417 height 58
click at [355, 418] on textarea at bounding box center [421, 392] width 417 height 58
type textarea "**********"
click at [49, 127] on span "Wrap Up" at bounding box center [52, 122] width 43 height 16
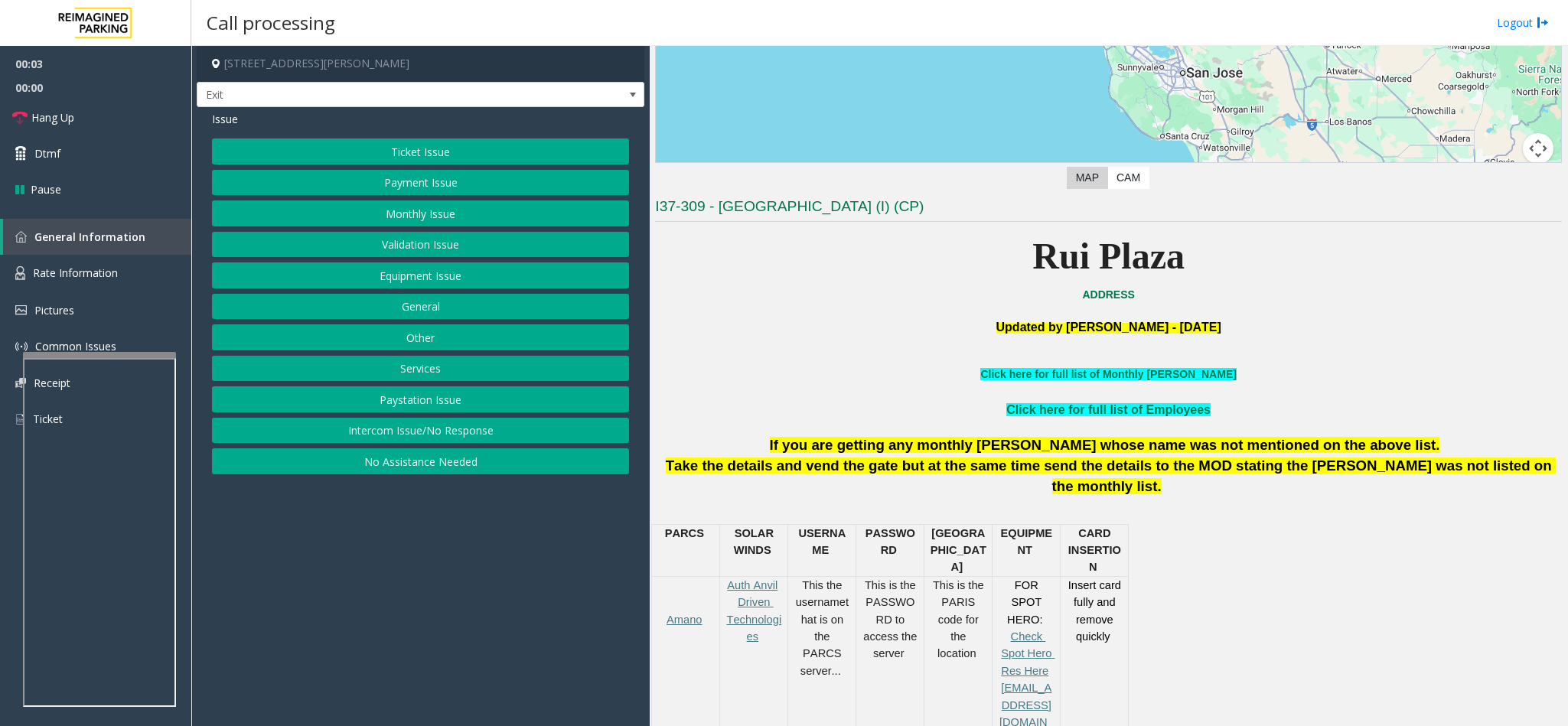
scroll to position [345, 0]
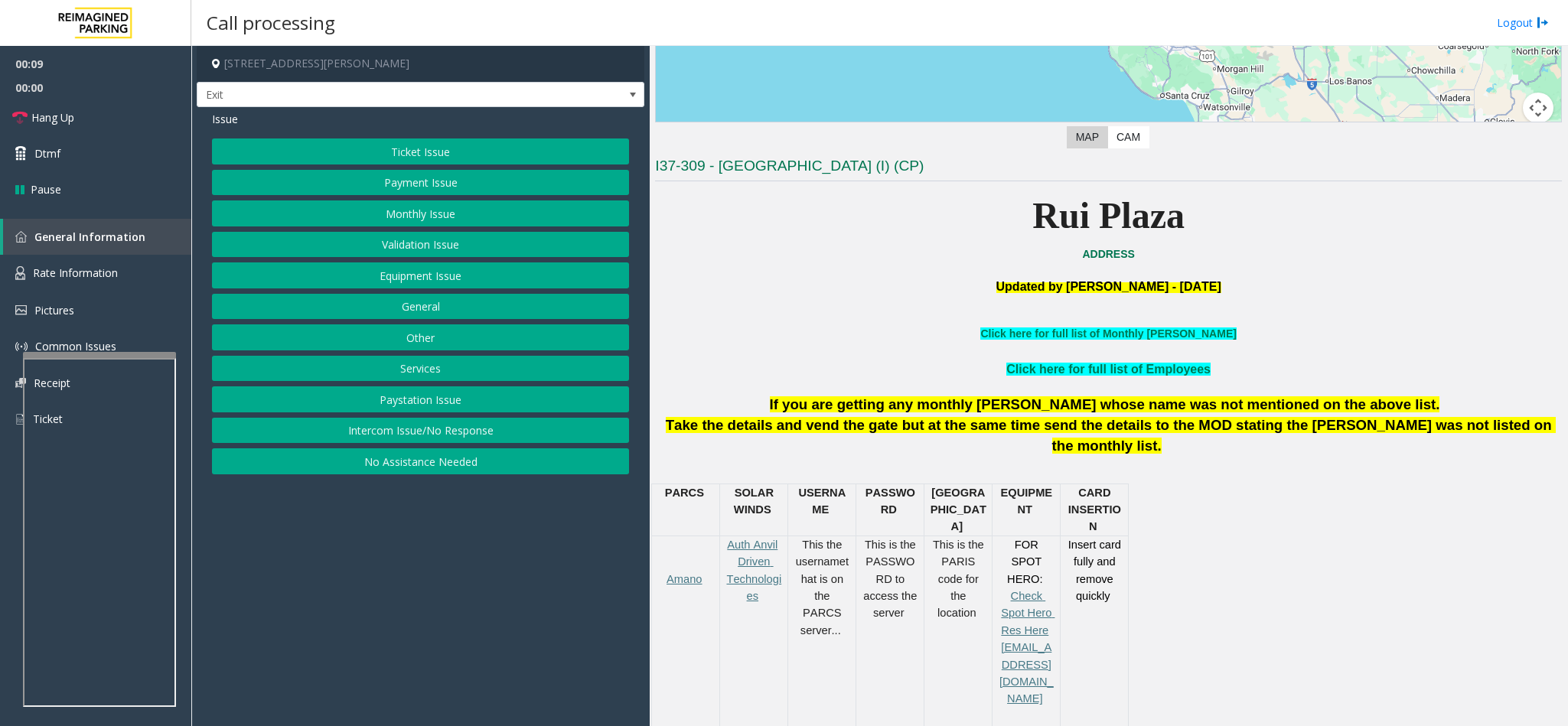
click at [462, 150] on button "Ticket Issue" at bounding box center [421, 151] width 417 height 26
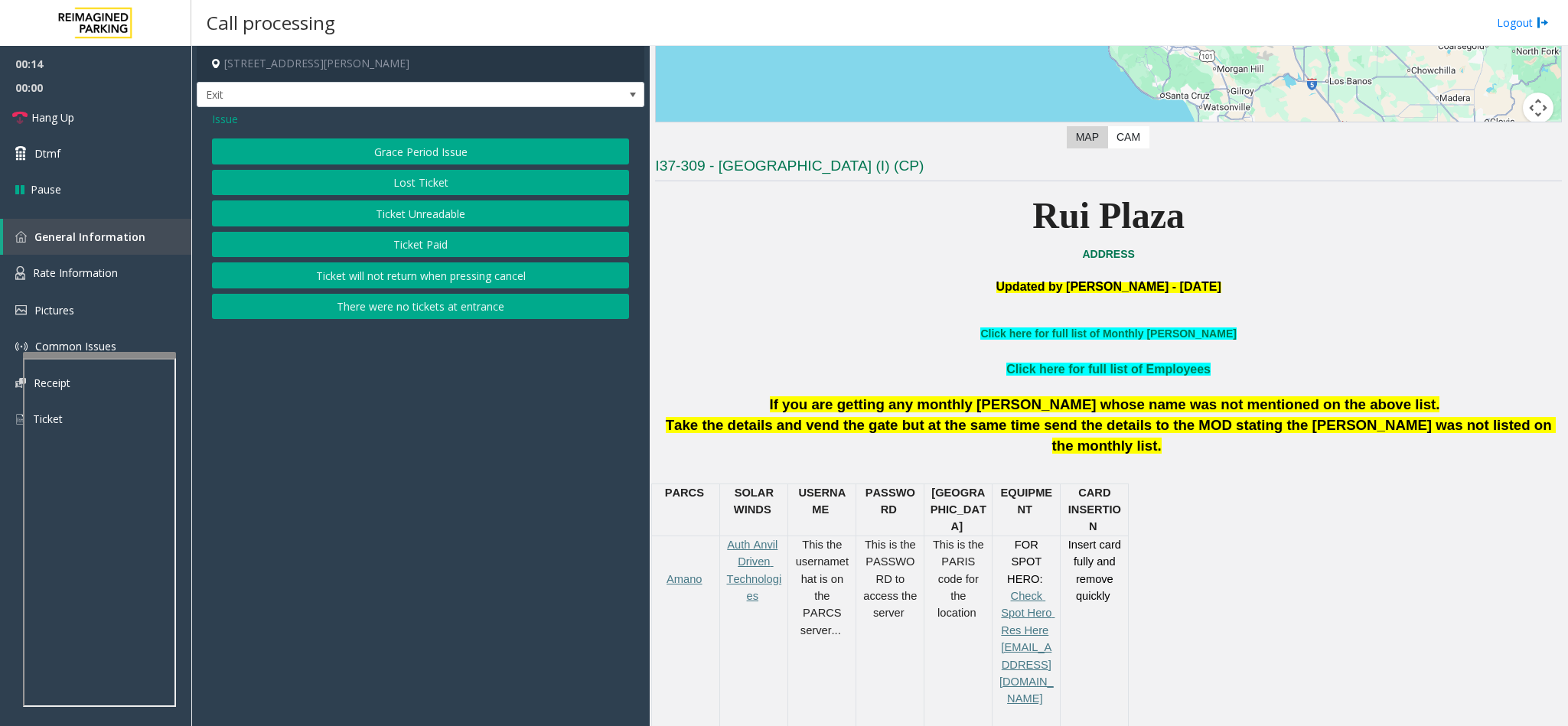
click at [438, 209] on button "Ticket Unreadable" at bounding box center [421, 213] width 417 height 26
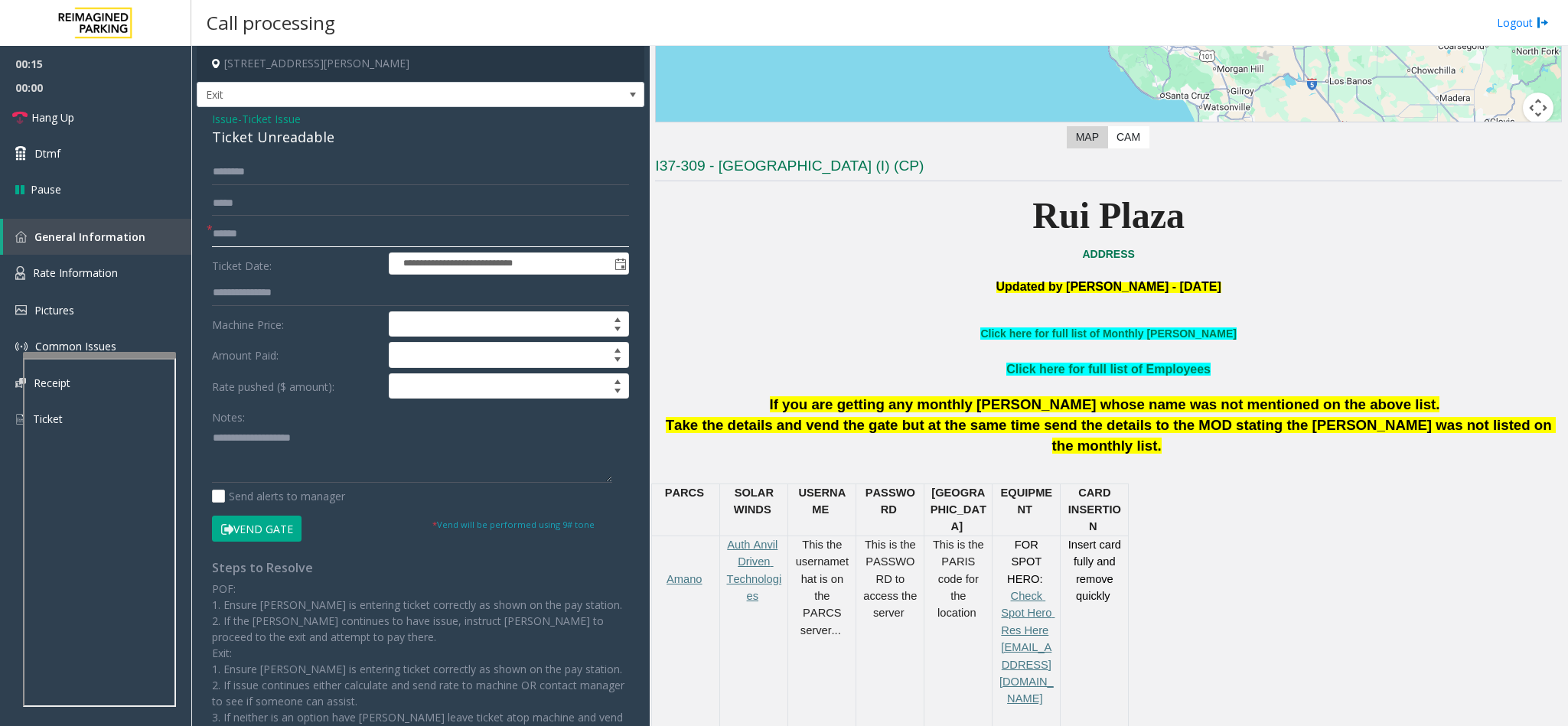
click at [229, 228] on input "text" at bounding box center [421, 234] width 417 height 26
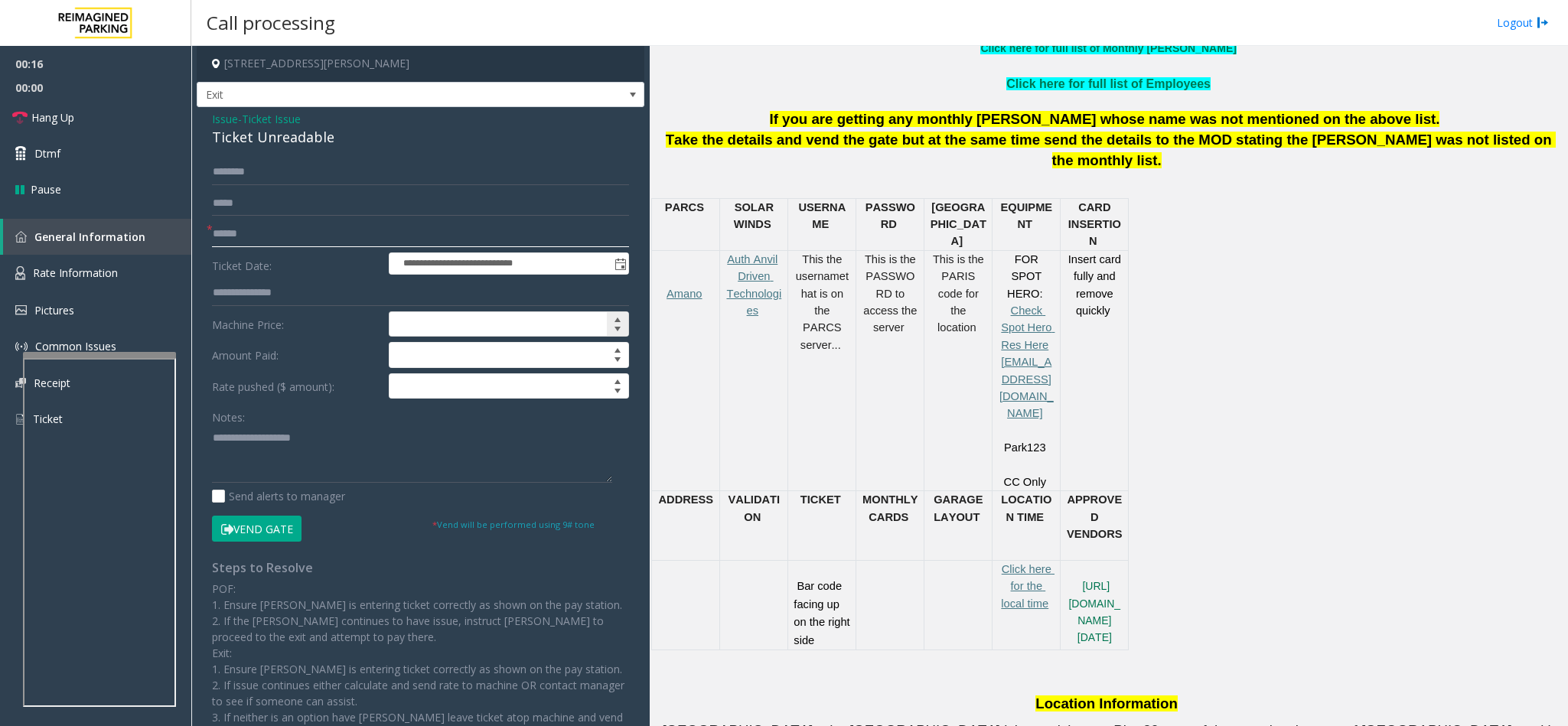
scroll to position [688, 0]
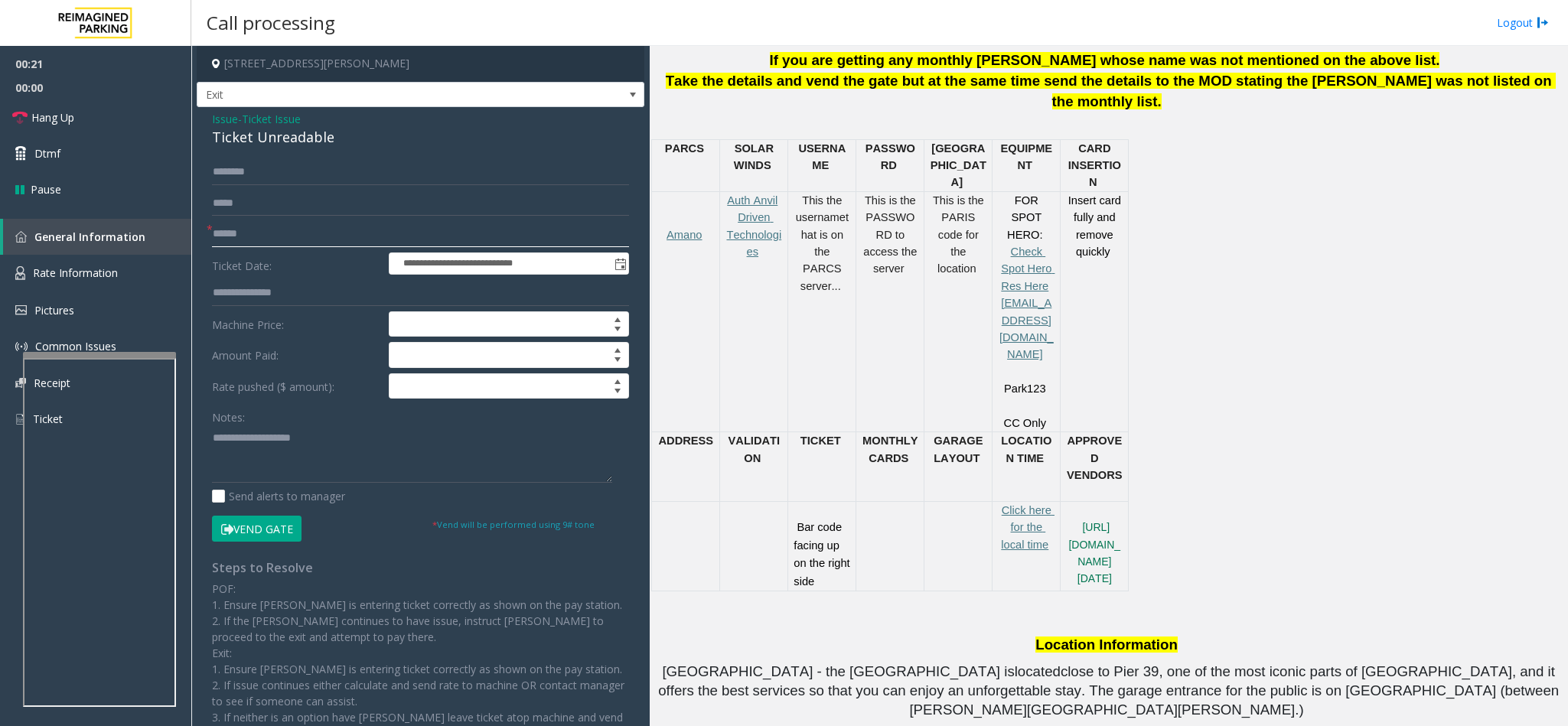
click at [266, 241] on input "text" at bounding box center [421, 234] width 417 height 26
click at [330, 111] on div "Issue - Ticket Issue Ticket Unreadable" at bounding box center [421, 129] width 417 height 37
drag, startPoint x: 335, startPoint y: 134, endPoint x: 193, endPoint y: 118, distance: 142.9
click at [193, 118] on app-call-processing-form "**********" at bounding box center [420, 386] width 458 height 680
paste textarea "**********"
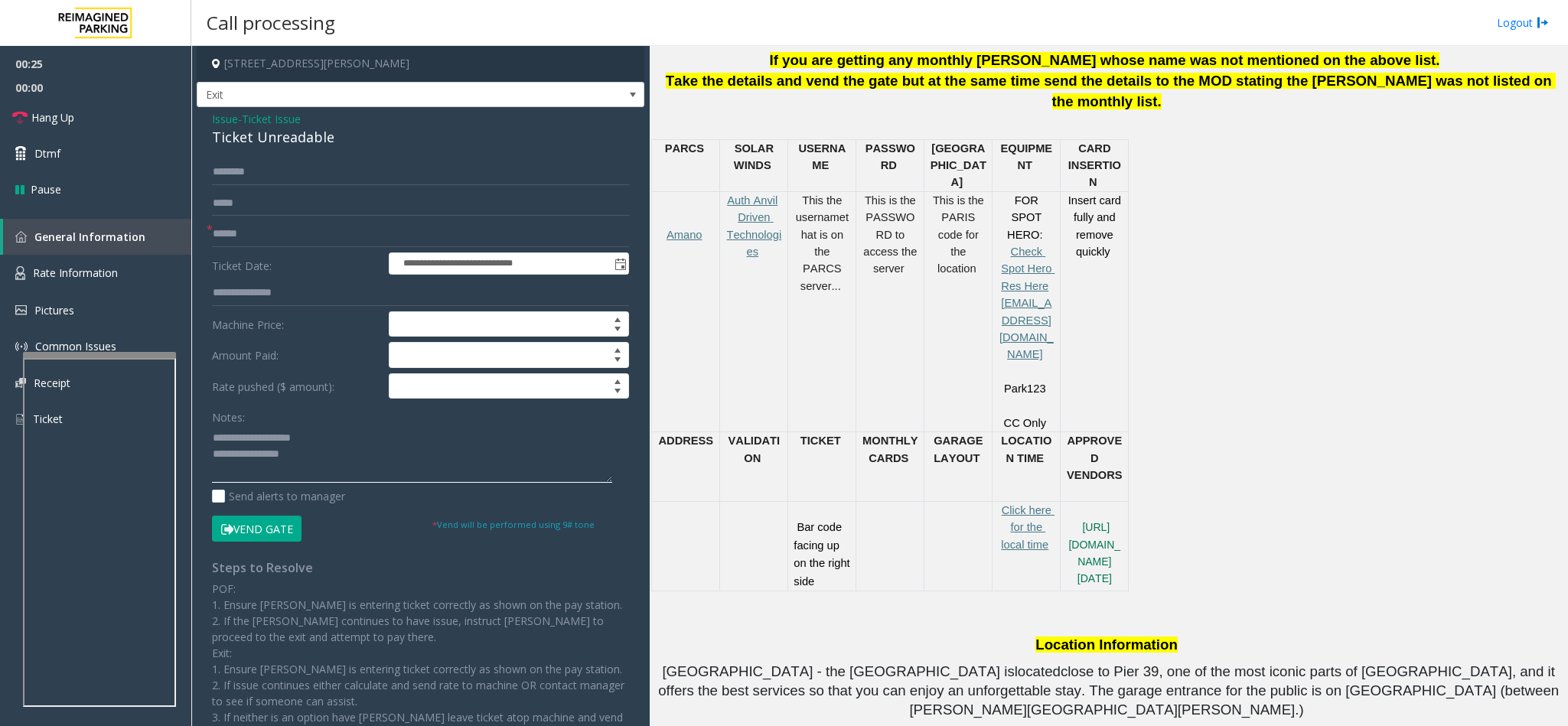
click at [333, 466] on textarea at bounding box center [412, 454] width 401 height 58
drag, startPoint x: 309, startPoint y: 437, endPoint x: 250, endPoint y: 437, distance: 59.0
click at [250, 437] on textarea at bounding box center [412, 454] width 401 height 58
click at [366, 459] on textarea at bounding box center [412, 454] width 401 height 58
type textarea "**********"
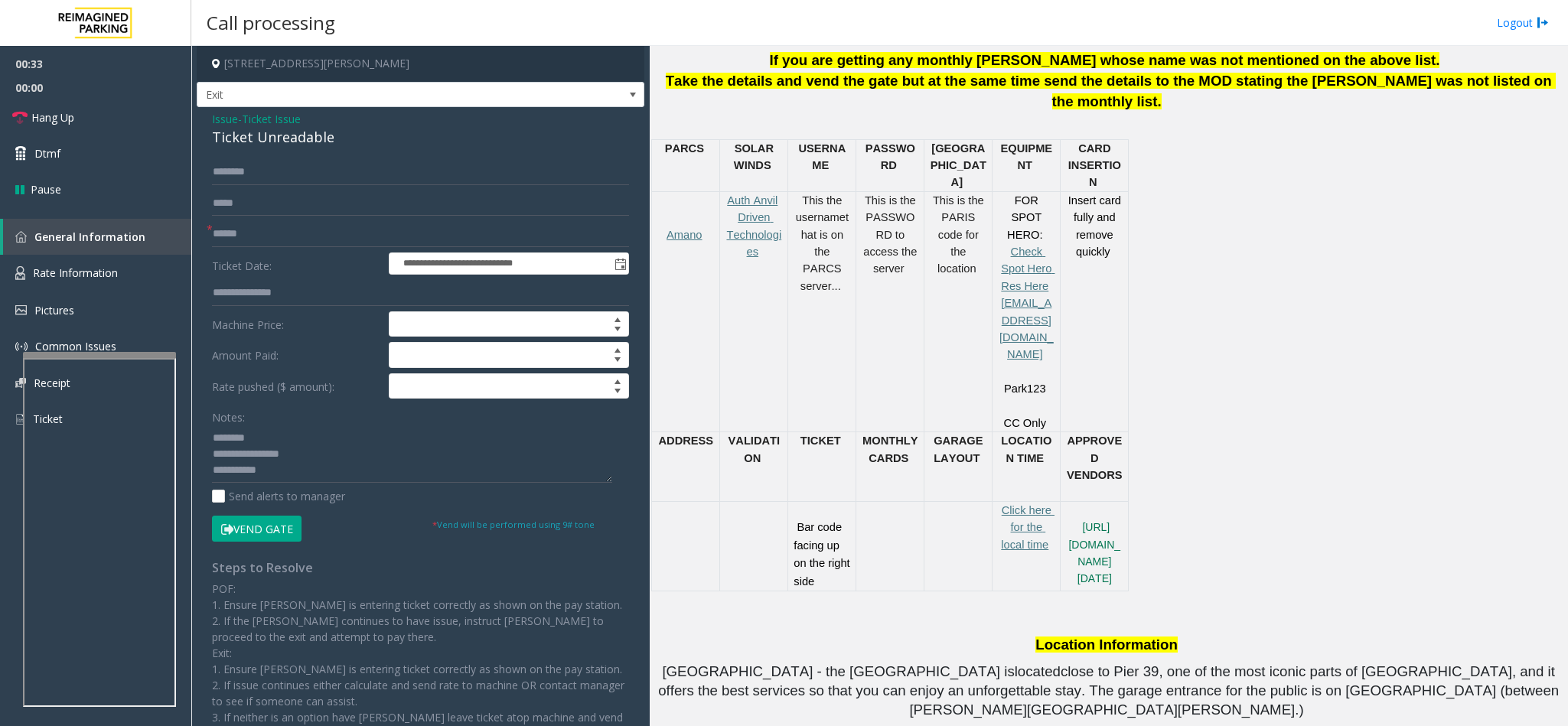
click at [300, 219] on form "**********" at bounding box center [421, 350] width 417 height 382
click at [346, 237] on input "text" at bounding box center [421, 234] width 417 height 26
type input "******"
click at [253, 521] on button "Vend Gate" at bounding box center [256, 528] width 89 height 26
click at [300, 469] on textarea at bounding box center [412, 454] width 401 height 58
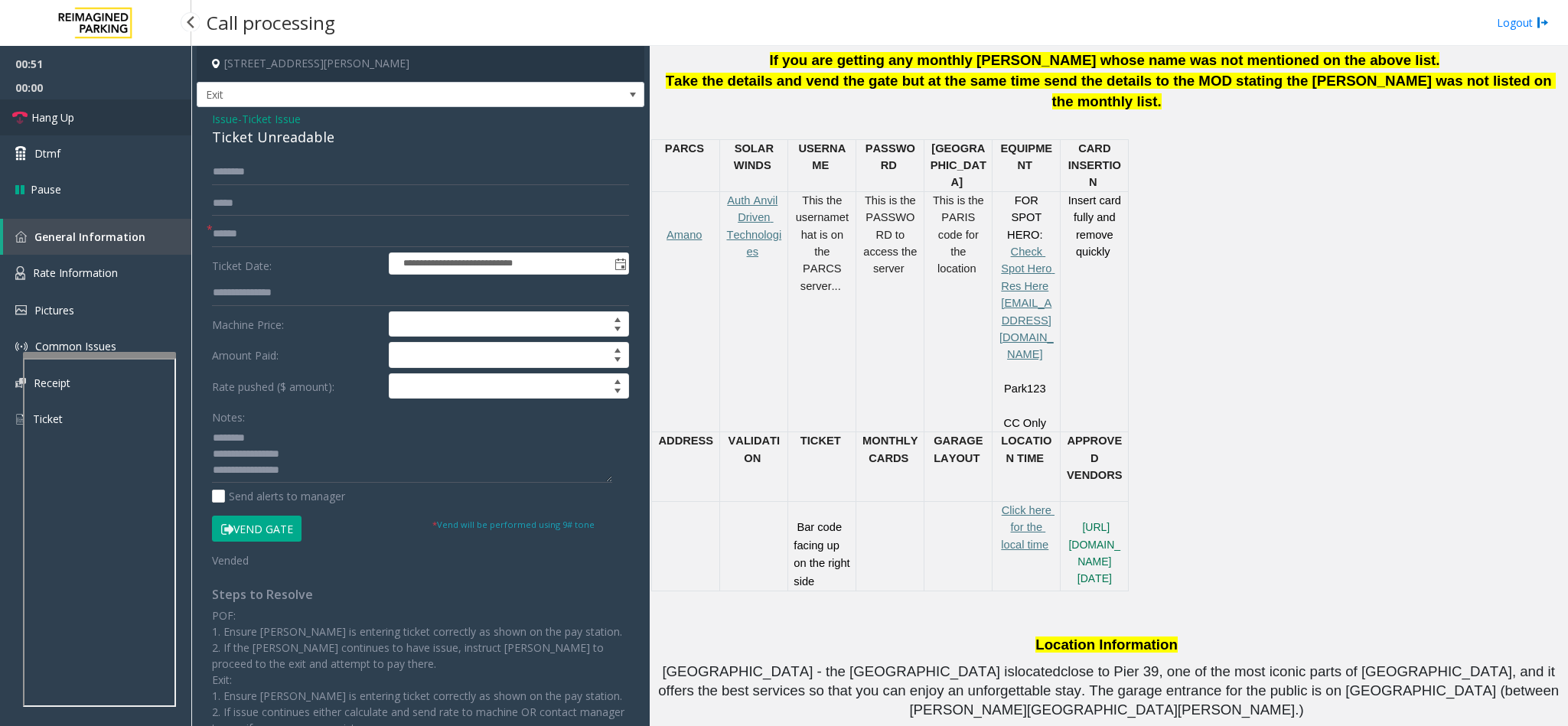
click at [118, 113] on link "Hang Up" at bounding box center [95, 117] width 191 height 36
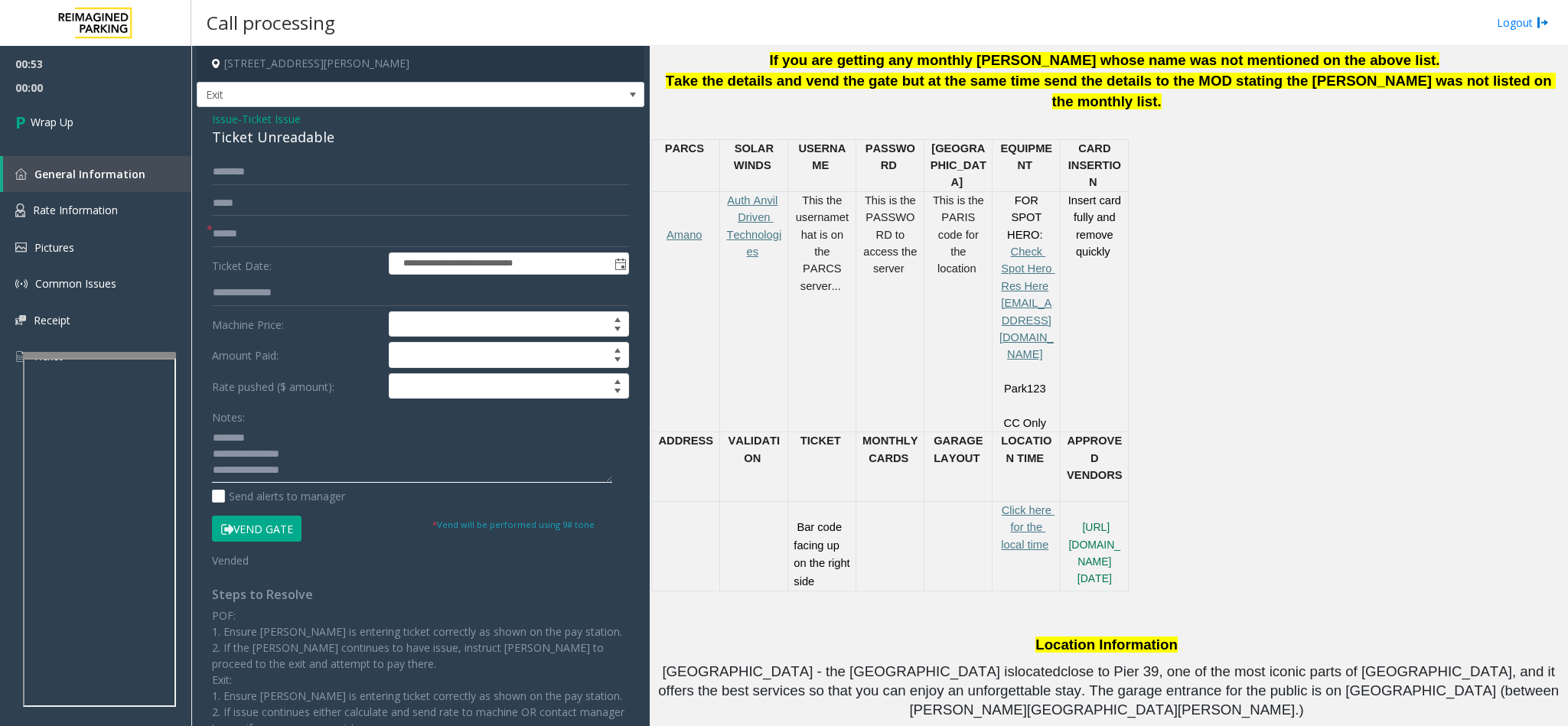
click at [328, 468] on textarea at bounding box center [412, 454] width 401 height 58
type textarea "**********"
click at [78, 127] on link "Wrap Up" at bounding box center [95, 122] width 191 height 45
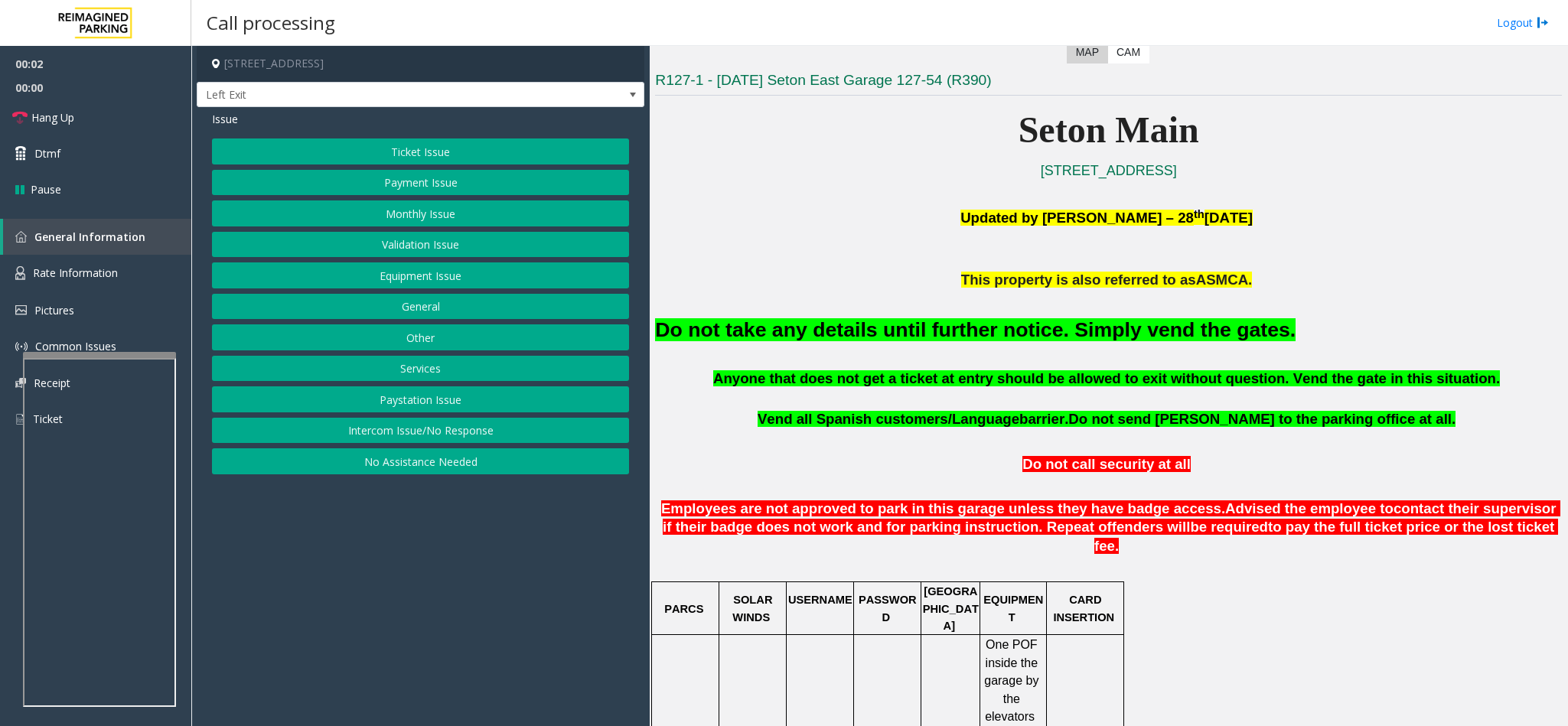
scroll to position [459, 0]
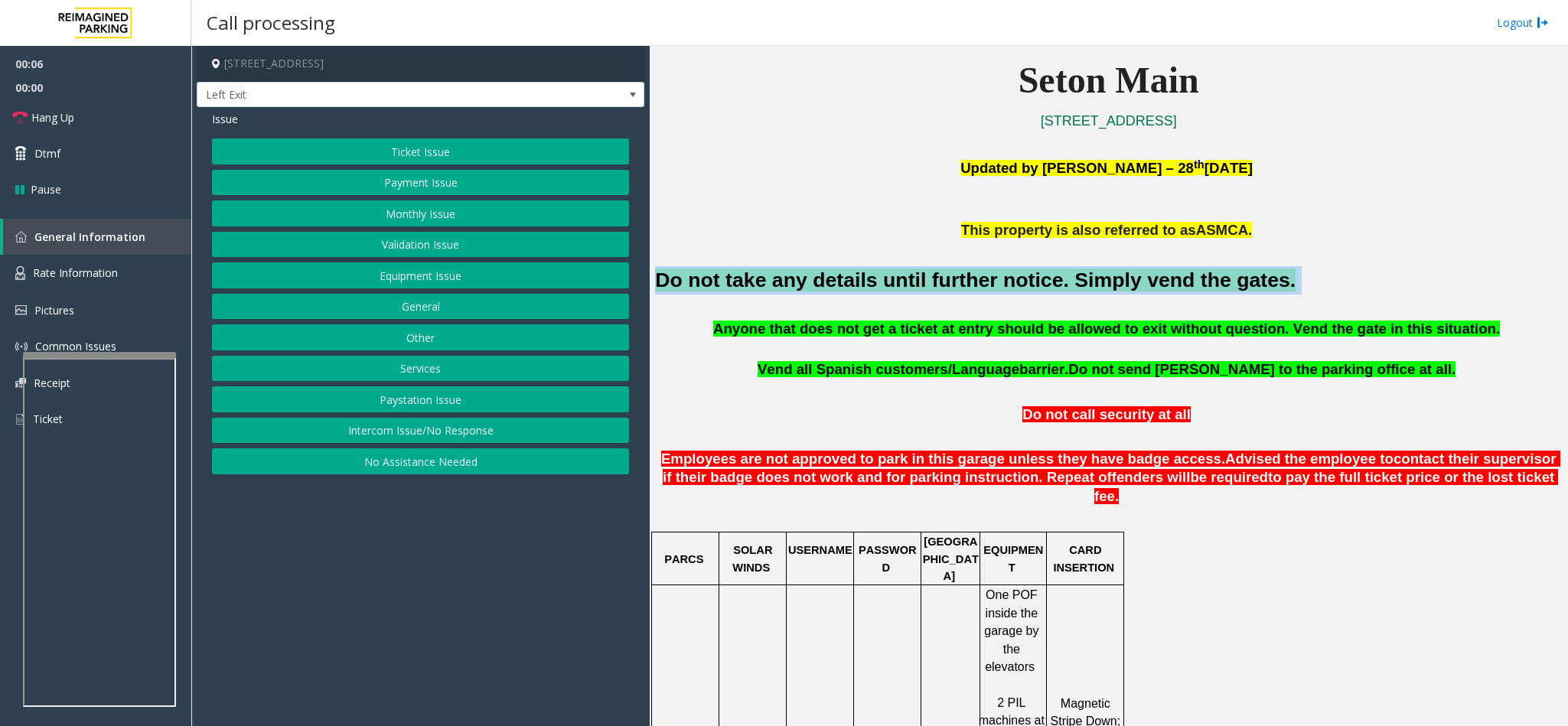
drag, startPoint x: 1245, startPoint y: 291, endPoint x: 652, endPoint y: 276, distance: 593.2
click at [652, 276] on div "Main ← Move left → Move right ↑ Move up ↓ Move down + Zoom in - Zoom out Home J…" at bounding box center [1107, 386] width 917 height 680
click at [476, 152] on button "Ticket Issue" at bounding box center [421, 151] width 417 height 26
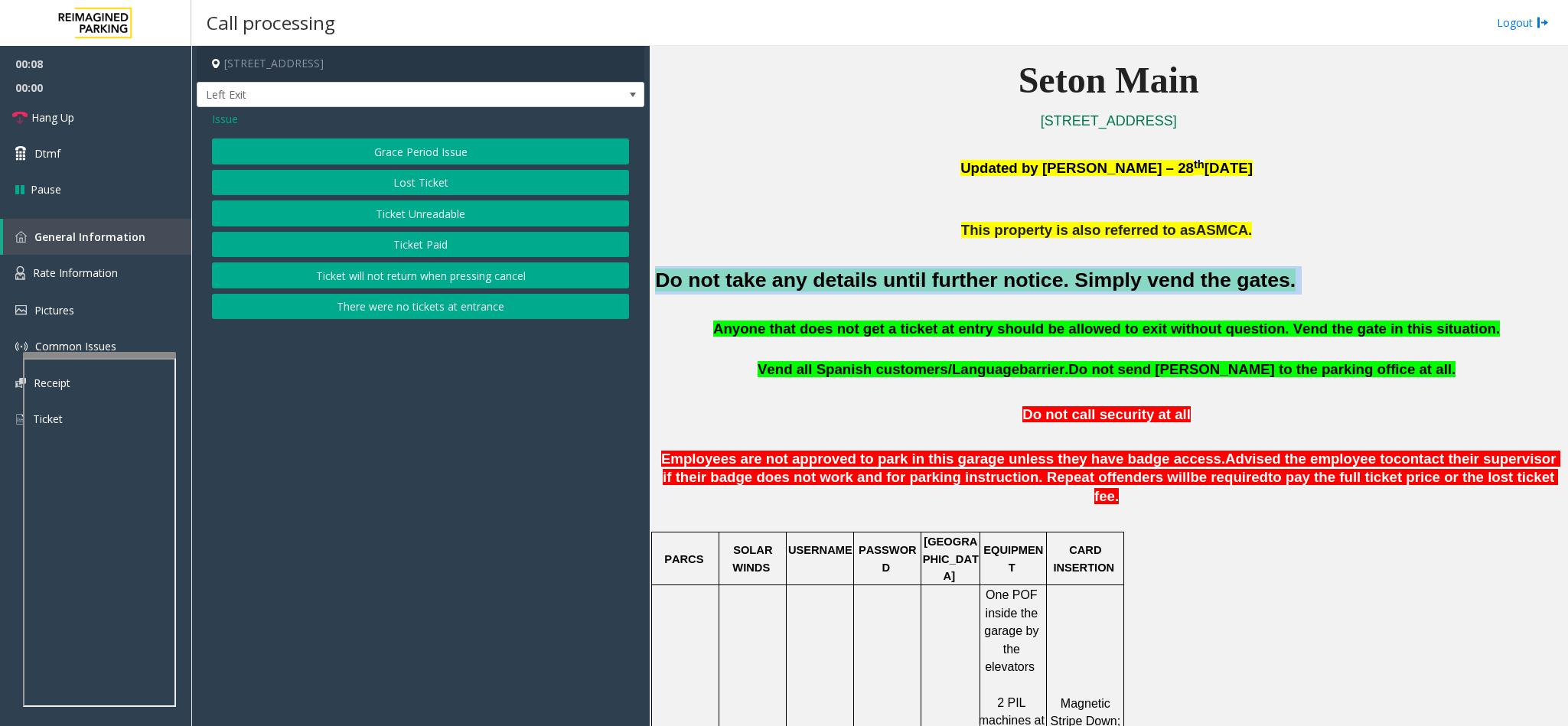
click at [465, 216] on button "Ticket Unreadable" at bounding box center [421, 213] width 417 height 26
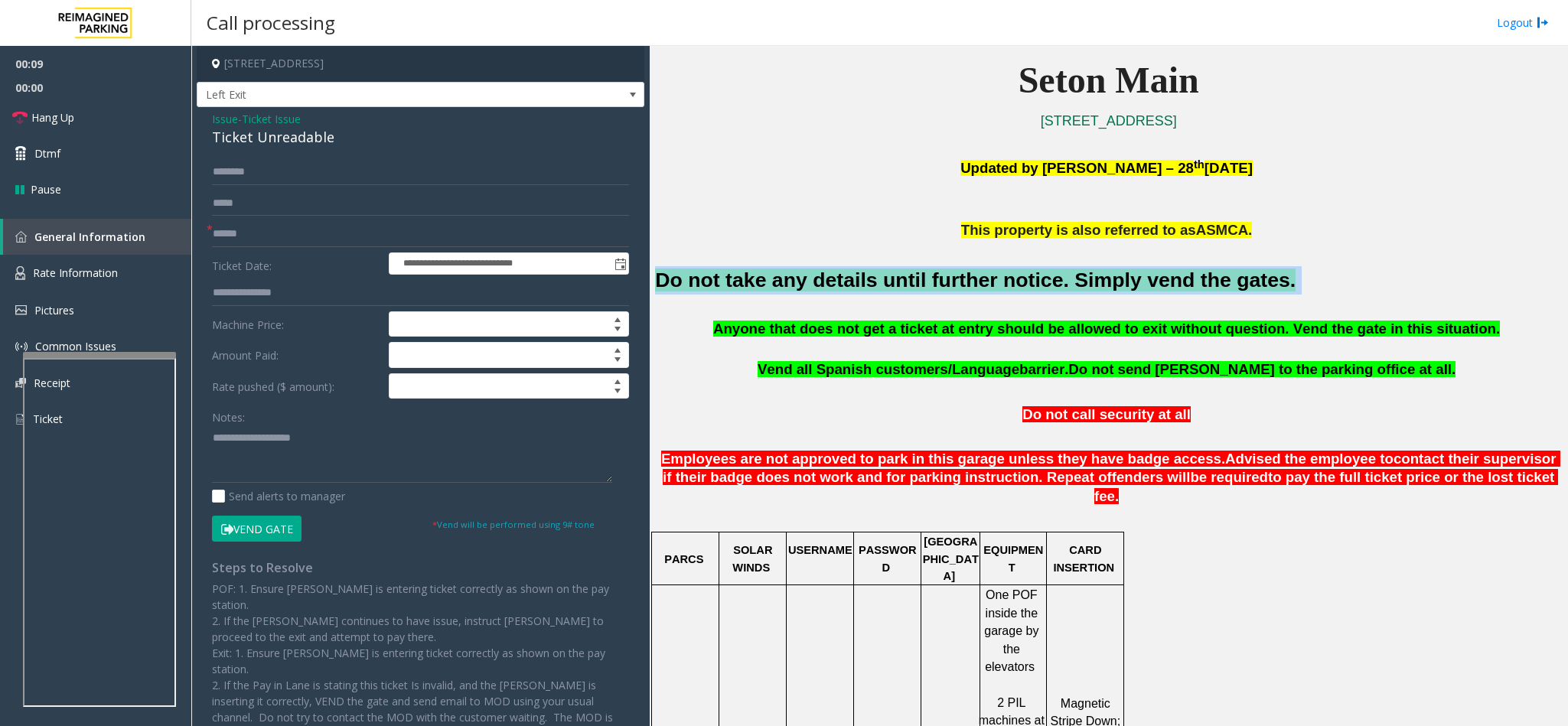
click at [292, 526] on button "Vend Gate" at bounding box center [256, 528] width 89 height 26
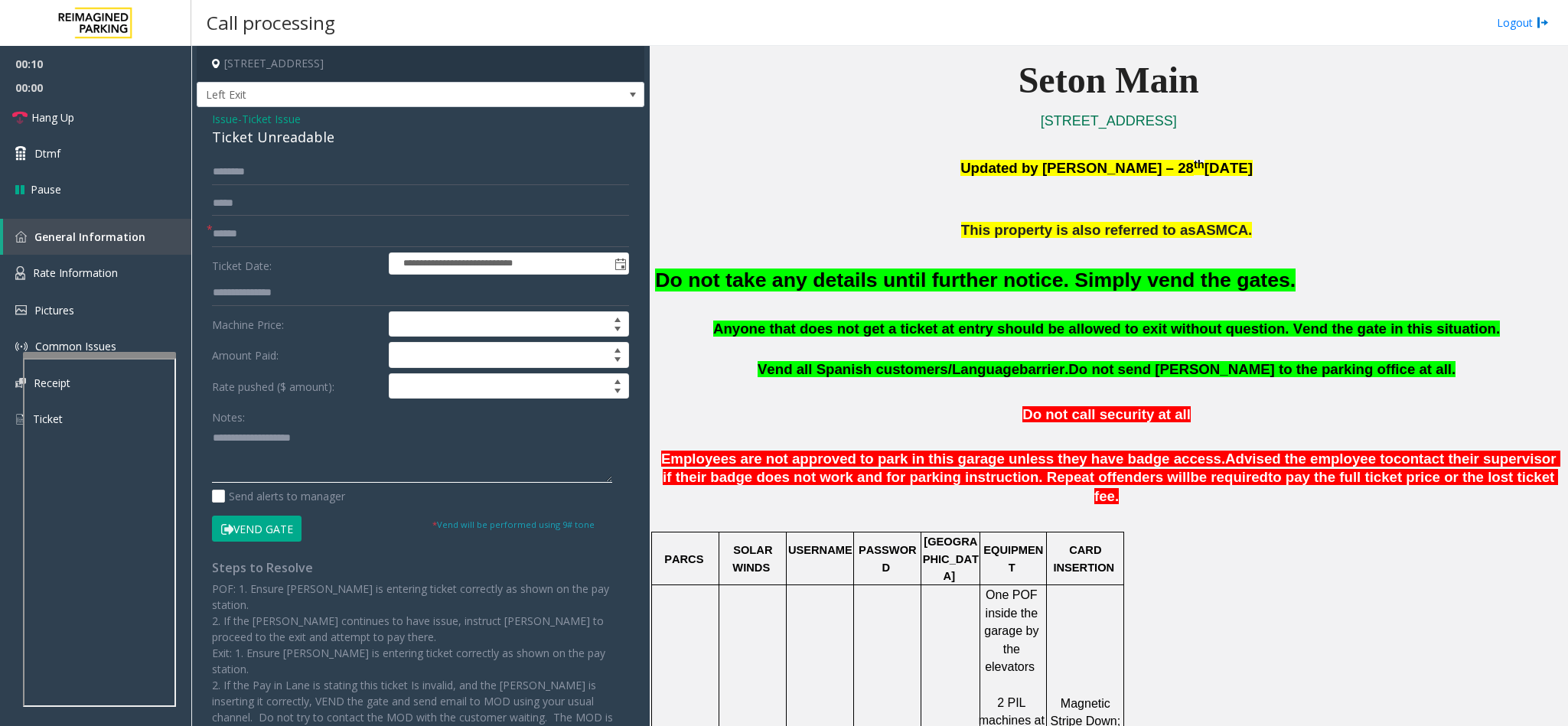
click at [318, 478] on textarea at bounding box center [412, 454] width 401 height 58
paste textarea "**********"
type textarea "**********"
click at [253, 234] on input "text" at bounding box center [421, 234] width 417 height 26
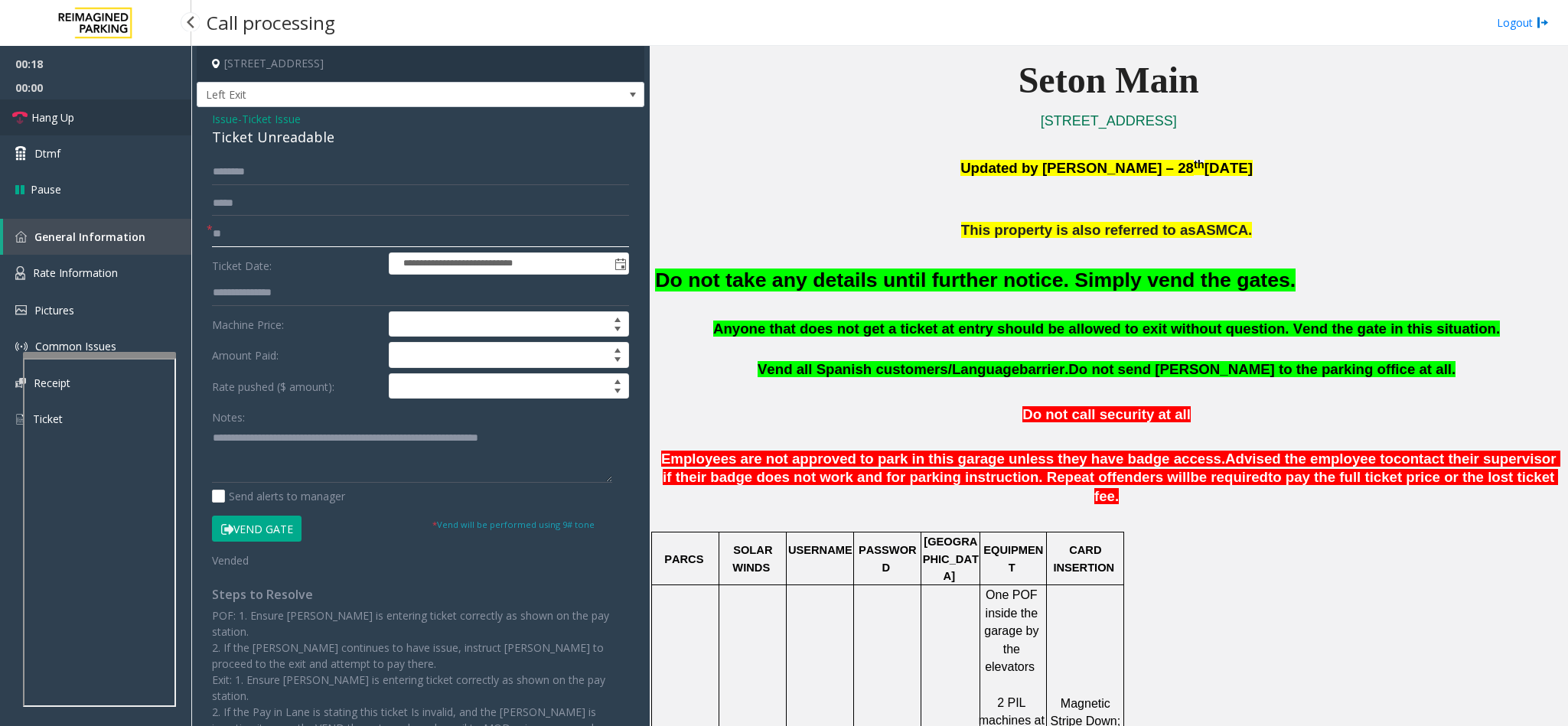
type input "**"
click at [60, 115] on span "Hang Up" at bounding box center [53, 117] width 43 height 16
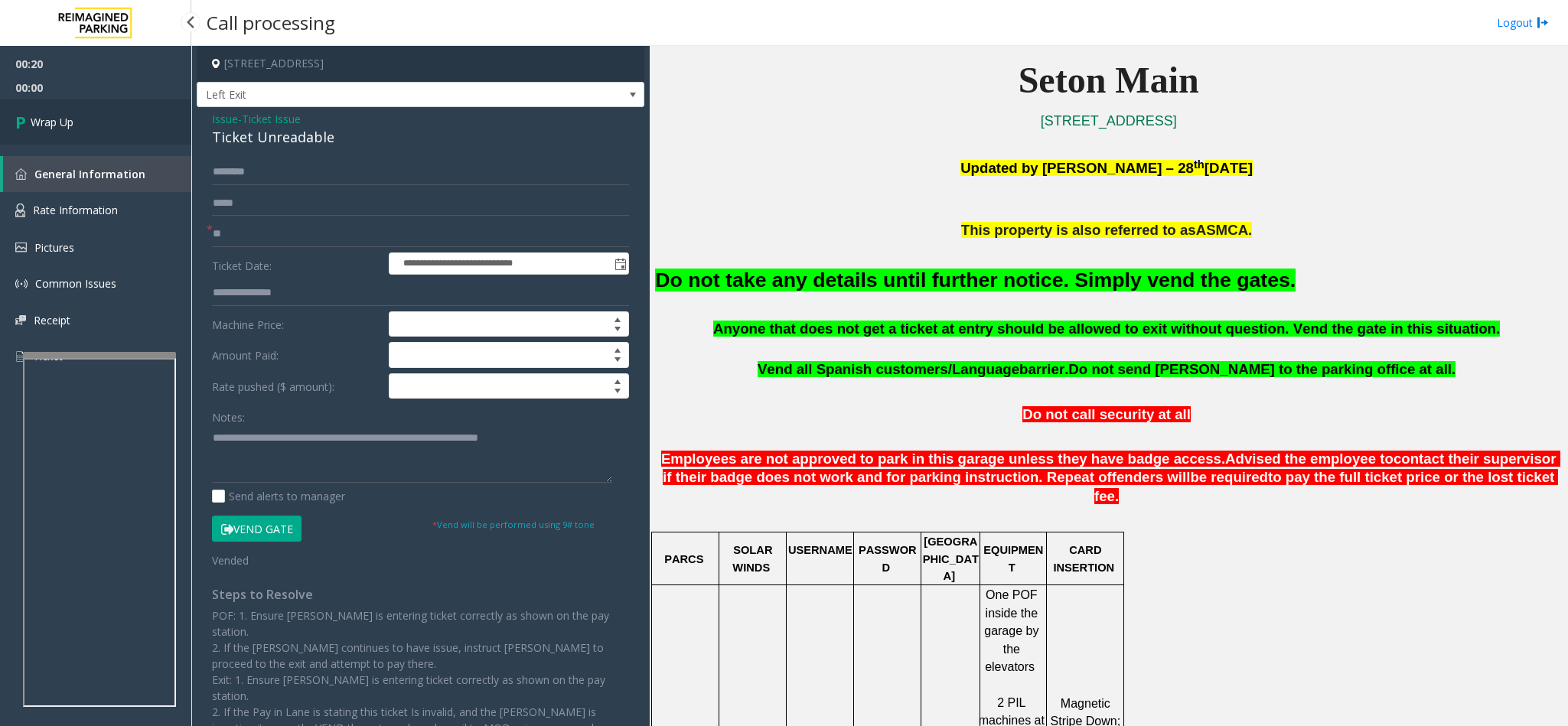
click at [60, 115] on span "Wrap Up" at bounding box center [52, 122] width 43 height 16
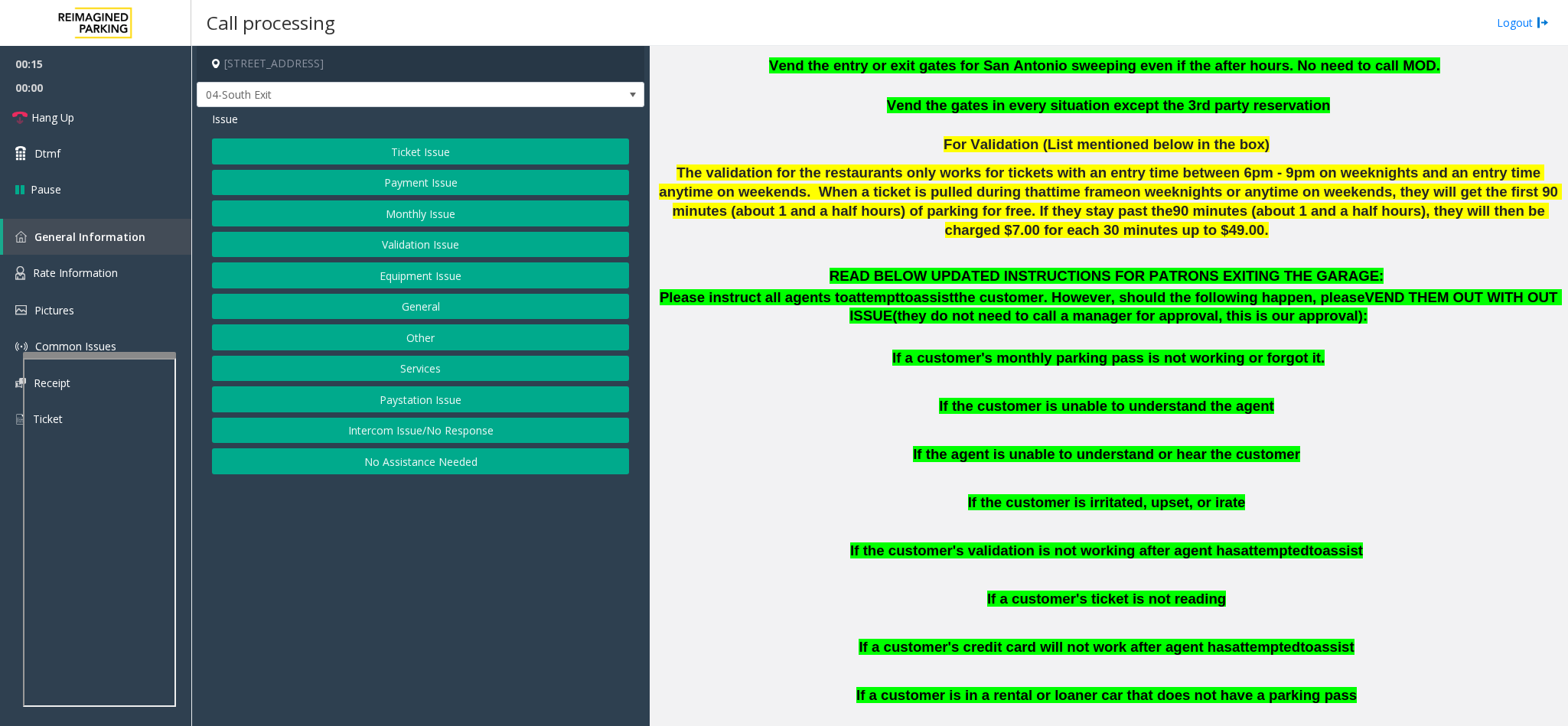
scroll to position [574, 0]
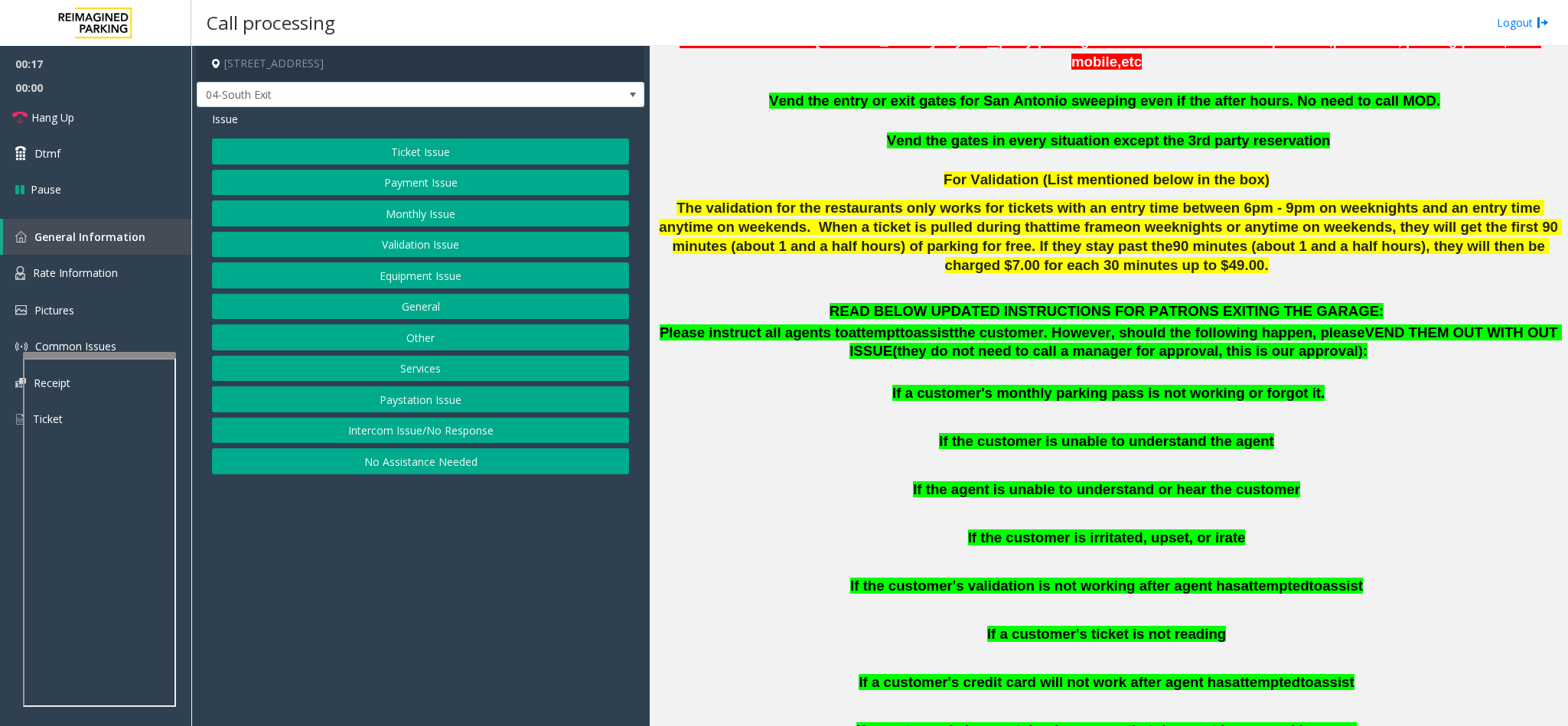
click at [443, 141] on button "Ticket Issue" at bounding box center [421, 151] width 417 height 26
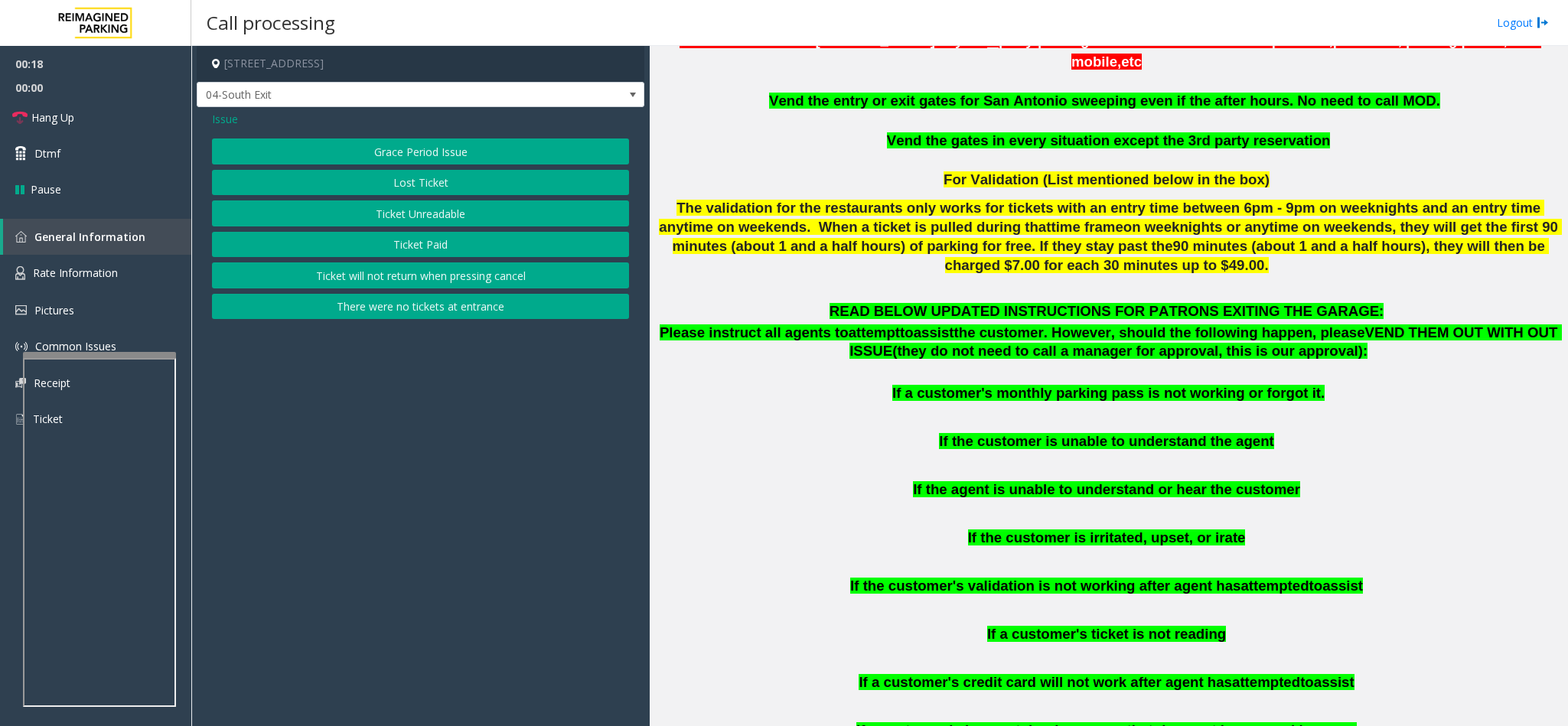
click at [443, 216] on button "Ticket Unreadable" at bounding box center [421, 213] width 417 height 26
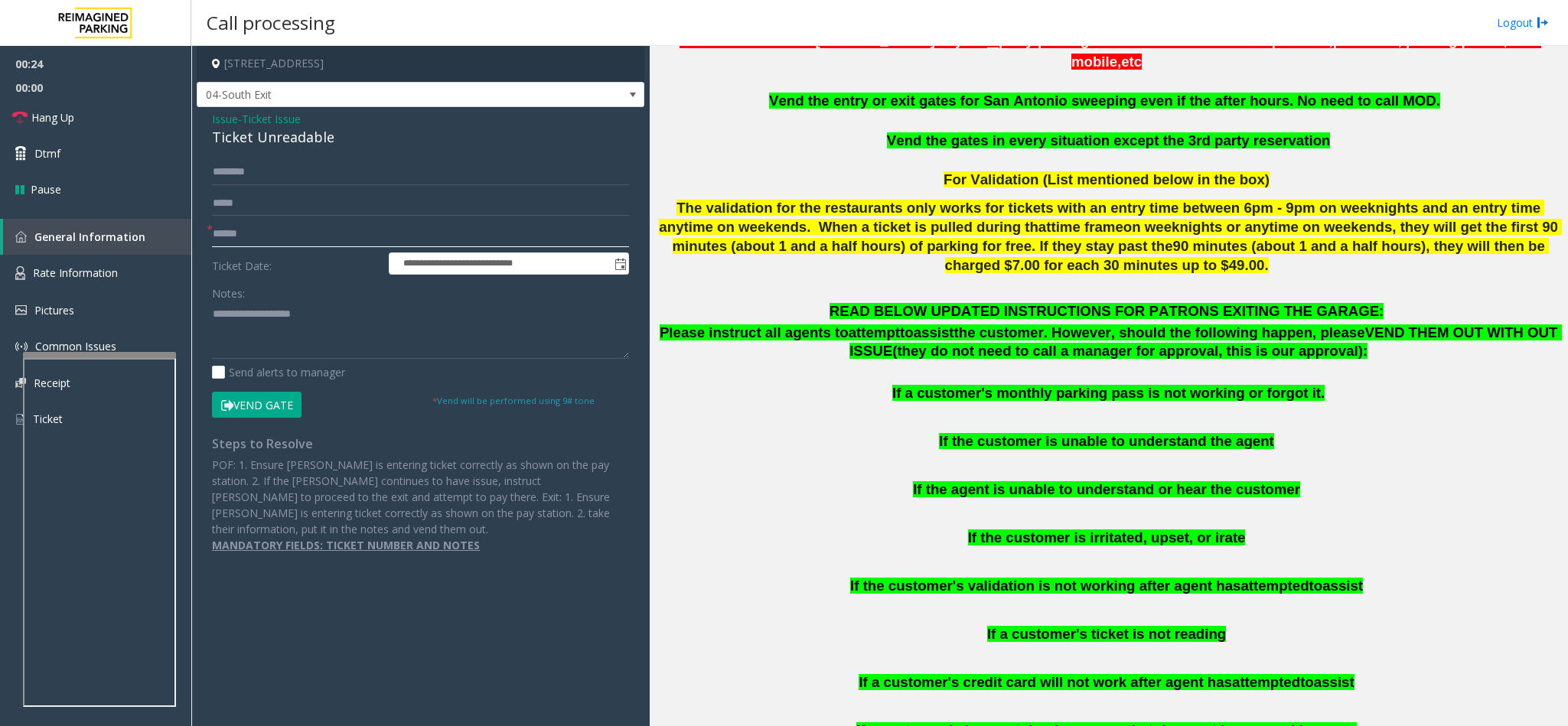
click at [262, 230] on input "text" at bounding box center [421, 234] width 417 height 26
click at [262, 239] on input "text" at bounding box center [421, 234] width 417 height 26
drag, startPoint x: 333, startPoint y: 134, endPoint x: 204, endPoint y: 123, distance: 129.5
click at [204, 123] on div "**********" at bounding box center [421, 337] width 447 height 461
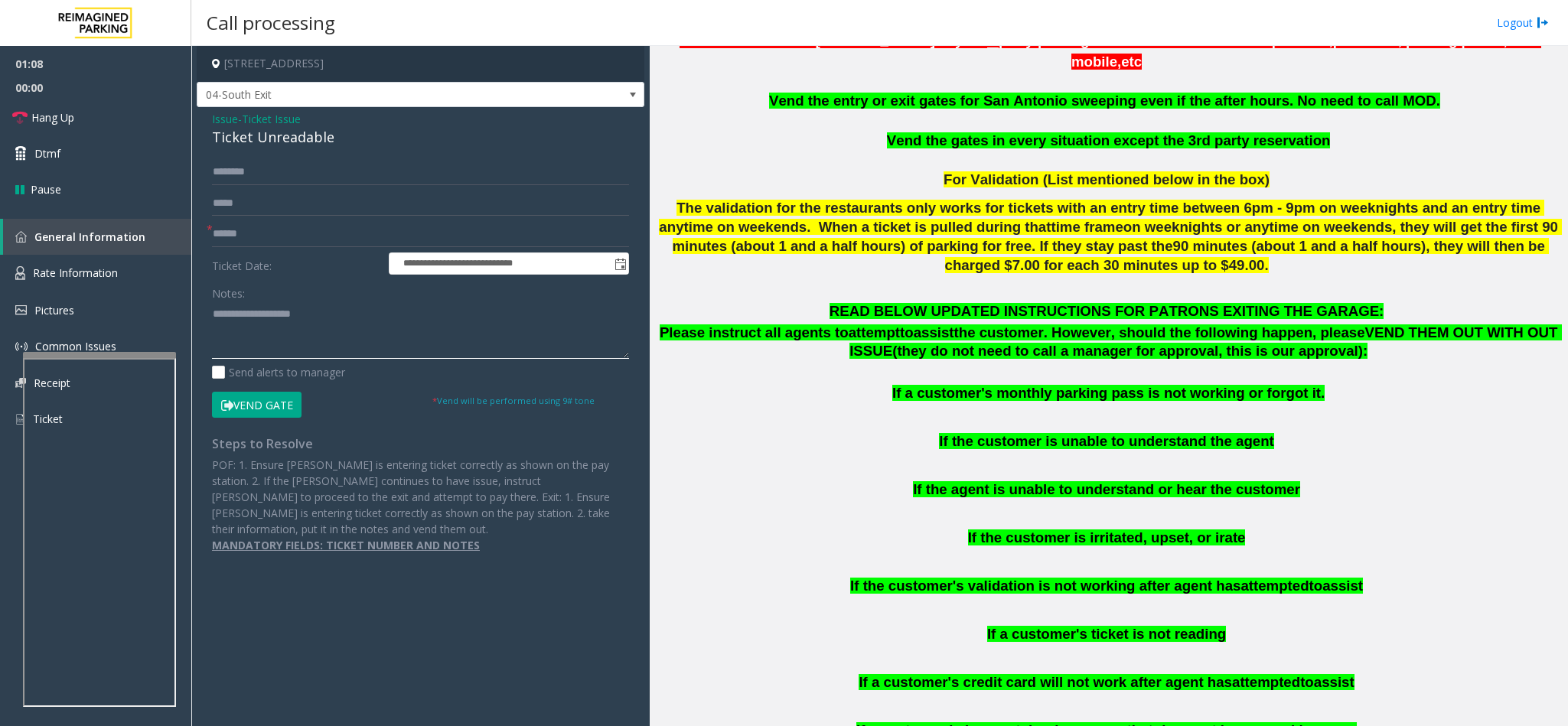
paste textarea "**********"
drag, startPoint x: 239, startPoint y: 346, endPoint x: 248, endPoint y: 340, distance: 10.8
click at [242, 346] on textarea at bounding box center [421, 330] width 417 height 58
drag, startPoint x: 313, startPoint y: 315, endPoint x: 253, endPoint y: 310, distance: 60.2
click at [253, 310] on textarea at bounding box center [421, 330] width 417 height 58
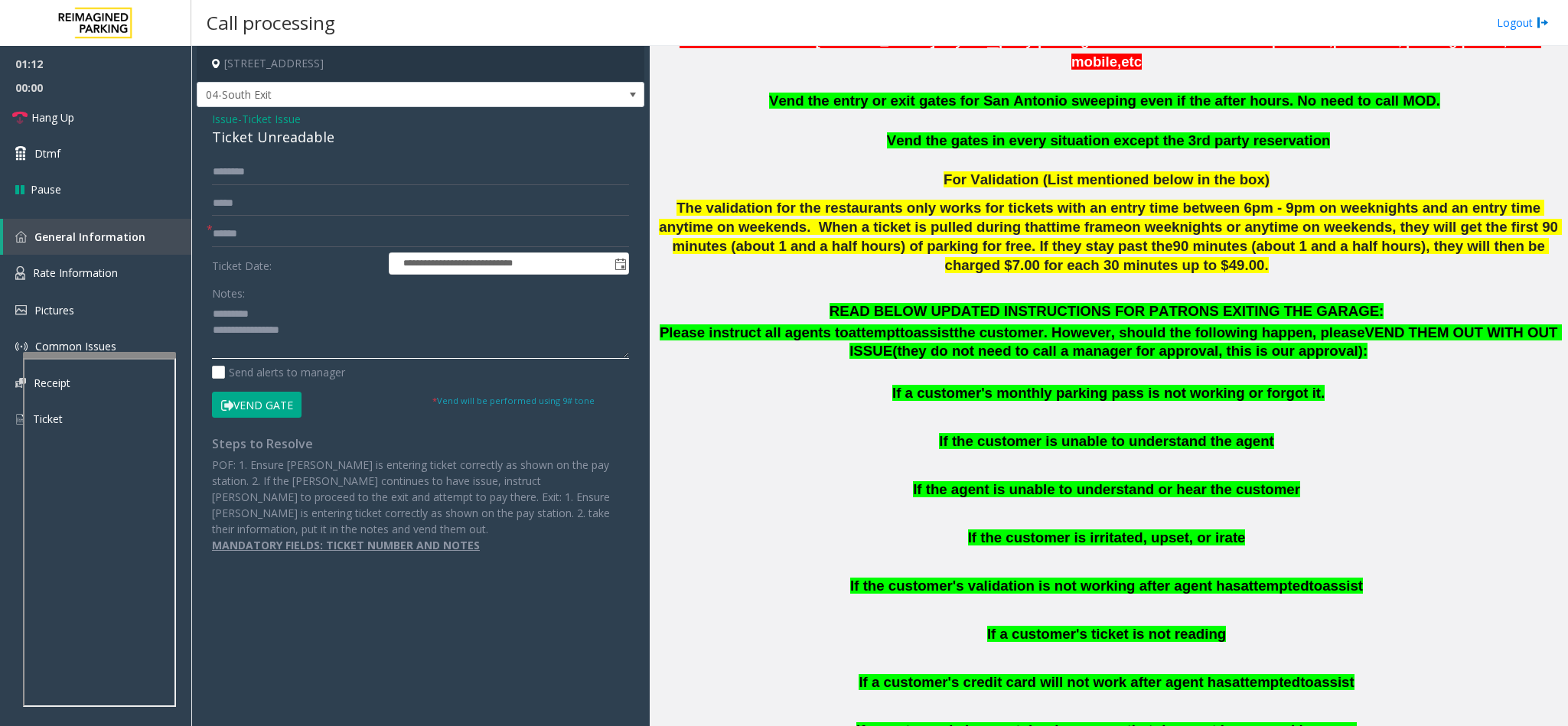
type textarea "**********"
click at [291, 228] on input "text" at bounding box center [421, 234] width 417 height 26
type input "******"
click at [296, 409] on button "Vend Gate" at bounding box center [256, 404] width 89 height 26
click at [294, 321] on textarea at bounding box center [421, 330] width 417 height 58
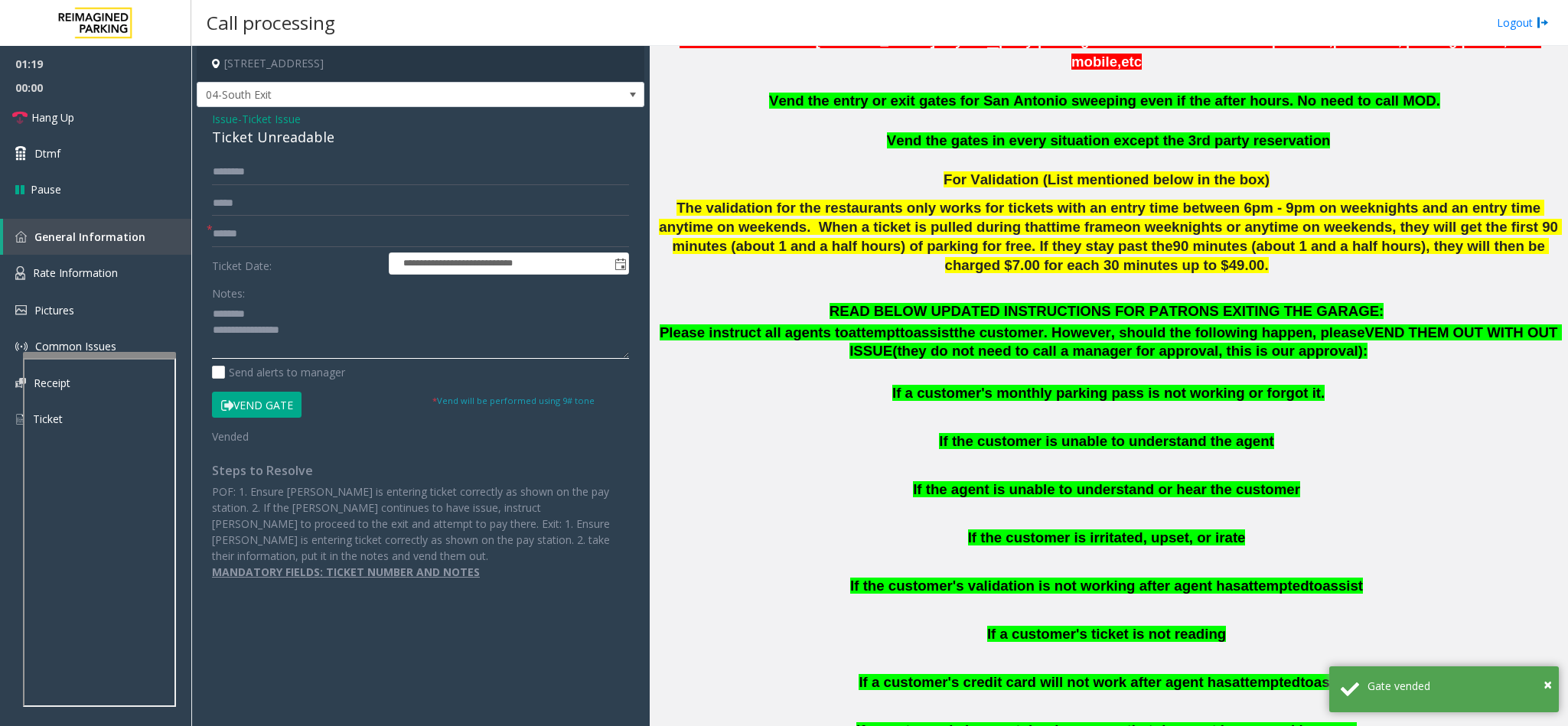
click at [345, 328] on textarea at bounding box center [421, 330] width 417 height 58
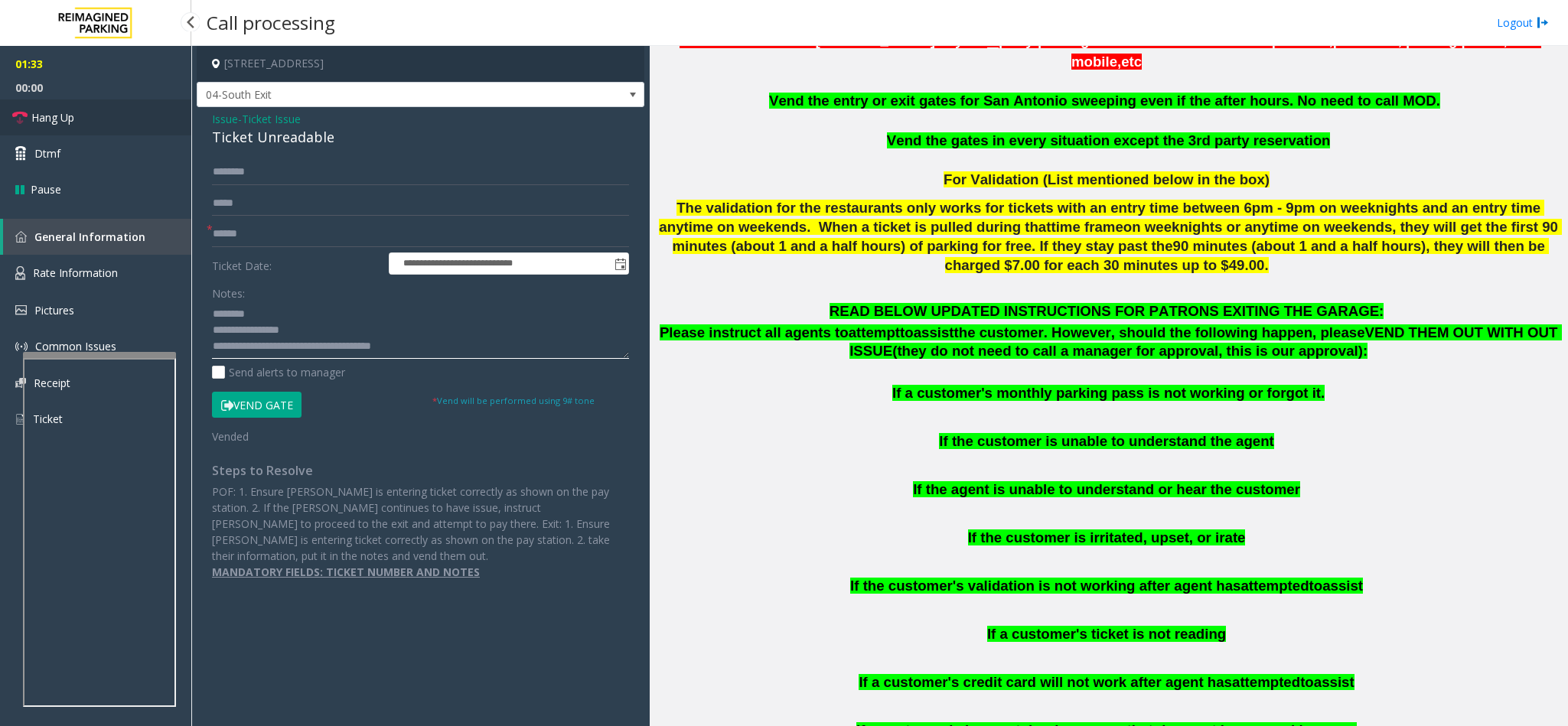
type textarea "**********"
click at [53, 126] on link "Hang Up" at bounding box center [95, 117] width 191 height 36
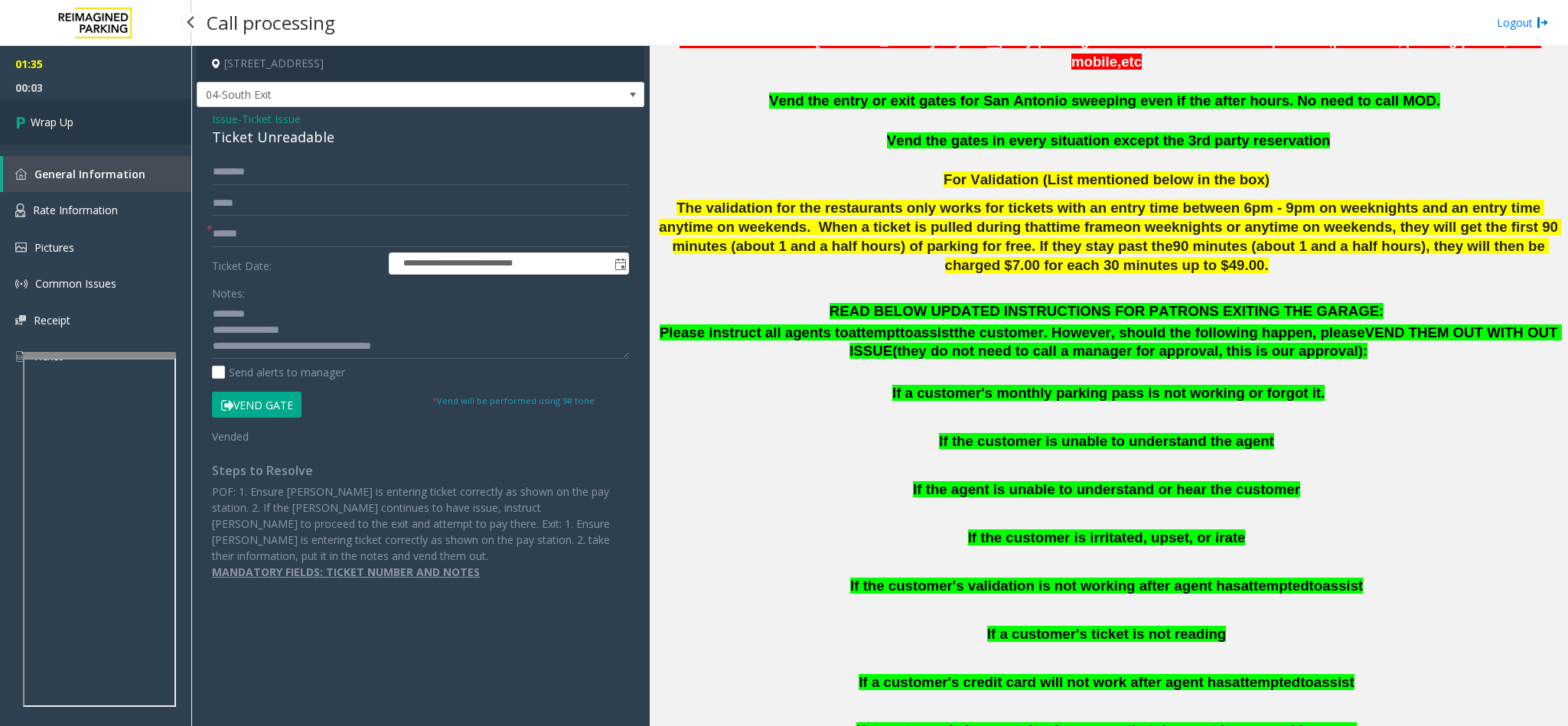
click at [31, 117] on span "Wrap Up" at bounding box center [52, 122] width 43 height 16
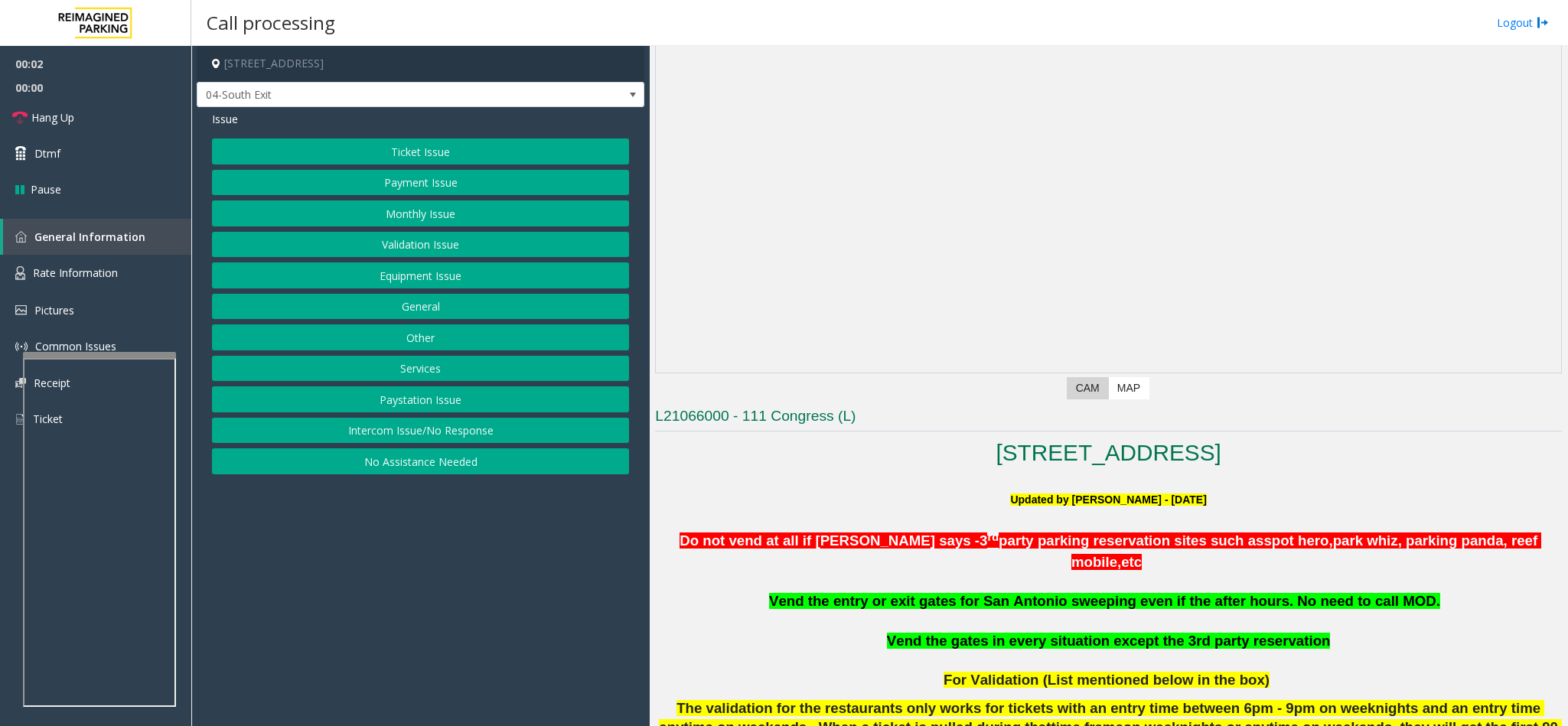
scroll to position [459, 0]
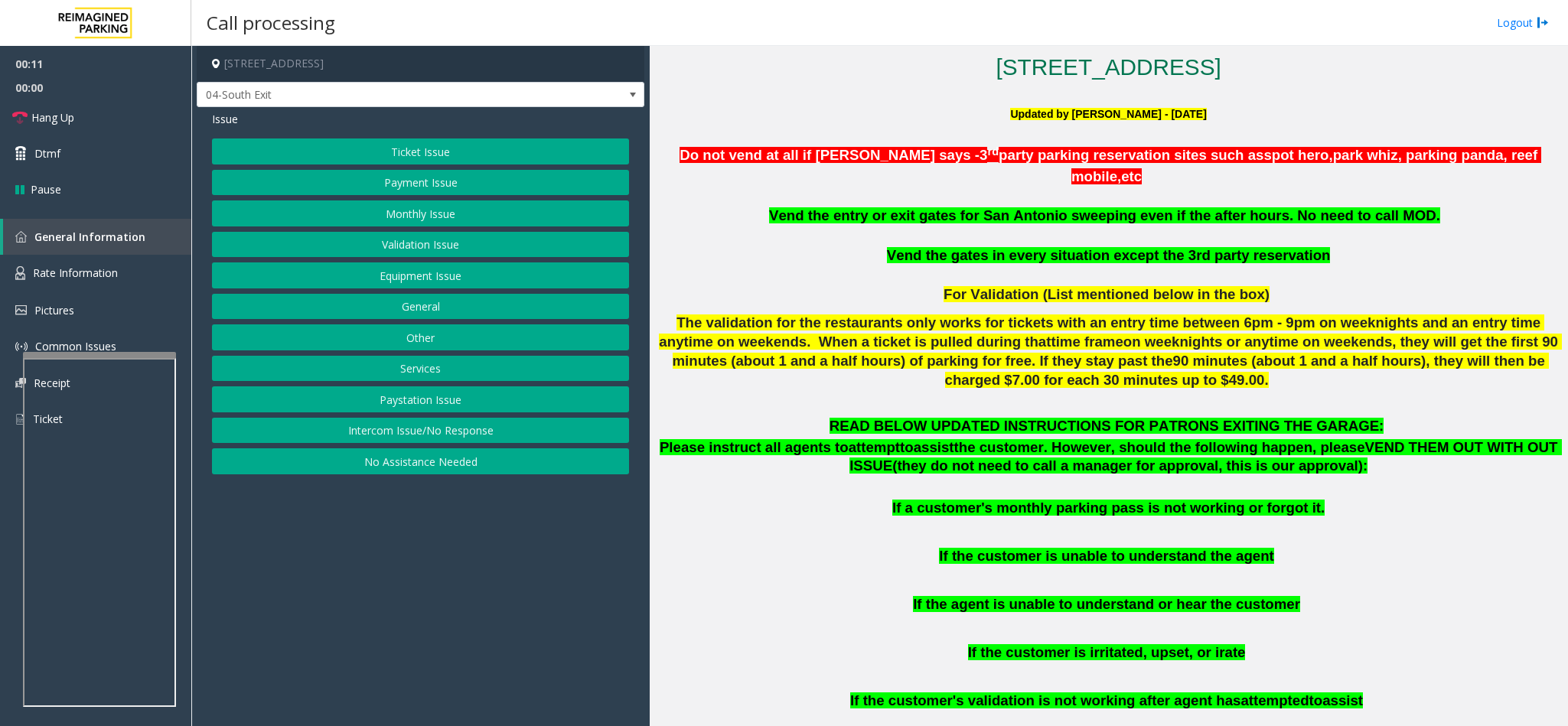
click at [471, 143] on button "Ticket Issue" at bounding box center [421, 151] width 417 height 26
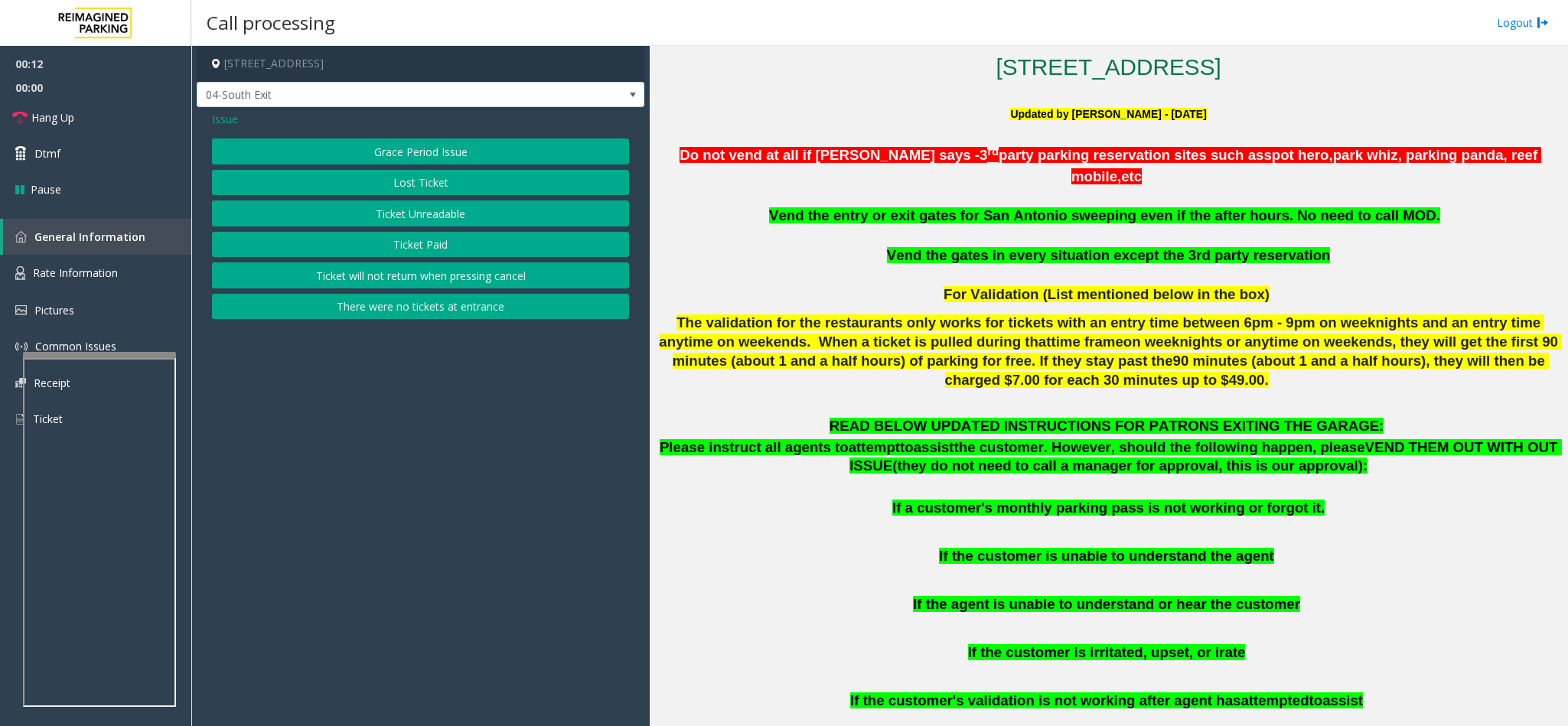
click at [416, 214] on button "Ticket Unreadable" at bounding box center [421, 213] width 417 height 26
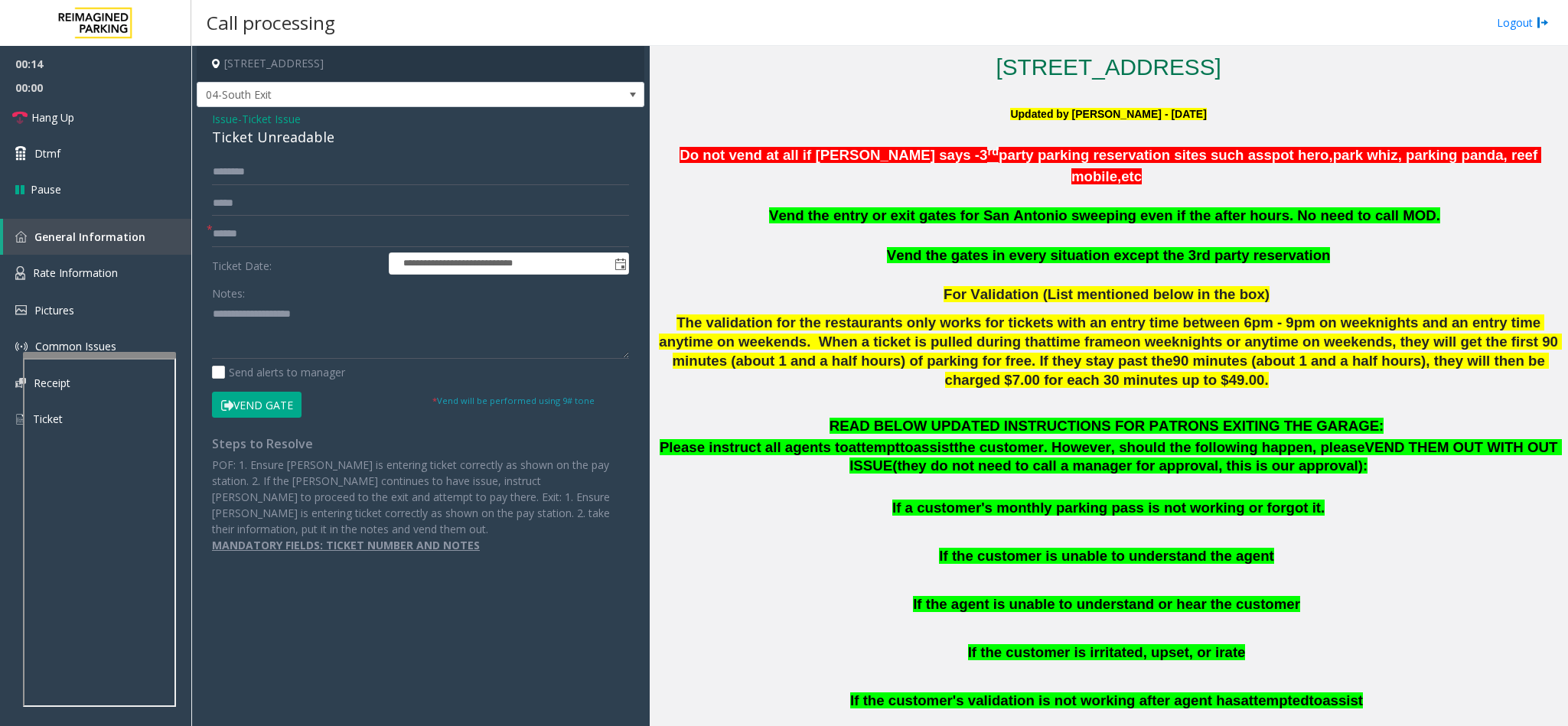
click at [244, 406] on button "Vend Gate" at bounding box center [256, 404] width 89 height 26
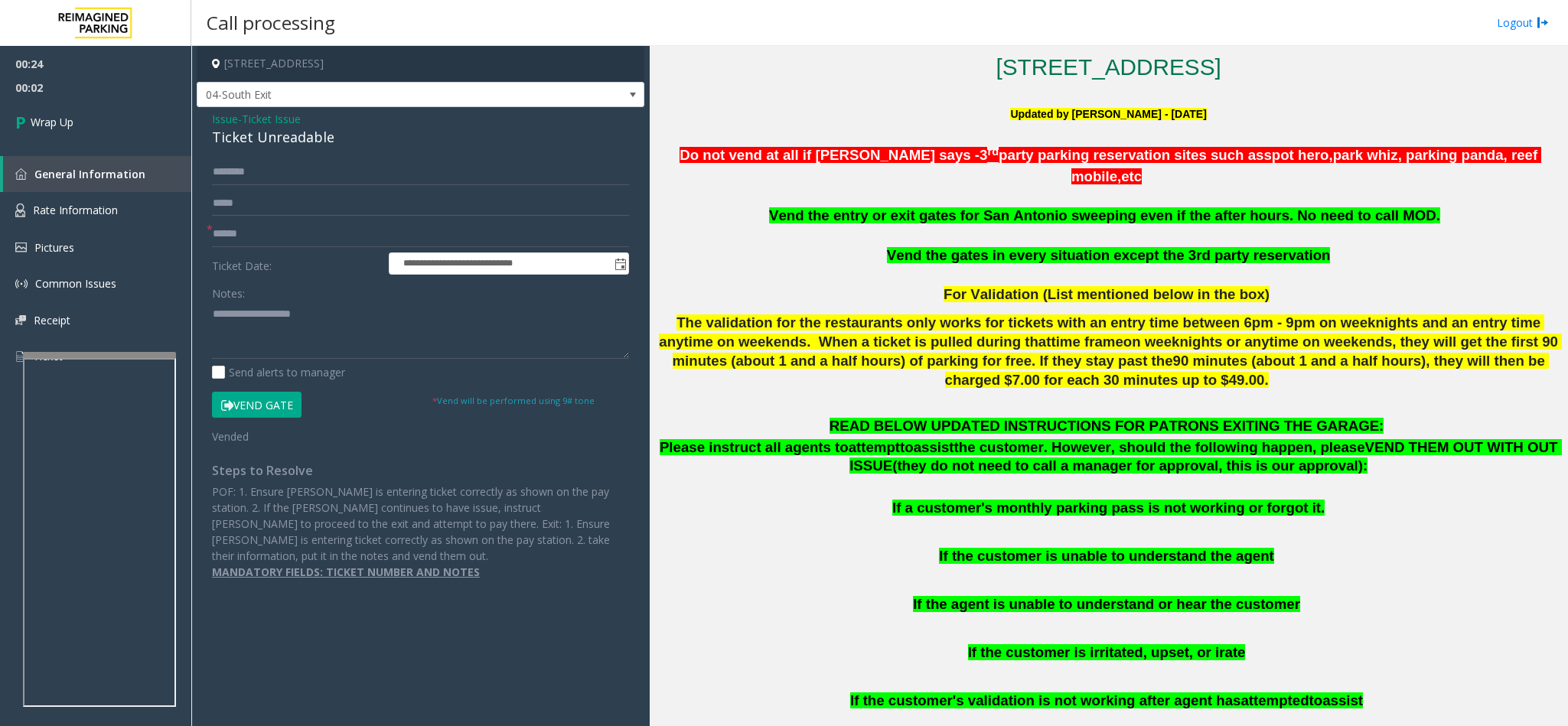
click at [288, 113] on span "Ticket Issue" at bounding box center [271, 118] width 59 height 16
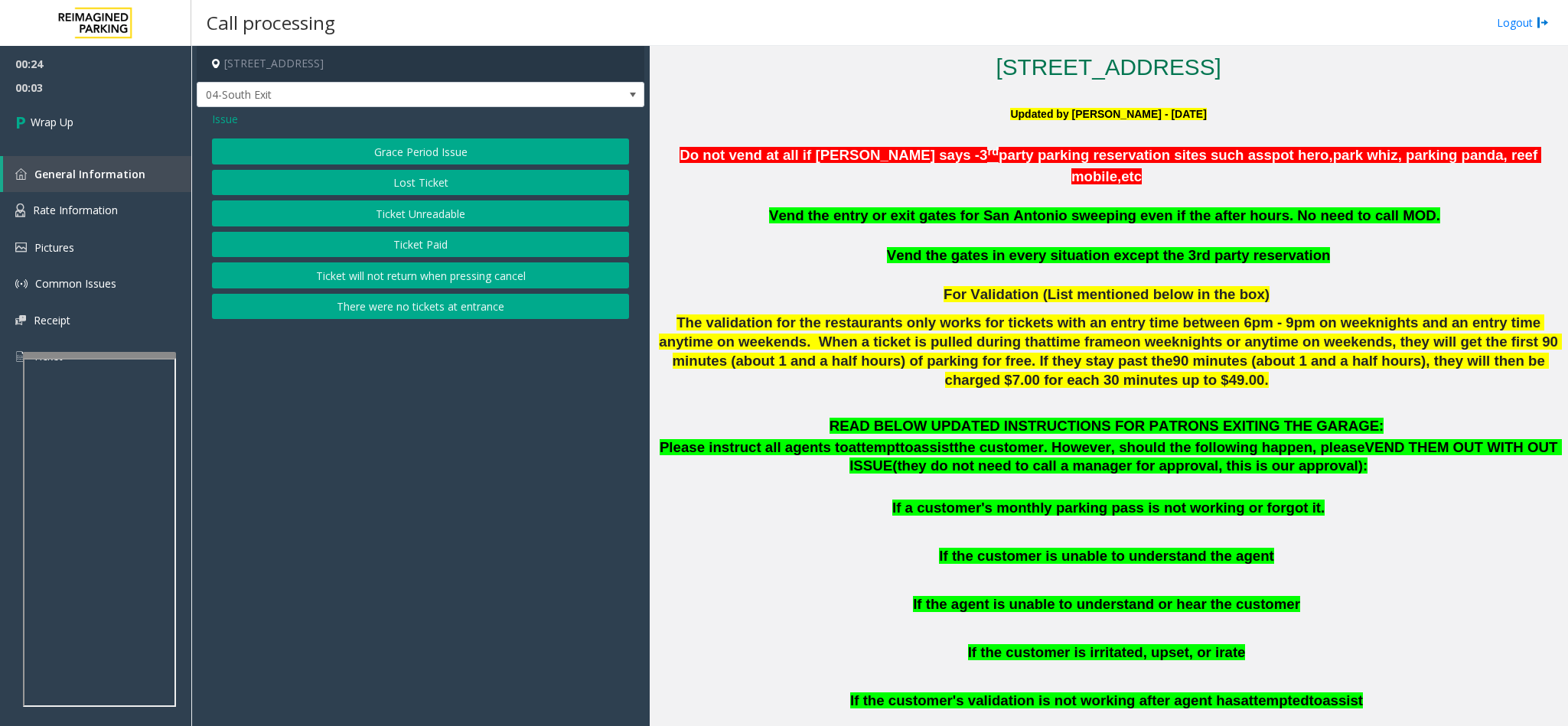
click at [221, 120] on span "Issue" at bounding box center [224, 118] width 26 height 16
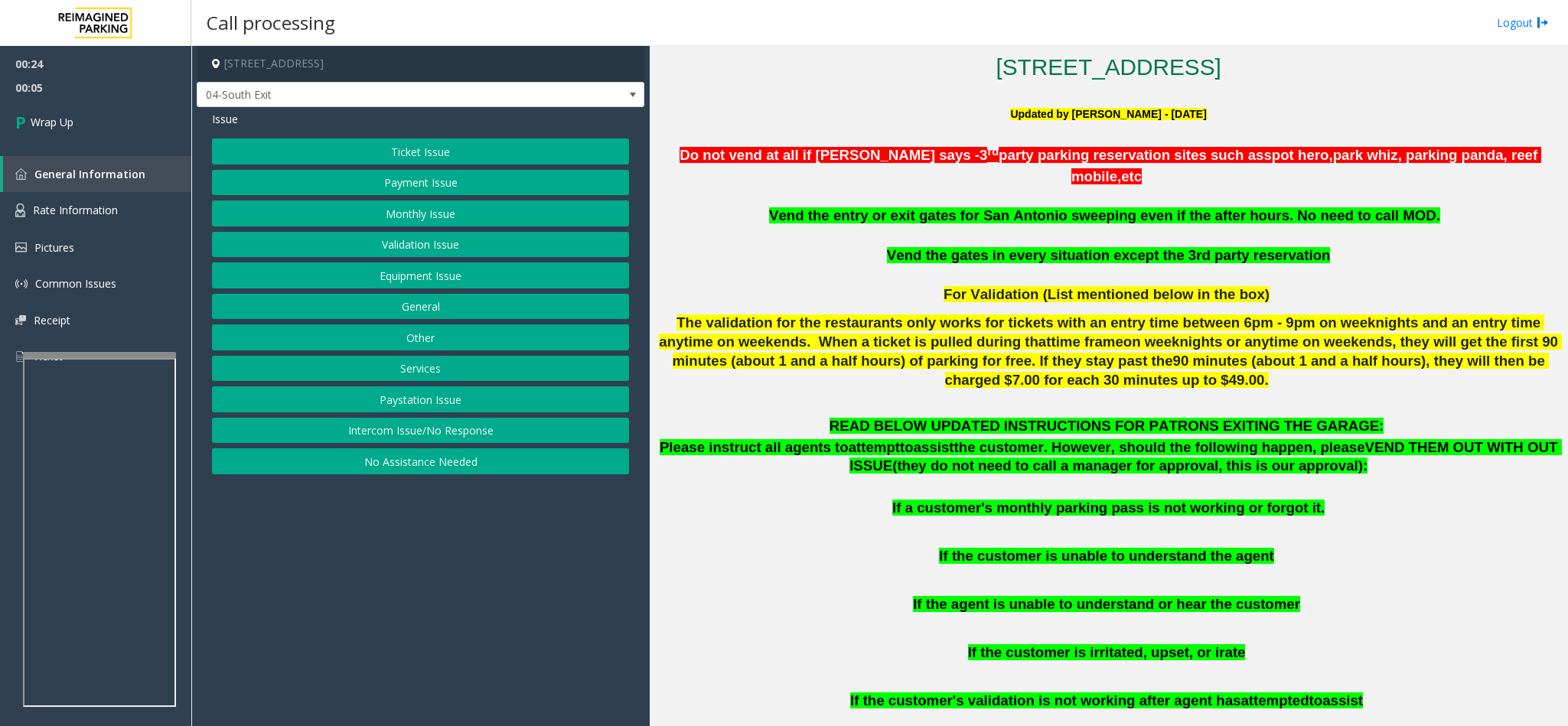
click at [456, 278] on button "Equipment Issue" at bounding box center [421, 275] width 417 height 26
click at [407, 282] on button "Gate / Door Won't Open" at bounding box center [421, 275] width 417 height 26
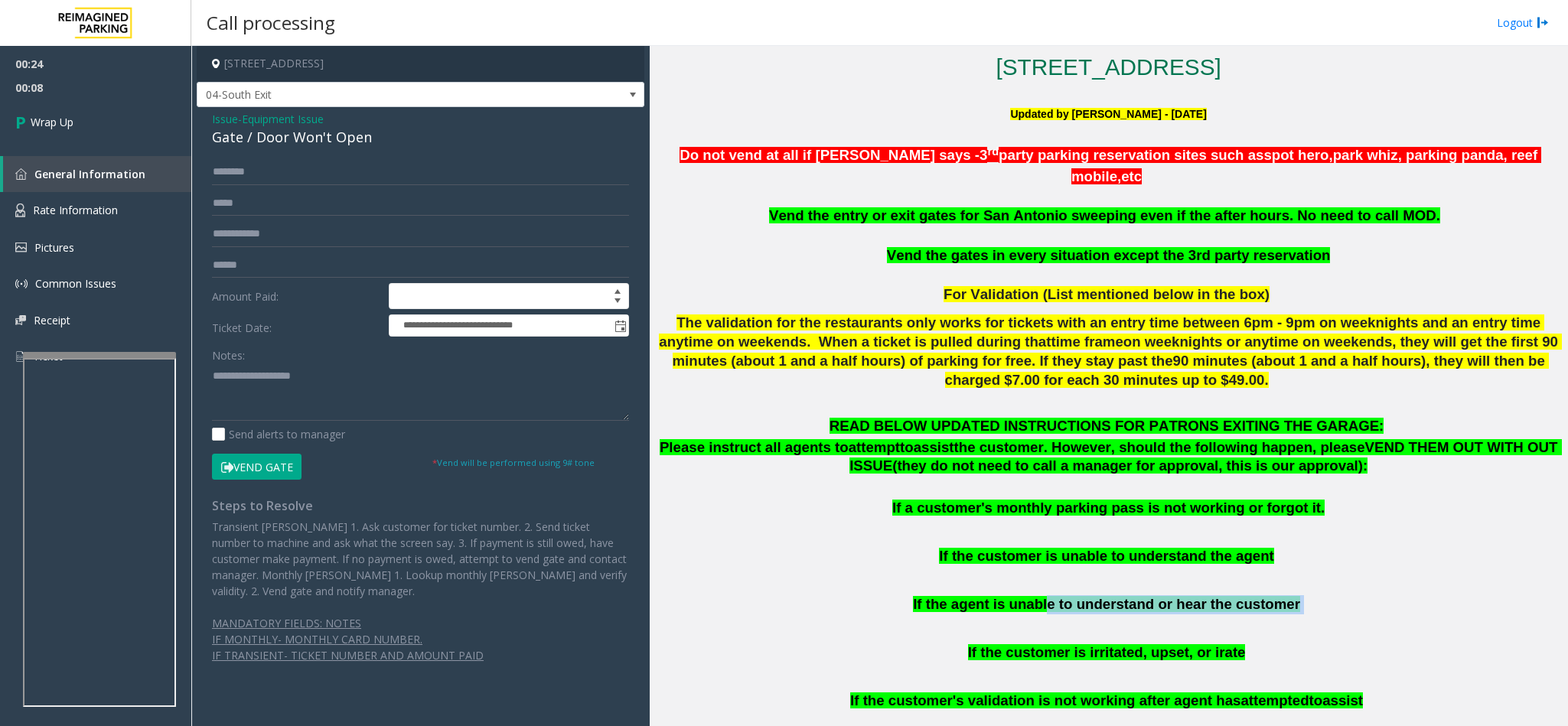
drag, startPoint x: 1277, startPoint y: 592, endPoint x: 1046, endPoint y: 572, distance: 231.9
click at [1046, 572] on div "READ BELOW UPDATED INSTRUCTIONS FOR PATRONS EXITING THE GARAGE: Please instruct…" at bounding box center [1108, 646] width 907 height 457
click at [907, 597] on div "READ BELOW UPDATED INSTRUCTIONS FOR PATRONS EXITING THE GARAGE: Please instruct…" at bounding box center [1108, 646] width 907 height 457
drag, startPoint x: 907, startPoint y: 597, endPoint x: 1164, endPoint y: 587, distance: 257.2
click at [1084, 594] on div "READ BELOW UPDATED INSTRUCTIONS FOR PATRONS EXITING THE GARAGE: Please instruct…" at bounding box center [1108, 646] width 907 height 457
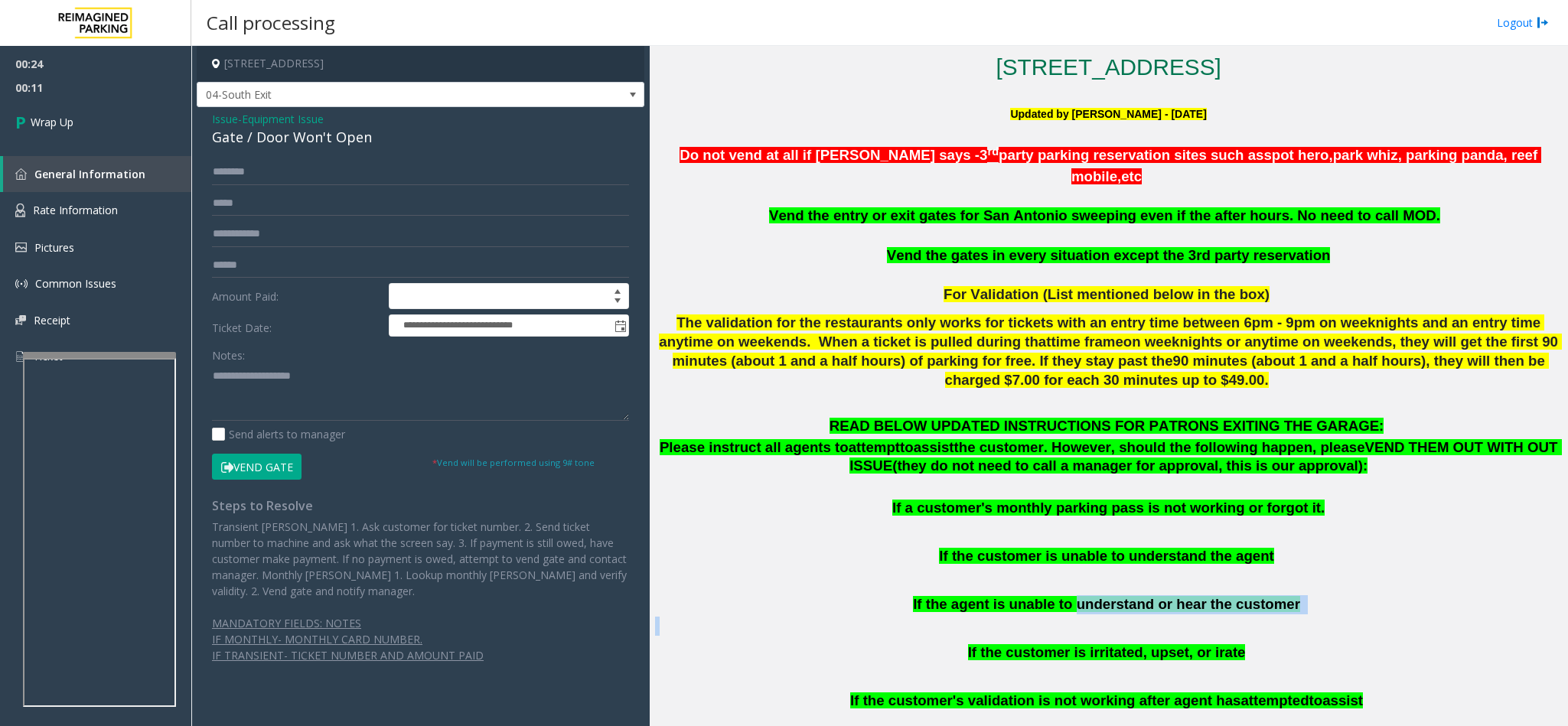
click at [1302, 595] on p "If the agent is unable to understand or hear the customer" at bounding box center [1108, 604] width 907 height 19
drag, startPoint x: 1302, startPoint y: 585, endPoint x: 920, endPoint y: 590, distance: 382.0
click at [920, 595] on p "If the agent is unable to understand or hear the customer" at bounding box center [1108, 604] width 907 height 19
paste textarea "**********"
click at [466, 400] on textarea at bounding box center [421, 392] width 417 height 58
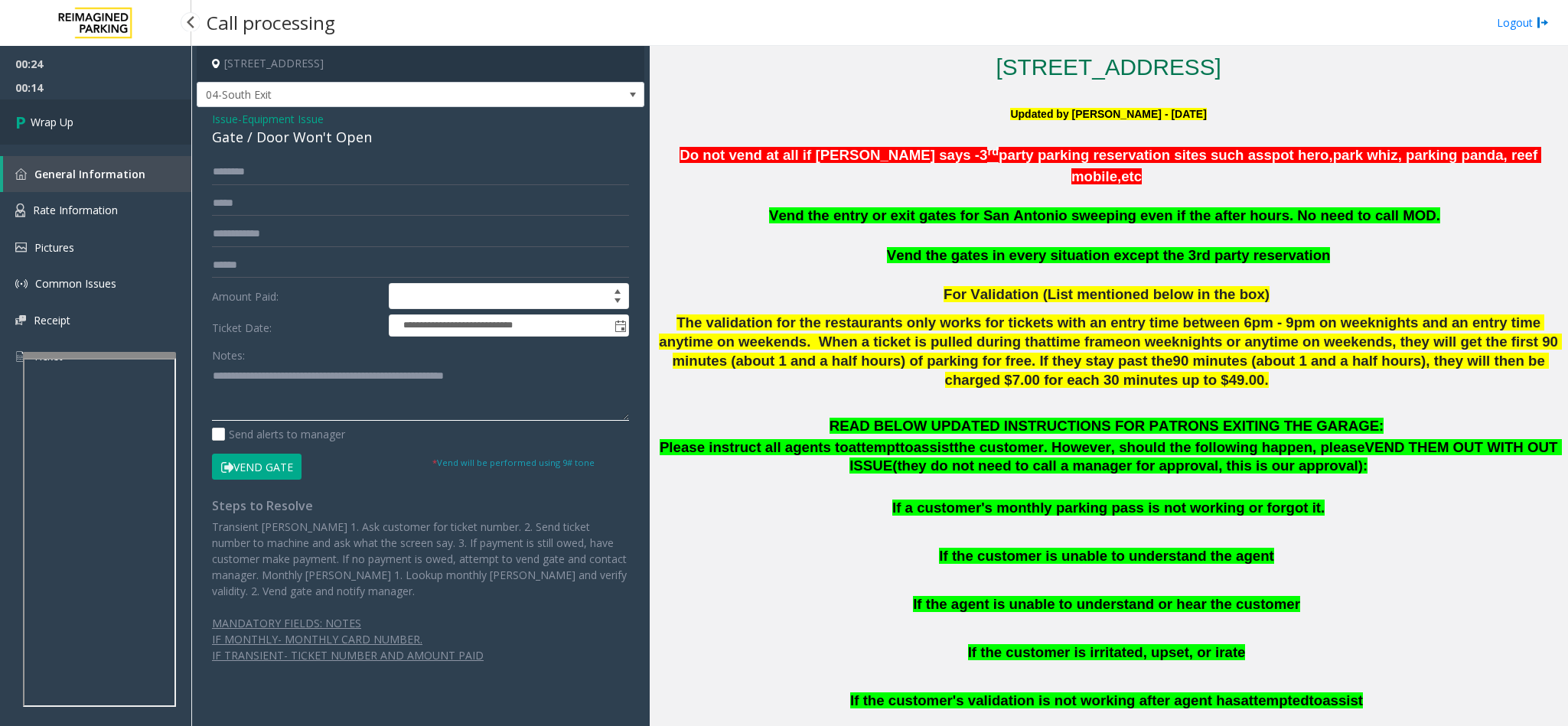
type textarea "**********"
click at [102, 115] on link "Wrap Up" at bounding box center [95, 122] width 191 height 45
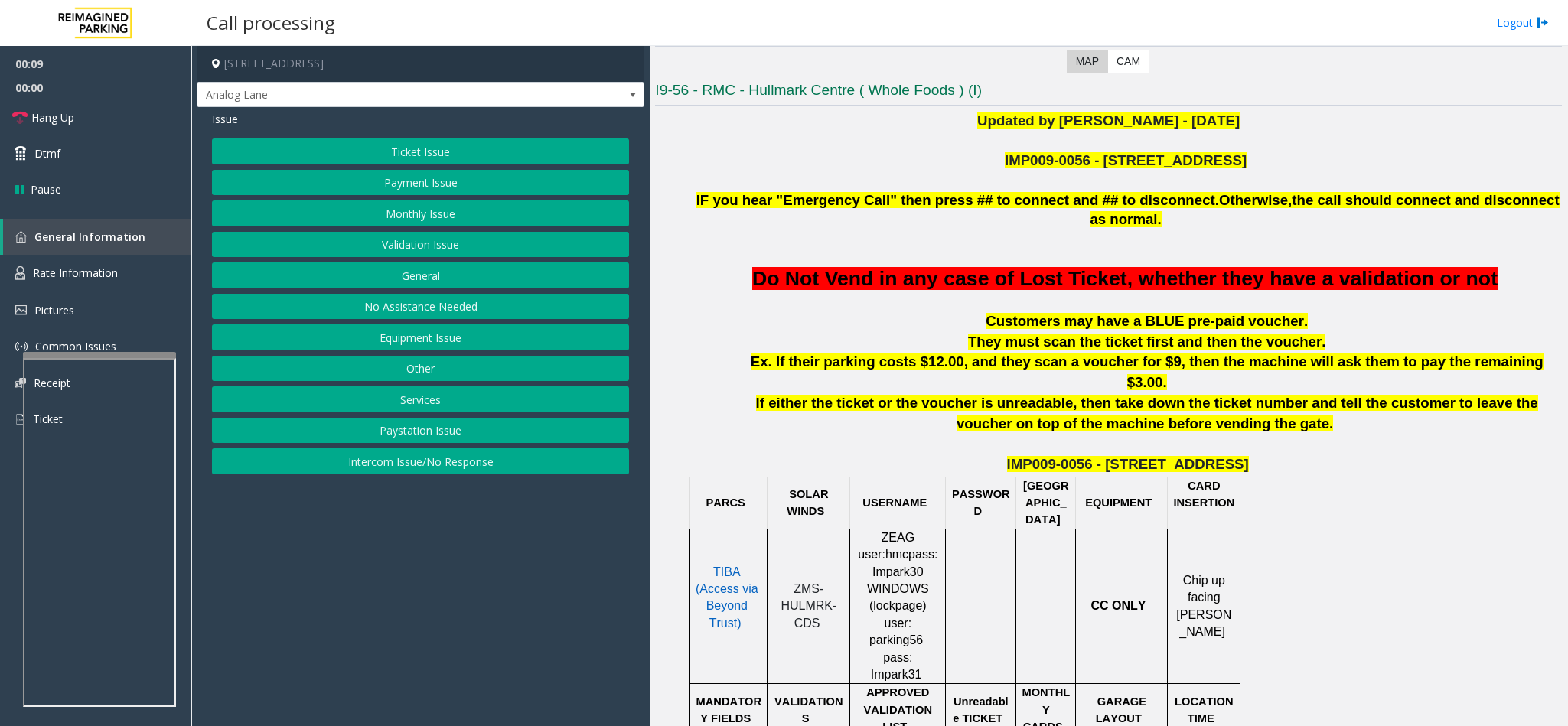
scroll to position [459, 0]
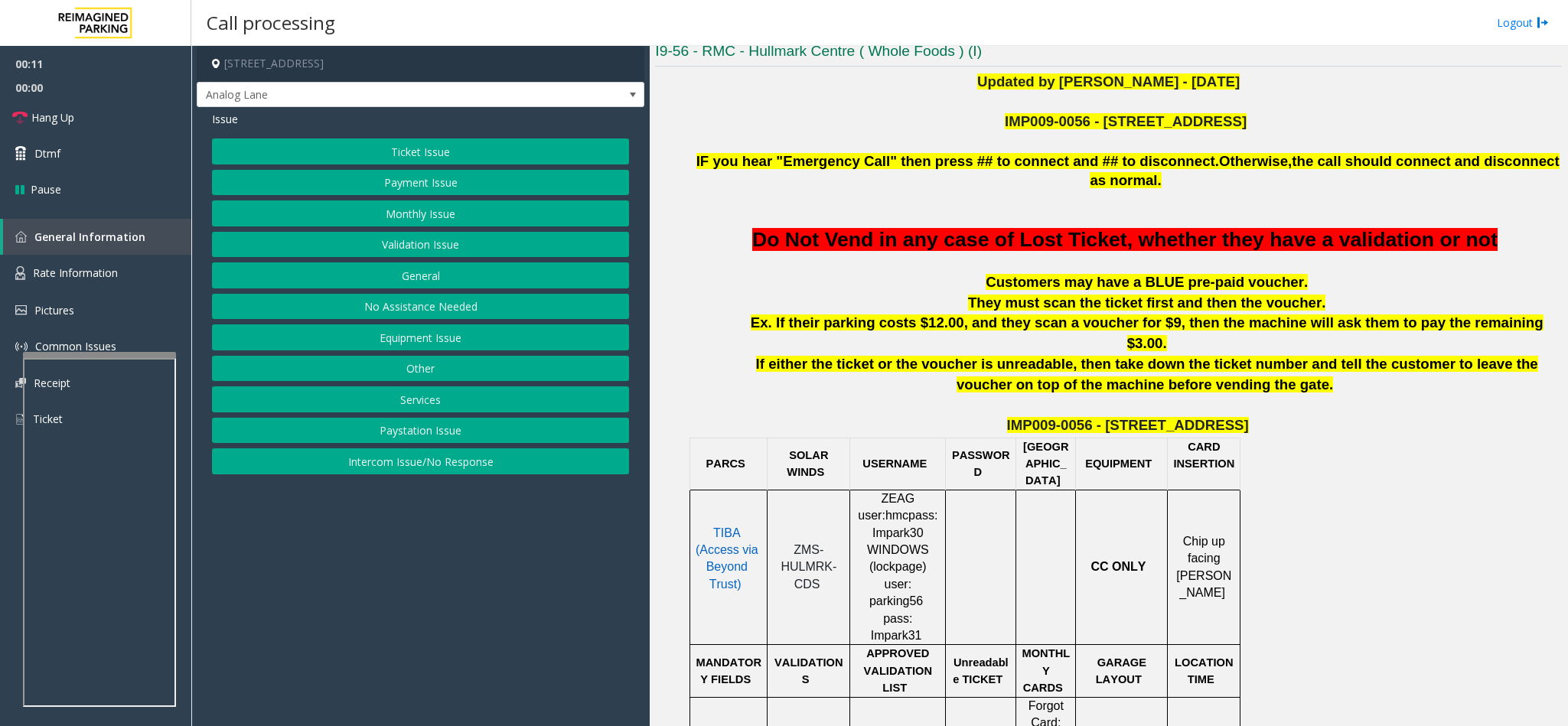
click at [428, 184] on button "Payment Issue" at bounding box center [421, 183] width 417 height 26
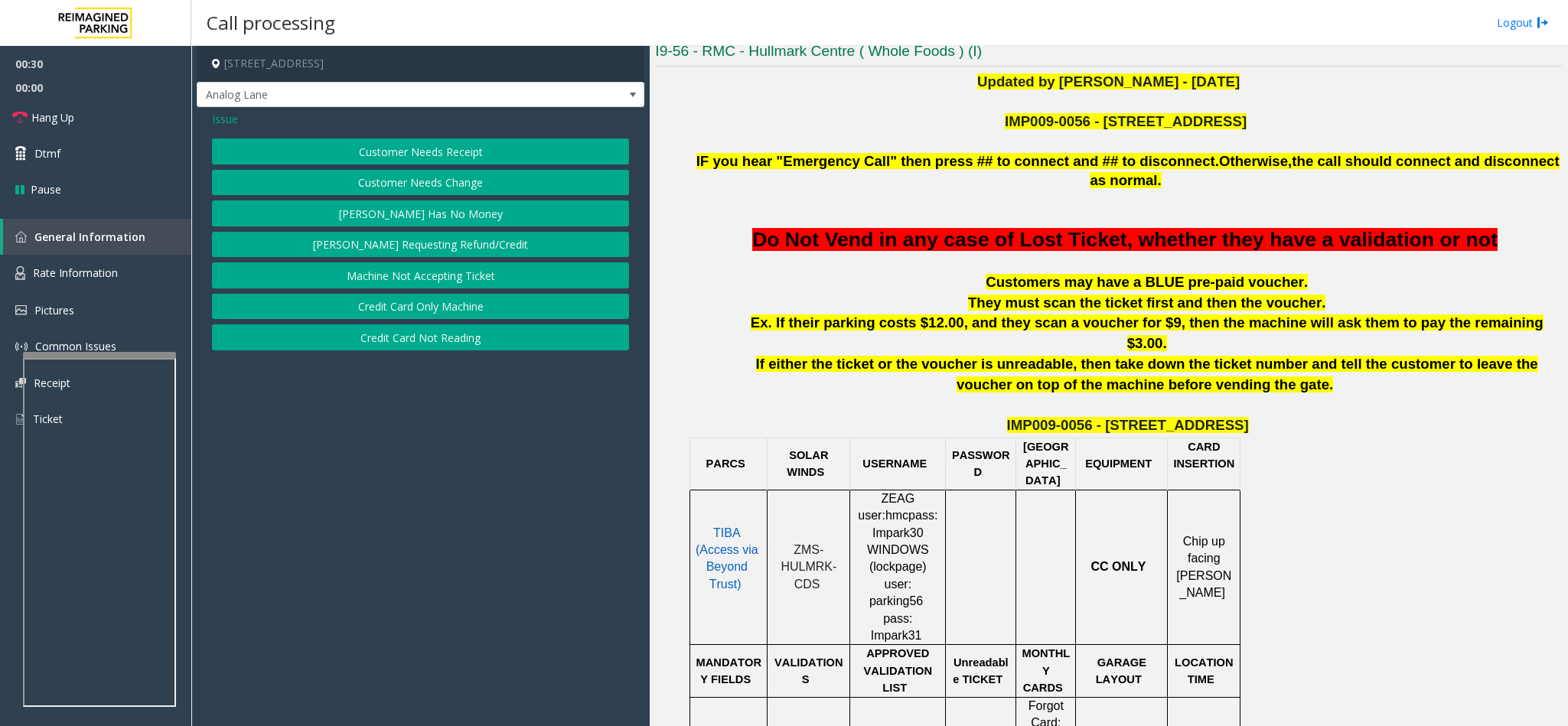
click at [407, 309] on button "Credit Card Only Machine" at bounding box center [421, 306] width 417 height 26
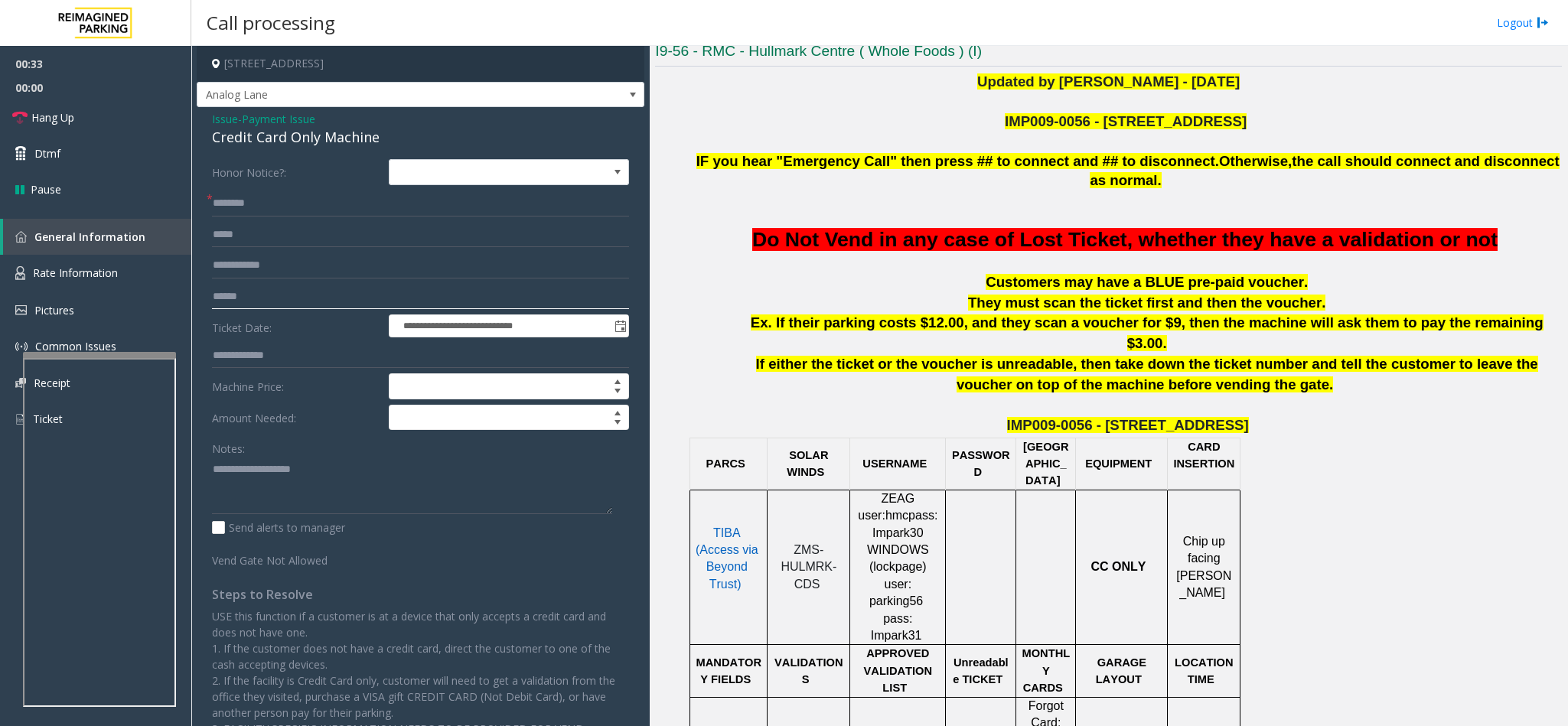
click at [260, 305] on input "text" at bounding box center [421, 296] width 417 height 26
type input "******"
click at [266, 209] on input "text" at bounding box center [421, 203] width 417 height 26
type input "******"
click at [282, 123] on span "Payment Issue" at bounding box center [279, 118] width 73 height 16
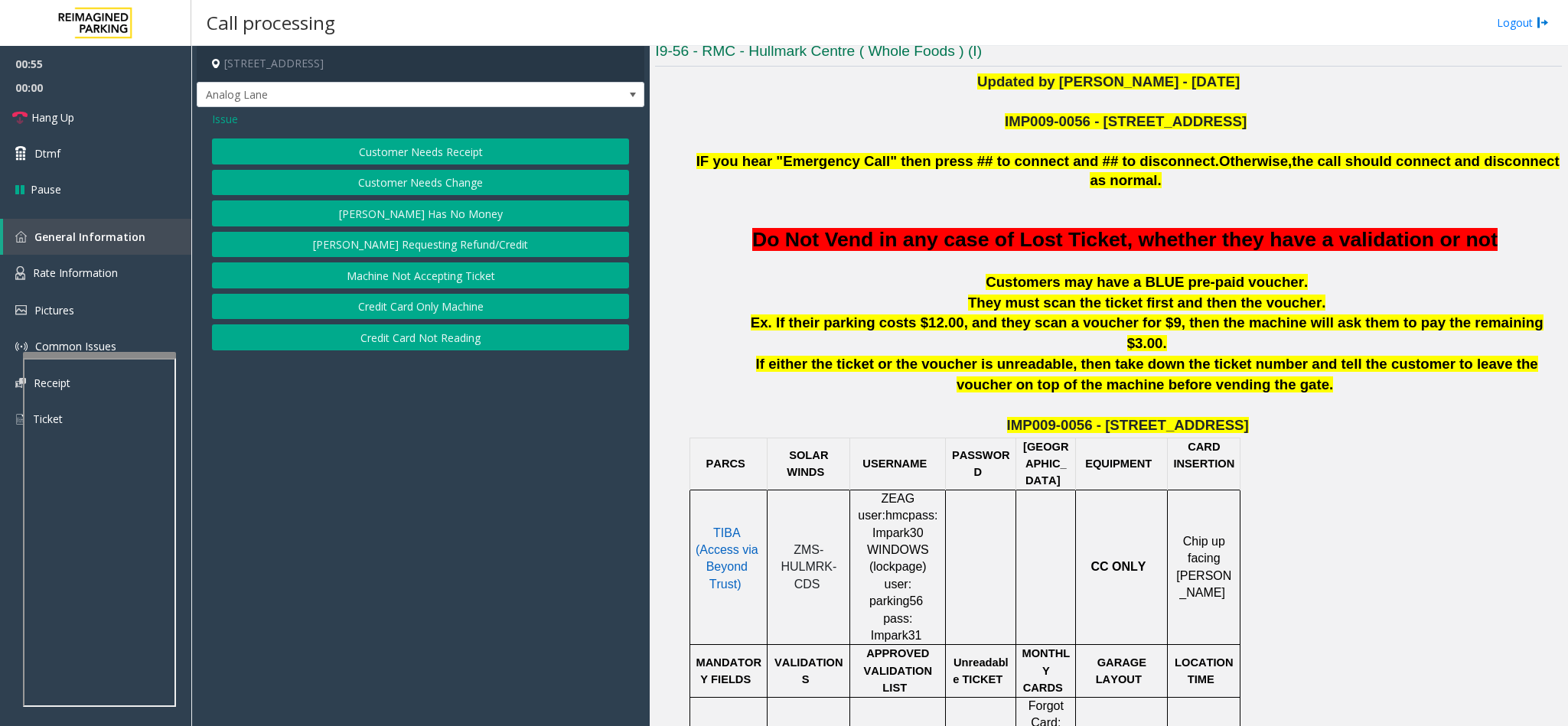
click at [216, 122] on span "Issue" at bounding box center [224, 118] width 26 height 16
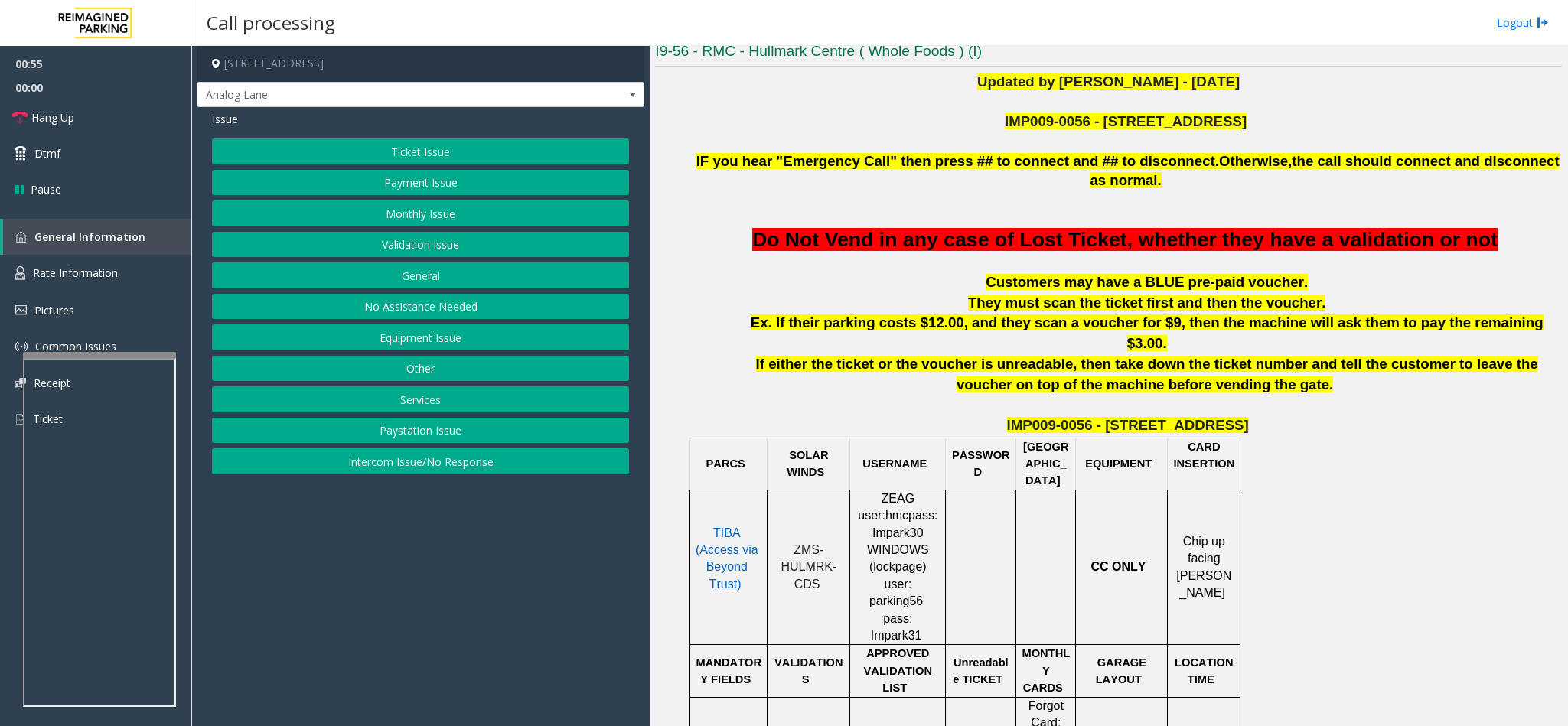
click at [420, 157] on button "Ticket Issue" at bounding box center [421, 151] width 417 height 26
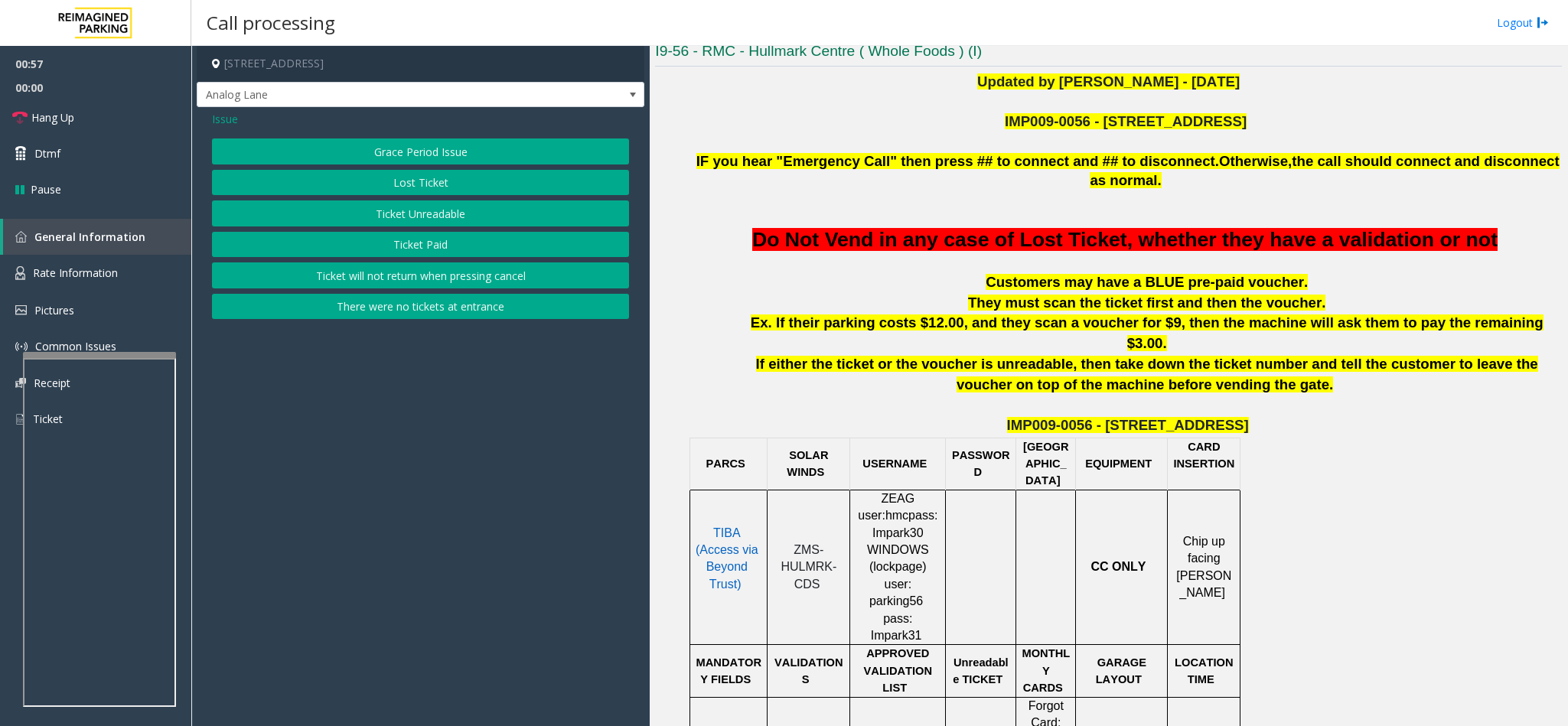
click at [416, 209] on button "Ticket Unreadable" at bounding box center [421, 213] width 417 height 26
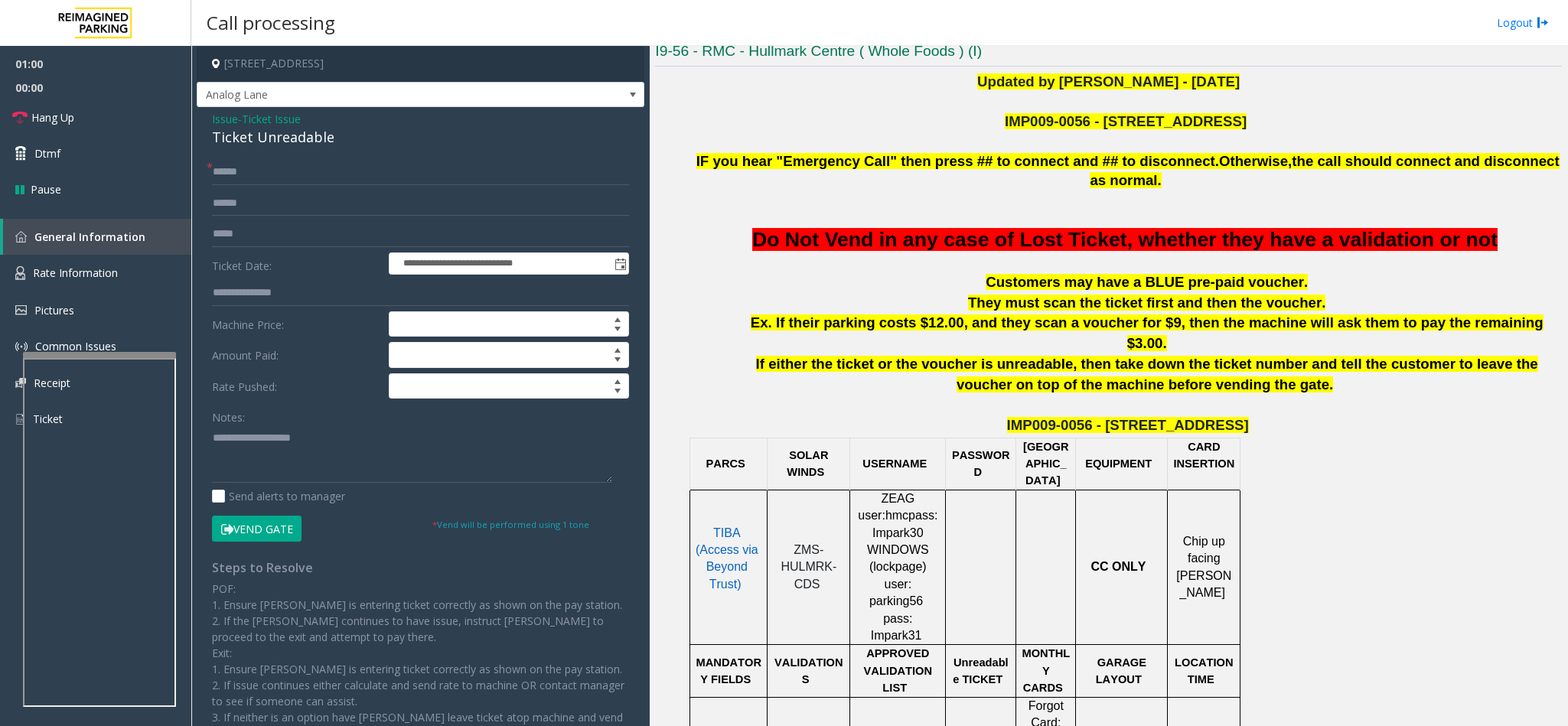
click at [290, 535] on button "Vend Gate" at bounding box center [256, 528] width 89 height 26
click at [297, 113] on span "Ticket Issue" at bounding box center [271, 118] width 59 height 16
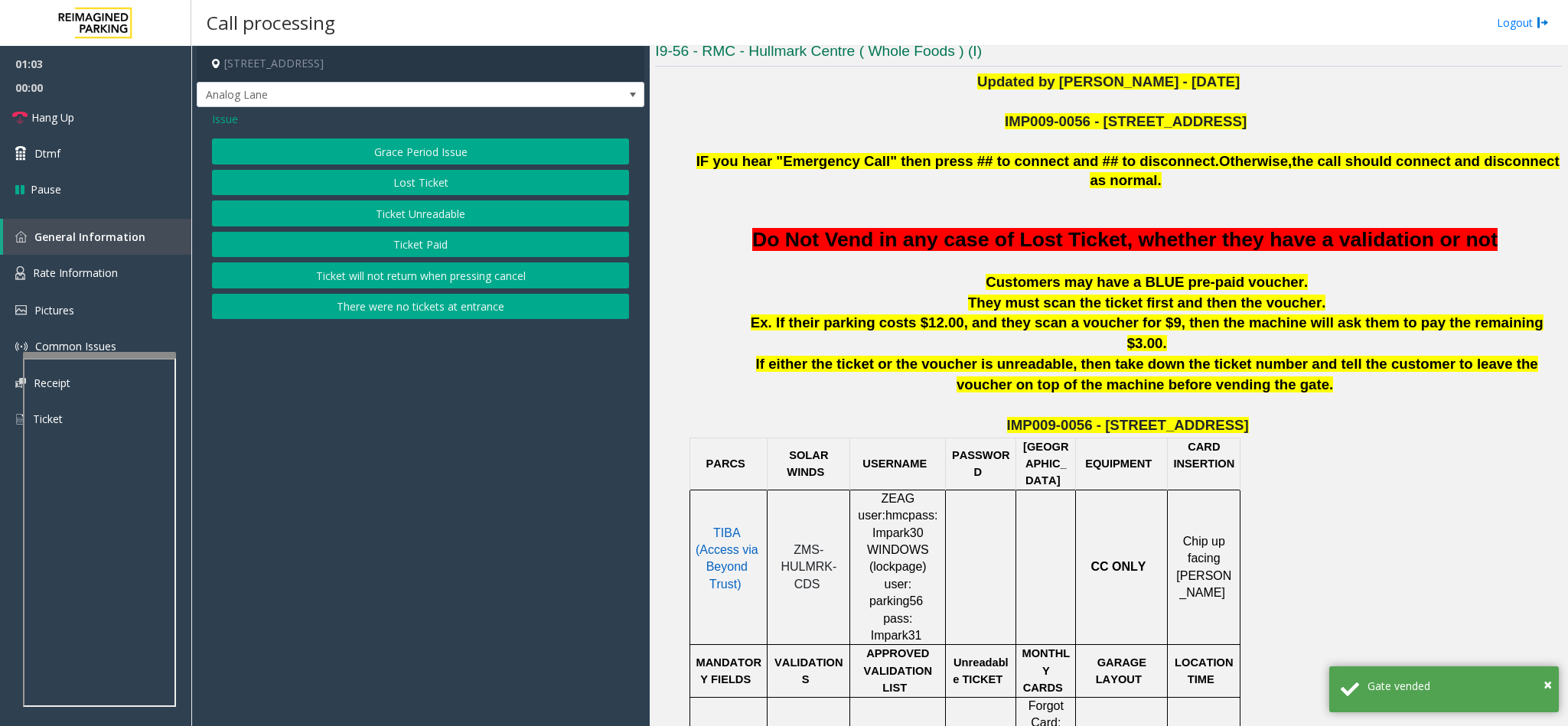
click at [232, 118] on span "Issue" at bounding box center [224, 118] width 26 height 16
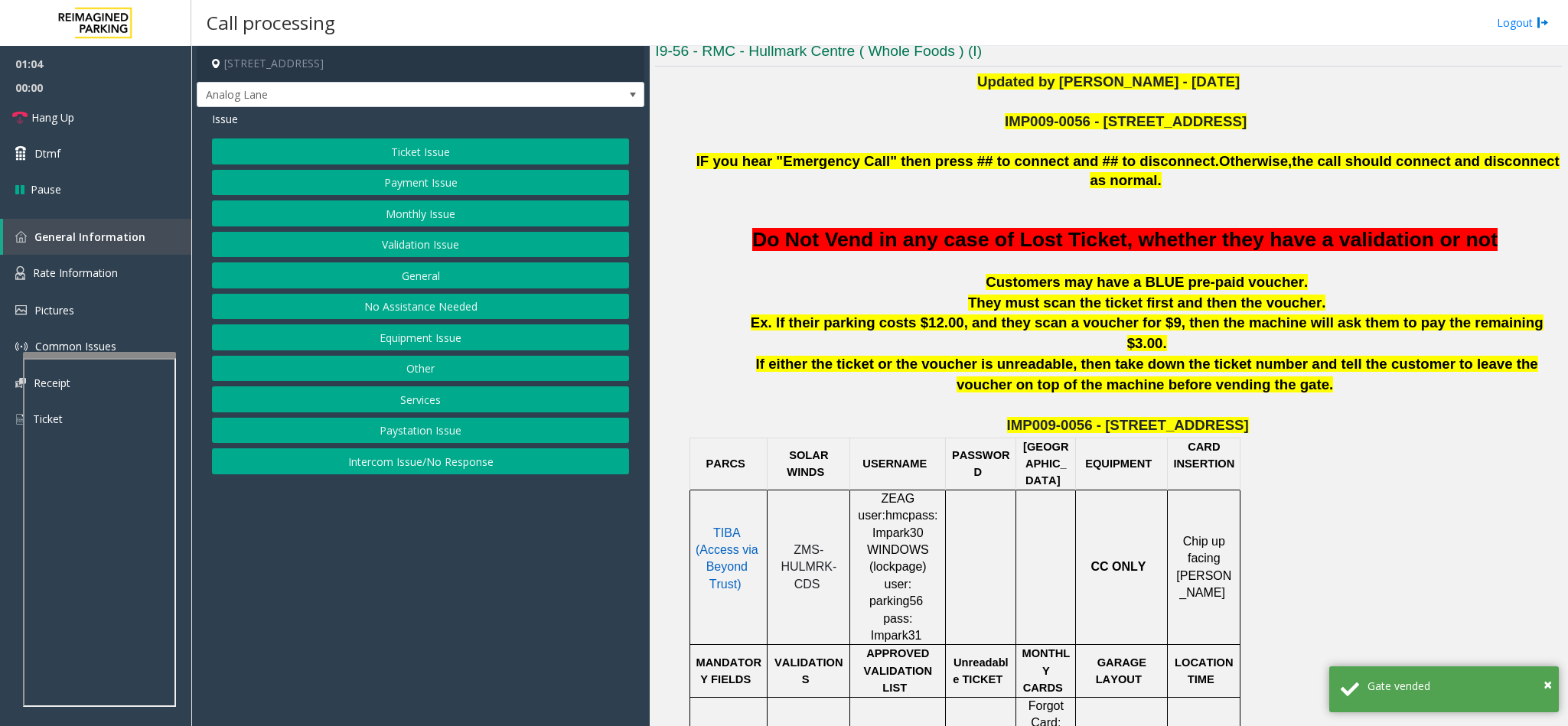
click at [428, 184] on button "Payment Issue" at bounding box center [421, 183] width 417 height 26
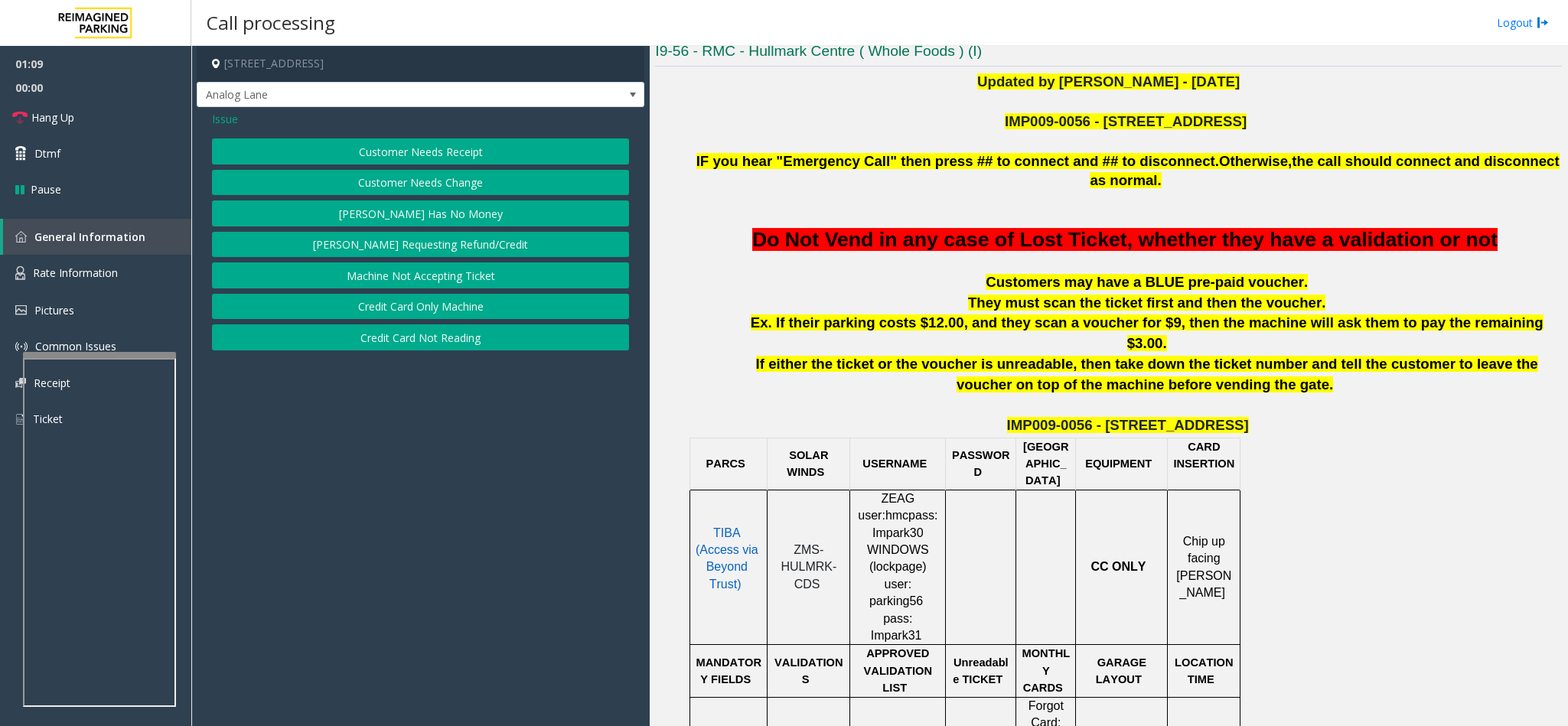
click at [444, 347] on button "Credit Card Not Reading" at bounding box center [421, 337] width 417 height 26
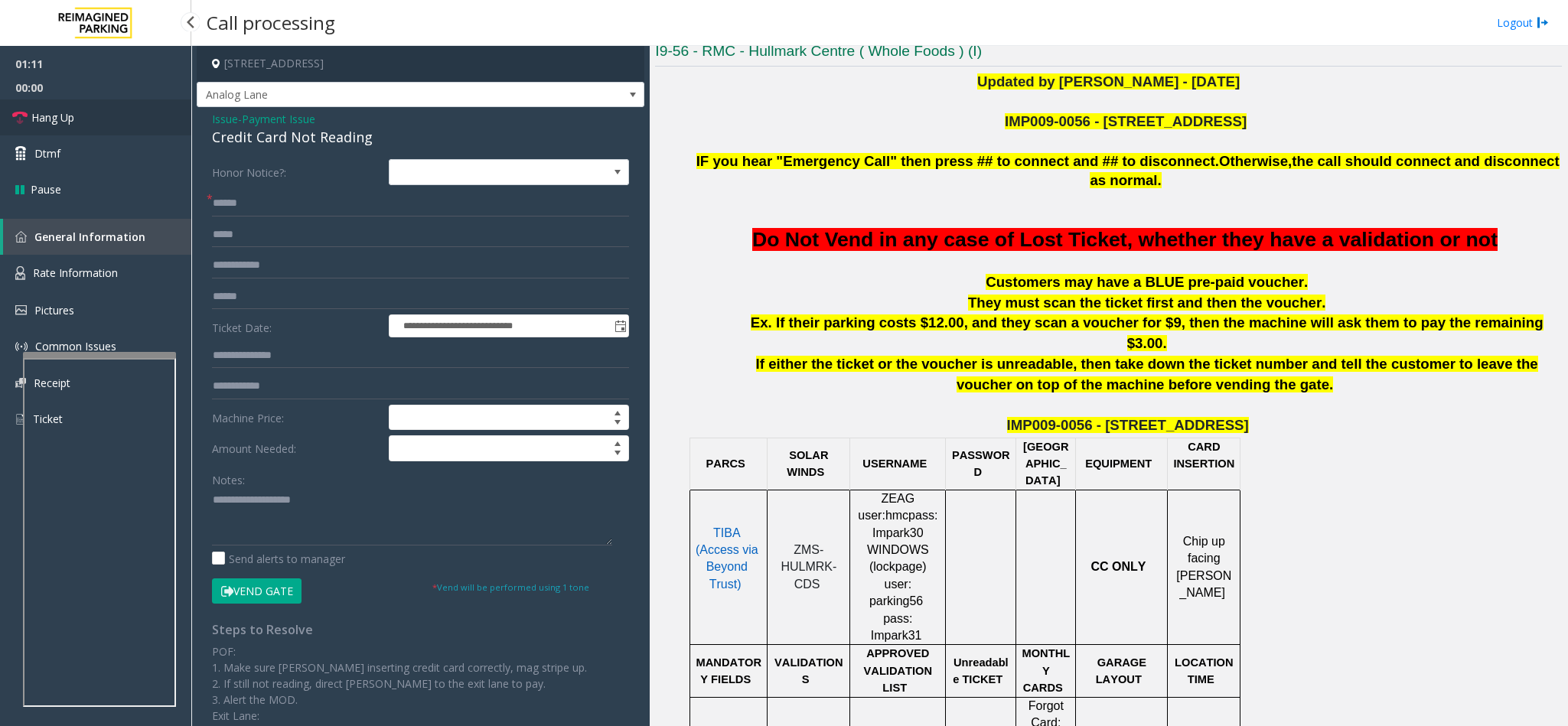
click at [88, 119] on link "Hang Up" at bounding box center [95, 117] width 191 height 36
drag, startPoint x: 371, startPoint y: 140, endPoint x: 205, endPoint y: 115, distance: 167.9
click at [205, 115] on div "**********" at bounding box center [421, 471] width 447 height 728
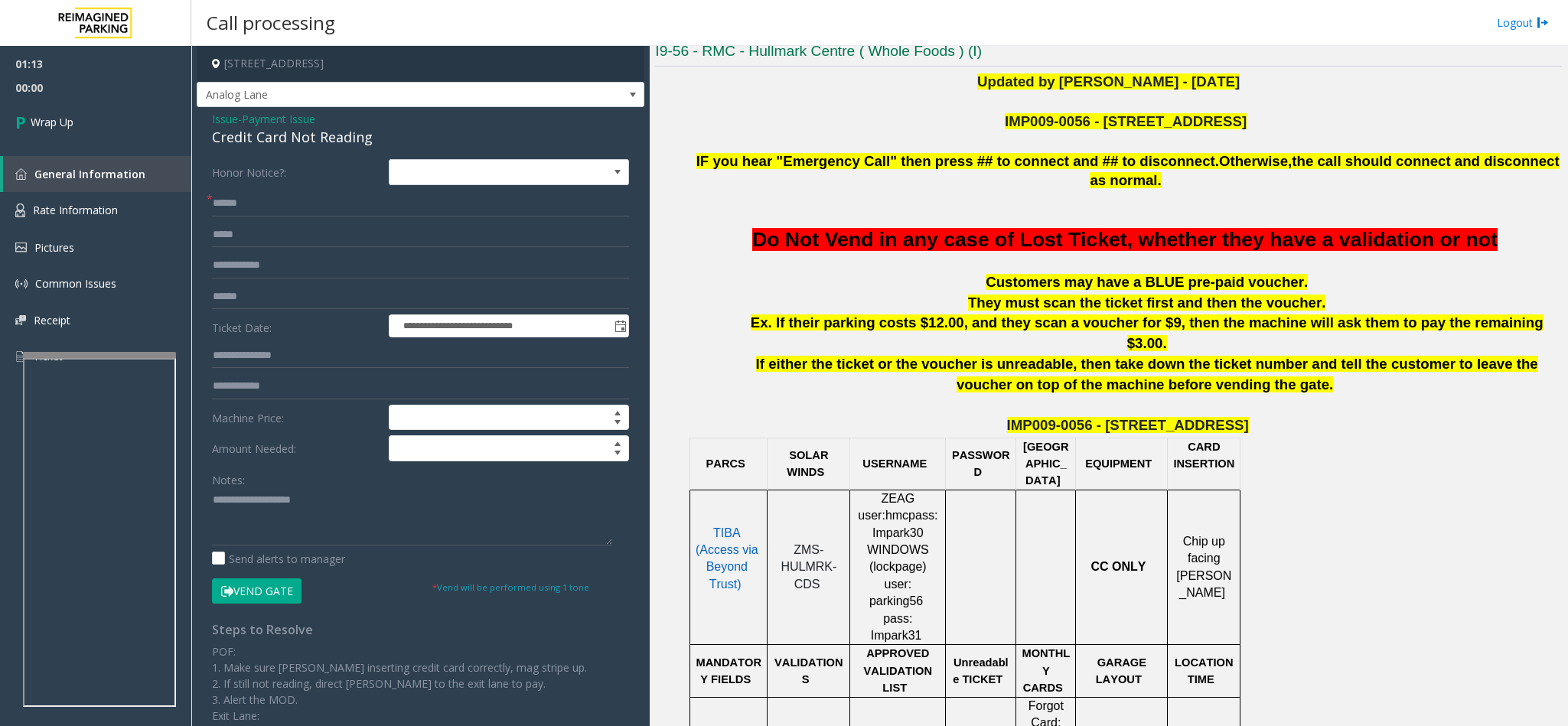
drag, startPoint x: 271, startPoint y: 476, endPoint x: 266, endPoint y: 492, distance: 16.8
click at [266, 492] on div "Notes:" at bounding box center [421, 506] width 417 height 78
paste textarea "**********"
click at [265, 512] on textarea at bounding box center [412, 517] width 401 height 58
drag, startPoint x: 330, startPoint y: 505, endPoint x: 249, endPoint y: 494, distance: 81.7
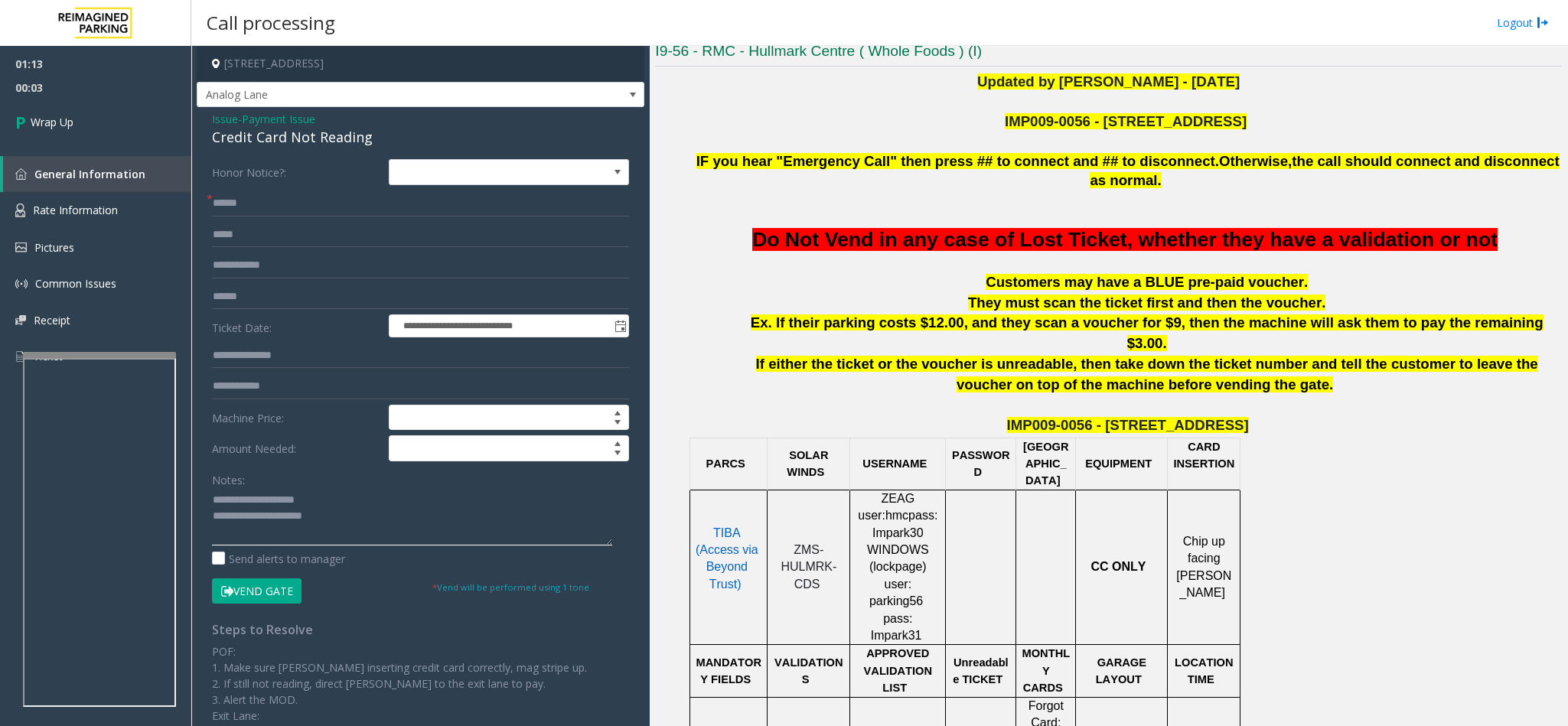
click at [249, 494] on textarea at bounding box center [412, 517] width 401 height 58
click at [419, 542] on textarea at bounding box center [412, 517] width 401 height 58
type textarea "**********"
click at [62, 119] on span "Wrap Up" at bounding box center [52, 122] width 43 height 16
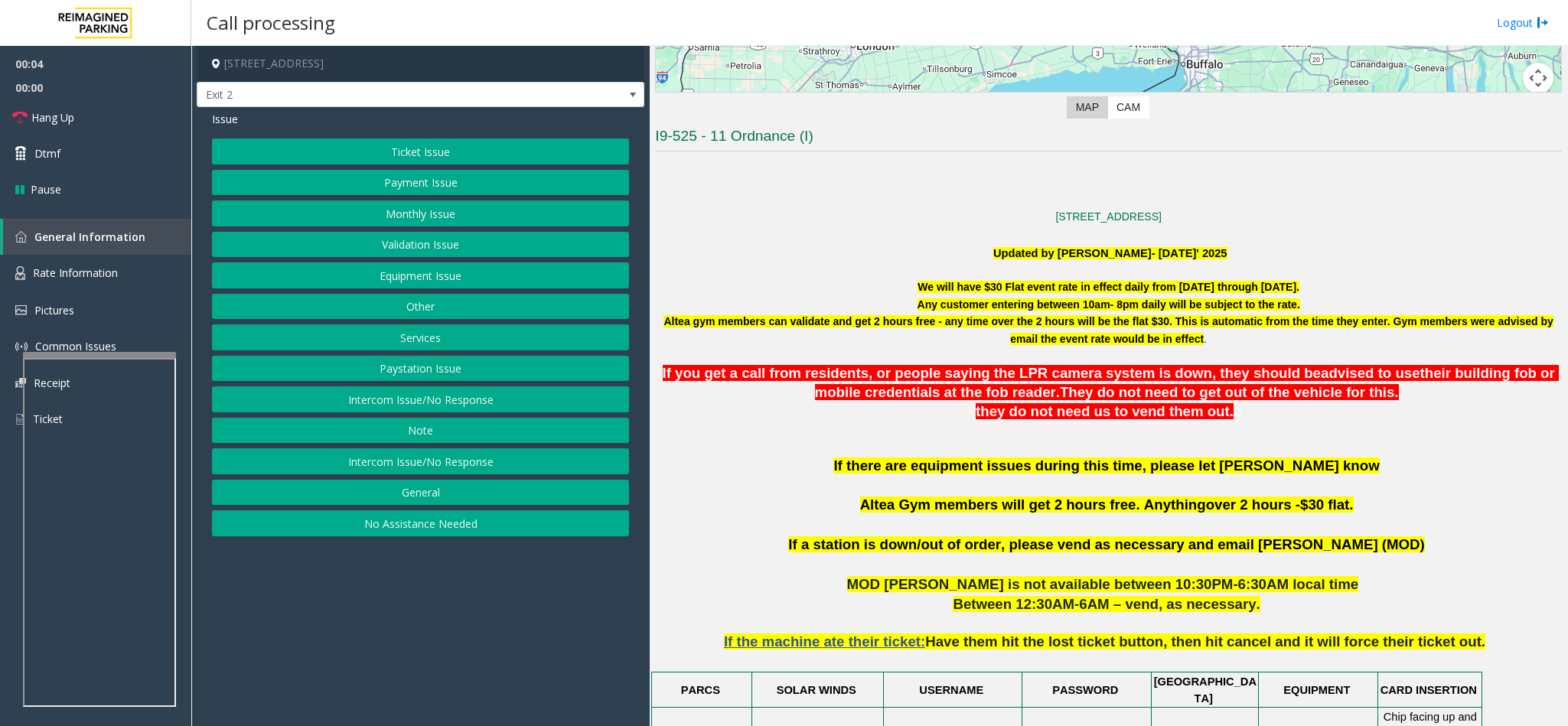
scroll to position [459, 0]
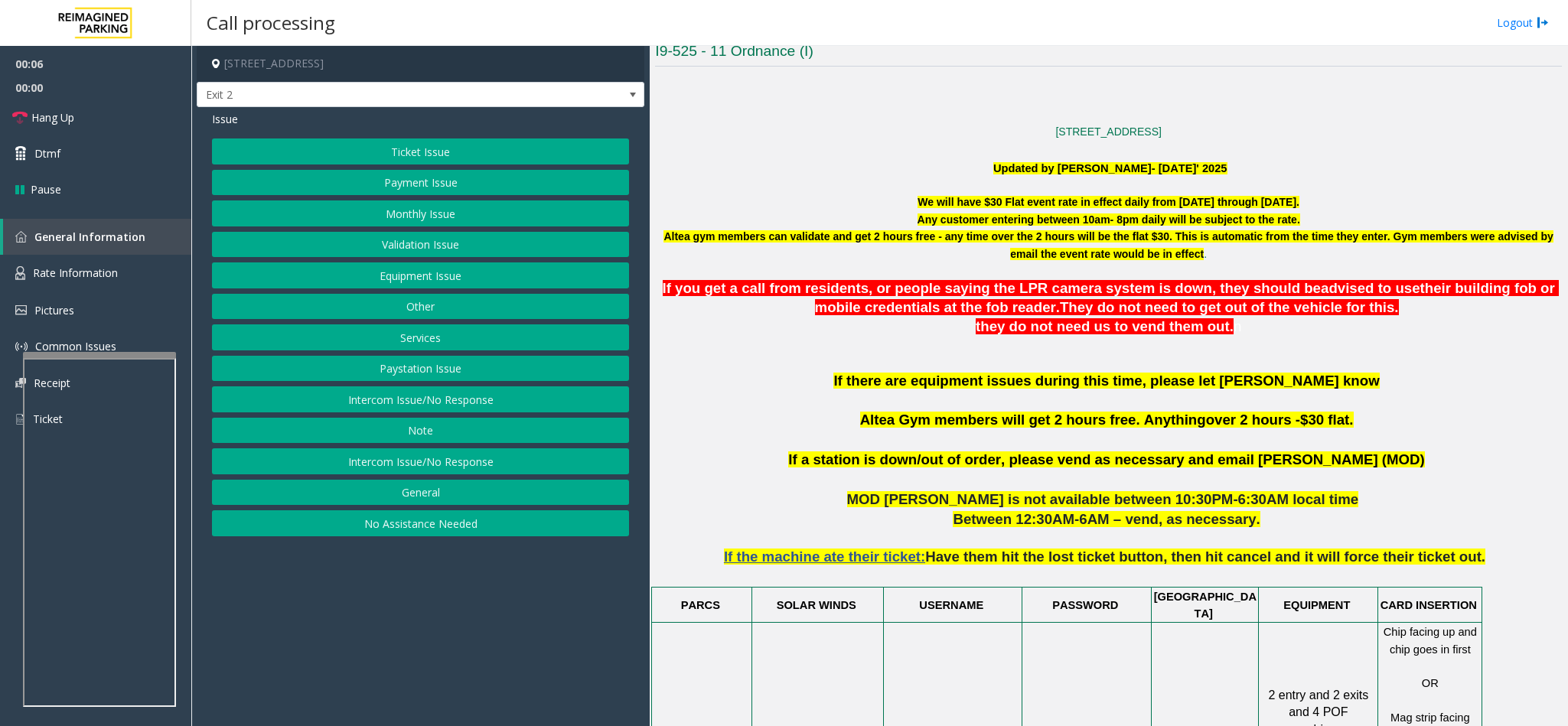
click at [406, 405] on button "Intercom Issue/No Response" at bounding box center [421, 399] width 417 height 26
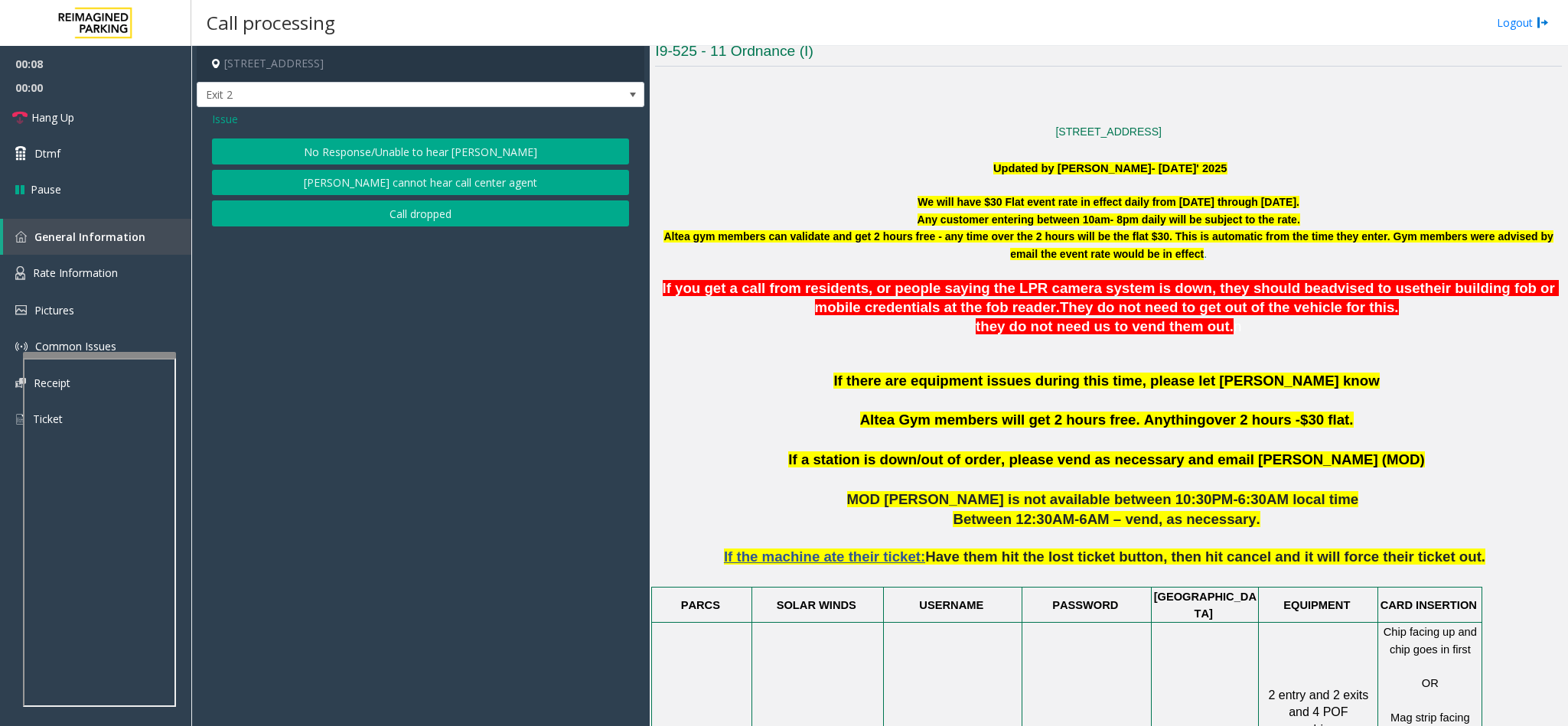
click at [476, 141] on button "No Response/Unable to hear [PERSON_NAME]" at bounding box center [421, 151] width 417 height 26
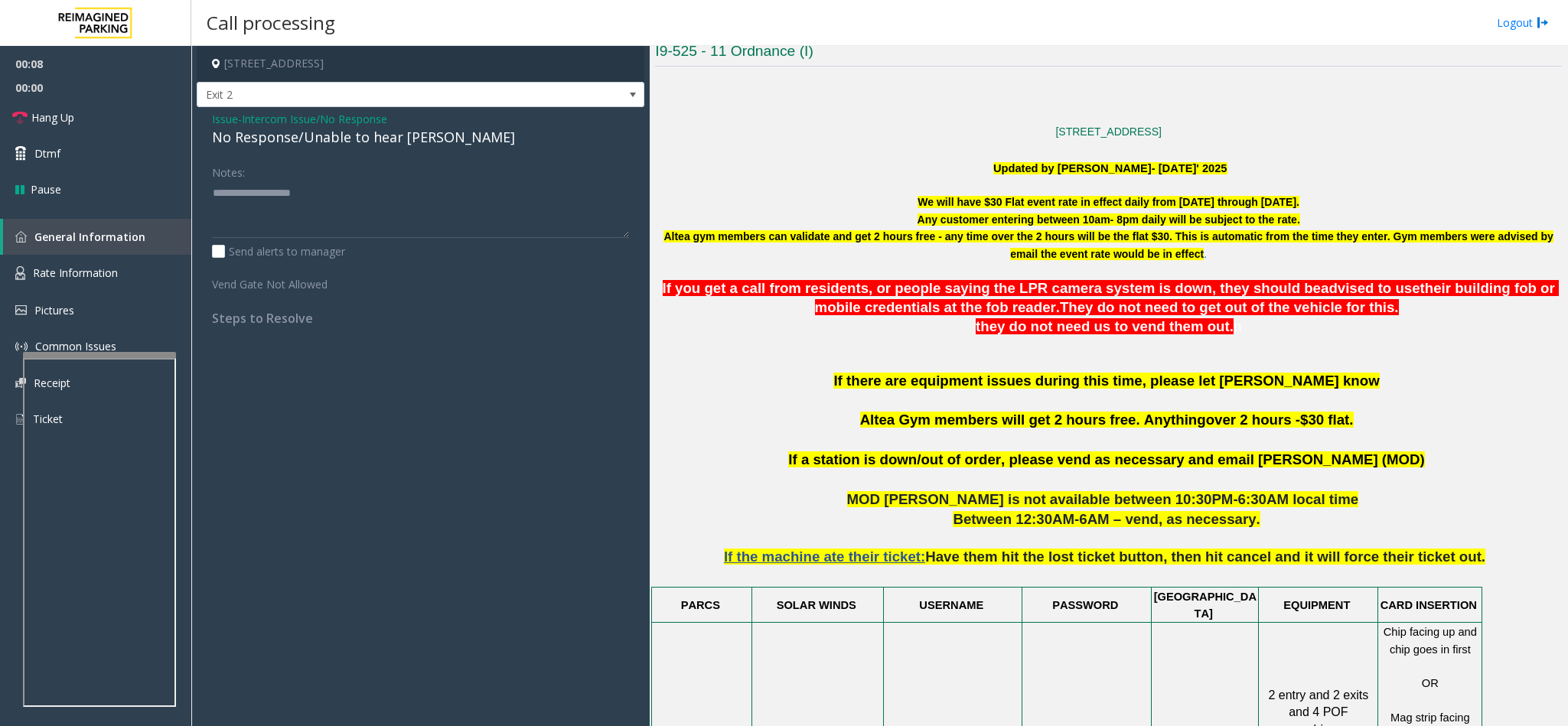
click at [373, 143] on div "No Response/Unable to hear [PERSON_NAME]" at bounding box center [421, 137] width 417 height 21
type textarea "**********"
click at [89, 118] on link "Hang Up" at bounding box center [95, 117] width 191 height 36
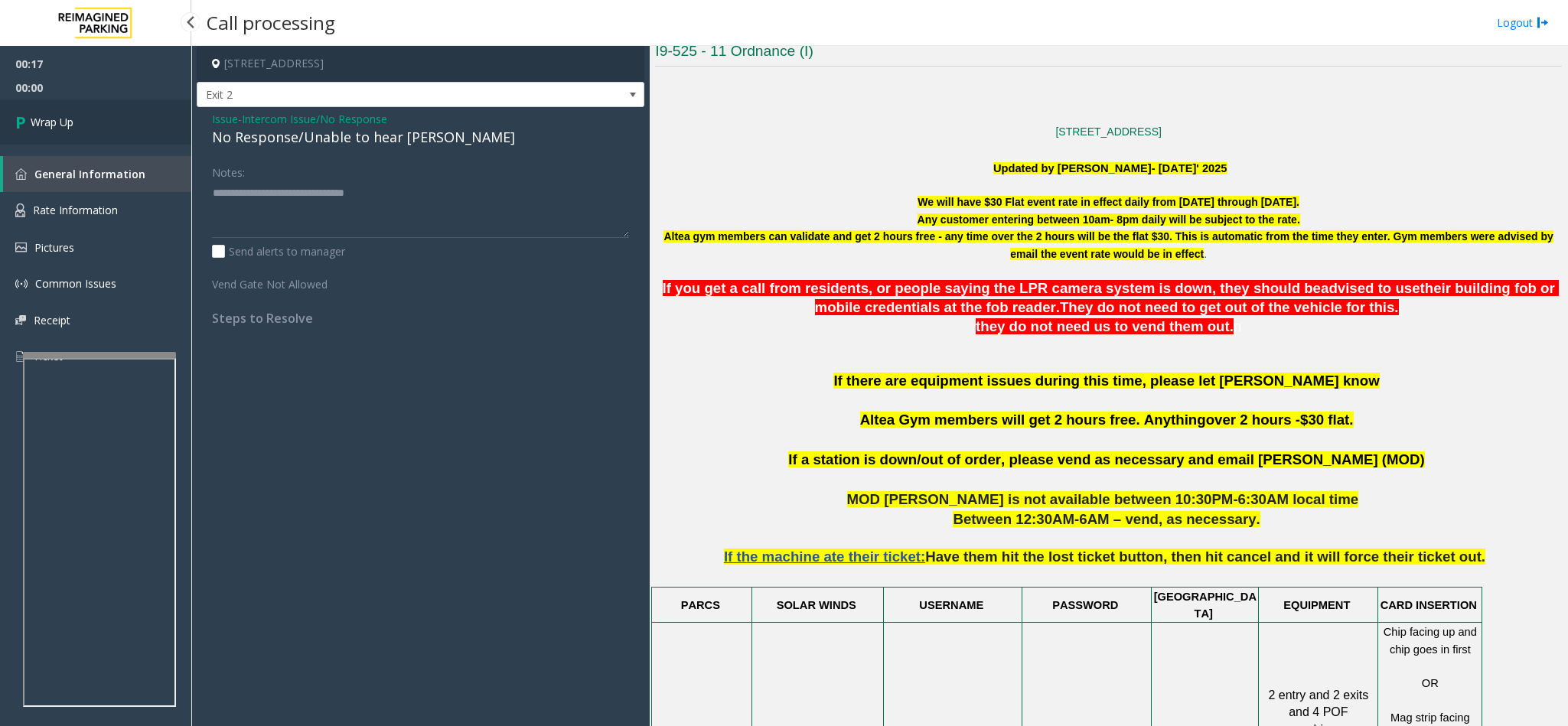
click at [72, 114] on span "Wrap Up" at bounding box center [52, 122] width 43 height 16
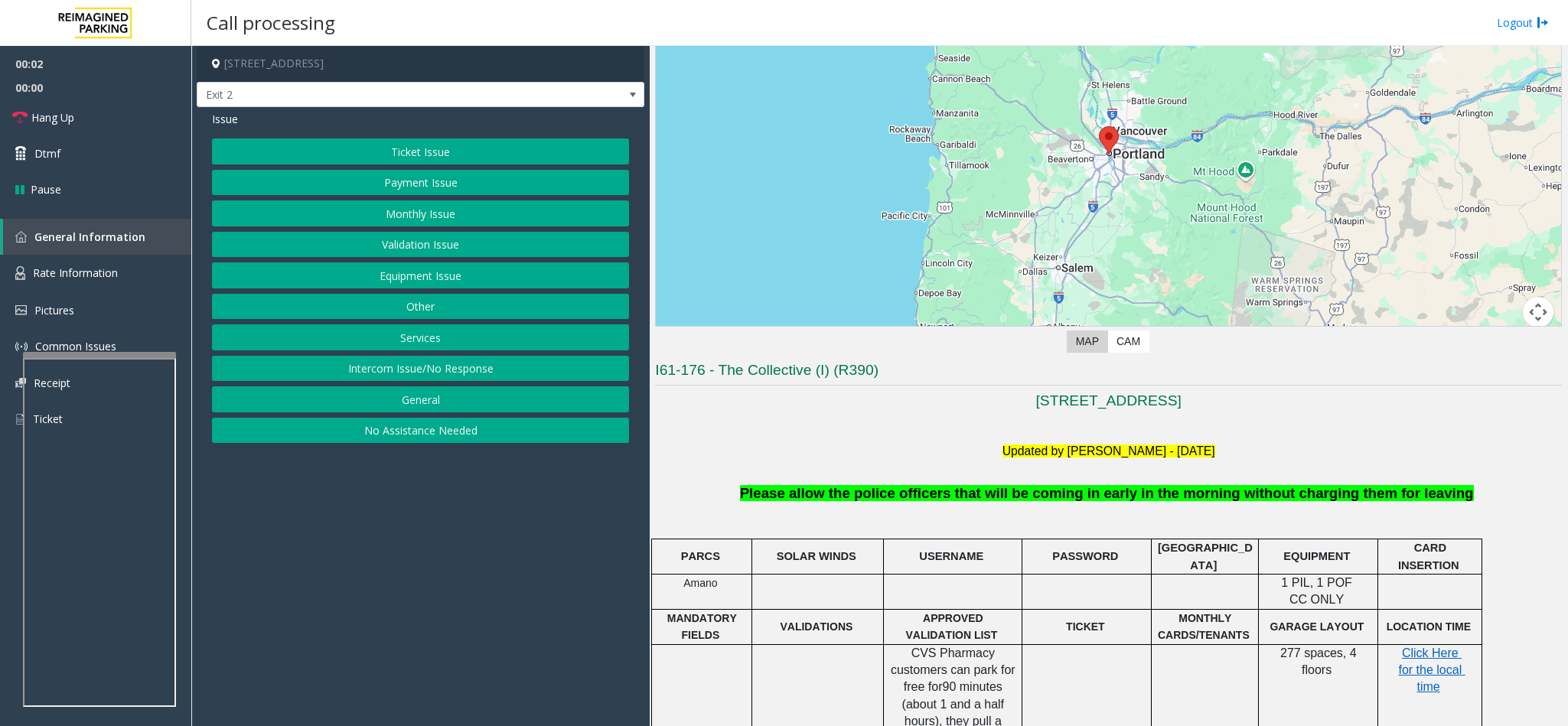
scroll to position [115, 0]
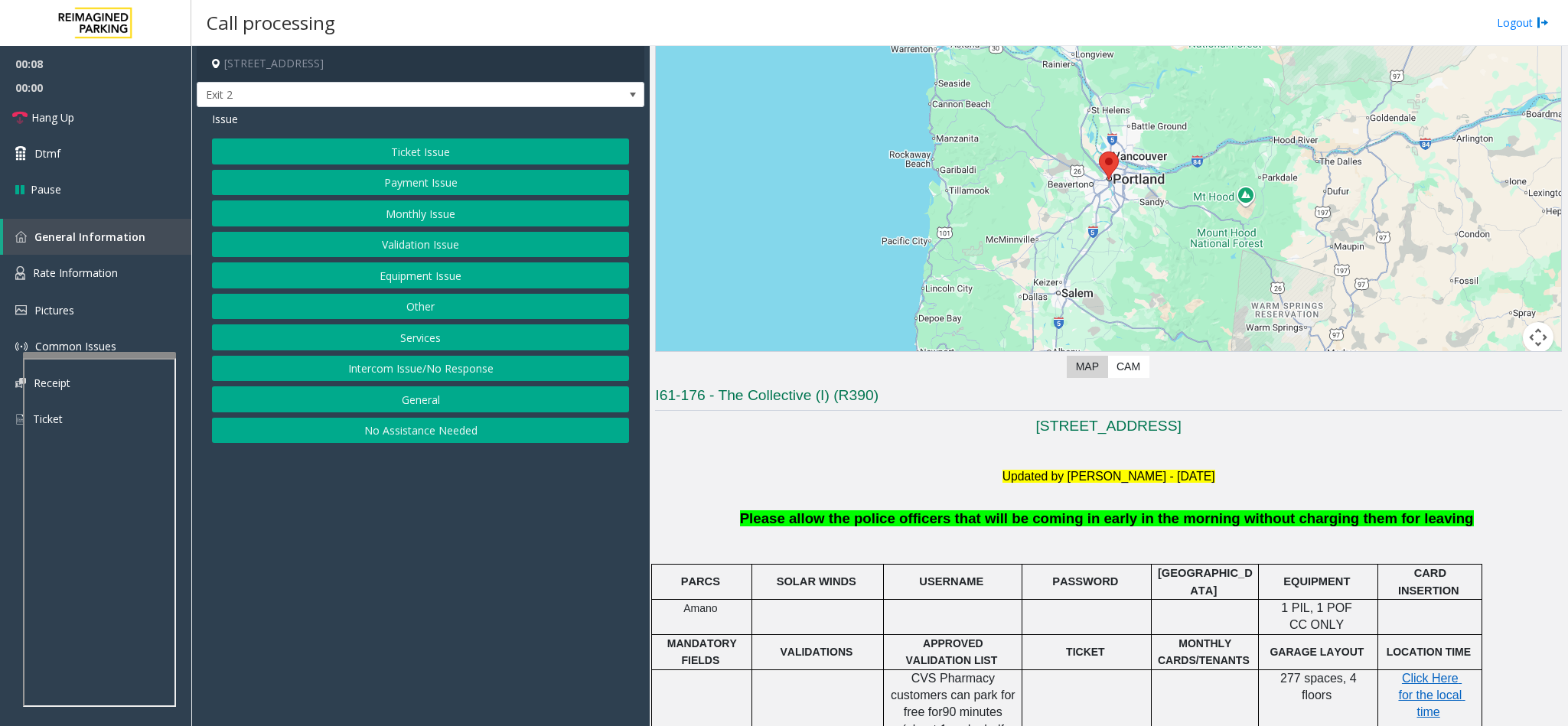
click at [432, 370] on button "Intercom Issue/No Response" at bounding box center [421, 368] width 417 height 26
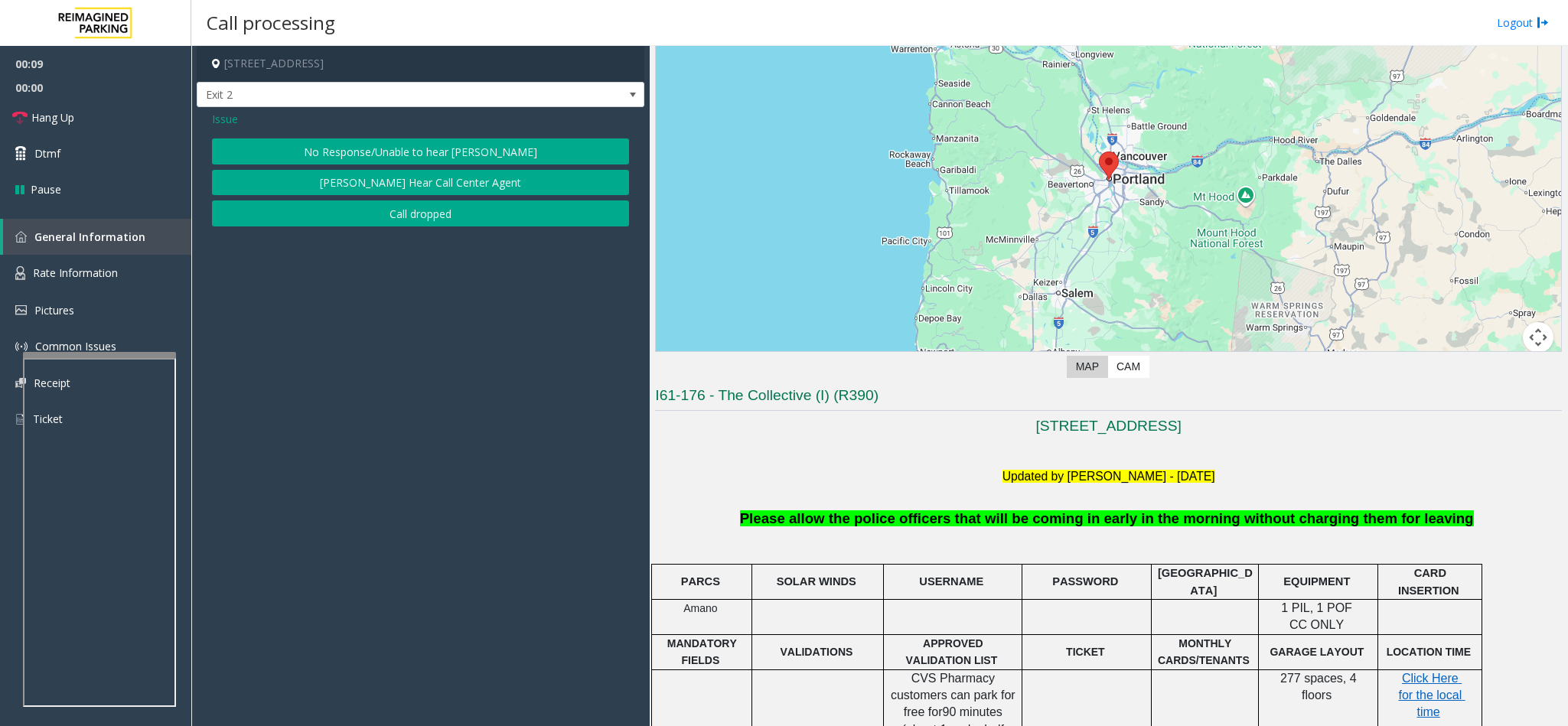
click at [453, 134] on div "Issue No Response/Unable to hear [PERSON_NAME] Cannot Hear Call Center Agent Ca…" at bounding box center [421, 170] width 447 height 127
click at [443, 156] on button "No Response/Unable to hear [PERSON_NAME]" at bounding box center [421, 151] width 417 height 26
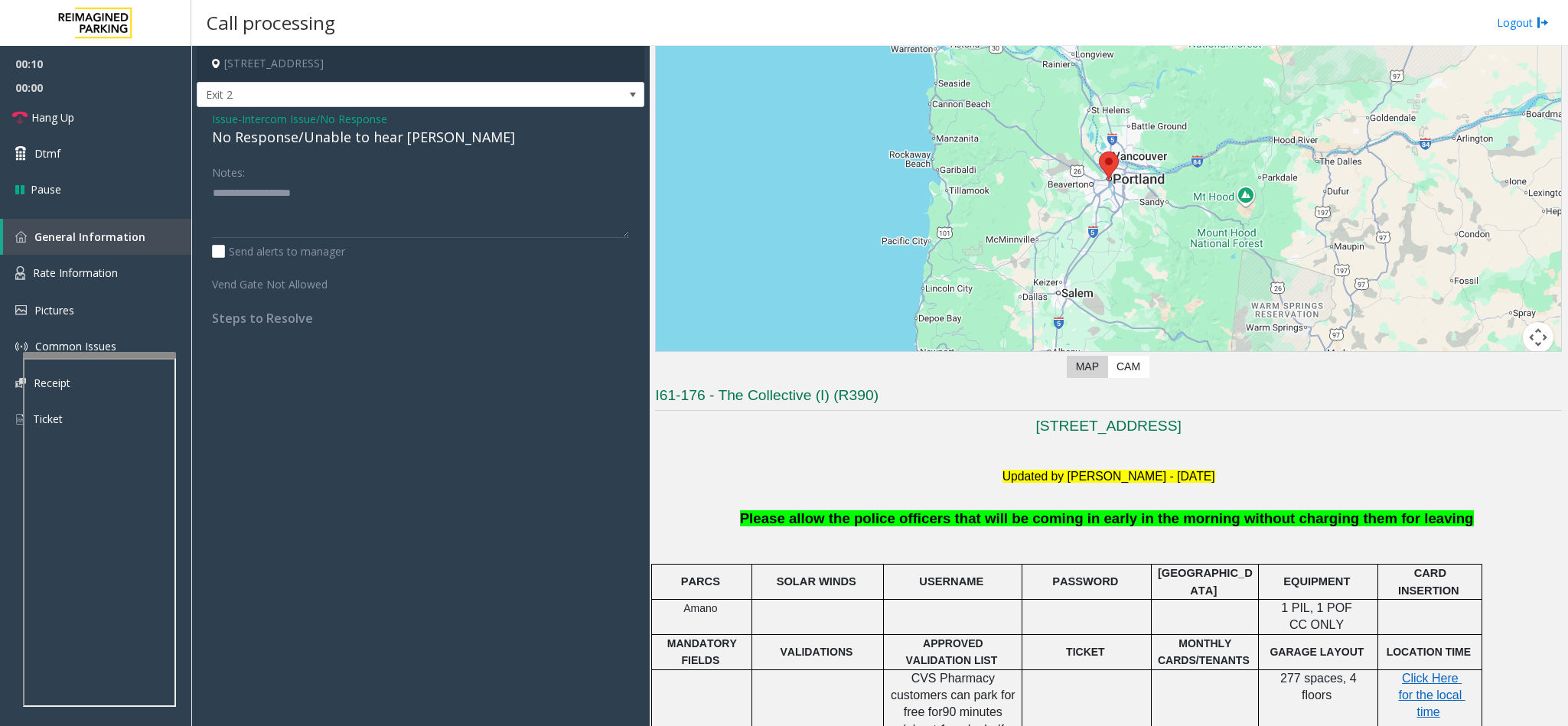
click at [334, 134] on div "No Response/Unable to hear [PERSON_NAME]" at bounding box center [421, 137] width 417 height 21
type textarea "**********"
click at [77, 118] on link "Hang Up" at bounding box center [95, 117] width 191 height 36
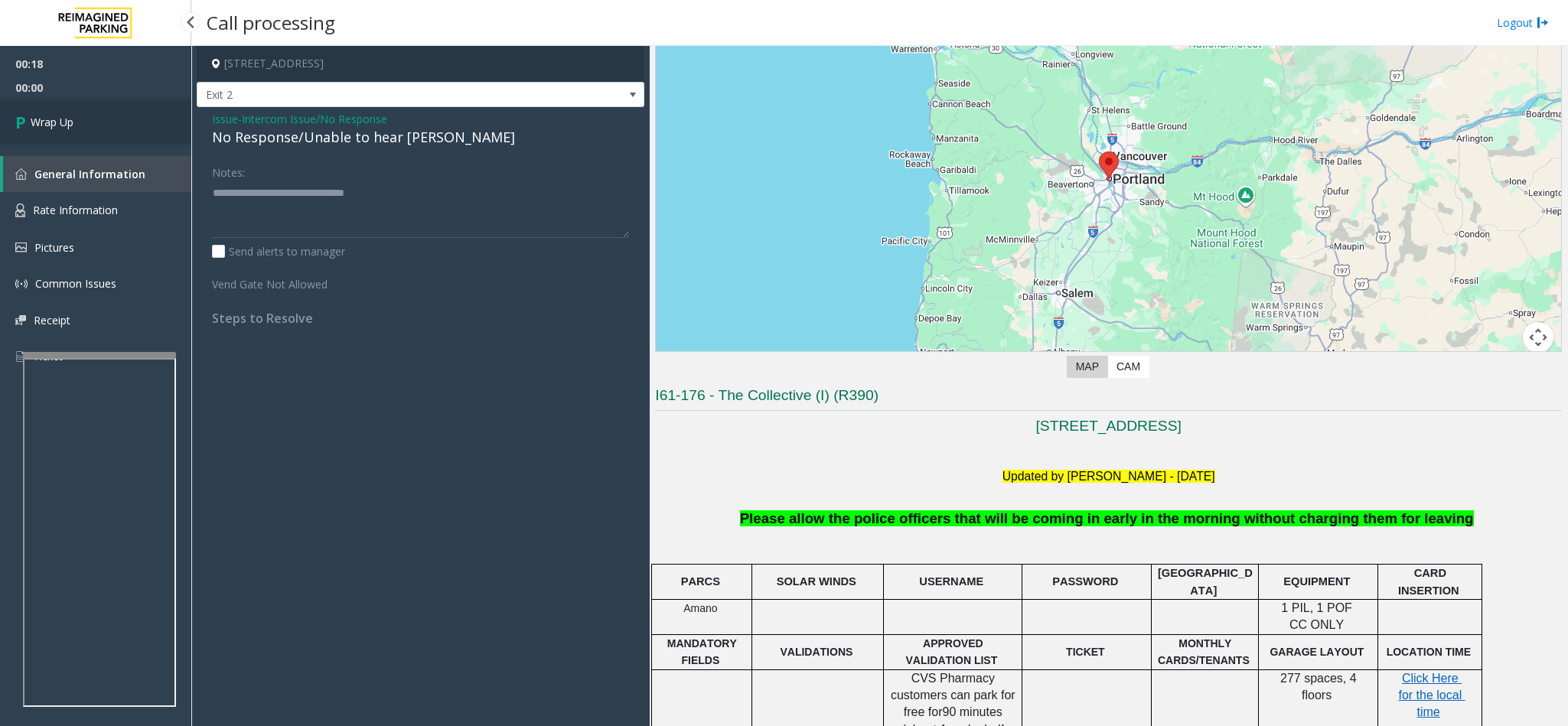
click at [97, 115] on link "Wrap Up" at bounding box center [95, 122] width 191 height 45
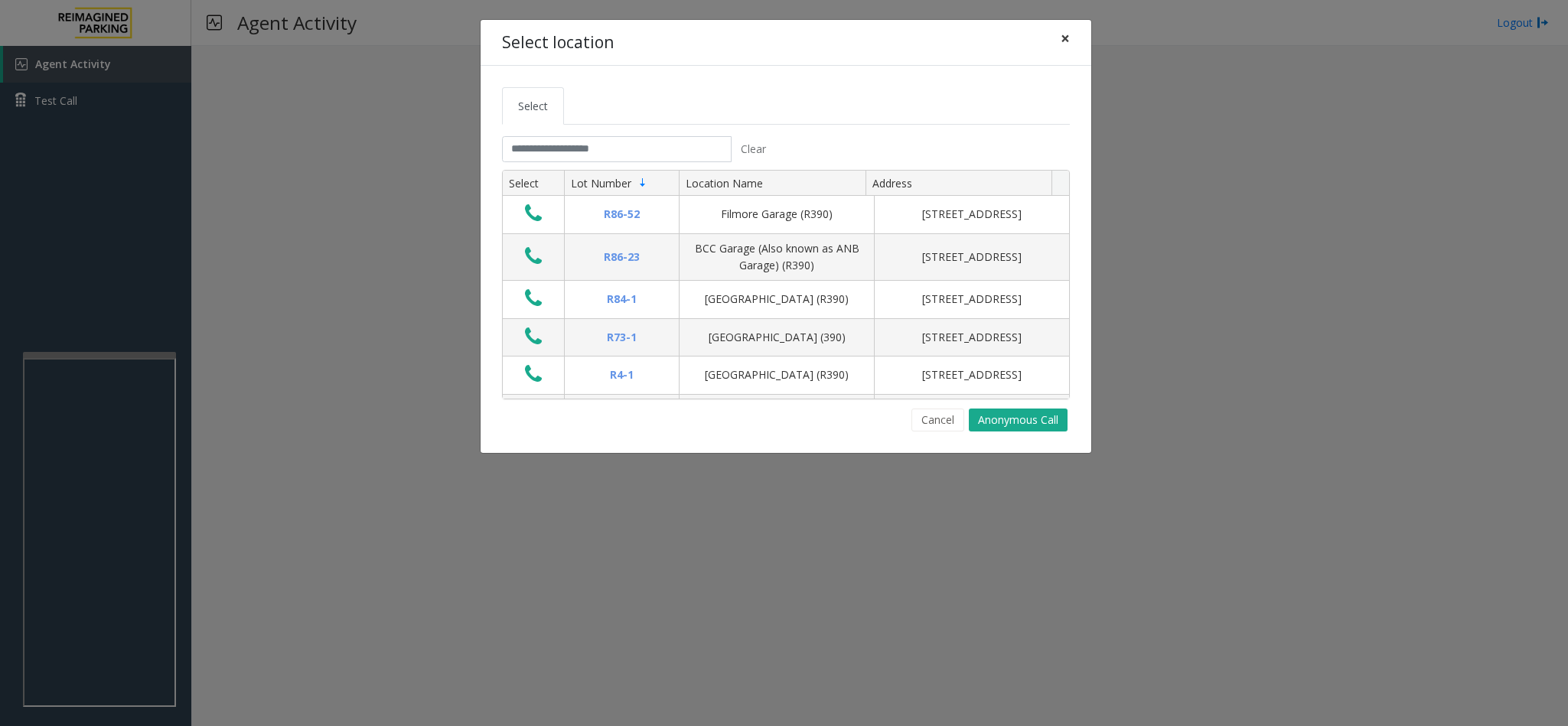
click at [1058, 46] on button "×" at bounding box center [1065, 38] width 31 height 38
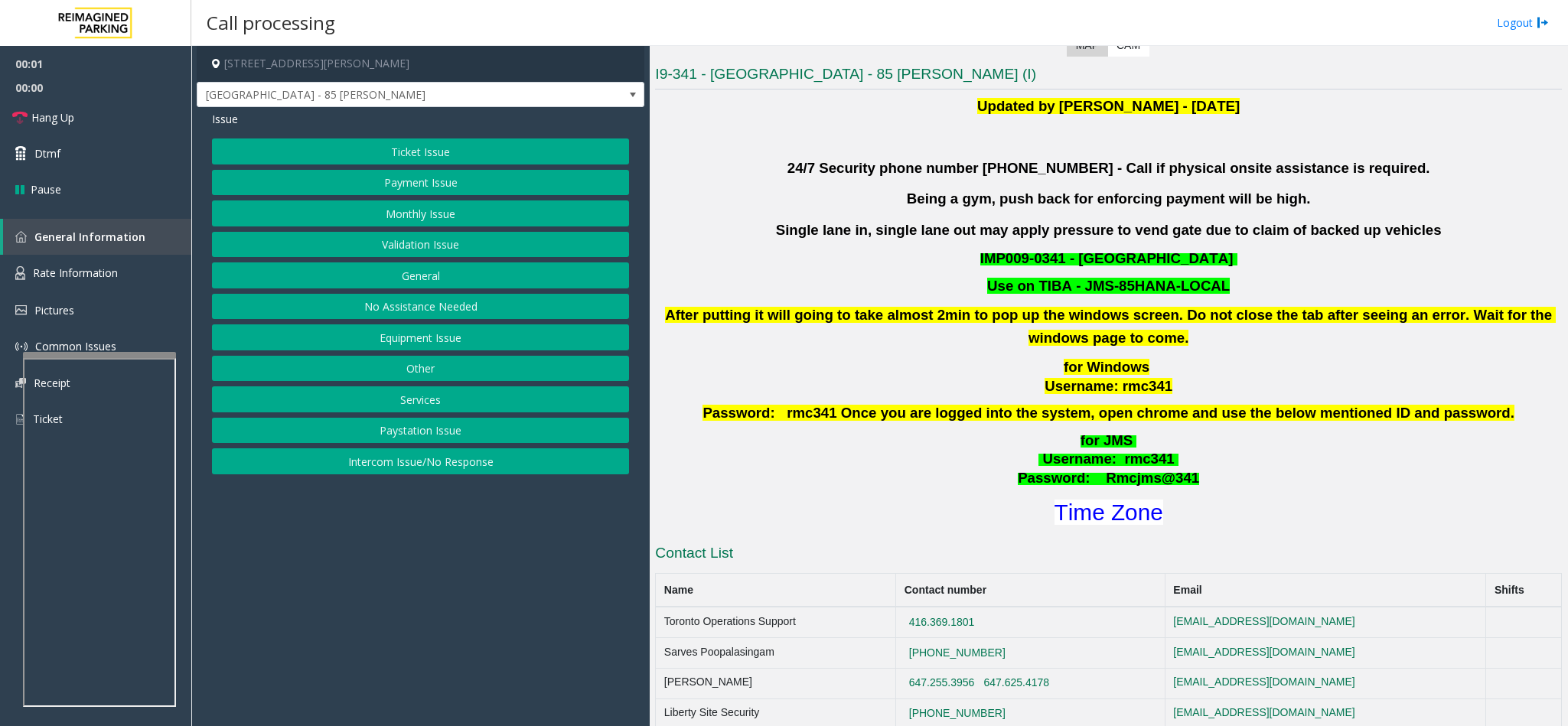
scroll to position [688, 0]
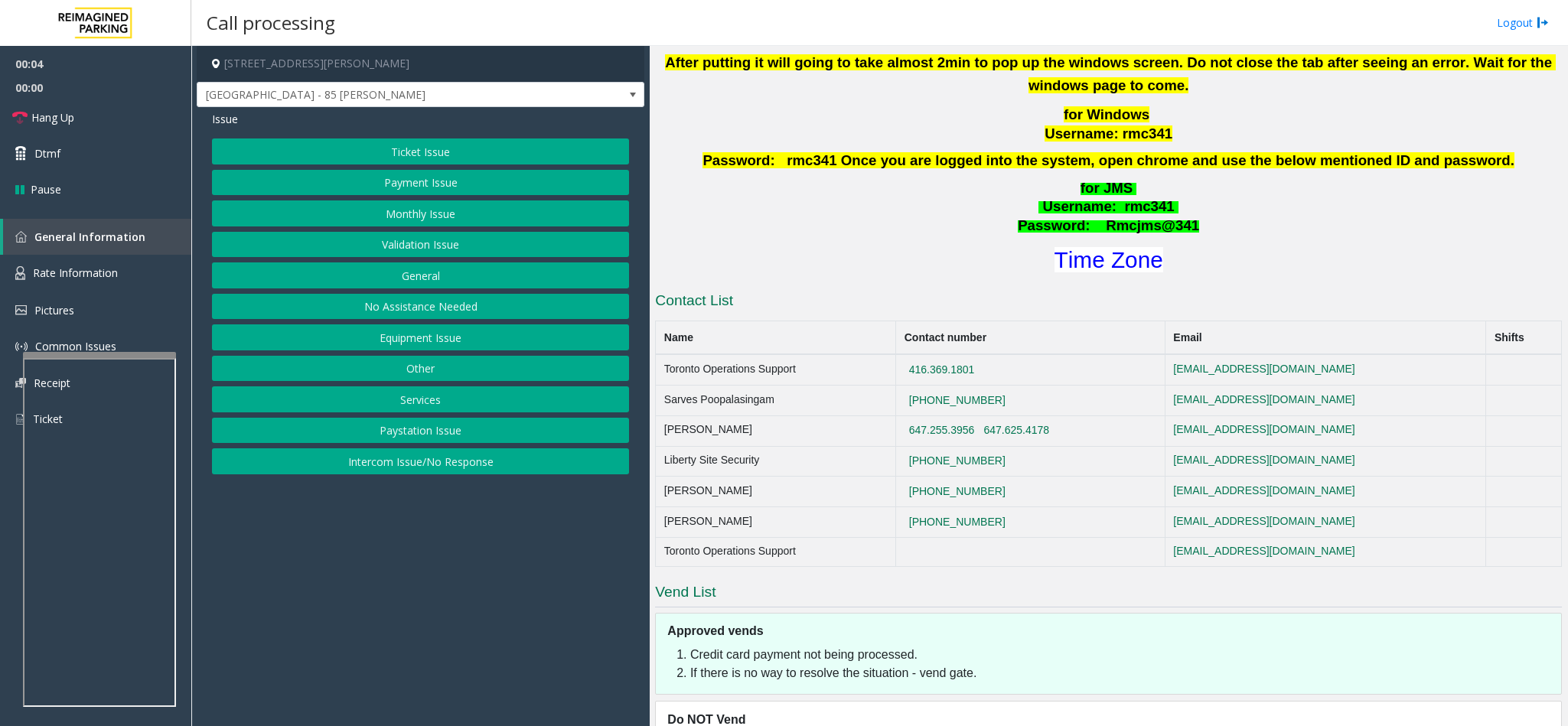
click at [443, 253] on button "Validation Issue" at bounding box center [421, 245] width 417 height 26
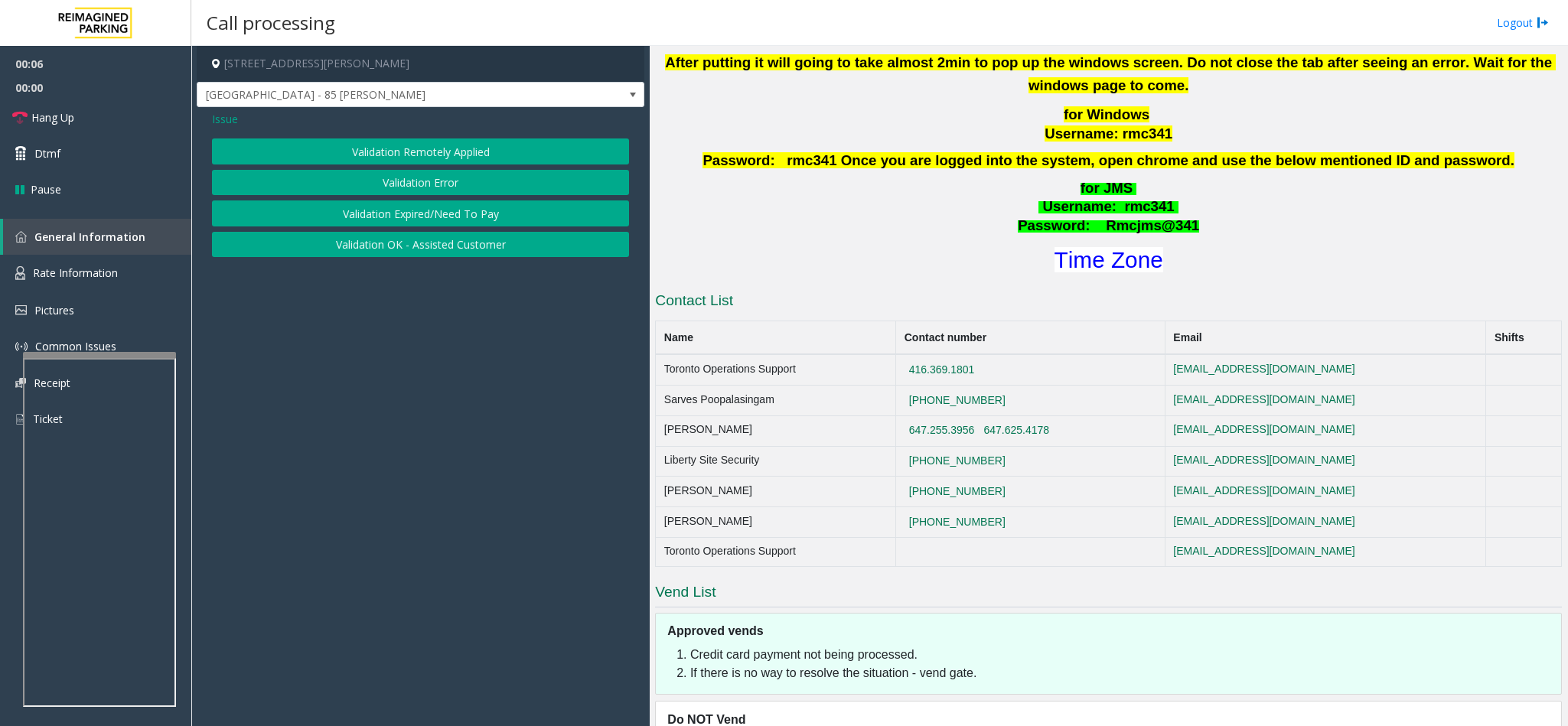
click at [438, 178] on button "Validation Error" at bounding box center [421, 183] width 417 height 26
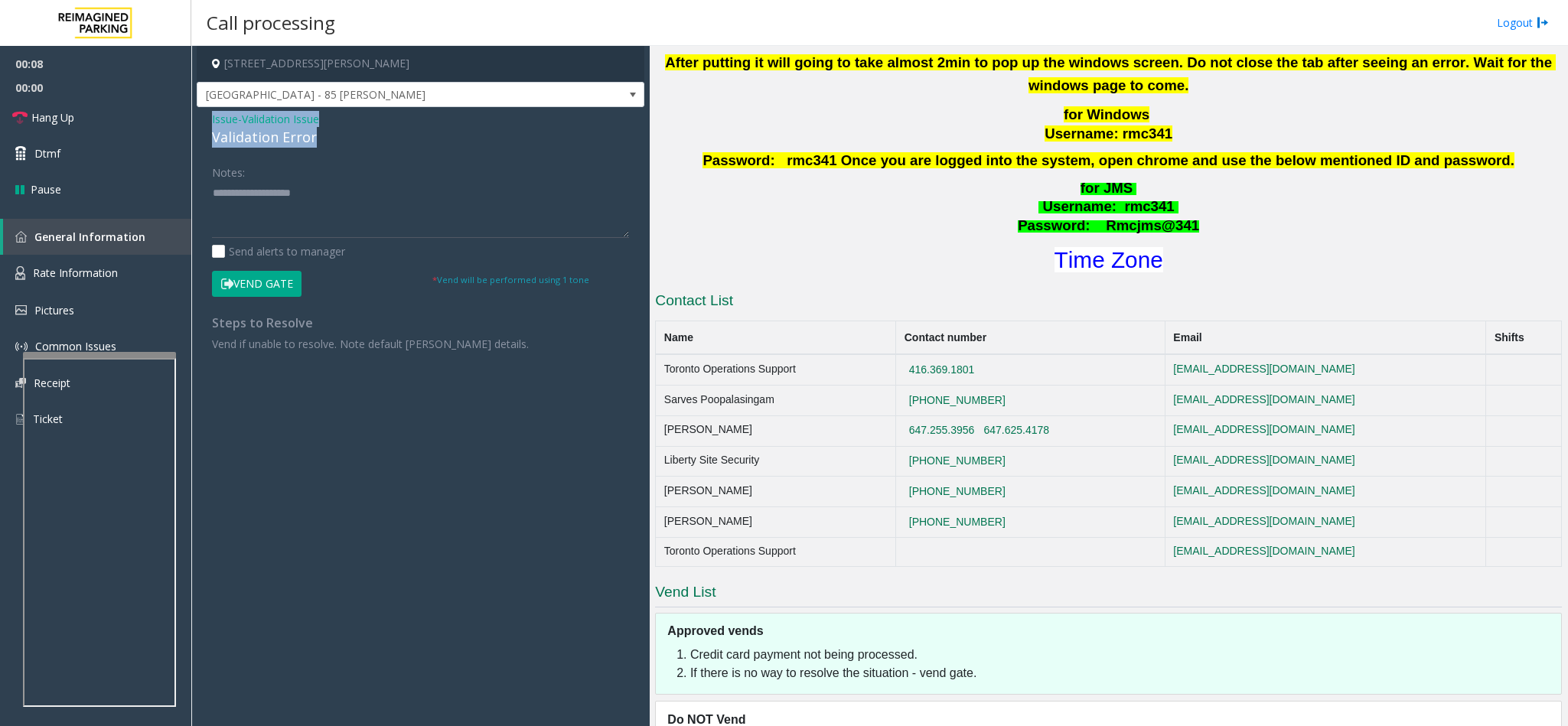
drag, startPoint x: 320, startPoint y: 134, endPoint x: 209, endPoint y: 111, distance: 113.4
click at [209, 111] on div "Issue - Validation Issue Validation Error Notes: Send alerts to manager Vend Ga…" at bounding box center [421, 237] width 447 height 260
paste textarea "**********"
click at [269, 199] on textarea at bounding box center [421, 209] width 417 height 58
drag, startPoint x: 328, startPoint y: 198, endPoint x: 250, endPoint y: 198, distance: 78.0
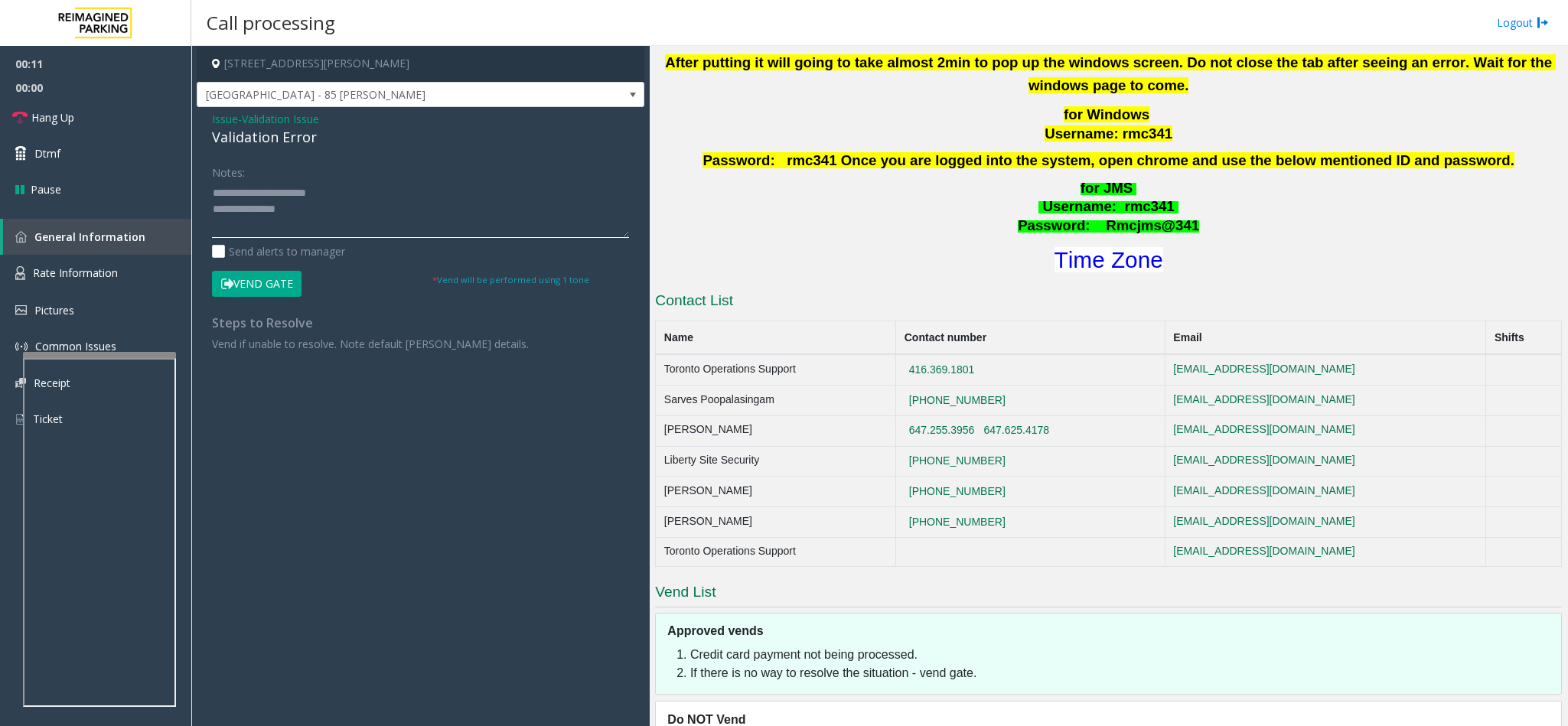
click at [250, 198] on textarea at bounding box center [421, 209] width 417 height 58
click at [315, 207] on textarea at bounding box center [421, 209] width 417 height 58
click at [1125, 265] on font "Time Zone" at bounding box center [1108, 260] width 108 height 25
click at [354, 225] on textarea at bounding box center [421, 209] width 417 height 58
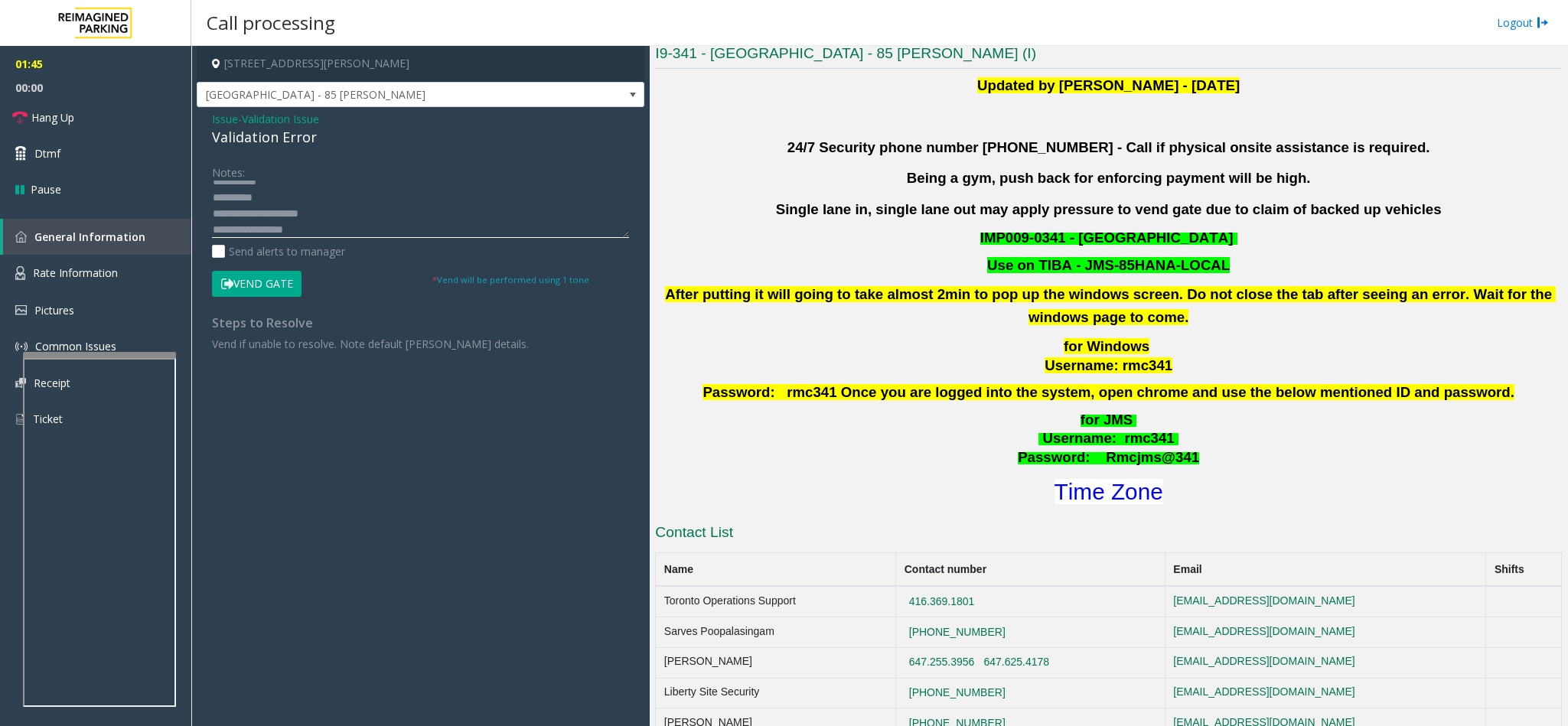
scroll to position [459, 0]
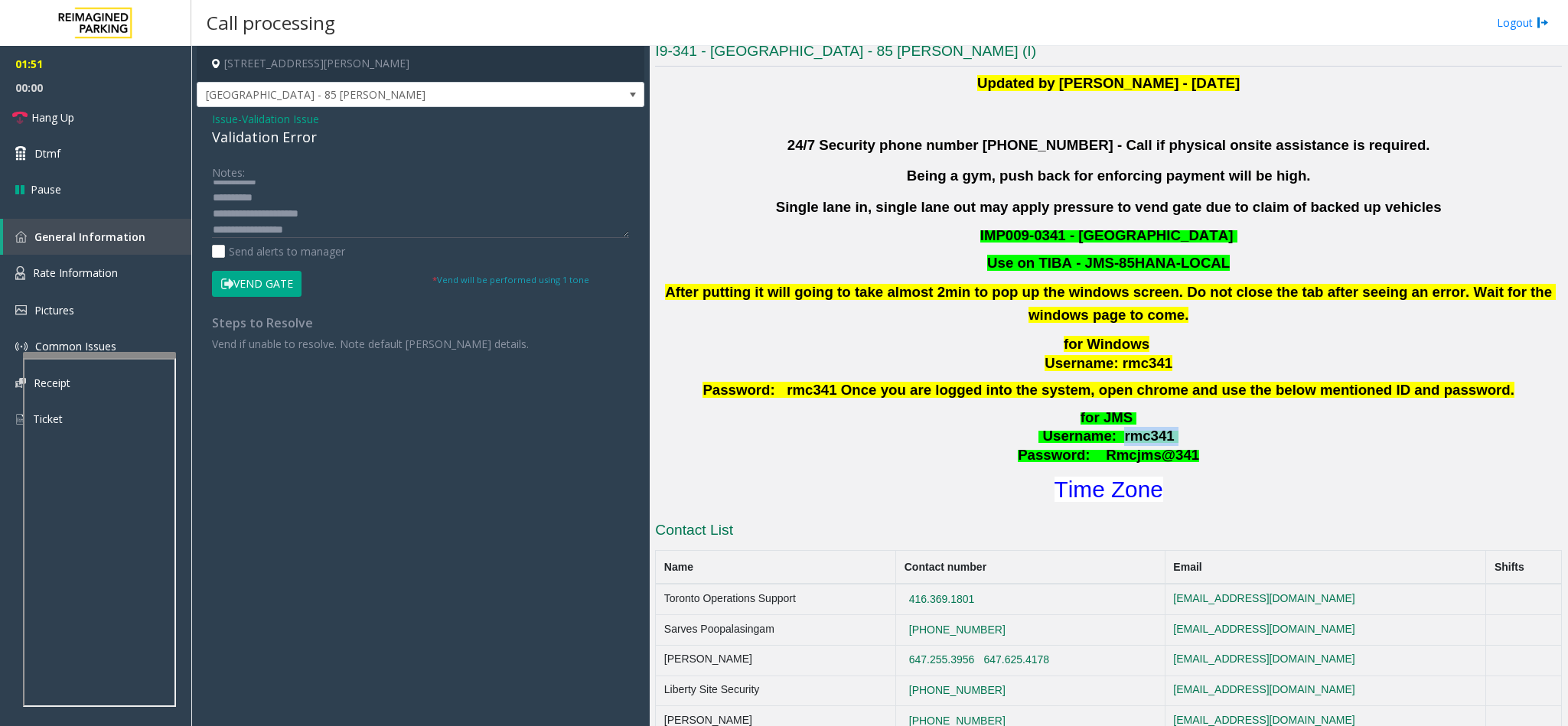
drag, startPoint x: 1112, startPoint y: 443, endPoint x: 1190, endPoint y: 446, distance: 78.1
click at [1190, 446] on p "for JMS Username : rmc341 Password: Rmcjms@341" at bounding box center [1108, 437] width 910 height 57
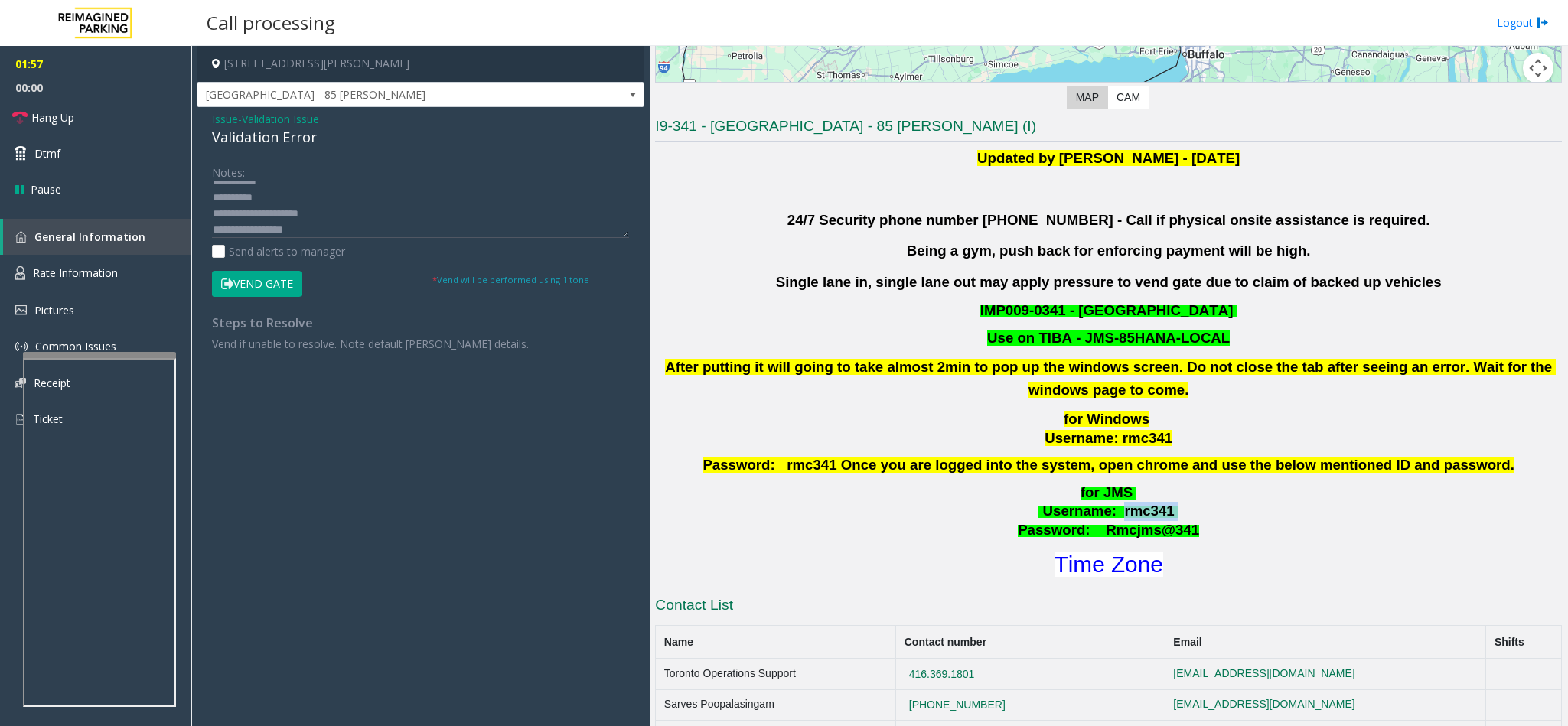
scroll to position [345, 0]
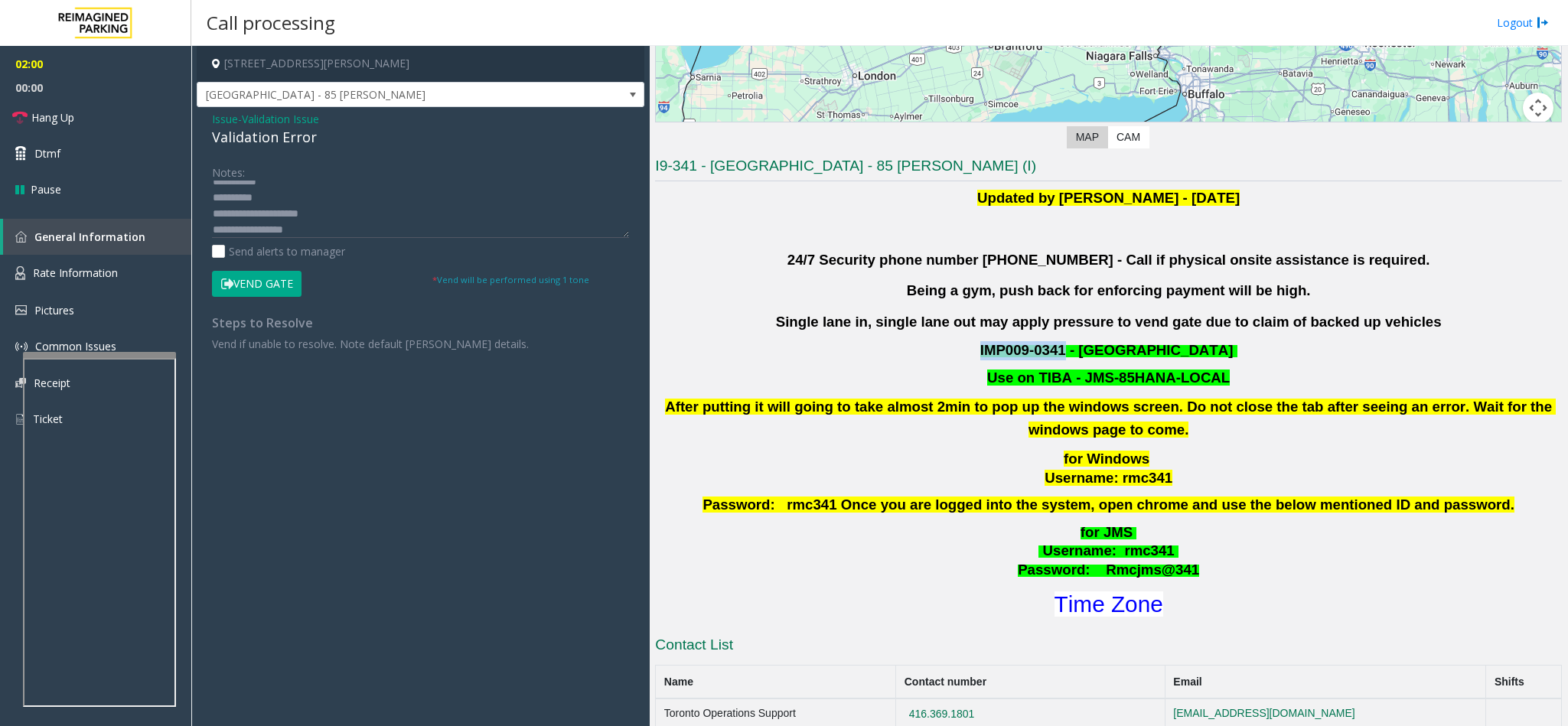
drag, startPoint x: 1063, startPoint y: 349, endPoint x: 976, endPoint y: 350, distance: 87.0
click at [976, 350] on p "IMP009-0341 - [GEOGRAPHIC_DATA]" at bounding box center [1108, 350] width 910 height 19
click at [308, 219] on textarea at bounding box center [421, 209] width 417 height 58
click at [250, 274] on button "Vend Gate" at bounding box center [256, 284] width 89 height 26
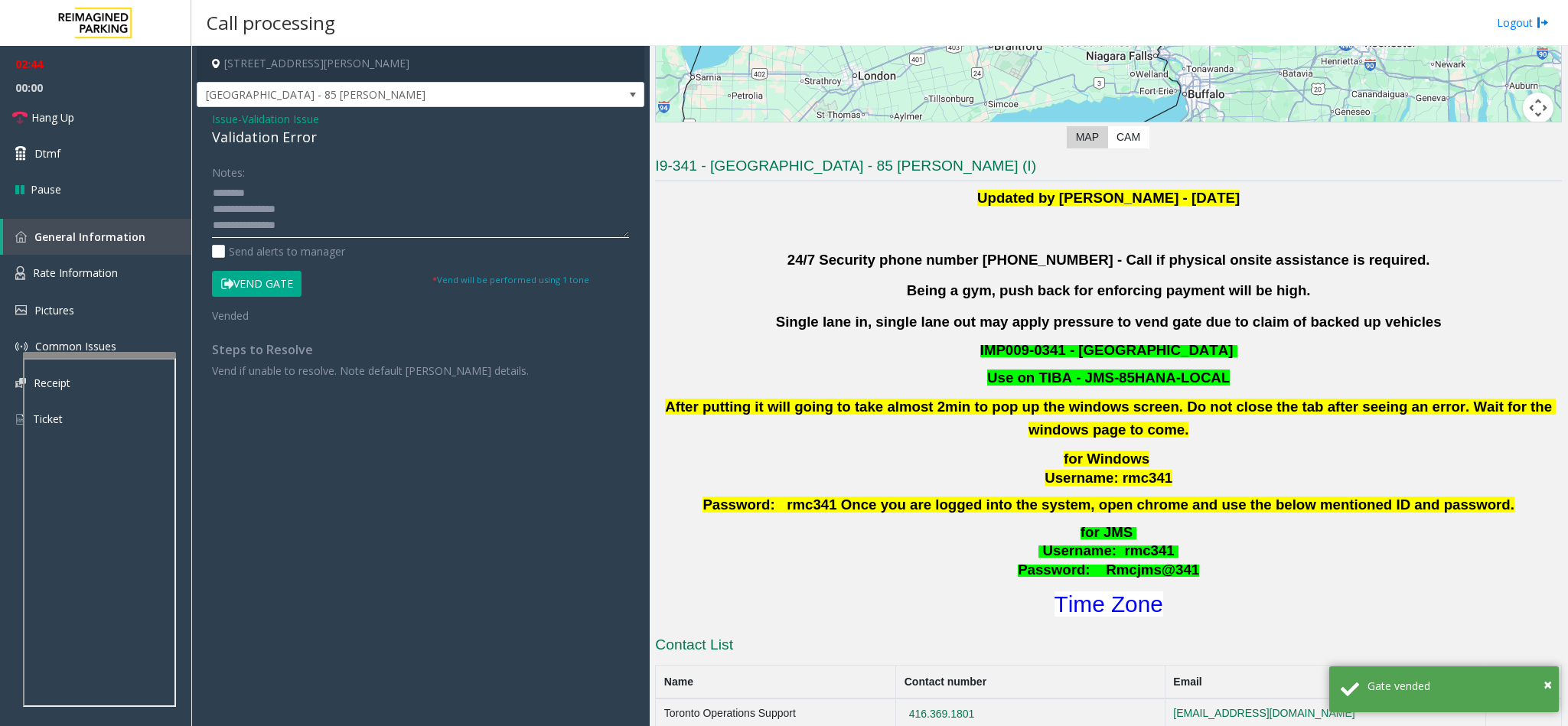
click at [308, 225] on textarea at bounding box center [421, 209] width 417 height 58
click at [365, 230] on textarea at bounding box center [421, 209] width 417 height 58
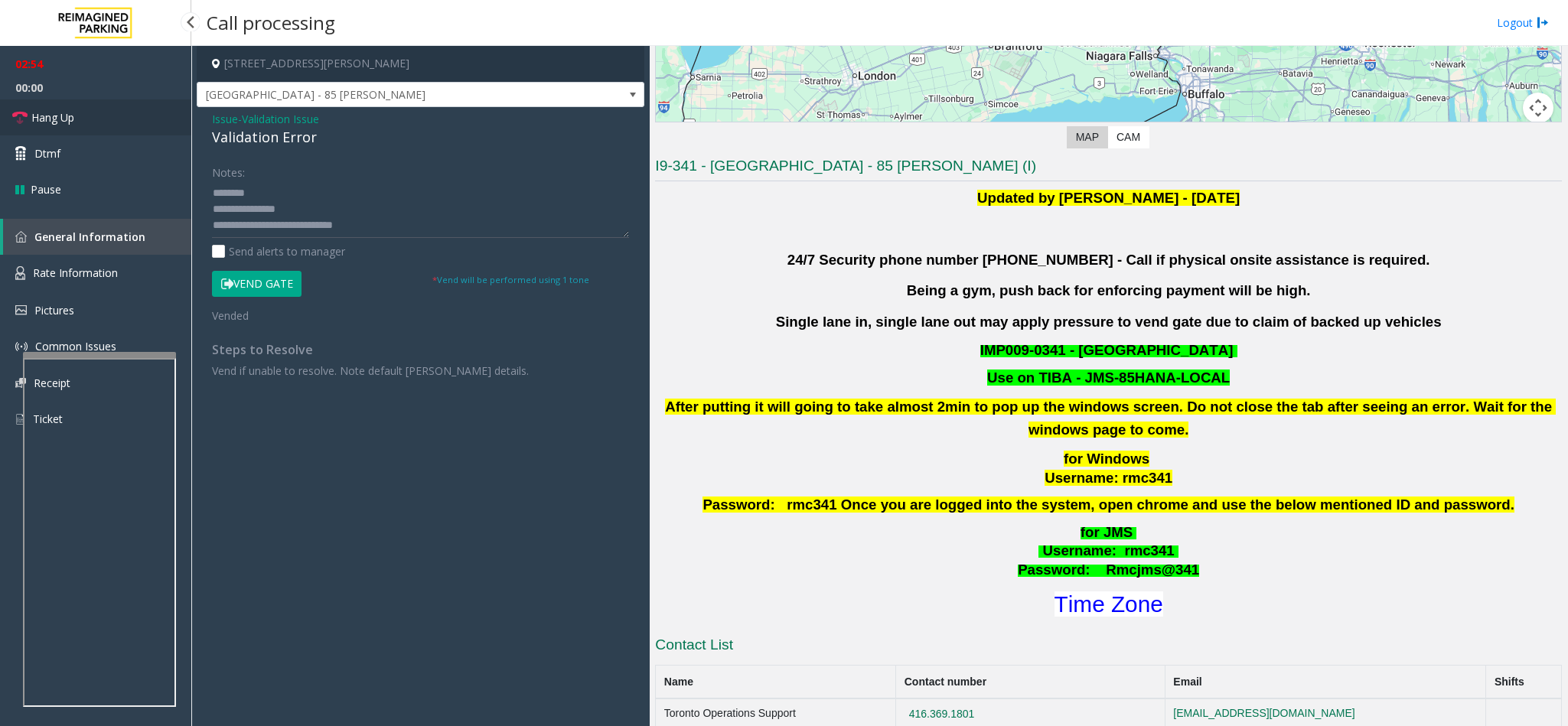
click at [80, 120] on link "Hang Up" at bounding box center [95, 117] width 191 height 36
click at [444, 227] on textarea at bounding box center [421, 209] width 417 height 58
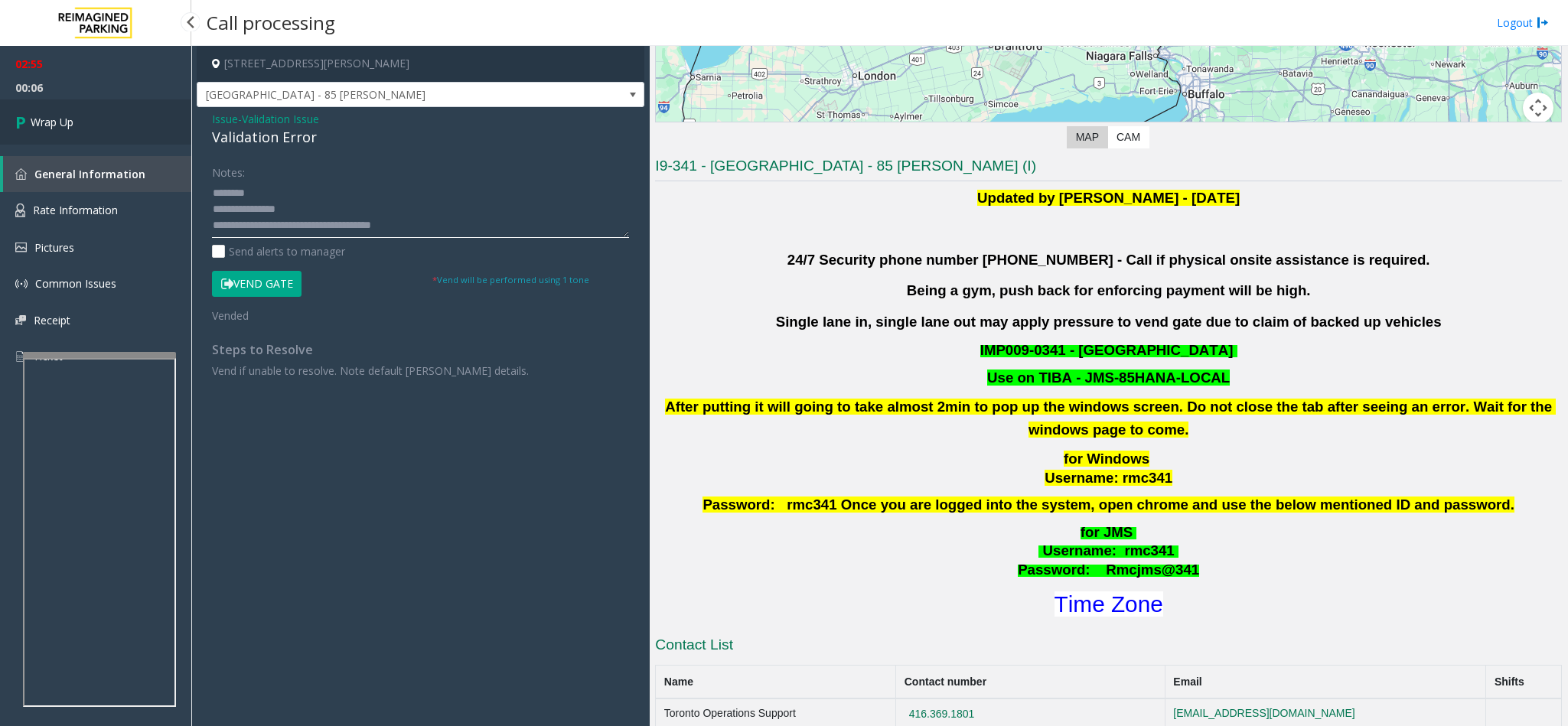
type textarea "**********"
click at [67, 119] on span "Wrap Up" at bounding box center [52, 122] width 43 height 16
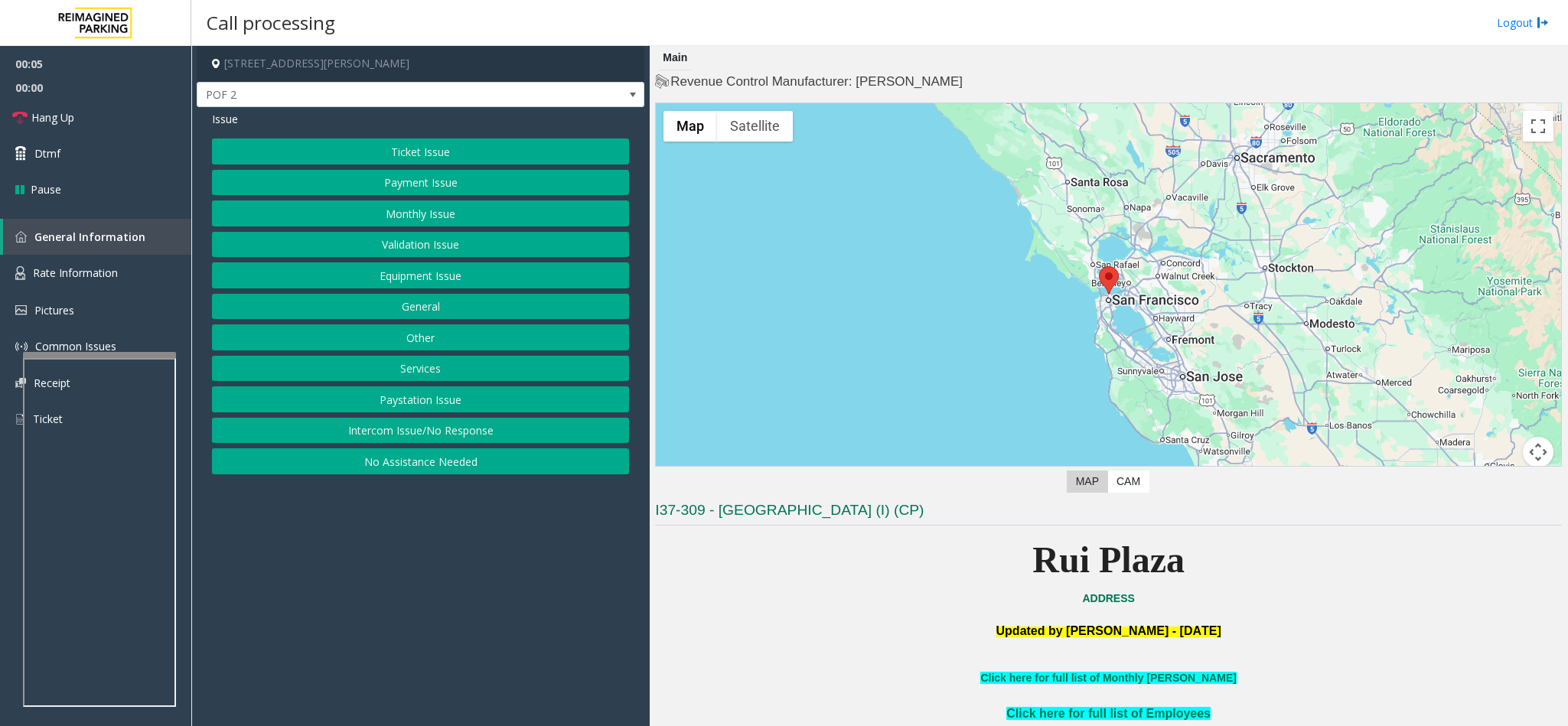
click at [391, 430] on button "Intercom Issue/No Response" at bounding box center [421, 431] width 417 height 26
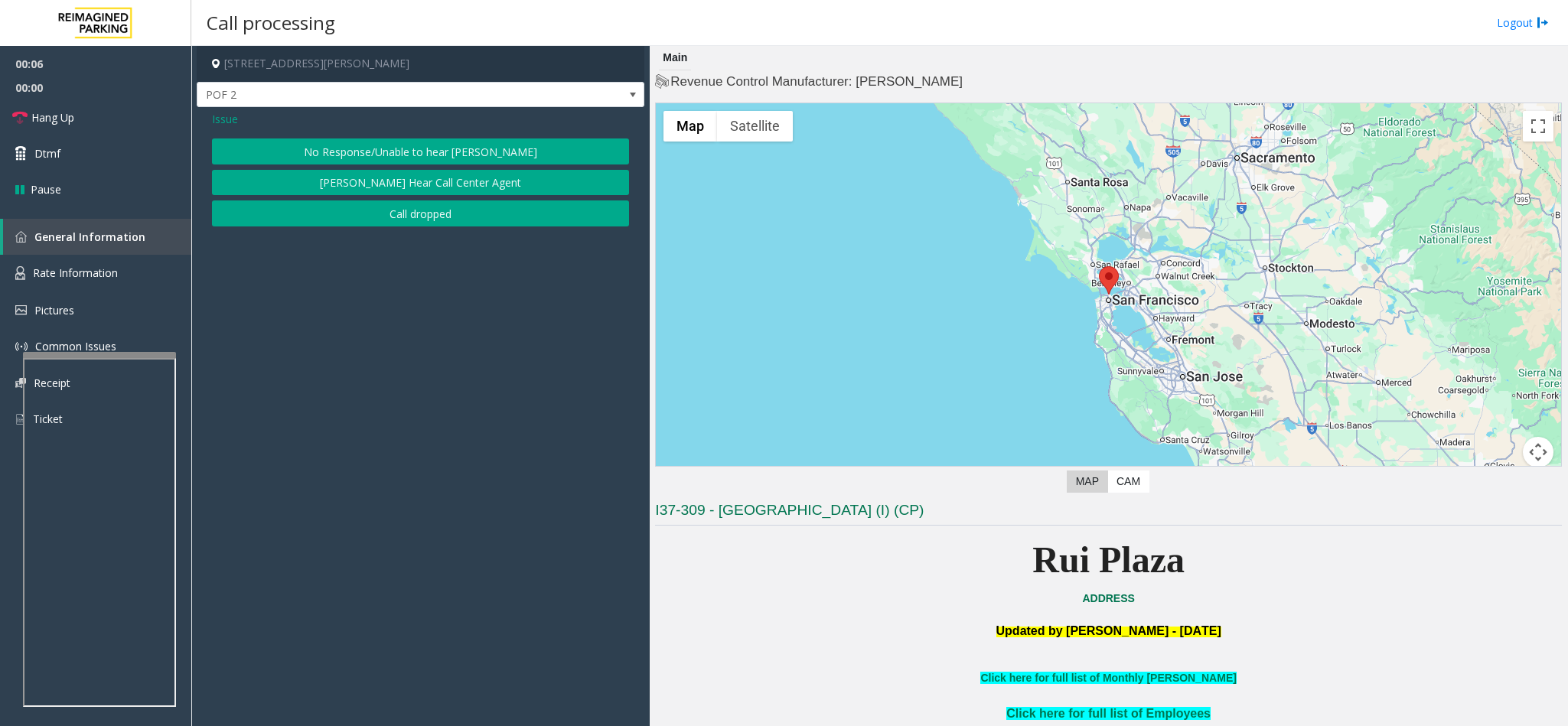
click at [425, 152] on button "No Response/Unable to hear [PERSON_NAME]" at bounding box center [421, 151] width 417 height 26
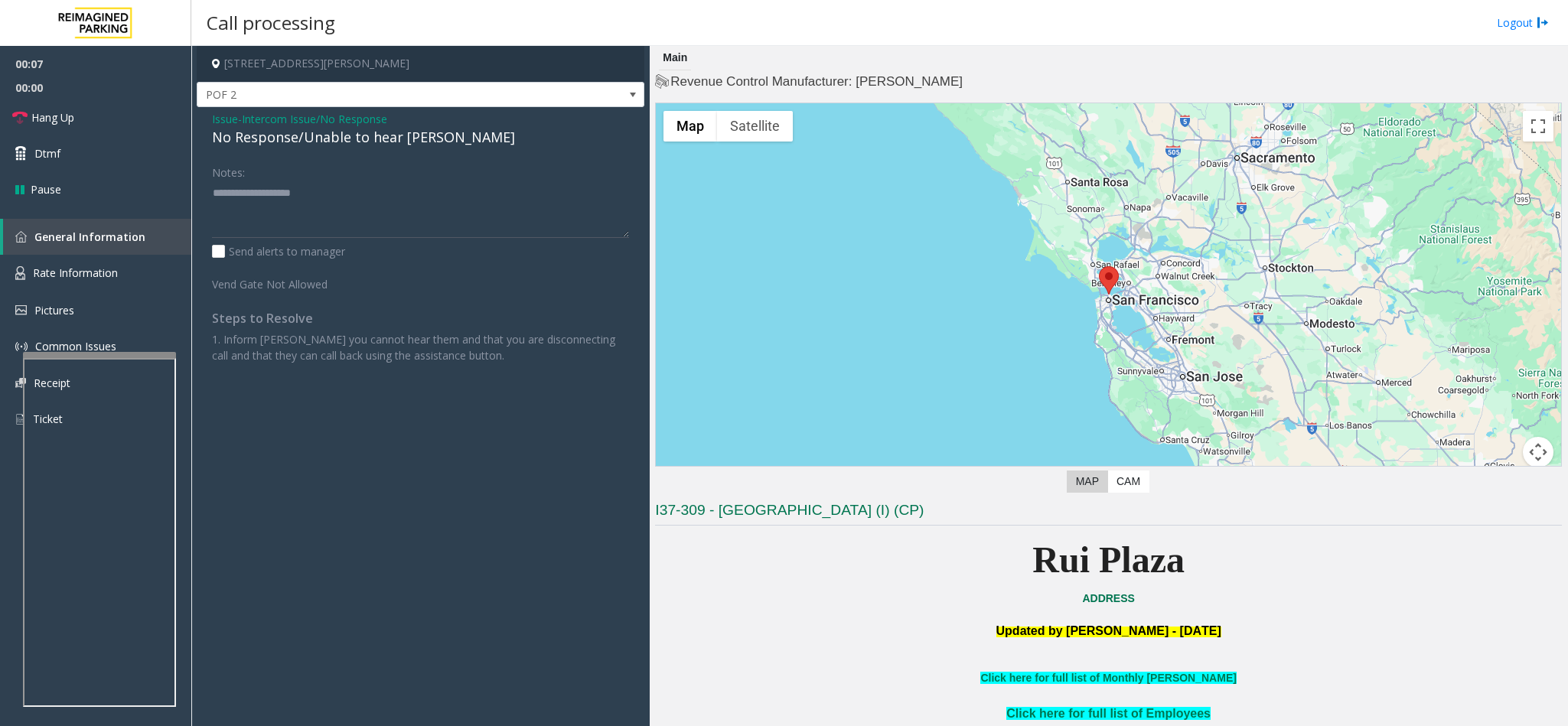
click at [380, 140] on div "No Response/Unable to hear [PERSON_NAME]" at bounding box center [421, 137] width 417 height 21
type textarea "**********"
click at [97, 115] on link "Hang Up" at bounding box center [95, 117] width 191 height 36
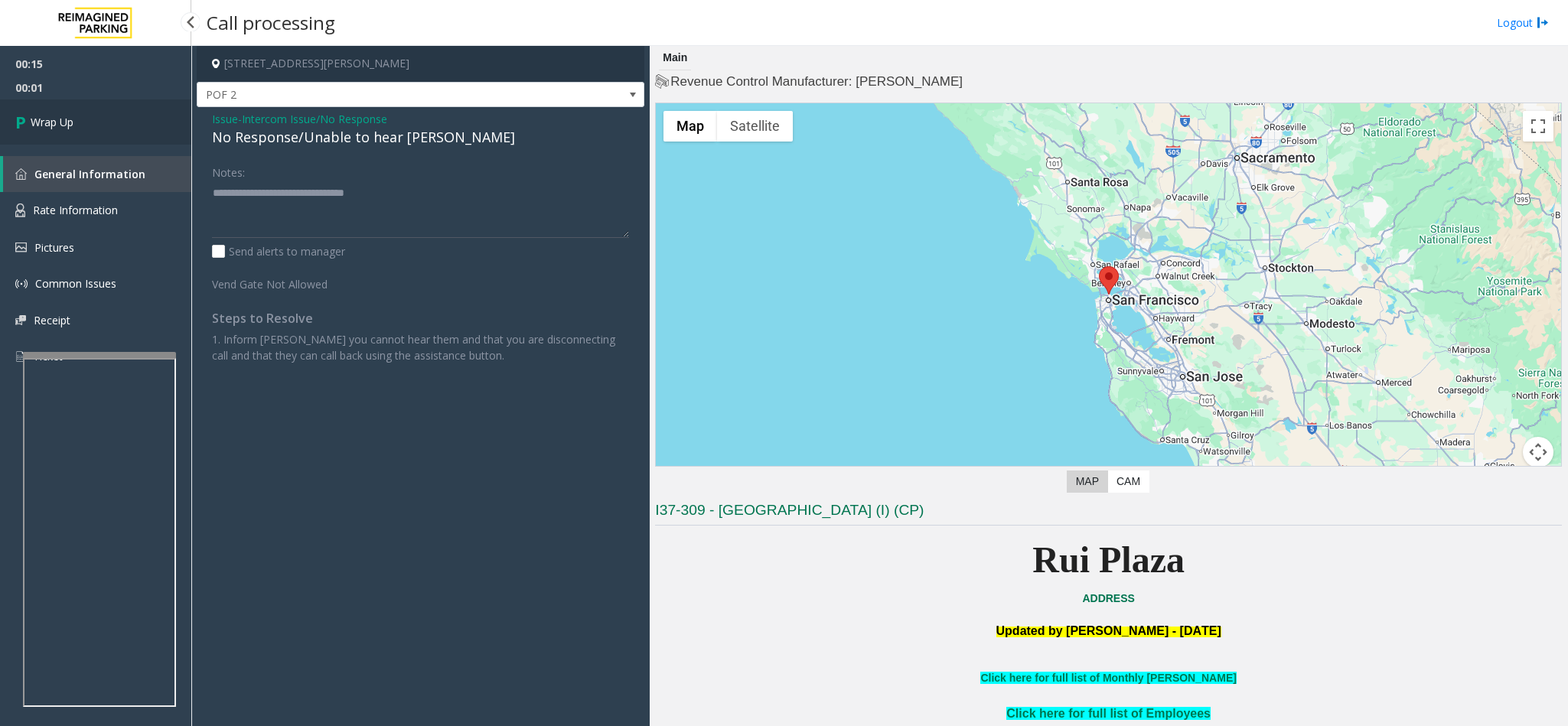
click at [97, 118] on link "Wrap Up" at bounding box center [95, 122] width 191 height 45
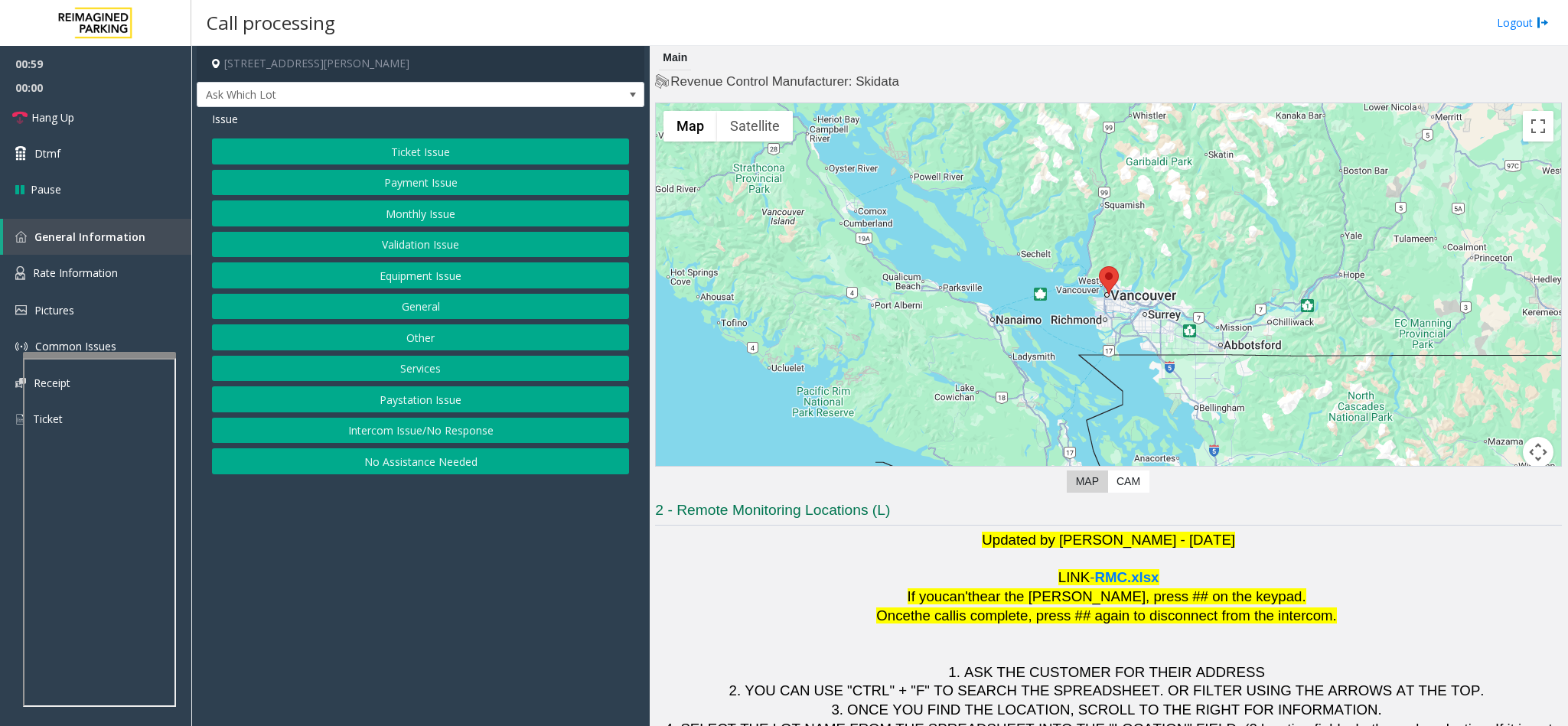
click at [1012, 73] on h4 "Revenue Control Manufacturer: Skidata" at bounding box center [1108, 82] width 907 height 18
click at [960, 51] on div "Main" at bounding box center [1108, 58] width 907 height 24
click at [60, 106] on link "Hang Up" at bounding box center [95, 117] width 191 height 36
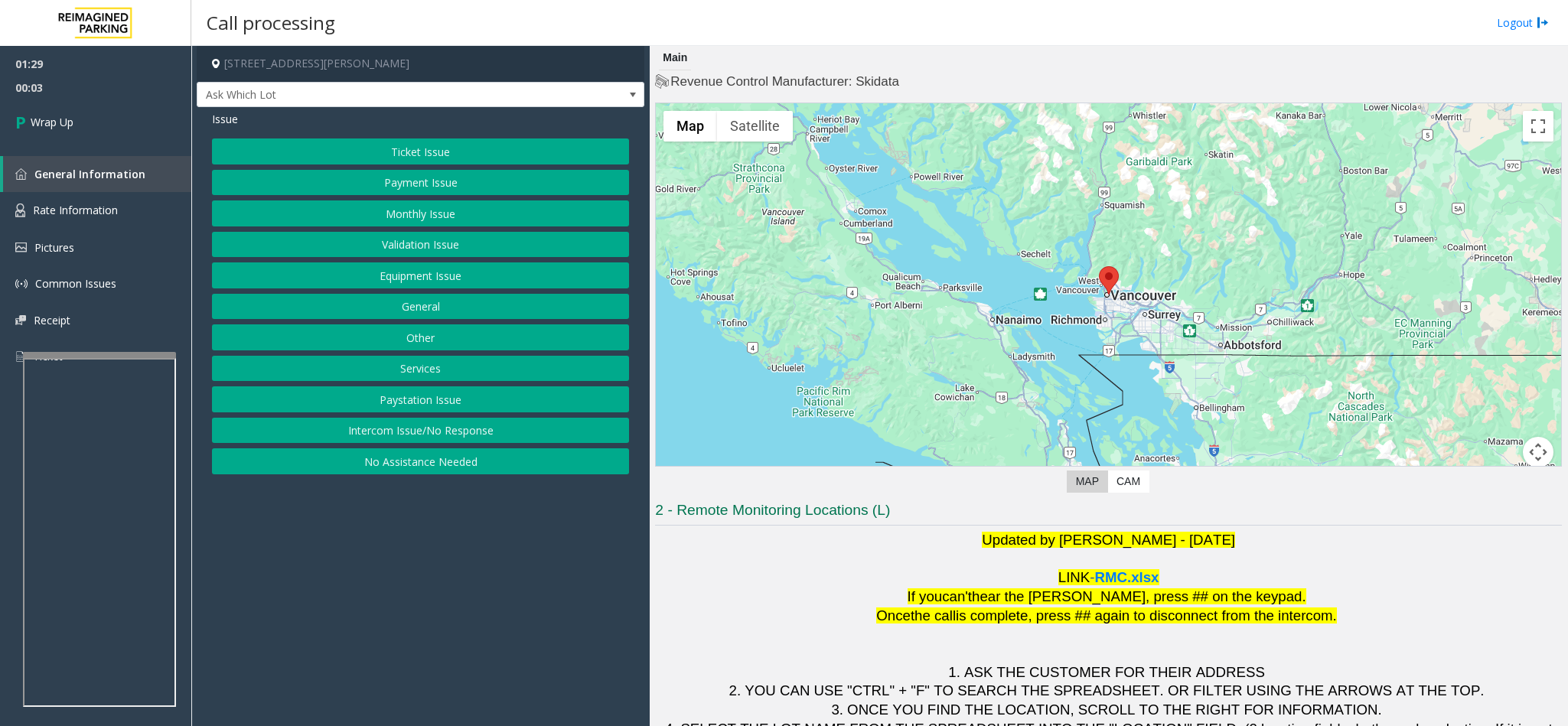
click at [413, 282] on button "Equipment Issue" at bounding box center [421, 275] width 417 height 26
click at [413, 282] on button "Gate / Door Won't Open" at bounding box center [421, 275] width 417 height 26
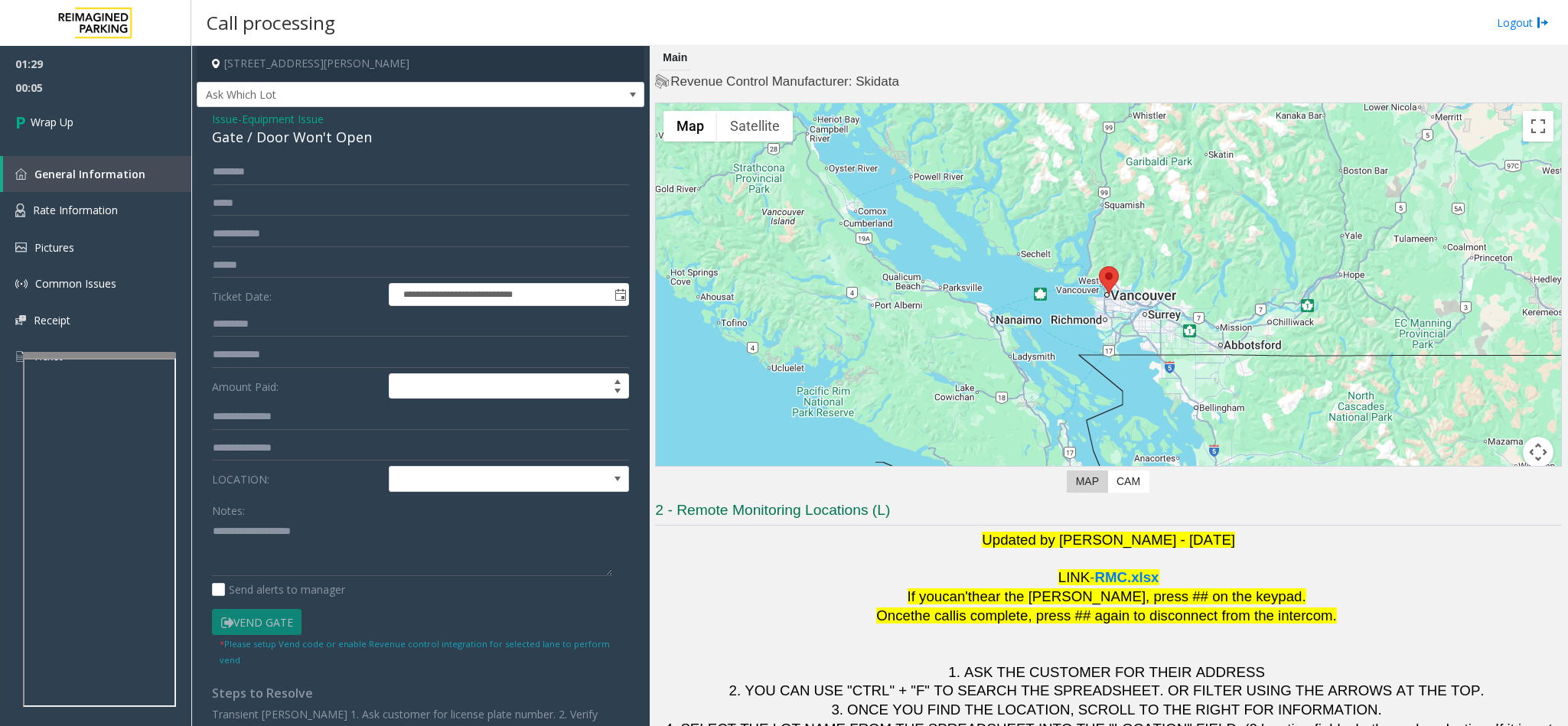
click at [363, 134] on div "Gate / Door Won't Open" at bounding box center [421, 137] width 417 height 21
drag, startPoint x: 379, startPoint y: 145, endPoint x: 204, endPoint y: 126, distance: 176.0
click at [204, 126] on div "**********" at bounding box center [421, 470] width 447 height 727
paste textarea "**********"
click at [276, 563] on textarea at bounding box center [412, 547] width 401 height 58
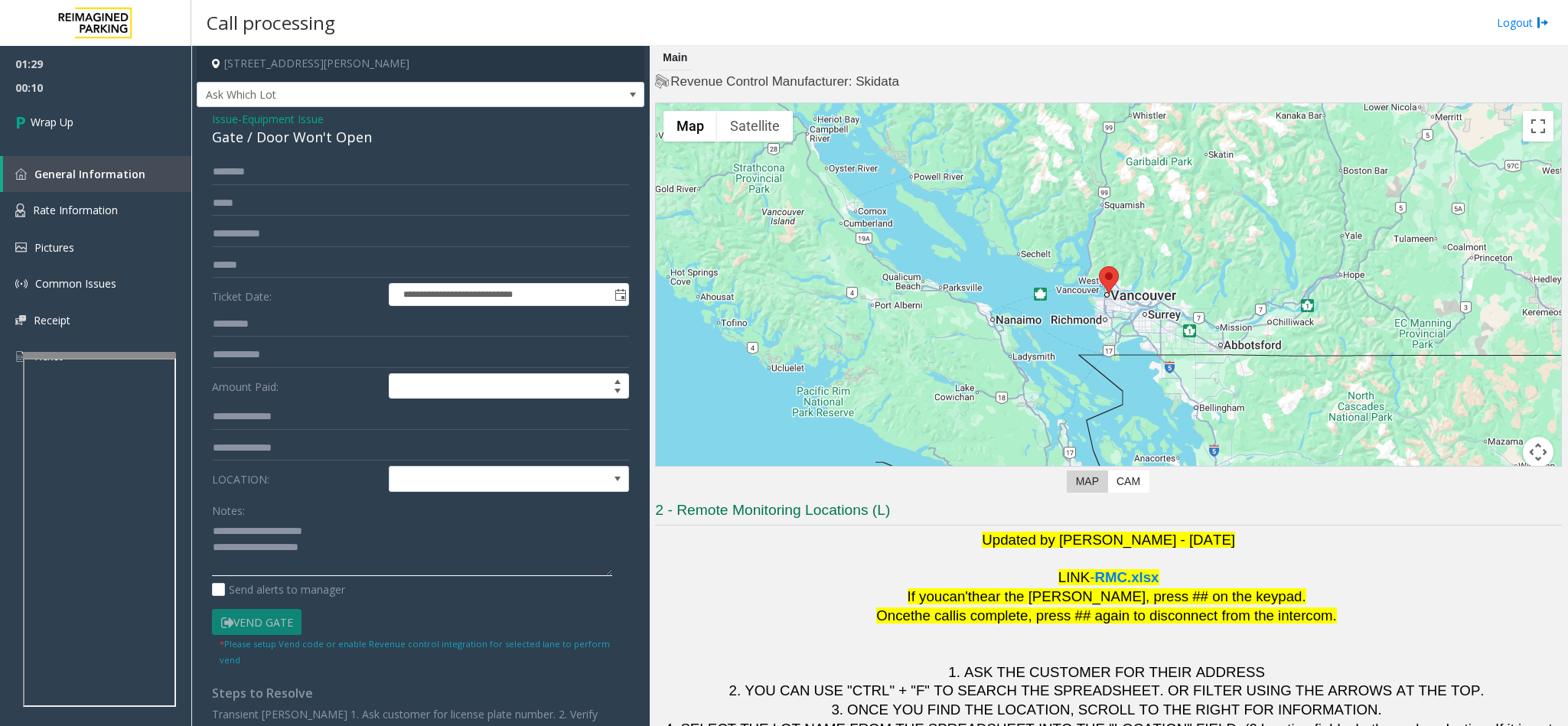
drag, startPoint x: 331, startPoint y: 533, endPoint x: 248, endPoint y: 533, distance: 83.0
click at [248, 533] on textarea at bounding box center [412, 547] width 401 height 58
drag, startPoint x: 379, startPoint y: 553, endPoint x: 405, endPoint y: 542, distance: 28.2
click at [391, 551] on textarea at bounding box center [412, 547] width 401 height 58
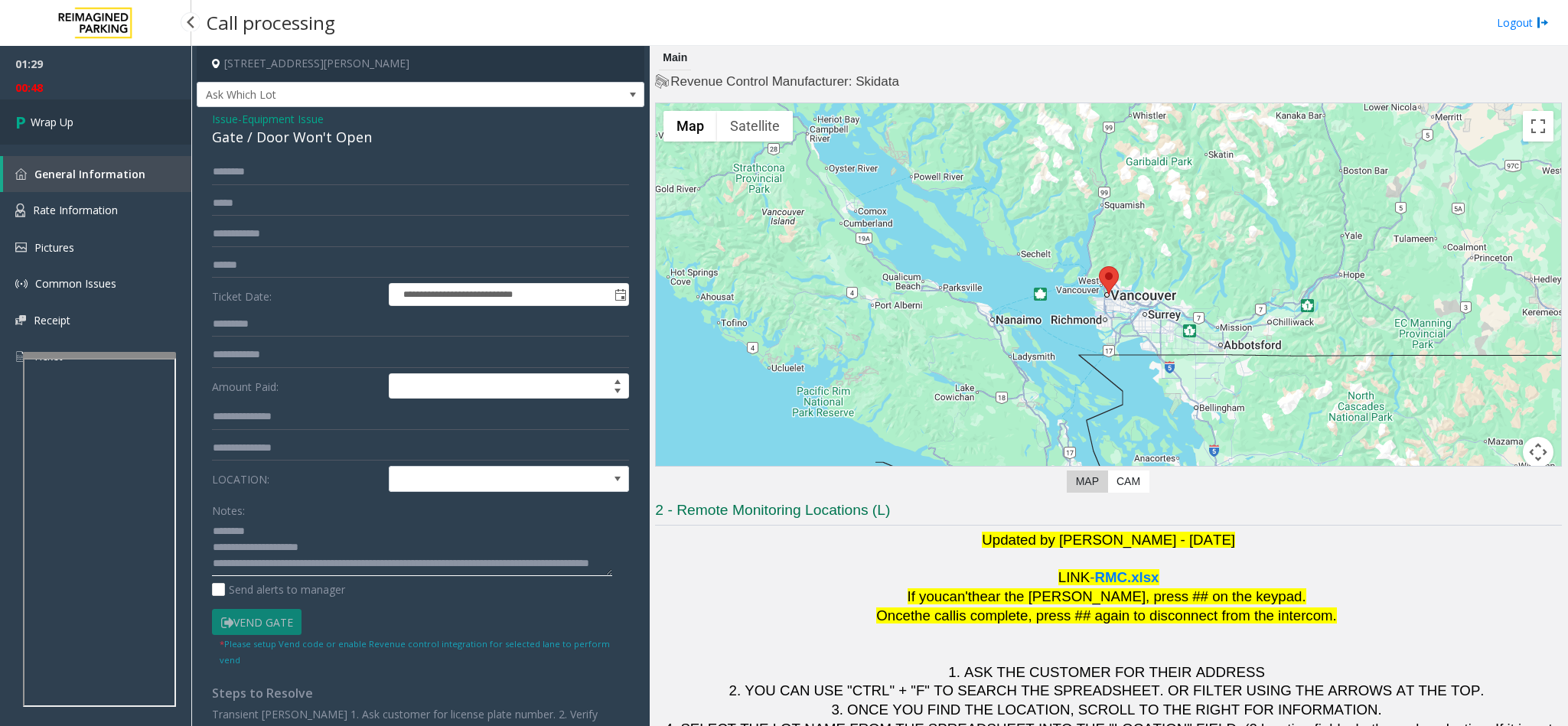
type textarea "**********"
click at [40, 126] on span "Wrap Up" at bounding box center [52, 122] width 43 height 16
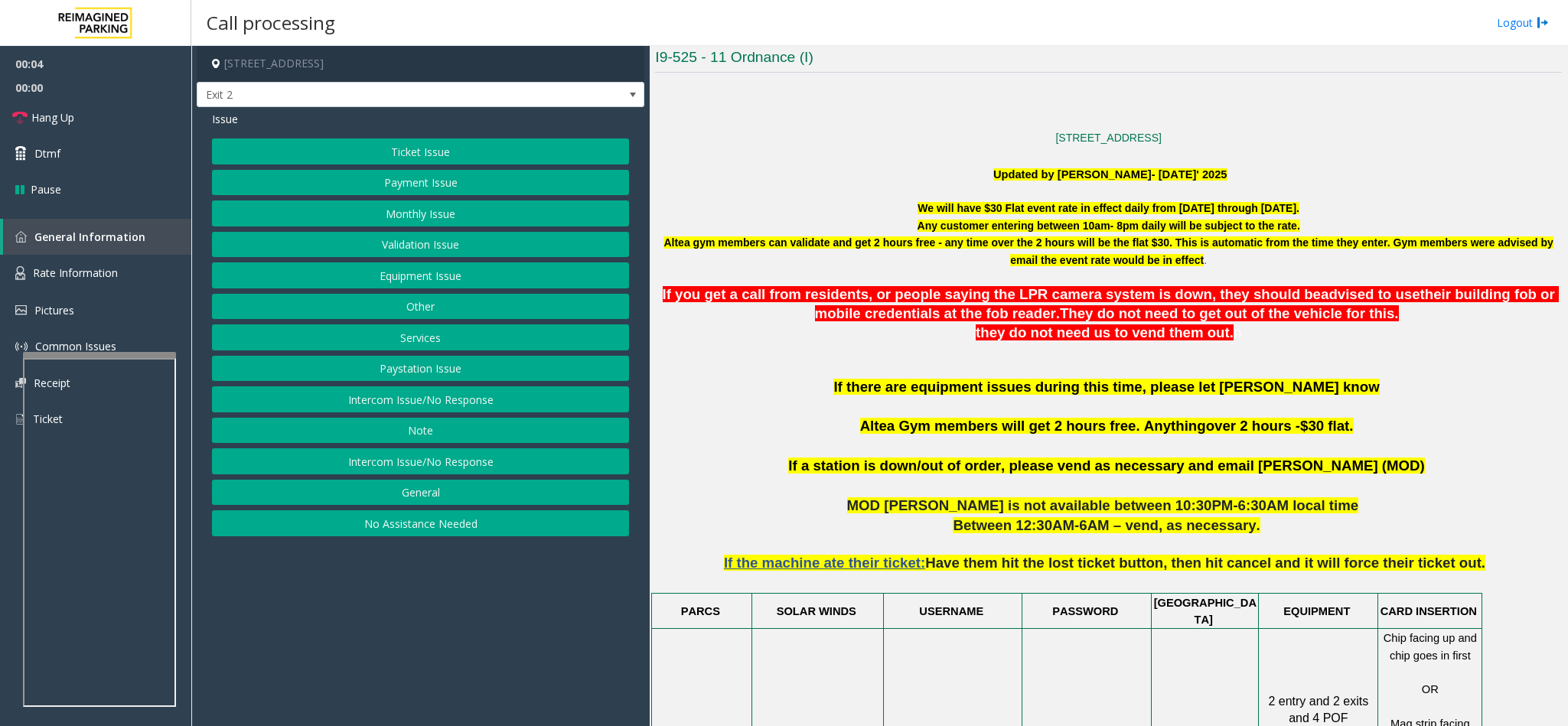
scroll to position [459, 0]
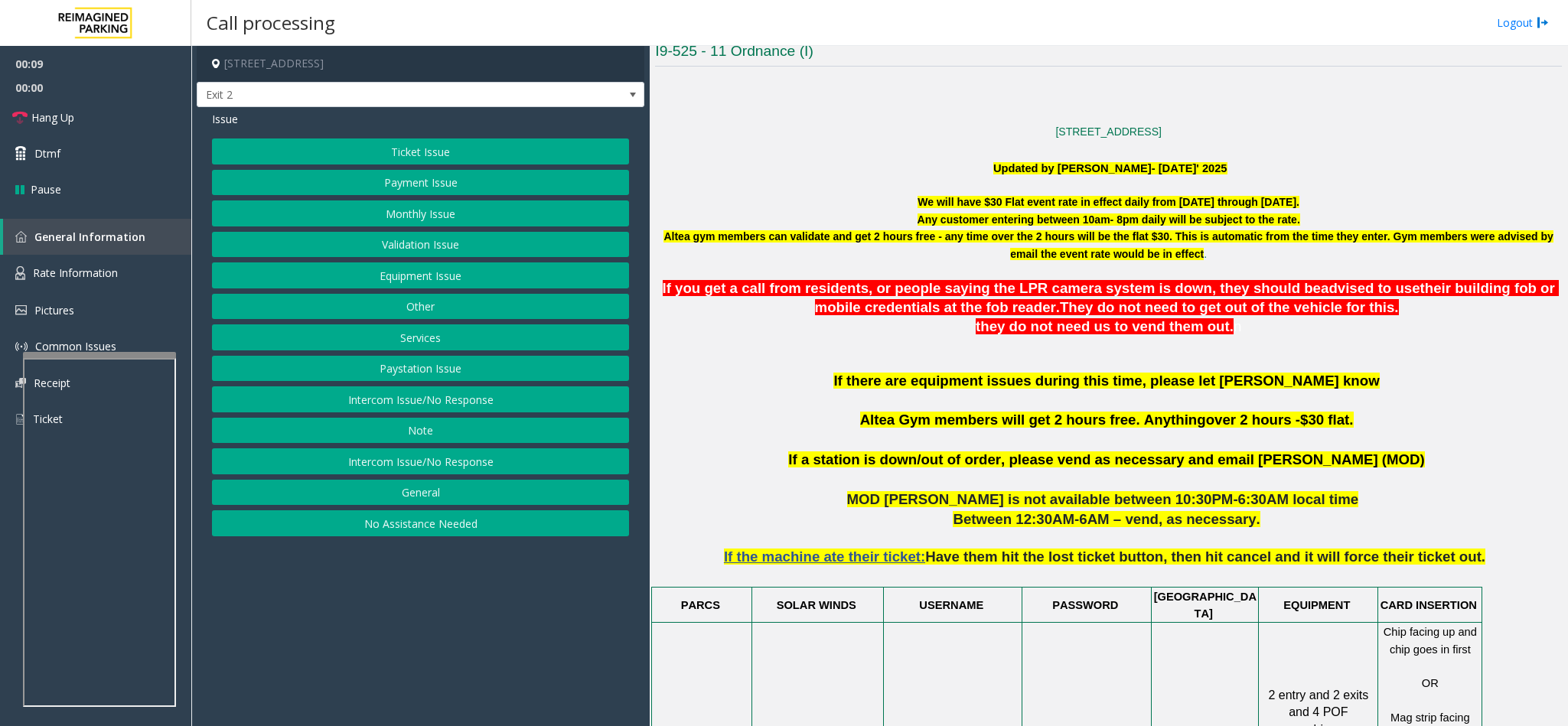
click at [456, 148] on button "Ticket Issue" at bounding box center [421, 151] width 417 height 26
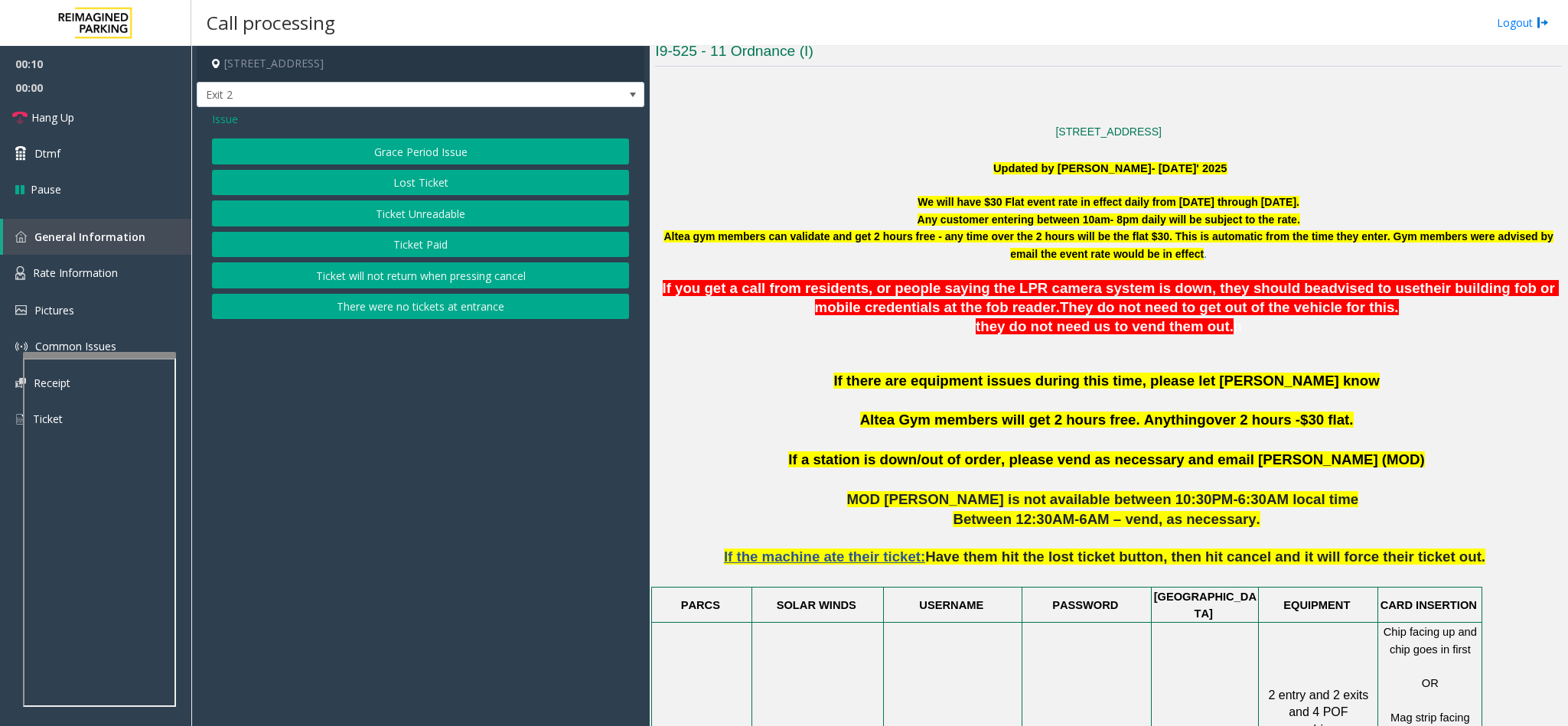
click at [405, 244] on button "Ticket Paid" at bounding box center [421, 245] width 417 height 26
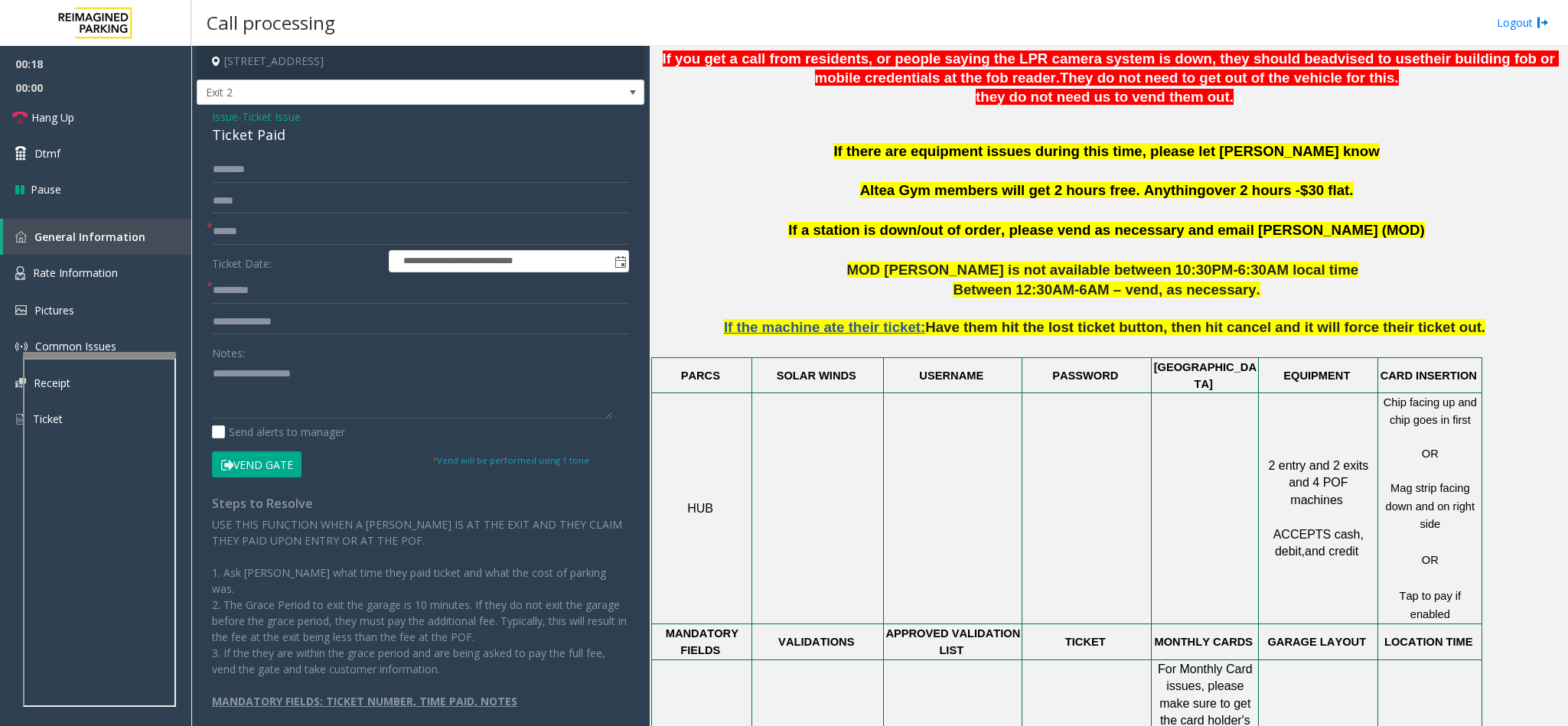
scroll to position [0, 0]
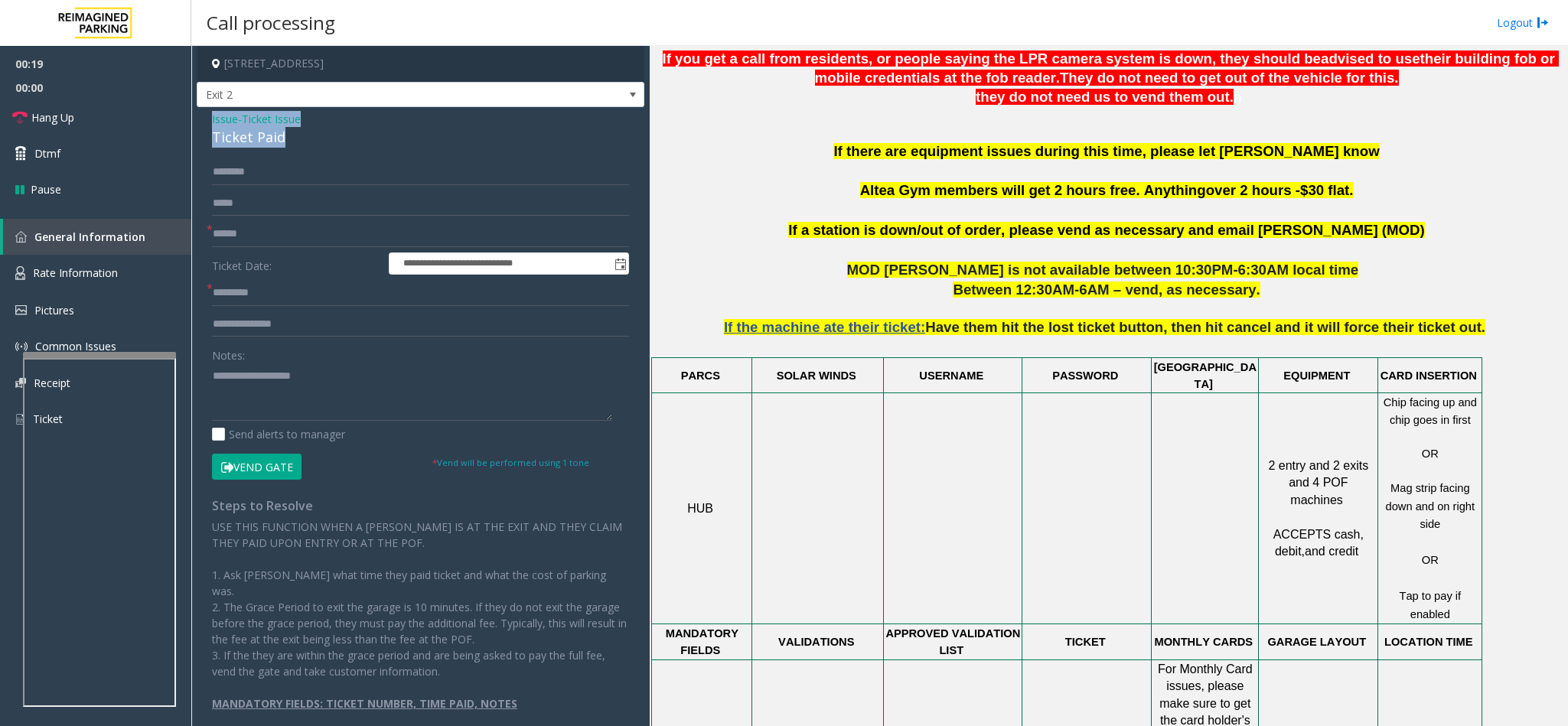
drag, startPoint x: 308, startPoint y: 141, endPoint x: 199, endPoint y: 113, distance: 112.5
click at [199, 113] on div "**********" at bounding box center [421, 425] width 447 height 636
copy div "Issue - Ticket Issue Ticket Paid"
paste textarea "**********"
click at [315, 402] on textarea at bounding box center [412, 392] width 401 height 58
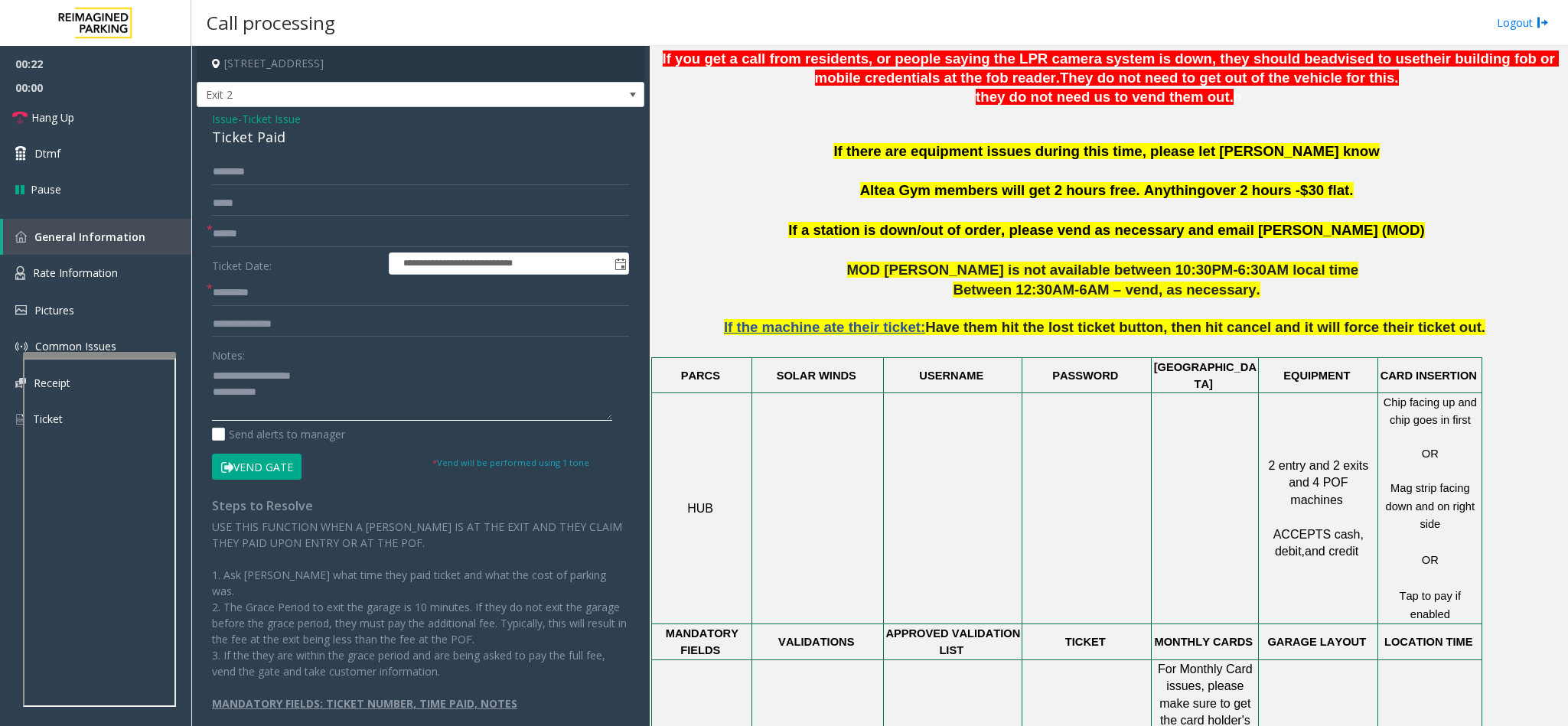
drag, startPoint x: 315, startPoint y: 381, endPoint x: 249, endPoint y: 376, distance: 66.2
click at [249, 376] on textarea at bounding box center [412, 392] width 401 height 58
click at [290, 395] on textarea at bounding box center [412, 392] width 401 height 58
type textarea "**********"
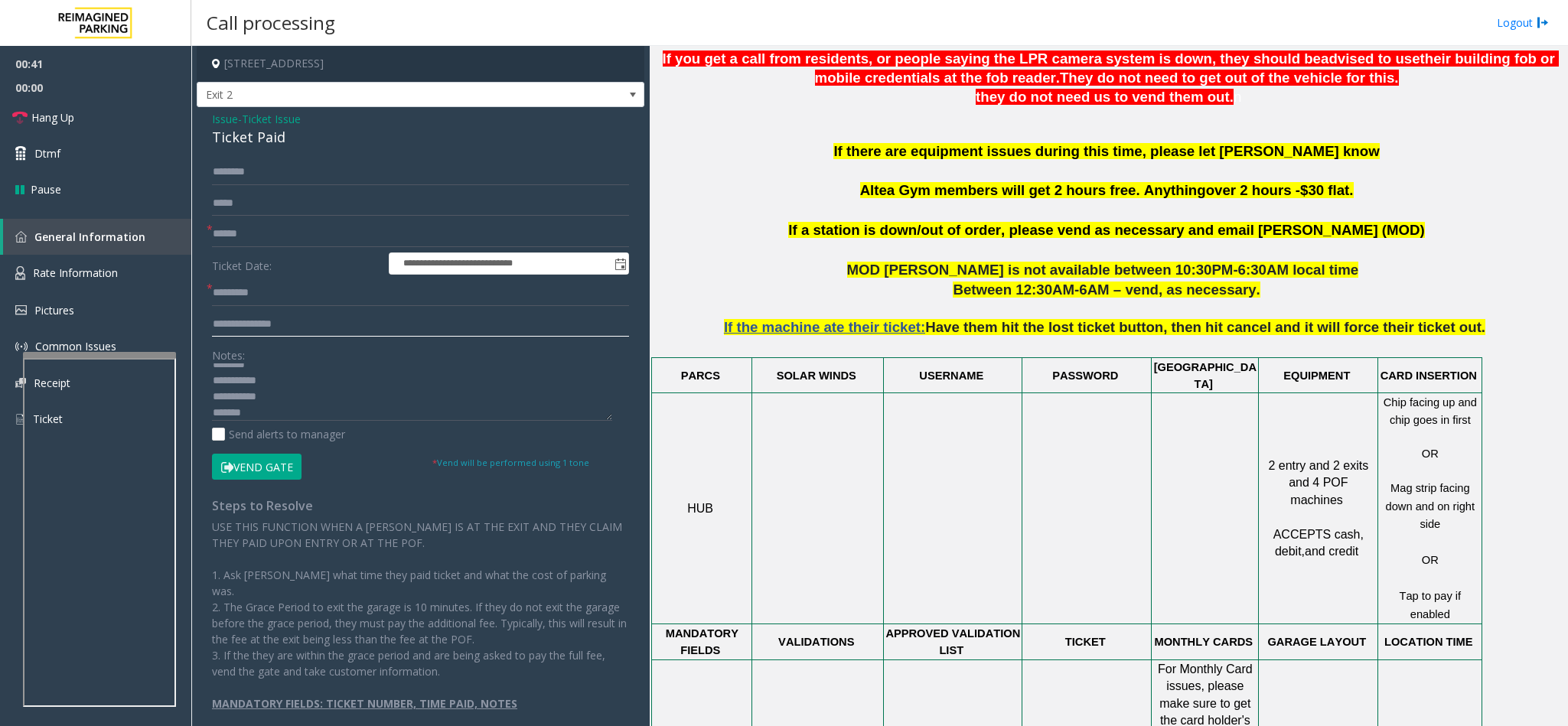
click at [346, 327] on input "text" at bounding box center [421, 324] width 417 height 26
type input "**********"
click at [295, 233] on input "text" at bounding box center [421, 234] width 417 height 26
drag, startPoint x: 278, startPoint y: 411, endPoint x: 205, endPoint y: 411, distance: 73.0
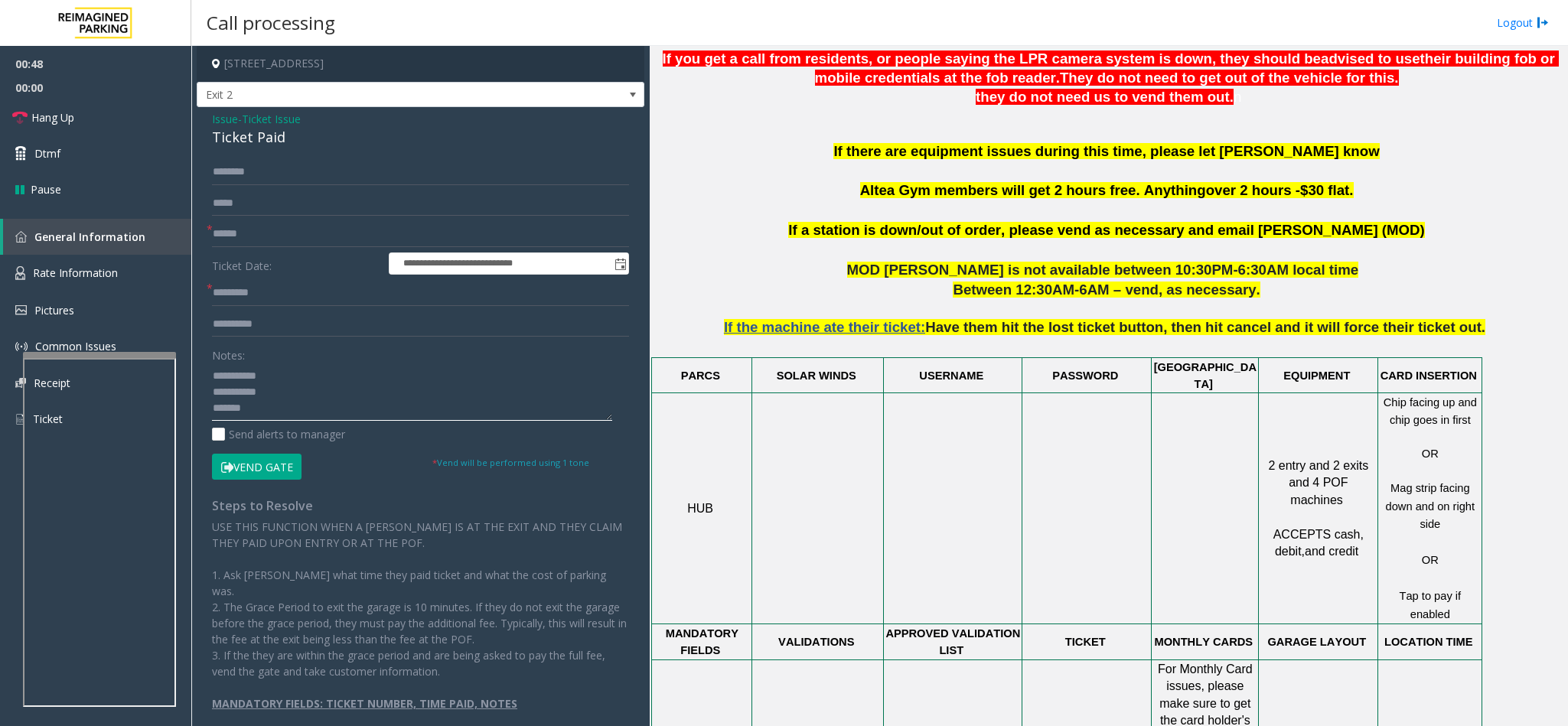
click at [205, 411] on div "**********" at bounding box center [420, 443] width 440 height 568
type textarea "**********"
click at [294, 229] on input "text" at bounding box center [421, 234] width 417 height 26
type input "******"
click at [274, 175] on input "text" at bounding box center [421, 172] width 417 height 26
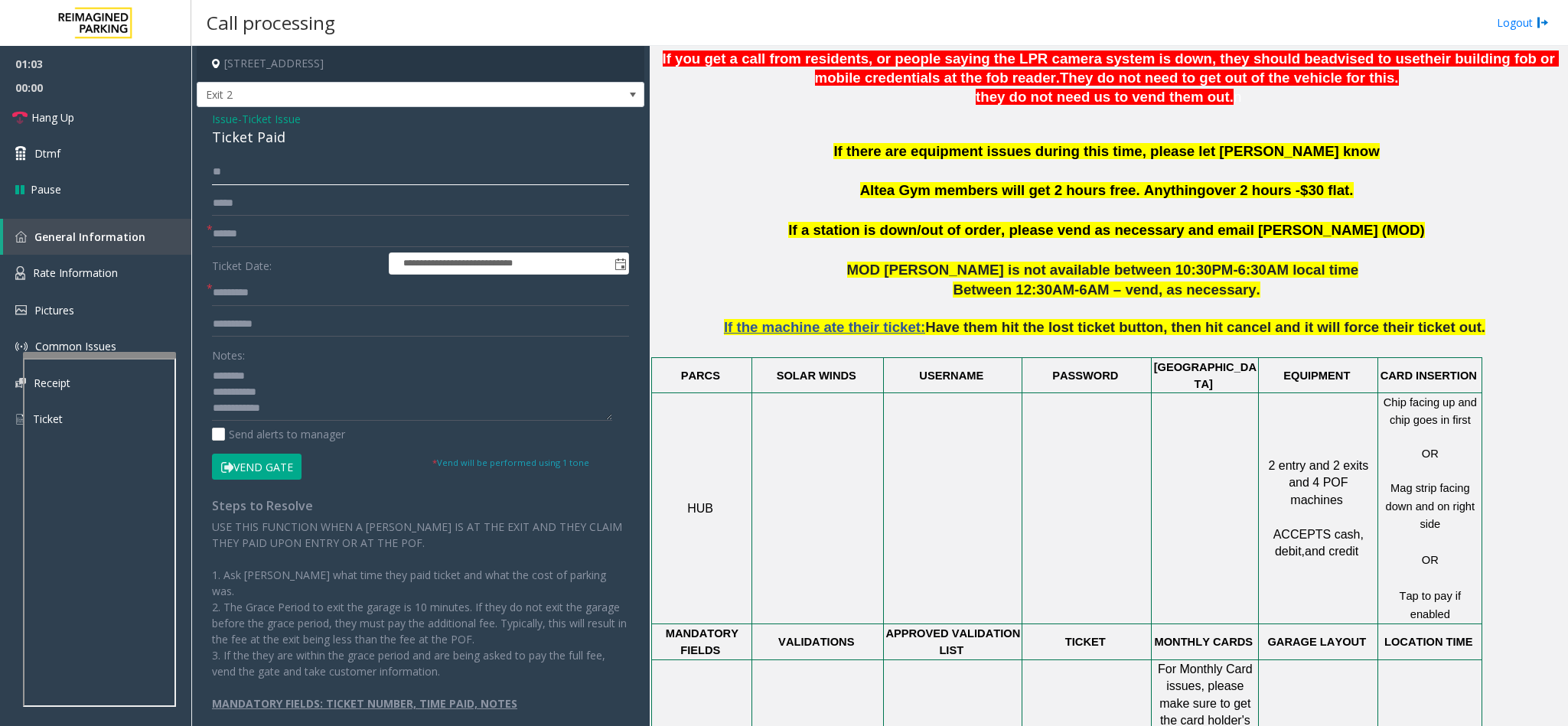
type input "*"
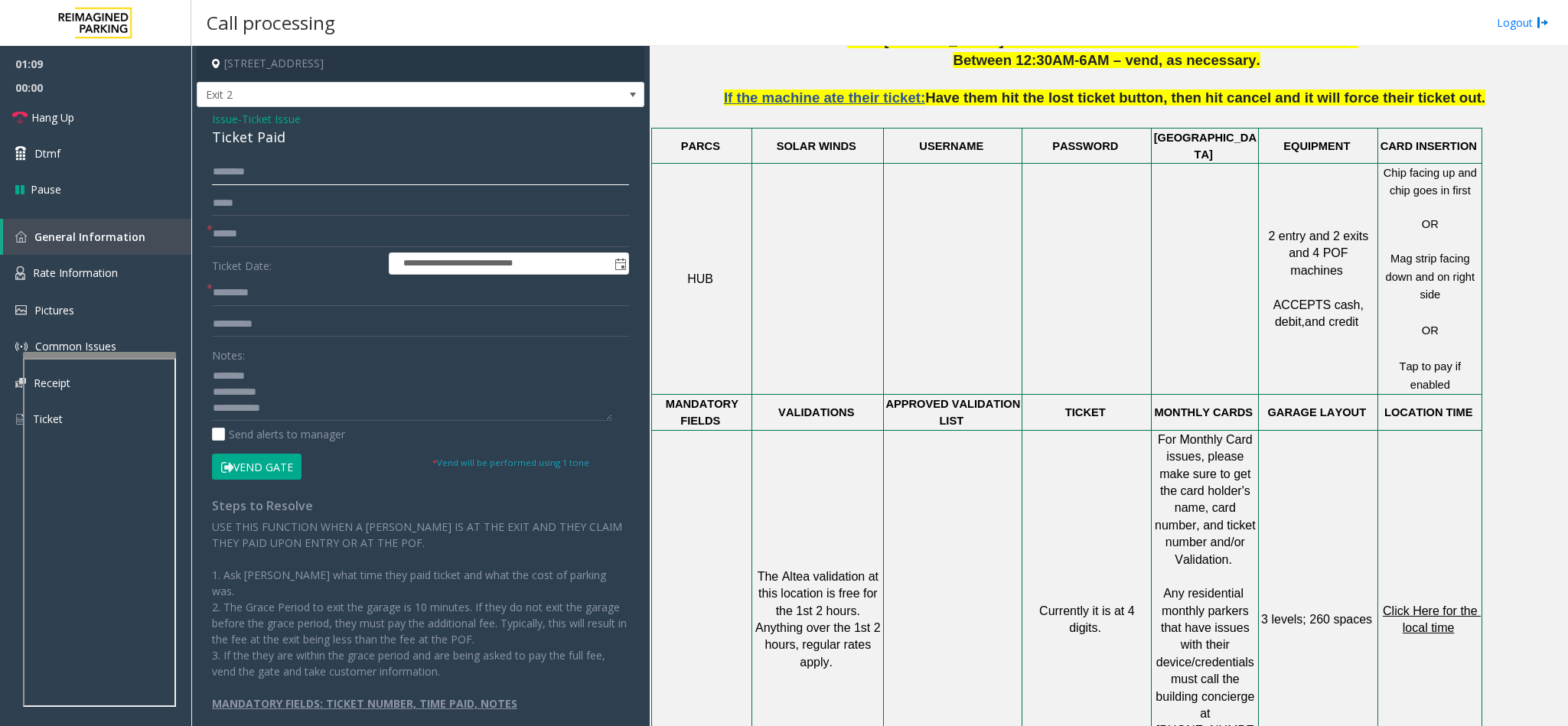
scroll to position [1033, 0]
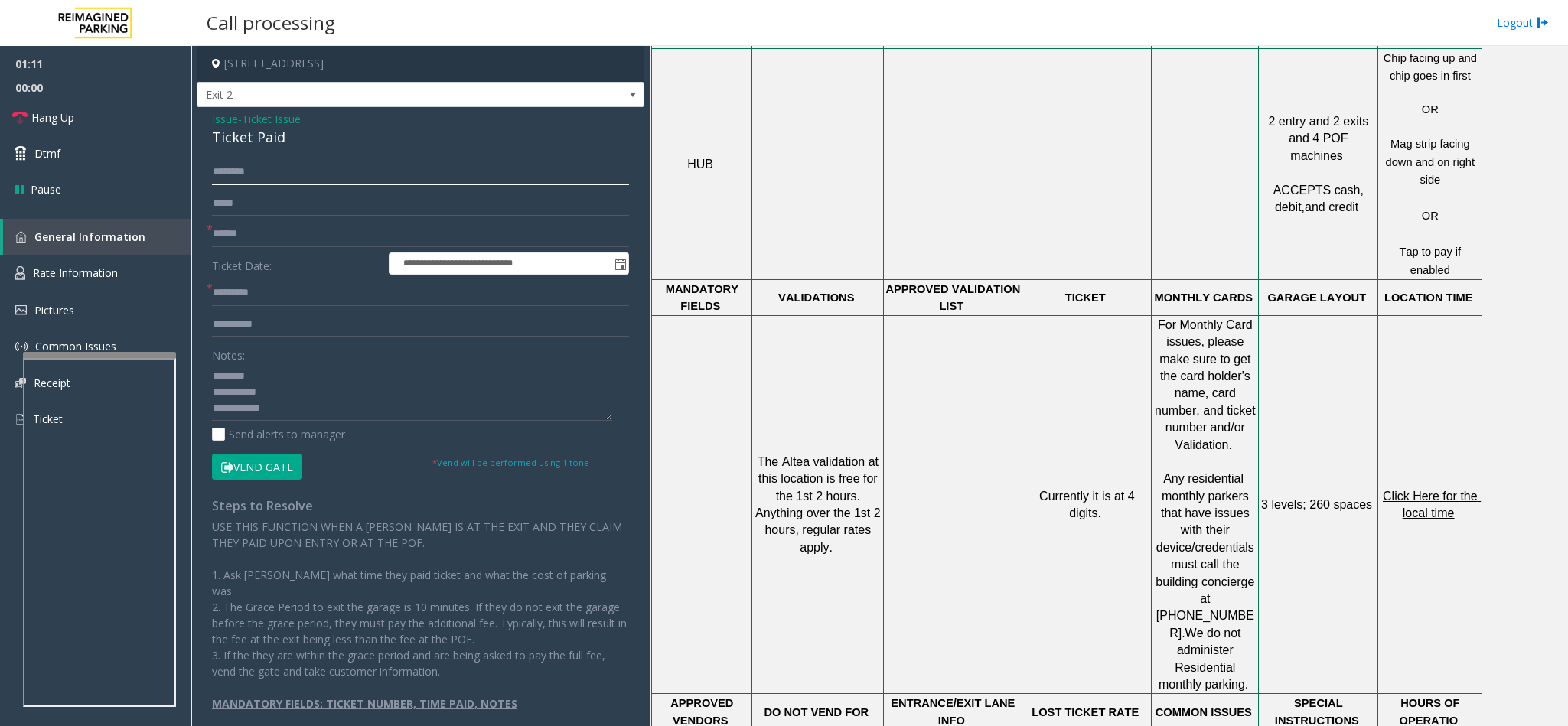
type input "********"
click at [1428, 490] on span "Click Here for the local time" at bounding box center [1431, 505] width 98 height 30
click at [270, 317] on input "**********" at bounding box center [421, 324] width 417 height 26
click at [262, 295] on input "text" at bounding box center [421, 293] width 417 height 26
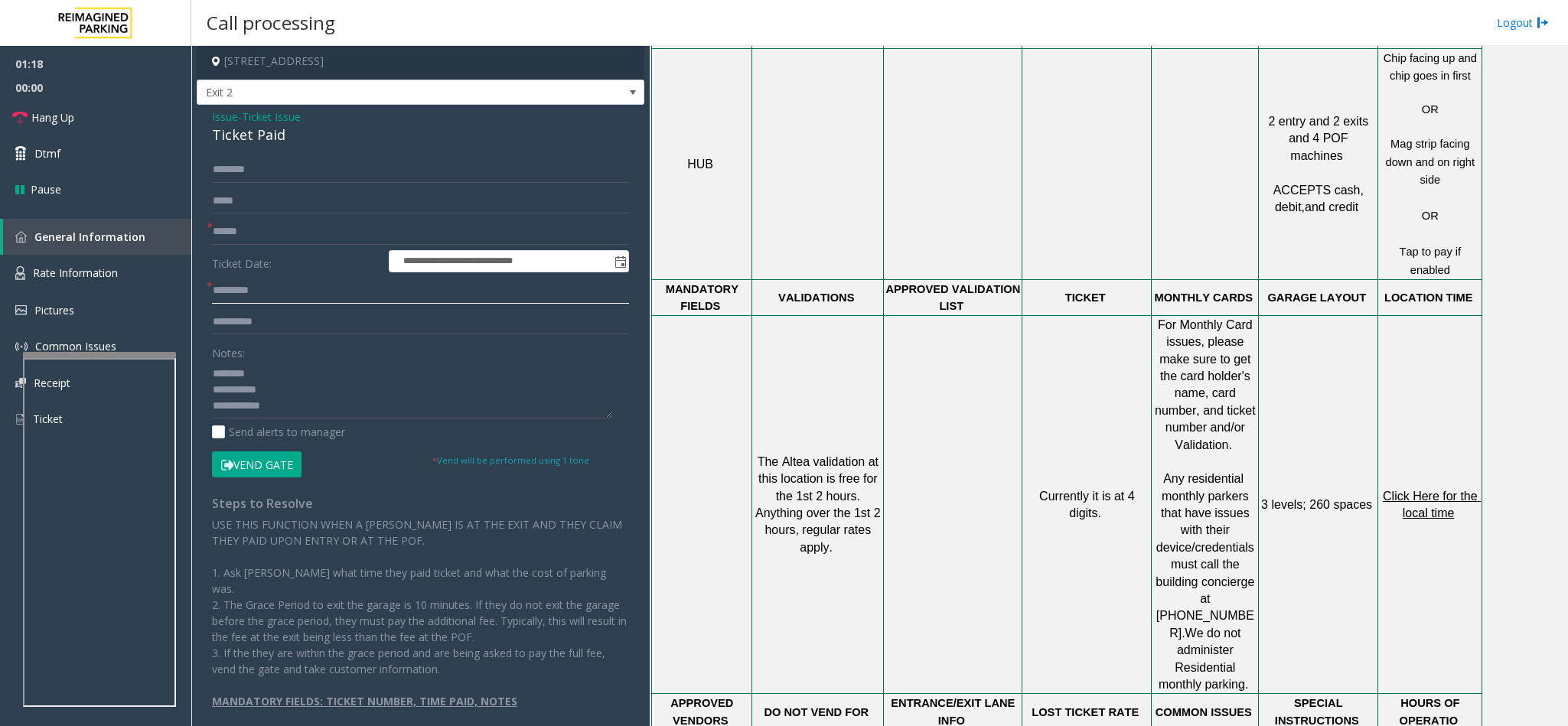
scroll to position [16, 0]
click at [273, 288] on input "text" at bounding box center [421, 290] width 417 height 26
click at [1428, 490] on span "Click Here for the local time" at bounding box center [1431, 505] width 98 height 30
click at [346, 288] on input "text" at bounding box center [421, 290] width 417 height 26
type input "**********"
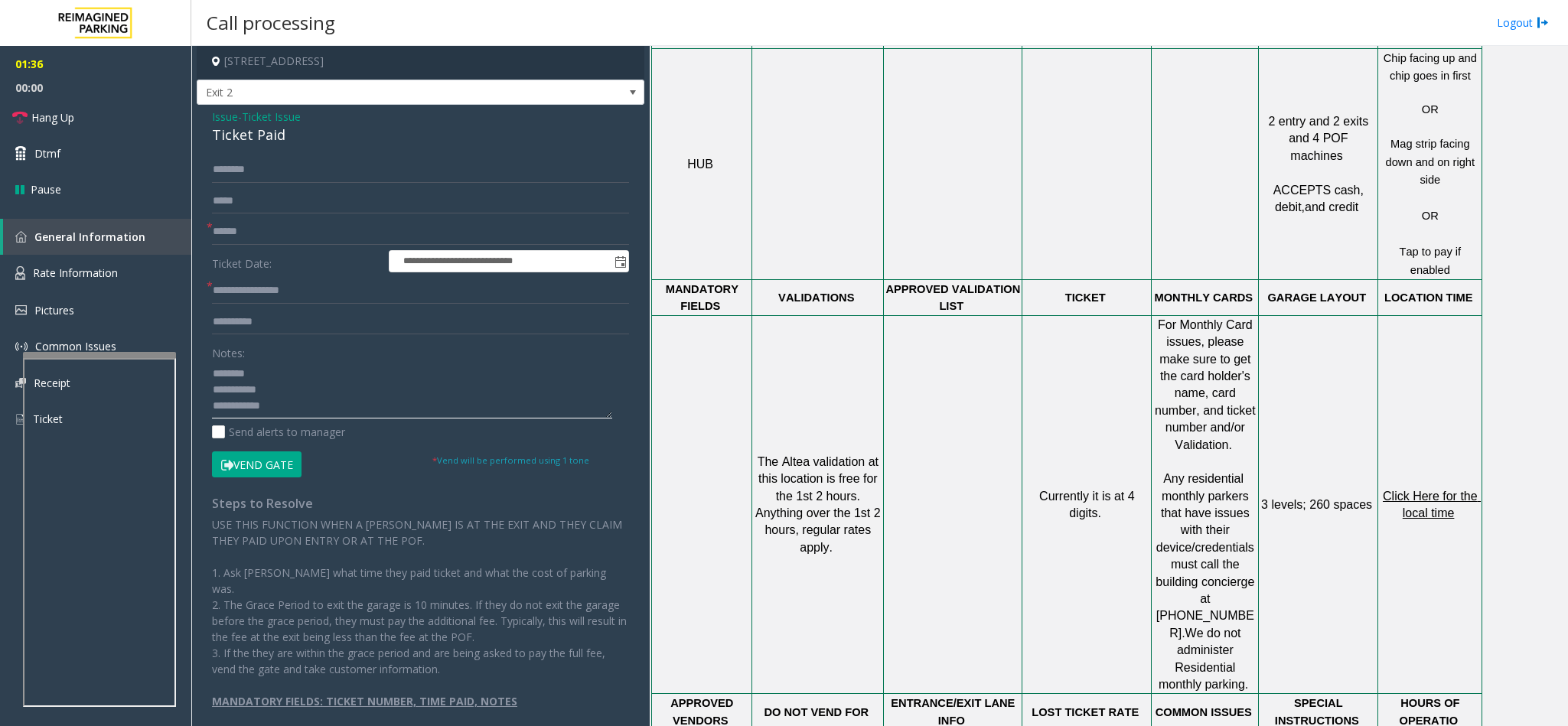
click at [295, 392] on textarea at bounding box center [412, 390] width 401 height 58
click at [267, 471] on button "Vend Gate" at bounding box center [256, 464] width 89 height 26
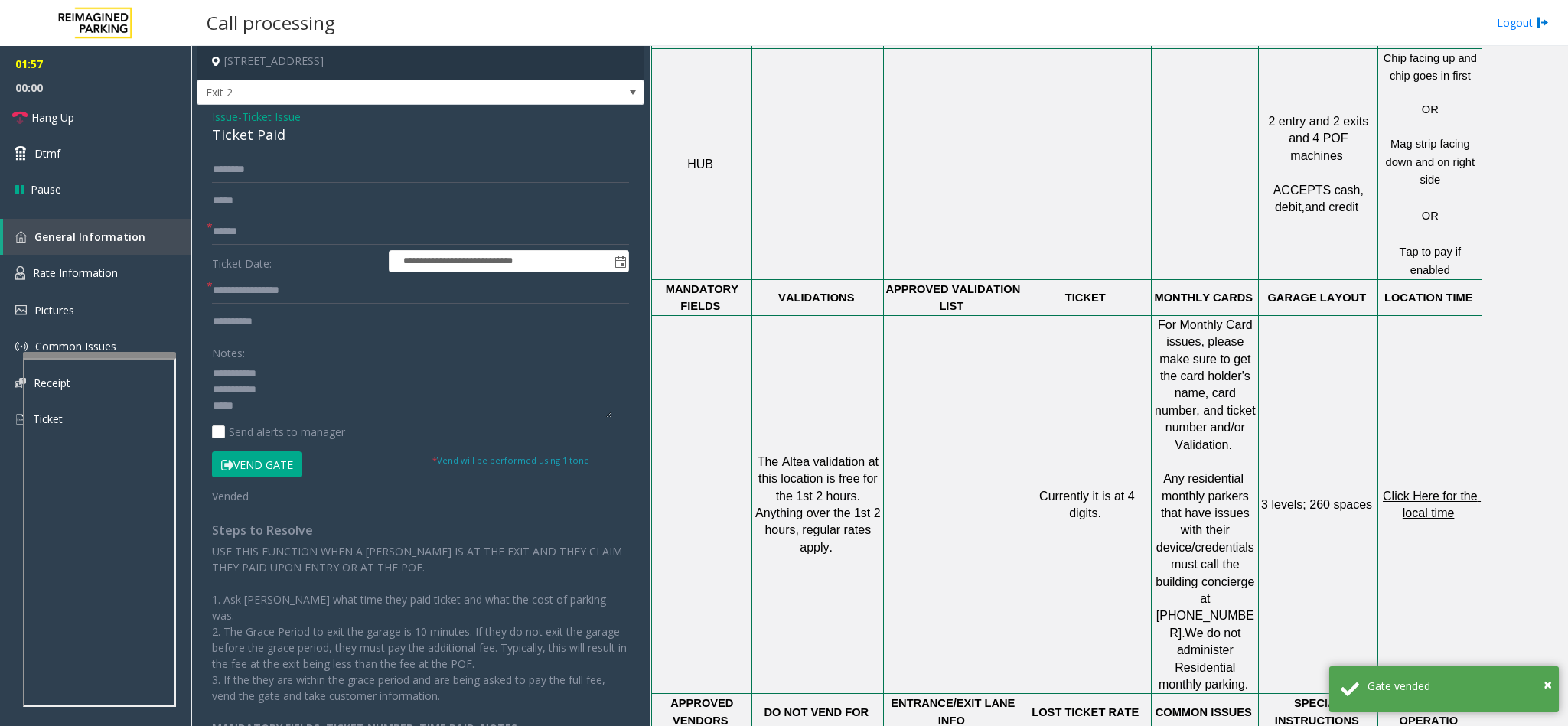
click at [214, 406] on textarea at bounding box center [412, 390] width 401 height 58
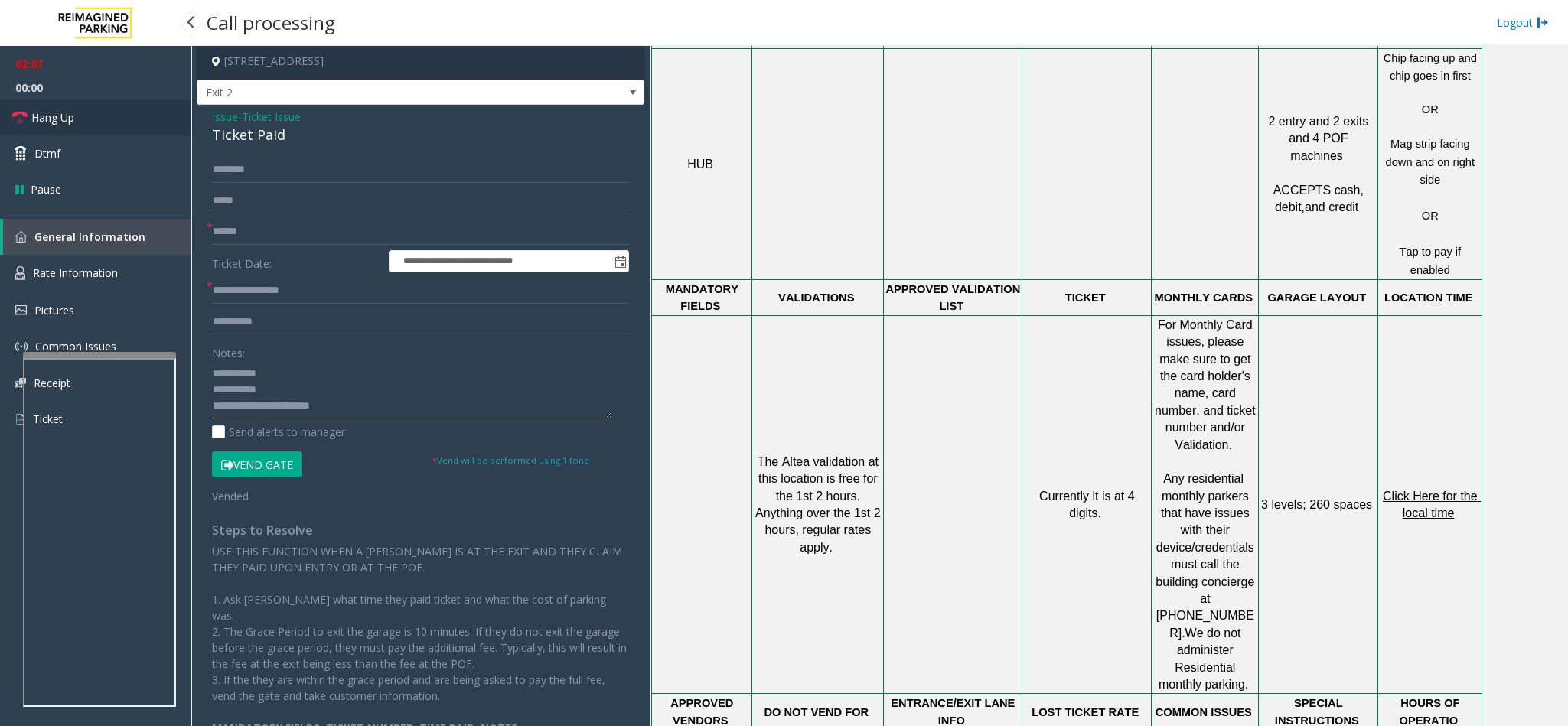
type textarea "**********"
click at [46, 129] on link "Hang Up" at bounding box center [95, 117] width 191 height 36
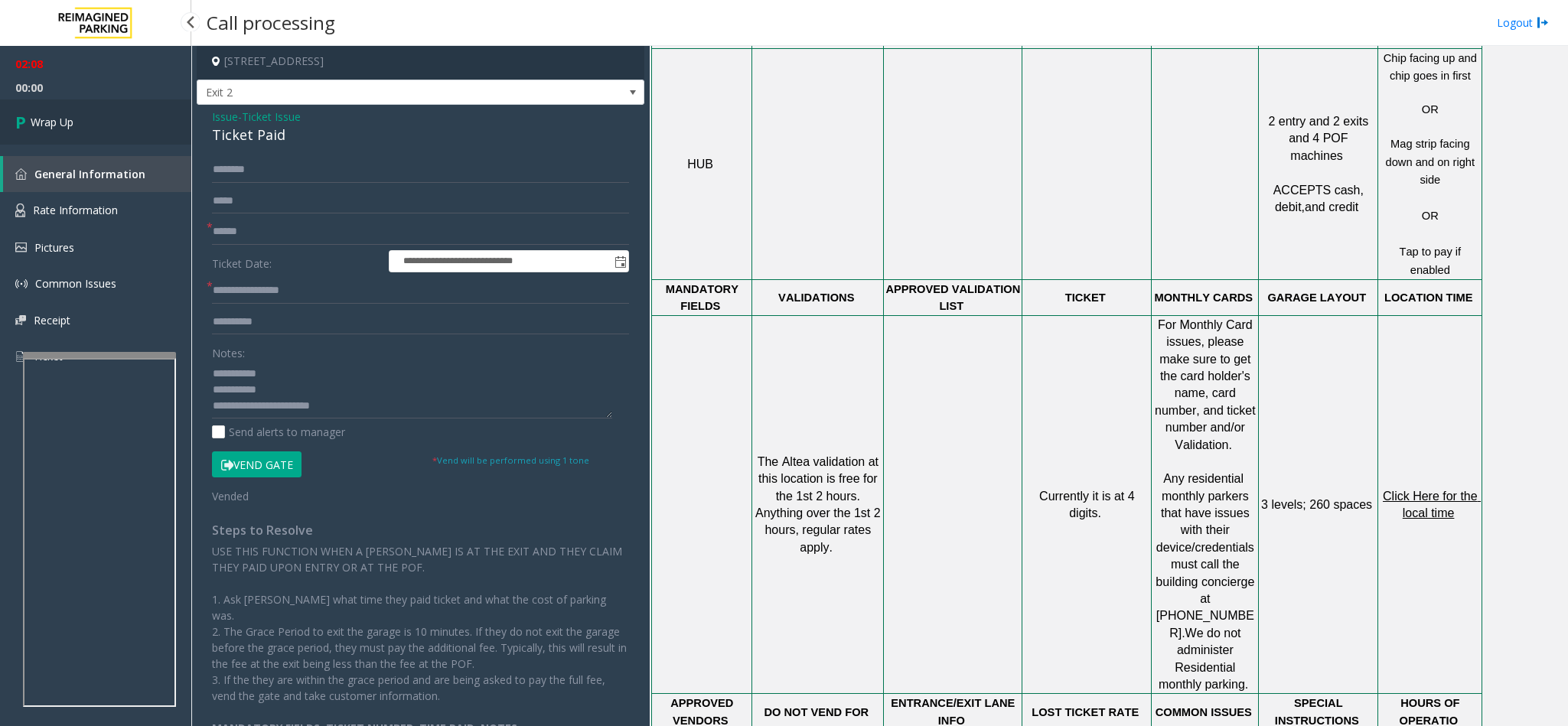
click at [81, 117] on link "Wrap Up" at bounding box center [95, 122] width 191 height 45
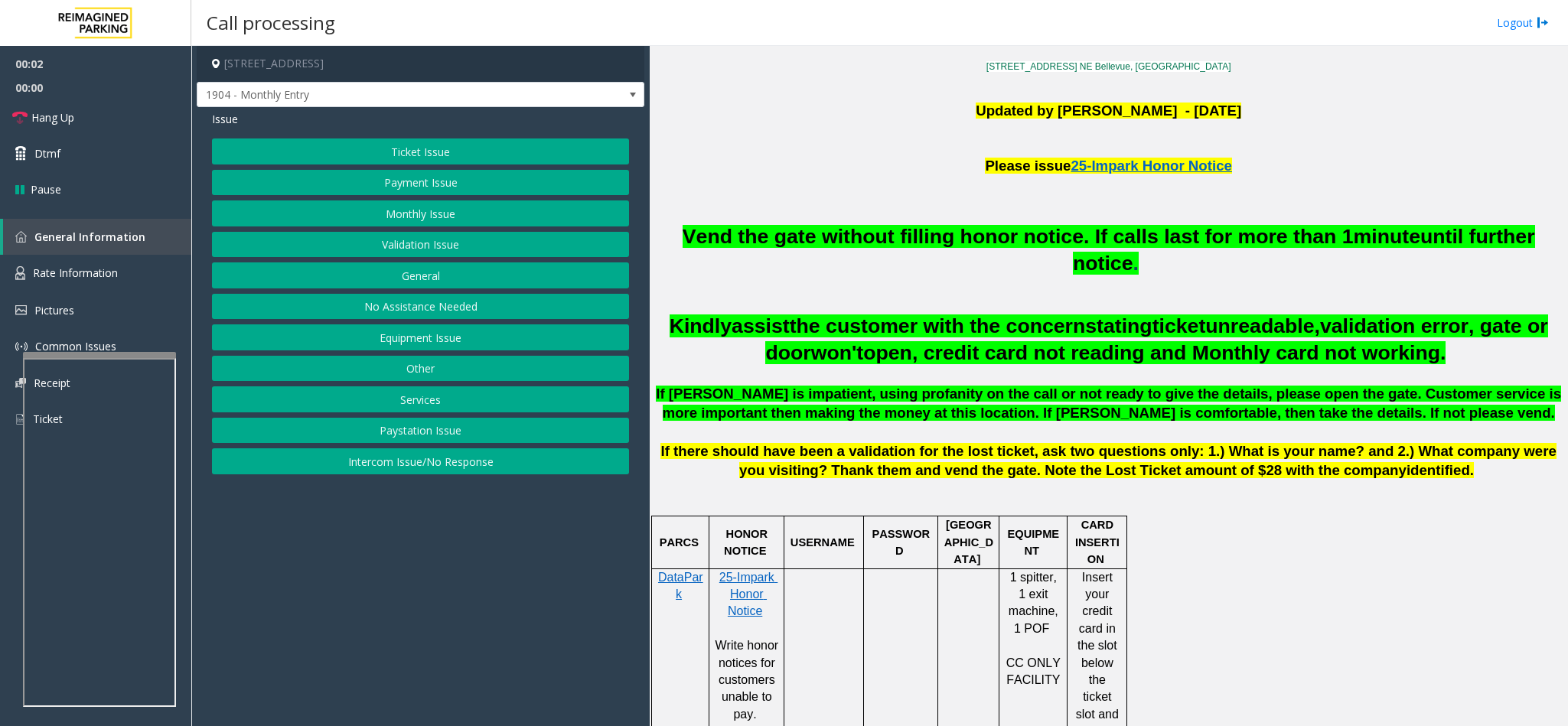
scroll to position [574, 0]
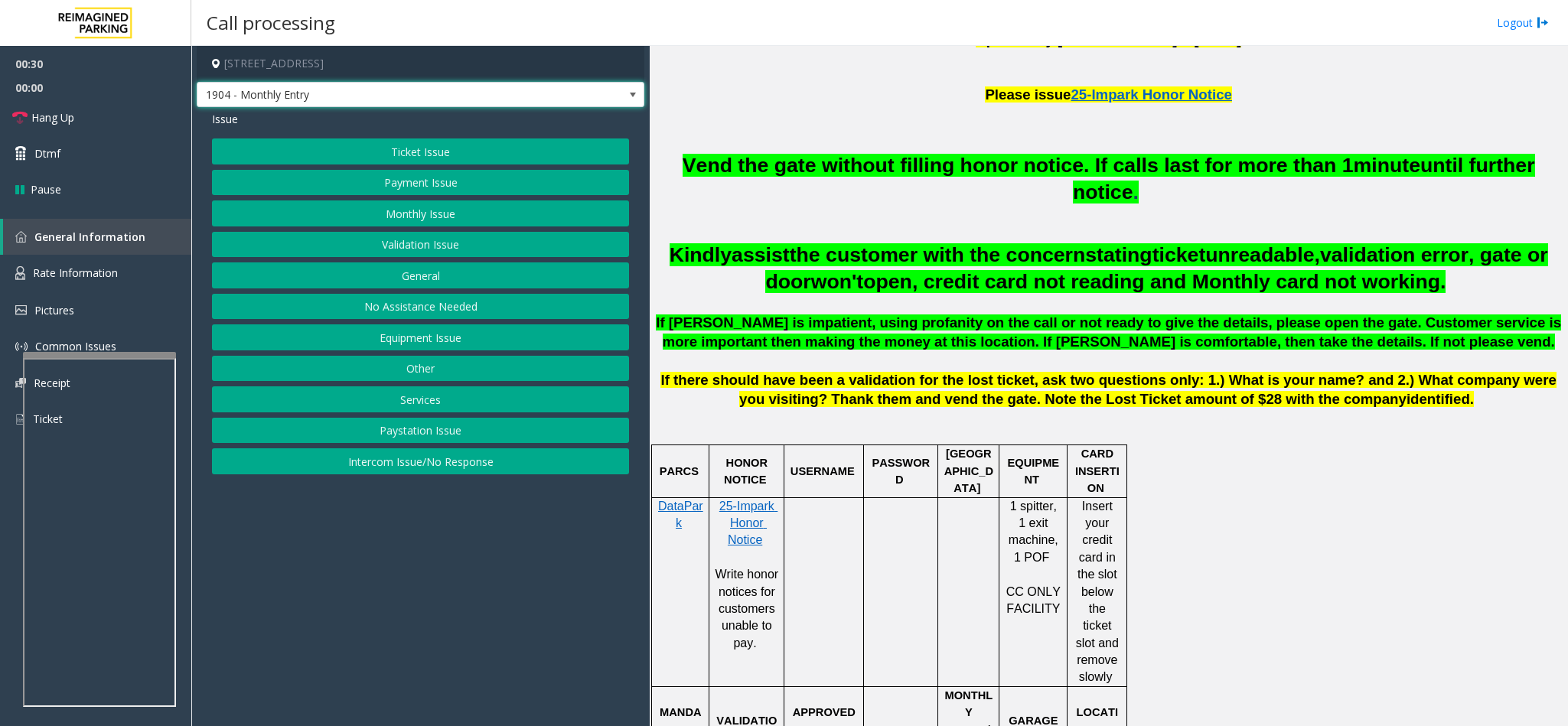
click at [634, 99] on span at bounding box center [633, 94] width 13 height 13
click at [763, 113] on p at bounding box center [1108, 124] width 907 height 20
click at [122, 117] on link "Hang Up" at bounding box center [95, 117] width 191 height 36
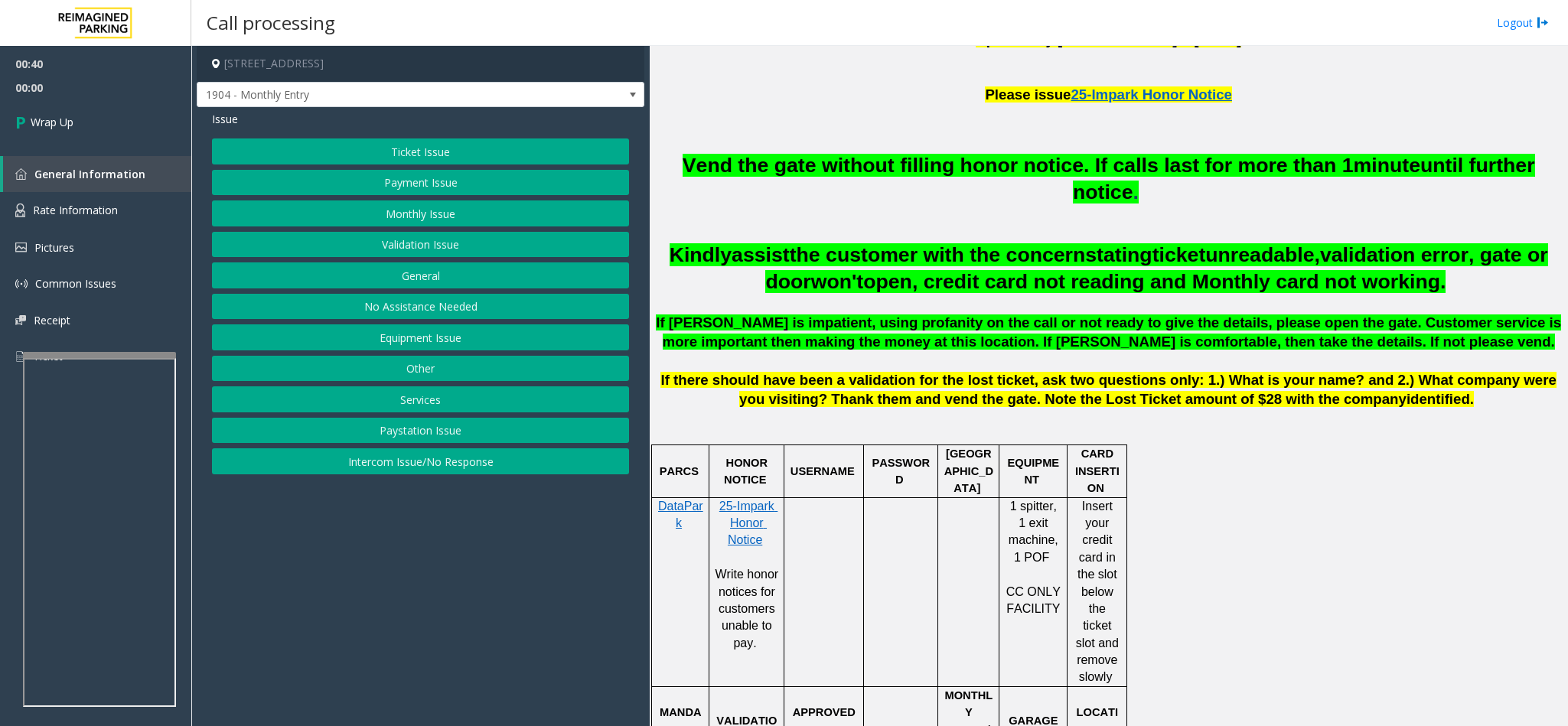
click at [446, 340] on button "Equipment Issue" at bounding box center [421, 337] width 417 height 26
click at [391, 209] on button "Out of Tickets" at bounding box center [421, 213] width 417 height 26
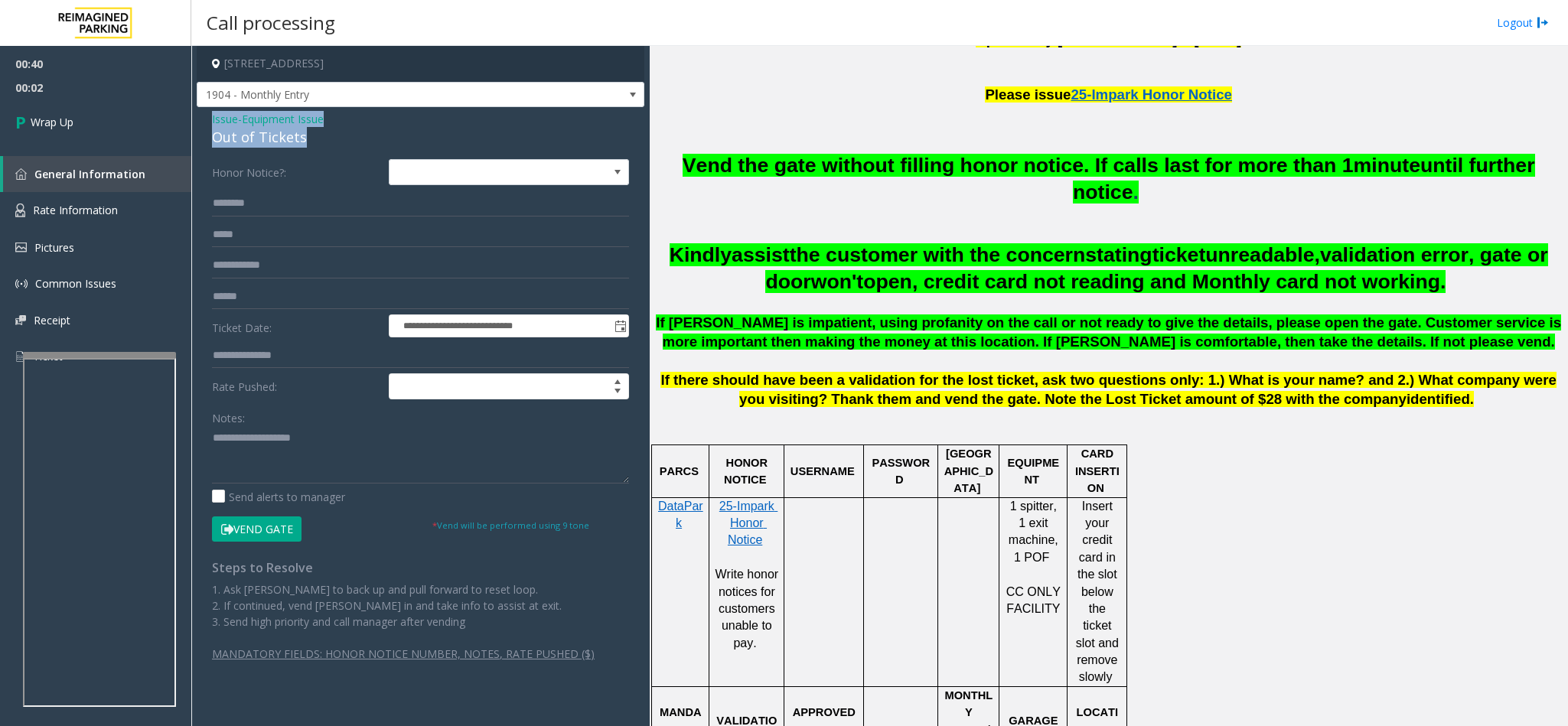
drag, startPoint x: 303, startPoint y: 138, endPoint x: 212, endPoint y: 117, distance: 93.4
click at [212, 117] on div "Issue - Equipment Issue Out of Tickets" at bounding box center [421, 129] width 417 height 37
copy div "Issue - Equipment Issue Out of Tickets"
paste textarea "**********"
click at [306, 438] on textarea at bounding box center [421, 455] width 417 height 58
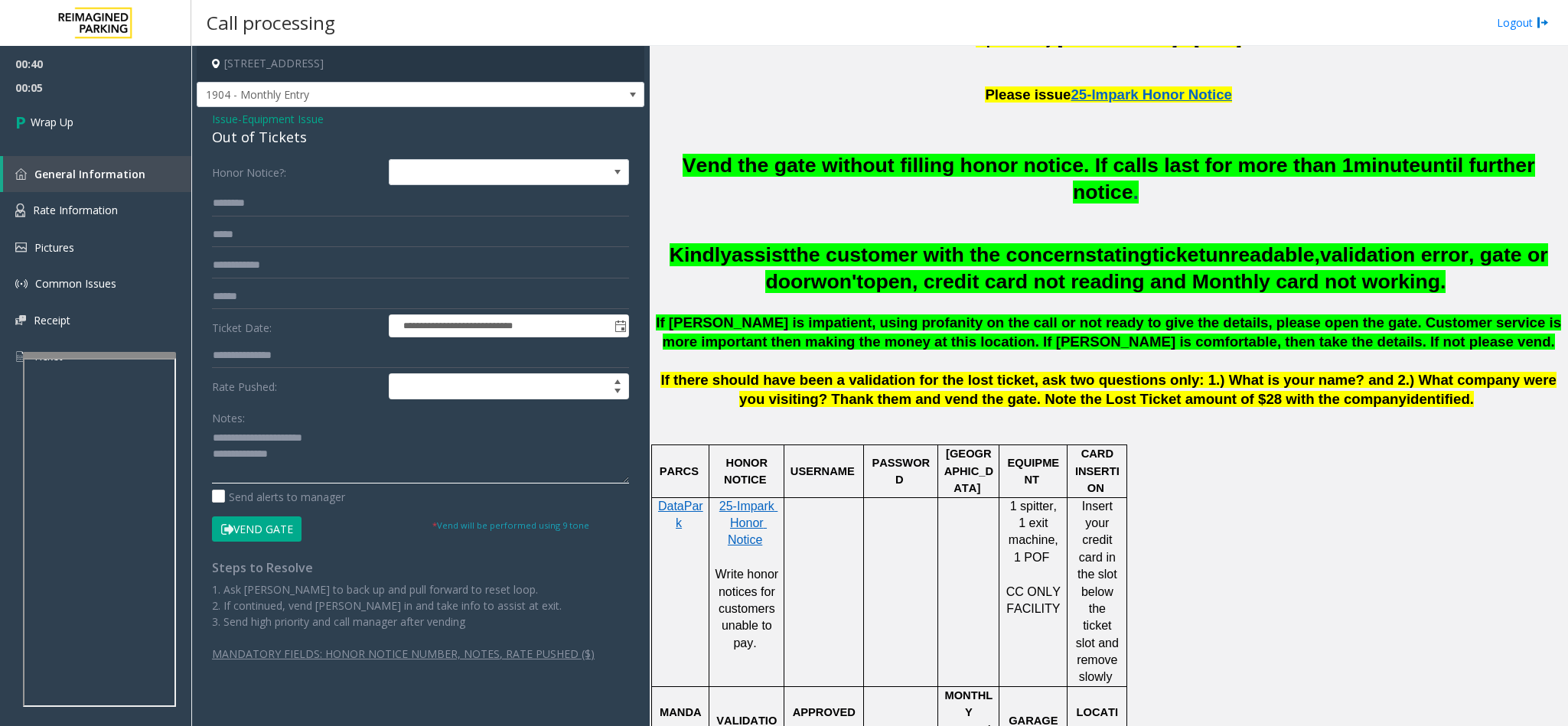
drag, startPoint x: 347, startPoint y: 434, endPoint x: 248, endPoint y: 427, distance: 99.2
click at [248, 427] on div "Notes:" at bounding box center [421, 444] width 417 height 78
click at [310, 453] on textarea at bounding box center [421, 455] width 417 height 58
type textarea "**********"
click at [43, 94] on span "00:27" at bounding box center [95, 88] width 191 height 23
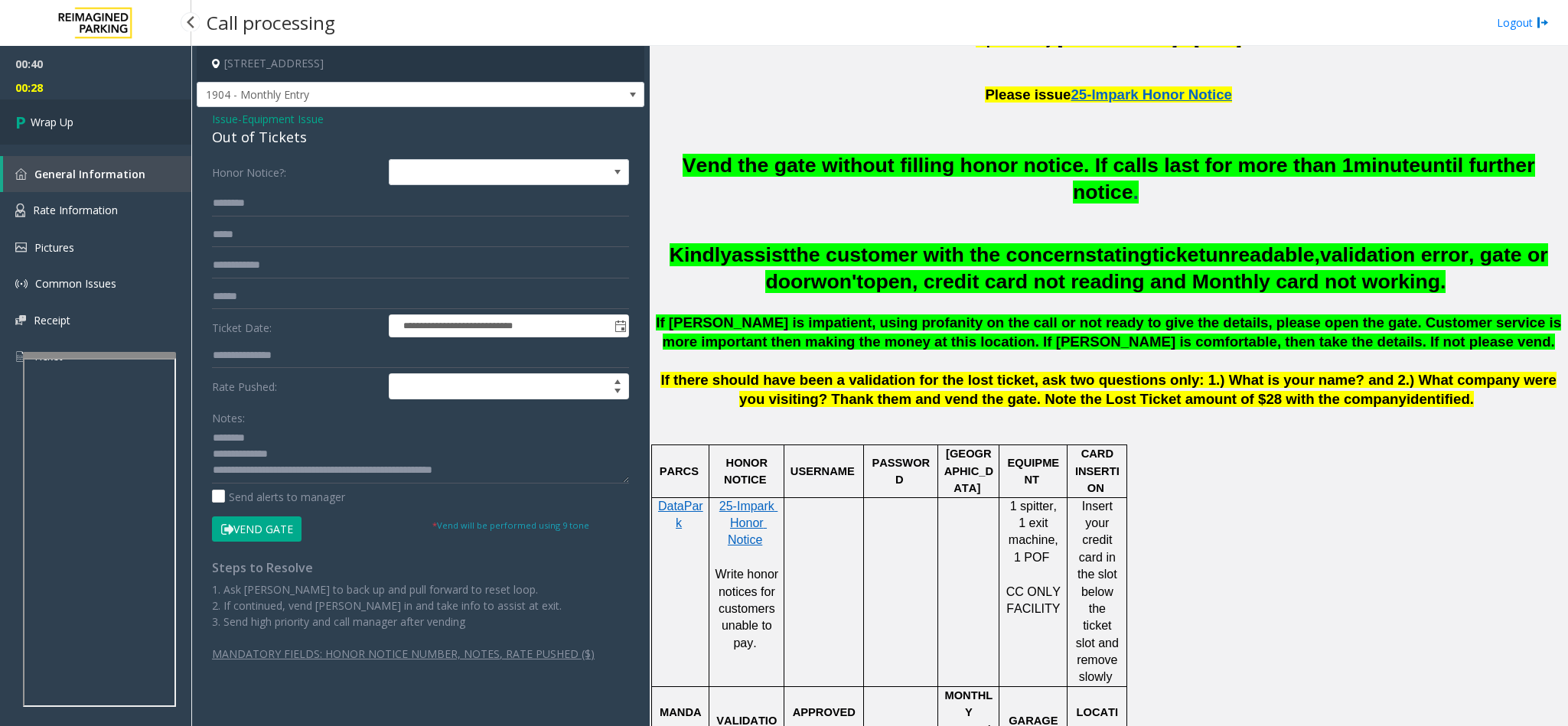
click at [44, 124] on span "Wrap Up" at bounding box center [52, 122] width 43 height 16
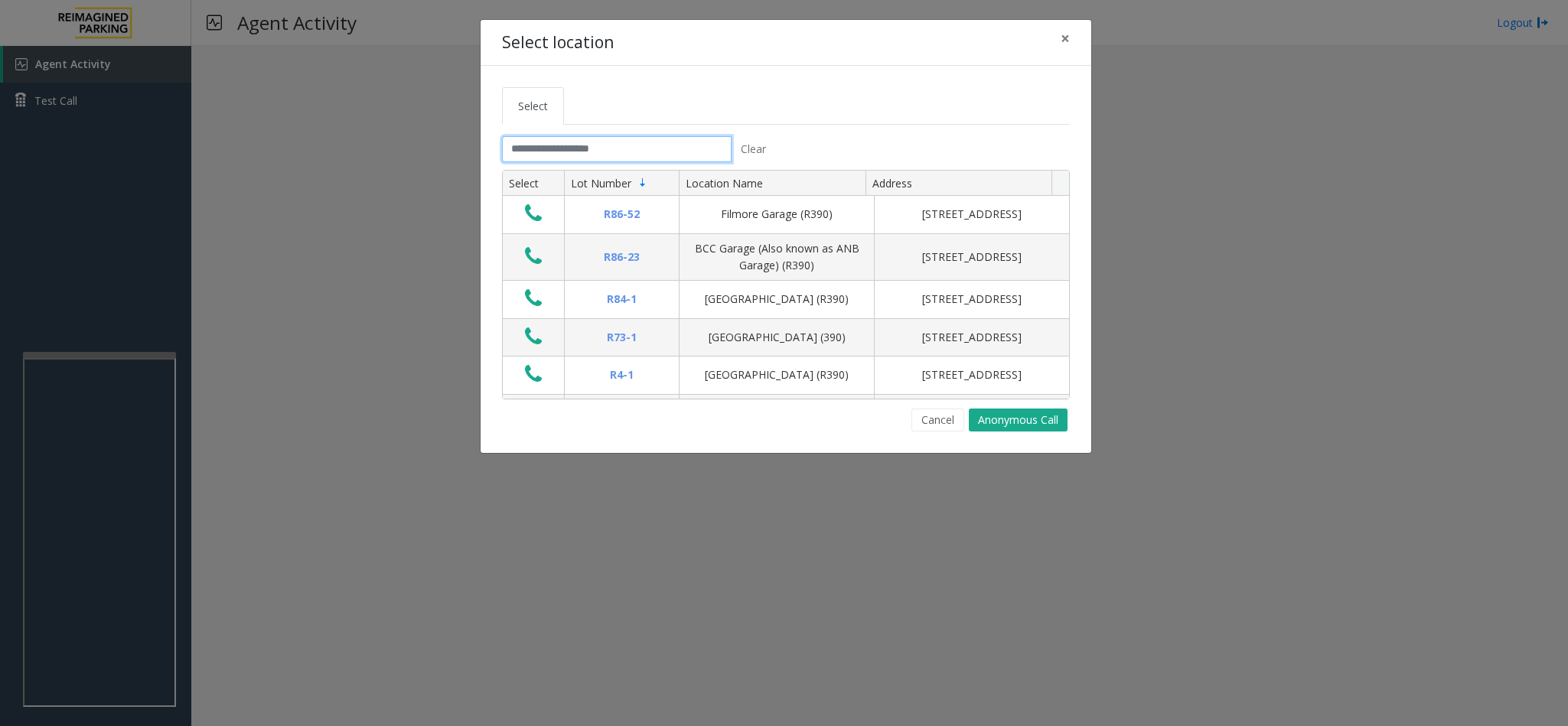
click at [634, 152] on input "text" at bounding box center [616, 149] width 229 height 26
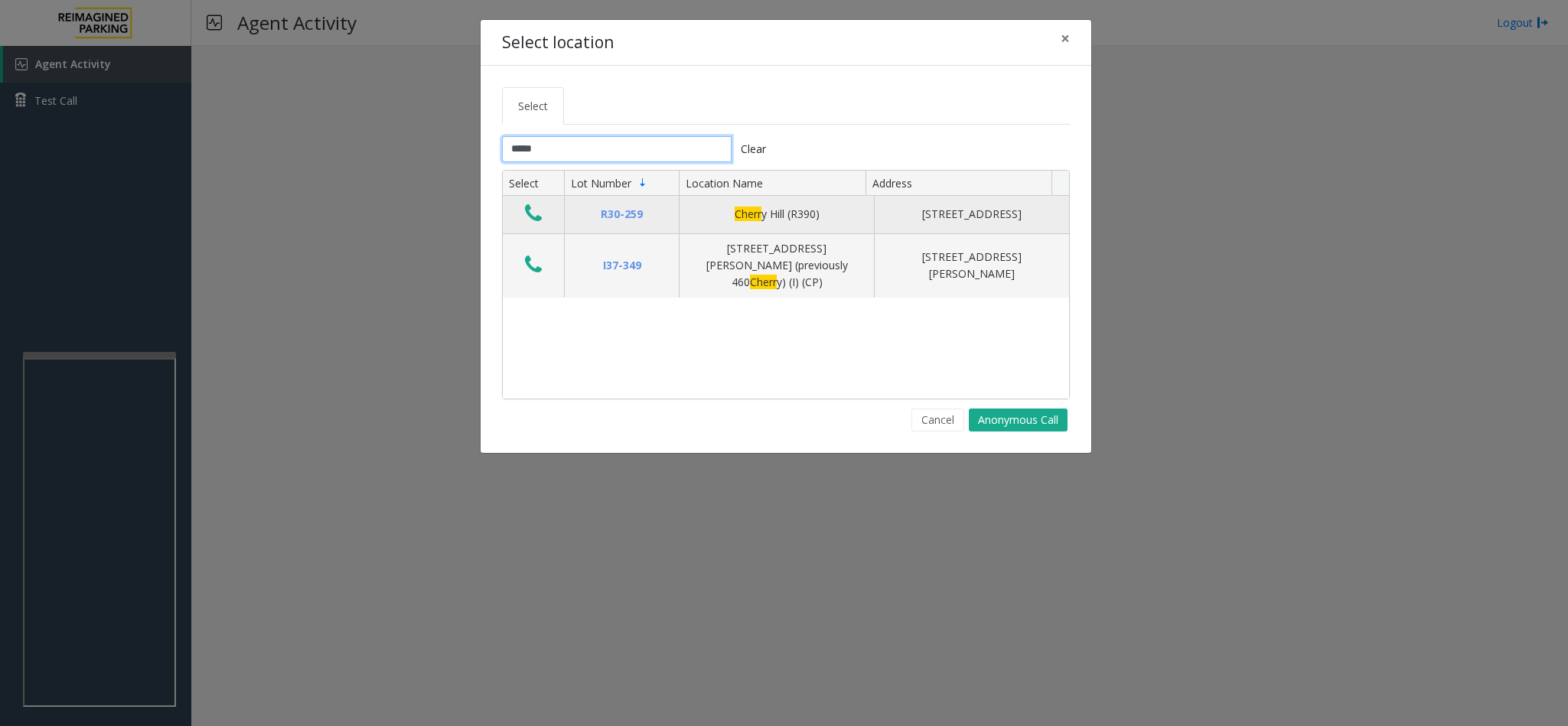
type input "*****"
click at [531, 214] on icon "Data table" at bounding box center [533, 214] width 17 height 22
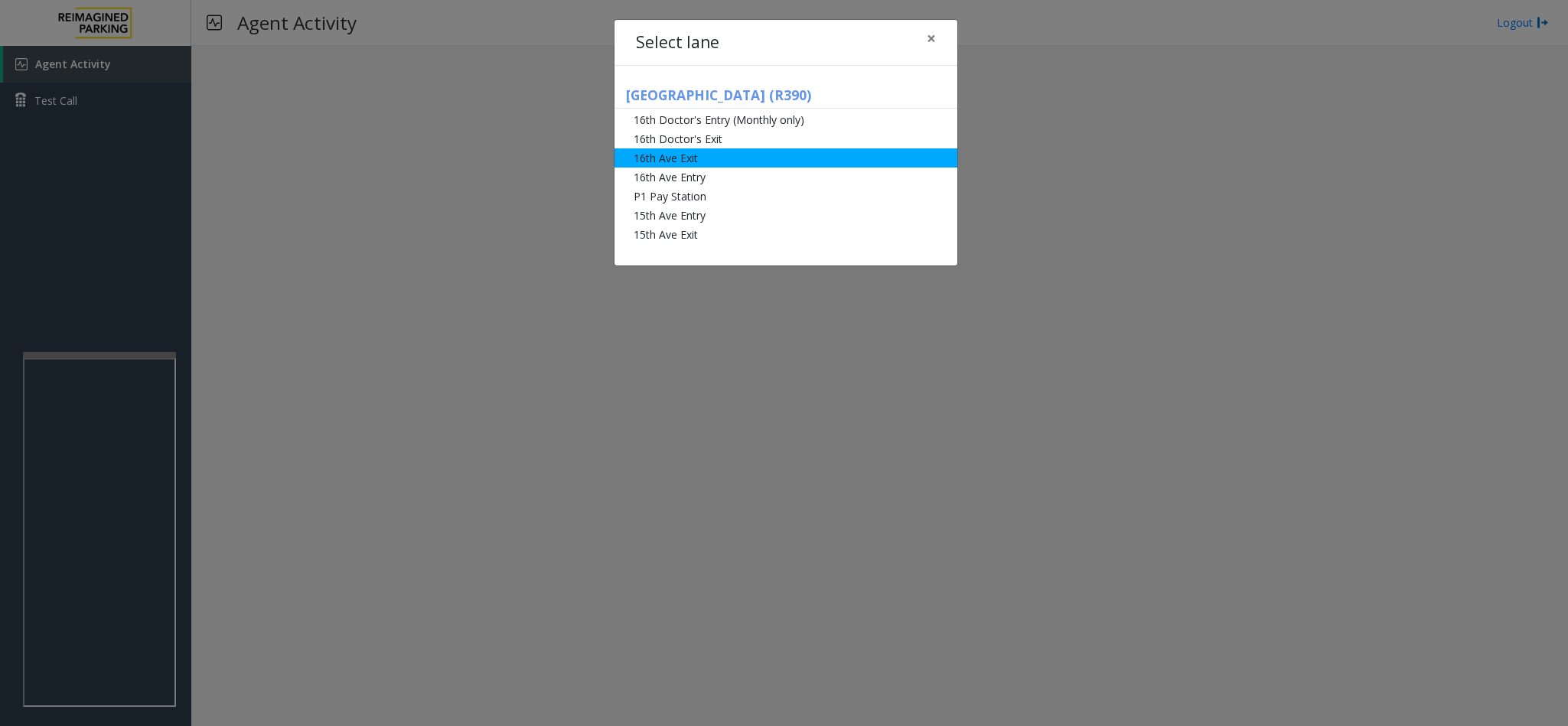
click at [704, 154] on li "16th Ave Exit" at bounding box center [785, 158] width 343 height 19
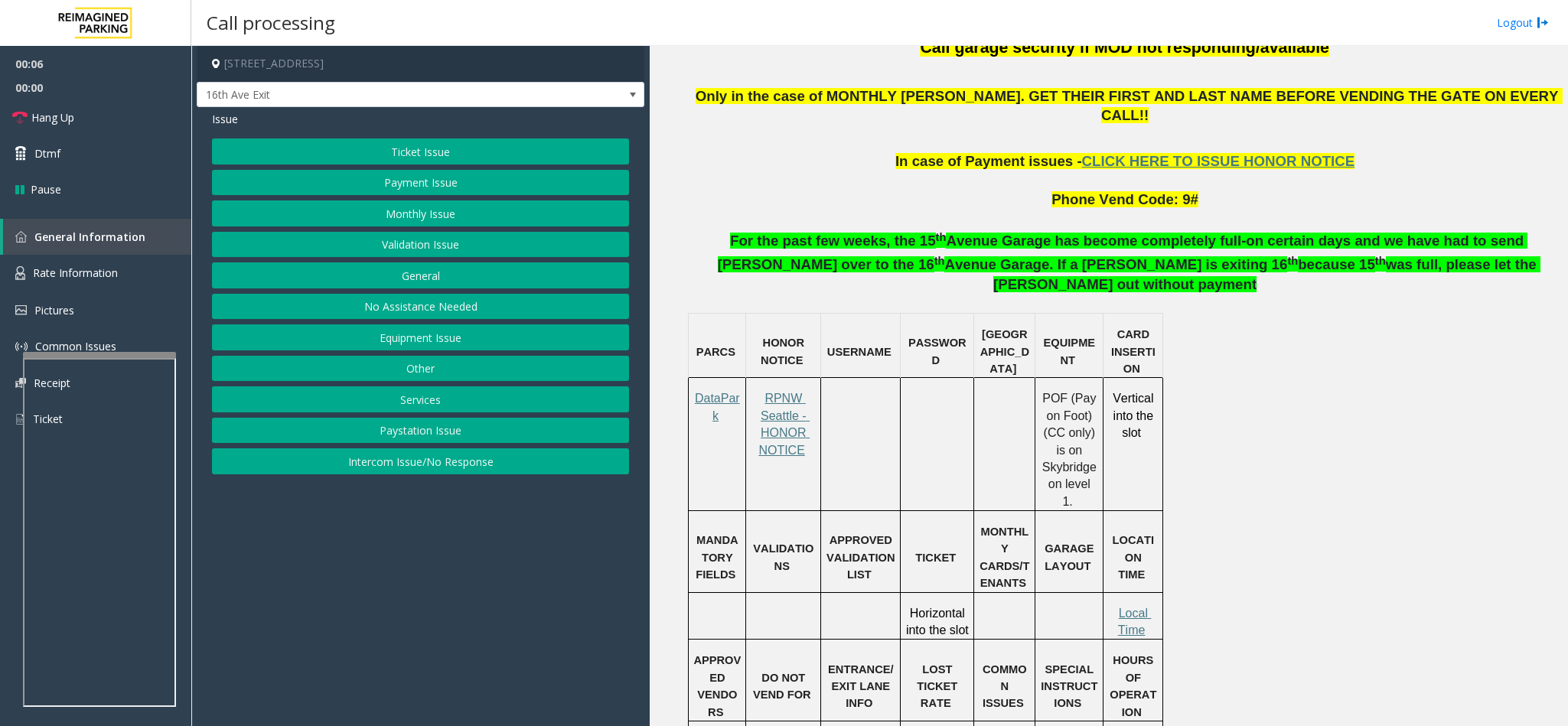
scroll to position [918, 0]
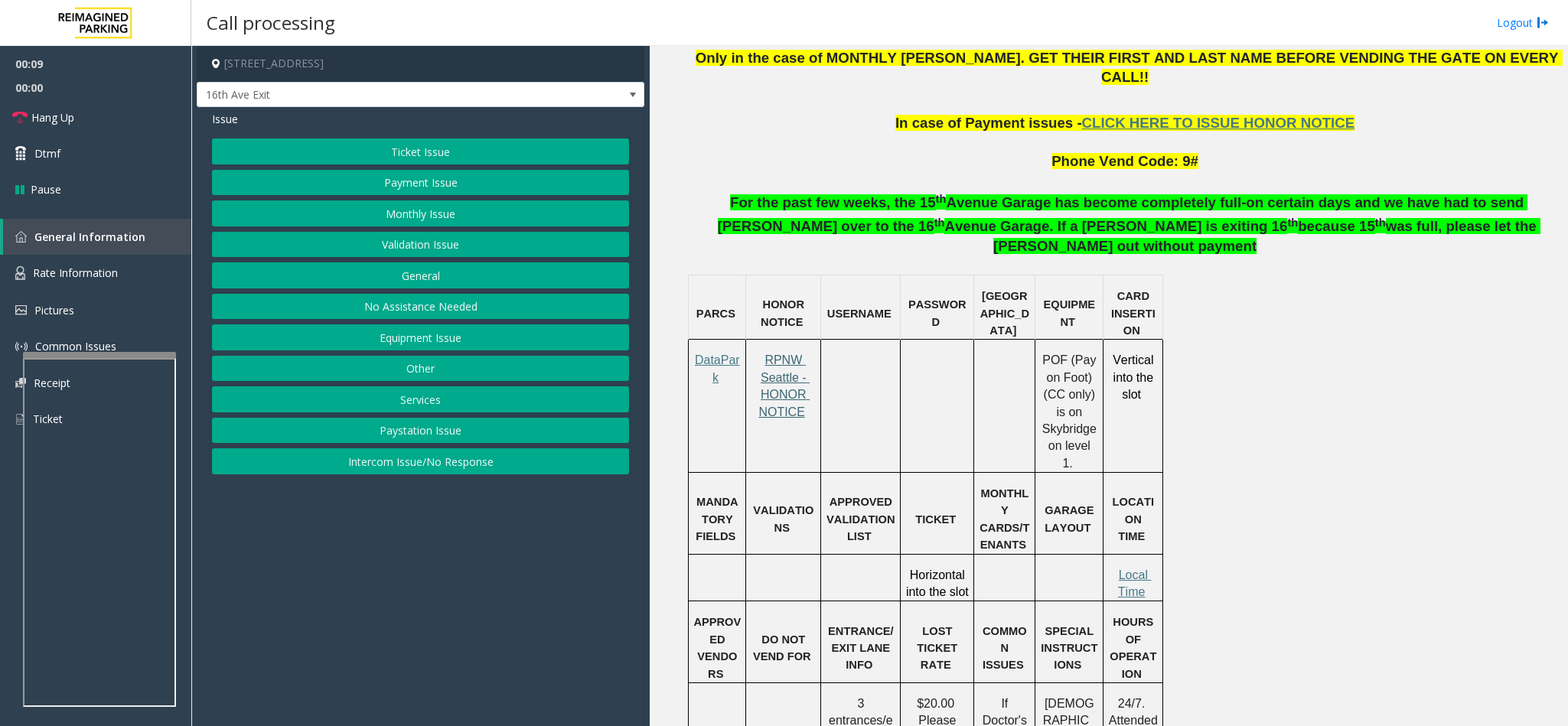
click at [796, 354] on span "RPNW Seattle - HONOR NOTICE" at bounding box center [784, 386] width 51 height 64
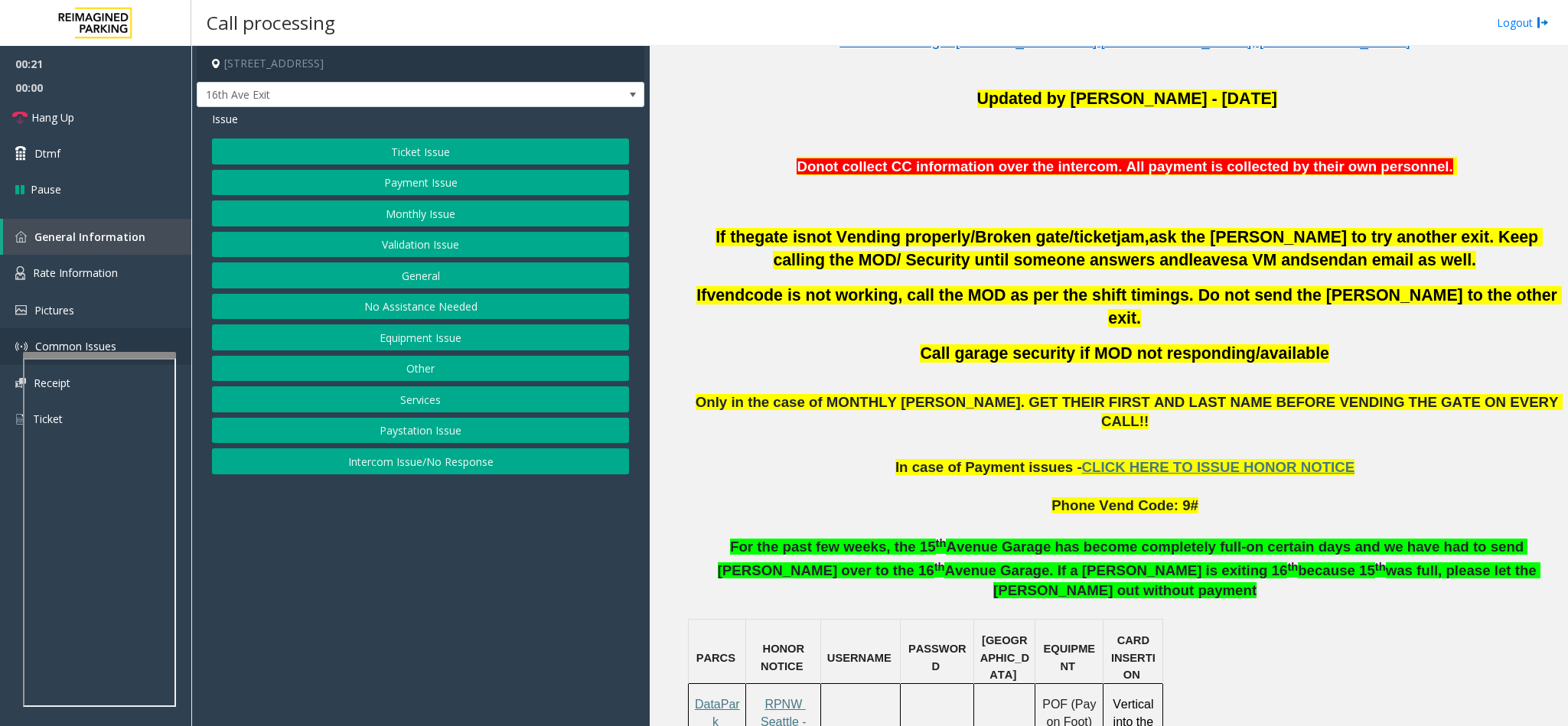
scroll to position [688, 0]
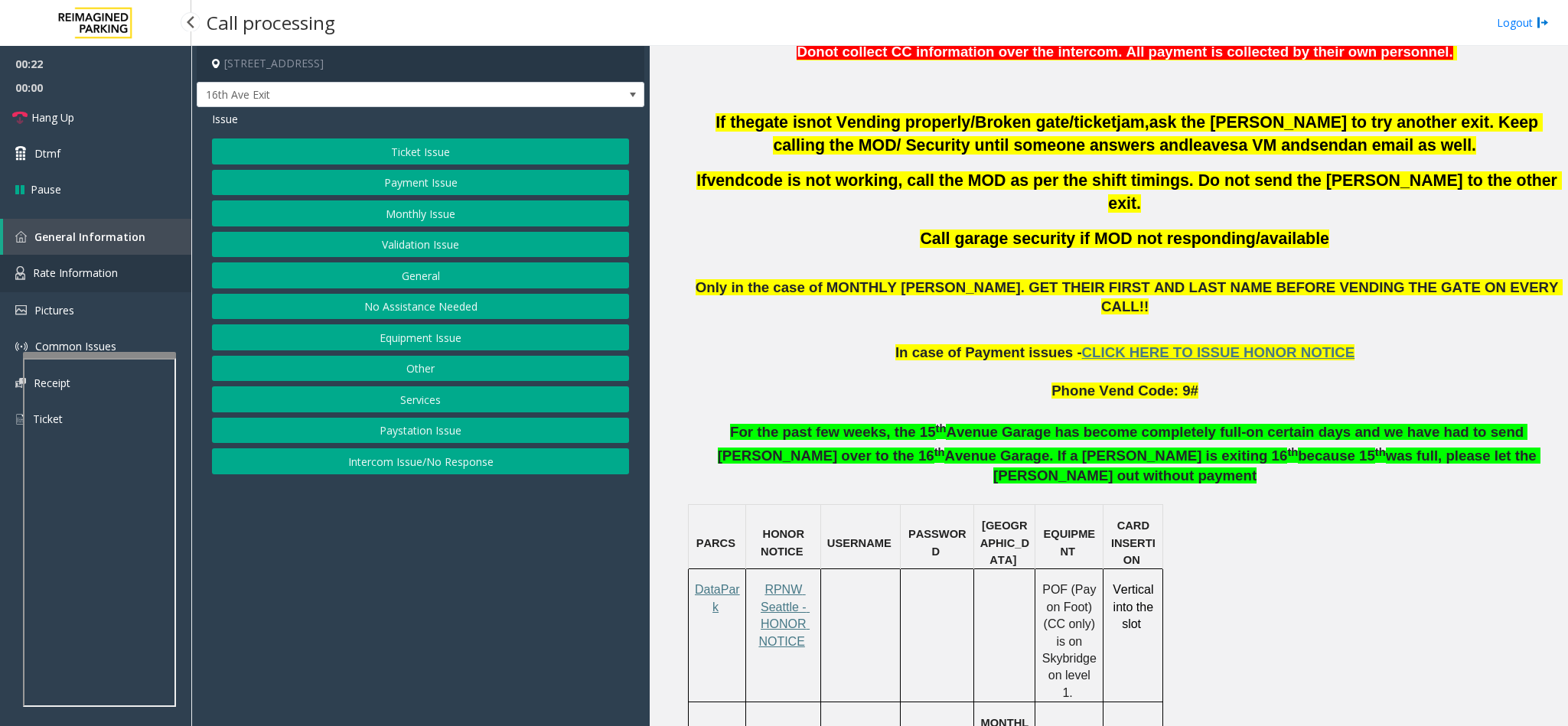
click at [88, 271] on span "Rate Information" at bounding box center [75, 272] width 85 height 14
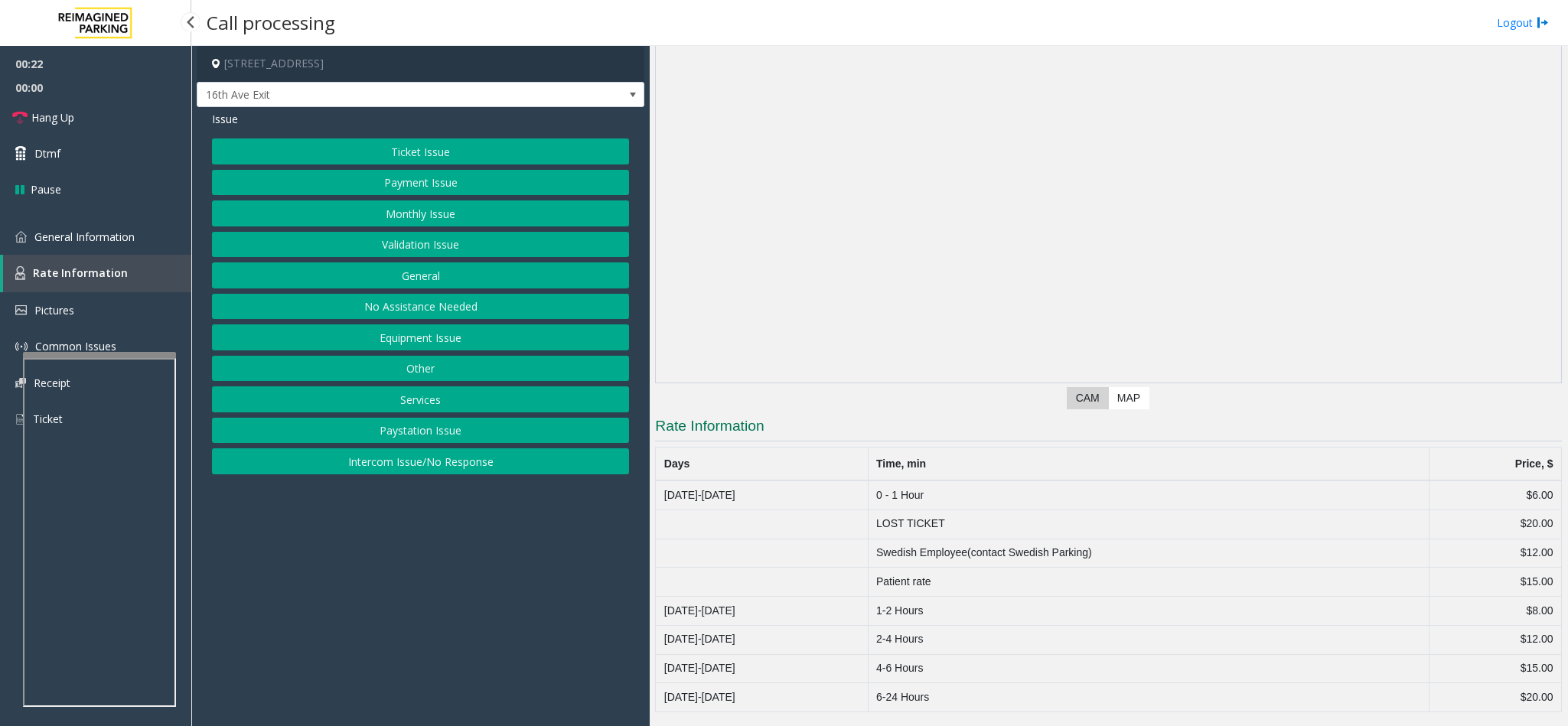
scroll to position [68, 0]
click at [95, 225] on link "General Information" at bounding box center [95, 236] width 191 height 36
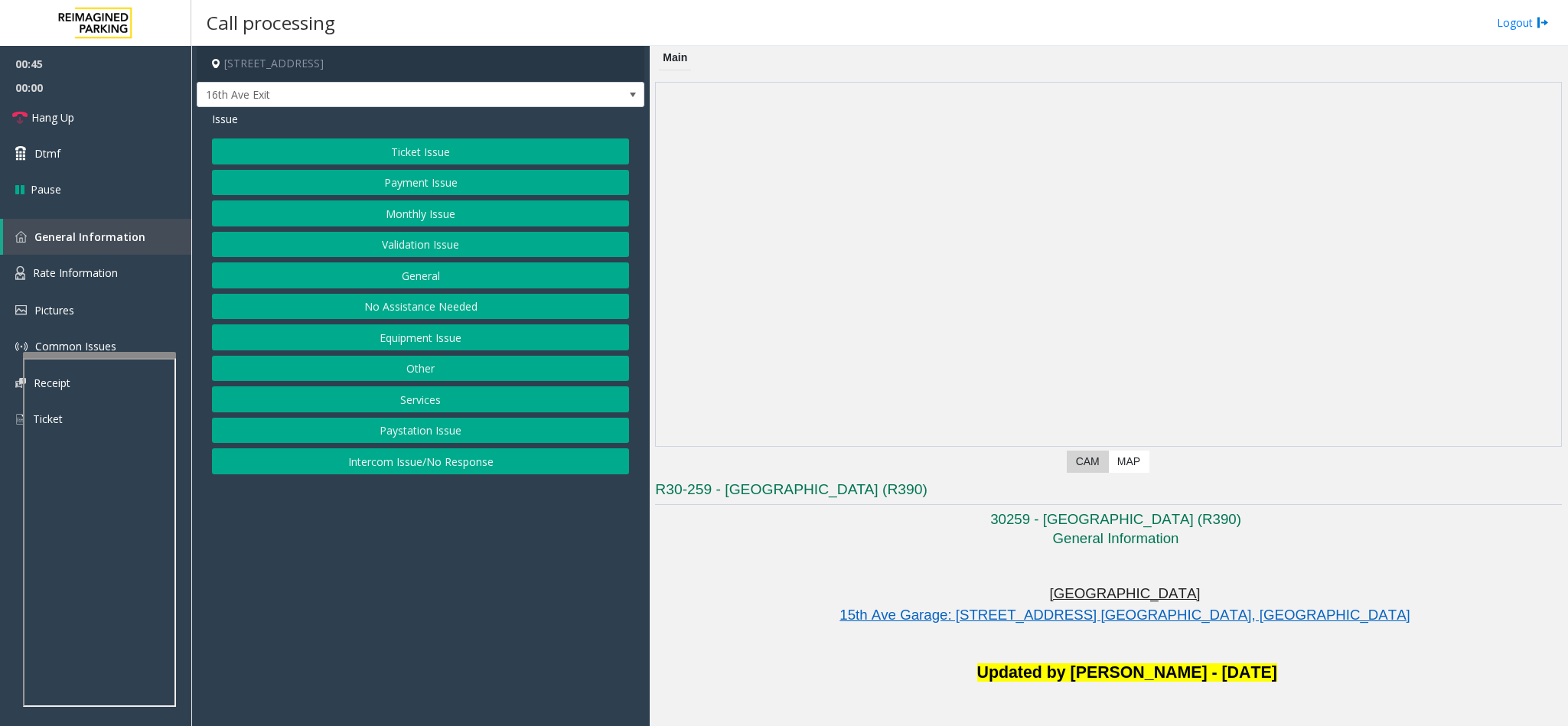
click at [829, 326] on img at bounding box center [1108, 265] width 905 height 364
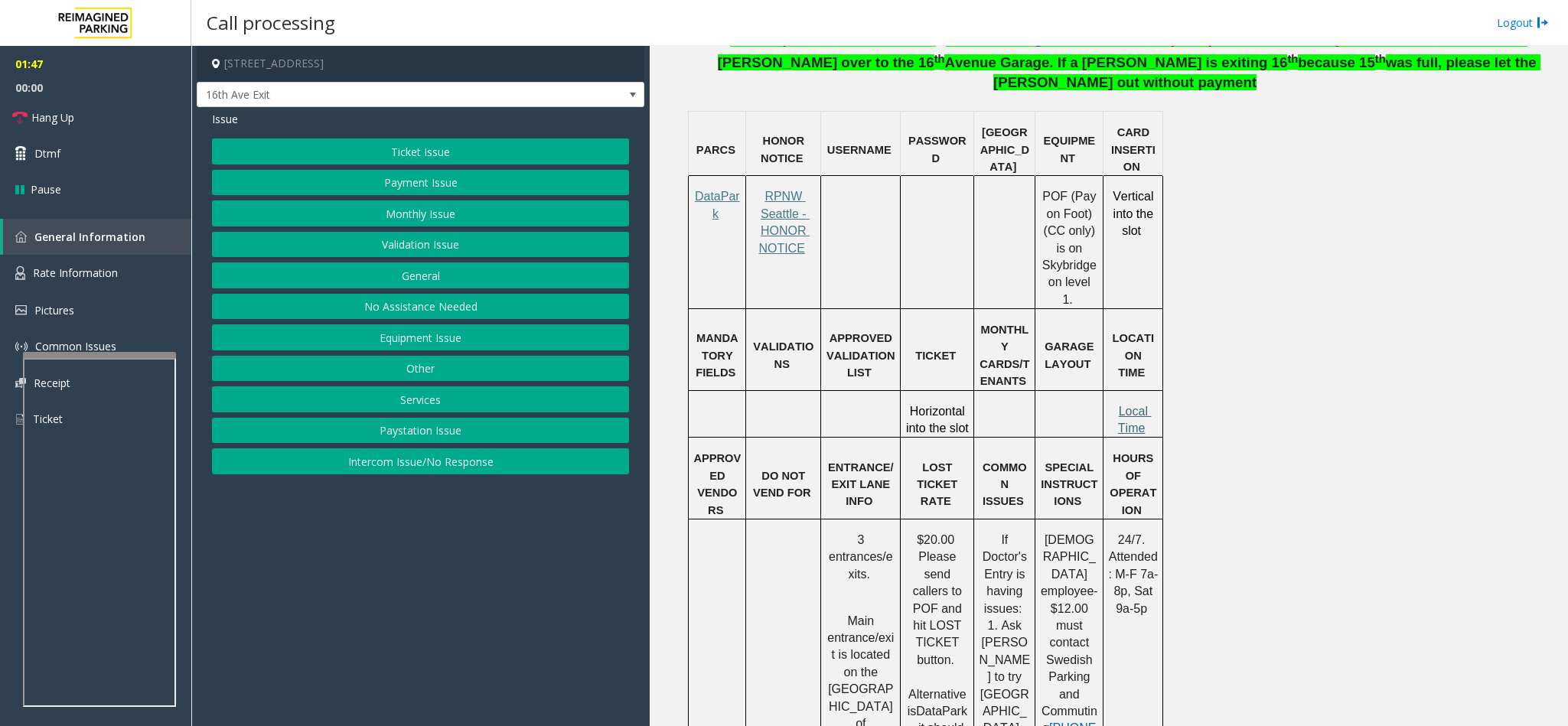
click at [1127, 405] on span "Local Time" at bounding box center [1135, 420] width 33 height 30
click at [414, 154] on button "Ticket Issue" at bounding box center [421, 151] width 417 height 26
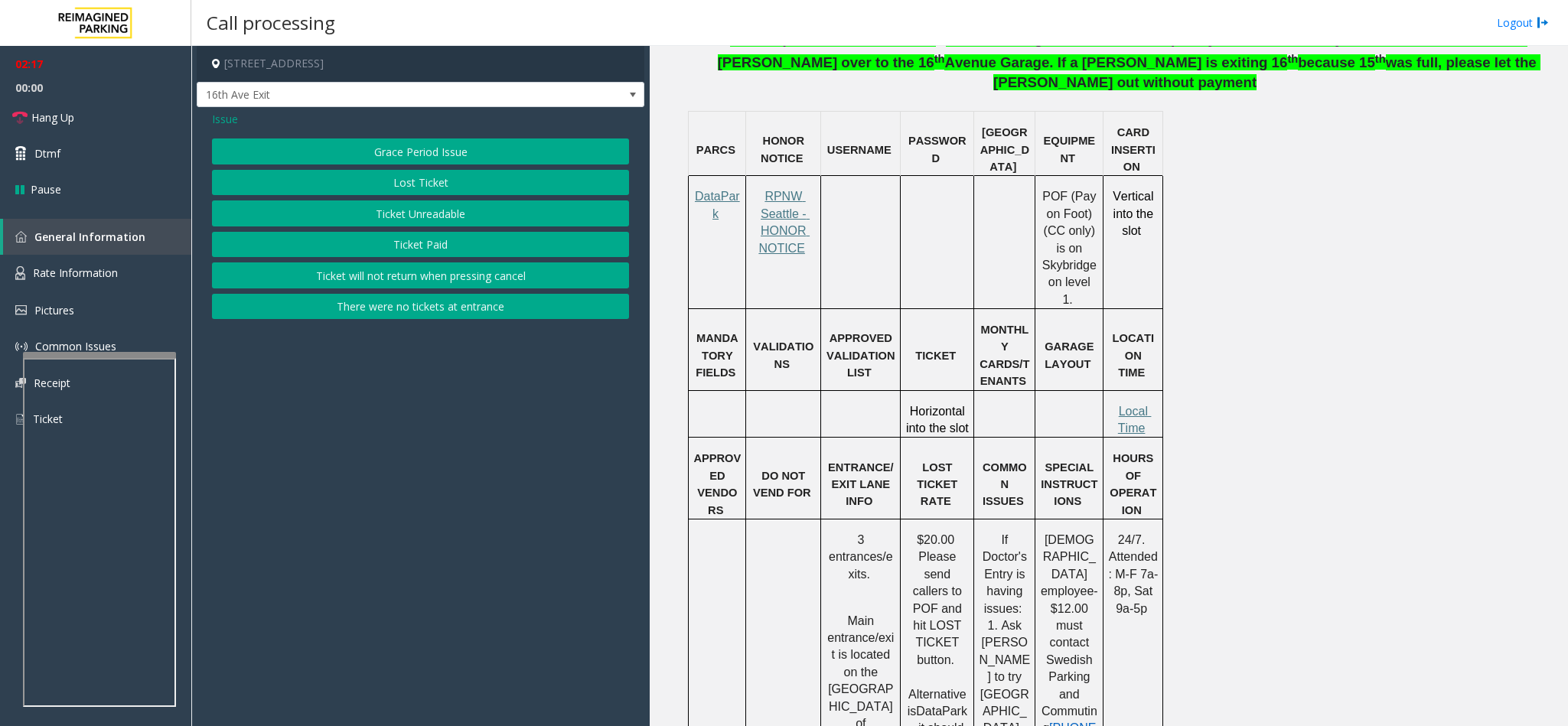
click at [471, 189] on button "Lost Ticket" at bounding box center [421, 183] width 417 height 26
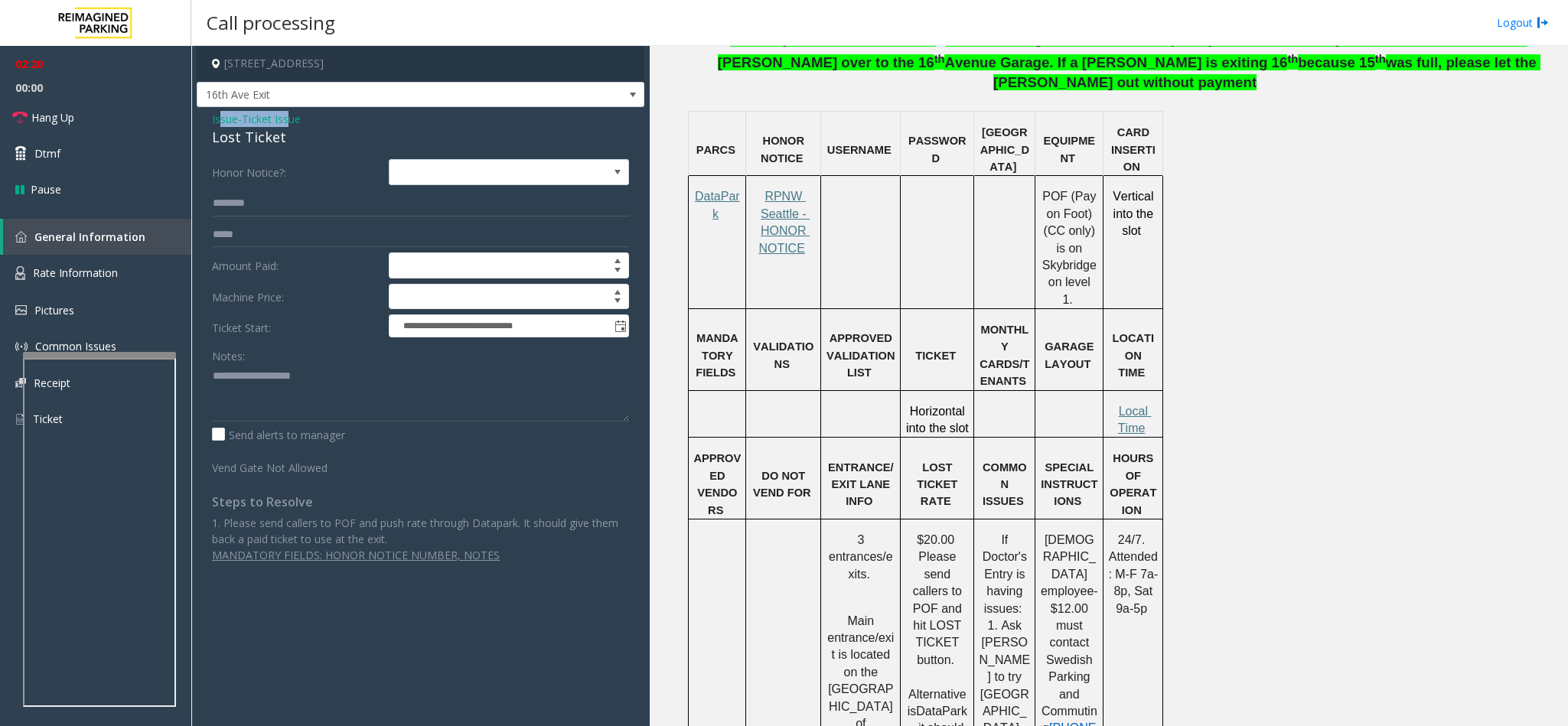
drag, startPoint x: 291, startPoint y: 124, endPoint x: 218, endPoint y: 124, distance: 73.0
click at [218, 124] on div "Issue - Ticket Issue Lost Ticket" at bounding box center [421, 129] width 417 height 37
click at [300, 127] on span "Ticket Issue" at bounding box center [271, 118] width 59 height 16
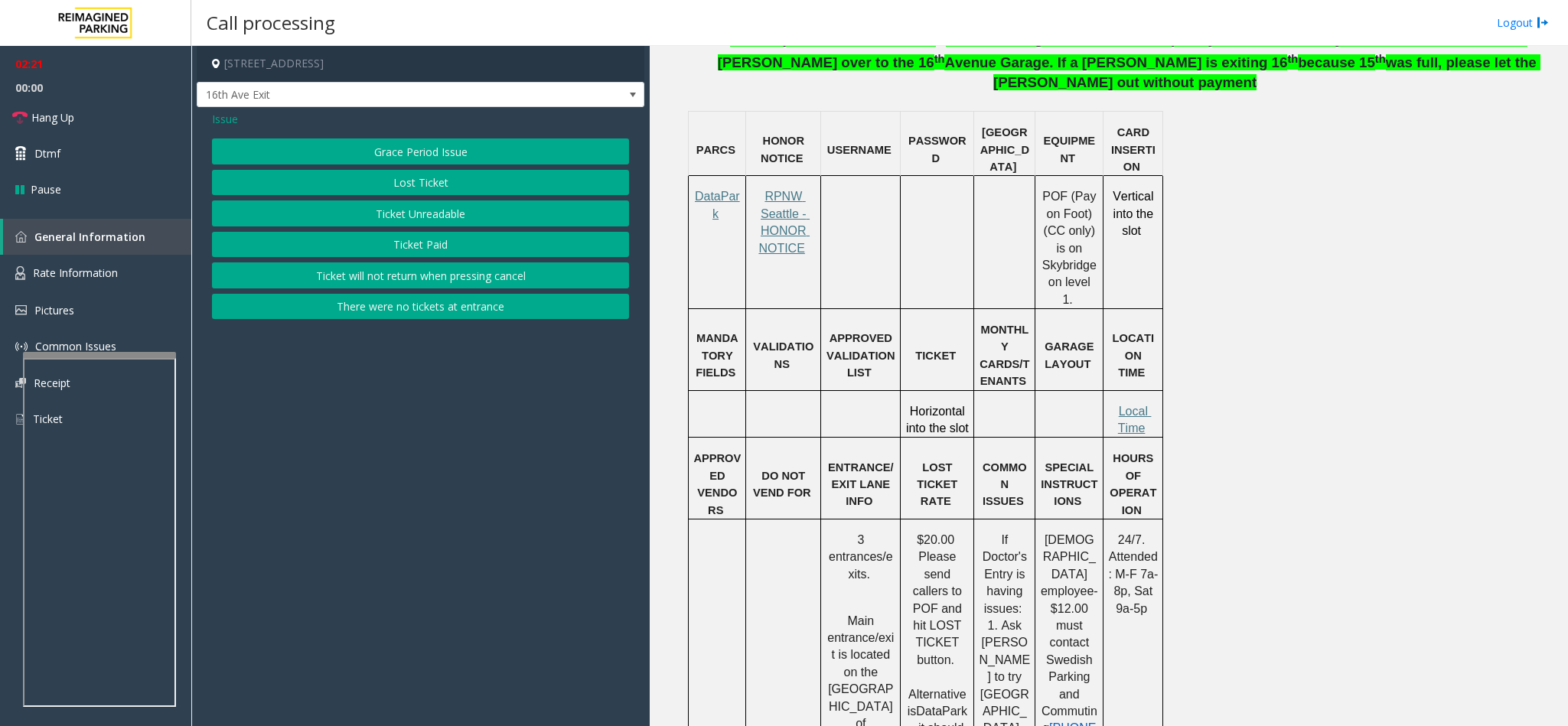
click at [345, 182] on button "Lost Ticket" at bounding box center [421, 183] width 417 height 26
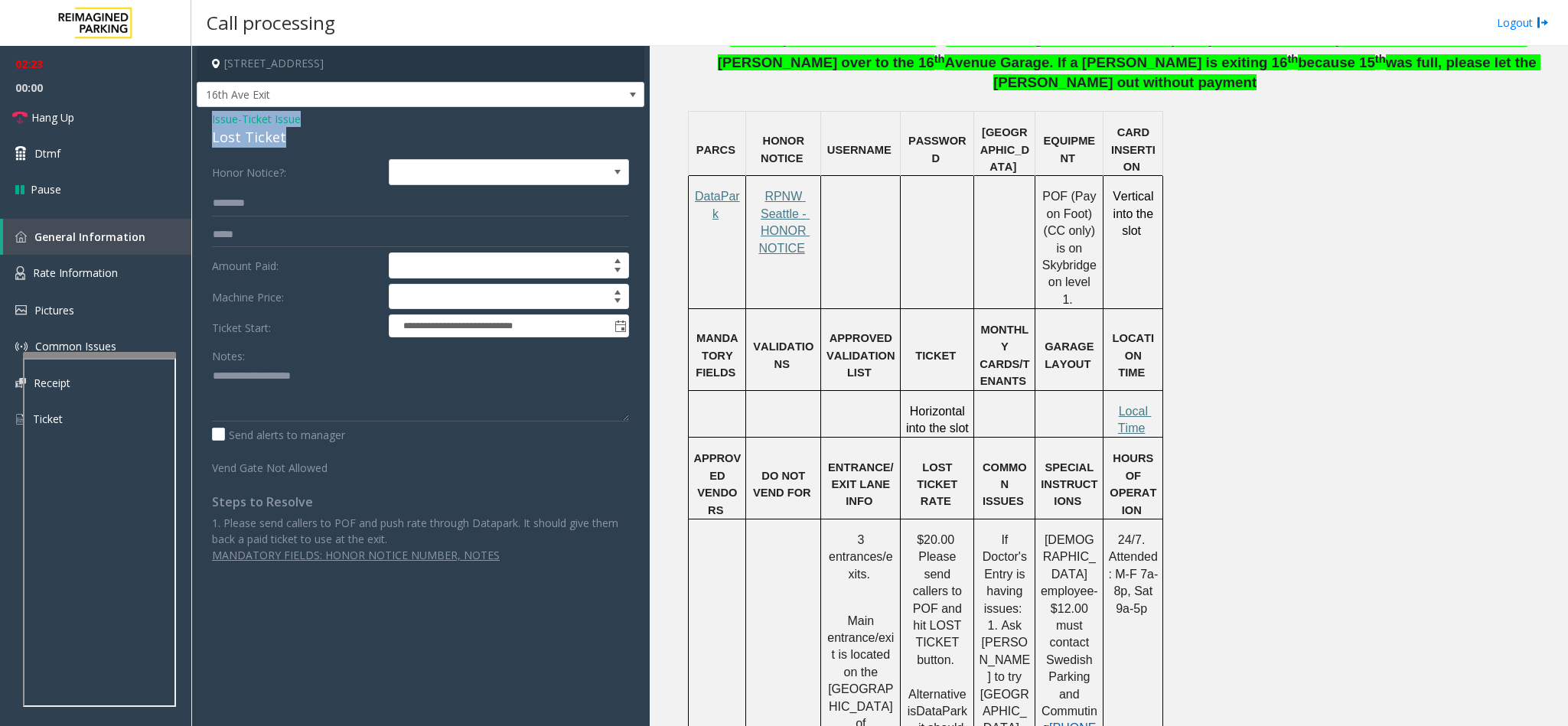
drag, startPoint x: 283, startPoint y: 138, endPoint x: 207, endPoint y: 122, distance: 77.7
click at [207, 122] on div "**********" at bounding box center [421, 342] width 447 height 471
copy div "Issue - Ticket Issue Lost Ticket"
paste textarea "**********"
click at [290, 411] on textarea at bounding box center [421, 392] width 417 height 58
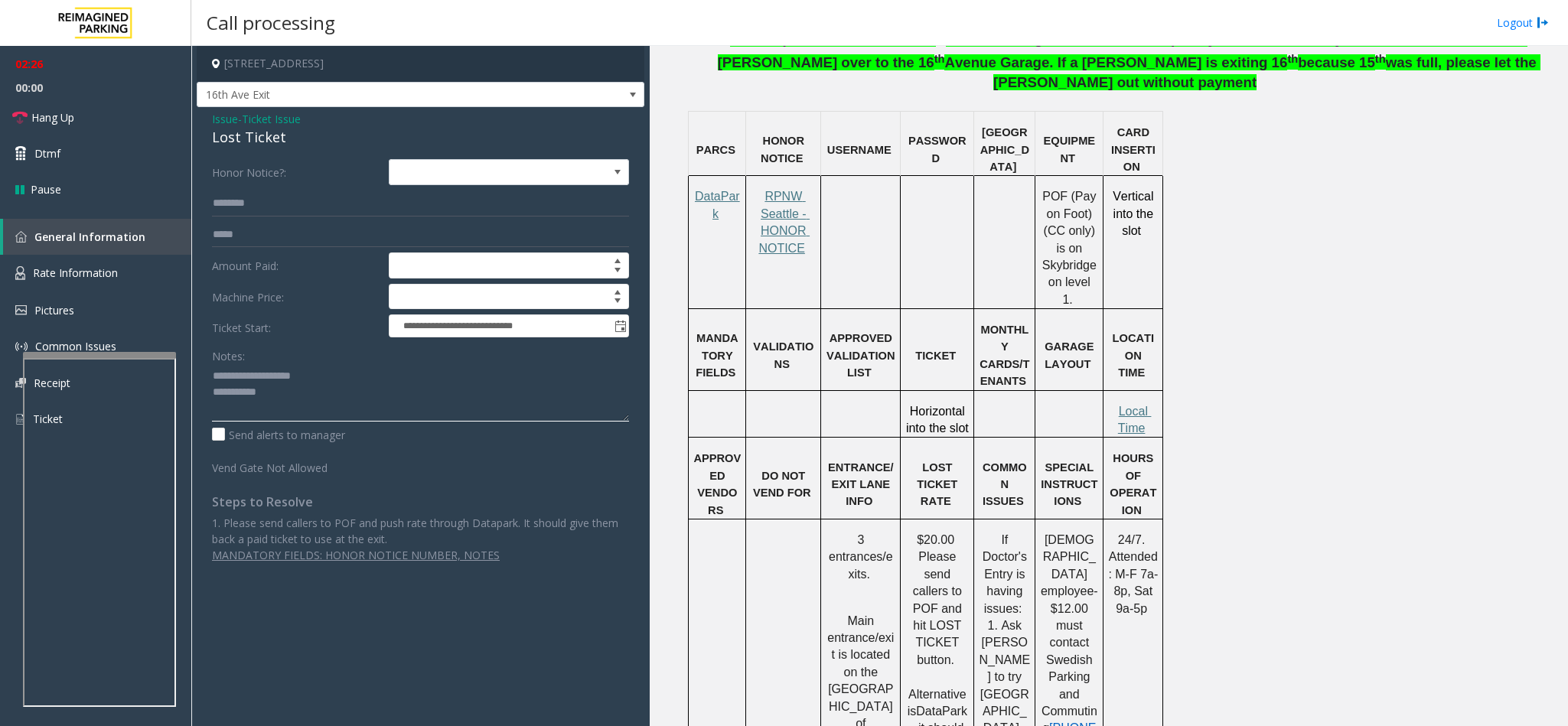
drag, startPoint x: 318, startPoint y: 376, endPoint x: 264, endPoint y: 373, distance: 54.1
click at [249, 371] on textarea at bounding box center [421, 392] width 417 height 58
click at [365, 405] on textarea at bounding box center [421, 392] width 417 height 58
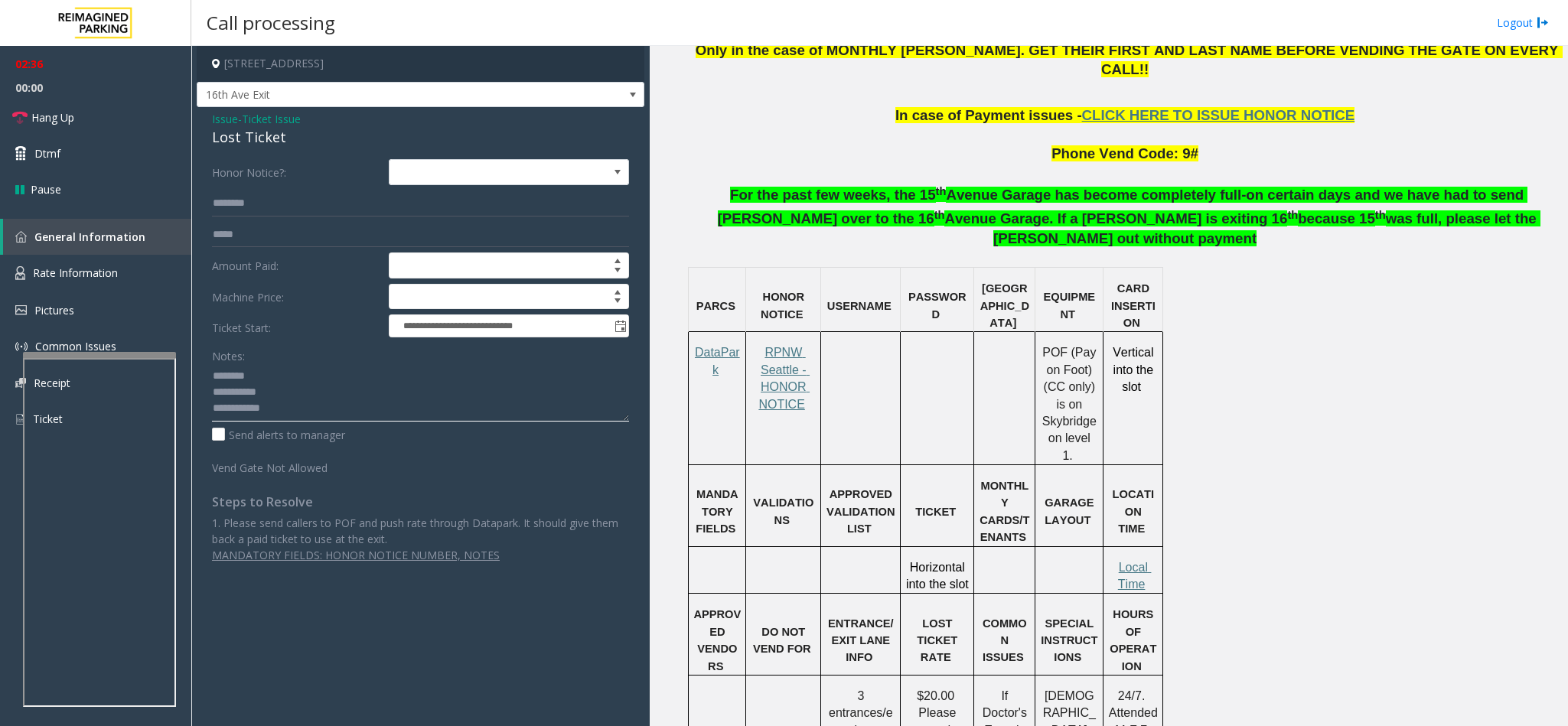
scroll to position [852, 0]
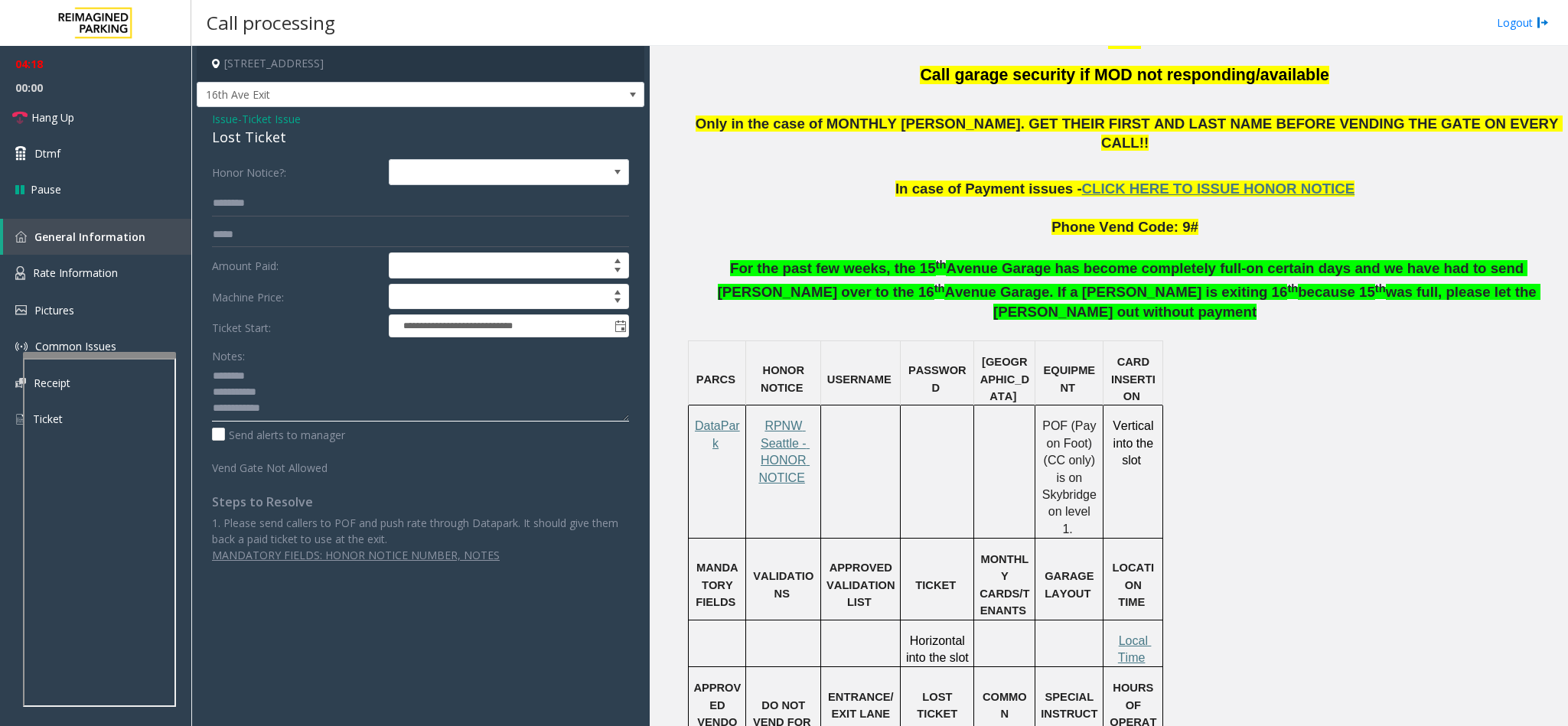
click at [327, 405] on textarea at bounding box center [421, 392] width 417 height 58
click at [465, 419] on textarea at bounding box center [421, 392] width 417 height 58
click at [487, 407] on textarea at bounding box center [421, 392] width 417 height 58
type textarea "**********"
click at [265, 117] on span "Ticket Issue" at bounding box center [271, 118] width 59 height 16
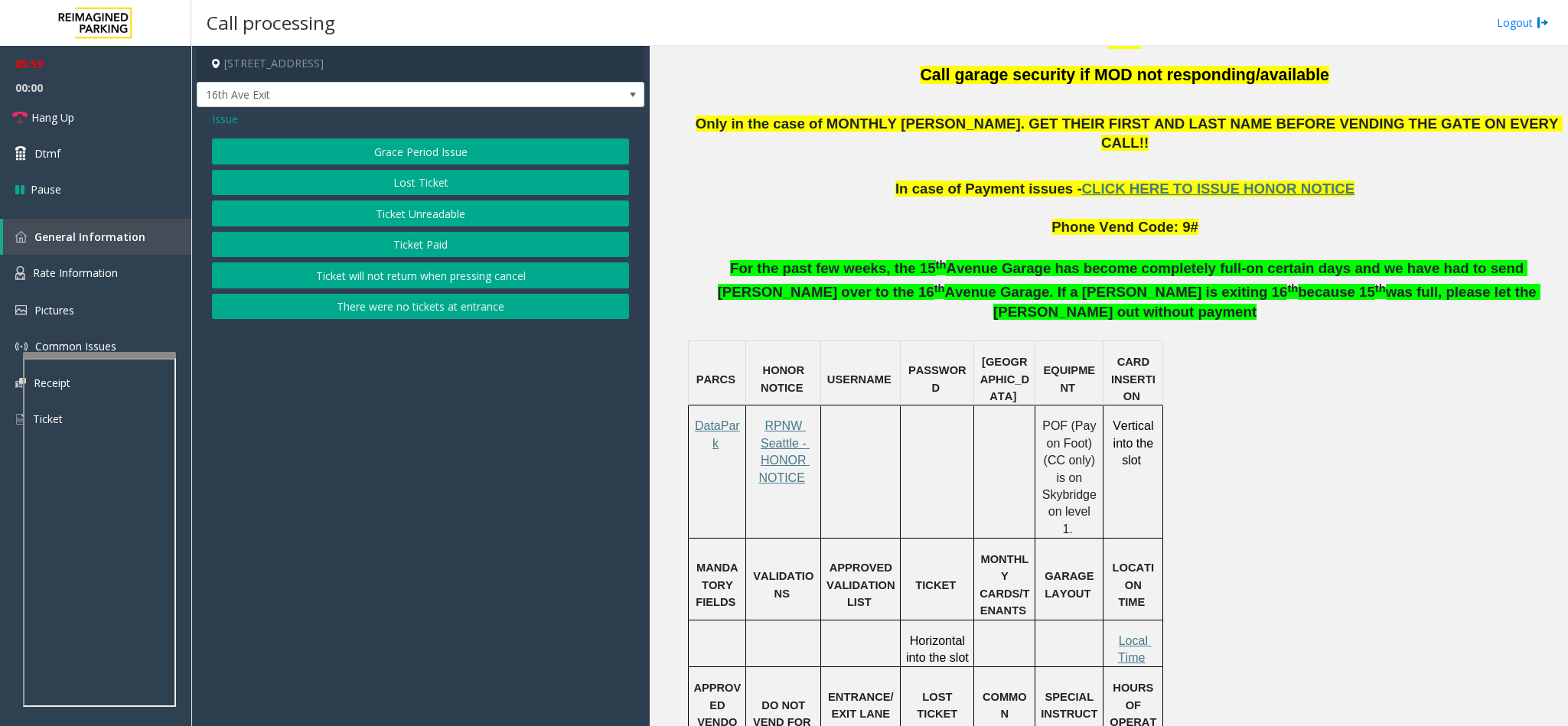
click at [227, 124] on span "Issue" at bounding box center [224, 118] width 26 height 16
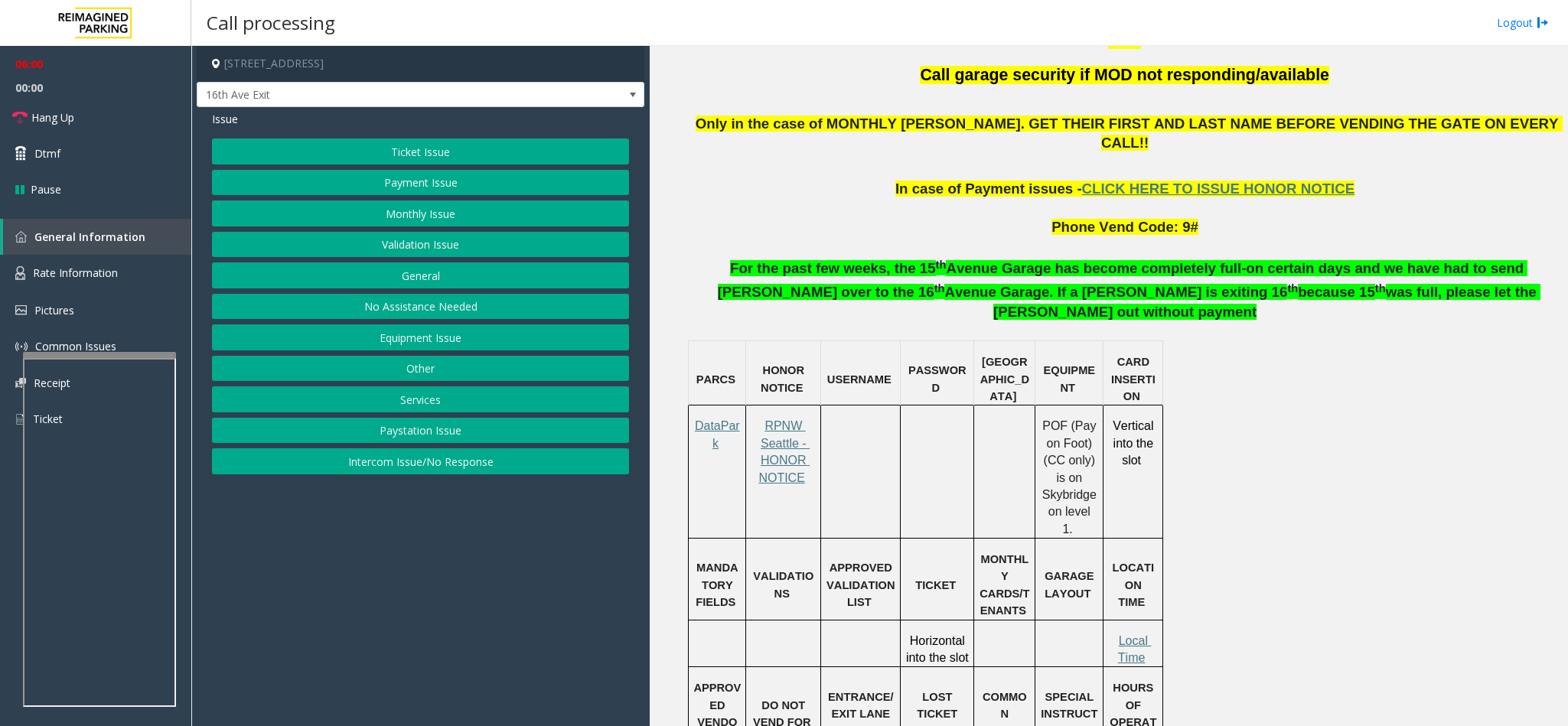
click at [422, 144] on button "Ticket Issue" at bounding box center [421, 151] width 417 height 26
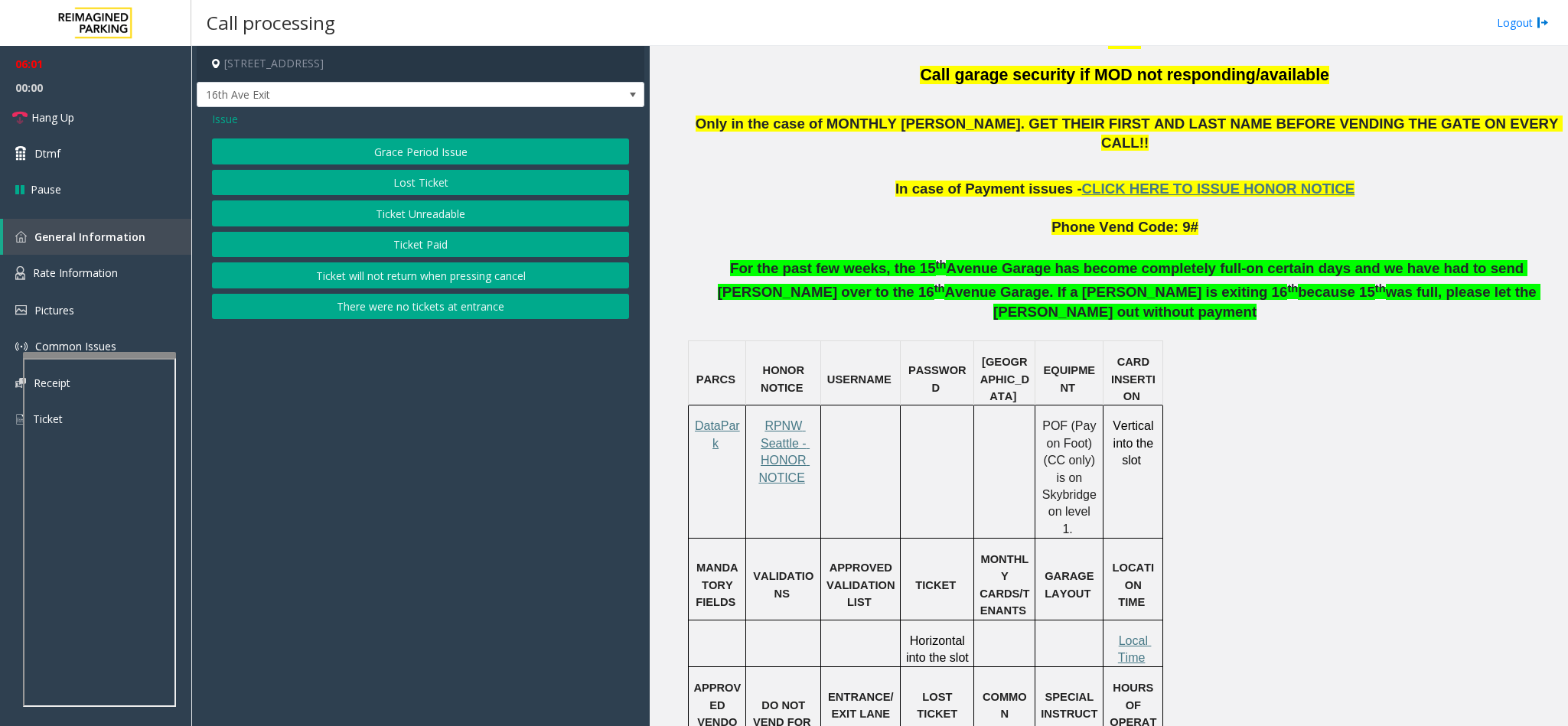
click at [410, 209] on button "Ticket Unreadable" at bounding box center [421, 213] width 417 height 26
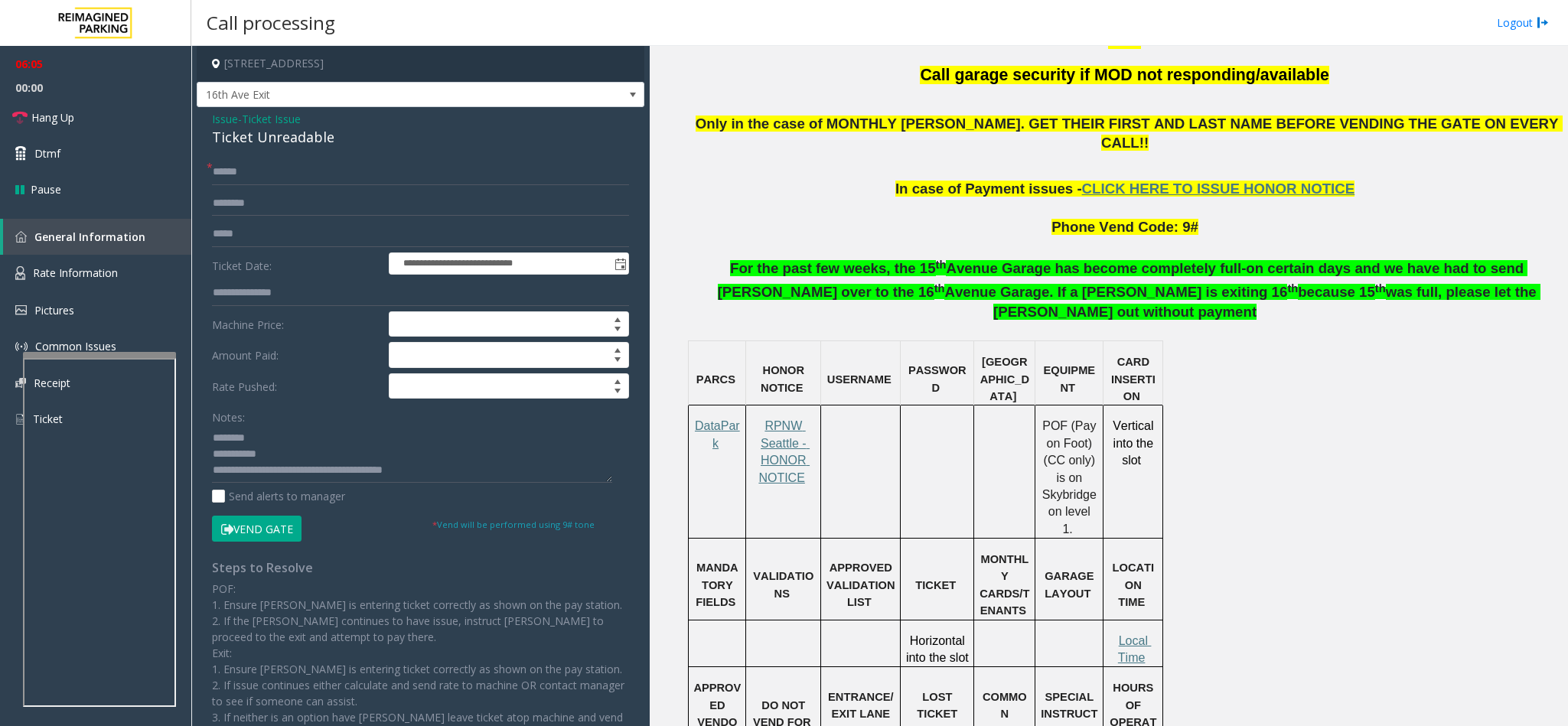
click at [290, 529] on button "Vend Gate" at bounding box center [256, 528] width 89 height 26
click at [275, 120] on span "Ticket Issue" at bounding box center [271, 118] width 59 height 16
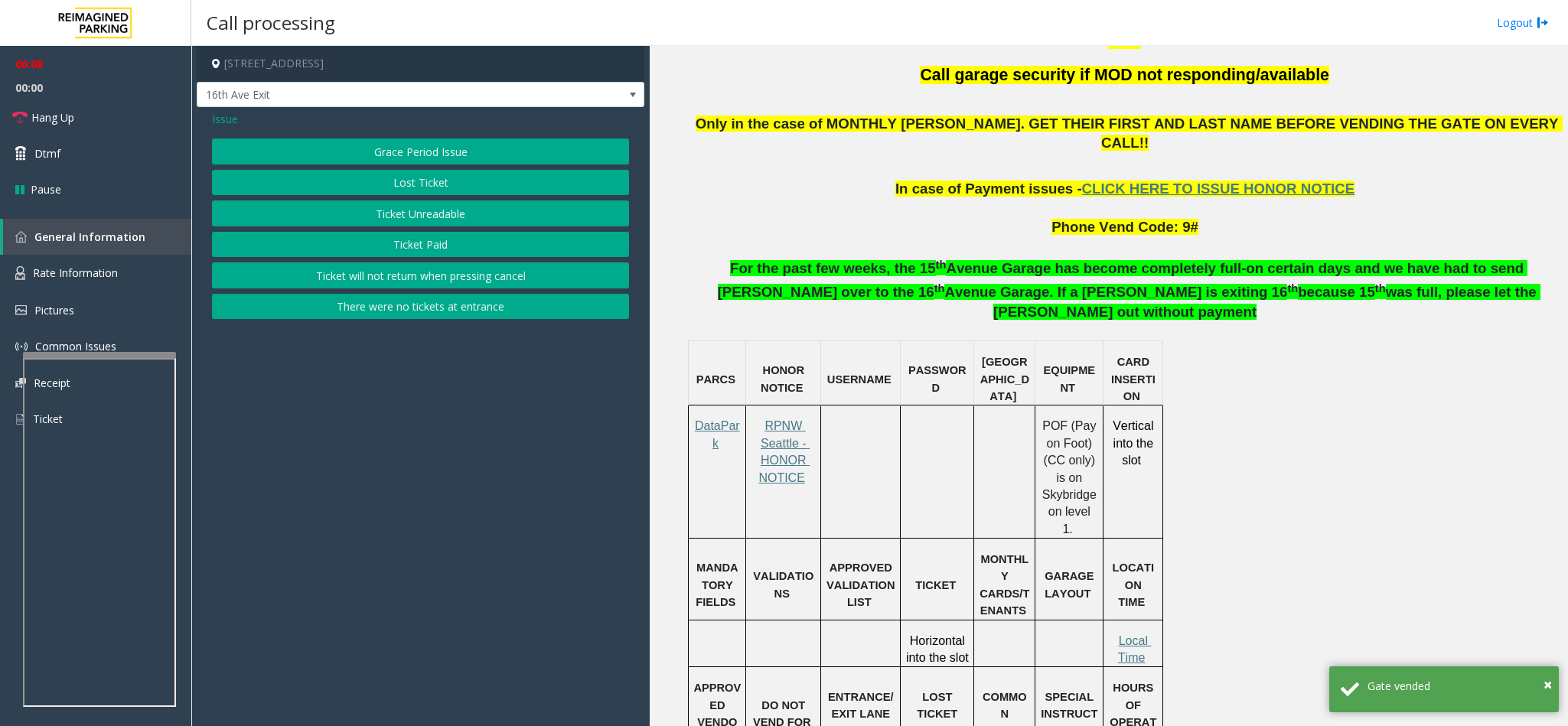
click at [441, 178] on button "Lost Ticket" at bounding box center [421, 183] width 417 height 26
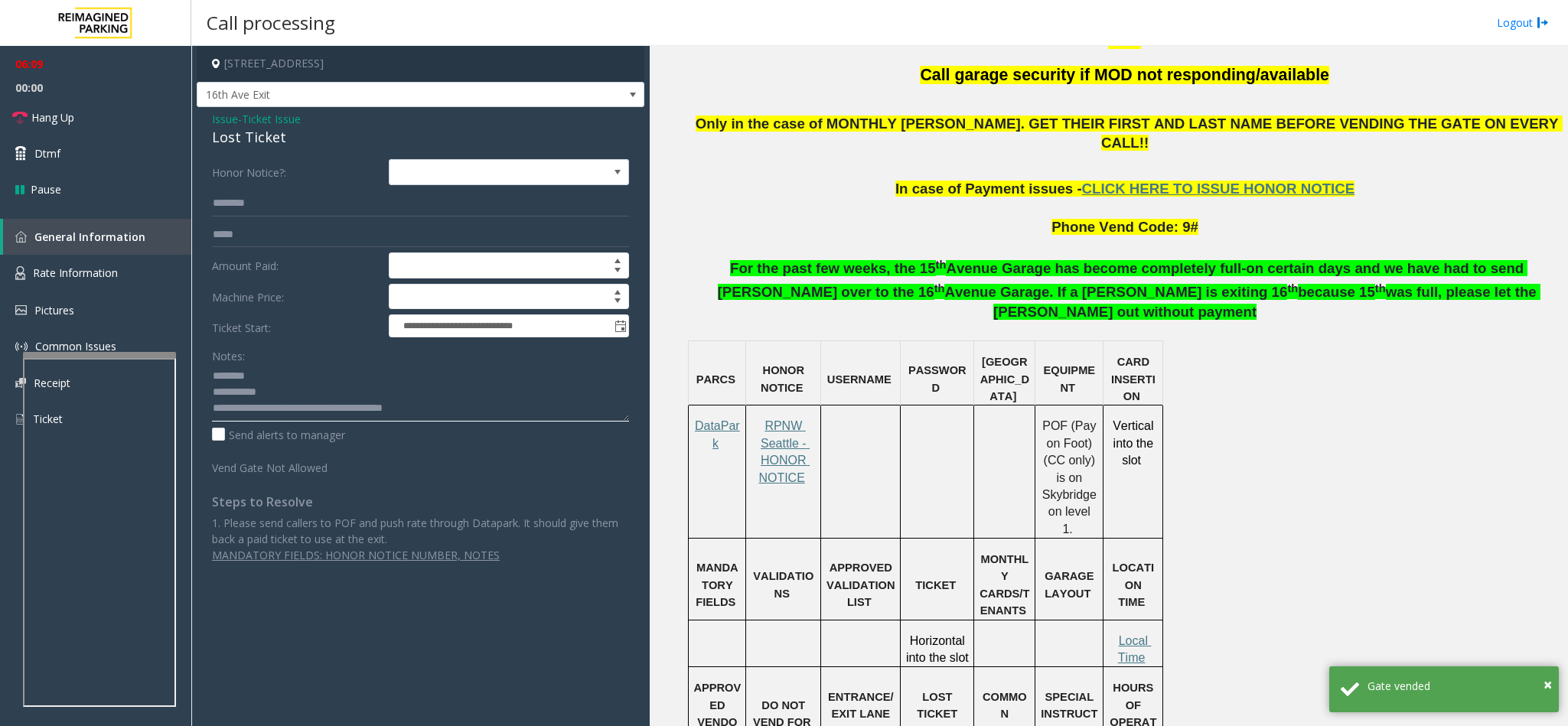
click at [459, 418] on textarea at bounding box center [421, 392] width 417 height 58
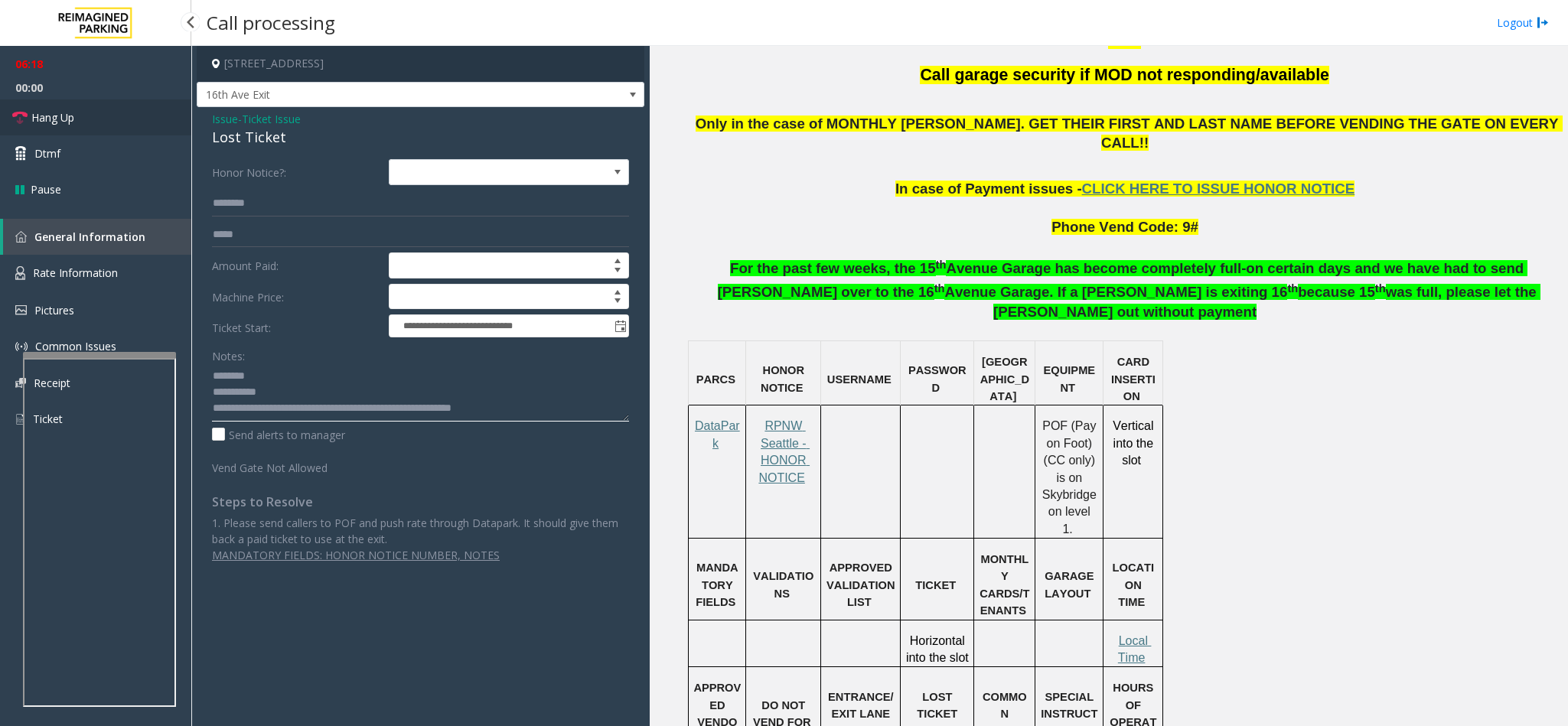
type textarea "**********"
click at [94, 117] on link "Hang Up" at bounding box center [95, 117] width 191 height 36
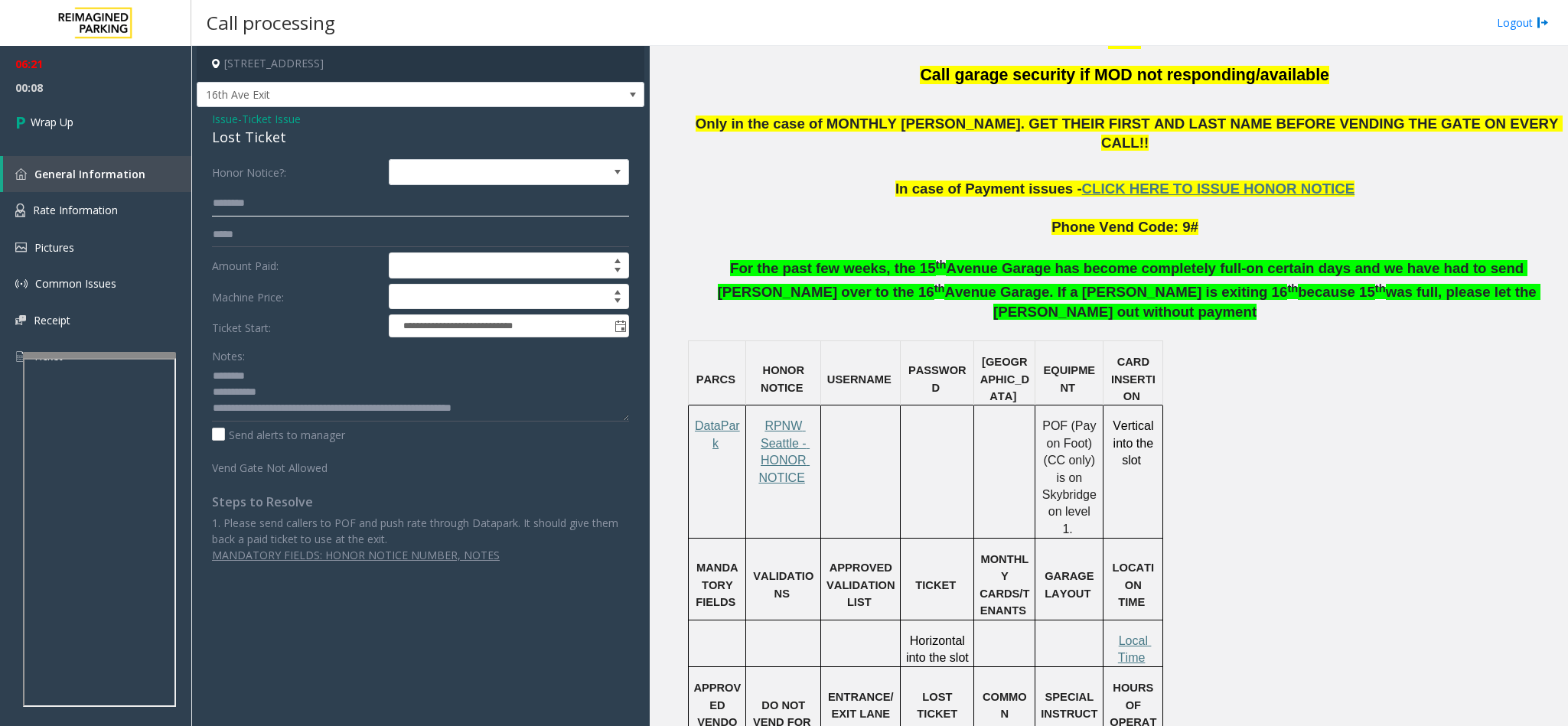
click at [260, 207] on input "text" at bounding box center [421, 203] width 417 height 26
type input "*****"
click at [78, 113] on link "Wrap Up" at bounding box center [95, 122] width 191 height 45
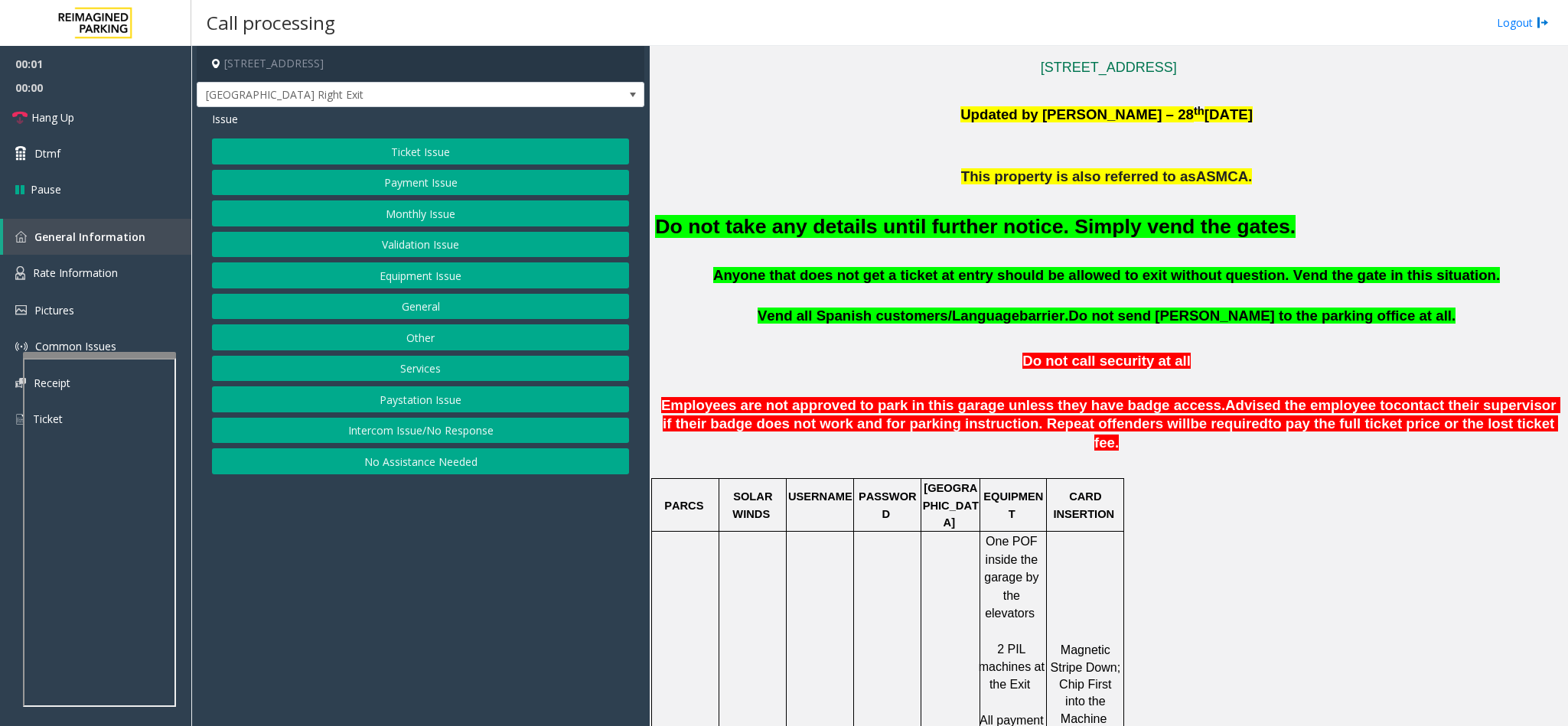
scroll to position [574, 0]
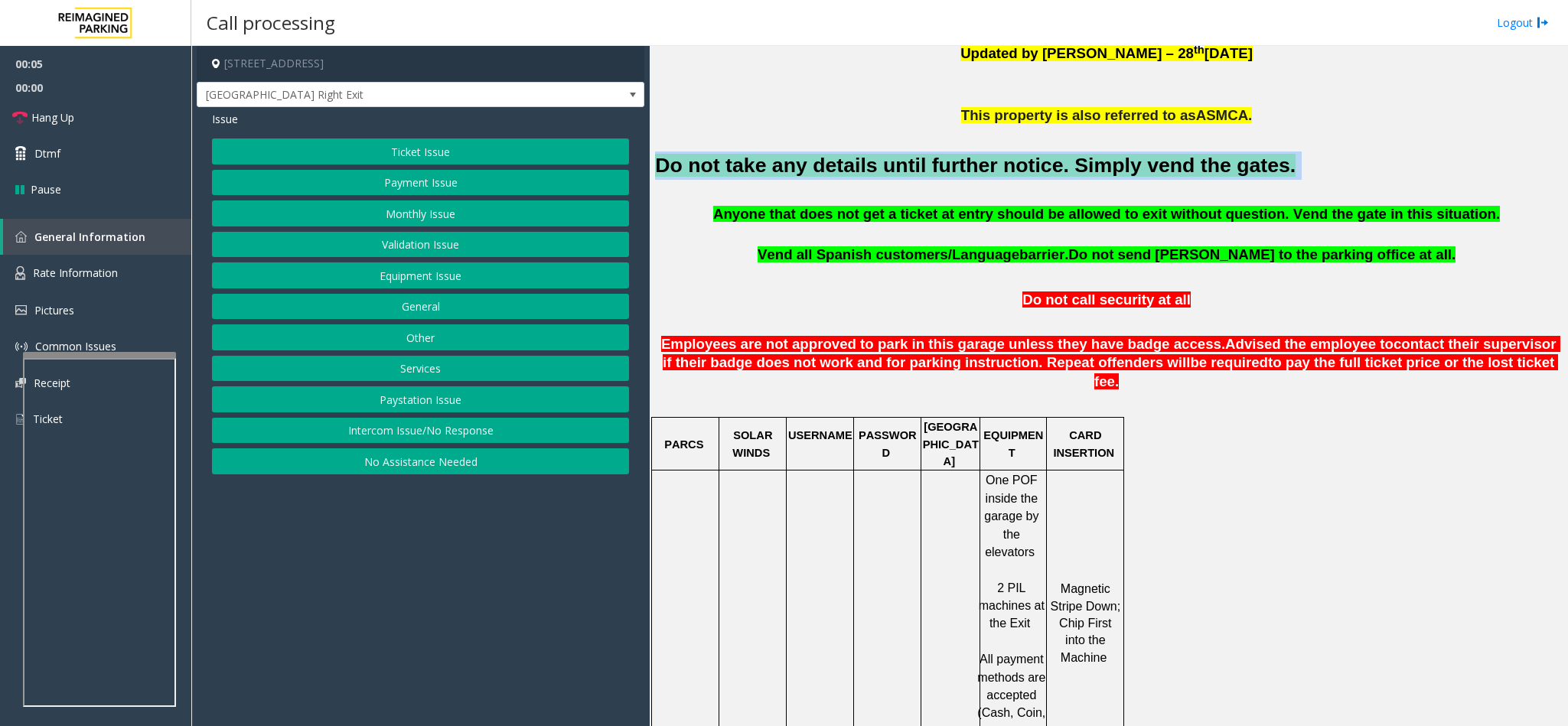
drag, startPoint x: 1223, startPoint y: 174, endPoint x: 661, endPoint y: 169, distance: 562.0
click at [661, 169] on h2 "Do not take any details until further notice. Simply vend the gates." at bounding box center [1108, 166] width 907 height 28
copy h2 "Do not take any details until further notice. Simply vend the gates."
click at [405, 174] on button "Payment Issue" at bounding box center [421, 183] width 417 height 26
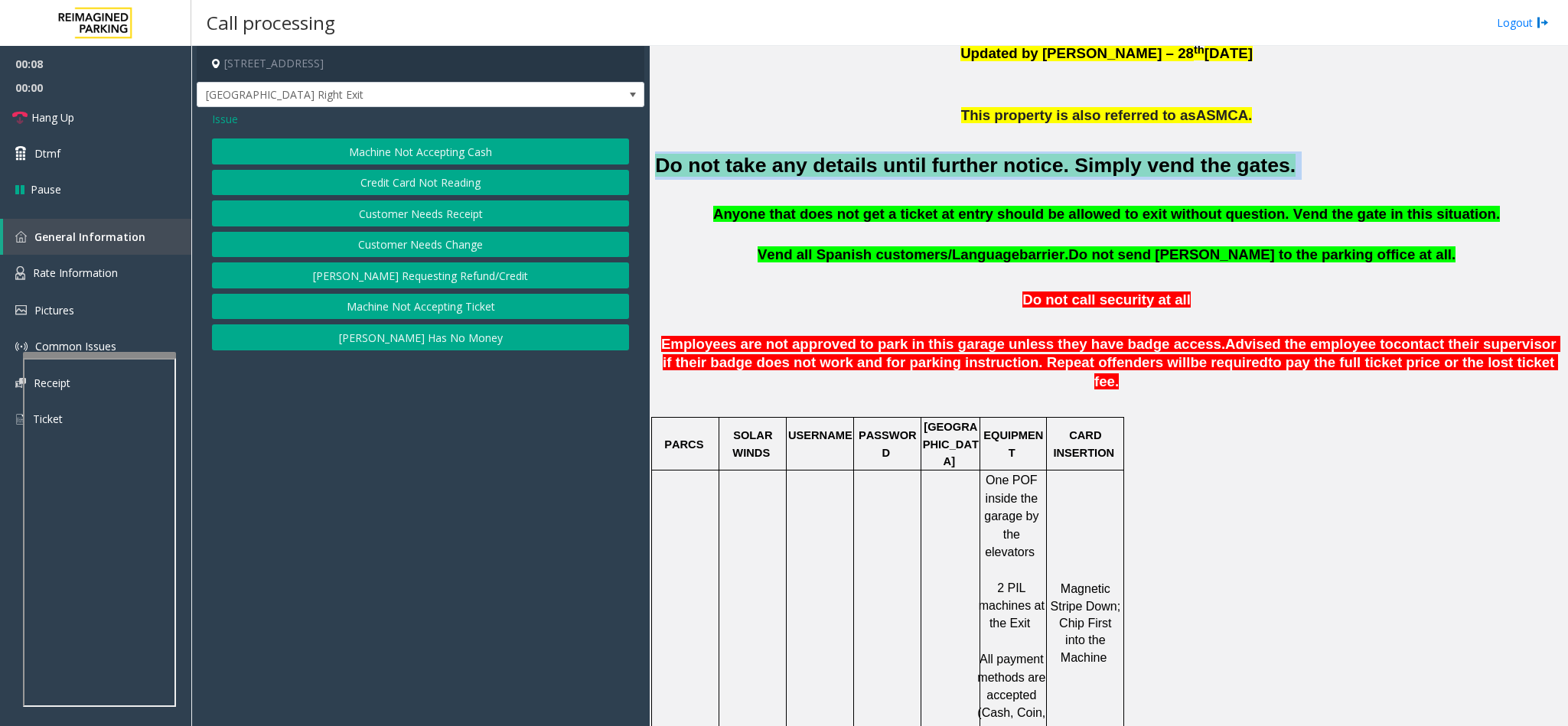
drag, startPoint x: 431, startPoint y: 152, endPoint x: 416, endPoint y: 174, distance: 26.6
click at [416, 174] on div "Machine Not Accepting Cash Credit Card Not Reading Customer Needs Receipt Custo…" at bounding box center [421, 245] width 417 height 212
click at [416, 174] on button "Credit Card Not Reading" at bounding box center [421, 183] width 417 height 26
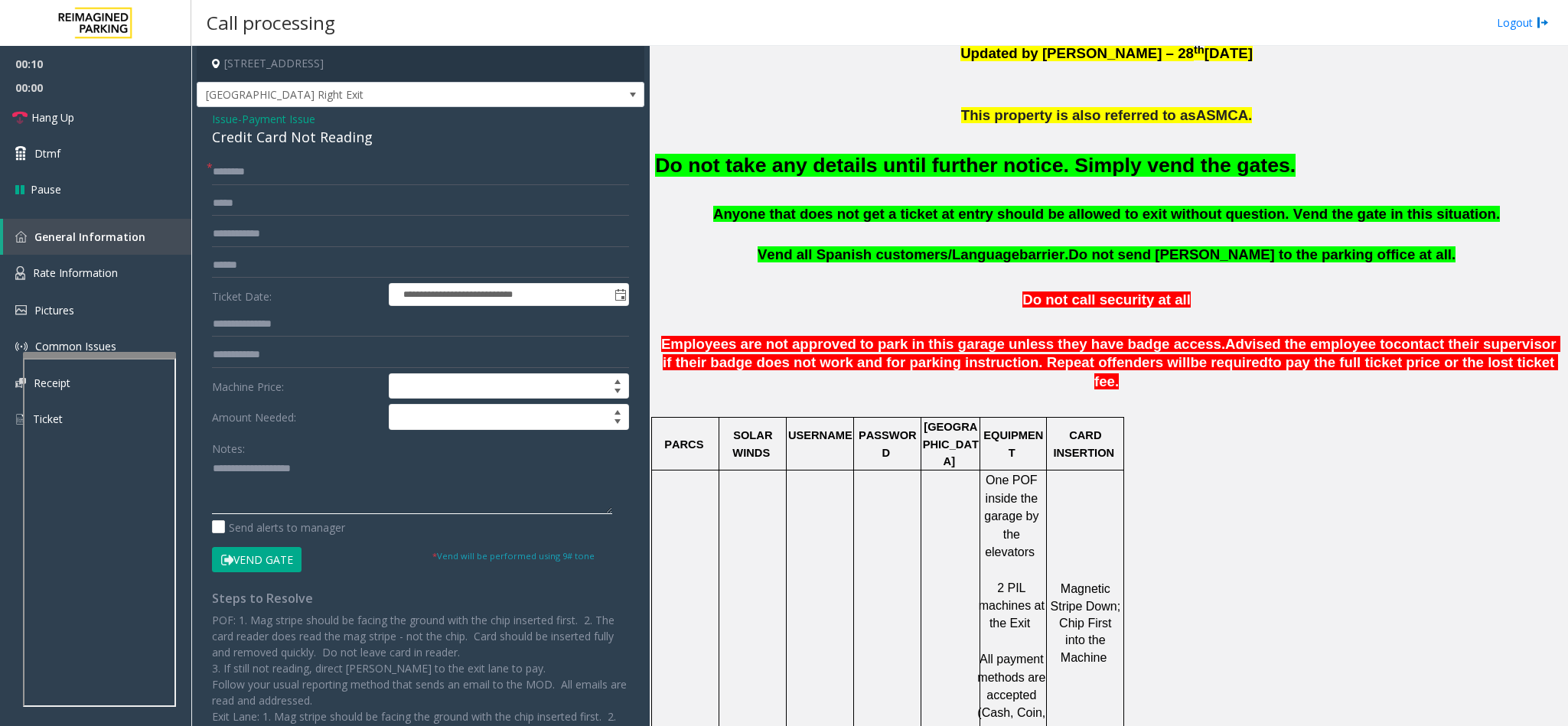
drag, startPoint x: 317, startPoint y: 460, endPoint x: 310, endPoint y: 466, distance: 9.2
click at [313, 461] on textarea at bounding box center [412, 485] width 401 height 58
paste textarea "**********"
type textarea "**********"
click at [290, 552] on button "Vend Gate" at bounding box center [256, 560] width 89 height 26
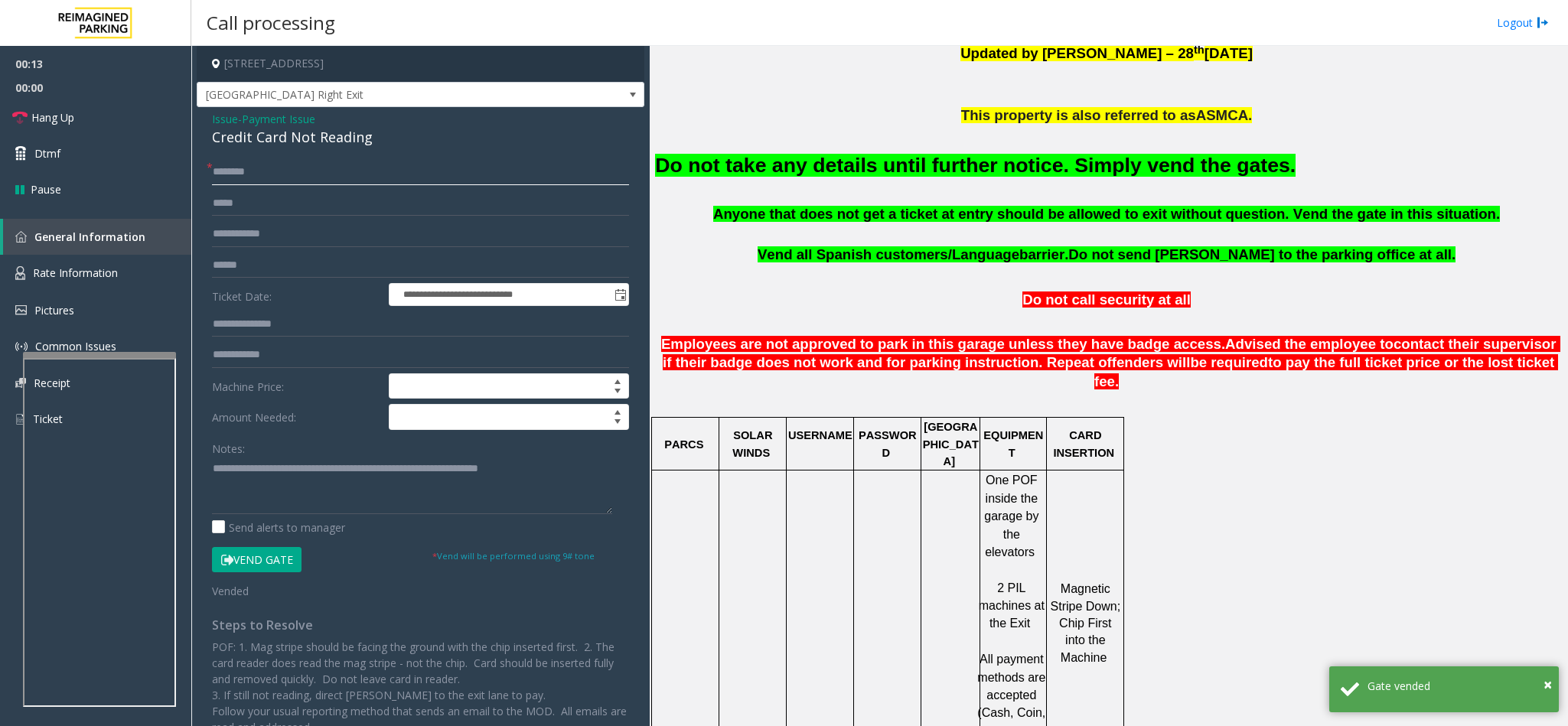
type input "*"
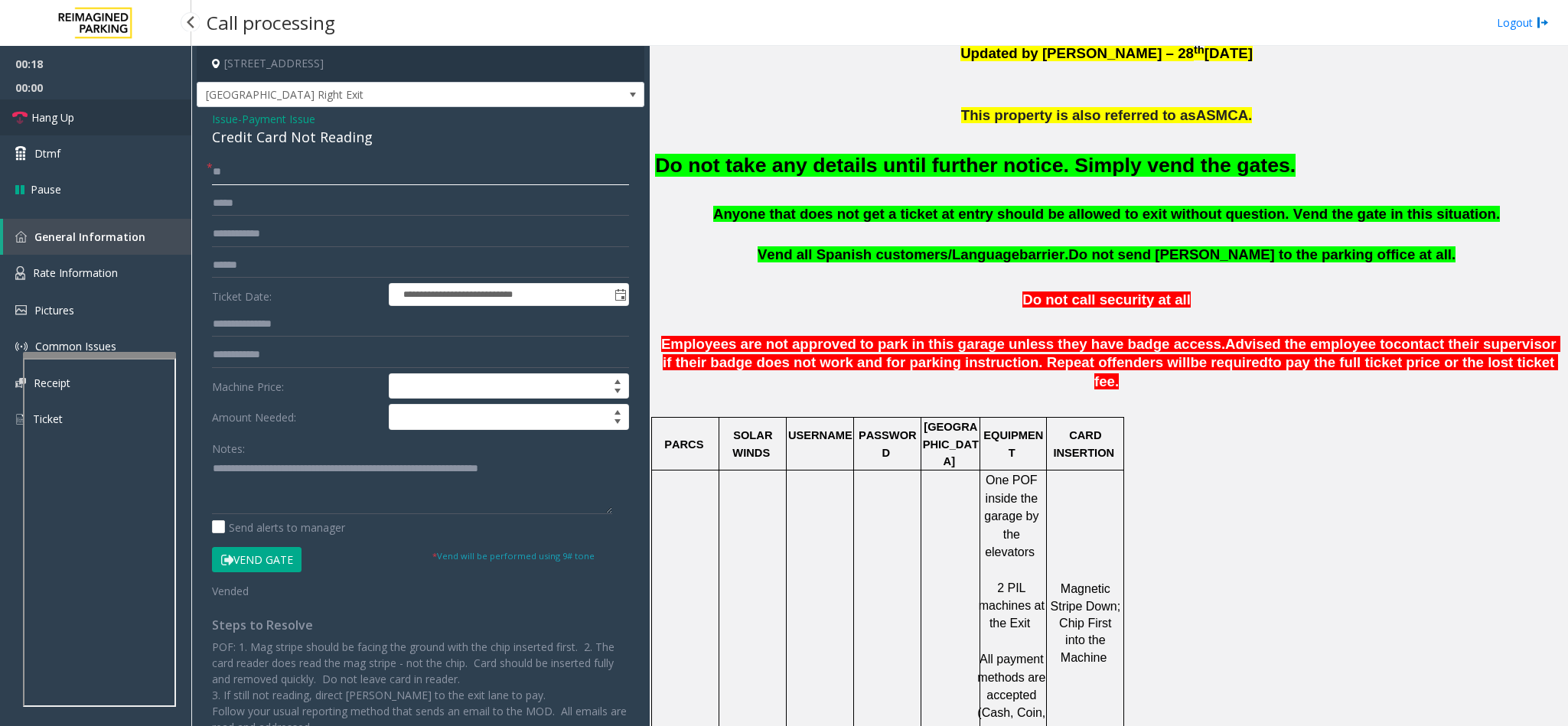
type input "**"
click at [53, 118] on span "Hang Up" at bounding box center [53, 117] width 43 height 16
click at [55, 113] on span "Hang Up" at bounding box center [53, 117] width 43 height 16
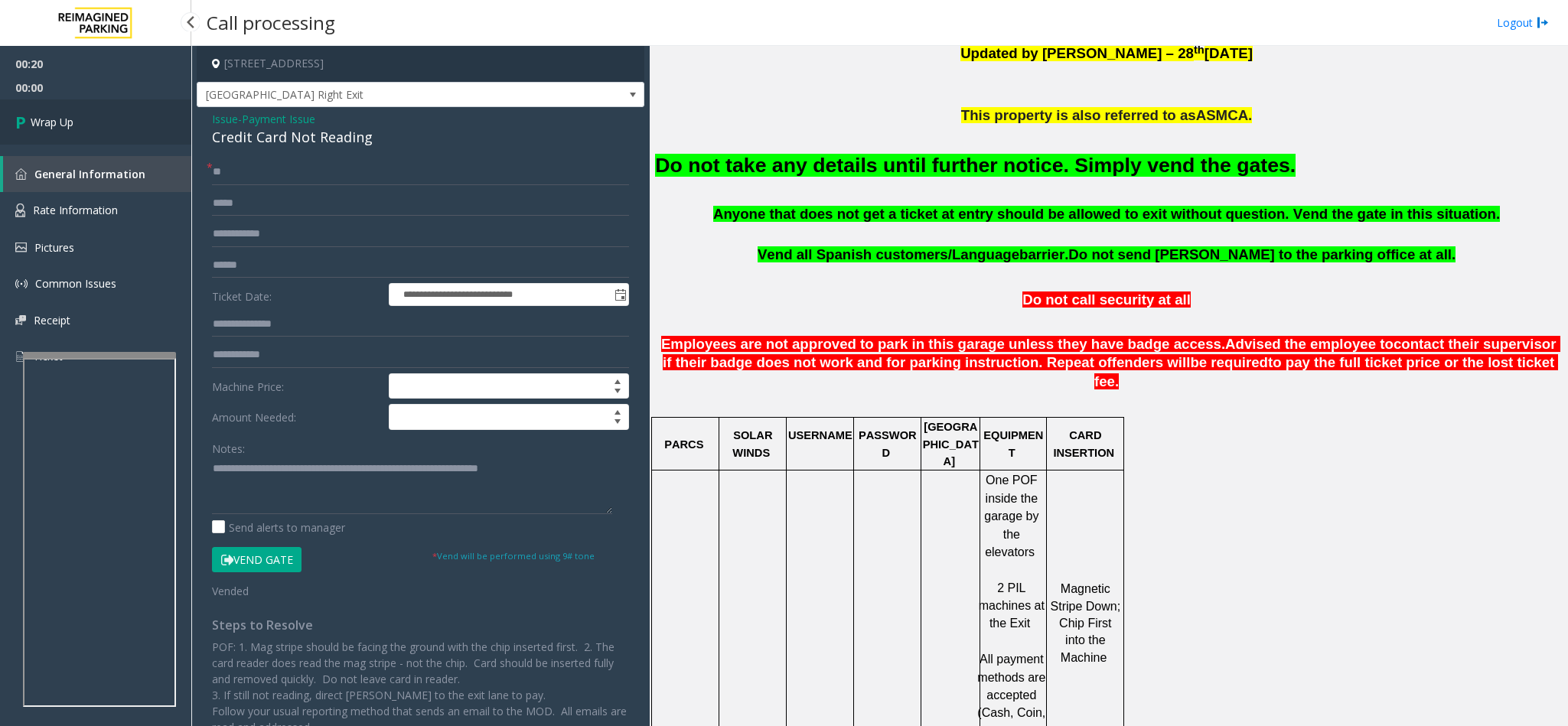
click at [73, 119] on span "Wrap Up" at bounding box center [52, 122] width 43 height 16
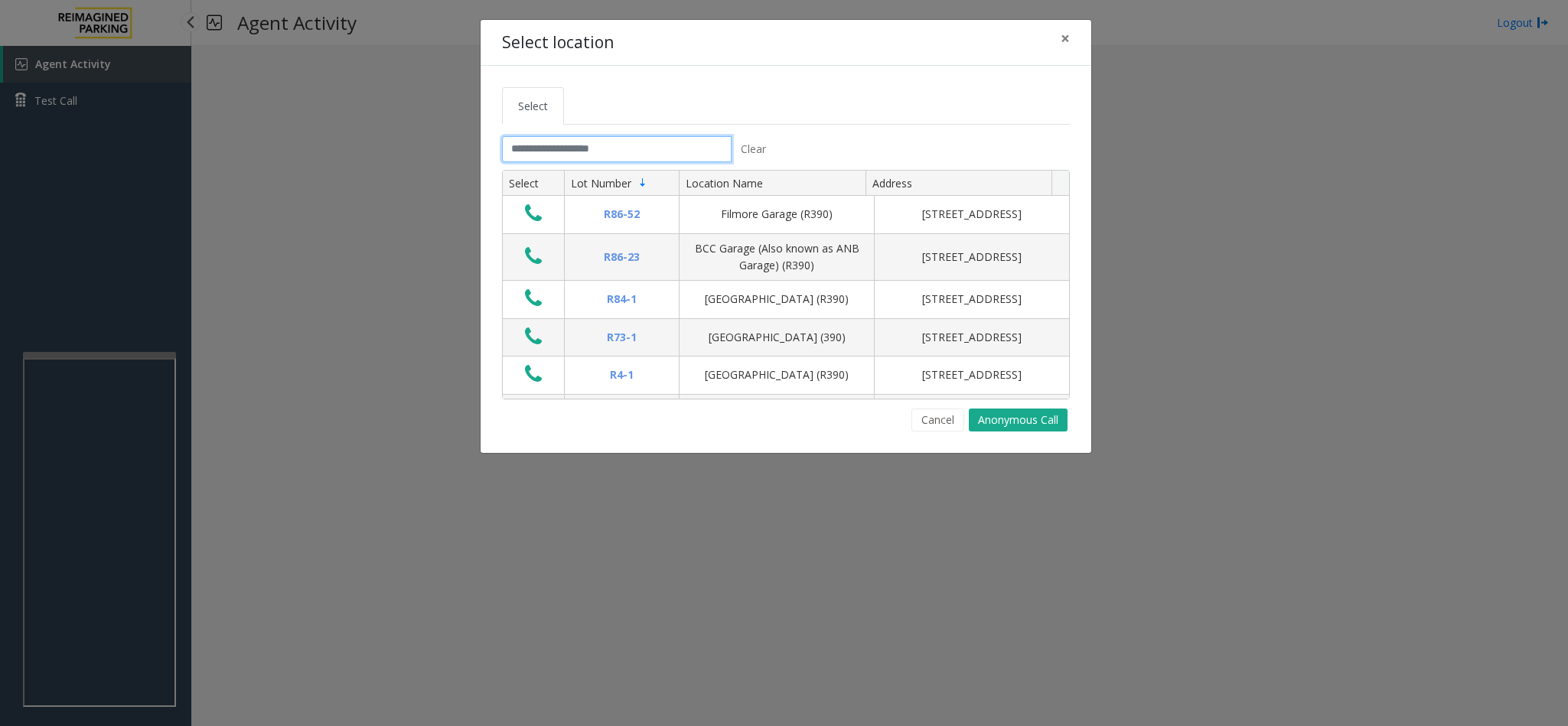
click at [628, 145] on input "text" at bounding box center [616, 149] width 229 height 26
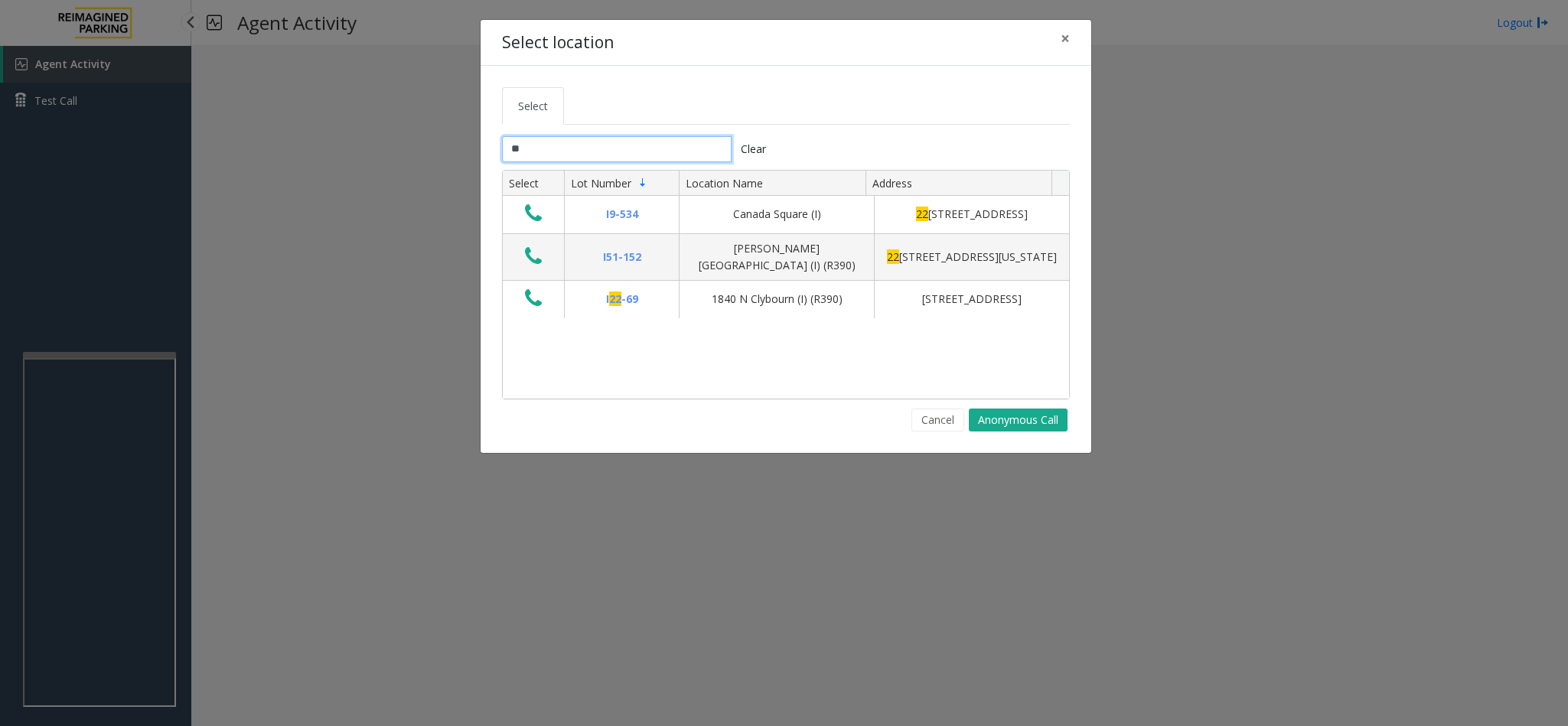
type input "*"
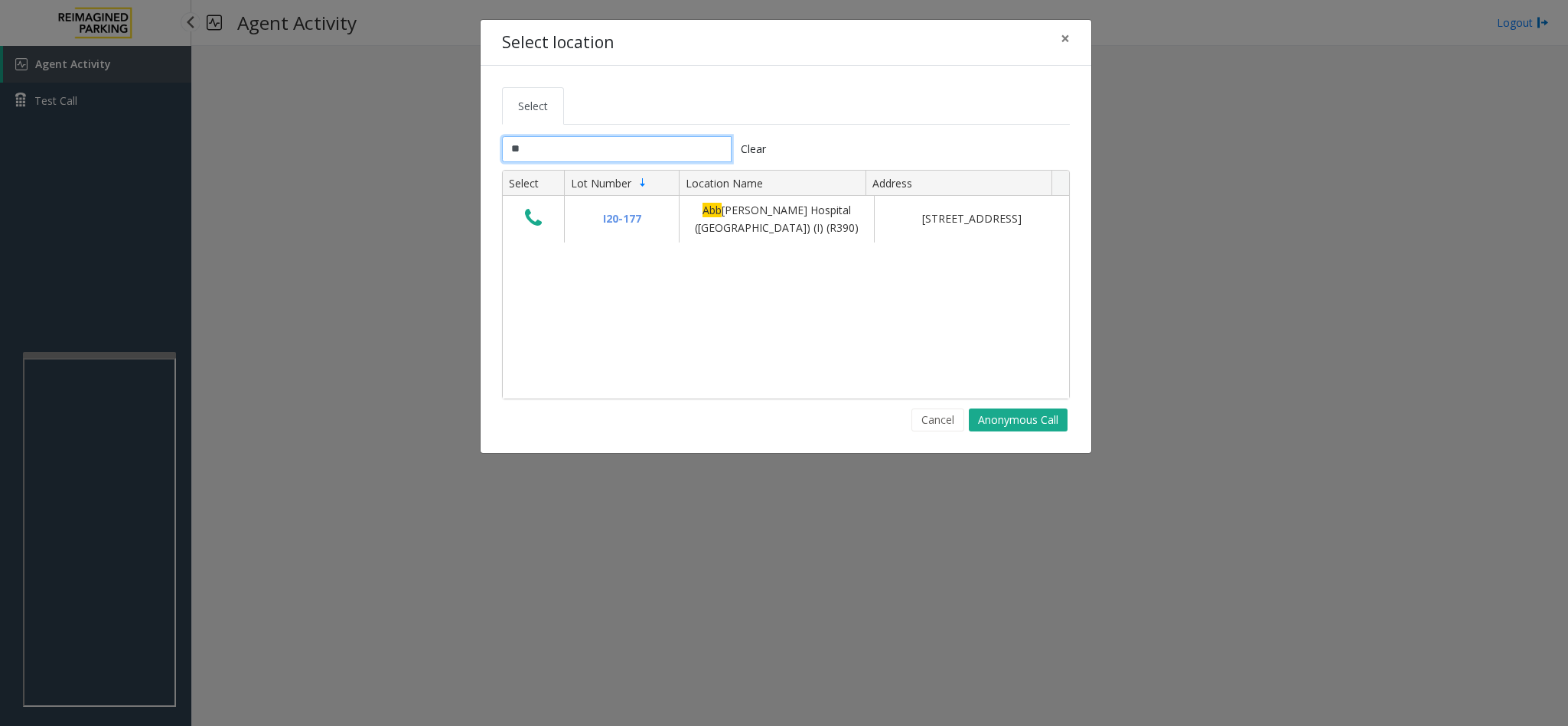
type input "*"
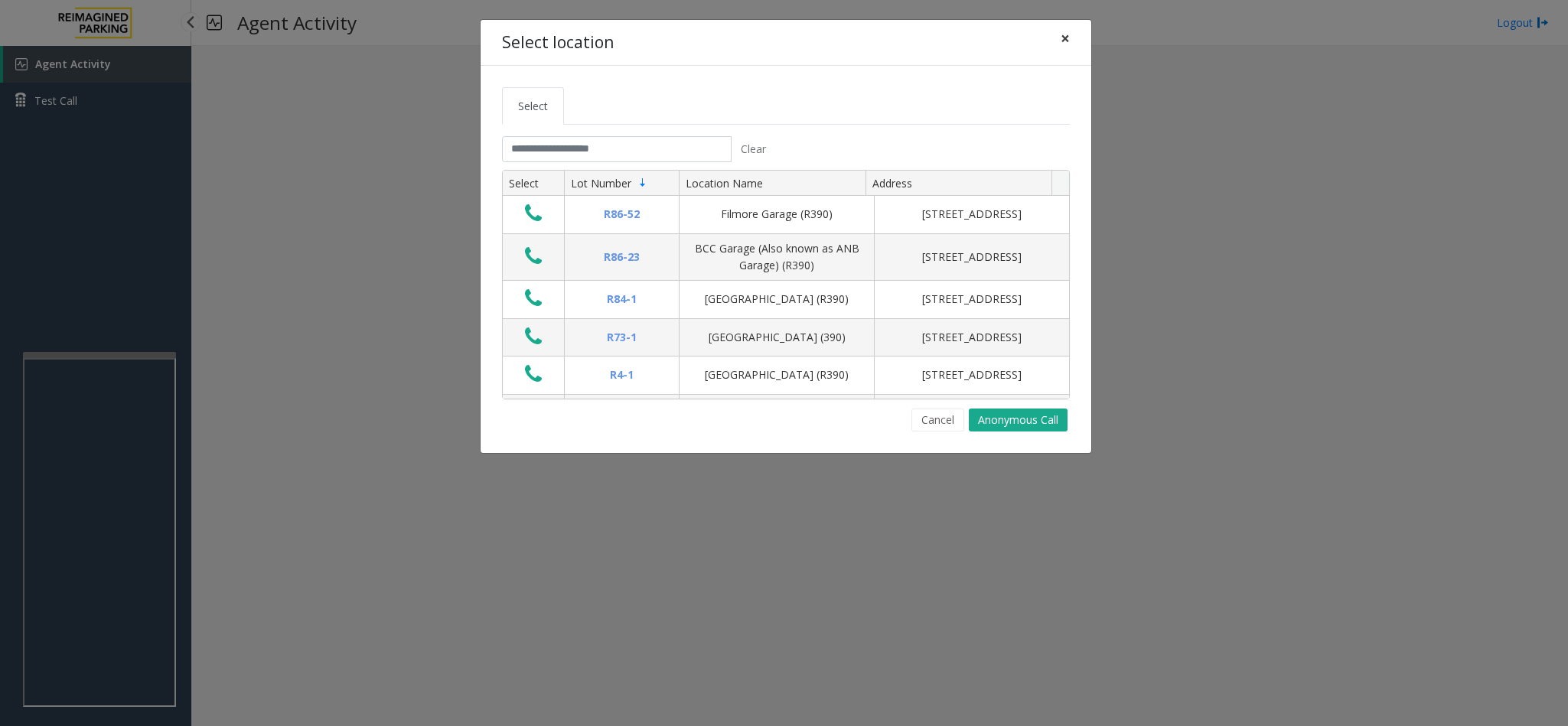
drag, startPoint x: 1063, startPoint y: 42, endPoint x: 1050, endPoint y: 42, distance: 13.0
click at [1065, 42] on span "×" at bounding box center [1065, 38] width 9 height 22
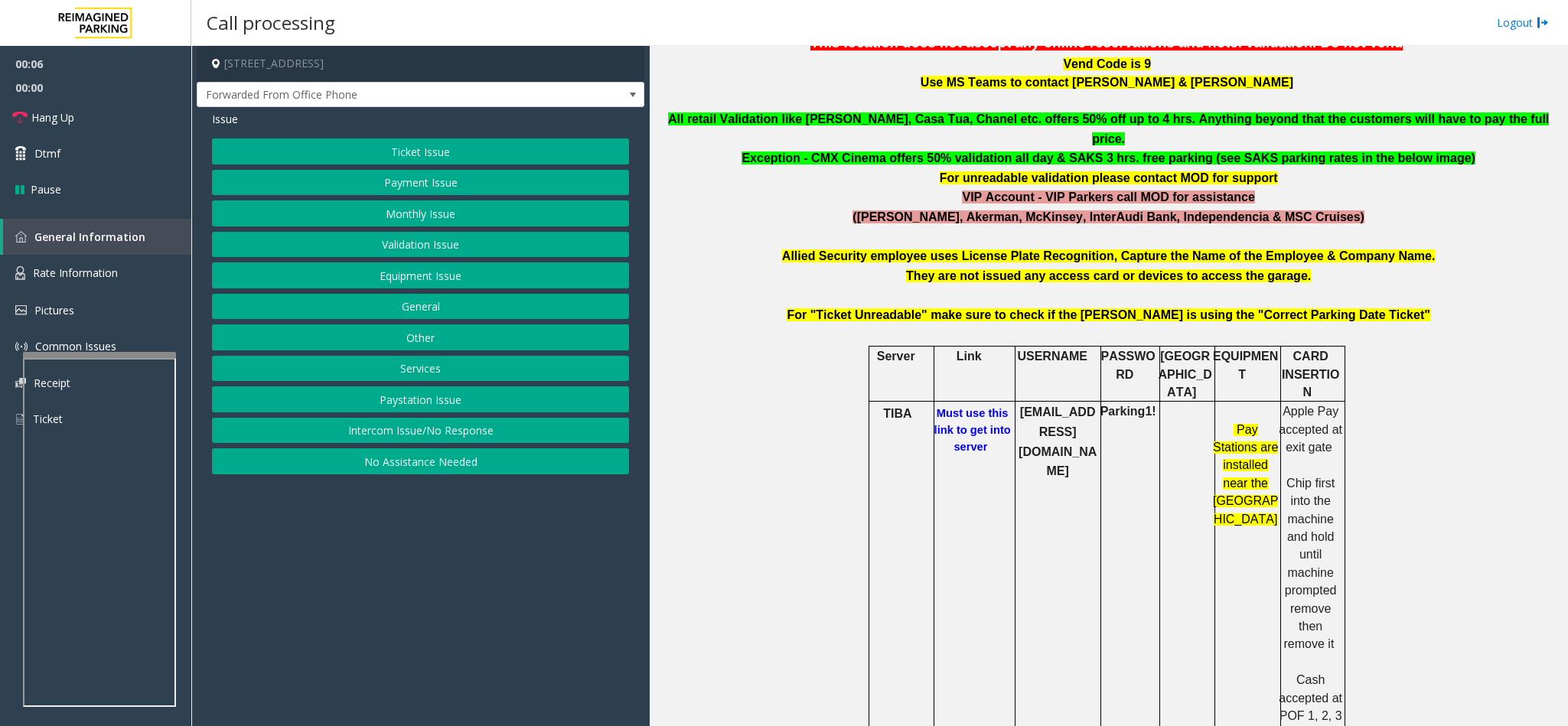
scroll to position [459, 0]
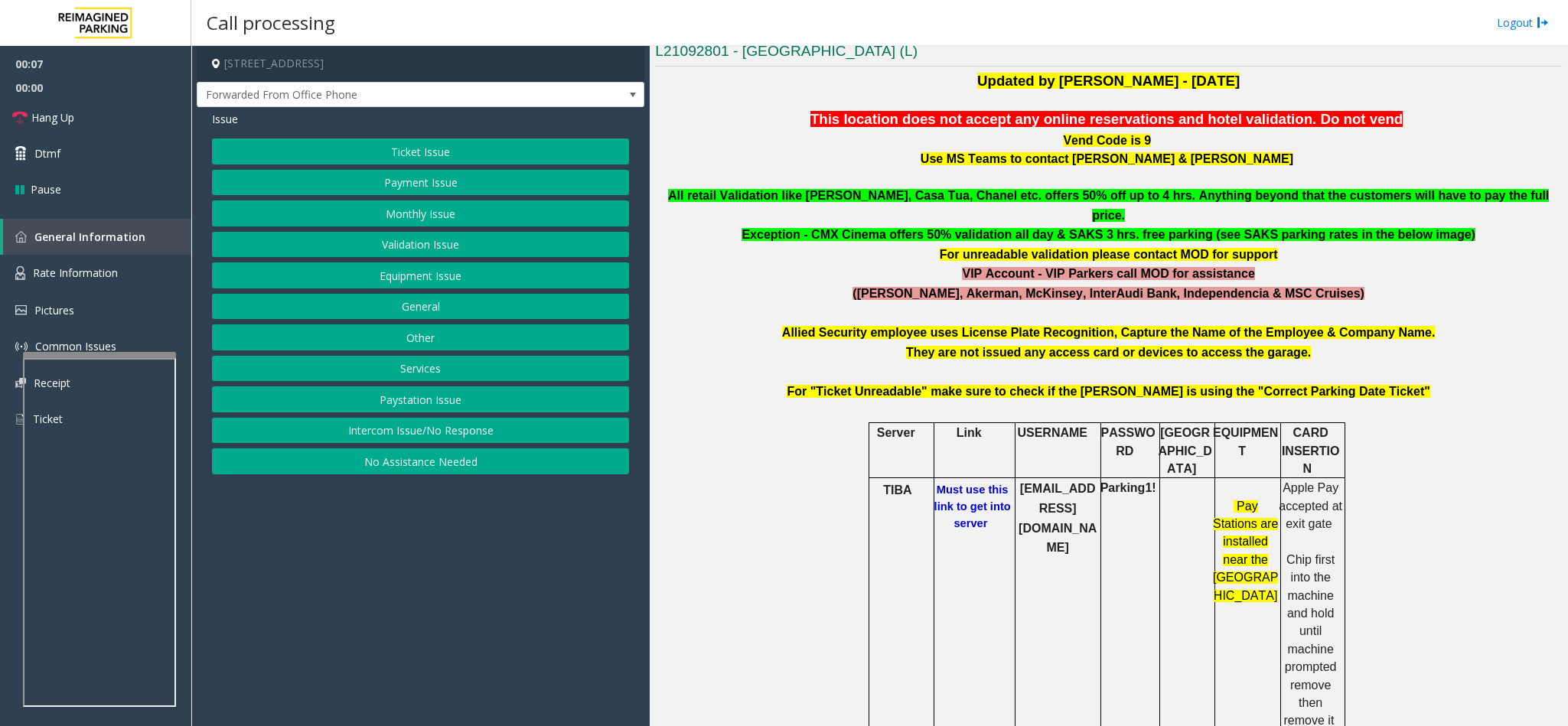
click at [966, 483] on b "Must use this link to get into server" at bounding box center [973, 506] width 77 height 46
click at [99, 270] on span "Rate Information" at bounding box center [75, 272] width 85 height 14
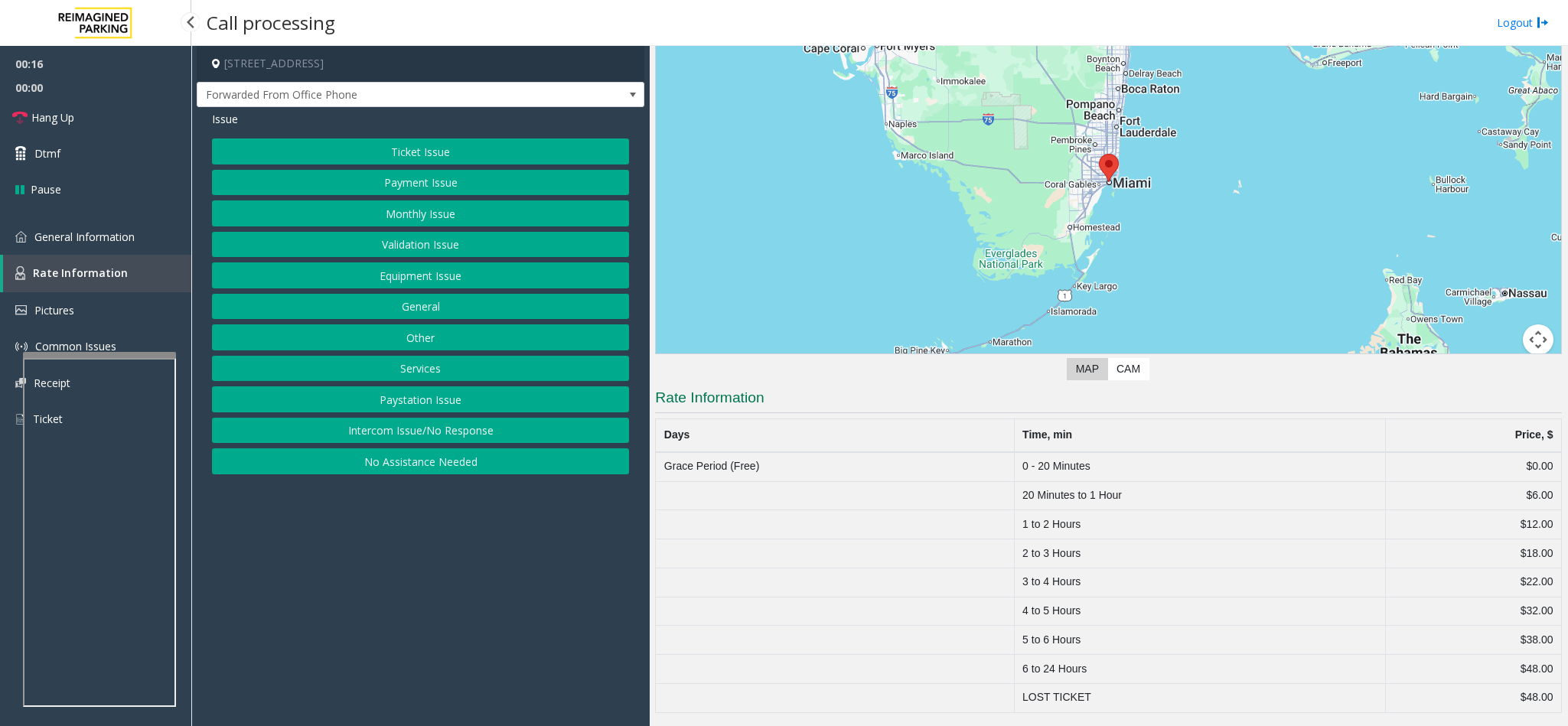
scroll to position [117, 0]
click at [97, 234] on span "General Information" at bounding box center [84, 236] width 100 height 14
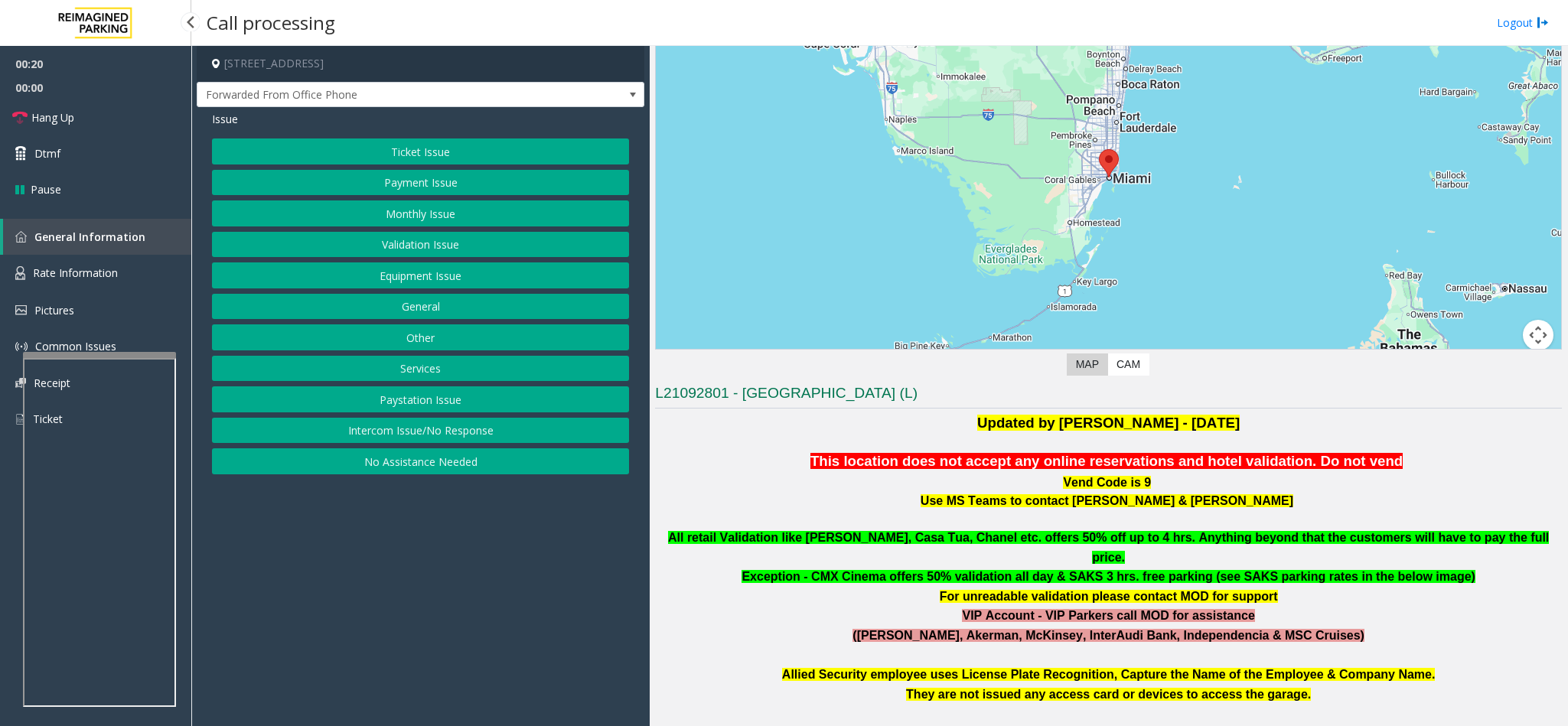
scroll to position [459, 0]
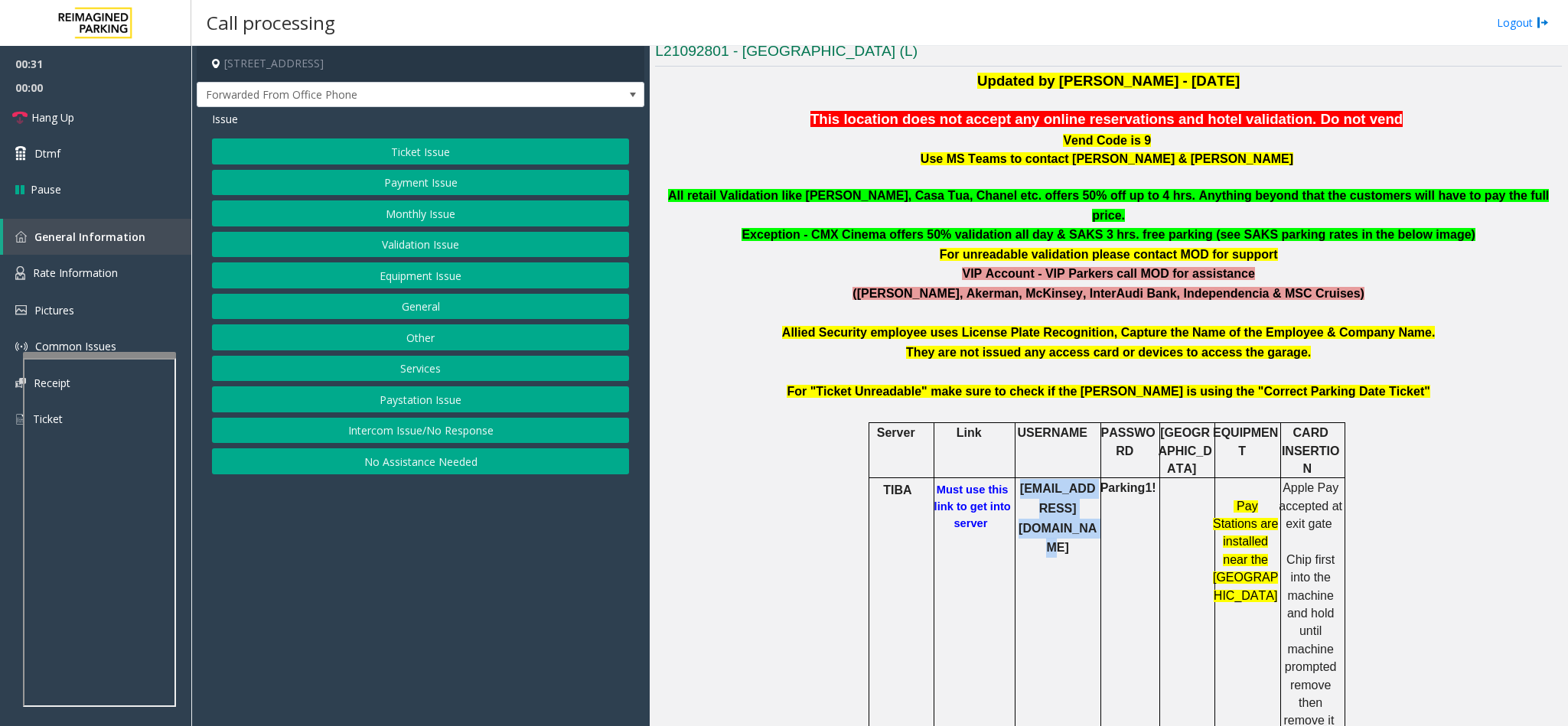
drag, startPoint x: 1086, startPoint y: 481, endPoint x: 1006, endPoint y: 460, distance: 82.7
click at [1016, 479] on p "bccparking@reefparking.com" at bounding box center [1058, 518] width 83 height 78
copy b "bccparking@reefparking.com"
drag, startPoint x: 1147, startPoint y: 450, endPoint x: 1096, endPoint y: 457, distance: 51.5
click at [1098, 479] on p "Parking1!" at bounding box center [1128, 487] width 60 height 18
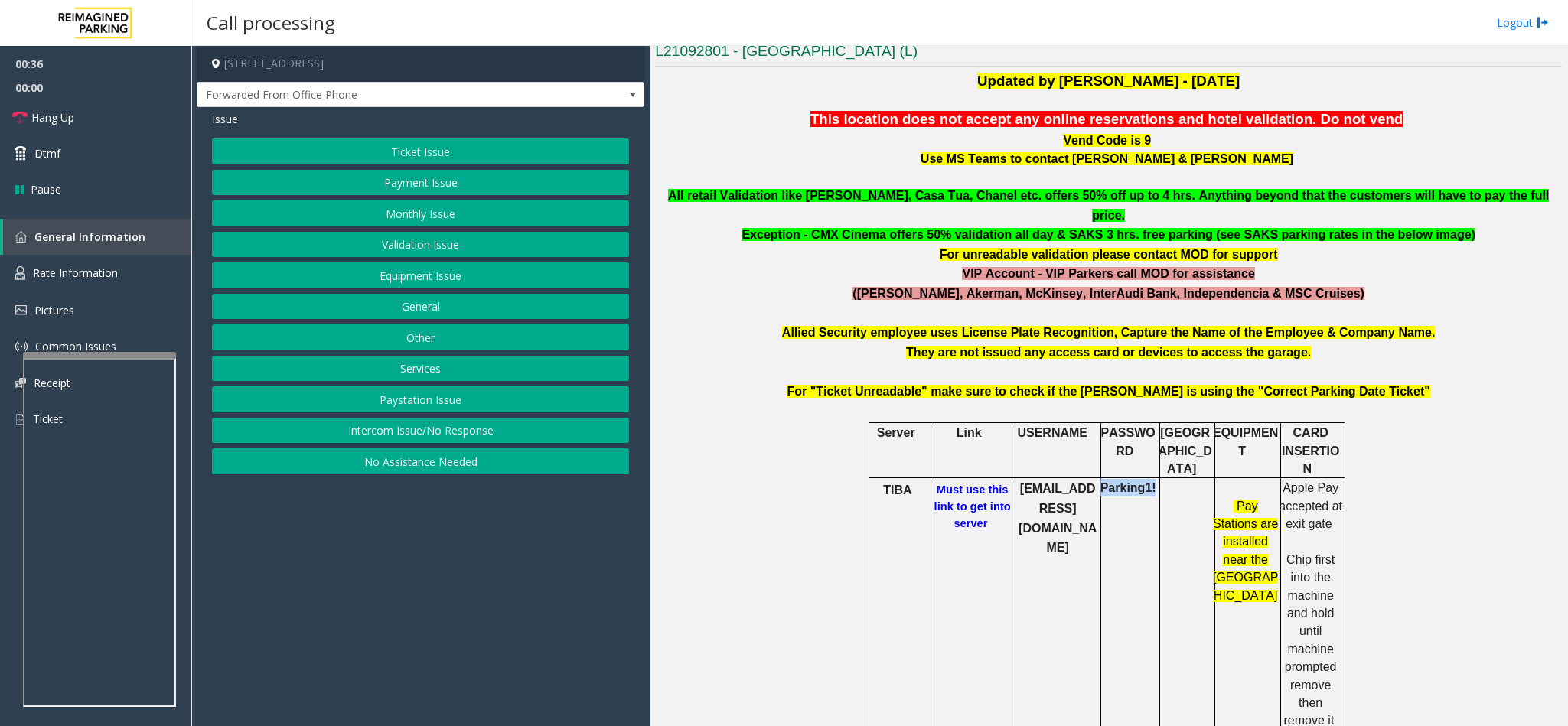
copy b "Parking1!"
click at [496, 145] on button "Ticket Issue" at bounding box center [421, 151] width 417 height 26
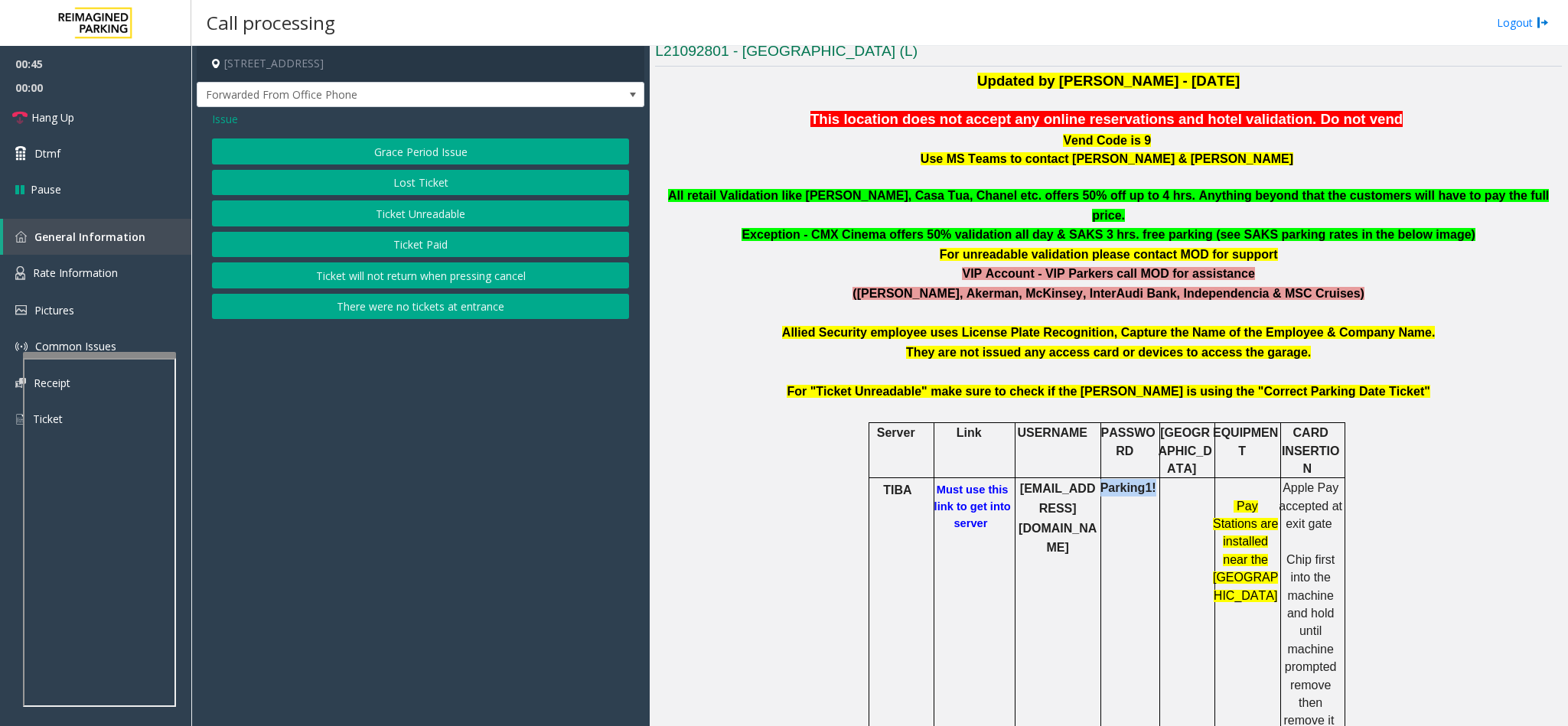
click at [411, 209] on button "Ticket Unreadable" at bounding box center [421, 213] width 417 height 26
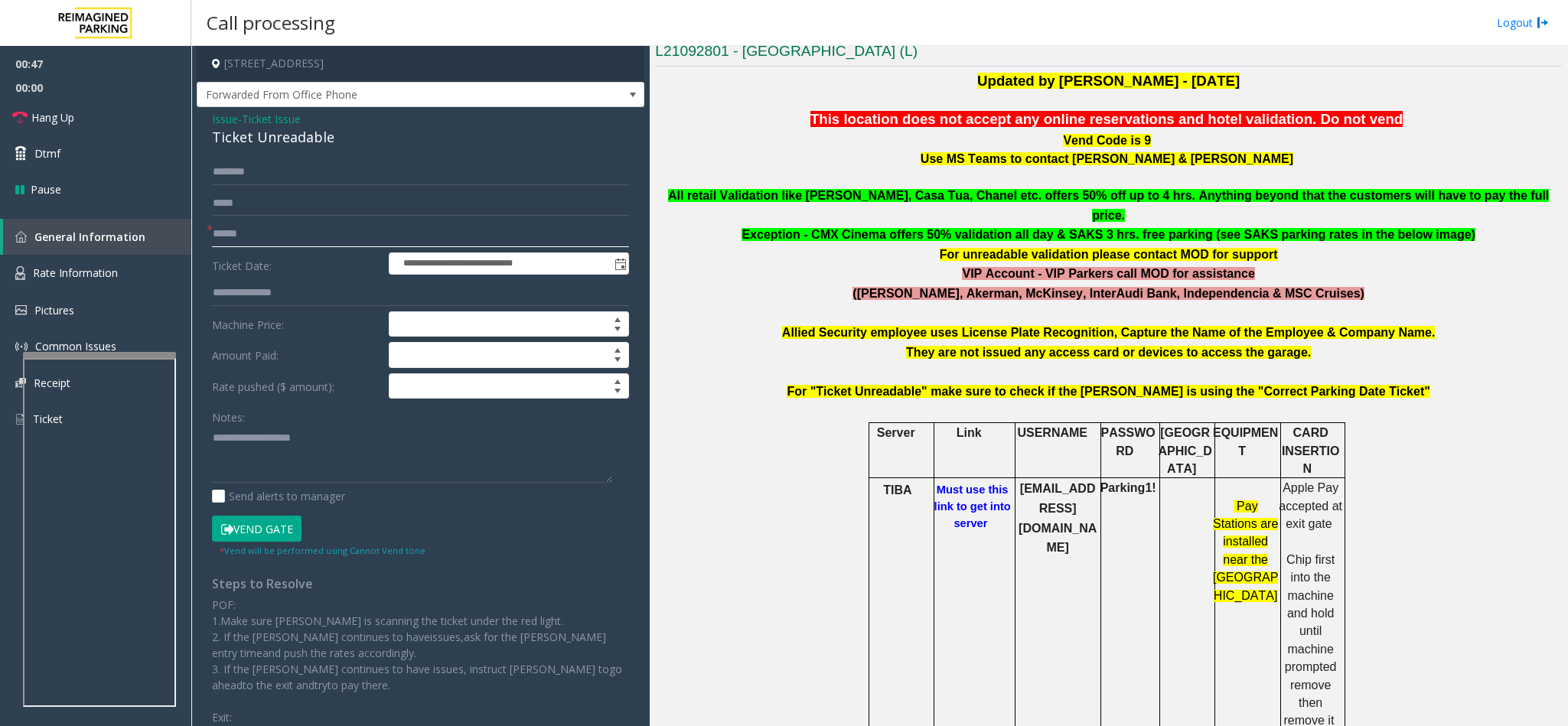
click at [273, 241] on input "text" at bounding box center [421, 234] width 417 height 26
type input "*********"
drag, startPoint x: 308, startPoint y: 234, endPoint x: 211, endPoint y: 239, distance: 97.1
click at [209, 239] on div "**********" at bounding box center [420, 507] width 440 height 695
click at [303, 166] on input "text" at bounding box center [421, 172] width 417 height 26
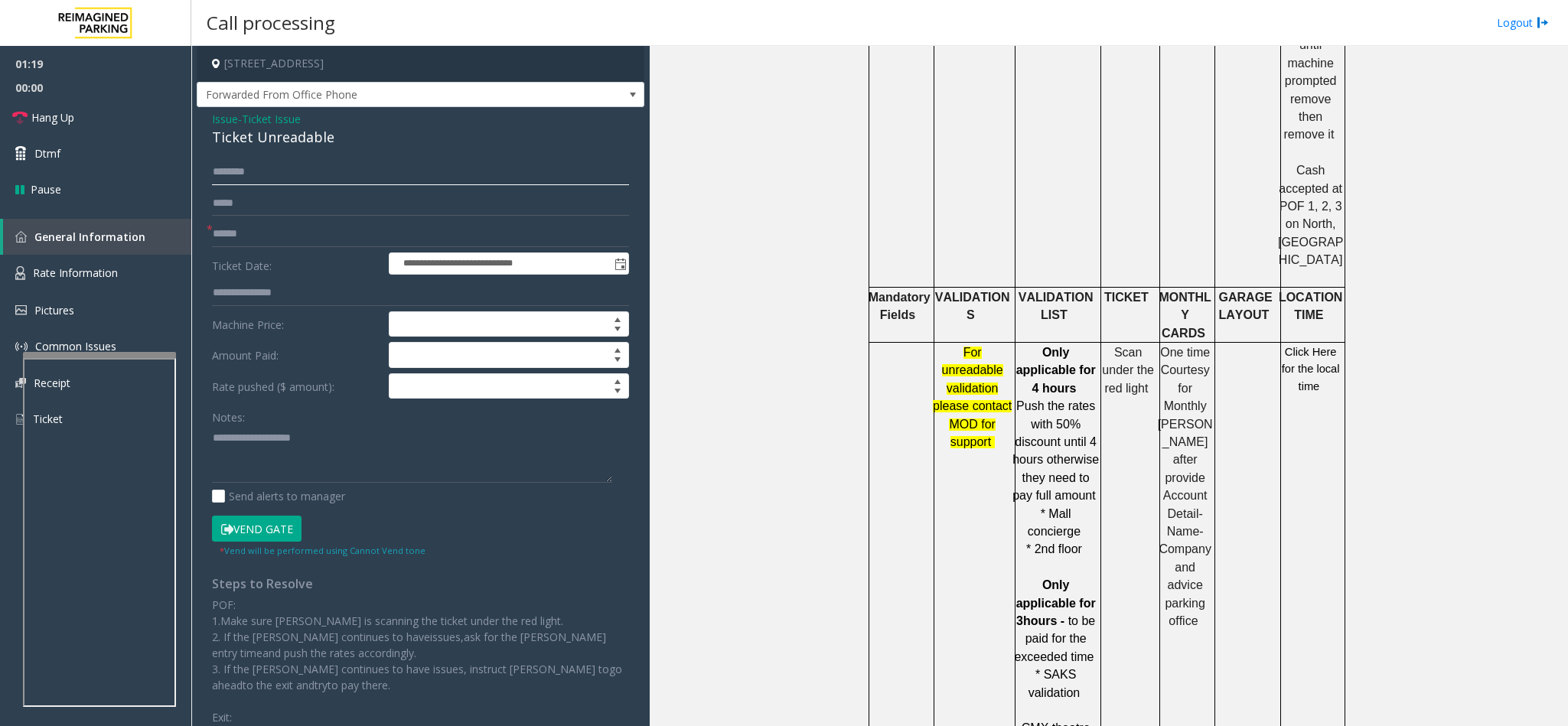
scroll to position [1033, 0]
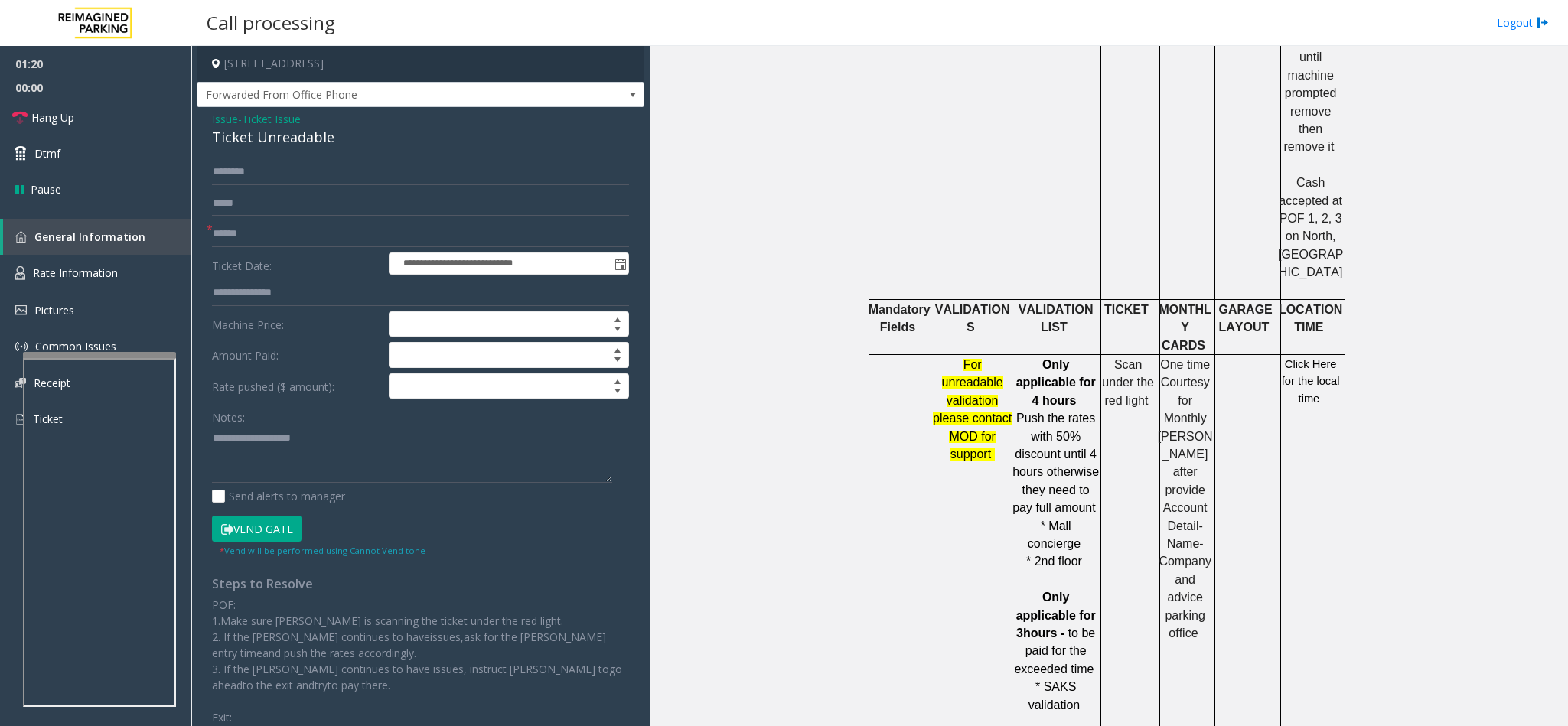
click at [1304, 358] on span "Click Here for the local time" at bounding box center [1311, 381] width 58 height 47
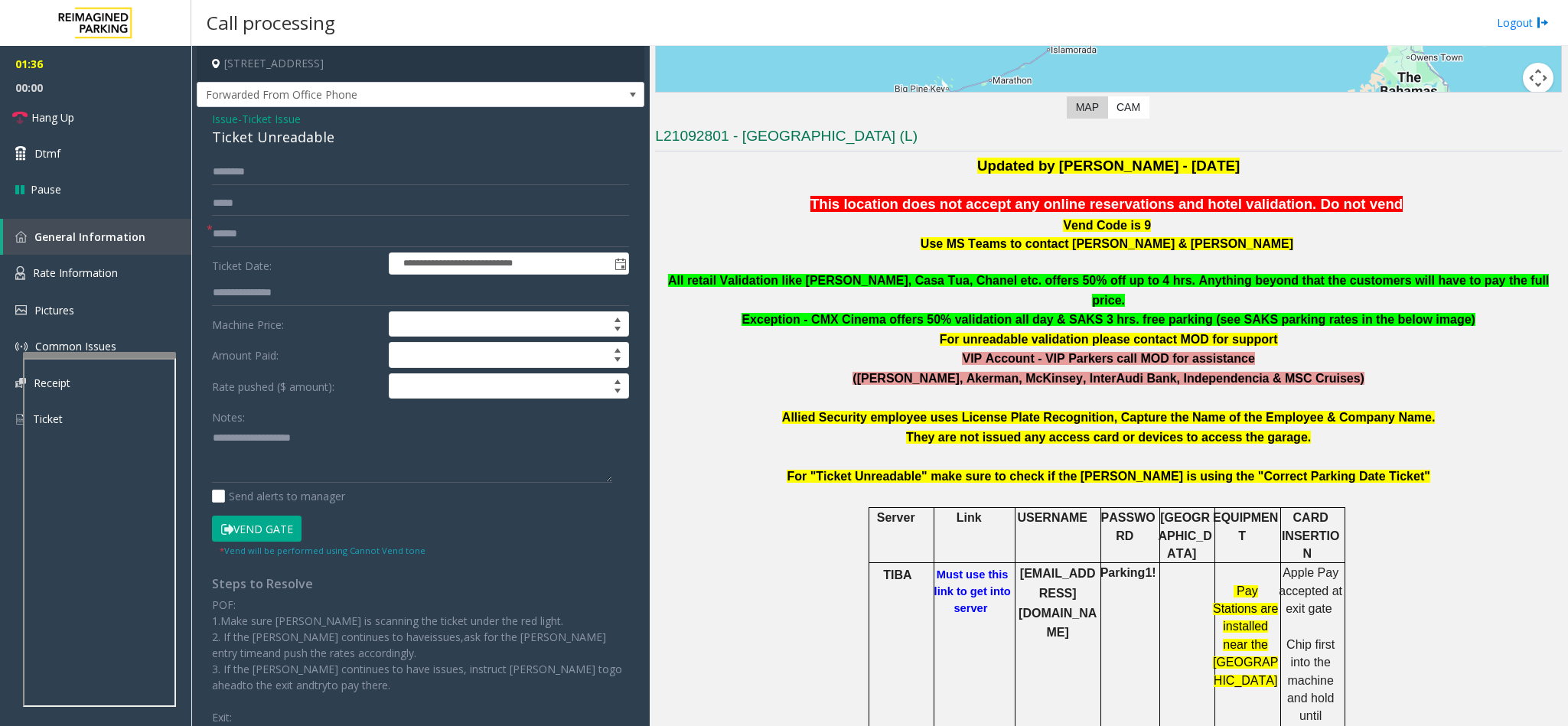
scroll to position [345, 0]
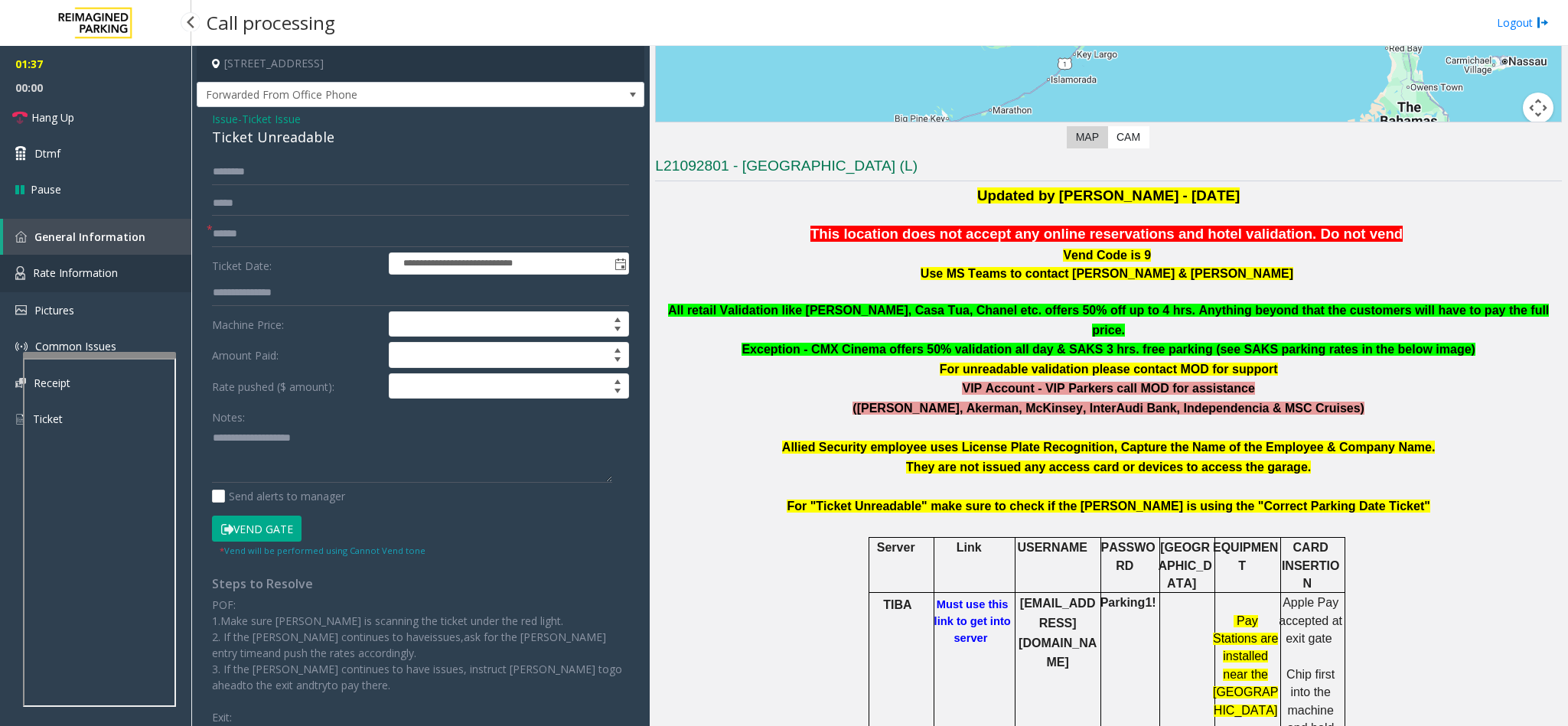
click at [85, 267] on span "Rate Information" at bounding box center [75, 272] width 85 height 14
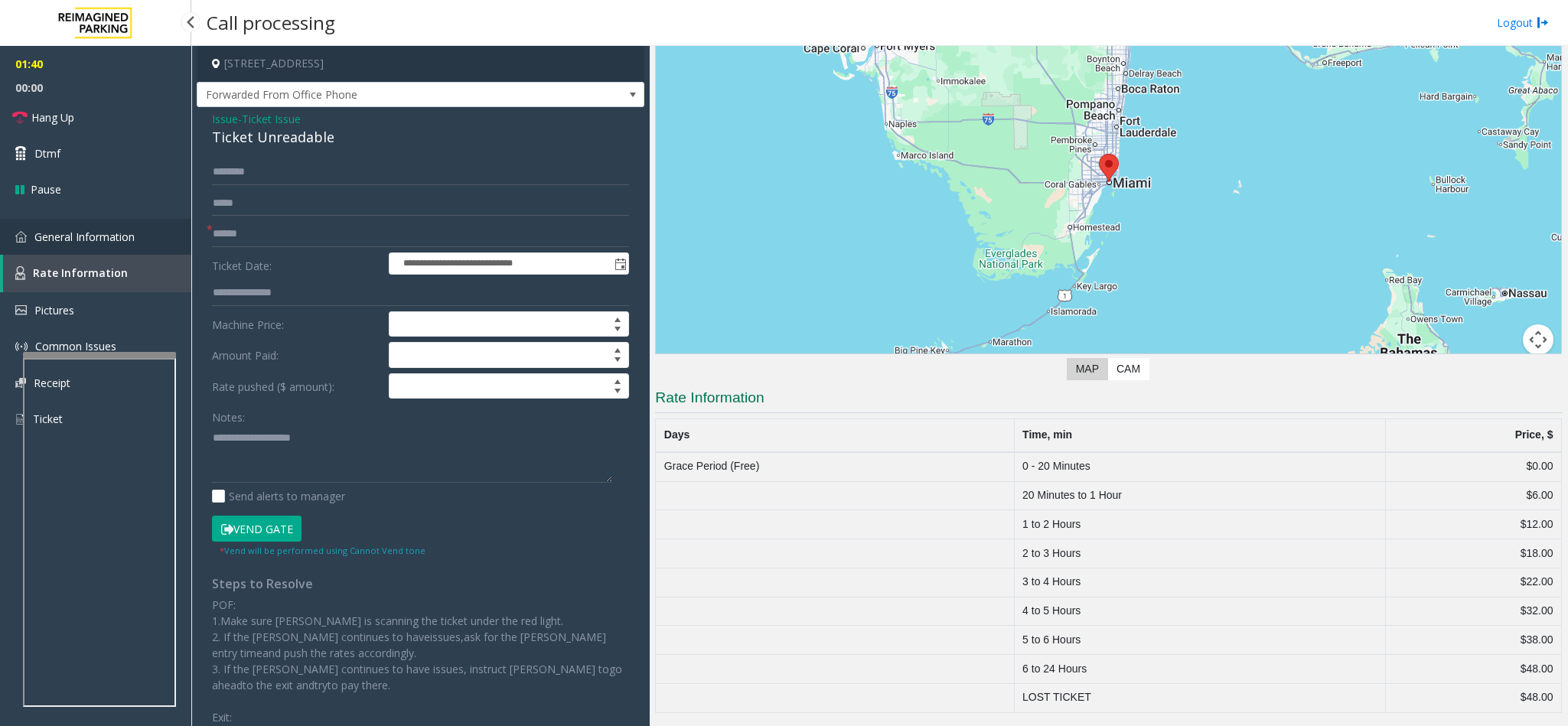
click at [122, 225] on link "General Information" at bounding box center [95, 236] width 191 height 36
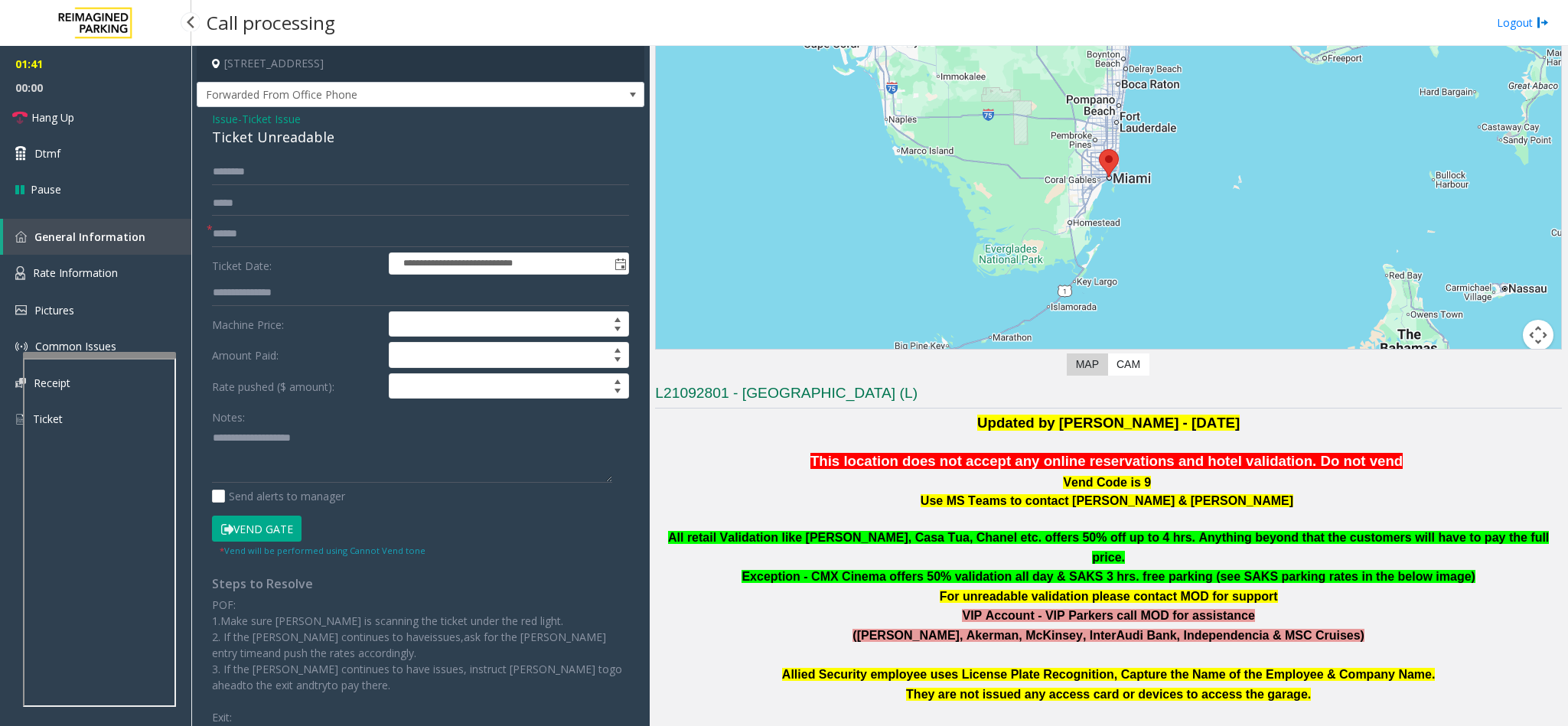
scroll to position [345, 0]
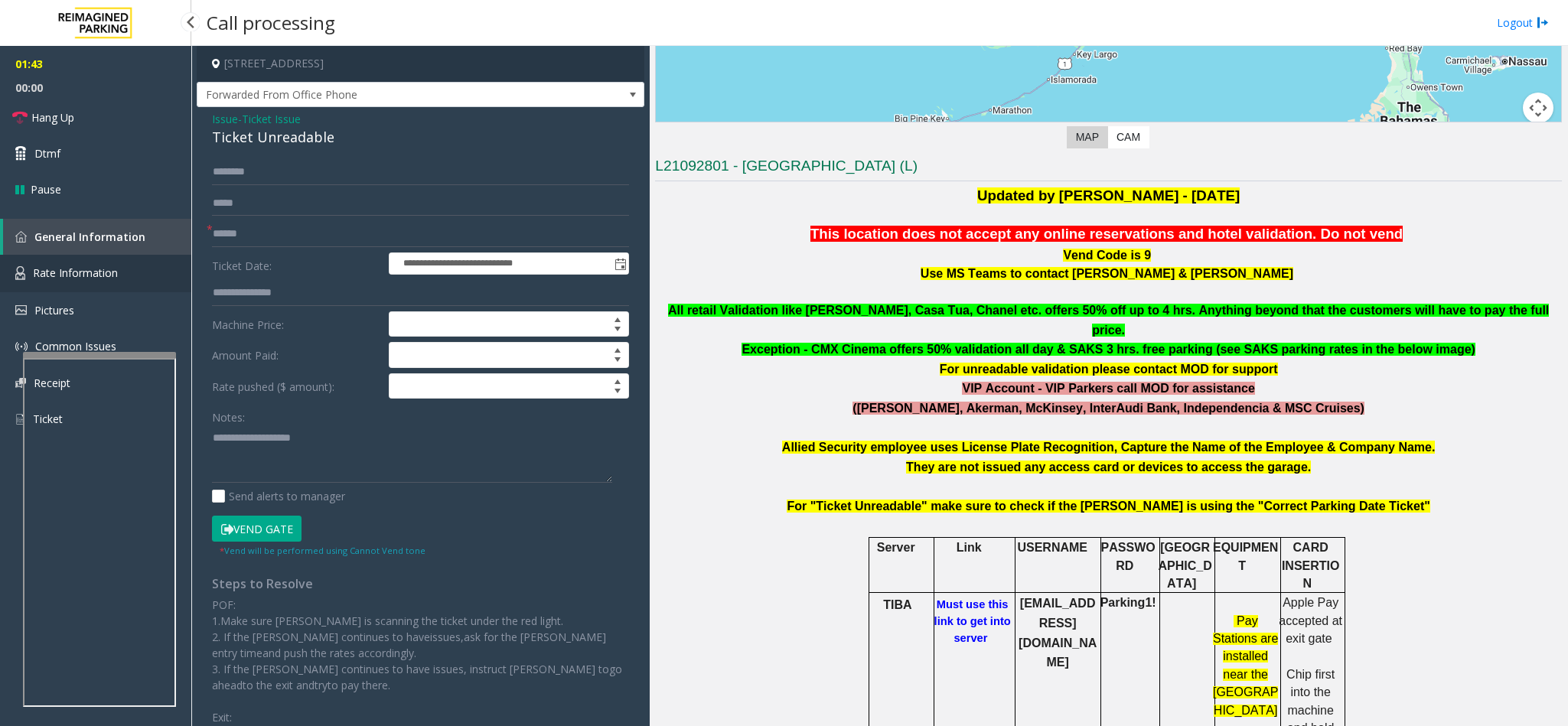
click at [106, 269] on span "Rate Information" at bounding box center [75, 272] width 85 height 14
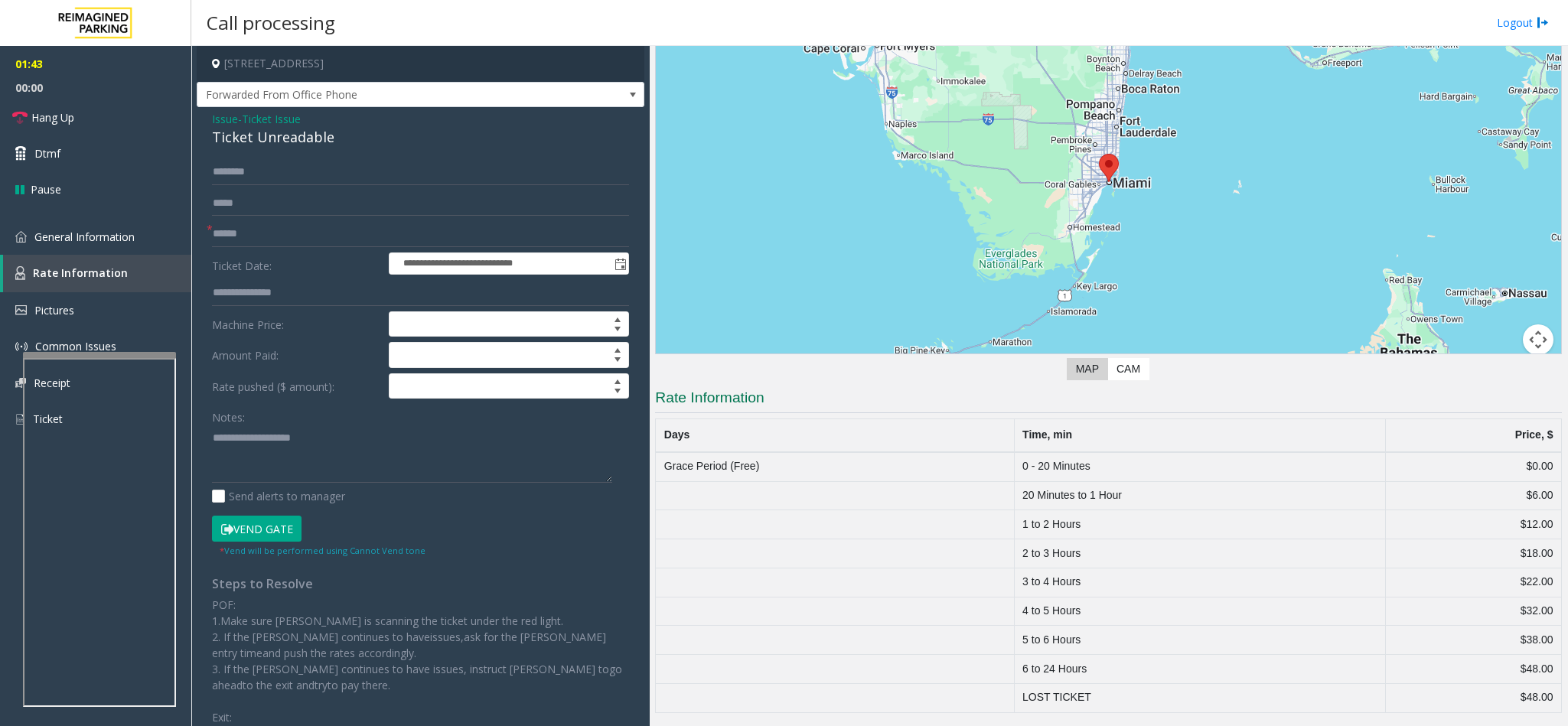
scroll to position [117, 0]
click at [94, 229] on span "General Information" at bounding box center [84, 236] width 100 height 14
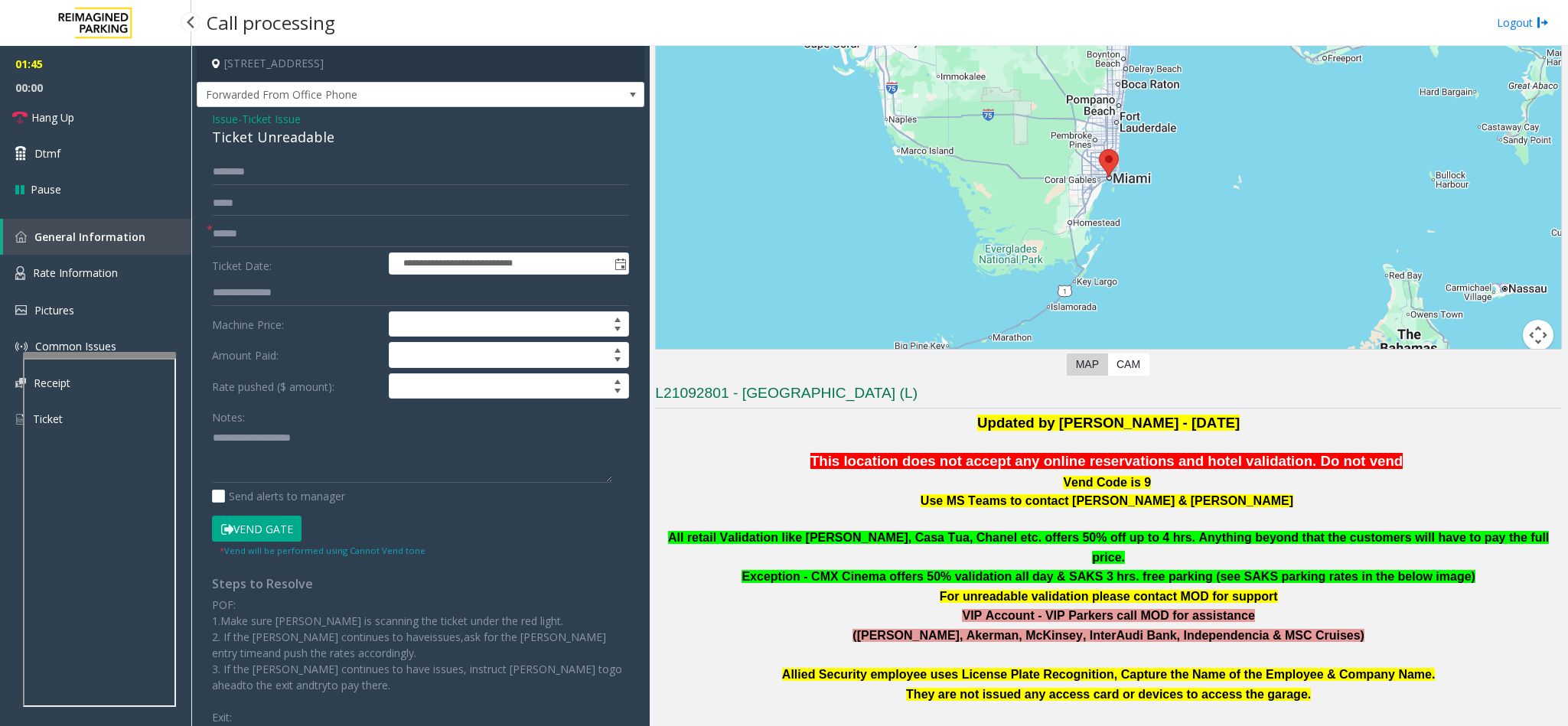
scroll to position [345, 0]
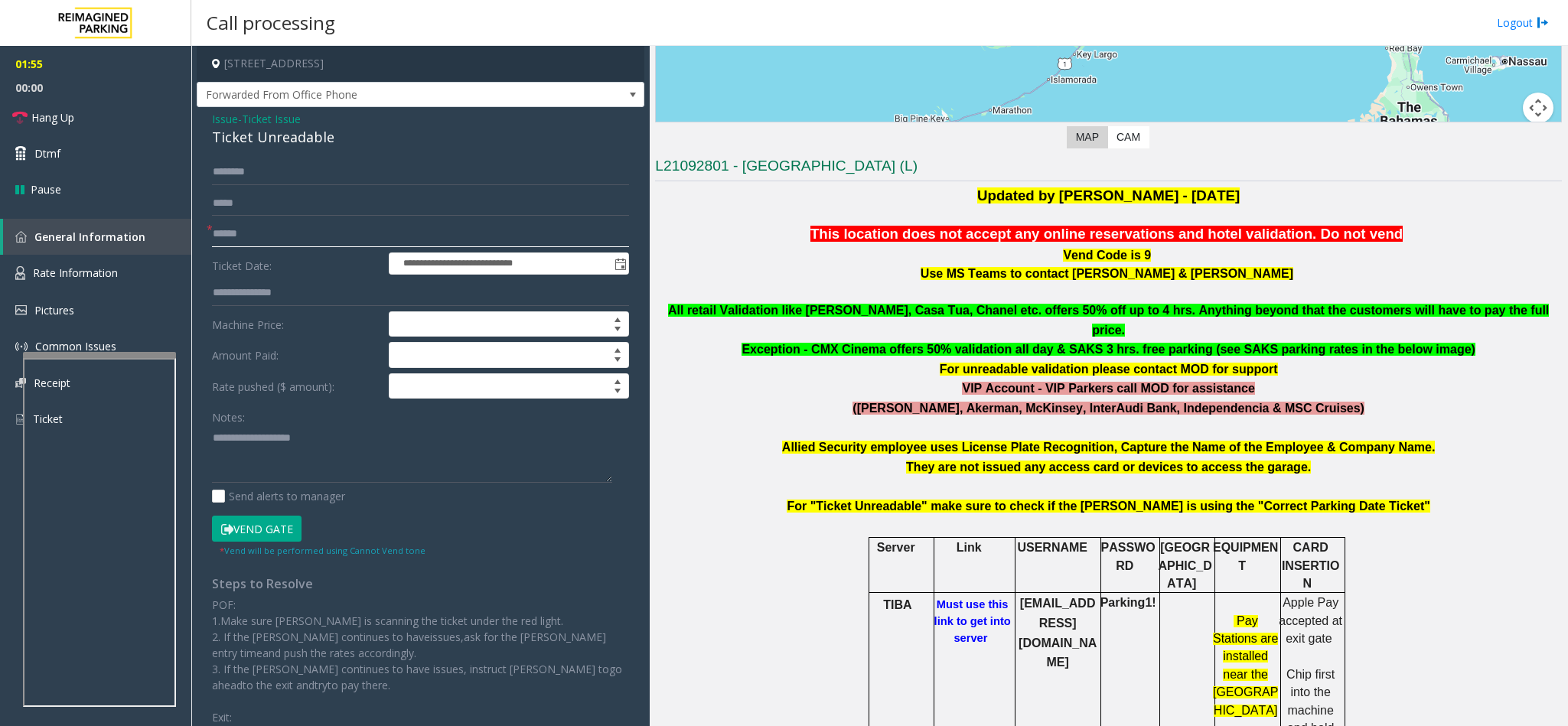
click at [315, 233] on input "text" at bounding box center [421, 234] width 417 height 26
type input "*"
click at [294, 233] on input "*" at bounding box center [421, 234] width 417 height 26
paste input "*********"
type input "*********"
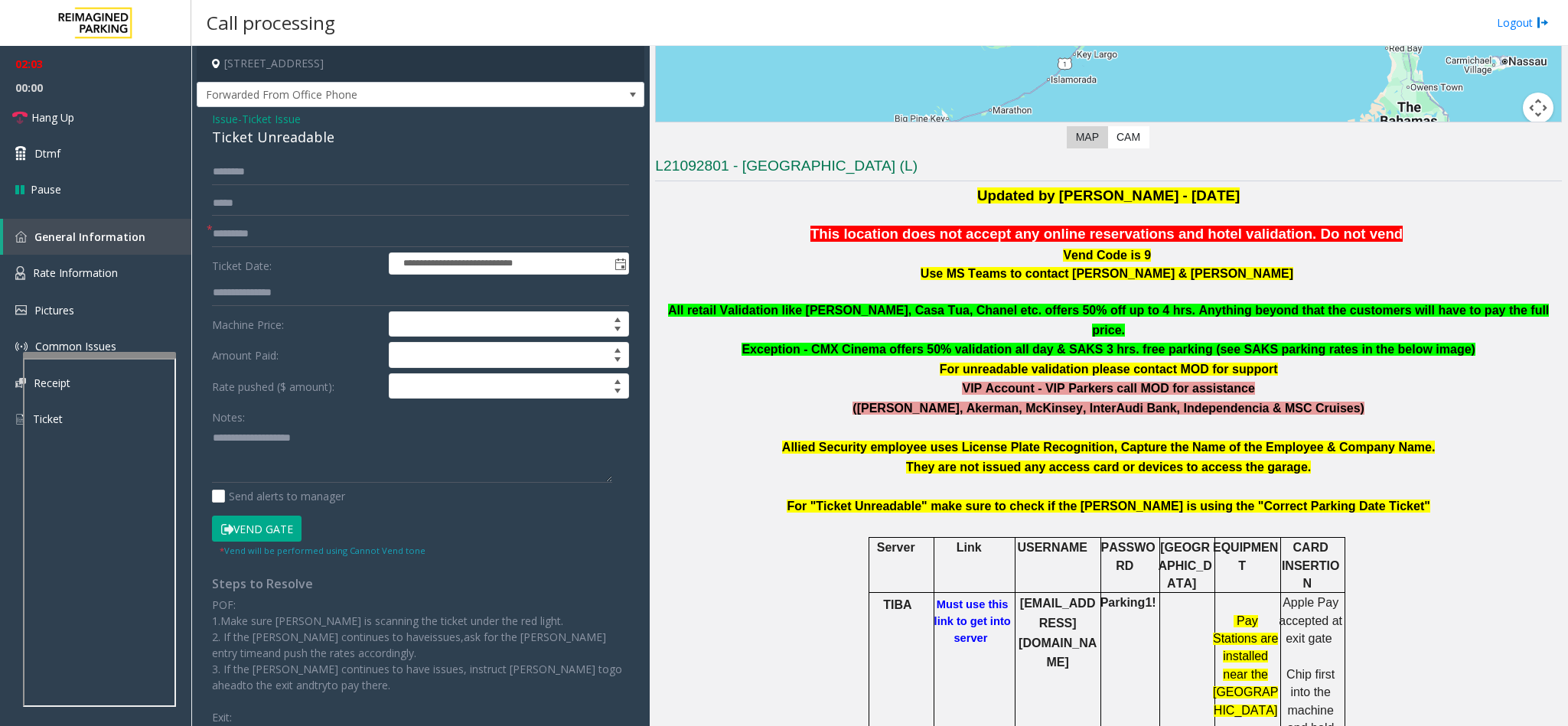
click at [290, 115] on span "Ticket Issue" at bounding box center [271, 118] width 59 height 16
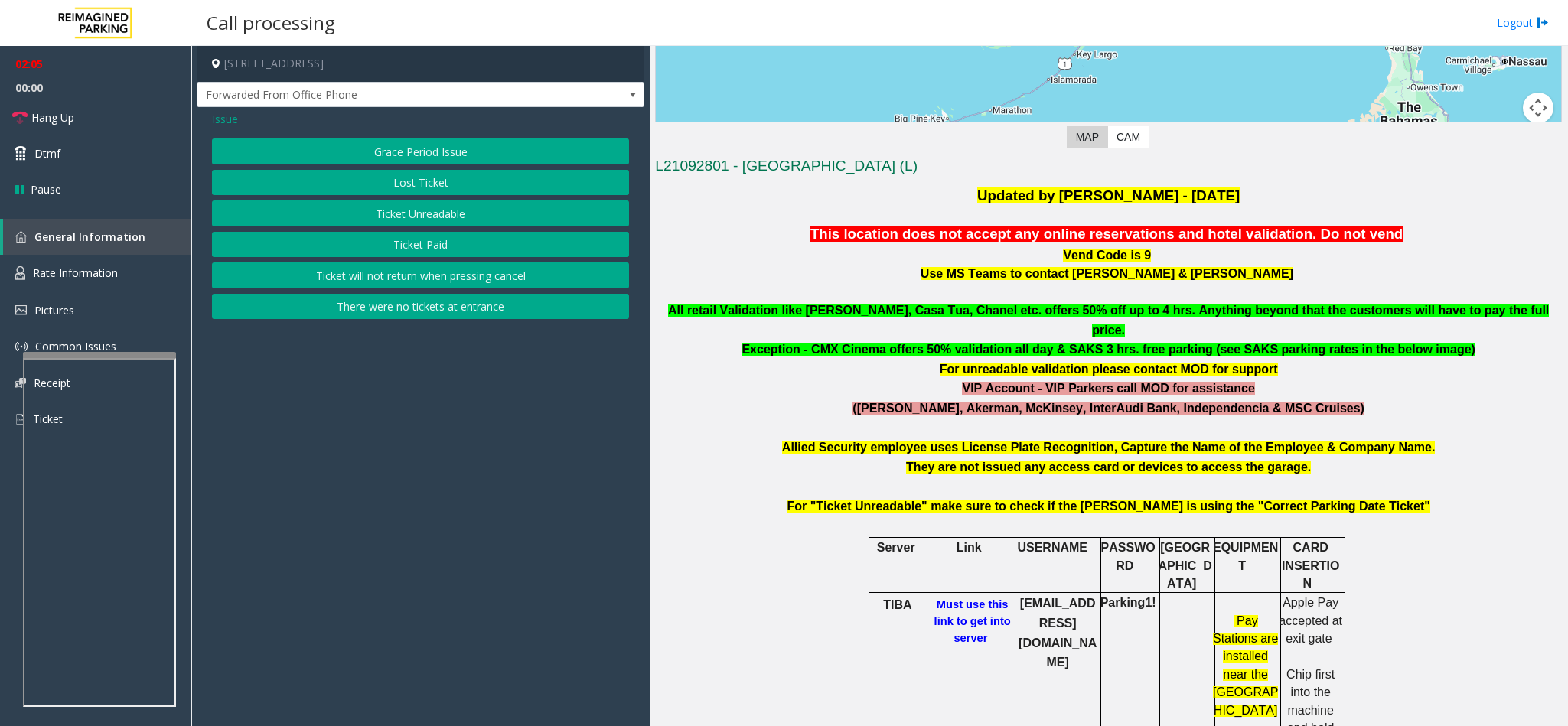
click at [428, 161] on button "Grace Period Issue" at bounding box center [421, 151] width 417 height 26
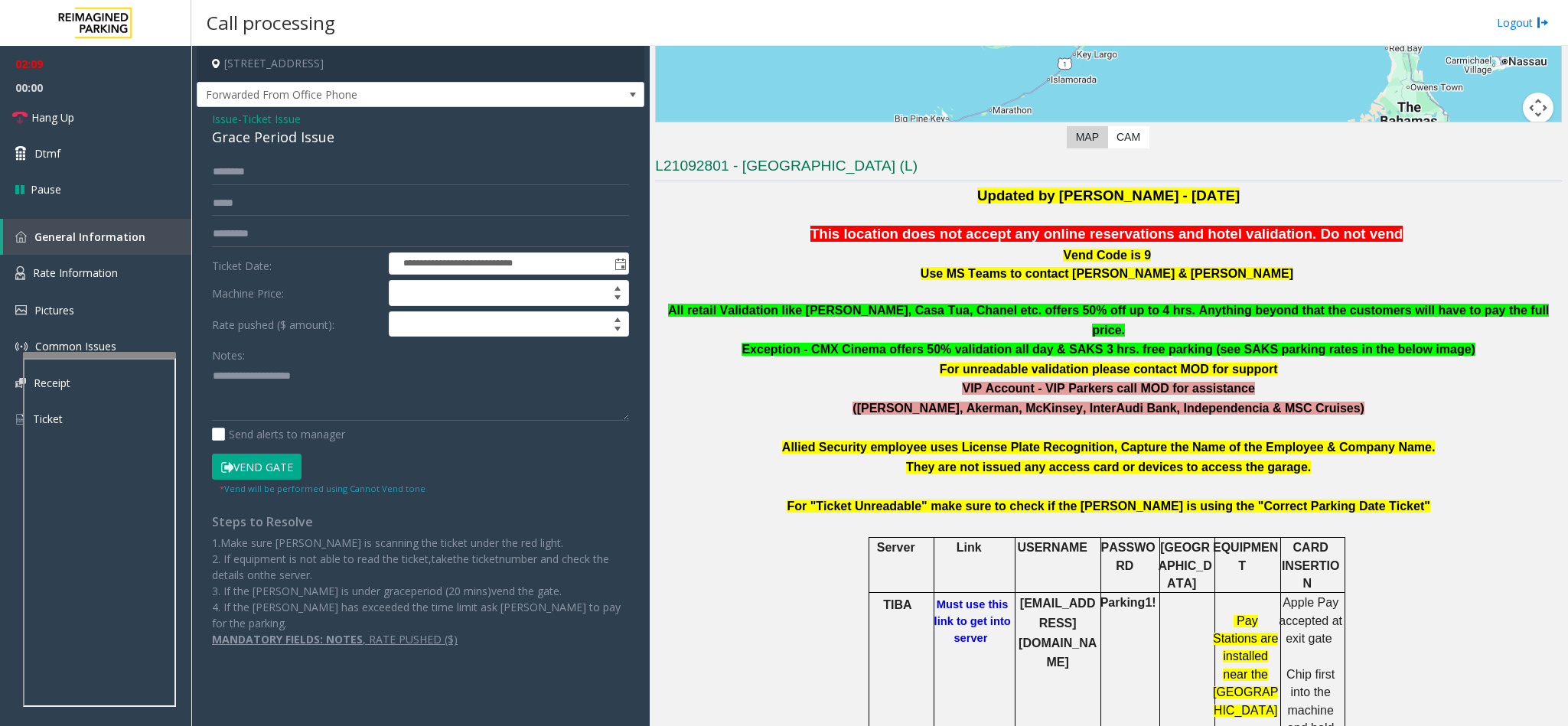
click at [278, 474] on button "Vend Gate" at bounding box center [256, 466] width 89 height 26
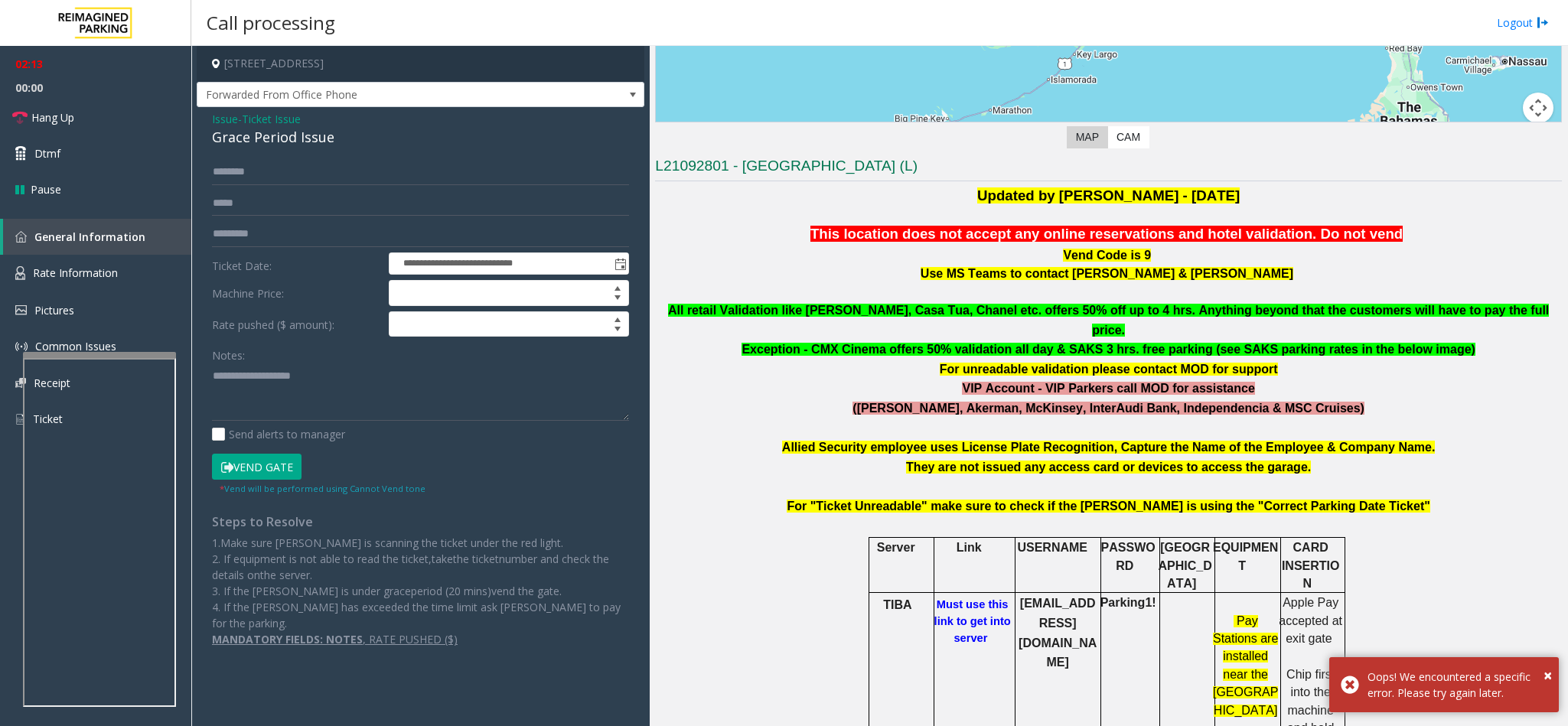
drag, startPoint x: 340, startPoint y: 143, endPoint x: 355, endPoint y: 147, distance: 15.5
click at [355, 147] on div "Grace Period Issue" at bounding box center [421, 137] width 417 height 21
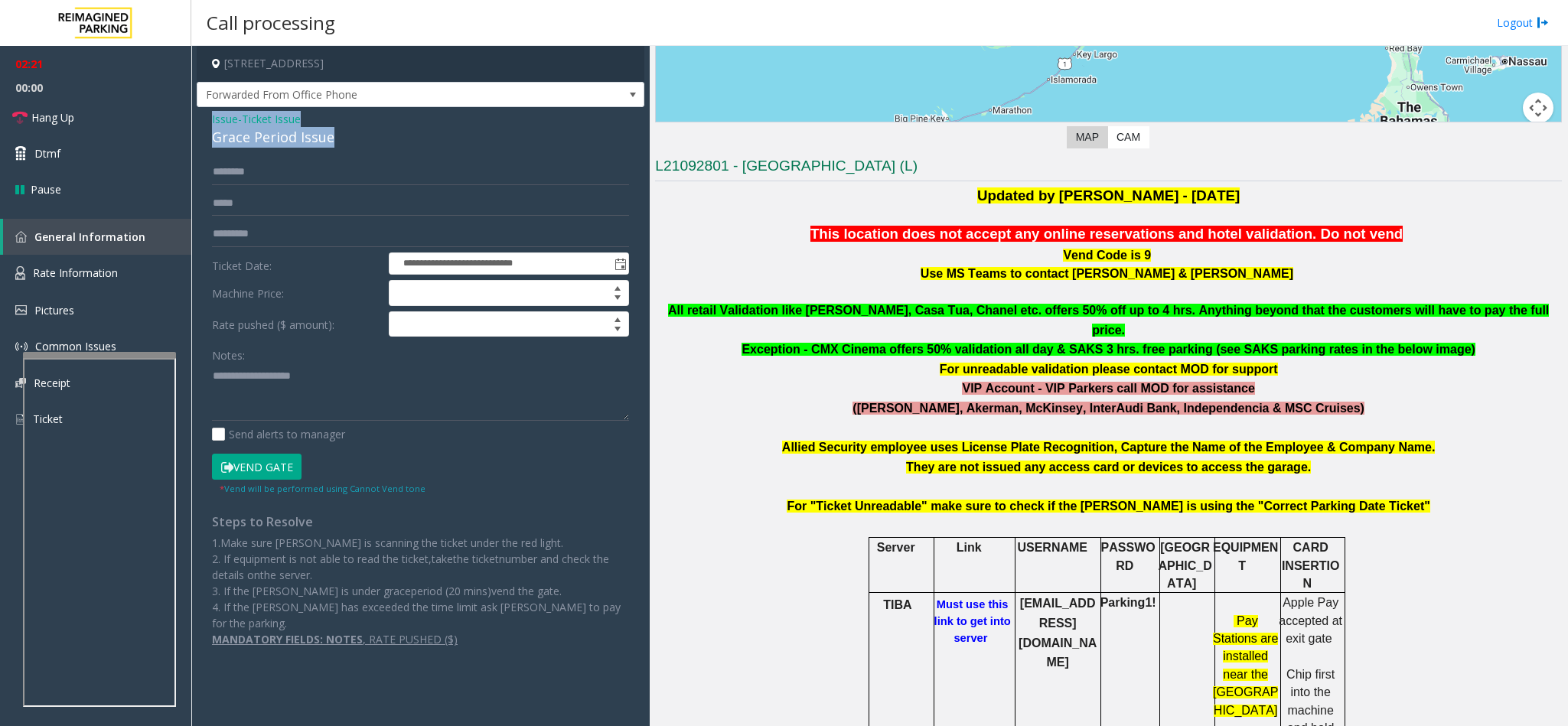
drag, startPoint x: 340, startPoint y: 143, endPoint x: 190, endPoint y: 122, distance: 151.5
click at [191, 122] on div "**********" at bounding box center [880, 386] width 1377 height 680
copy div "Issue - Ticket Issue Grace Period Issue"
paste textarea "**********"
click at [300, 368] on textarea at bounding box center [421, 392] width 417 height 58
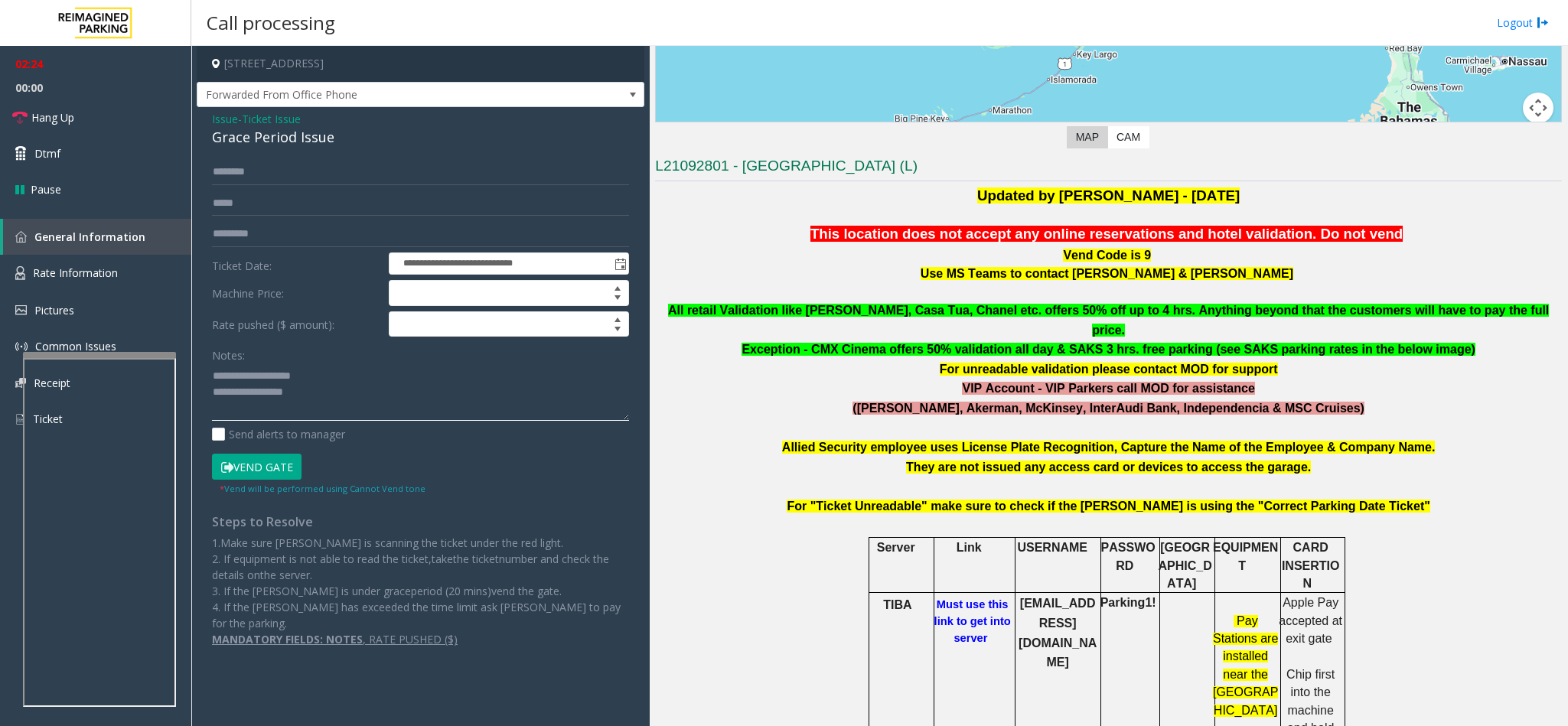
drag, startPoint x: 315, startPoint y: 379, endPoint x: 250, endPoint y: 374, distance: 65.2
click at [250, 374] on textarea at bounding box center [421, 392] width 417 height 58
drag, startPoint x: 322, startPoint y: 391, endPoint x: 345, endPoint y: 396, distance: 23.5
click at [325, 391] on textarea at bounding box center [421, 392] width 417 height 58
click at [333, 410] on textarea at bounding box center [421, 392] width 417 height 58
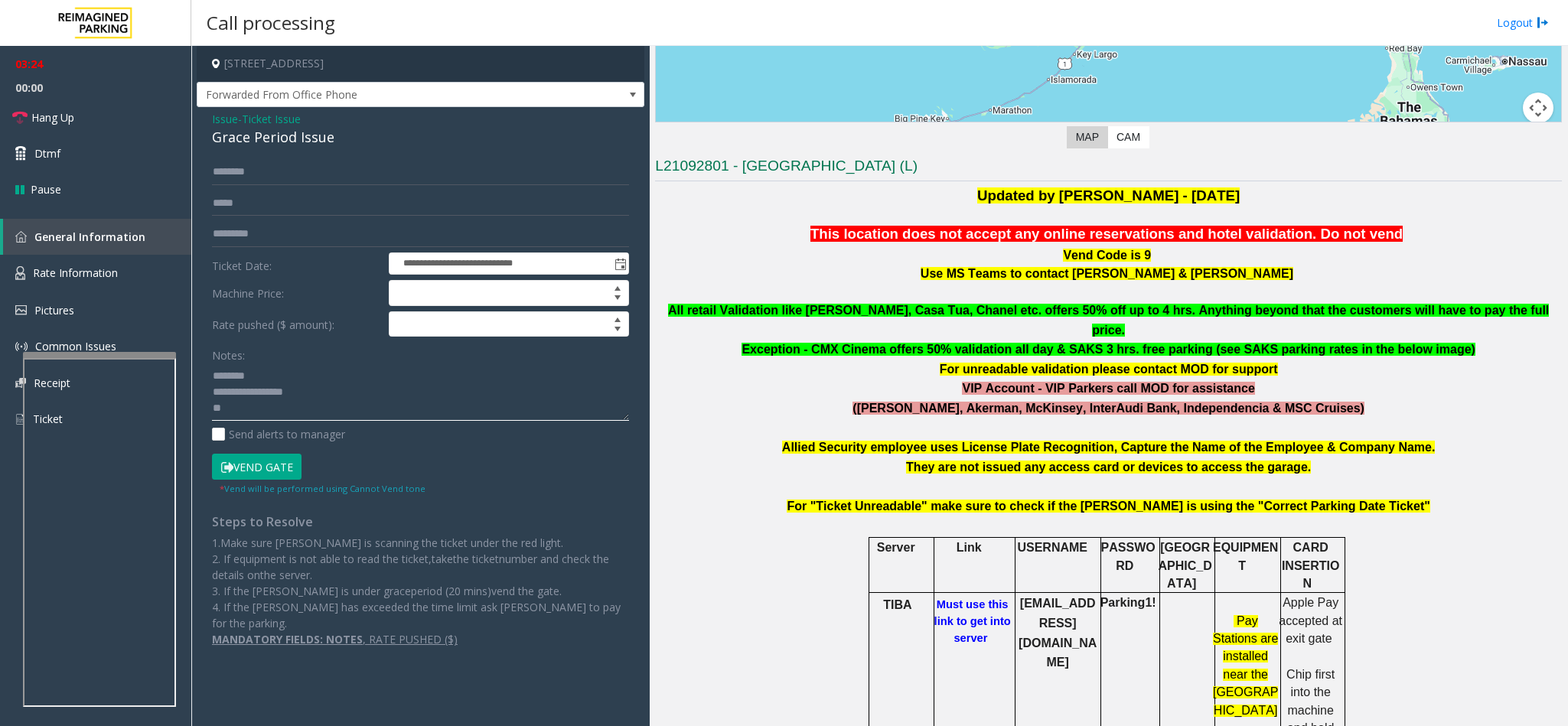
click at [260, 407] on textarea at bounding box center [421, 392] width 417 height 58
click at [51, 117] on span "Hang Up" at bounding box center [53, 117] width 43 height 16
click at [285, 416] on textarea at bounding box center [421, 392] width 417 height 58
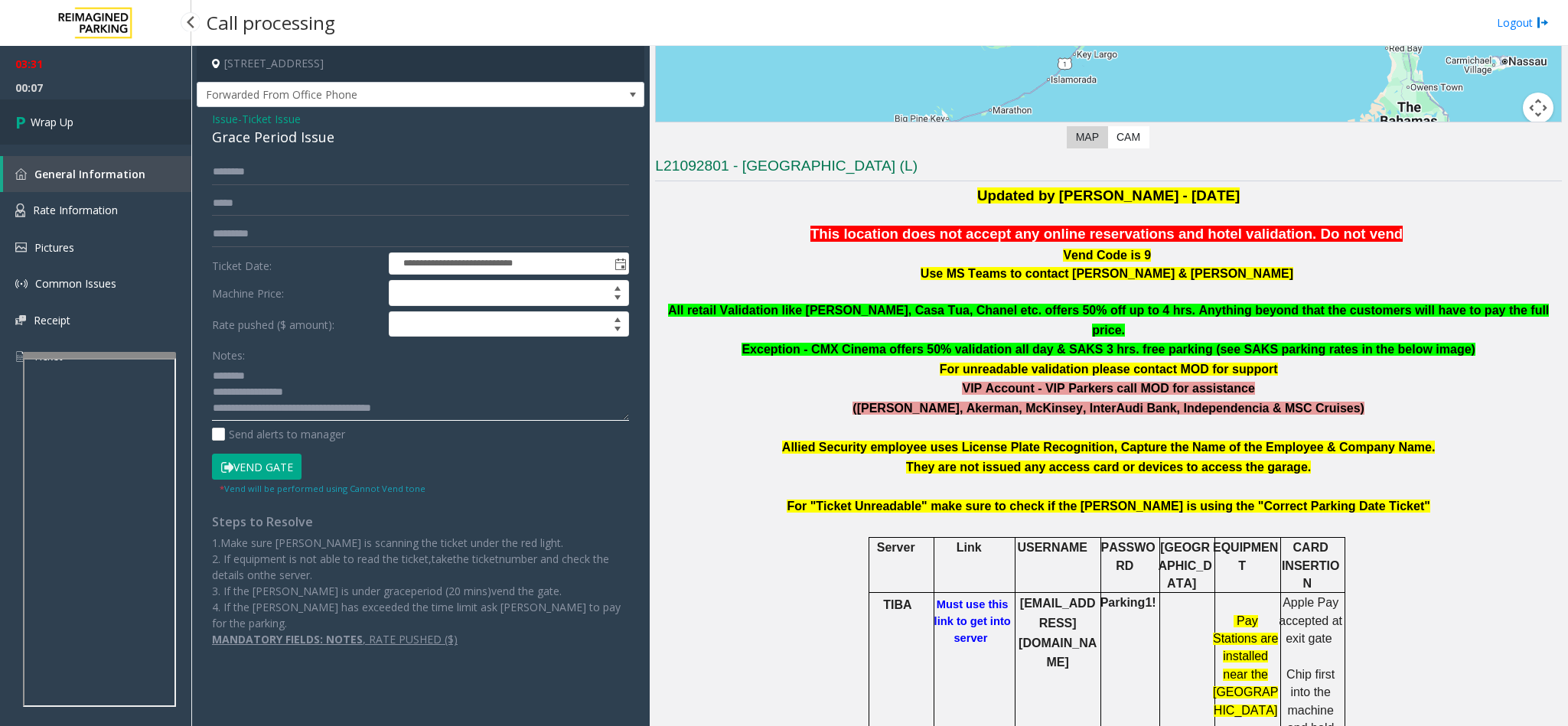
type textarea "**********"
click at [42, 108] on link "Wrap Up" at bounding box center [95, 122] width 191 height 45
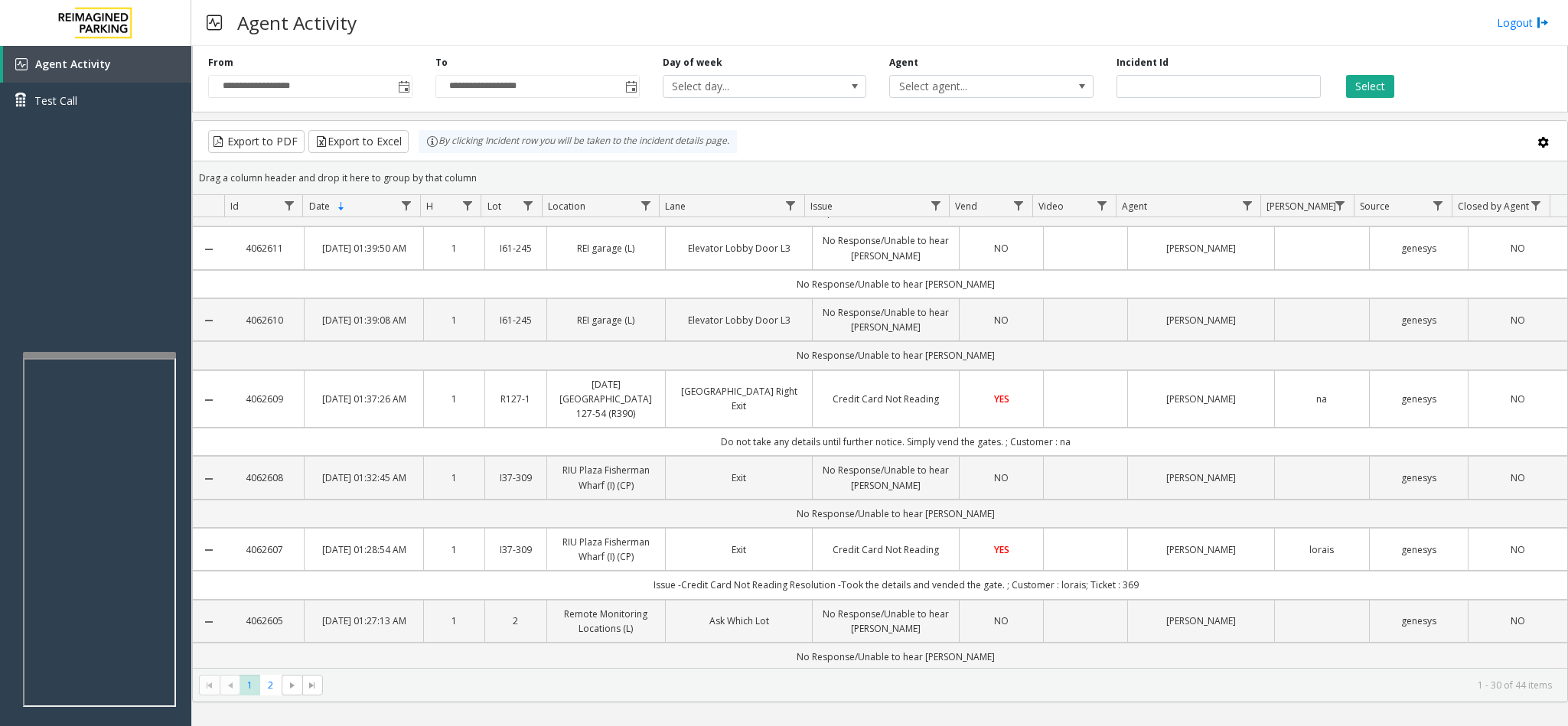
scroll to position [229, 0]
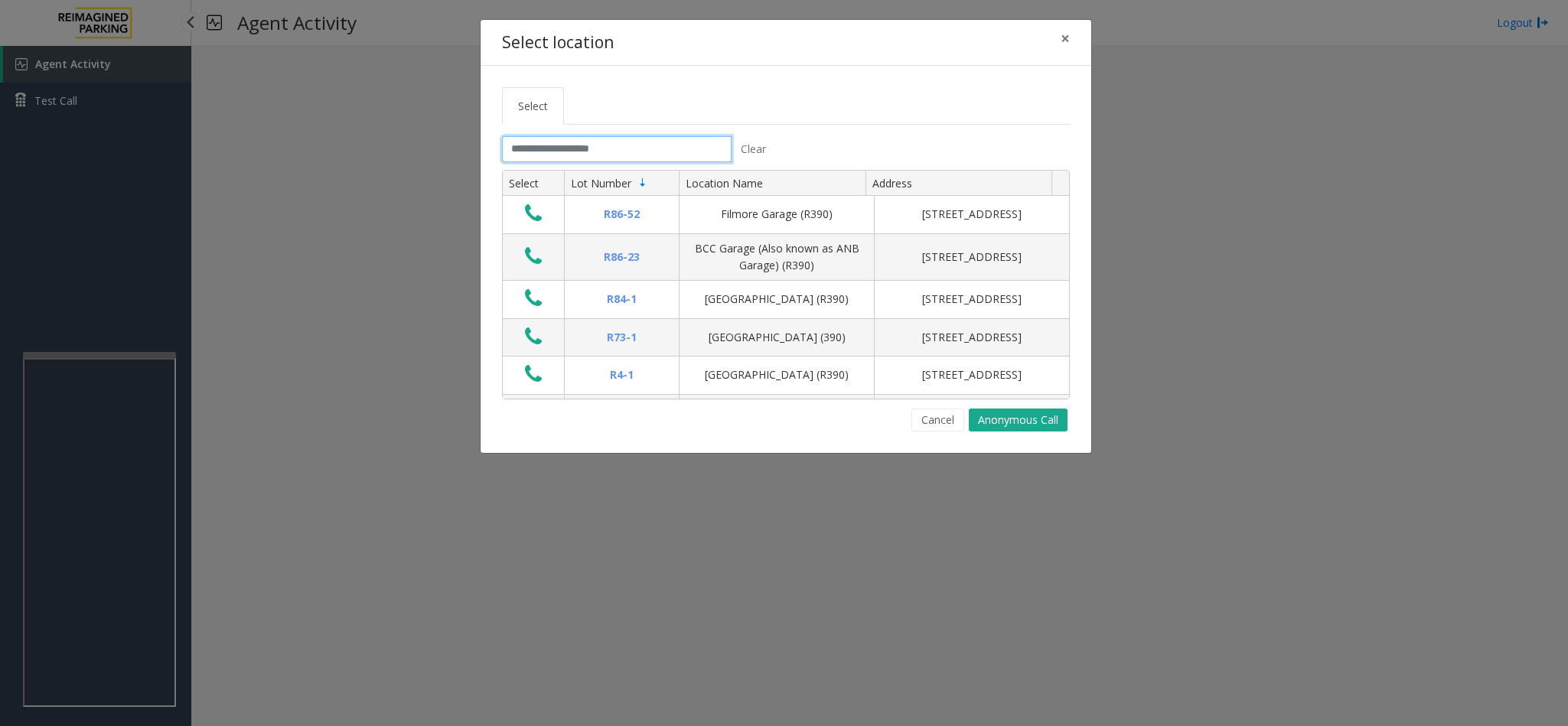
click at [636, 152] on input "text" at bounding box center [616, 149] width 229 height 26
click at [633, 148] on input "text" at bounding box center [616, 149] width 229 height 26
click at [649, 144] on input "text" at bounding box center [616, 149] width 229 height 26
click at [648, 152] on input "text" at bounding box center [616, 149] width 229 height 26
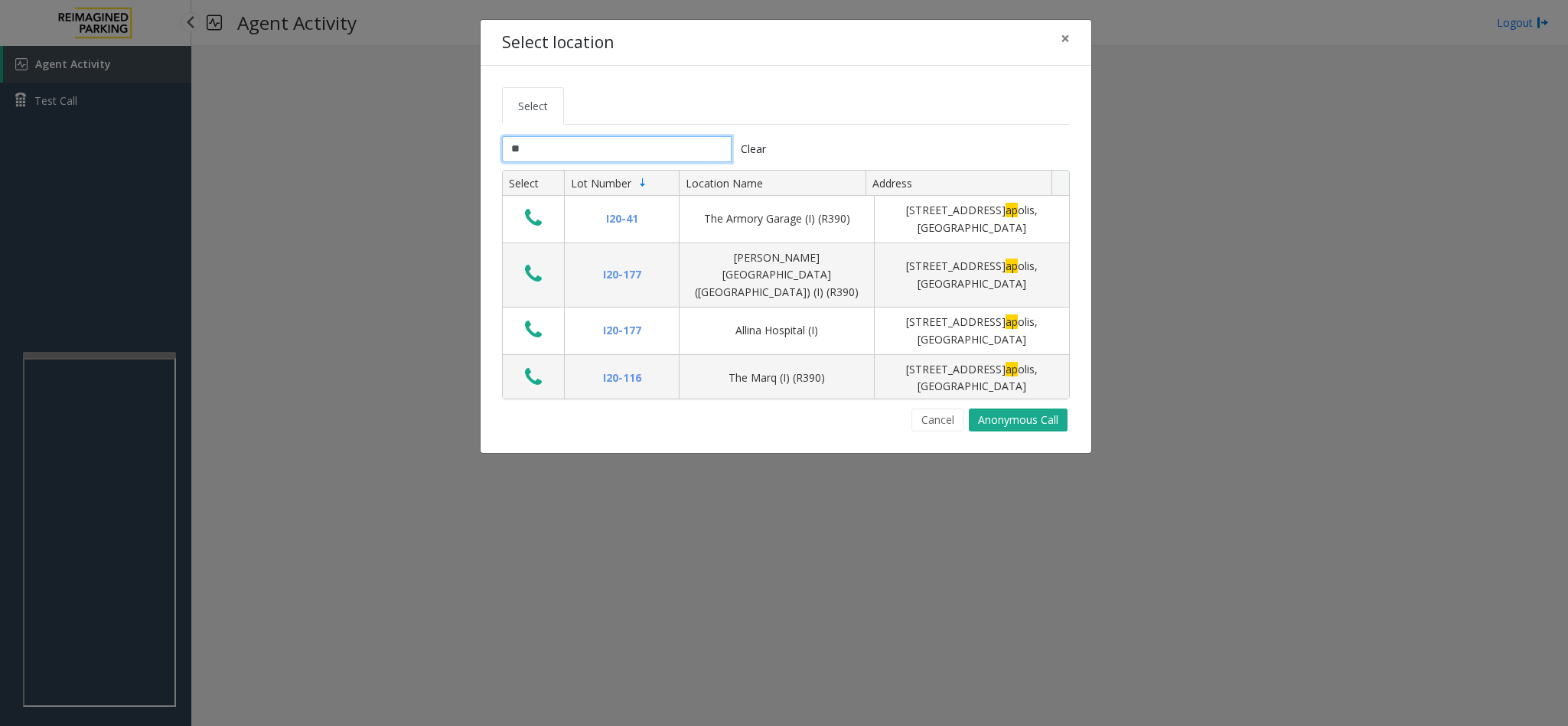
type input "*"
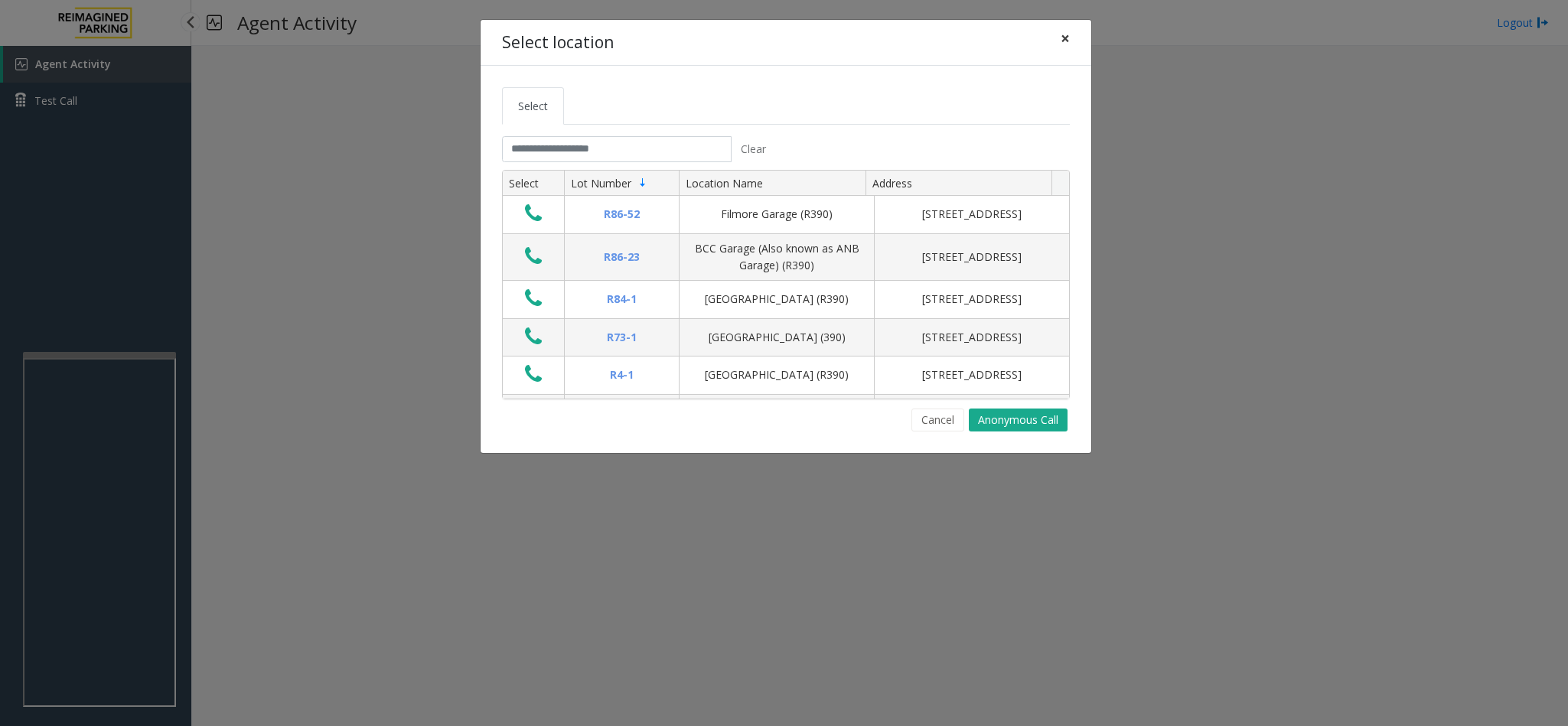
click at [1067, 39] on span "×" at bounding box center [1065, 38] width 9 height 22
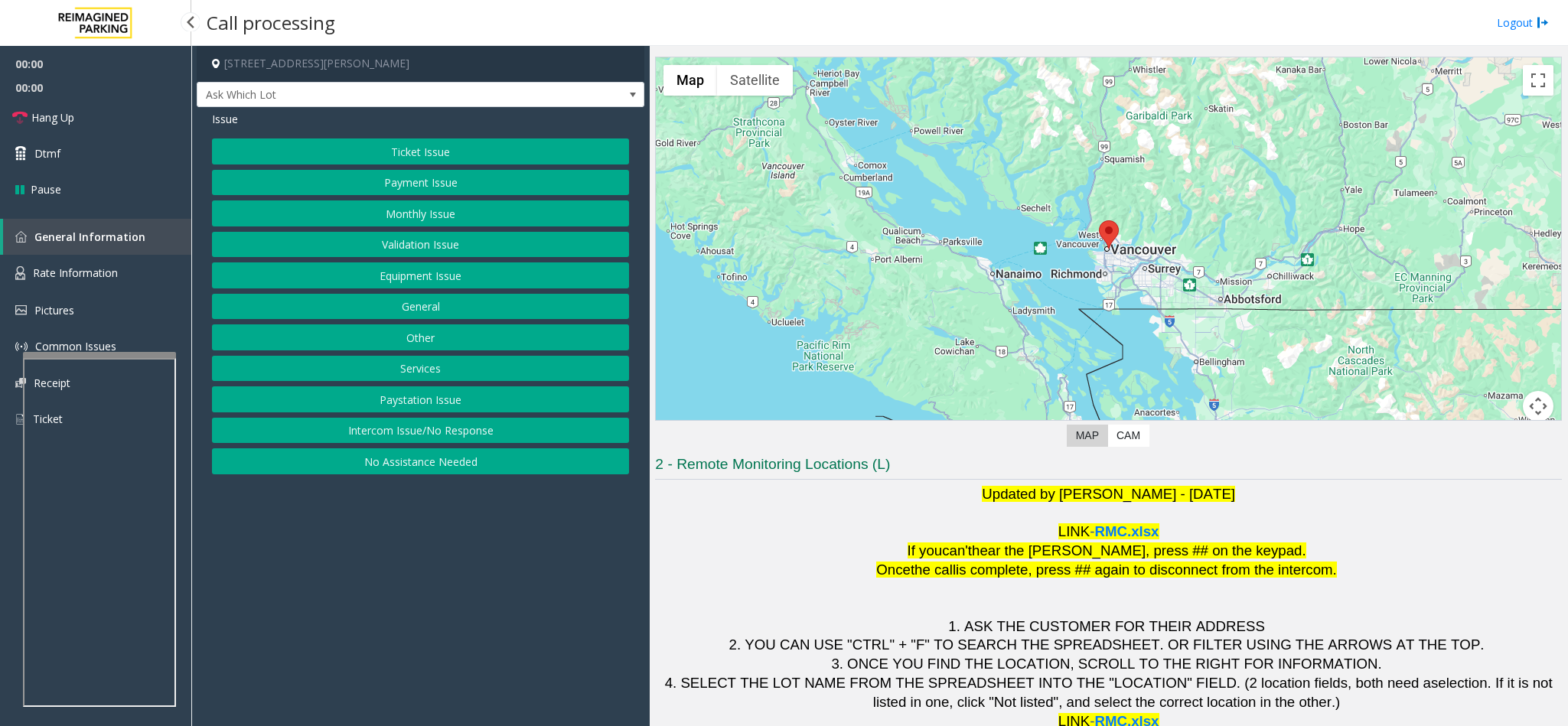
scroll to position [68, 0]
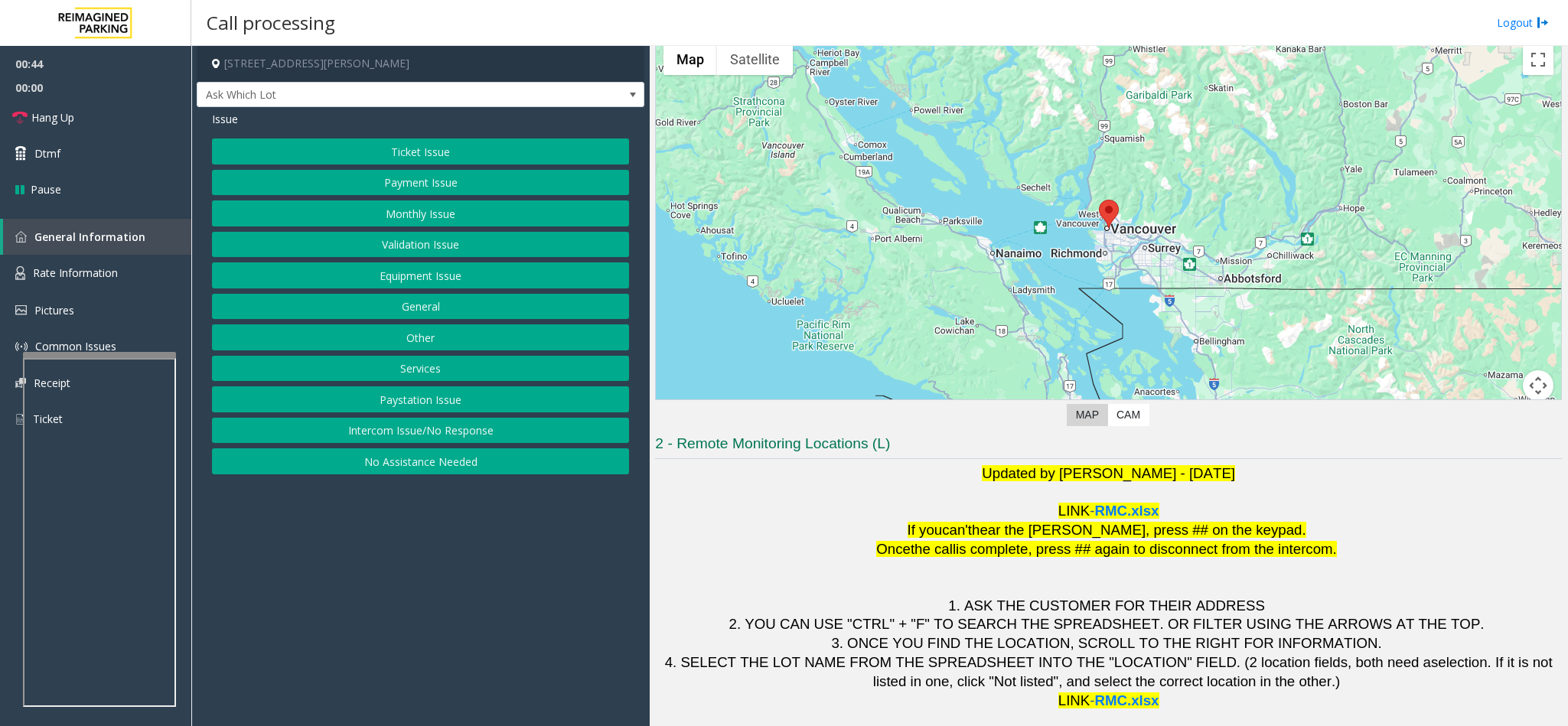
click at [423, 246] on button "Validation Issue" at bounding box center [421, 245] width 417 height 26
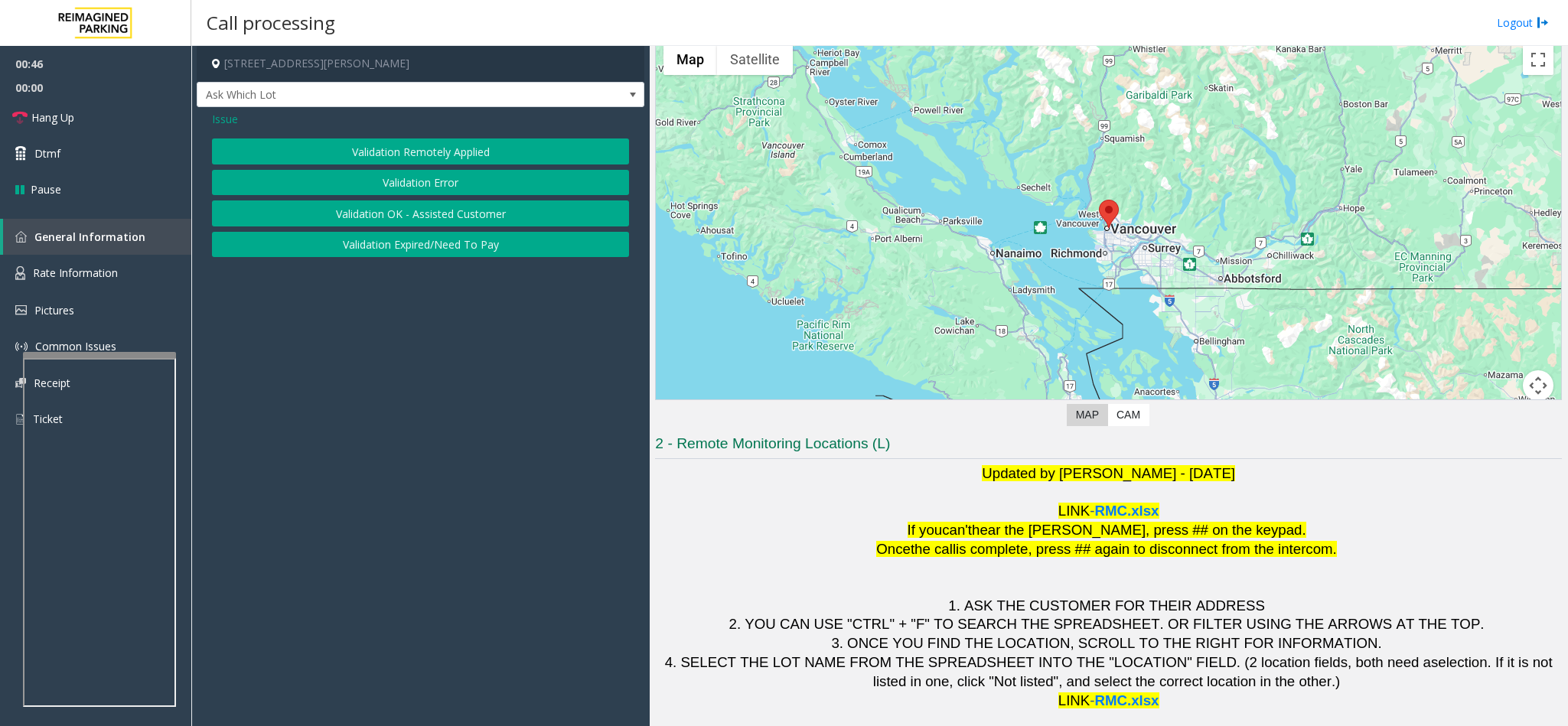
click at [446, 186] on button "Validation Error" at bounding box center [421, 183] width 417 height 26
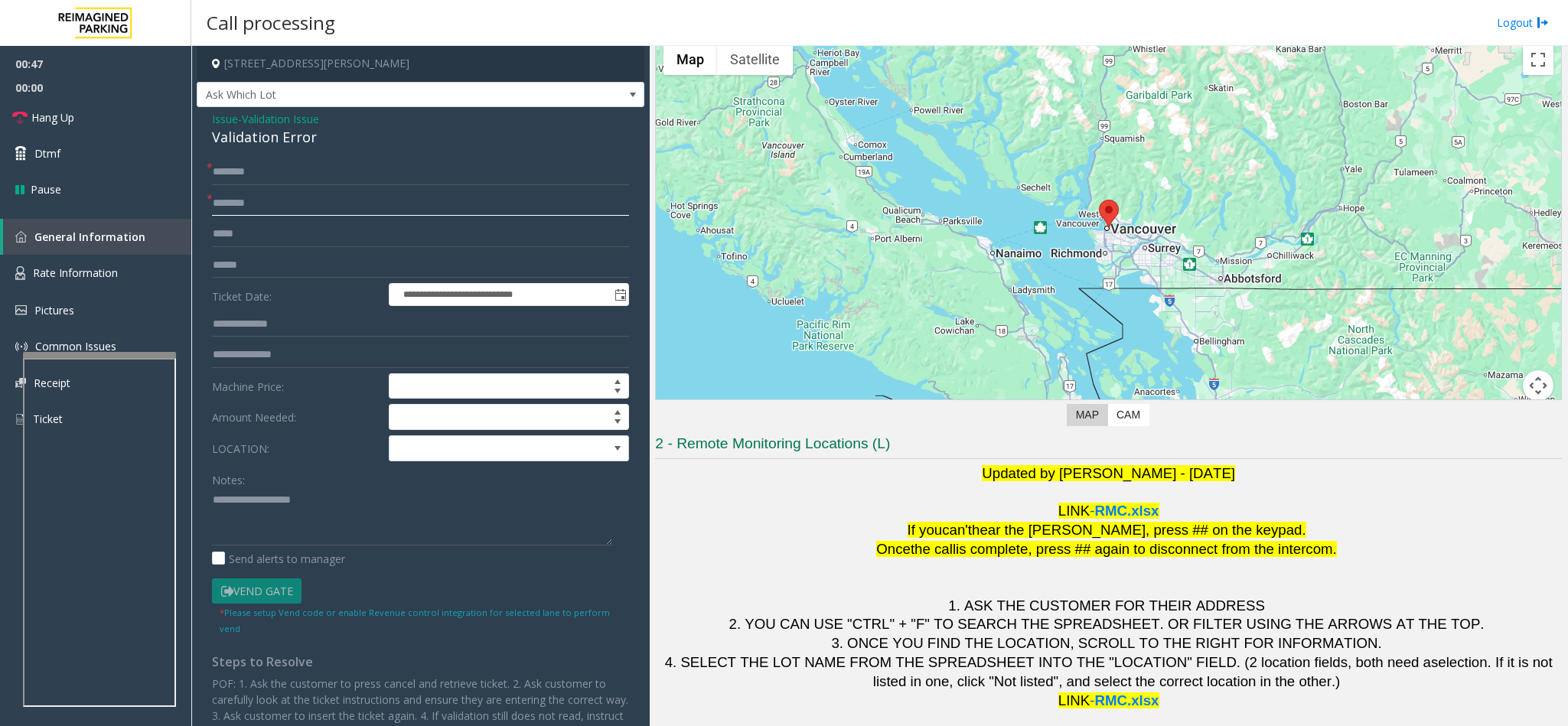
click at [320, 205] on input "text" at bounding box center [421, 203] width 417 height 26
type input "********"
click at [265, 164] on input "text" at bounding box center [421, 172] width 417 height 26
click at [269, 175] on input "text" at bounding box center [421, 172] width 417 height 26
type input "********"
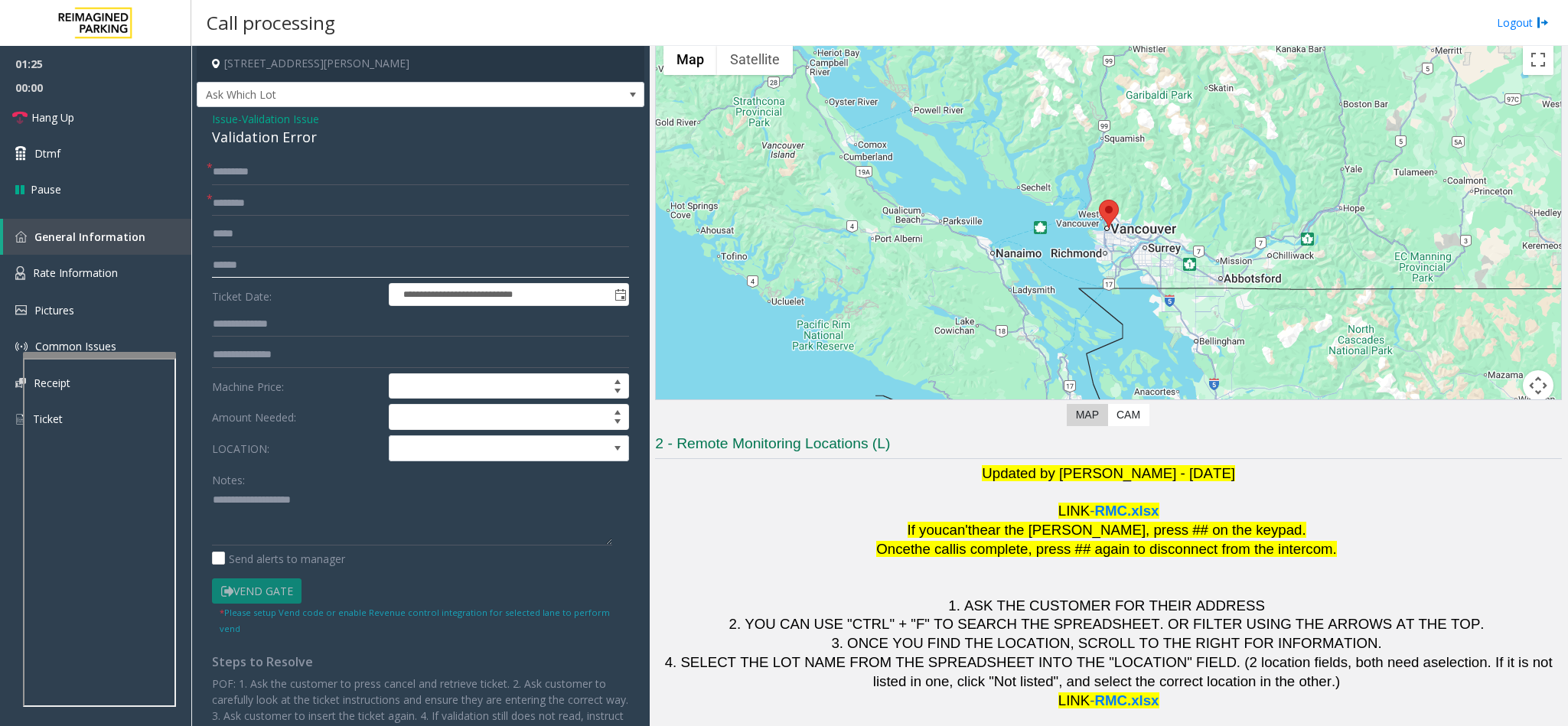
click at [229, 265] on input "text" at bounding box center [421, 265] width 417 height 26
type input "*******"
drag, startPoint x: 317, startPoint y: 136, endPoint x: 212, endPoint y: 120, distance: 106.2
click at [212, 120] on div "Issue - Validation Issue Validation Error" at bounding box center [421, 129] width 417 height 37
copy div "Issue - Validation Issue Validation Error"
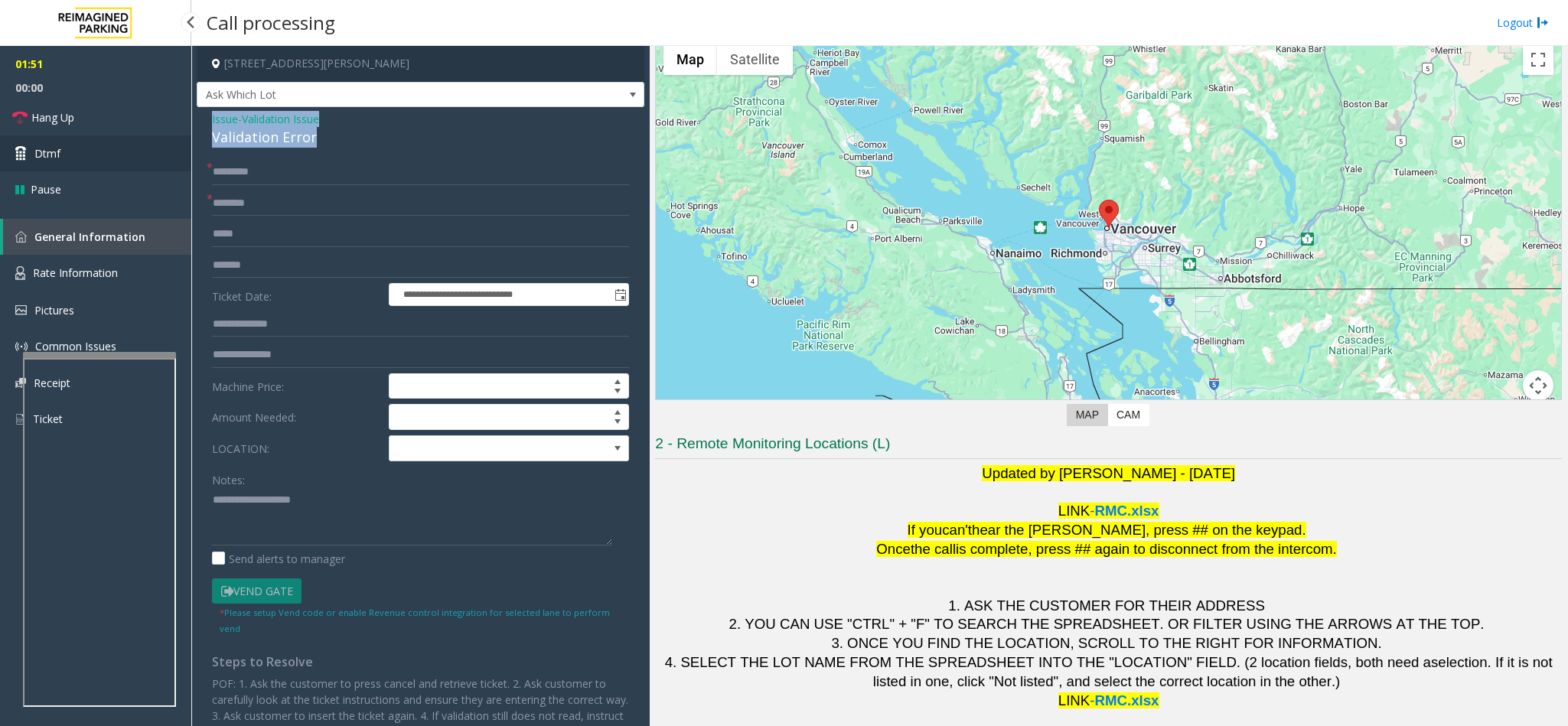
click at [53, 149] on span "Dtmf" at bounding box center [47, 153] width 26 height 16
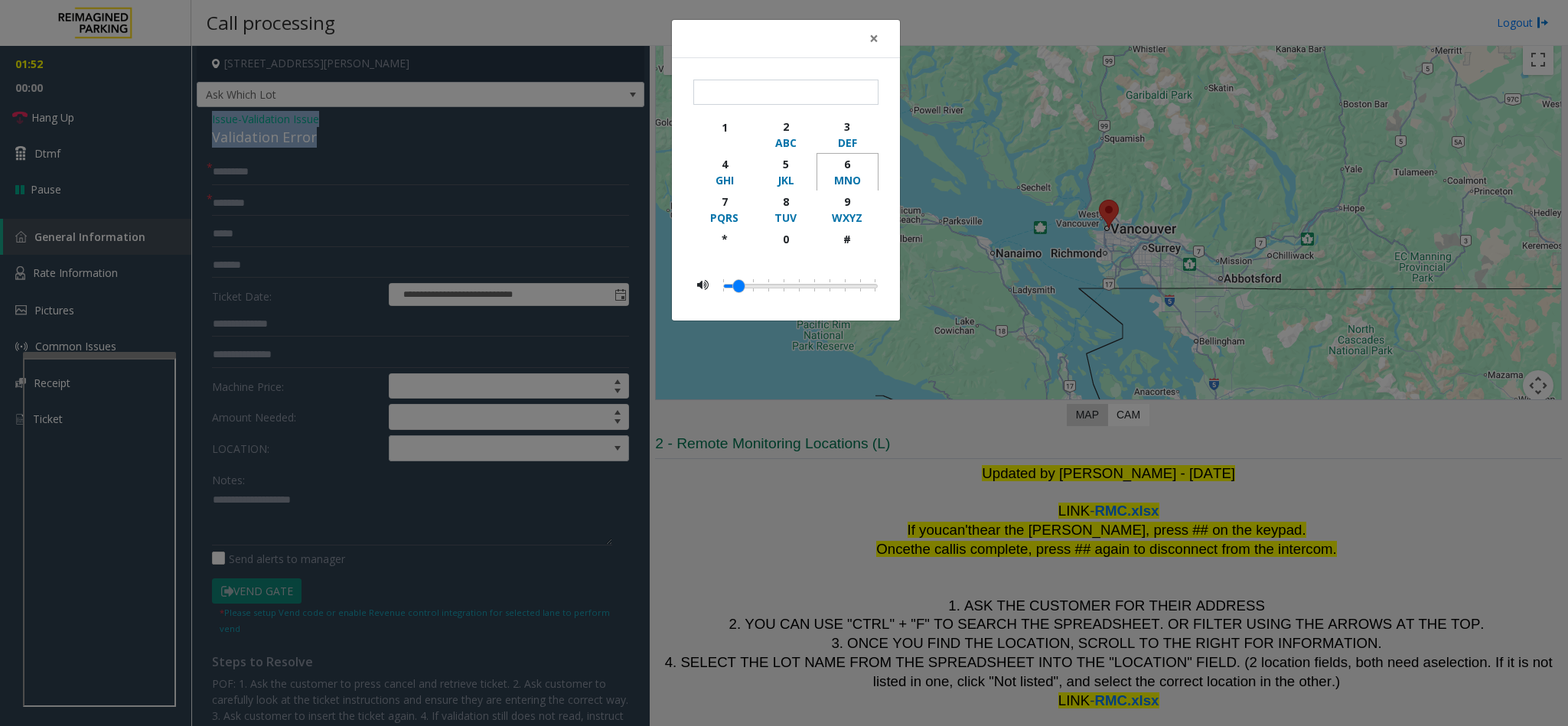
click at [843, 165] on div "6" at bounding box center [847, 164] width 42 height 16
type input "*"
click at [878, 35] on button "×" at bounding box center [874, 38] width 31 height 38
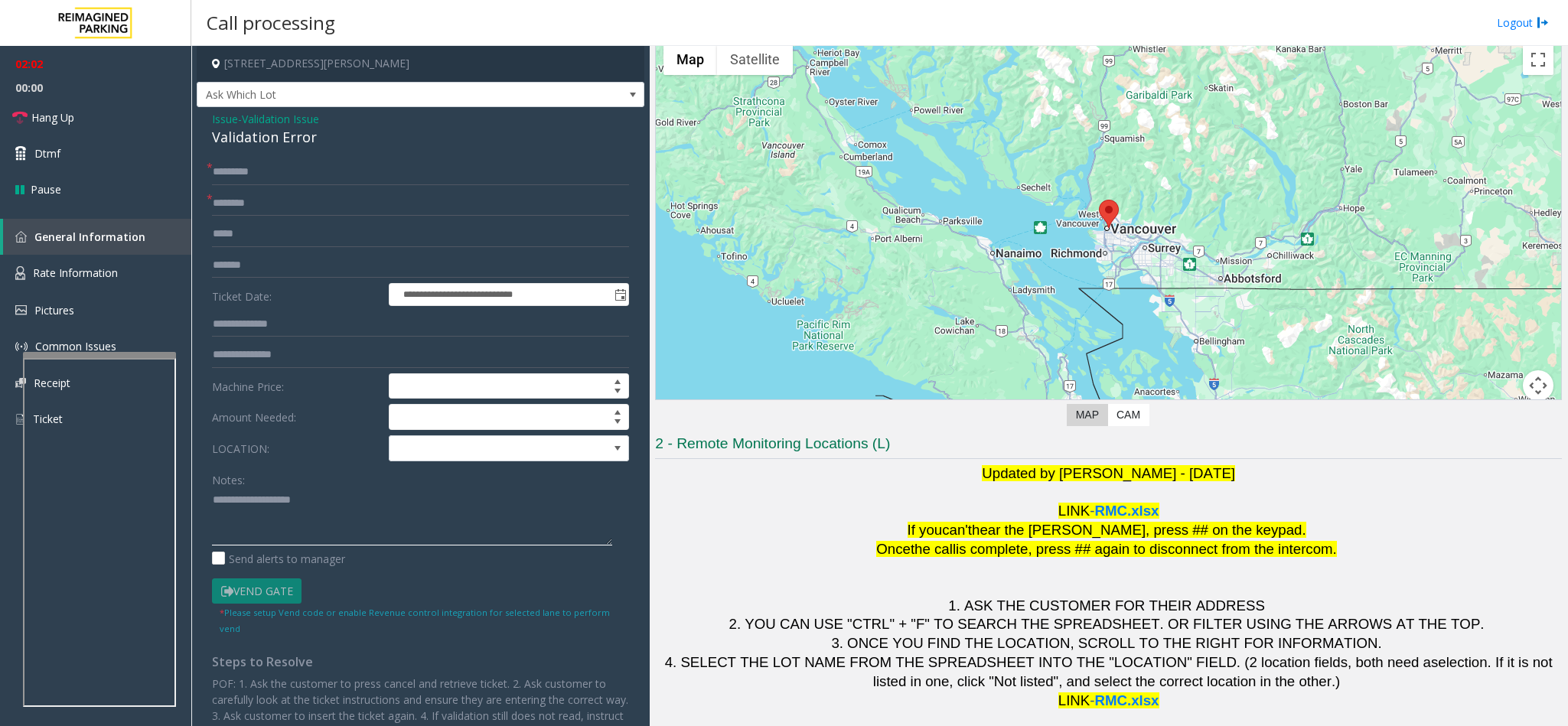
click at [283, 512] on textarea at bounding box center [412, 517] width 401 height 58
paste textarea "**********"
drag, startPoint x: 343, startPoint y: 499, endPoint x: 249, endPoint y: 499, distance: 94.0
click at [249, 499] on textarea at bounding box center [412, 517] width 401 height 58
click at [324, 522] on textarea at bounding box center [412, 517] width 401 height 58
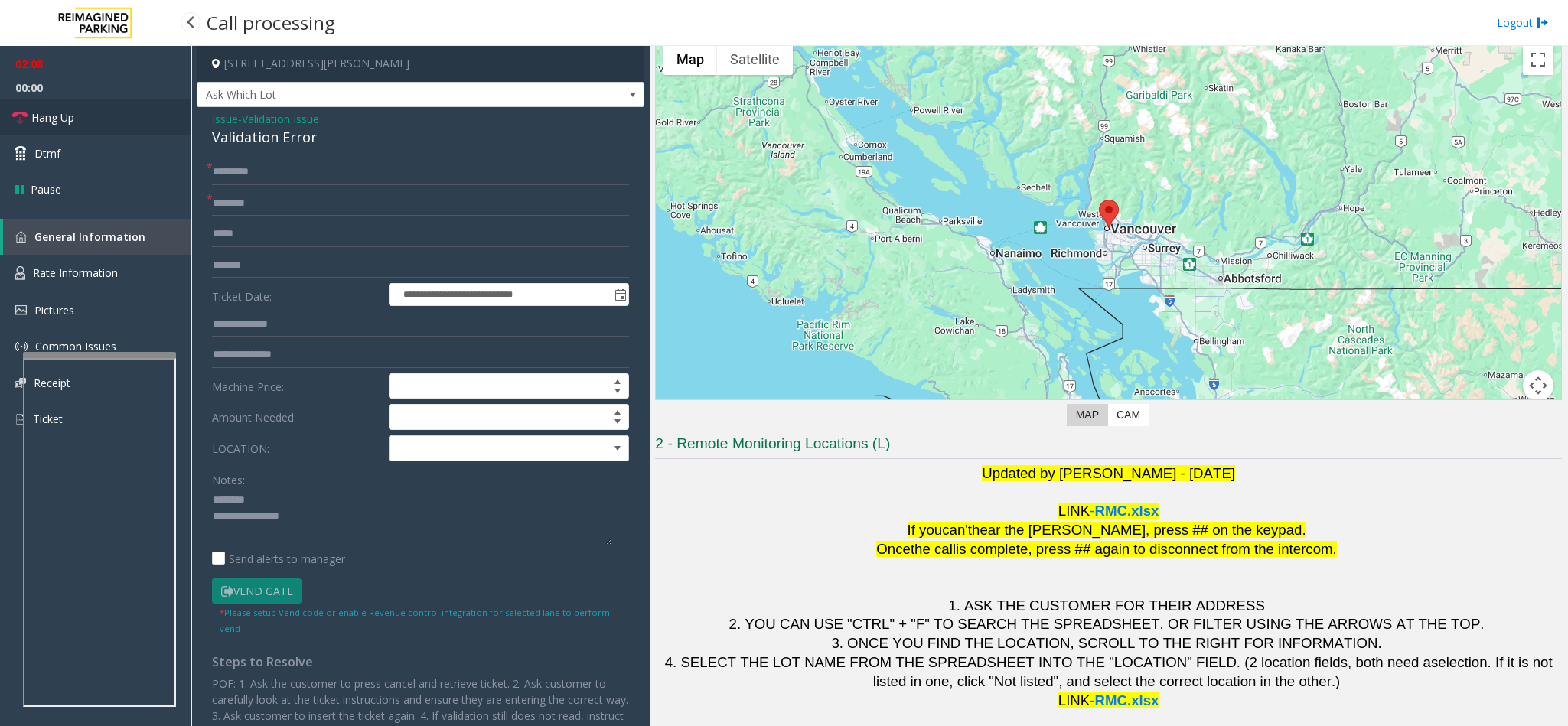
click at [89, 110] on link "Hang Up" at bounding box center [95, 117] width 191 height 36
click at [350, 536] on textarea at bounding box center [412, 517] width 401 height 58
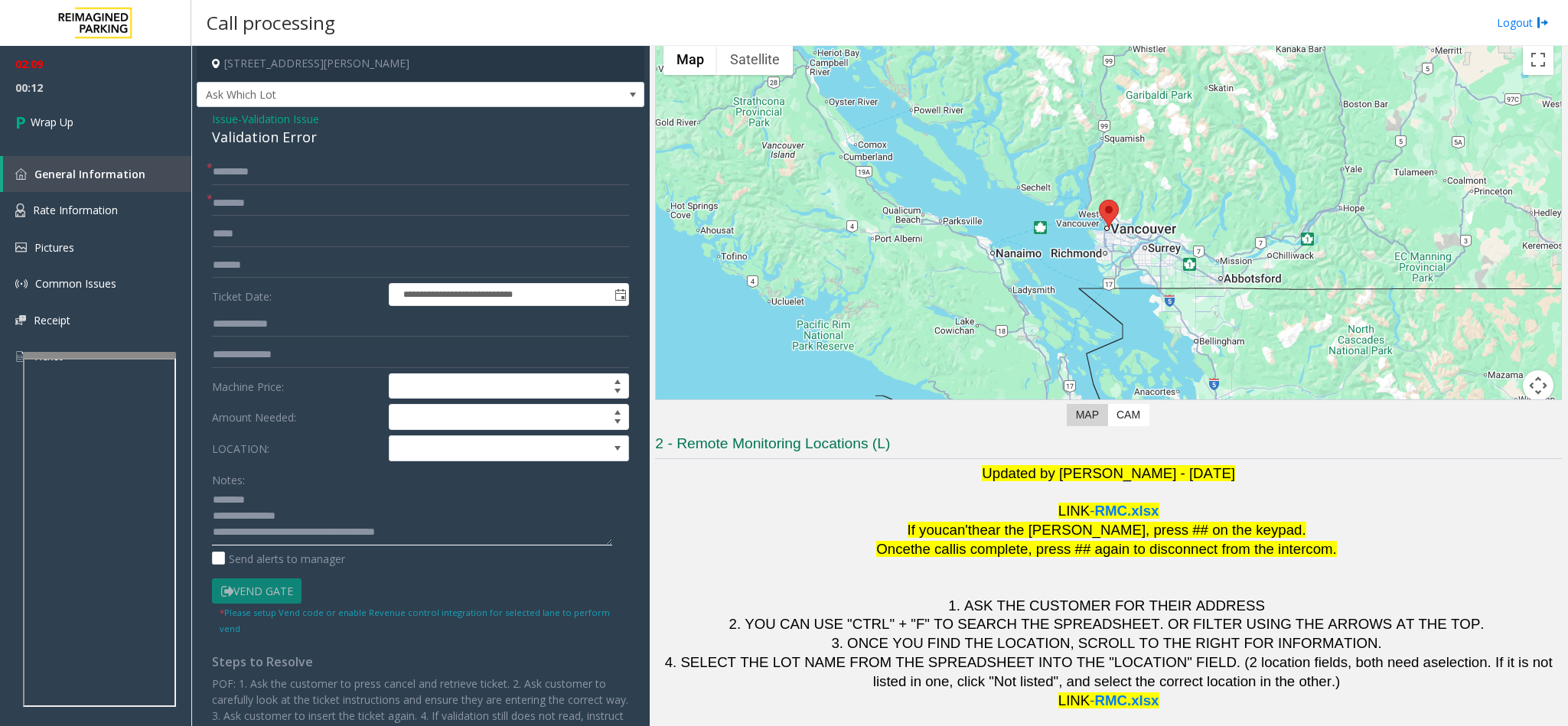
scroll to position [12, 0]
type textarea "**********"
click at [68, 114] on span "Wrap Up" at bounding box center [52, 122] width 43 height 16
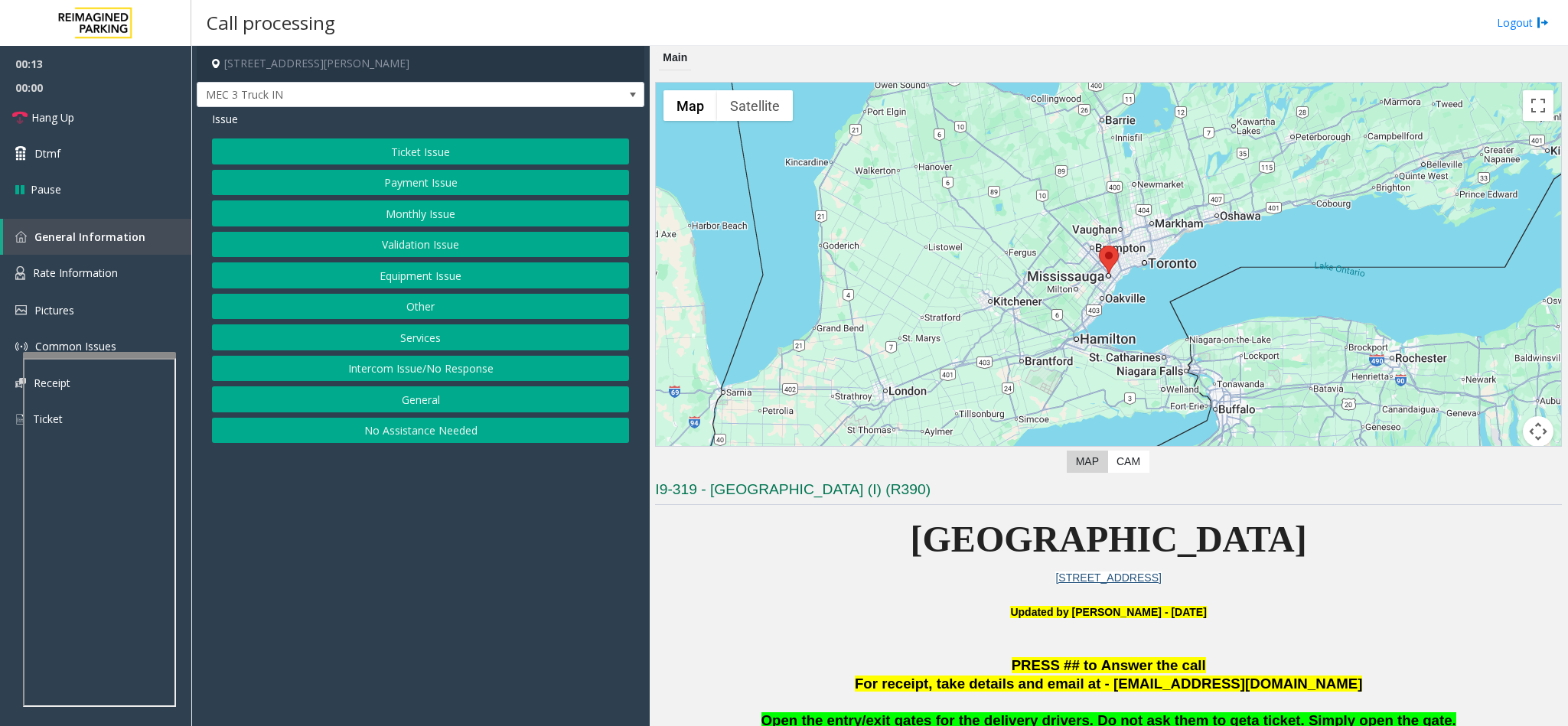
click at [439, 338] on button "Services" at bounding box center [421, 337] width 417 height 26
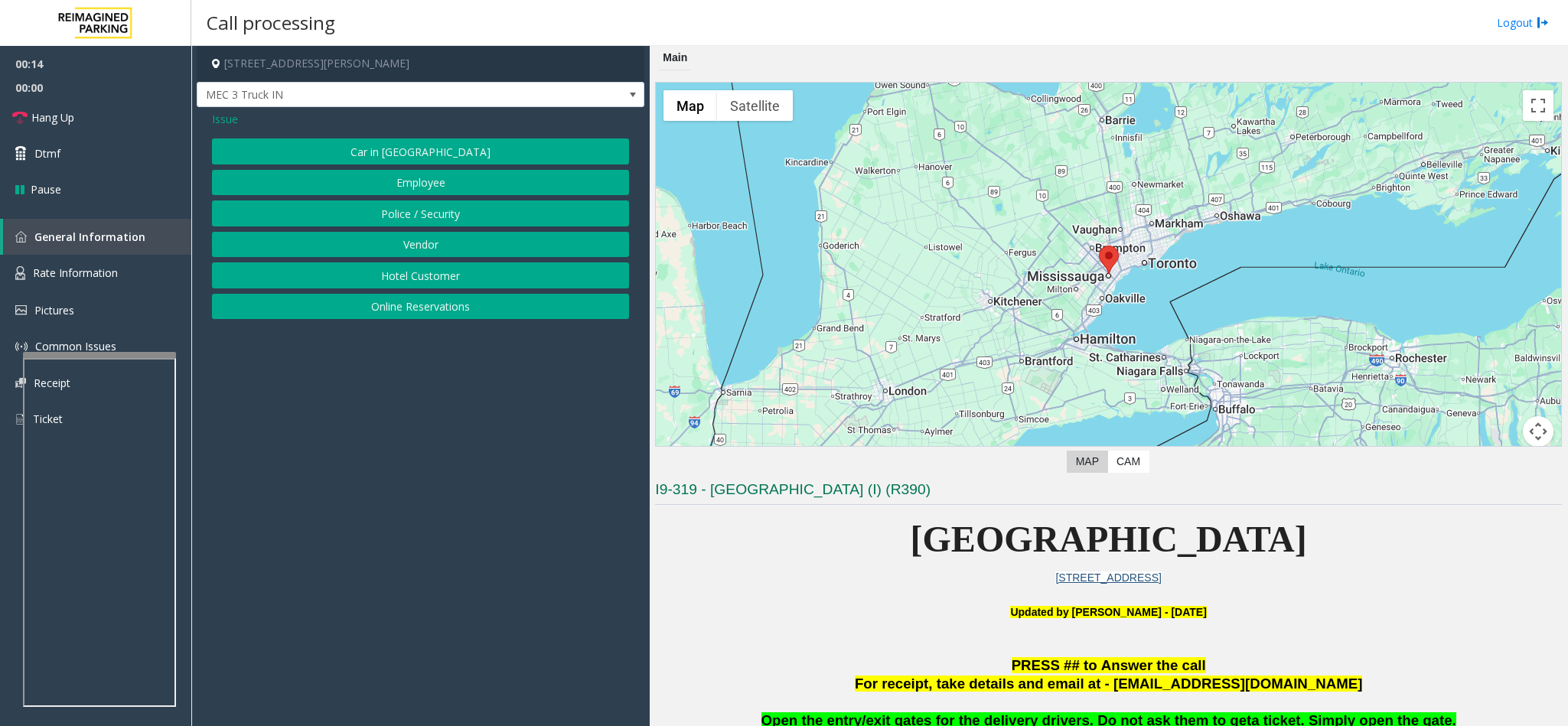
click at [434, 237] on div "Car in Tow Employee Police / Security Vendor Hotel Customer Online Reservations" at bounding box center [421, 229] width 417 height 180
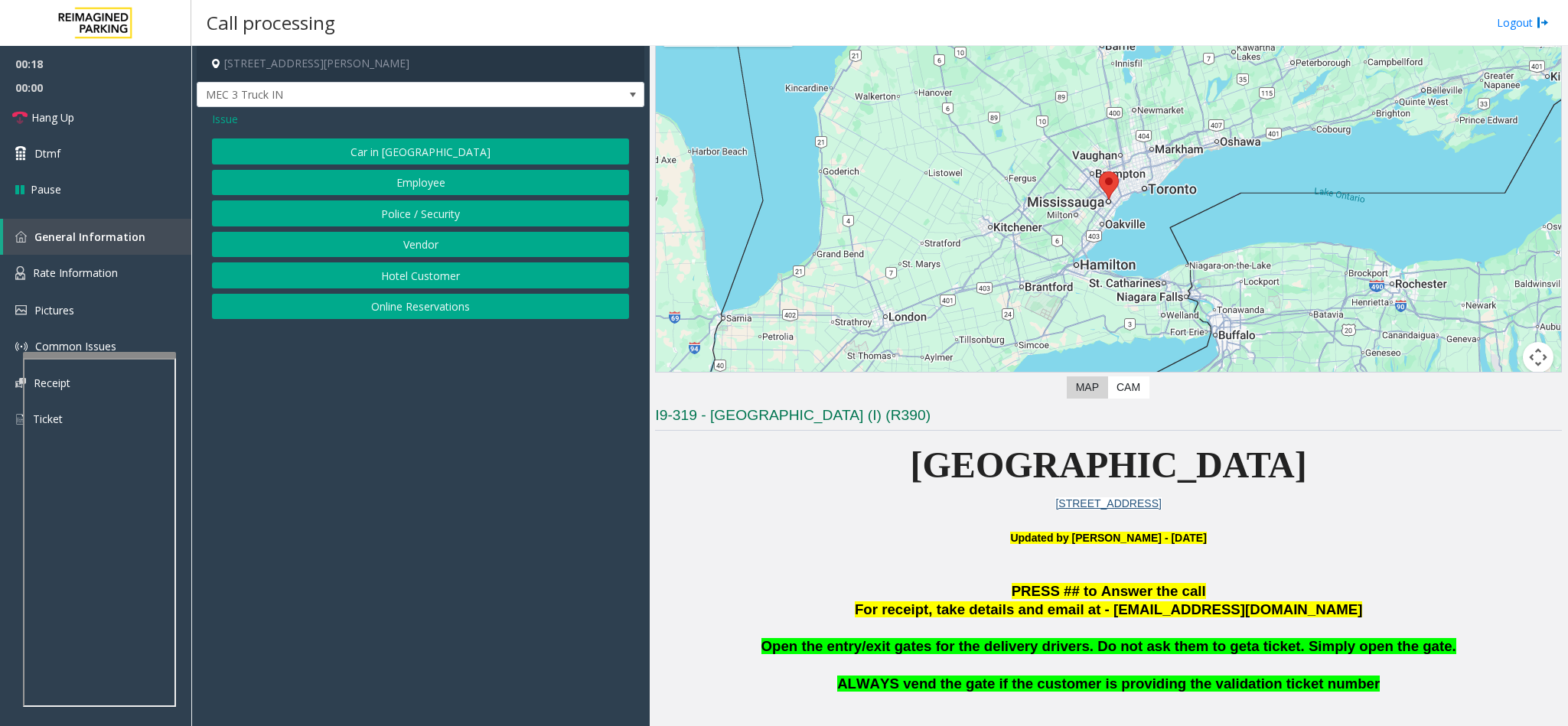
scroll to position [115, 0]
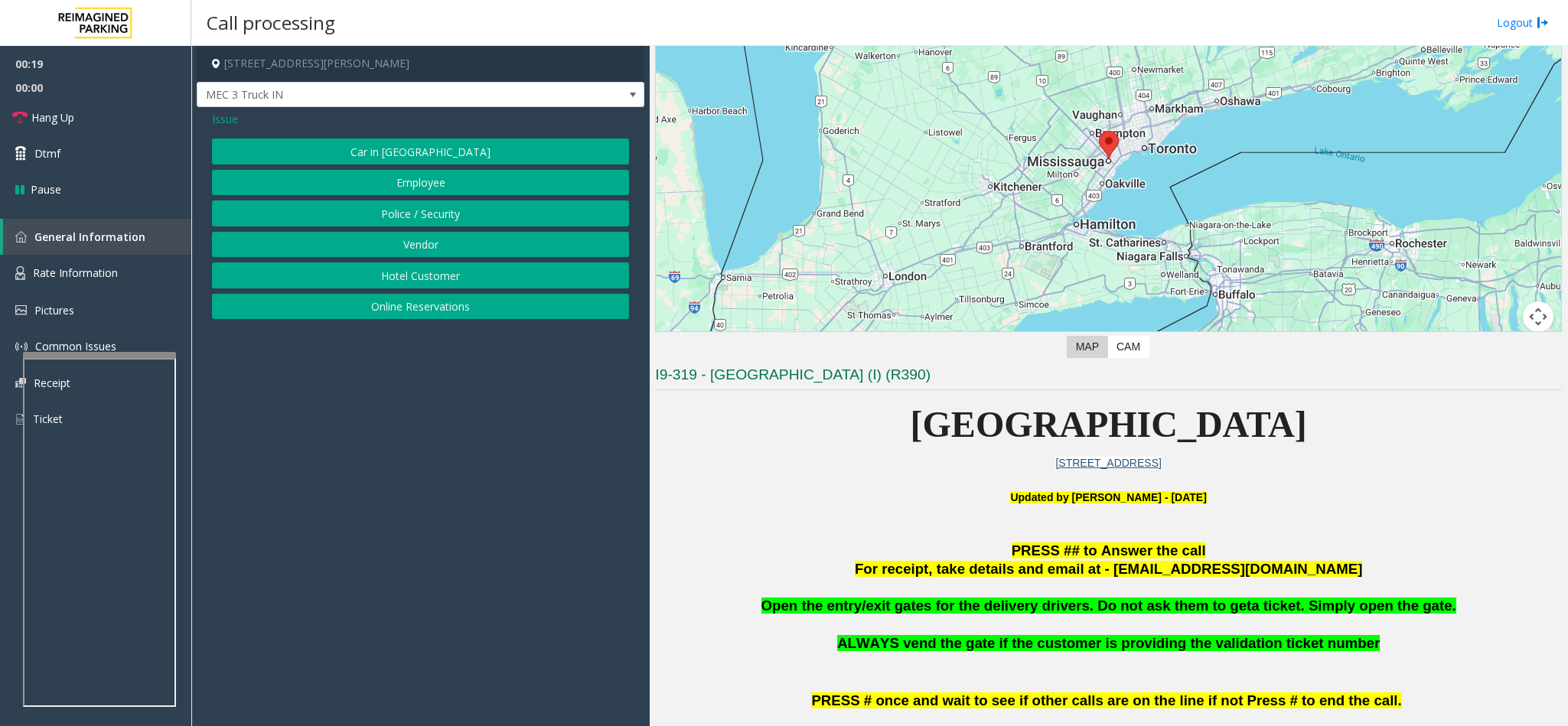
click at [501, 246] on button "Vendor" at bounding box center [421, 245] width 417 height 26
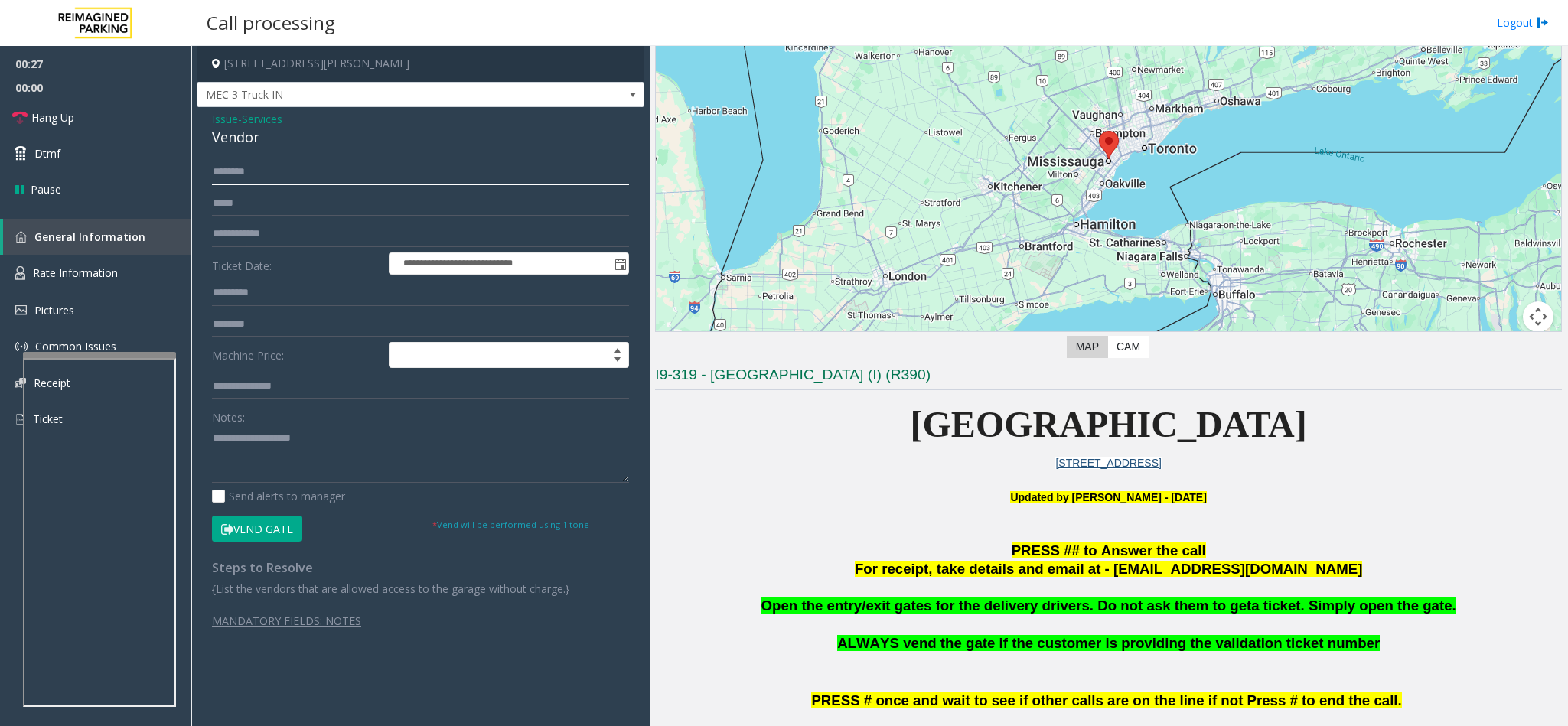
click at [352, 165] on input "text" at bounding box center [421, 172] width 417 height 26
type input "*****"
drag, startPoint x: 1414, startPoint y: 604, endPoint x: 774, endPoint y: 607, distance: 640.0
click at [774, 607] on p "Open the entry/exit gates for the delivery drivers. Do not ask them to get a ti…" at bounding box center [1108, 606] width 907 height 19
copy span "Open the entry/exit gates for the delivery drivers. Do not ask them to get a ti…"
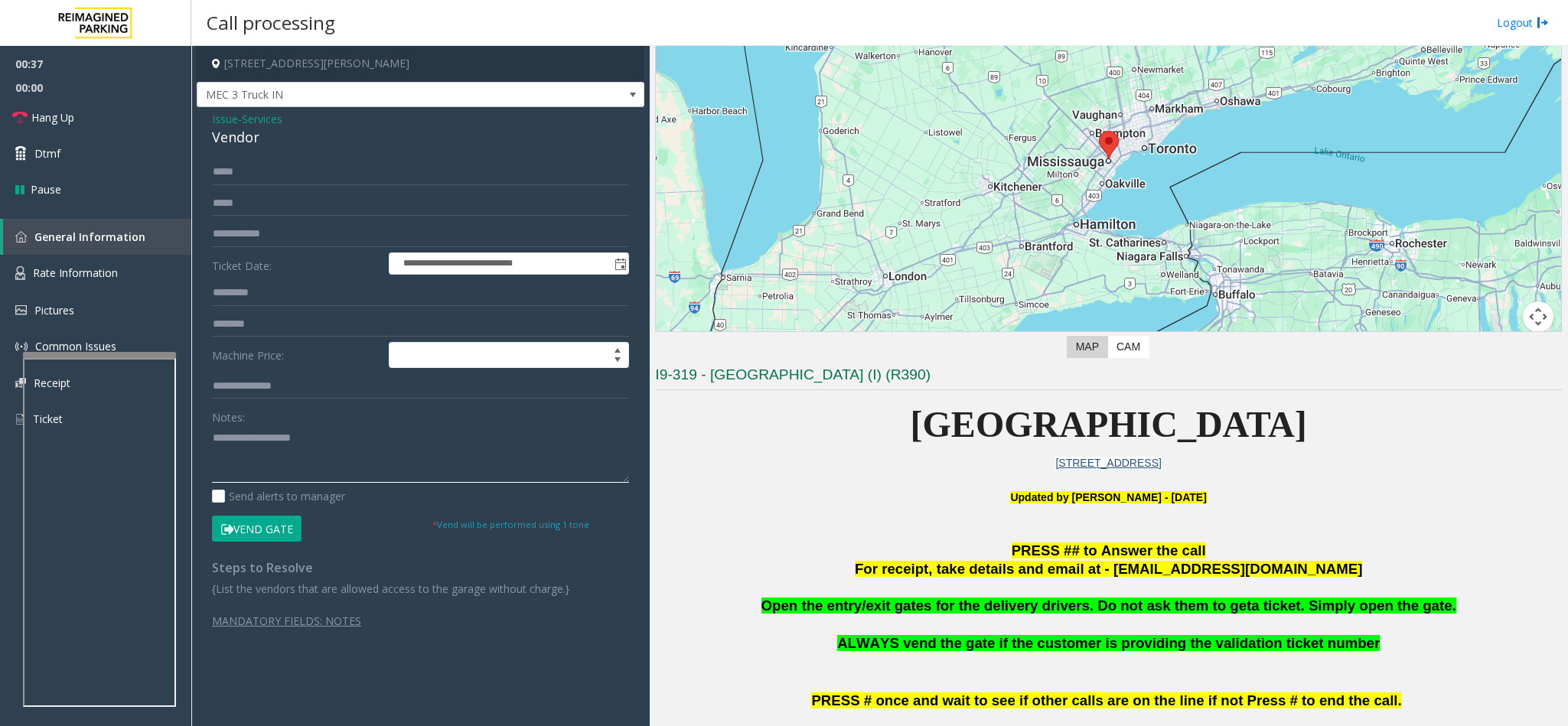
paste textarea "**********"
click at [354, 439] on textarea at bounding box center [421, 454] width 417 height 58
type textarea "**********"
click at [265, 517] on button "Vend Gate" at bounding box center [256, 528] width 89 height 26
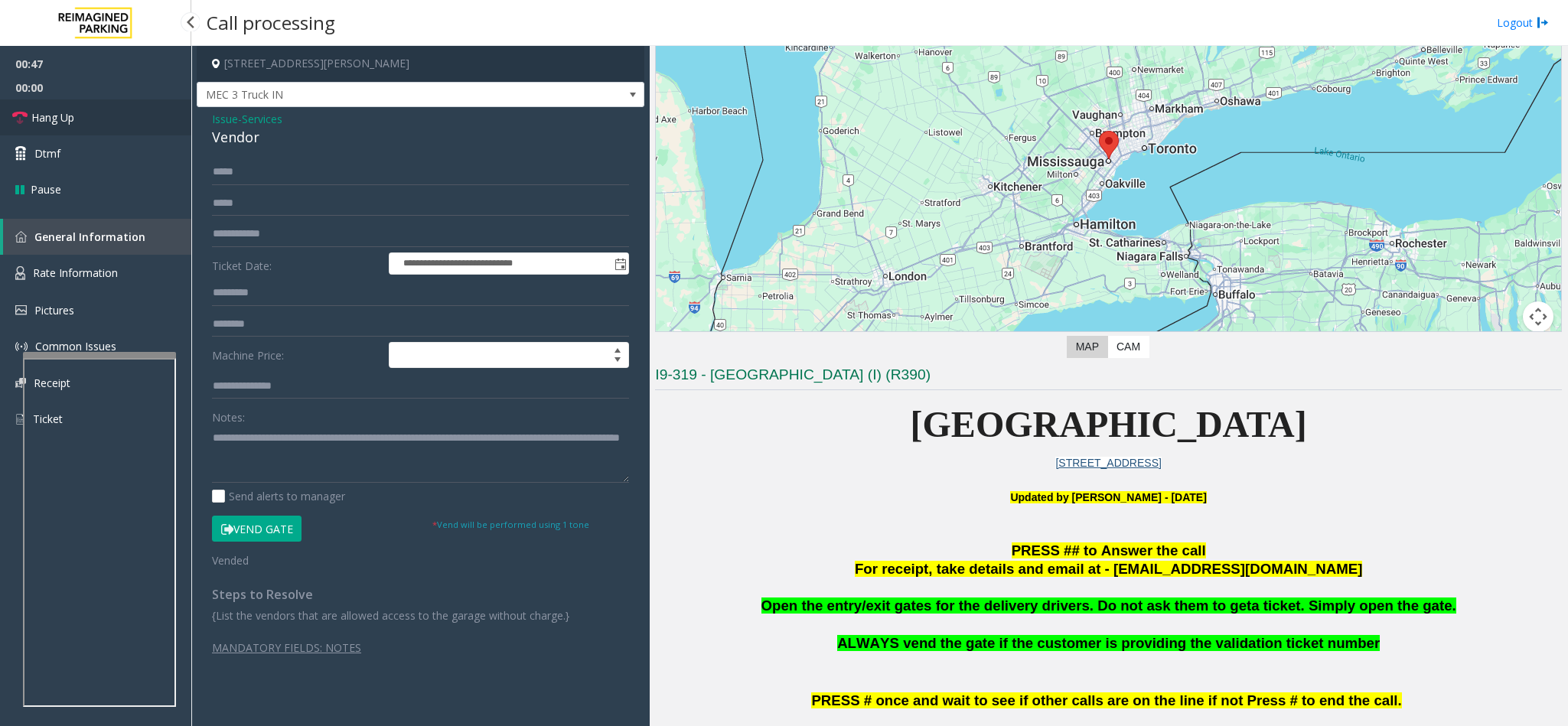
click at [95, 113] on link "Hang Up" at bounding box center [95, 117] width 191 height 36
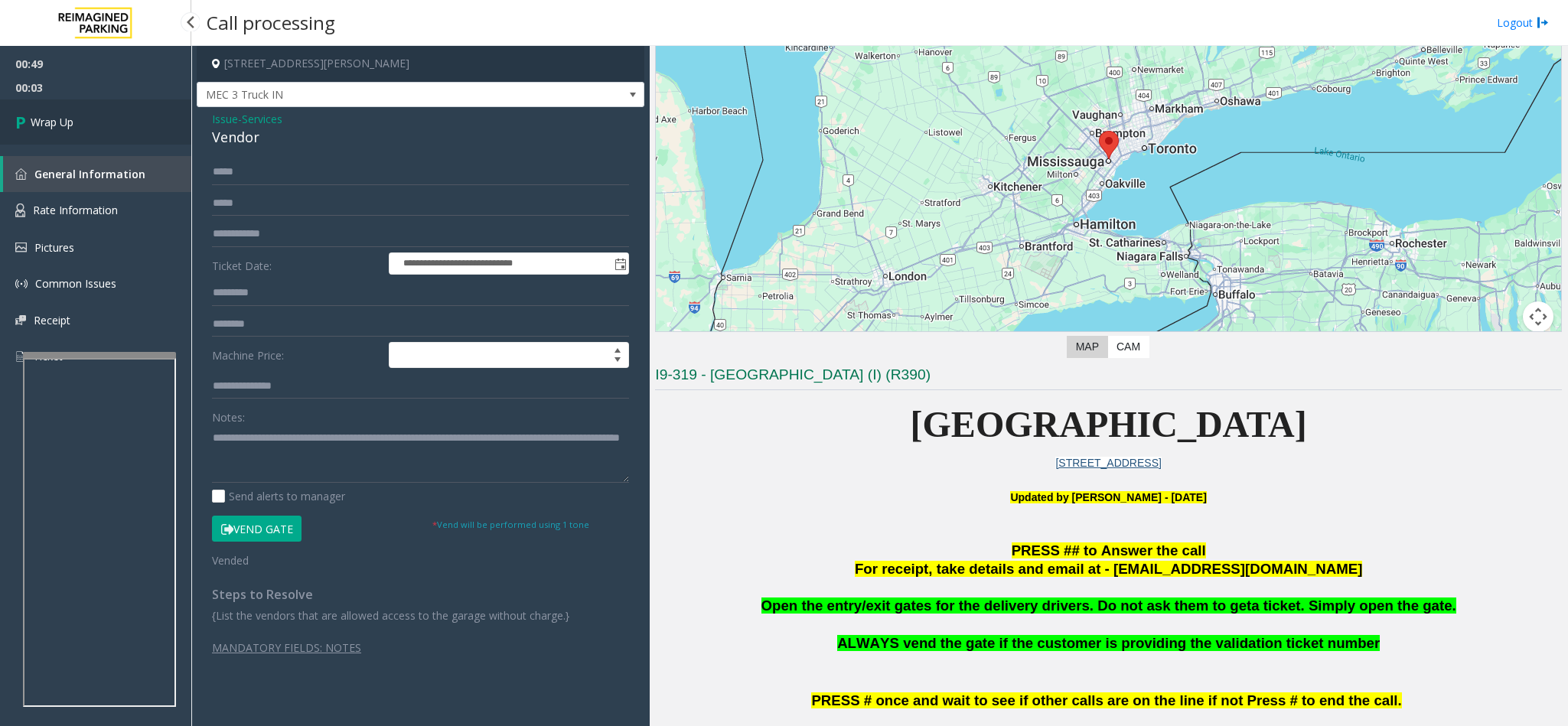
click at [102, 129] on link "Wrap Up" at bounding box center [95, 122] width 191 height 45
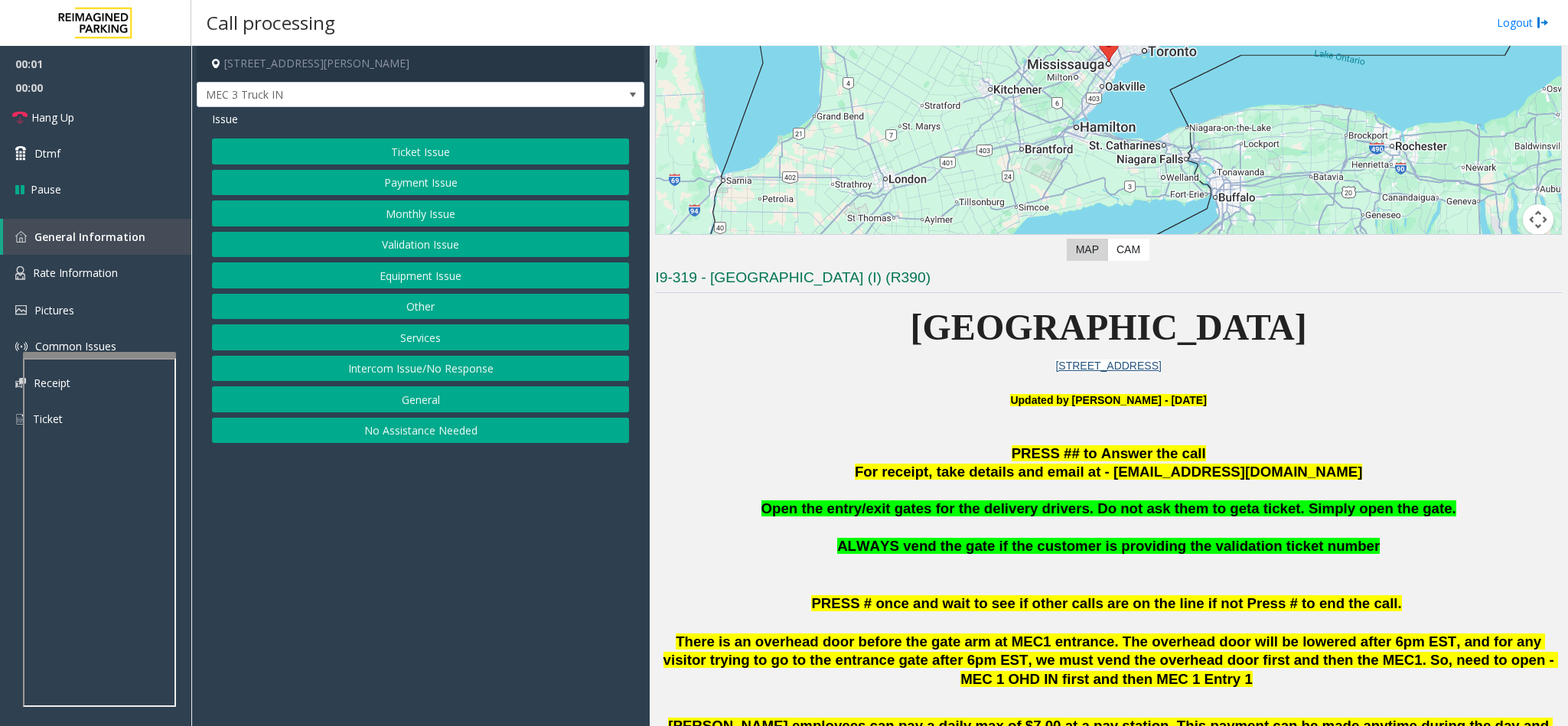
scroll to position [345, 0]
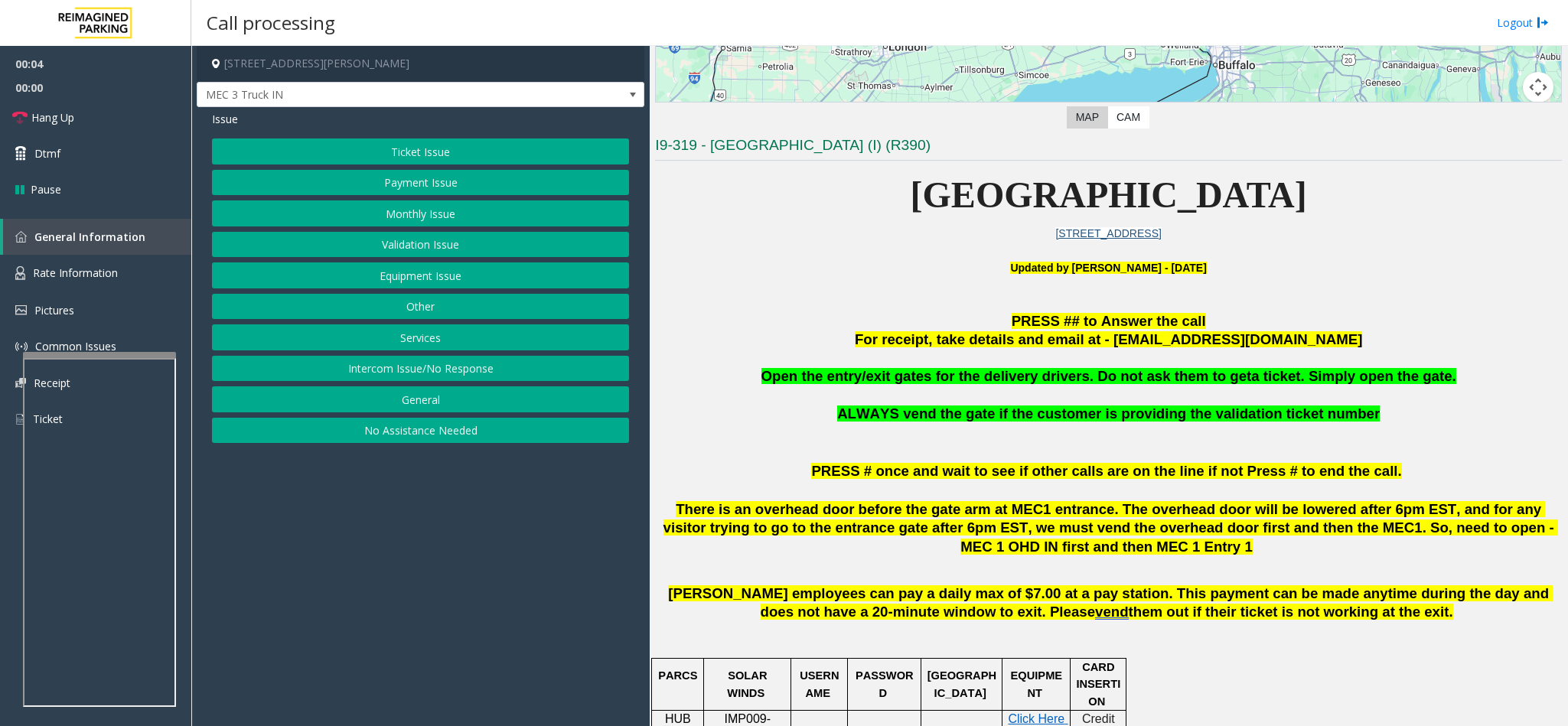
drag, startPoint x: 1435, startPoint y: 376, endPoint x: 760, endPoint y: 372, distance: 675.0
click at [760, 374] on p "Open the entry/exit gates for the delivery drivers. Do not ask them to get a ti…" at bounding box center [1108, 376] width 907 height 19
copy span "Open the entry/exit gates for the delivery drivers. Do not ask them to get a ti…"
click at [427, 334] on button "Services" at bounding box center [421, 337] width 417 height 26
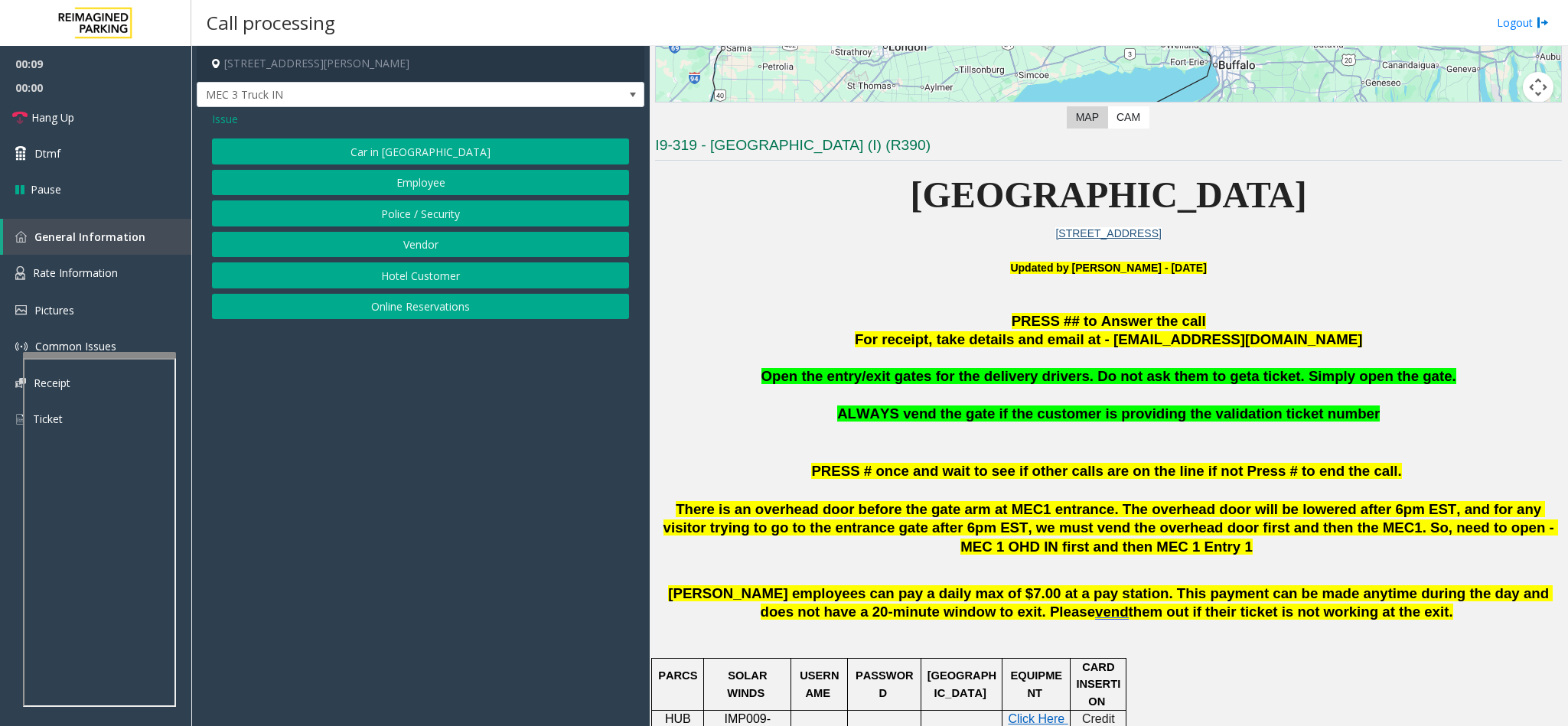
click at [406, 242] on button "Vendor" at bounding box center [421, 245] width 417 height 26
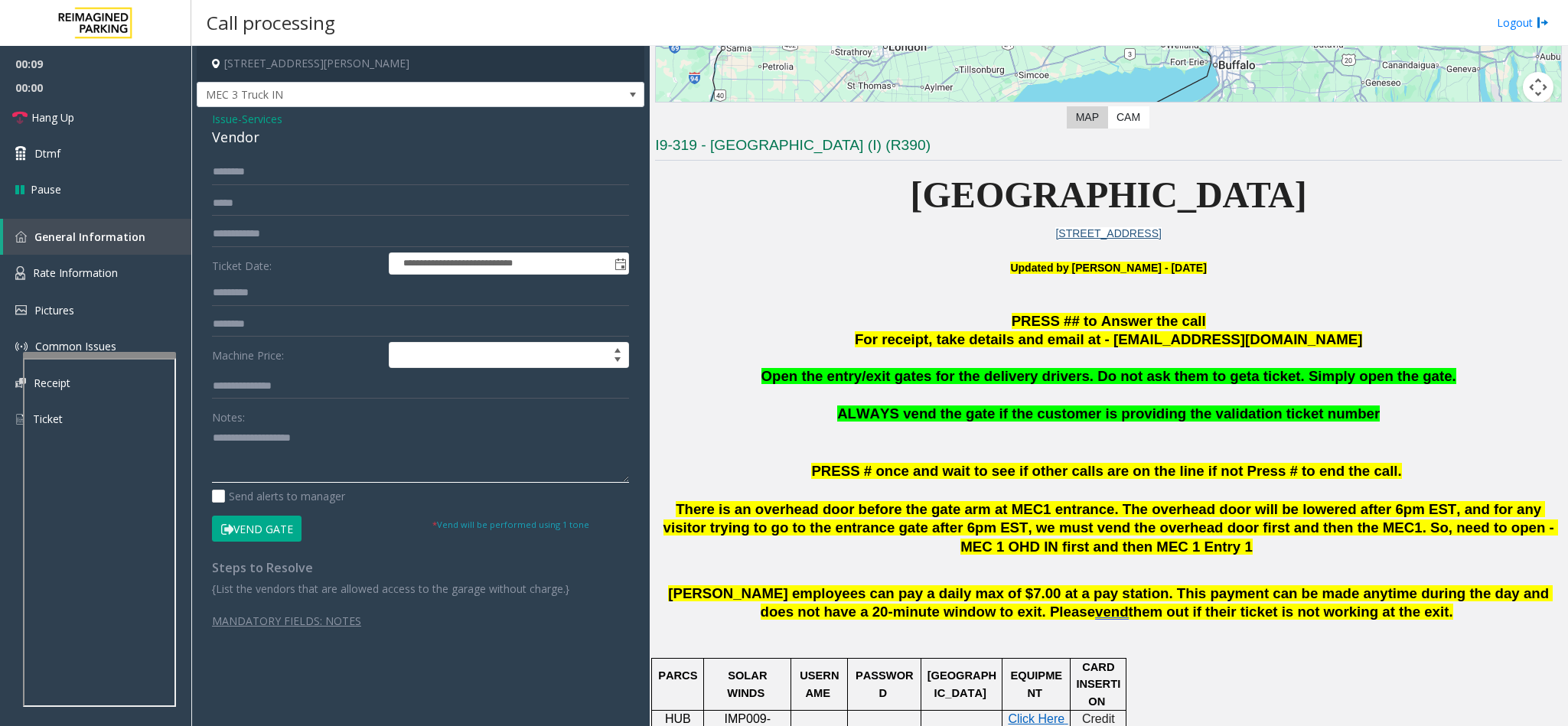
paste textarea "**********"
click at [287, 446] on textarea at bounding box center [421, 454] width 417 height 58
type textarea "**********"
click at [300, 173] on input "text" at bounding box center [421, 172] width 417 height 26
click at [271, 524] on button "Vend Gate" at bounding box center [256, 528] width 89 height 26
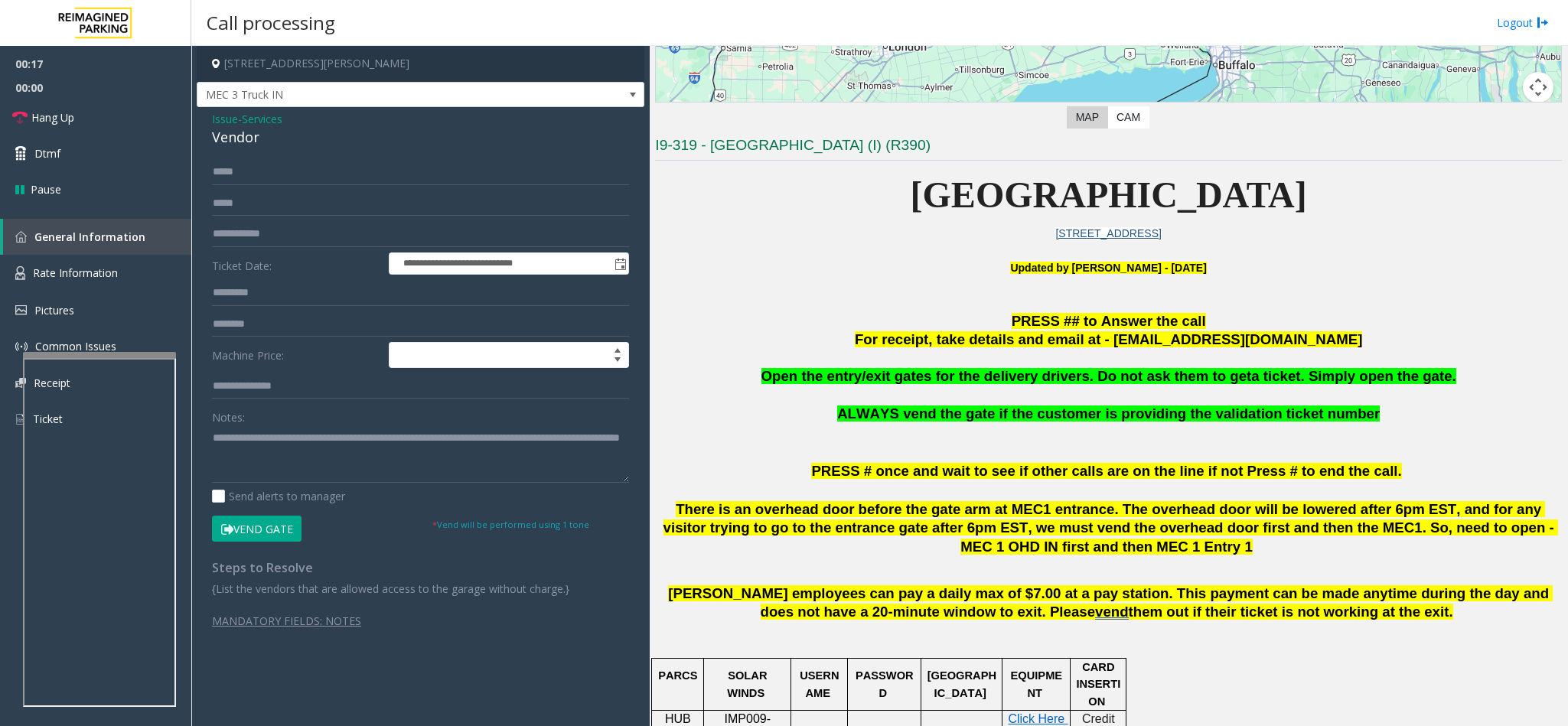
click at [317, 156] on div "**********" at bounding box center [421, 383] width 447 height 553
click at [306, 166] on input "*****" at bounding box center [421, 172] width 417 height 26
type input "*****"
click at [67, 123] on span "Hang Up" at bounding box center [53, 117] width 43 height 16
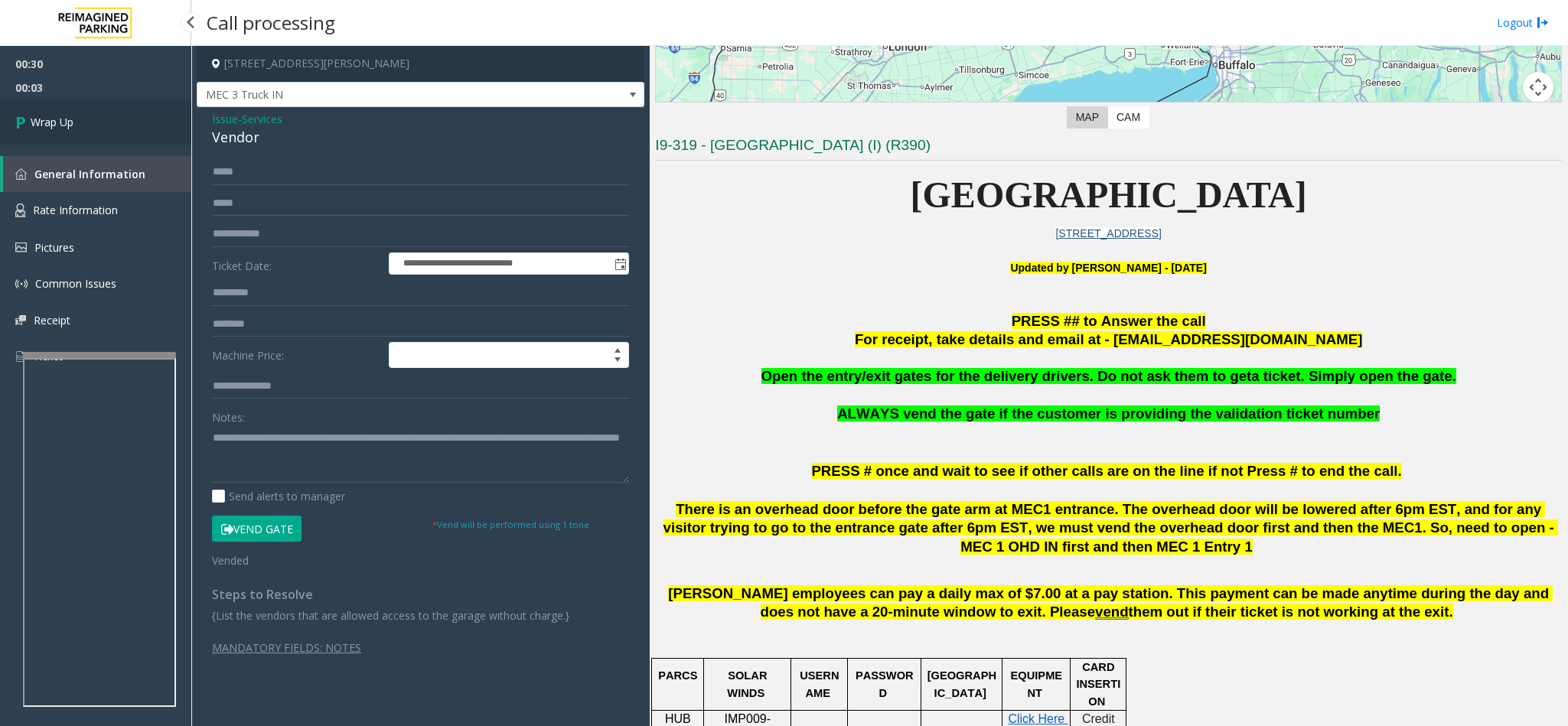
click at [65, 119] on span "Wrap Up" at bounding box center [52, 122] width 43 height 16
